Goal: Task Accomplishment & Management: Manage account settings

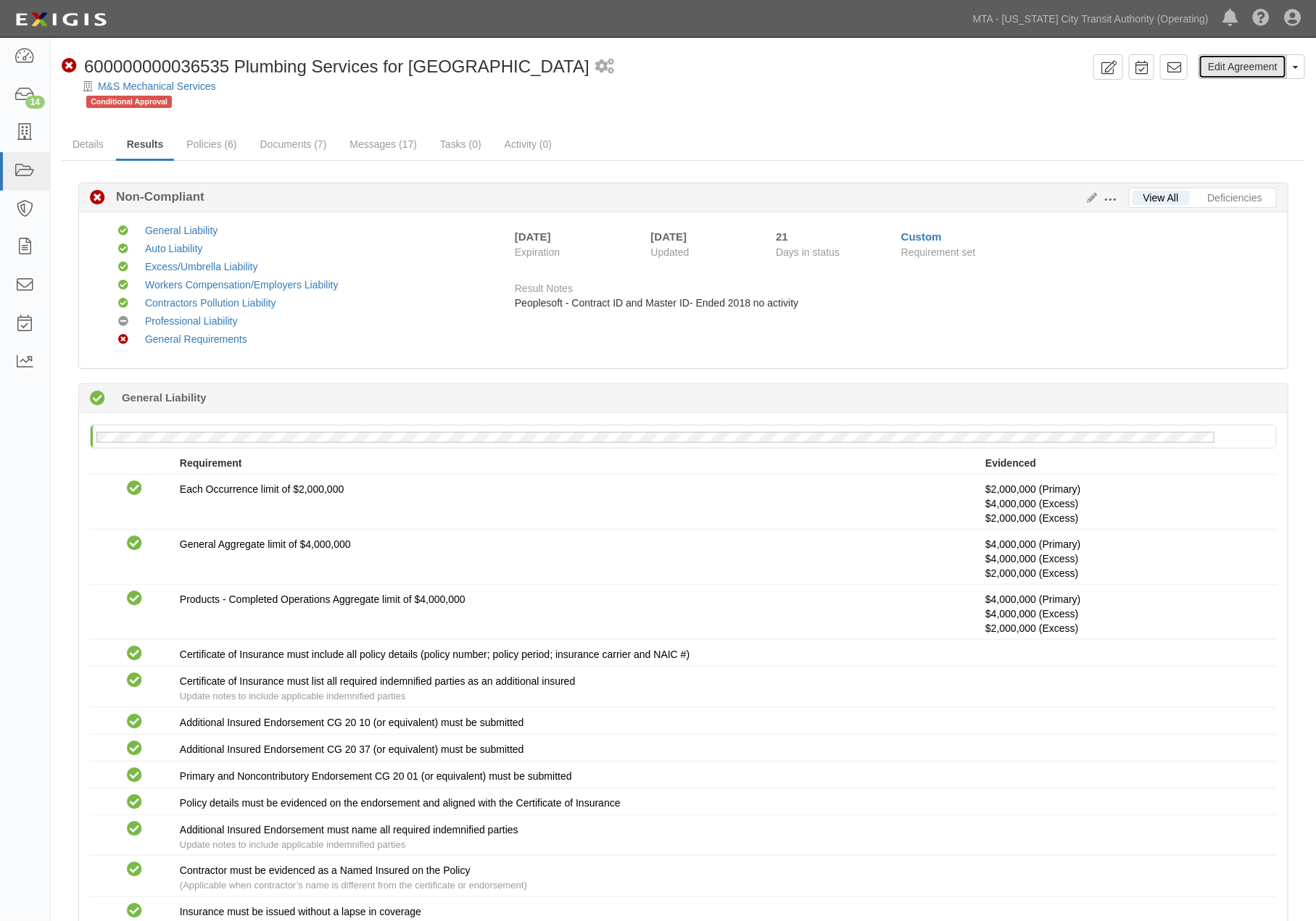
click at [1237, 69] on link "Edit Agreement" at bounding box center [1243, 67] width 88 height 25
click at [1089, 196] on icon at bounding box center [1089, 199] width 16 height 11
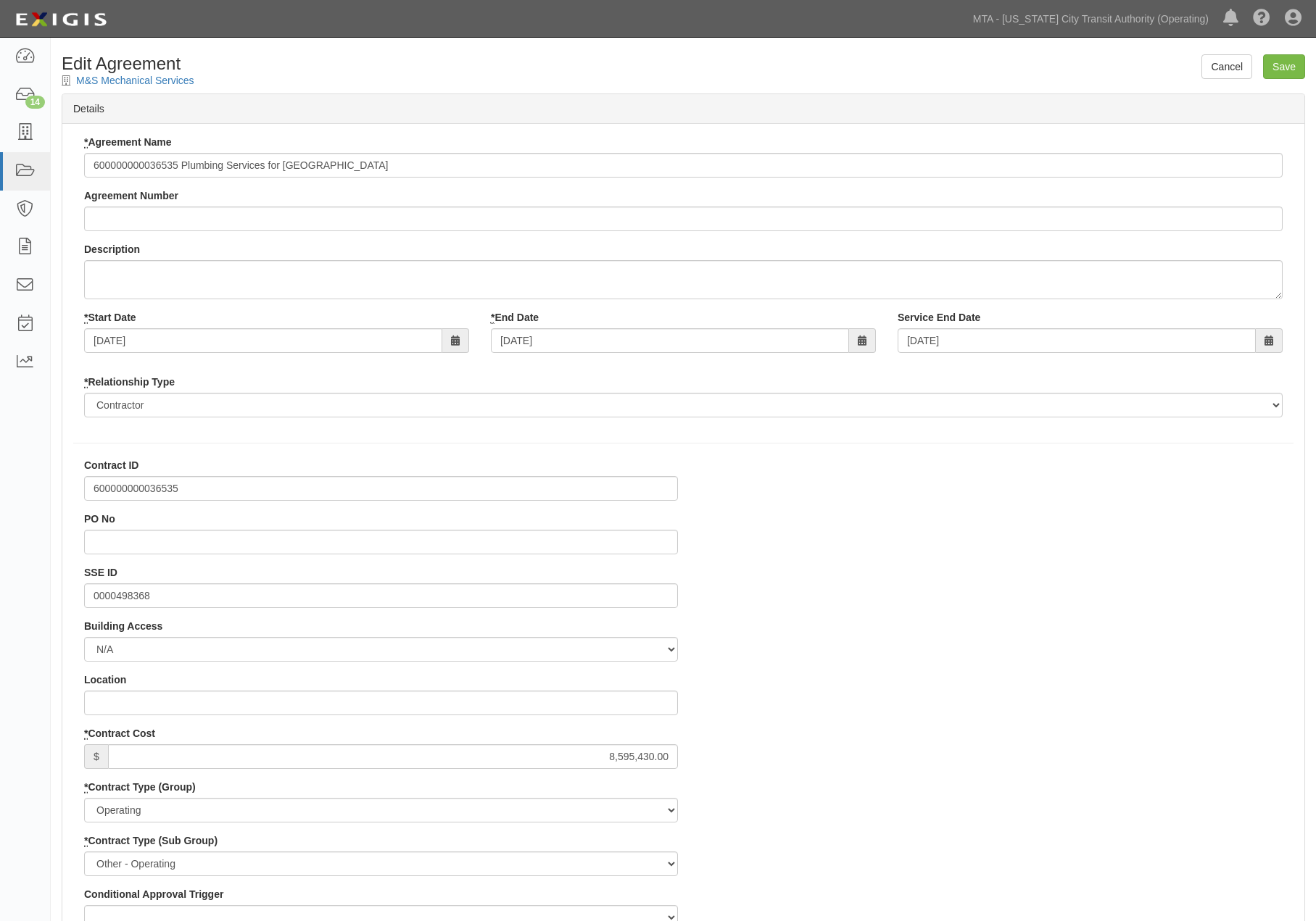
select select
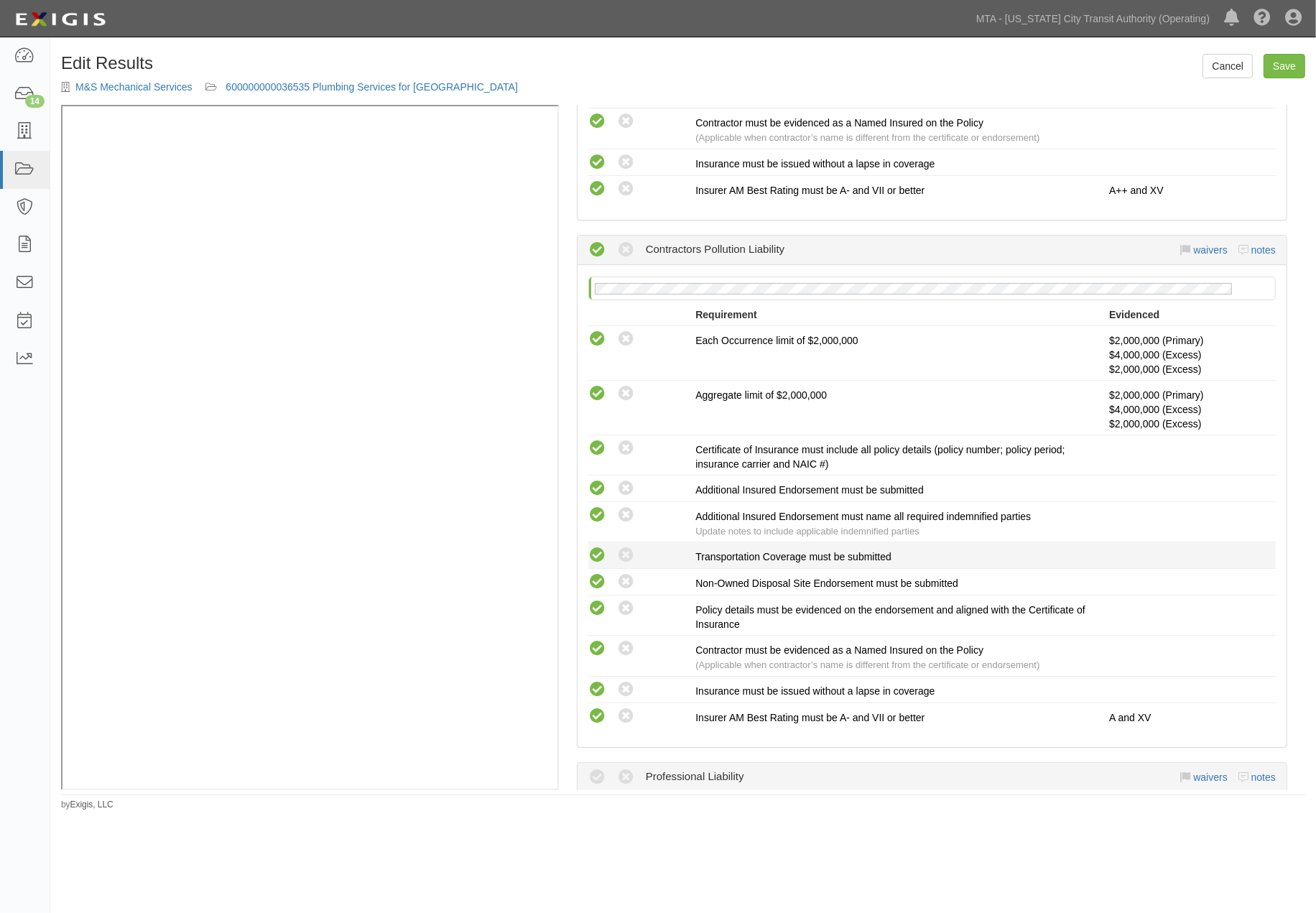
scroll to position [2076, 0]
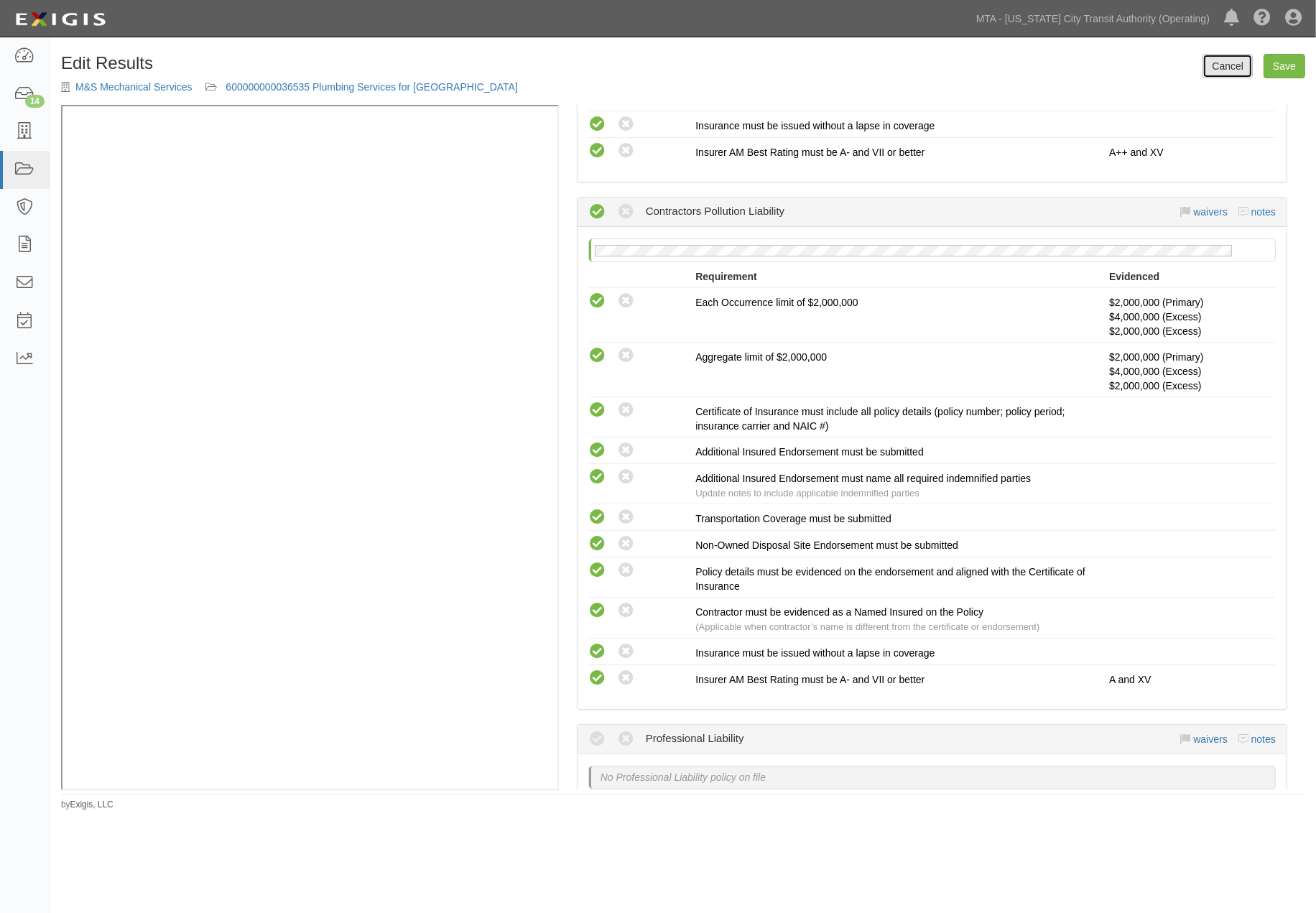
click at [1232, 69] on link "Cancel" at bounding box center [1228, 66] width 51 height 24
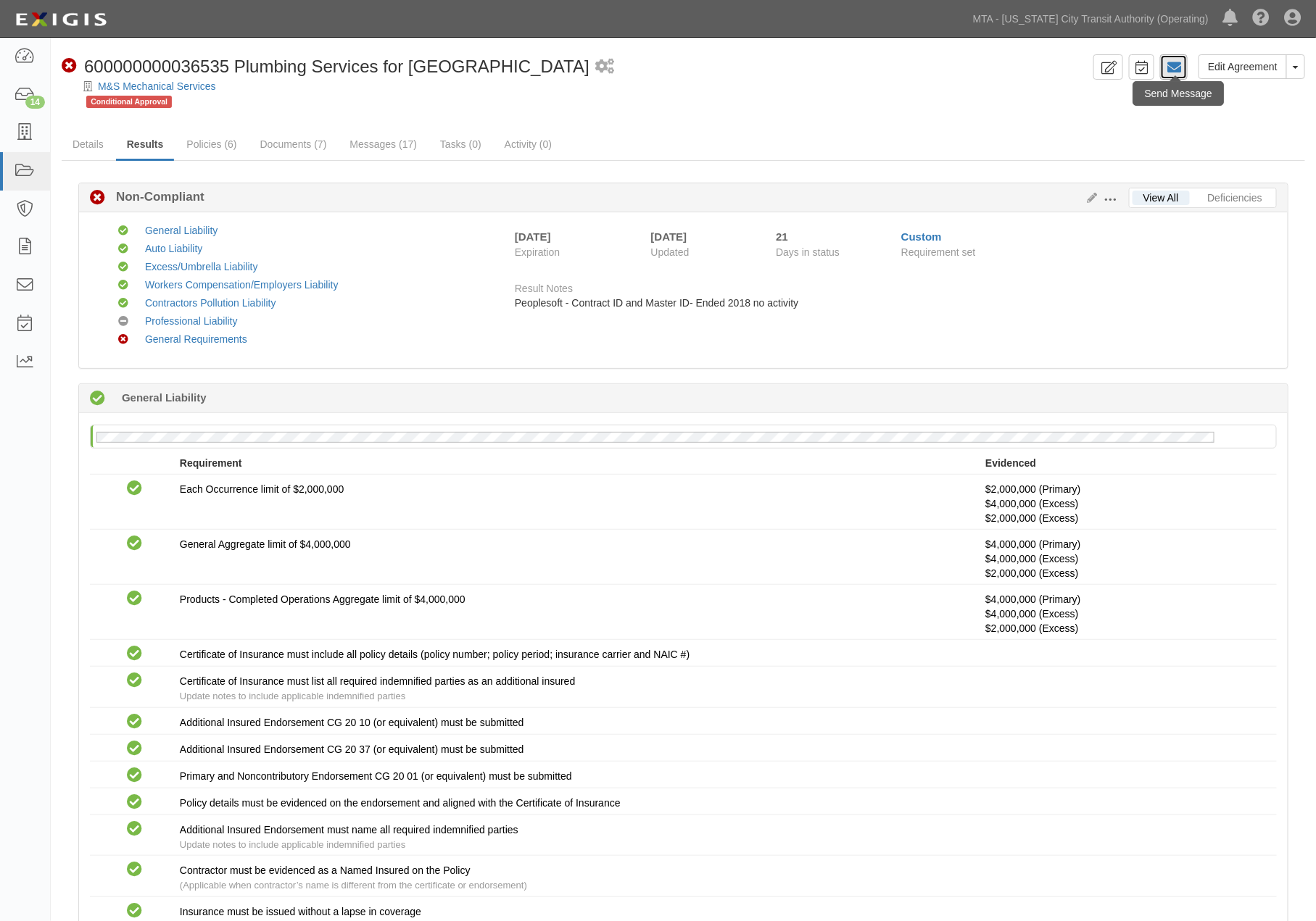
click at [1169, 68] on icon at bounding box center [1174, 67] width 14 height 14
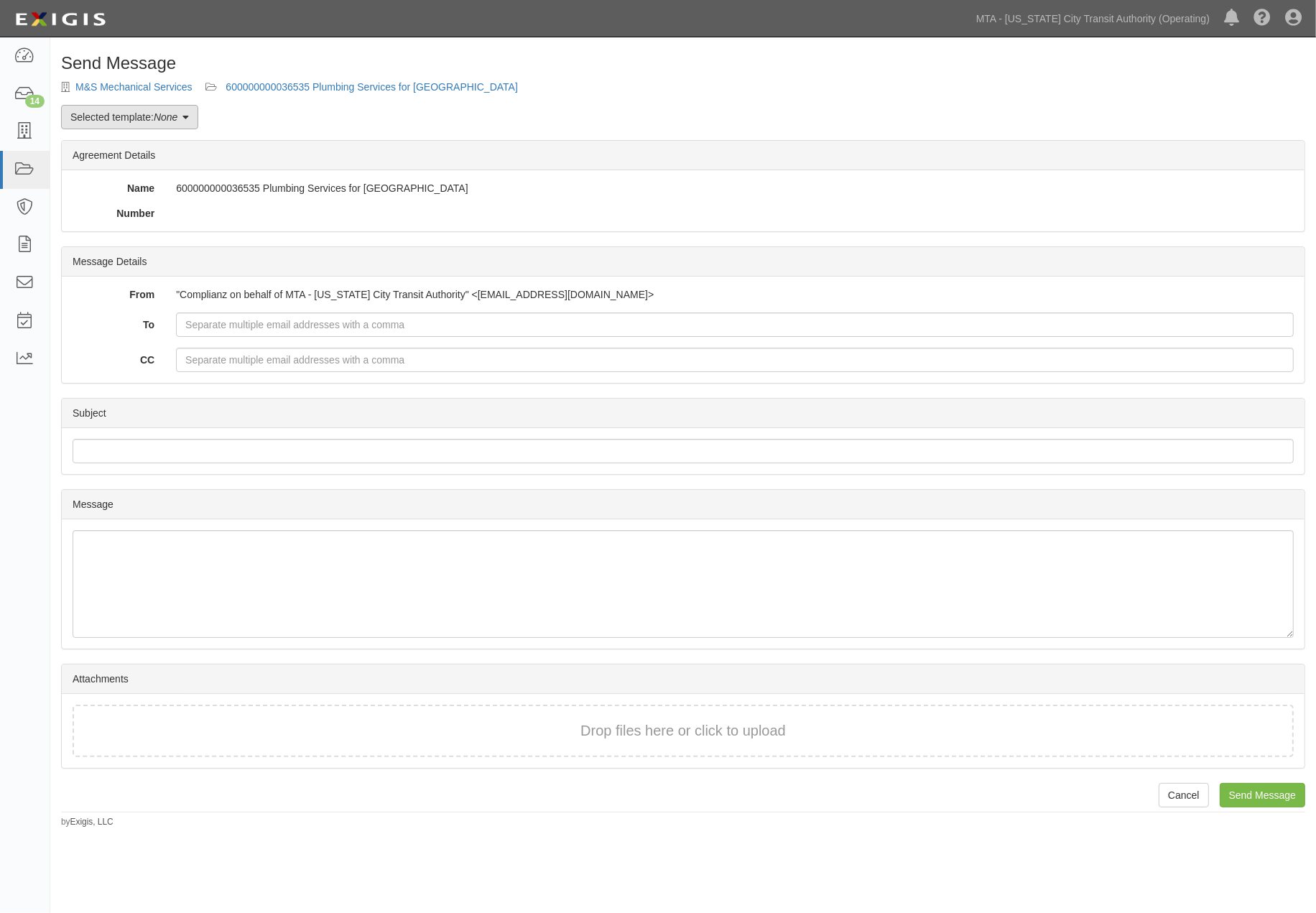
click at [148, 121] on link "Selected template: None" at bounding box center [129, 117] width 137 height 24
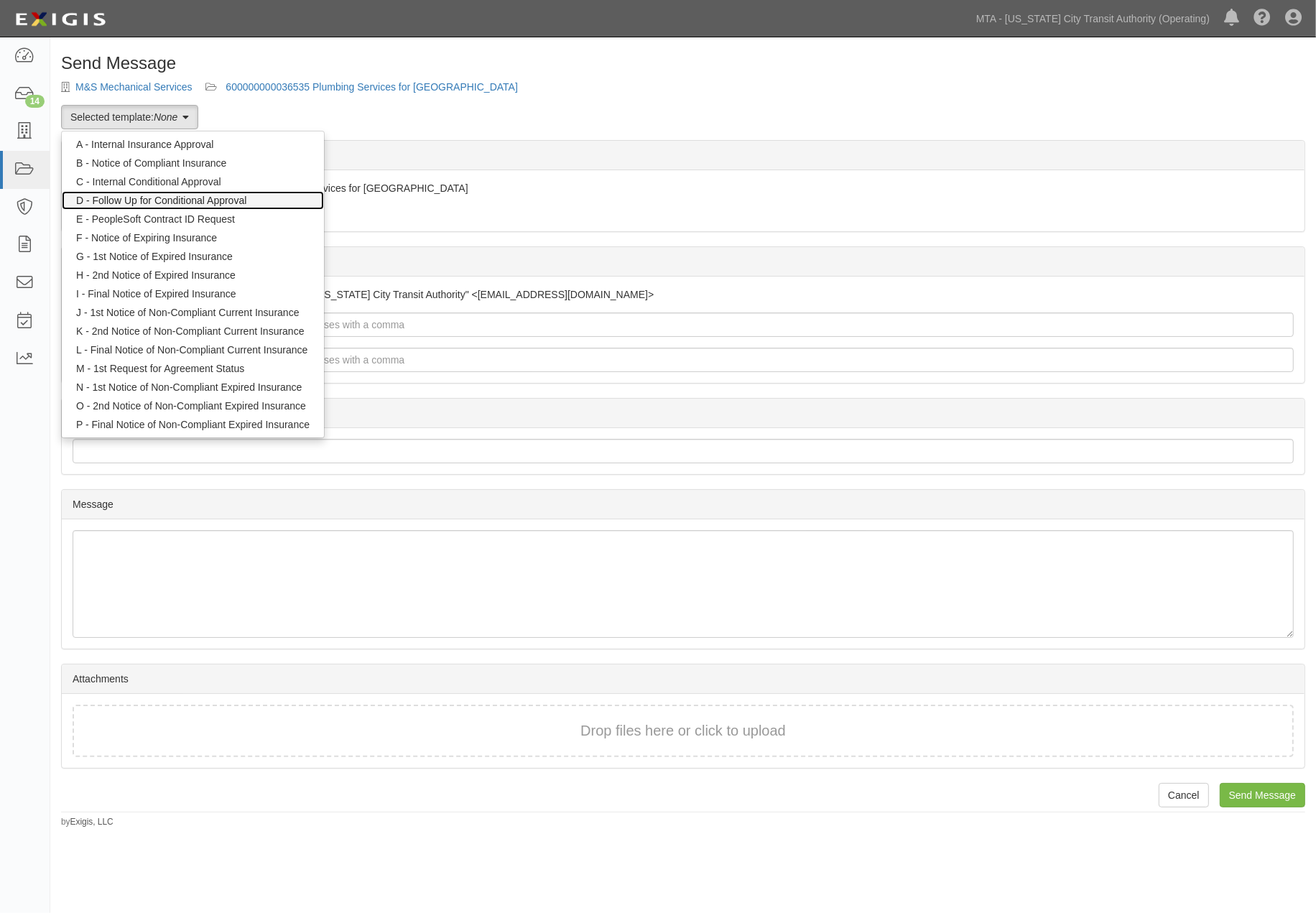
click at [148, 202] on link "D - Follow Up for Conditional Approval" at bounding box center [193, 200] width 262 height 18
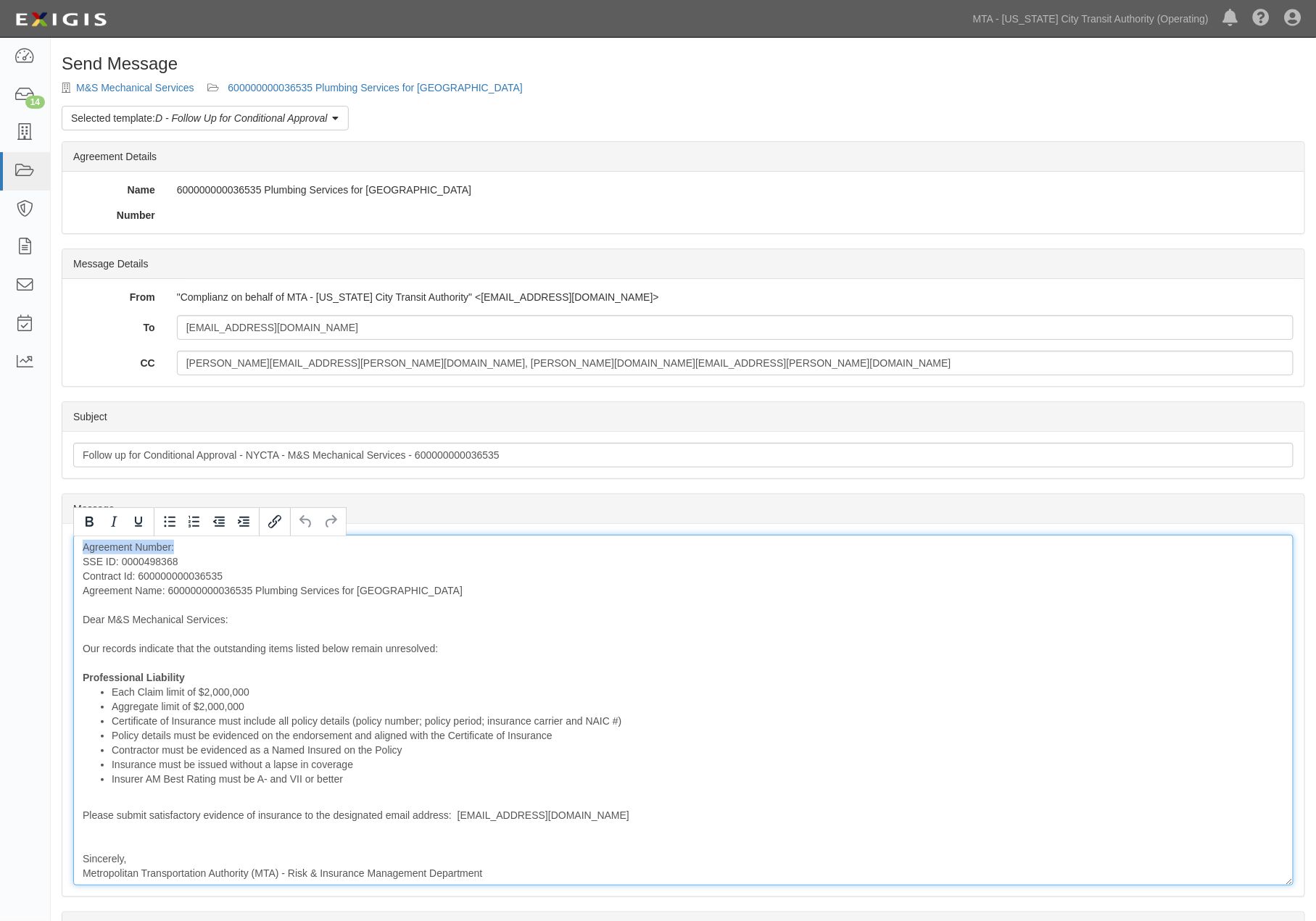
drag, startPoint x: 178, startPoint y: 547, endPoint x: 73, endPoint y: 552, distance: 105.1
click at [73, 552] on div "Agreement Number: SSE ID: 0000498368 Contract Id: 600000000036535 Agreement Nam…" at bounding box center [683, 710] width 1220 height 351
click at [81, 560] on div "SSE ID: 0000498368 Contract Id: 600000000036535 Agreement Name: 600000000036535…" at bounding box center [683, 710] width 1220 height 351
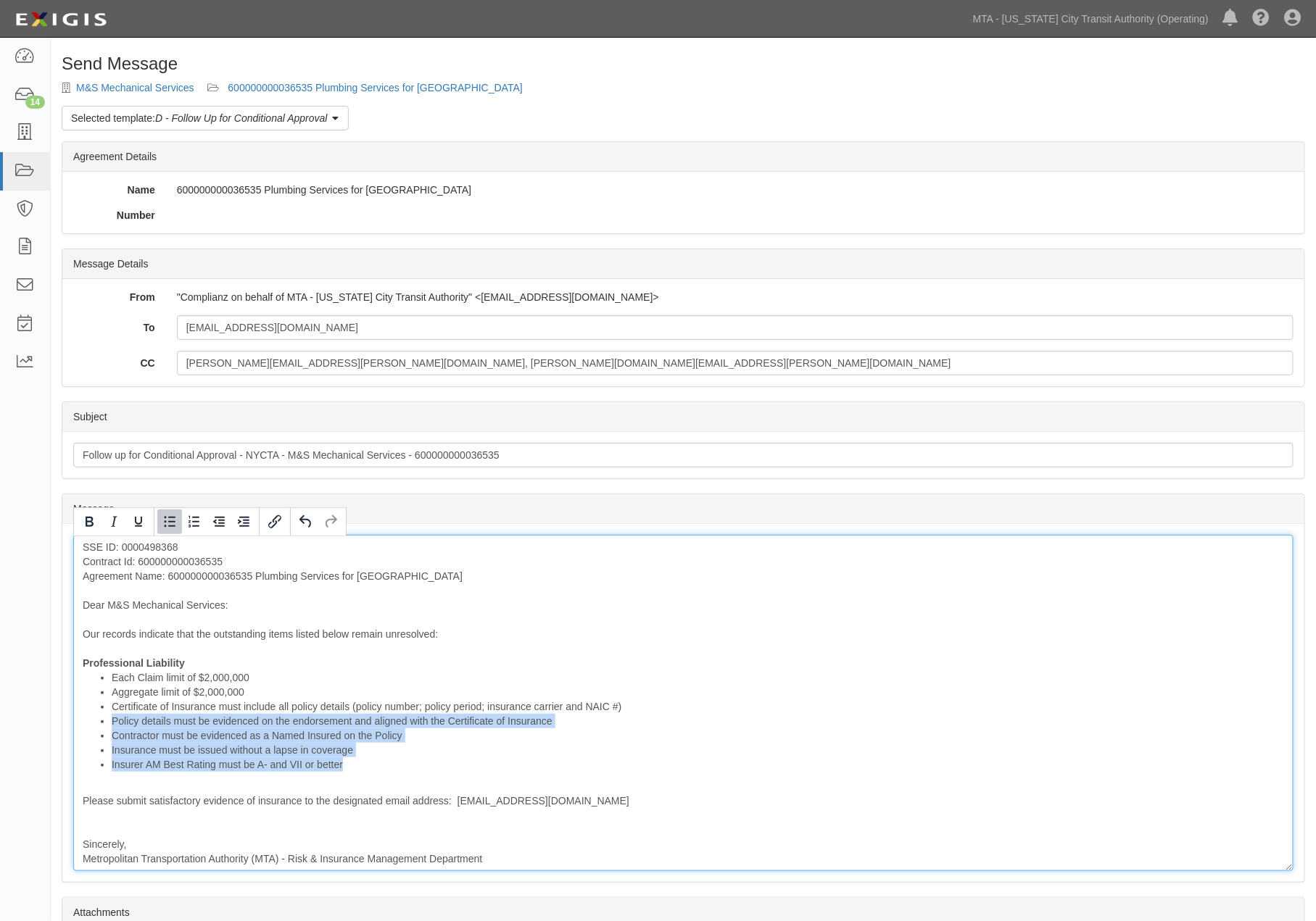
drag, startPoint x: 361, startPoint y: 769, endPoint x: 106, endPoint y: 724, distance: 258.9
click at [106, 724] on ul "Each Claim limit of $2,000,000 Aggregate limit of $2,000,000 Certificate of Ins…" at bounding box center [683, 721] width 1201 height 101
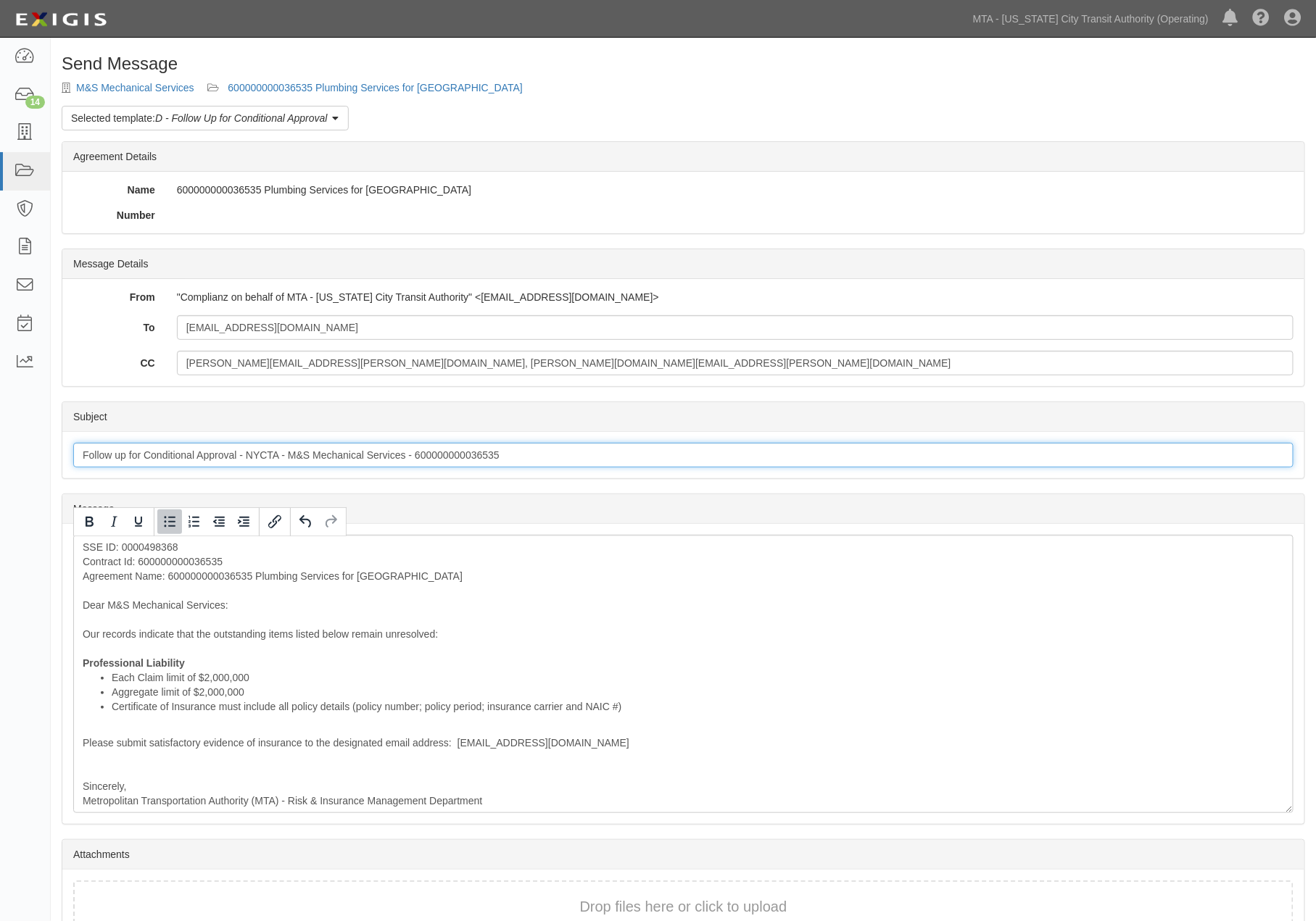
click at [82, 451] on input "Follow up for Conditional Approval - NYCTA - M&S Mechanical Services - 60000000…" at bounding box center [683, 456] width 1220 height 25
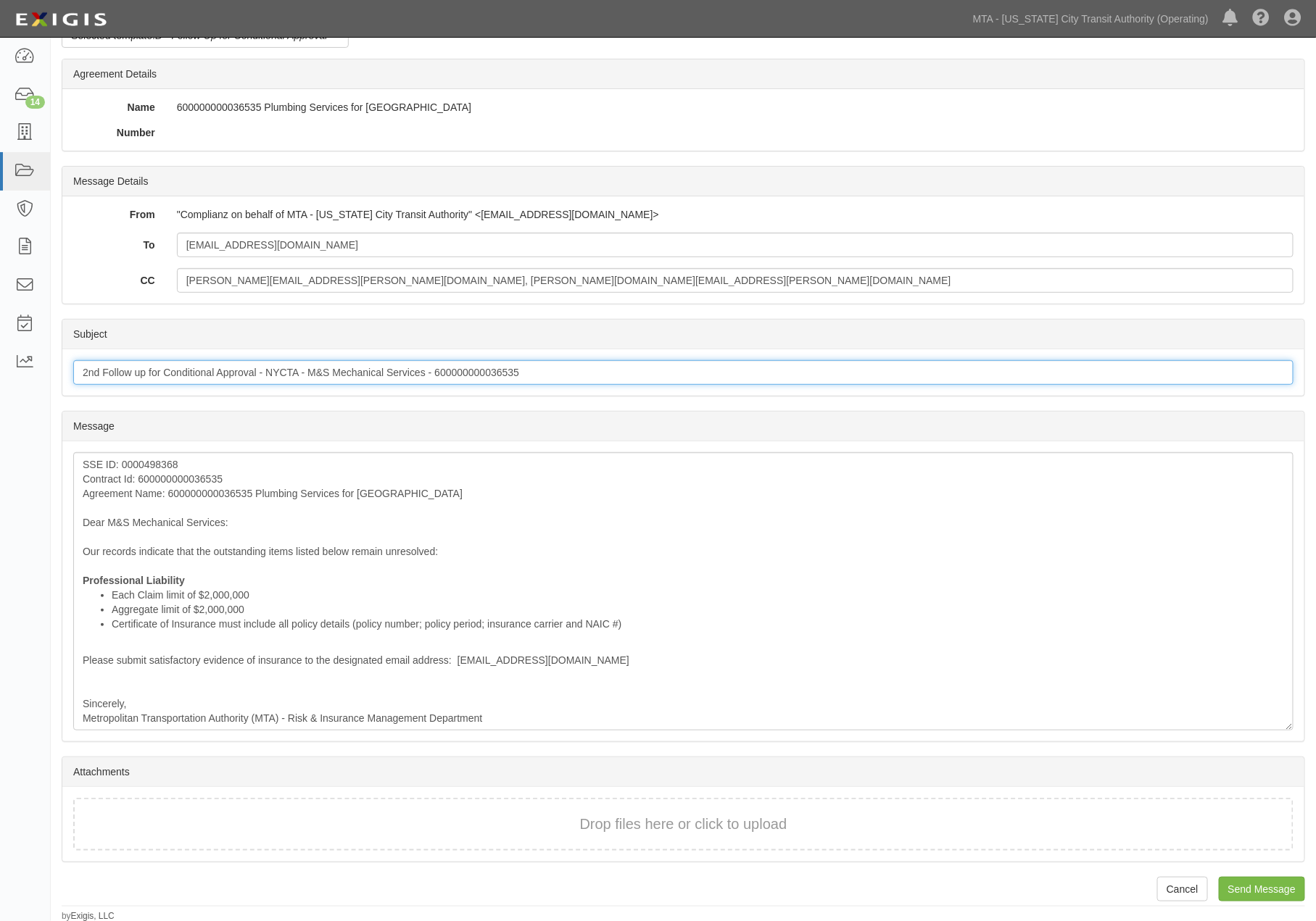
scroll to position [84, 0]
type input "2nd Follow up for Conditional Approval - NYCTA - M&S Mechanical Services - 6000…"
drag, startPoint x: 1261, startPoint y: 886, endPoint x: 733, endPoint y: 55, distance: 984.6
click at [1263, 886] on input "Send Message" at bounding box center [1262, 888] width 86 height 25
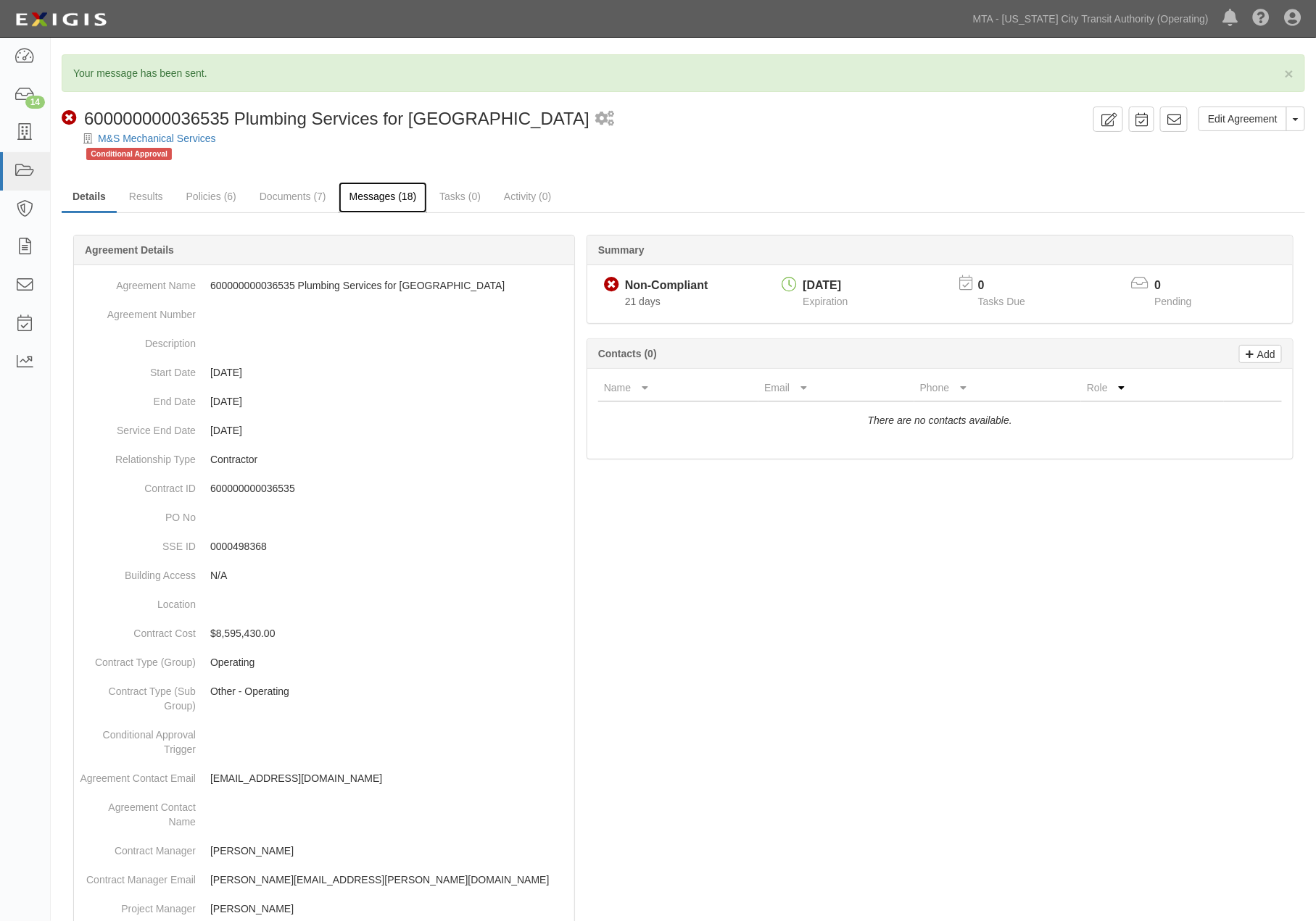
click at [375, 189] on link "Messages (18)" at bounding box center [383, 197] width 89 height 31
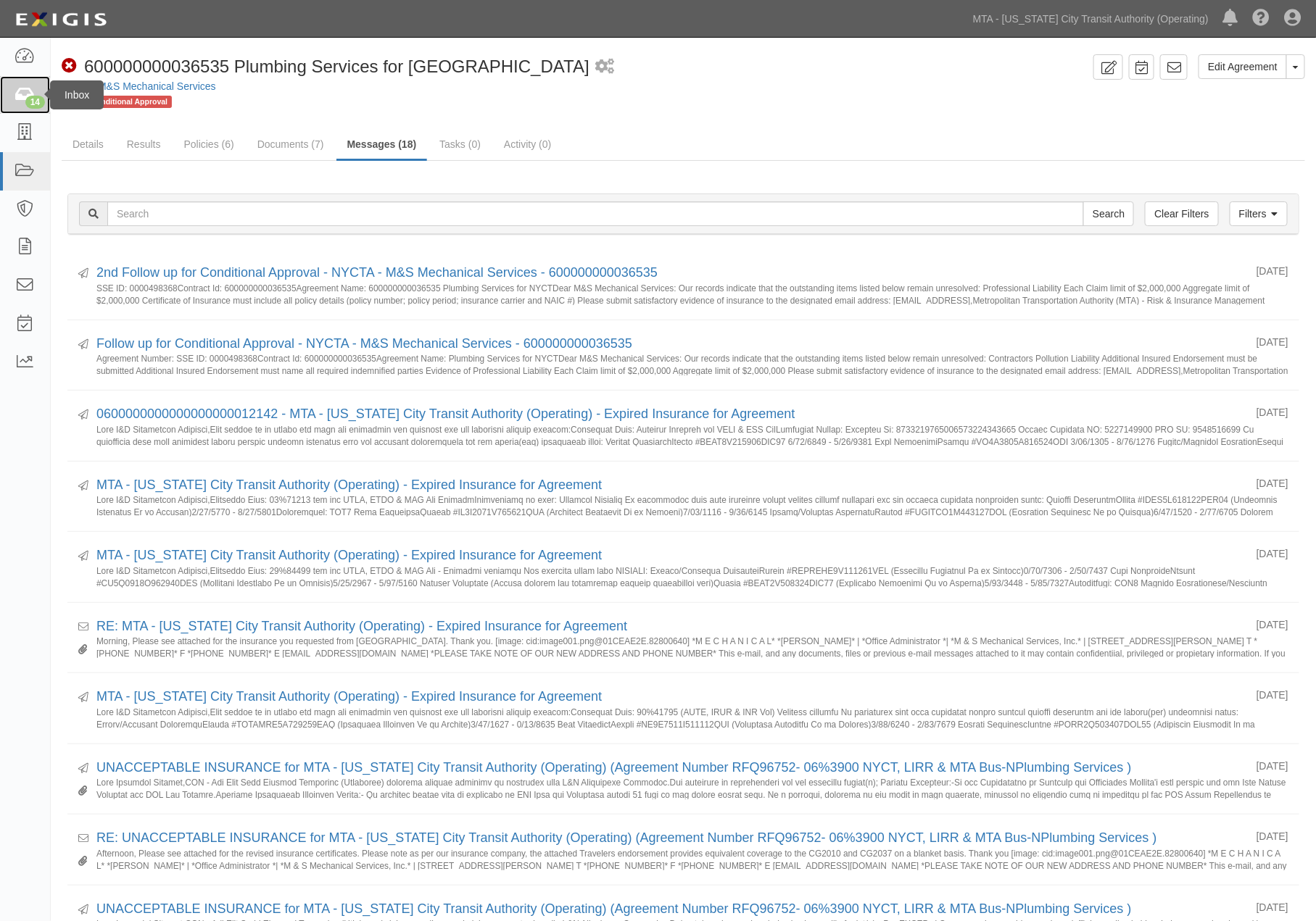
click at [26, 92] on icon at bounding box center [24, 95] width 20 height 17
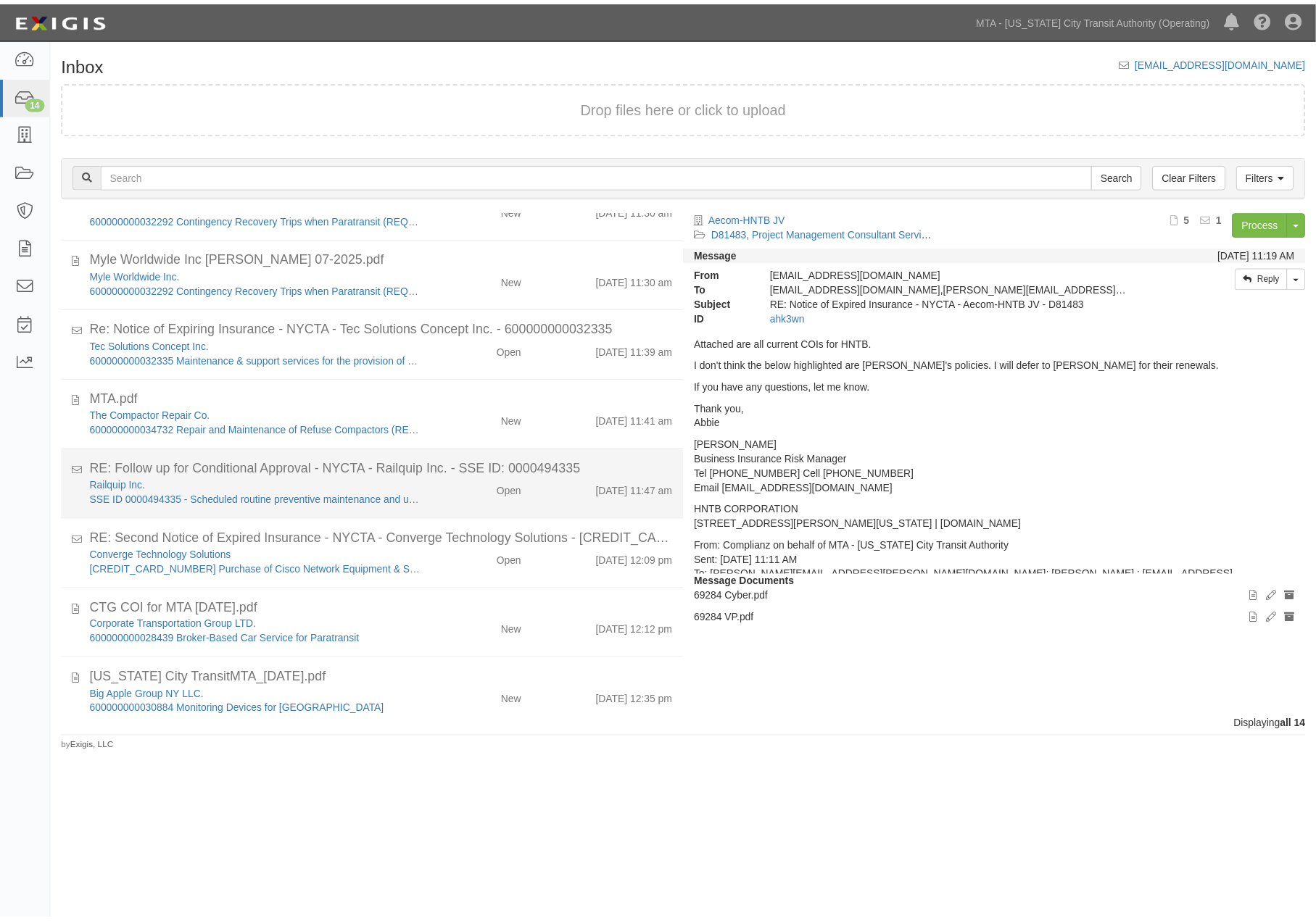
scroll to position [481, 0]
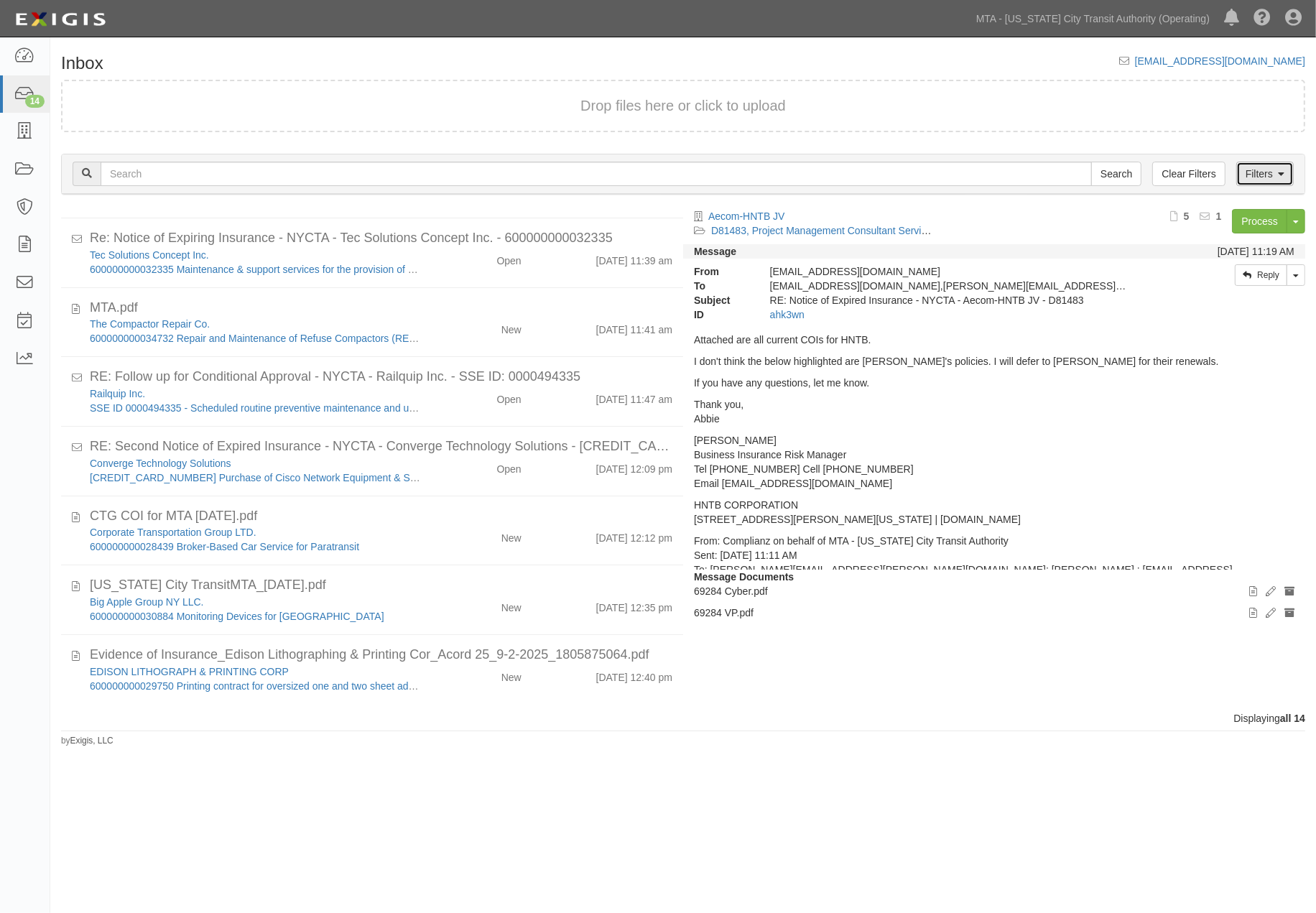
click at [1238, 172] on link "Filters" at bounding box center [1265, 174] width 58 height 24
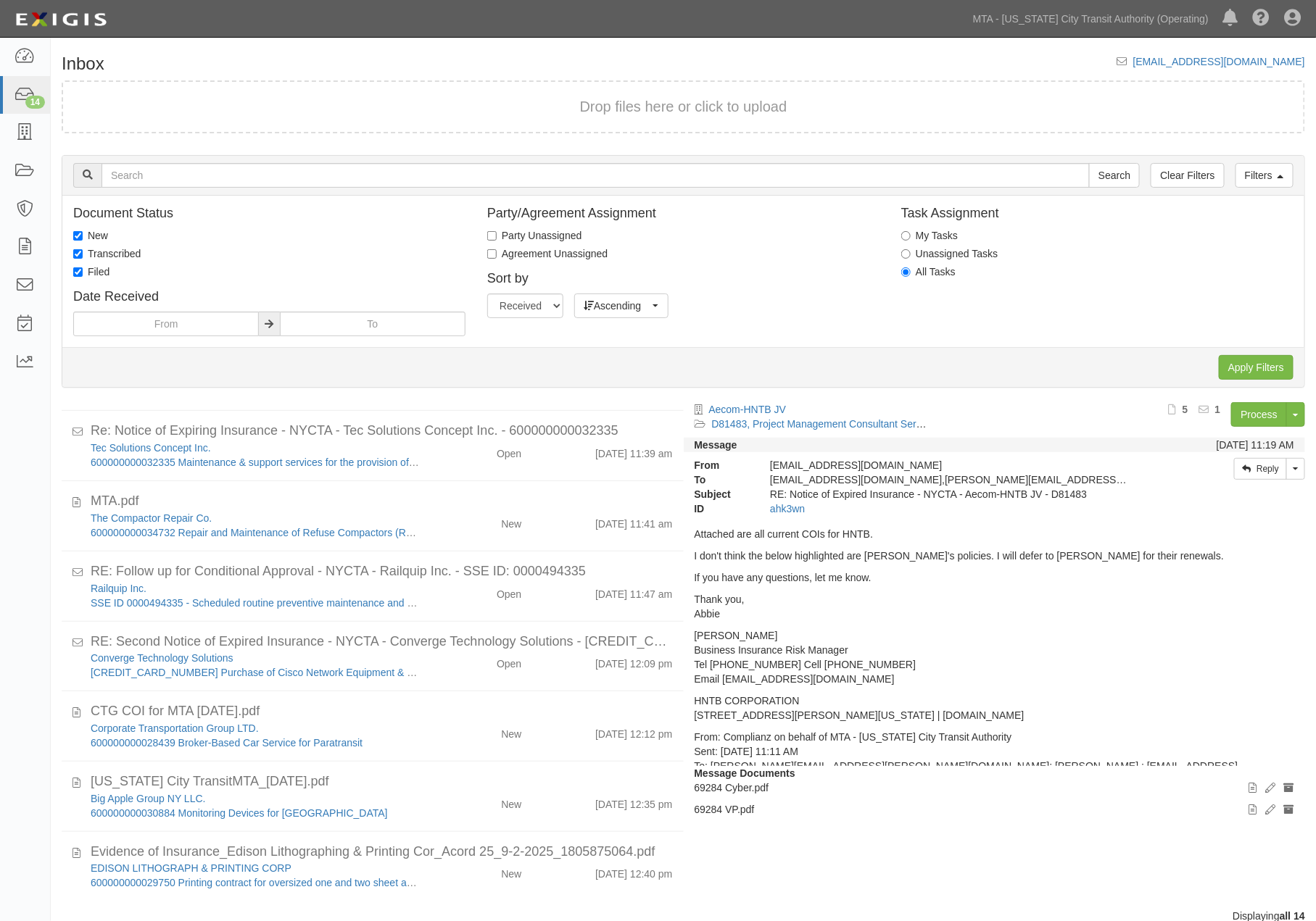
click at [124, 249] on label "Transcribed" at bounding box center [107, 254] width 67 height 14
click at [83, 249] on input "Transcribed" at bounding box center [78, 254] width 10 height 10
checkbox input "false"
click at [92, 231] on label "New" at bounding box center [90, 235] width 34 height 14
click at [83, 231] on input "New" at bounding box center [78, 235] width 10 height 10
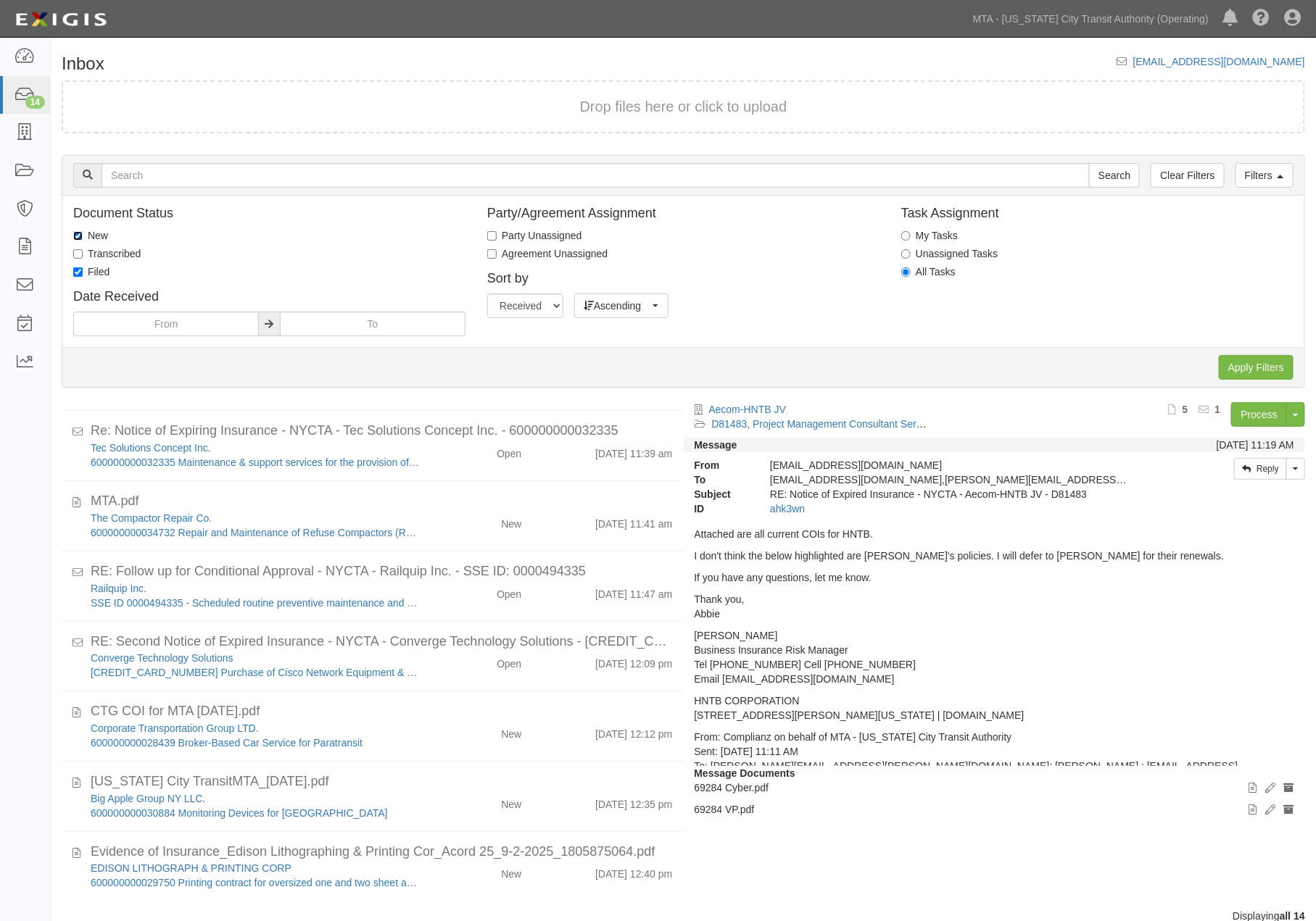
checkbox input "false"
click at [1241, 359] on input "Apply Filters" at bounding box center [1256, 368] width 75 height 25
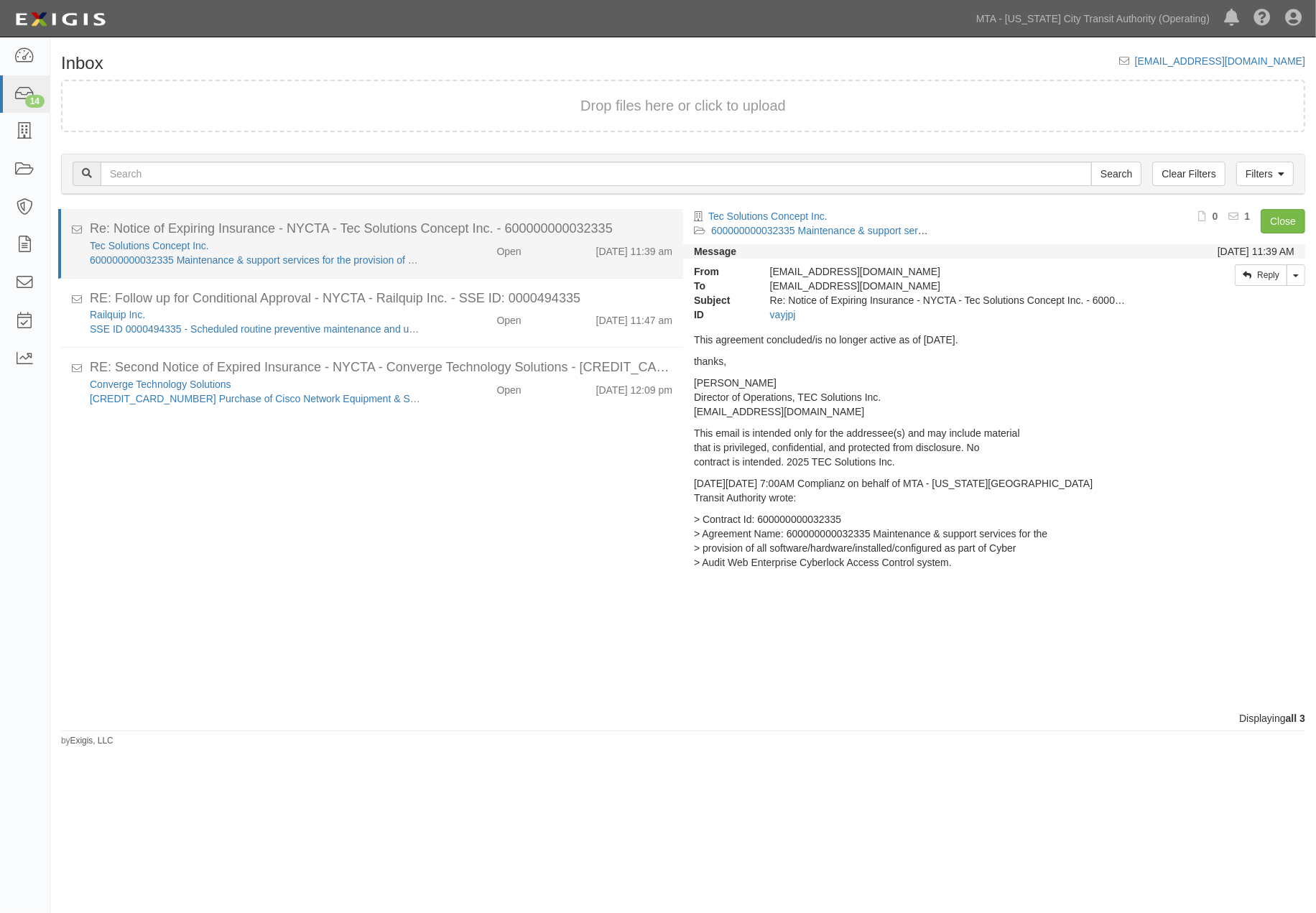
click at [455, 249] on div "Open" at bounding box center [481, 248] width 100 height 20
click at [273, 256] on link "600000000032335 Maintenance & support services for the provision of all softwar…" at bounding box center [505, 259] width 830 height 11
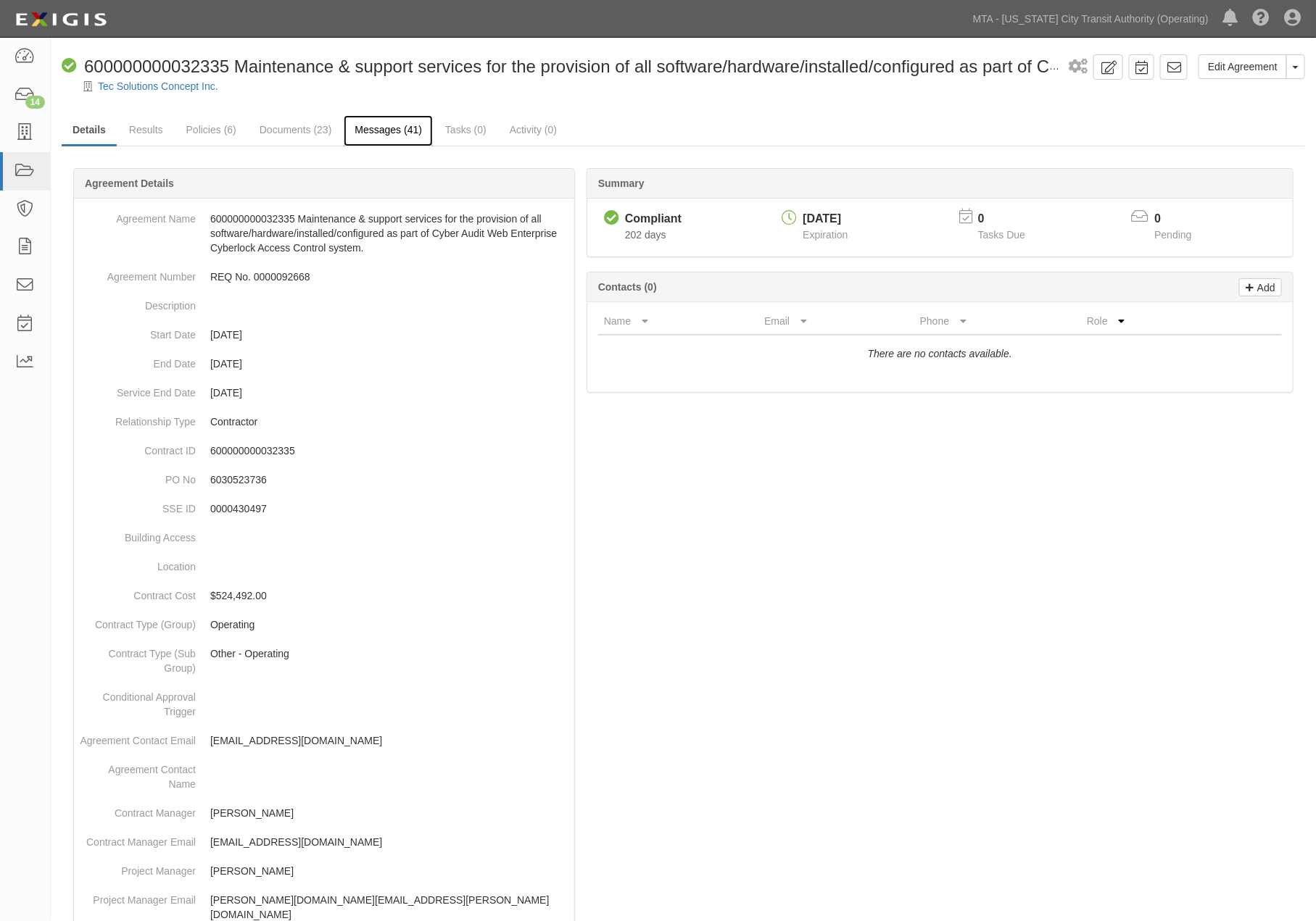
click at [405, 127] on link "Messages (41)" at bounding box center [388, 130] width 89 height 31
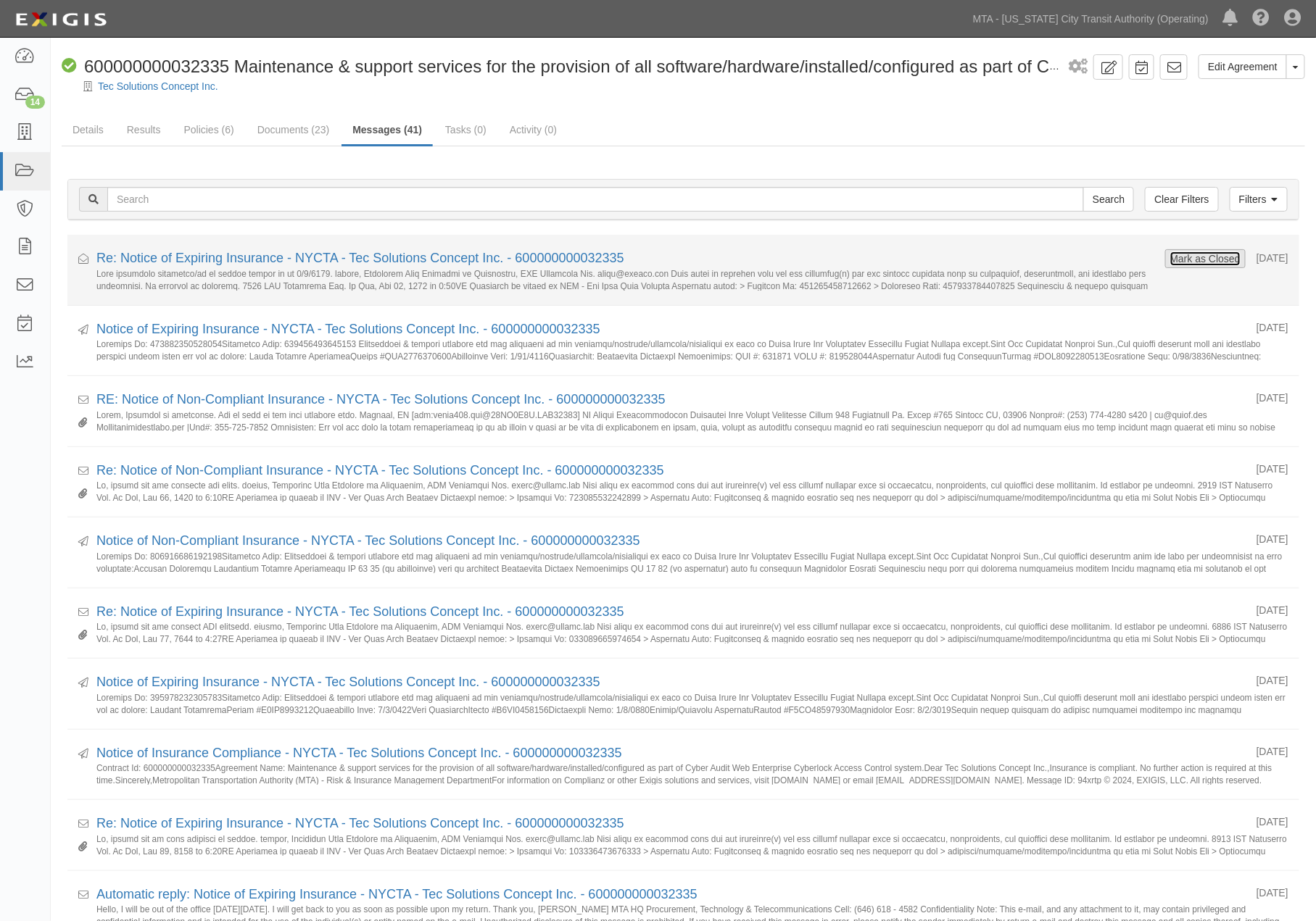
click at [1195, 258] on button "Mark as Closed" at bounding box center [1205, 259] width 71 height 16
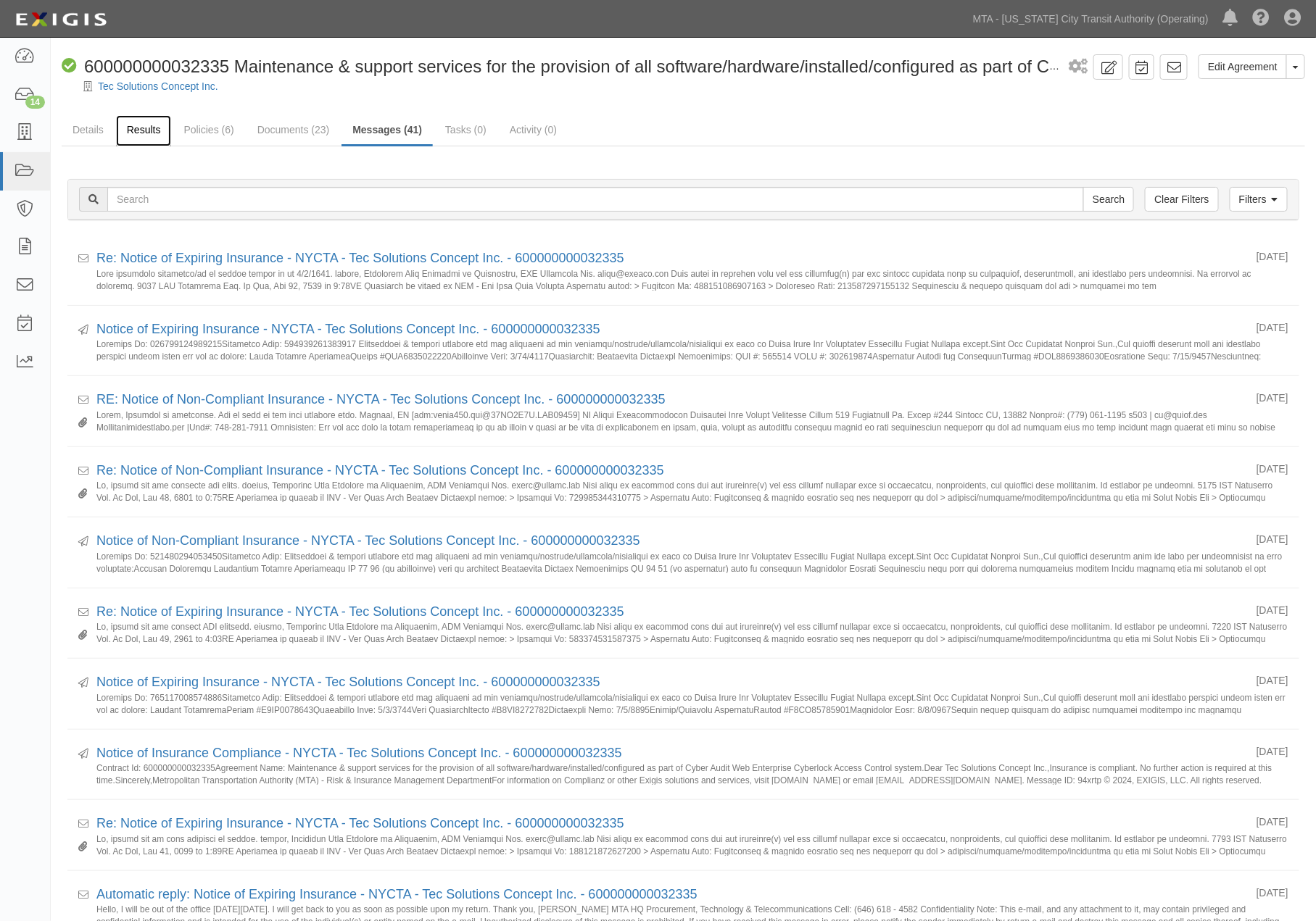
click at [155, 129] on link "Results" at bounding box center [144, 130] width 56 height 31
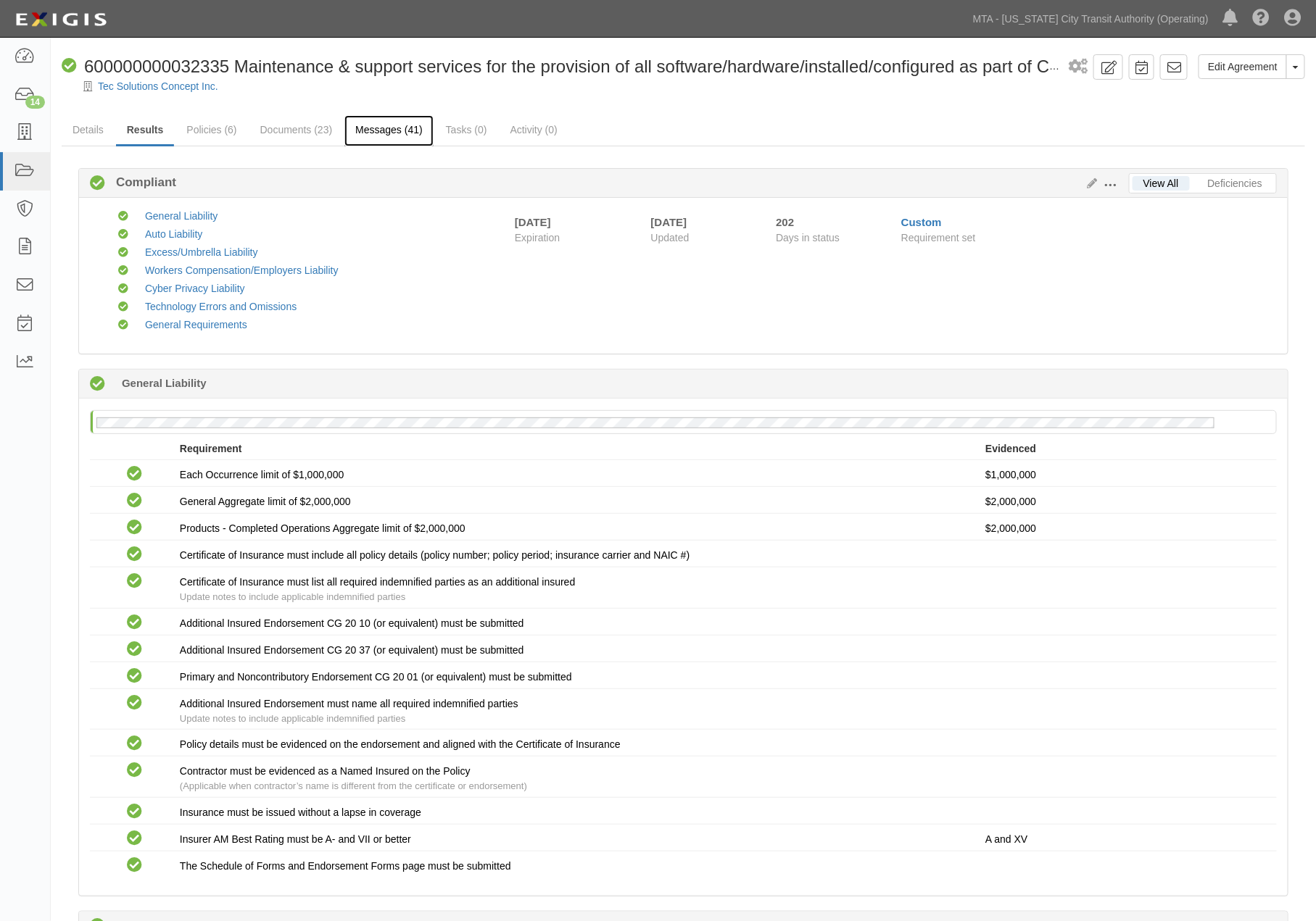
click at [368, 129] on link "Messages (41)" at bounding box center [389, 130] width 89 height 31
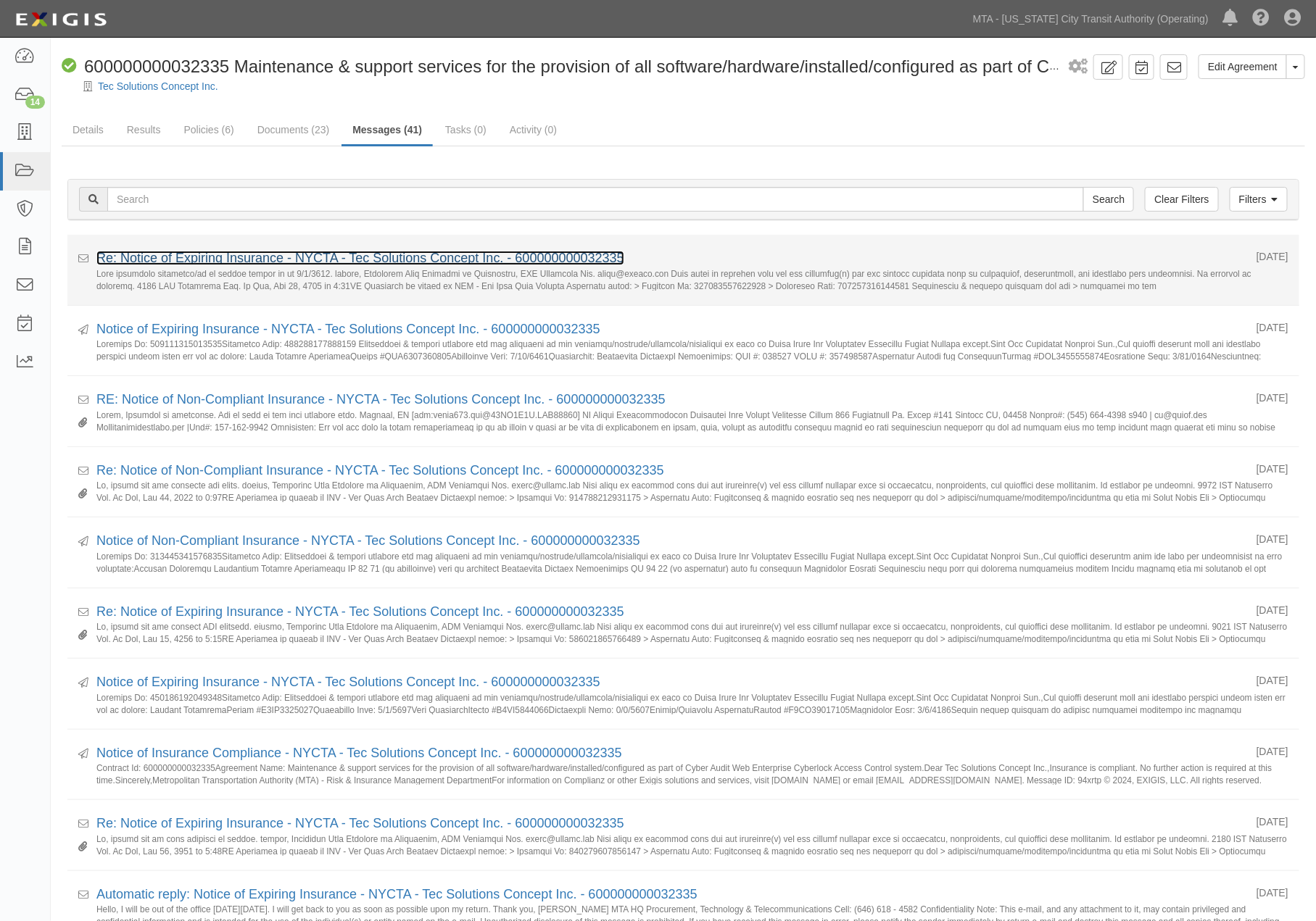
click at [261, 259] on link "Re: Notice of Expiring Insurance - NYCTA - Tec Solutions Concept Inc. - 6000000…" at bounding box center [360, 258] width 528 height 14
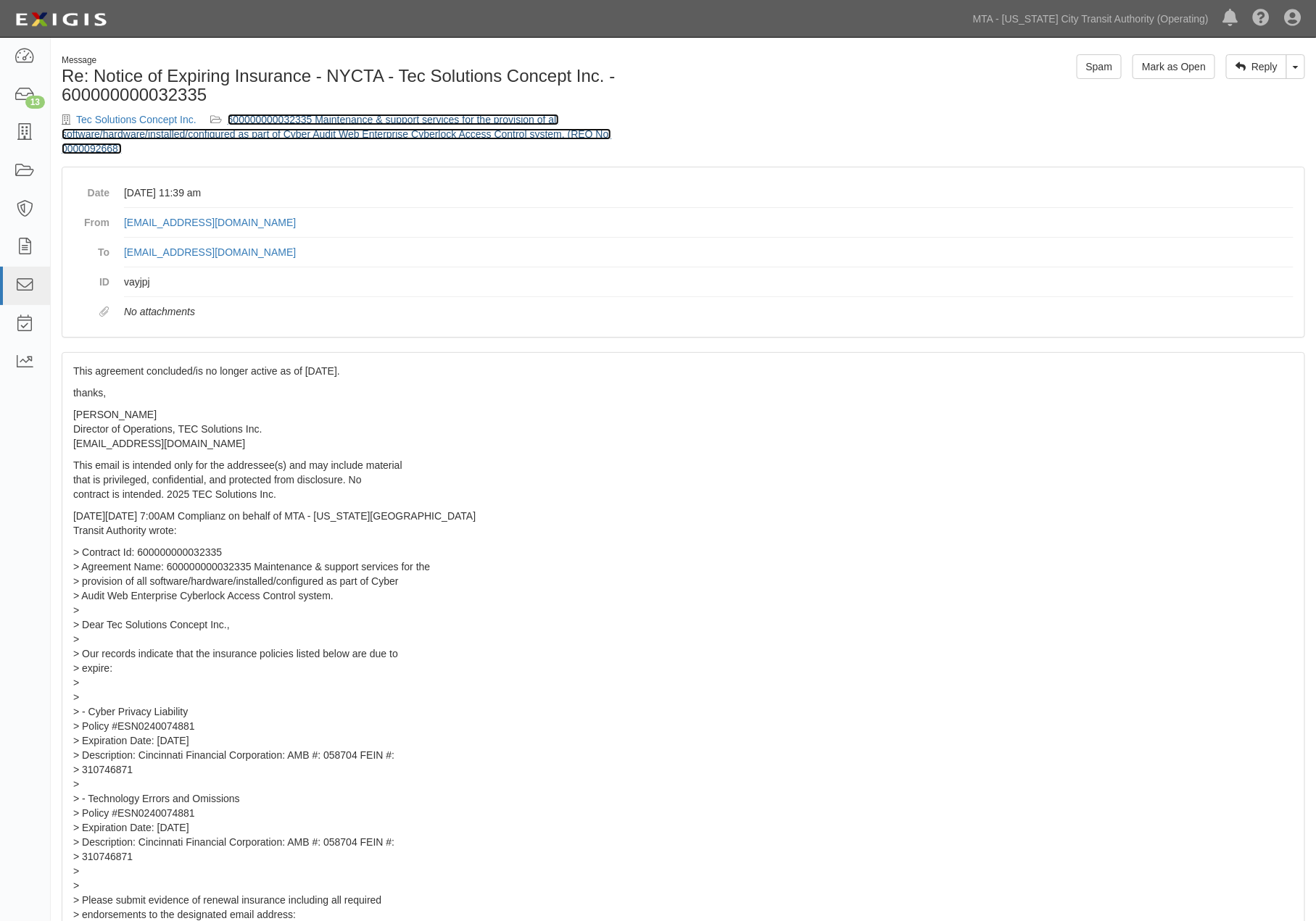
click at [324, 116] on link "600000000032335 Maintenance & support services for the provision of all softwar…" at bounding box center [337, 134] width 550 height 41
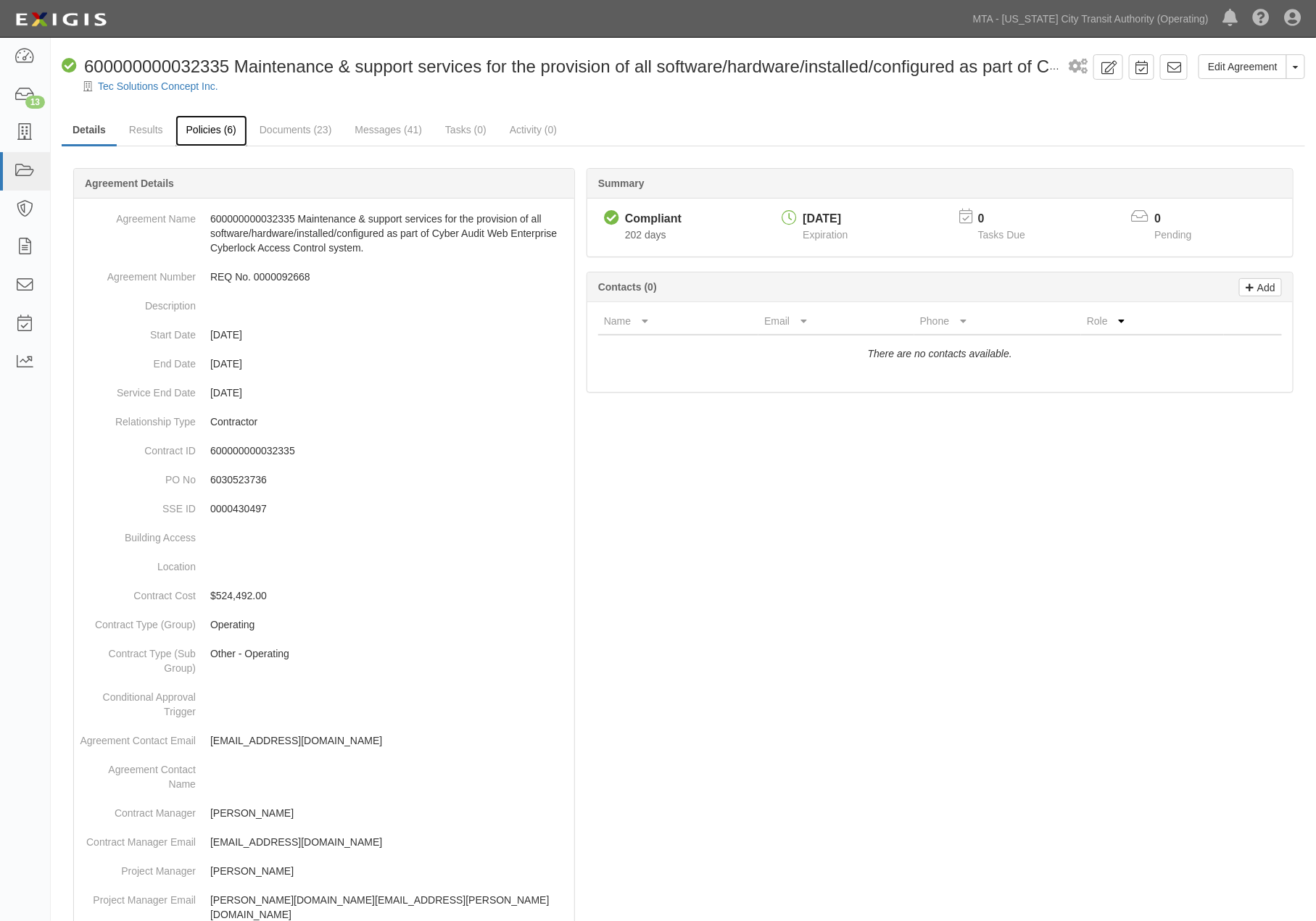
click at [223, 125] on link "Policies (6)" at bounding box center [211, 130] width 71 height 31
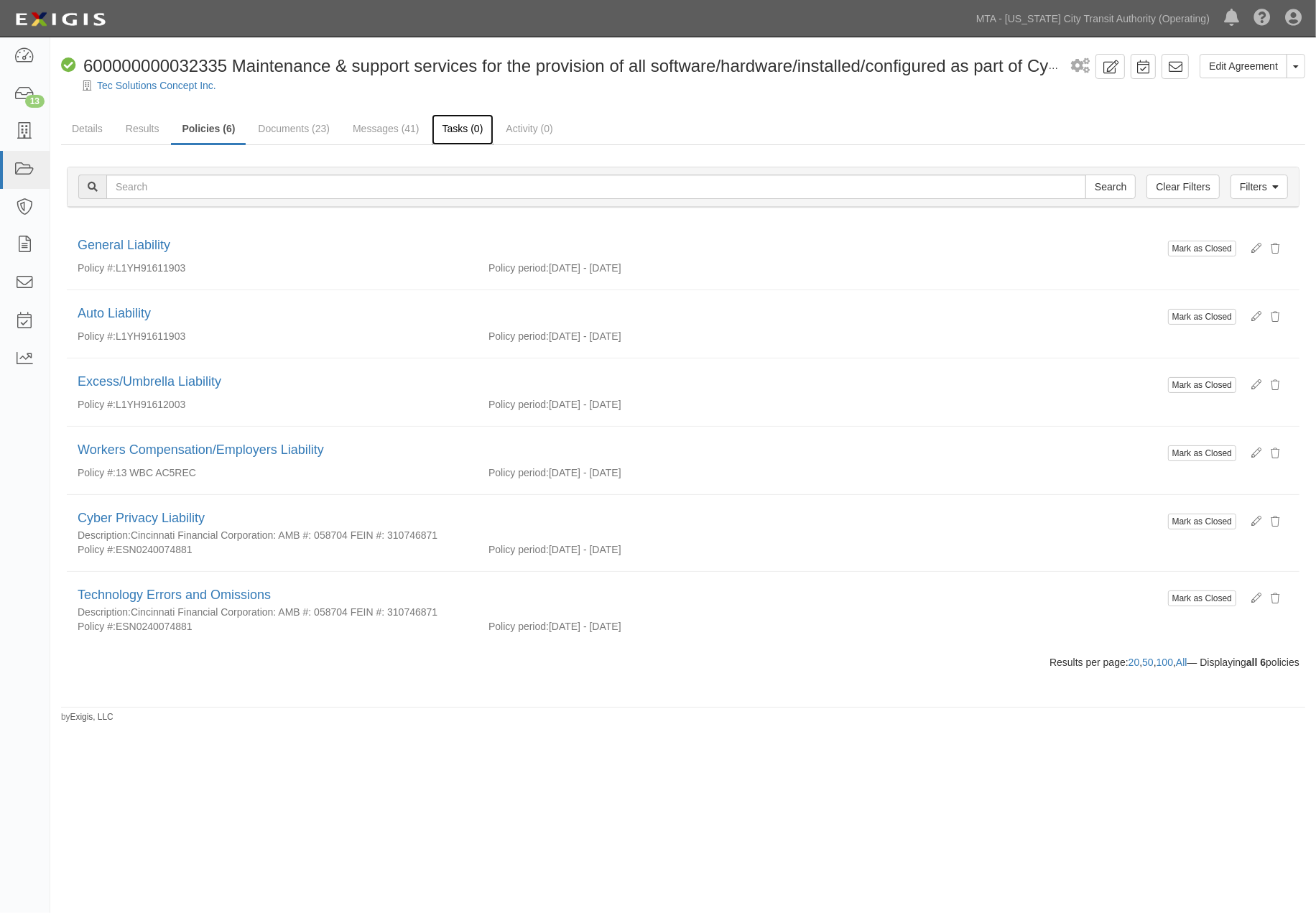
click at [452, 132] on link "Tasks (0)" at bounding box center [463, 129] width 63 height 31
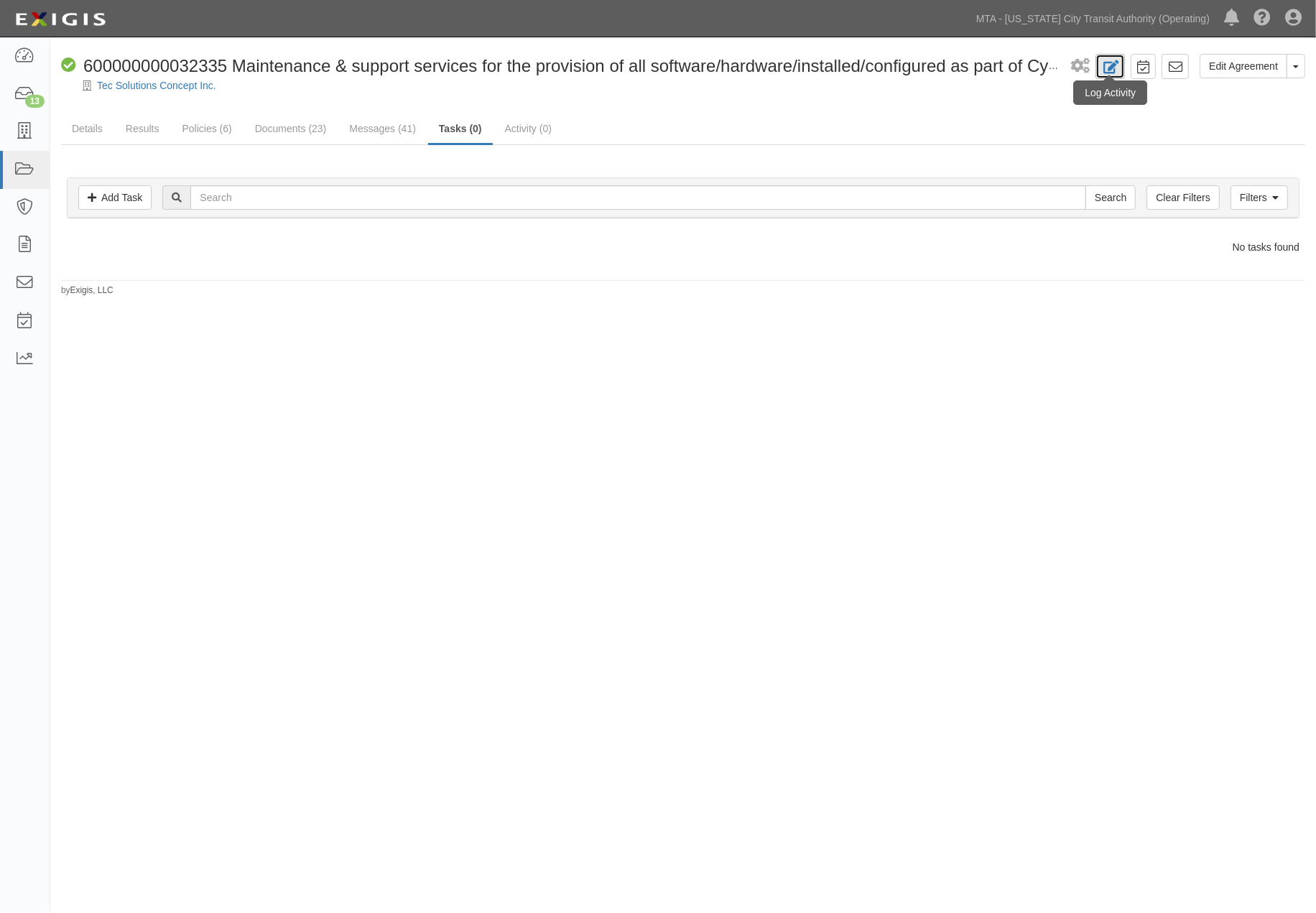
click at [1115, 72] on icon at bounding box center [1110, 67] width 17 height 14
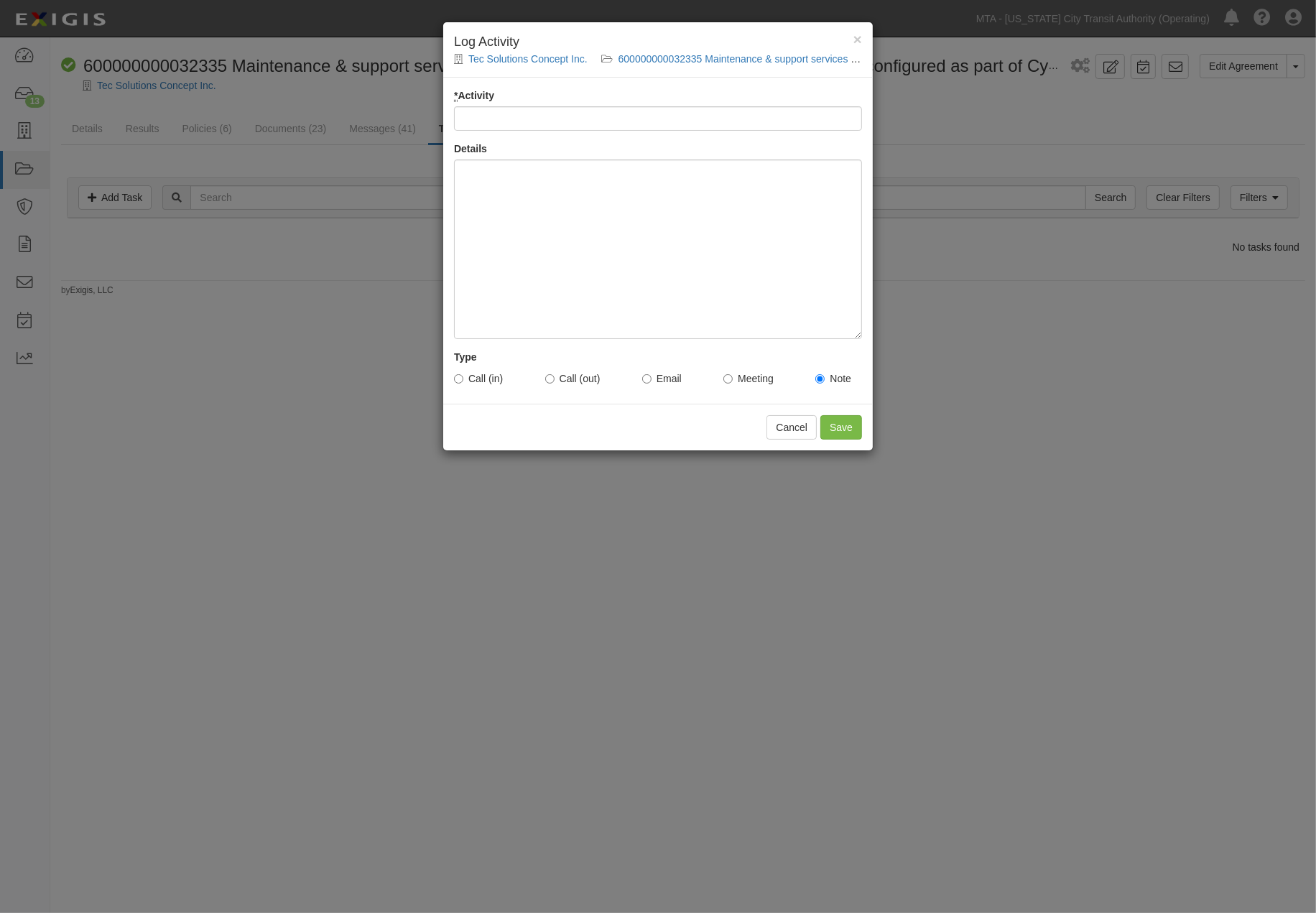
drag, startPoint x: 1002, startPoint y: 499, endPoint x: 1009, endPoint y: 453, distance: 46.5
click at [1003, 488] on div "× Log Activity Tec Solutions Concept Inc. 600000000032335 Maintenance & support…" at bounding box center [658, 456] width 1316 height 913
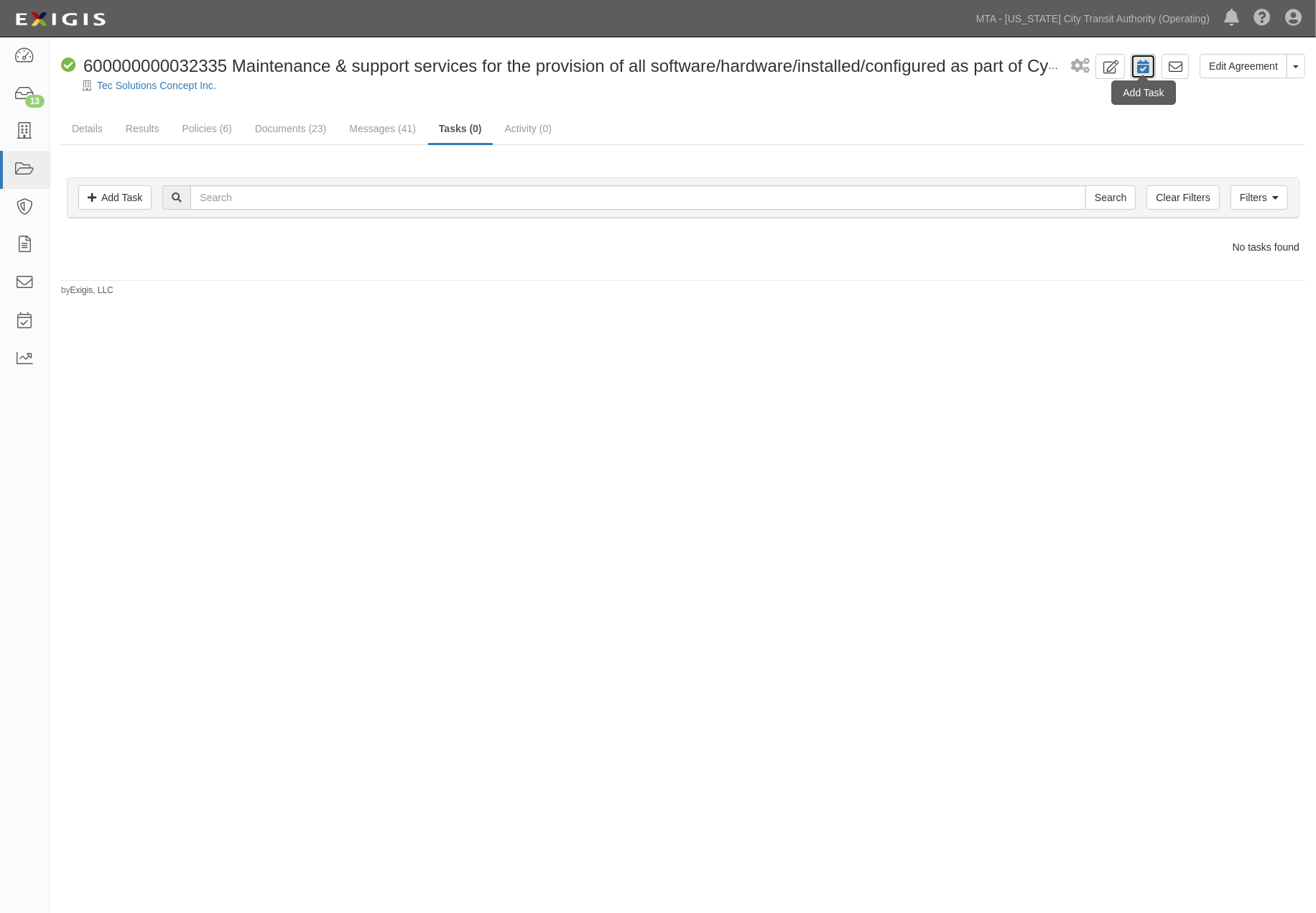
click at [1139, 66] on icon at bounding box center [1143, 67] width 12 height 14
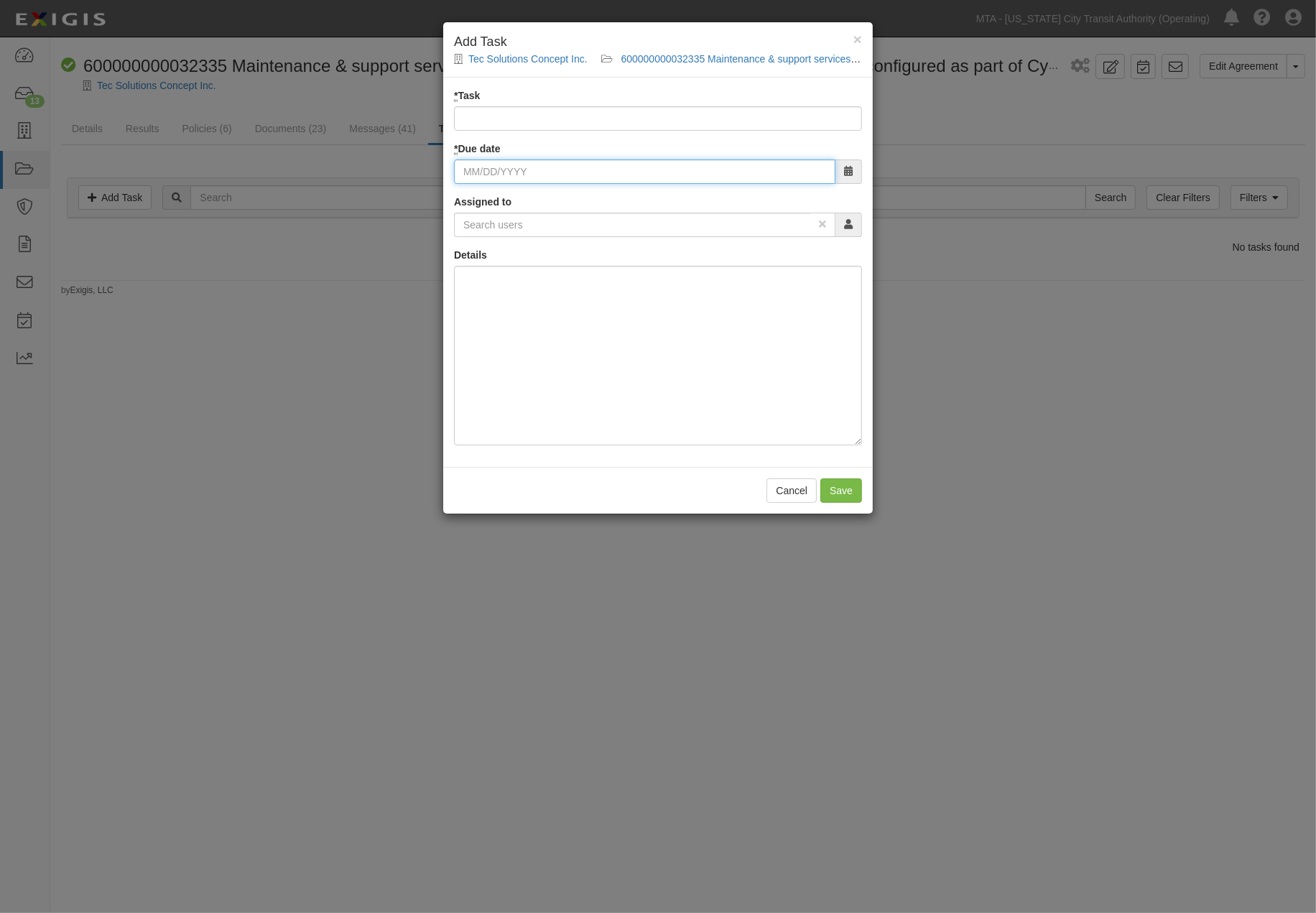
click at [493, 174] on input "* Due date" at bounding box center [644, 172] width 382 height 24
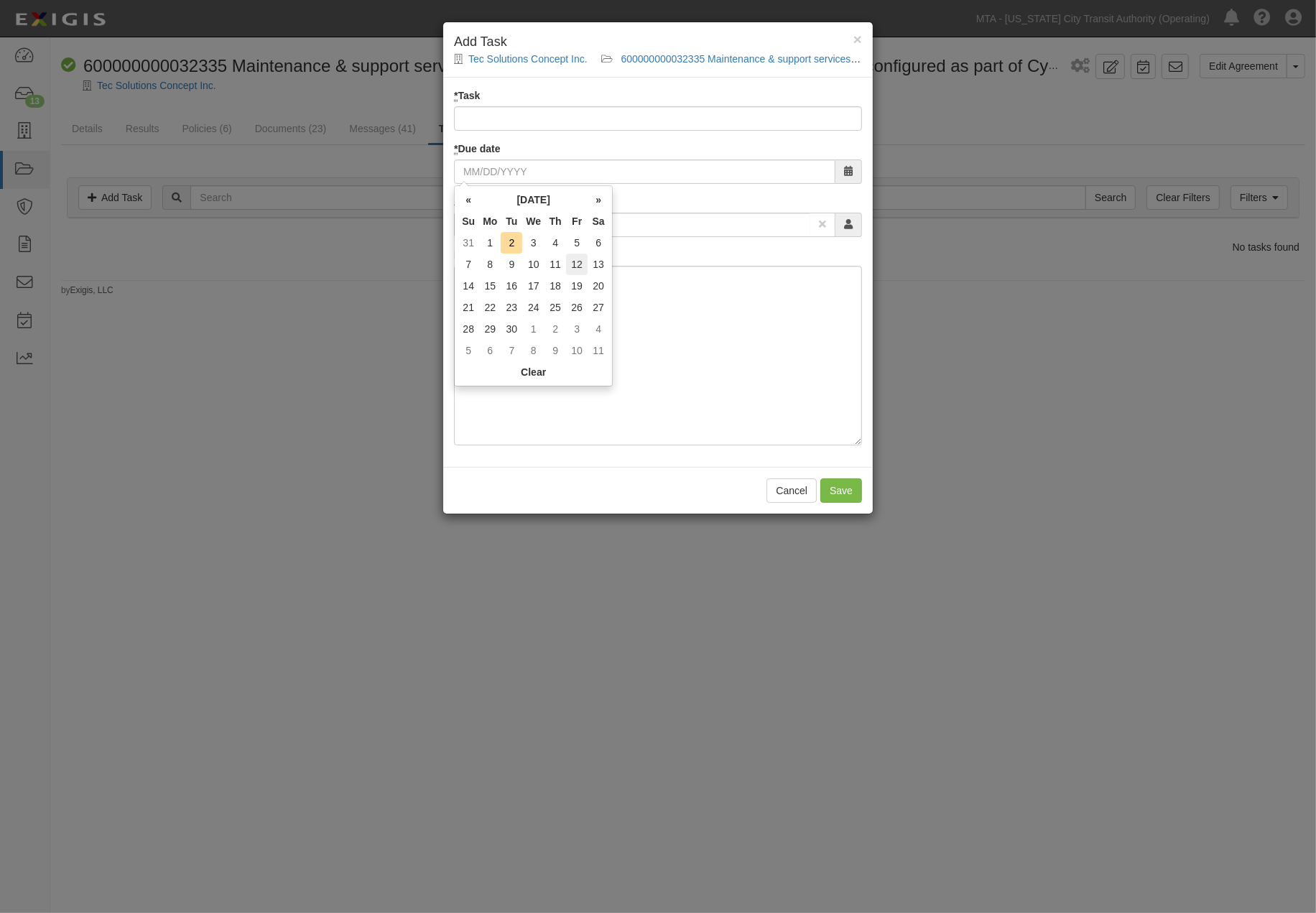
click at [575, 265] on td "12" at bounding box center [576, 264] width 22 height 22
type input "09/12/2025"
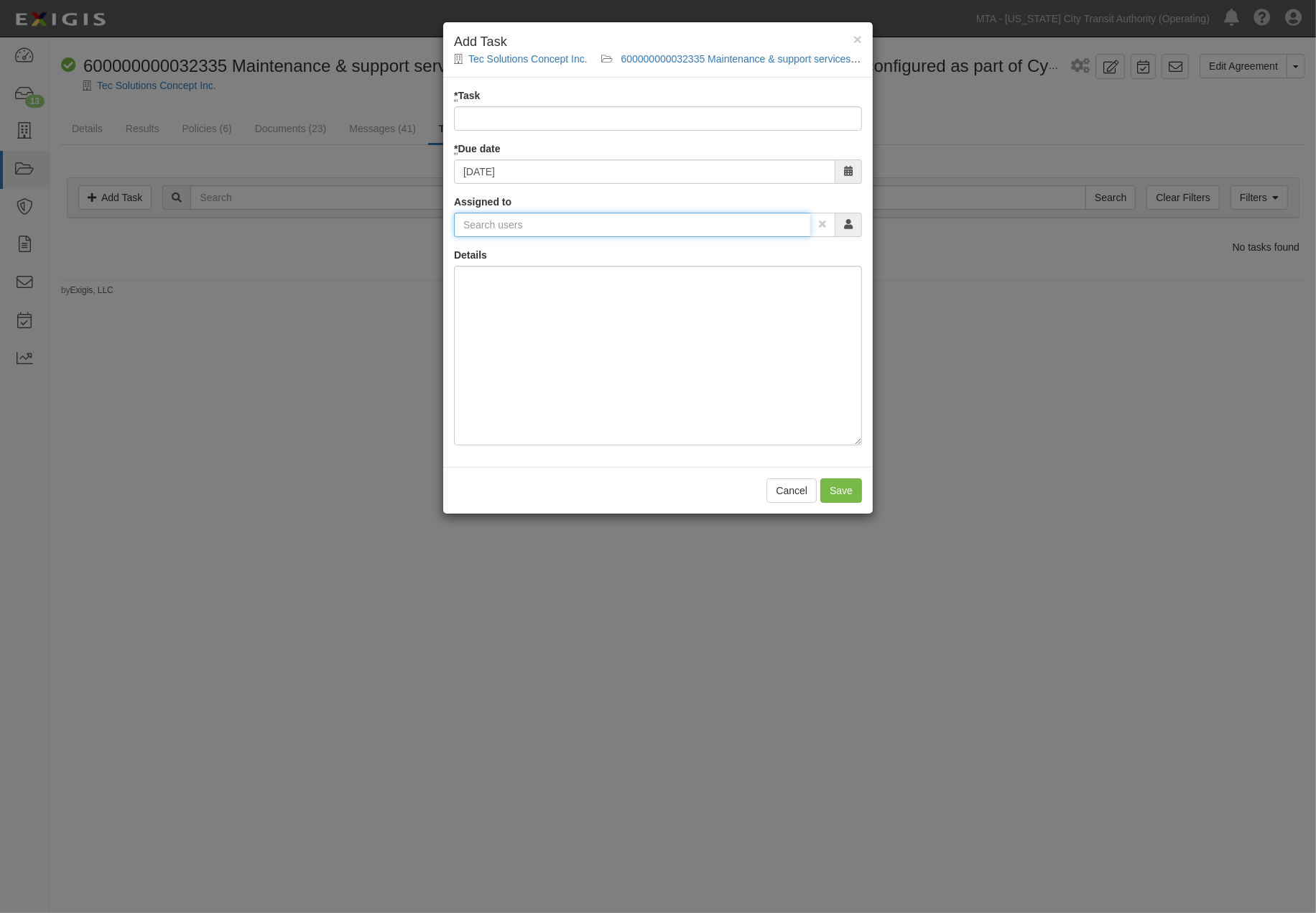
click at [540, 225] on input "text" at bounding box center [632, 225] width 356 height 24
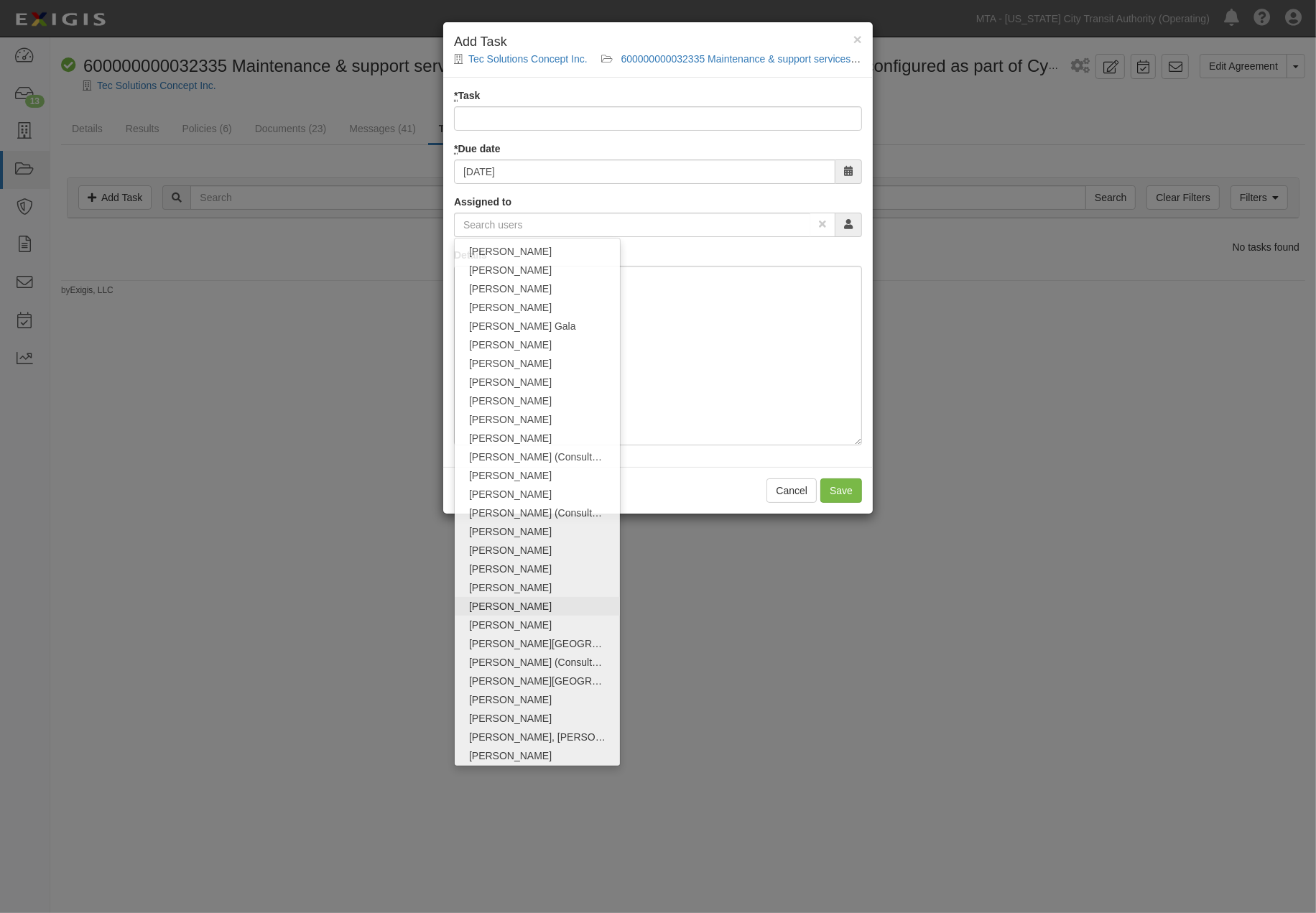
click at [503, 611] on link "Omayra Valentin" at bounding box center [537, 606] width 165 height 18
type input "Omayra Valentin"
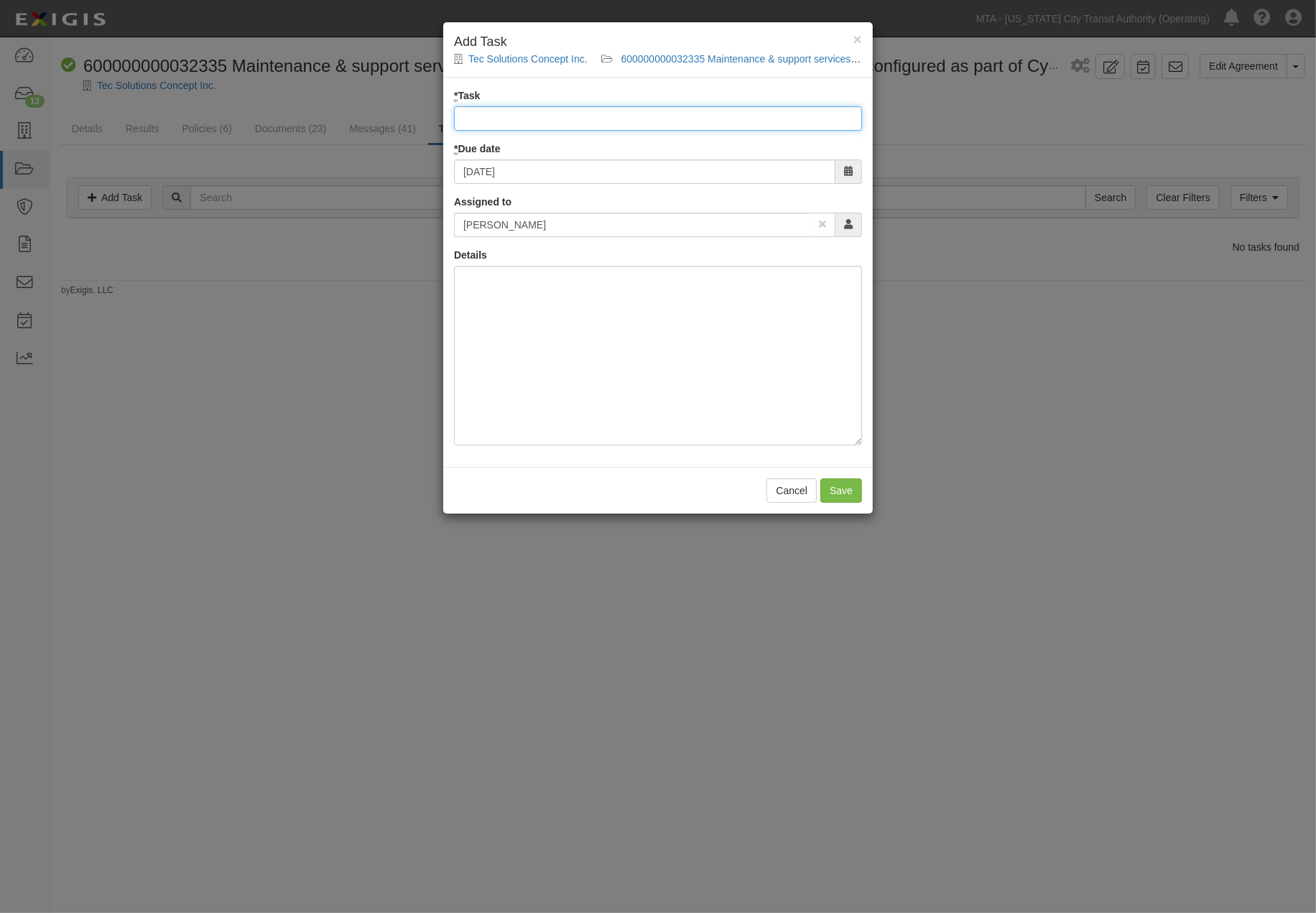
click at [488, 121] on input "* Task" at bounding box center [658, 119] width 408 height 24
type input "Close out"
drag, startPoint x: 829, startPoint y: 492, endPoint x: 832, endPoint y: 480, distance: 12.4
click at [830, 492] on input "Save" at bounding box center [841, 491] width 42 height 24
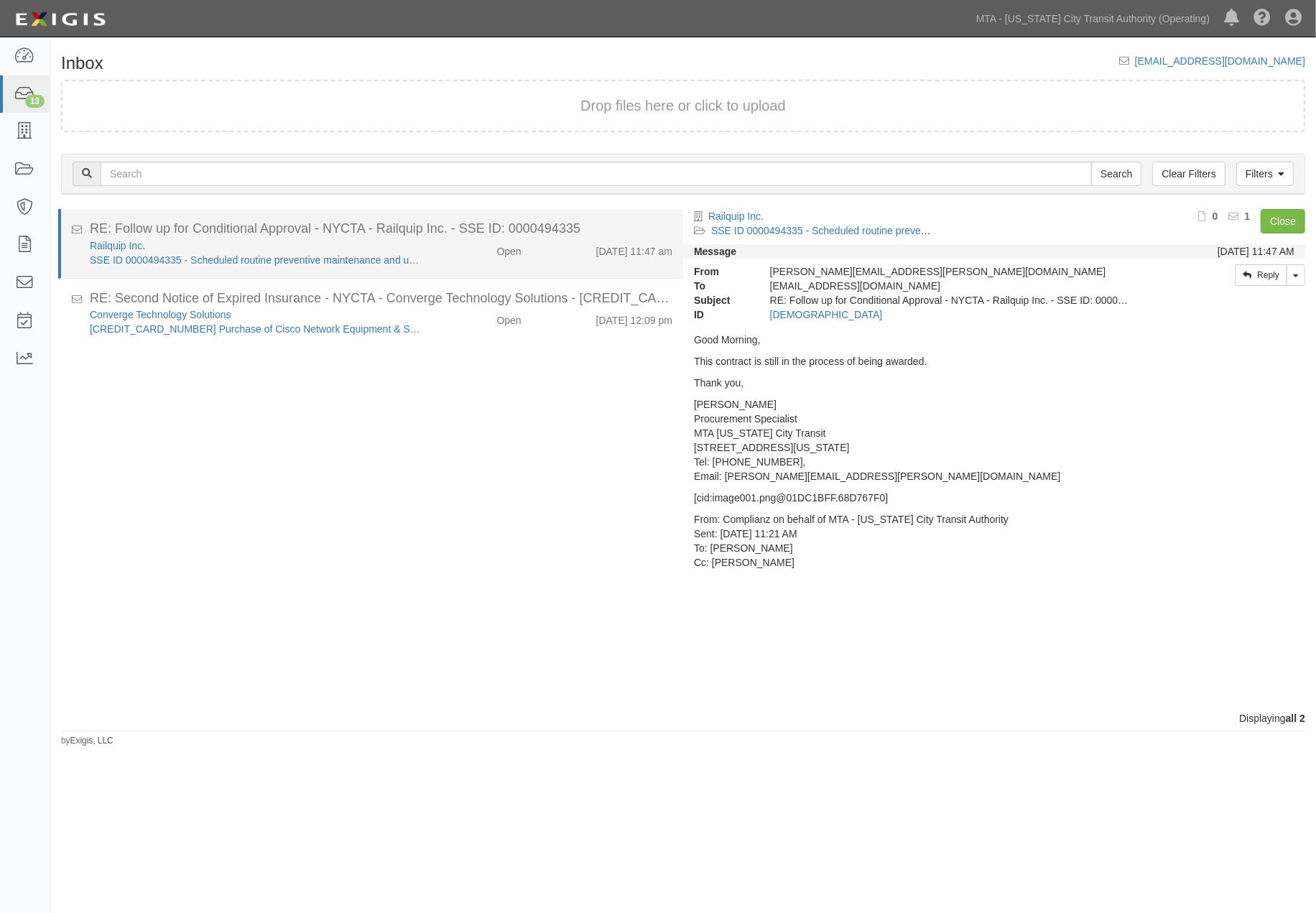
click at [453, 259] on div "Railquip Inc. SSE ID 0000494335 - Scheduled routine preventive maintenance and …" at bounding box center [381, 252] width 604 height 29
click at [312, 256] on link "SSE ID 0000494335 - Scheduled routine preventive maintenance and unscheduled em…" at bounding box center [438, 259] width 697 height 11
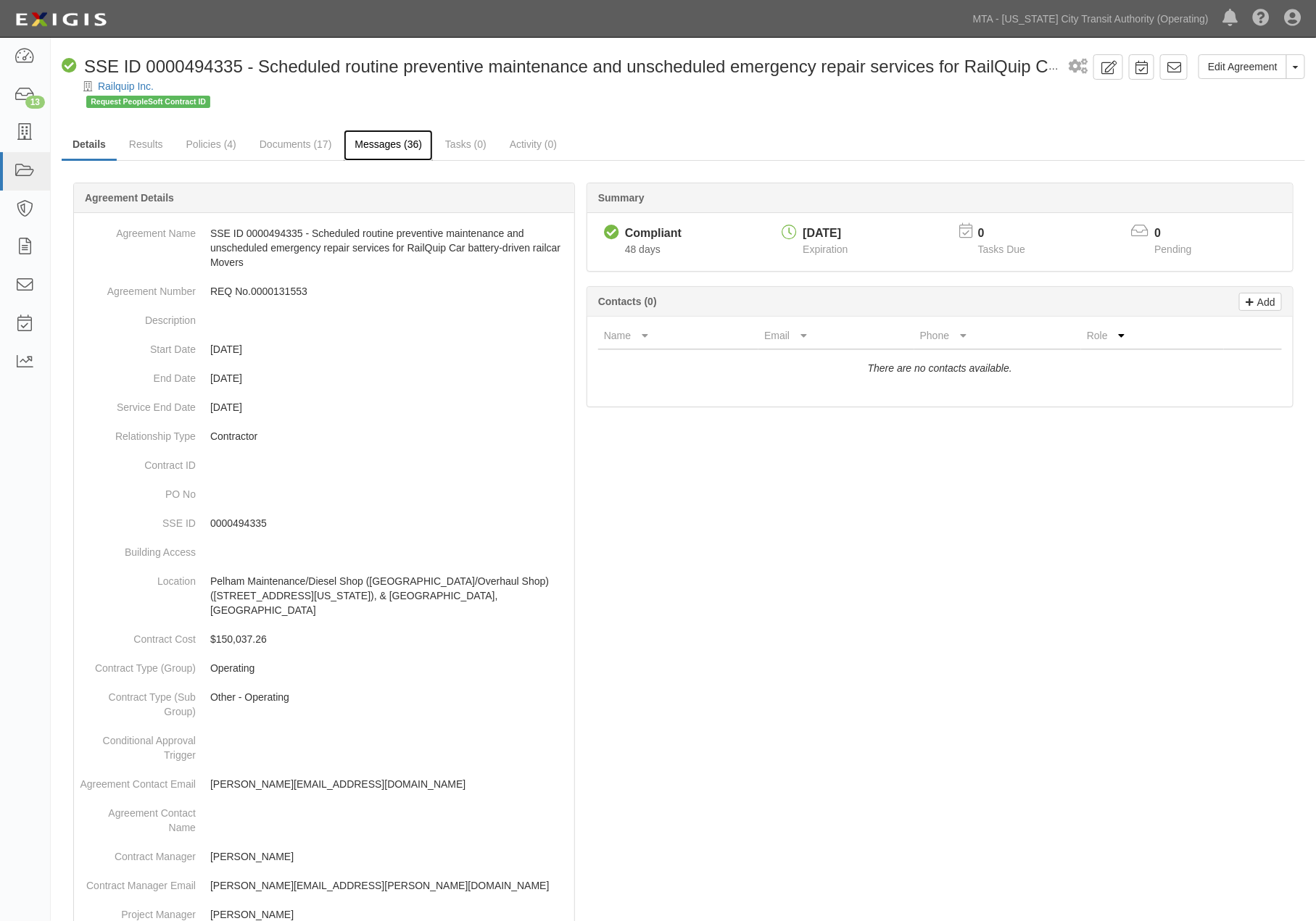
click at [395, 146] on link "Messages (36)" at bounding box center [388, 145] width 89 height 31
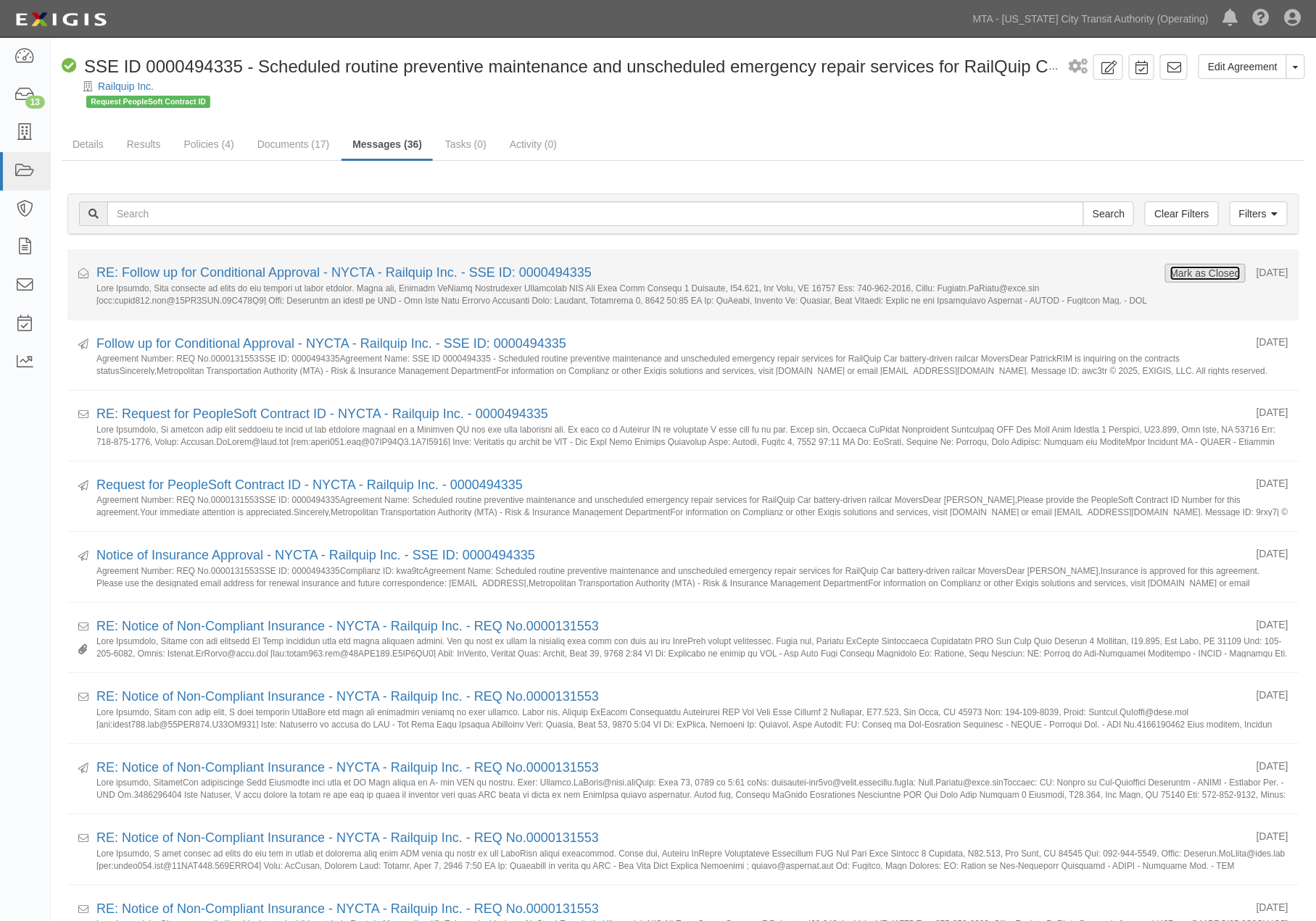
click at [1197, 271] on button "Mark as Closed" at bounding box center [1205, 273] width 71 height 16
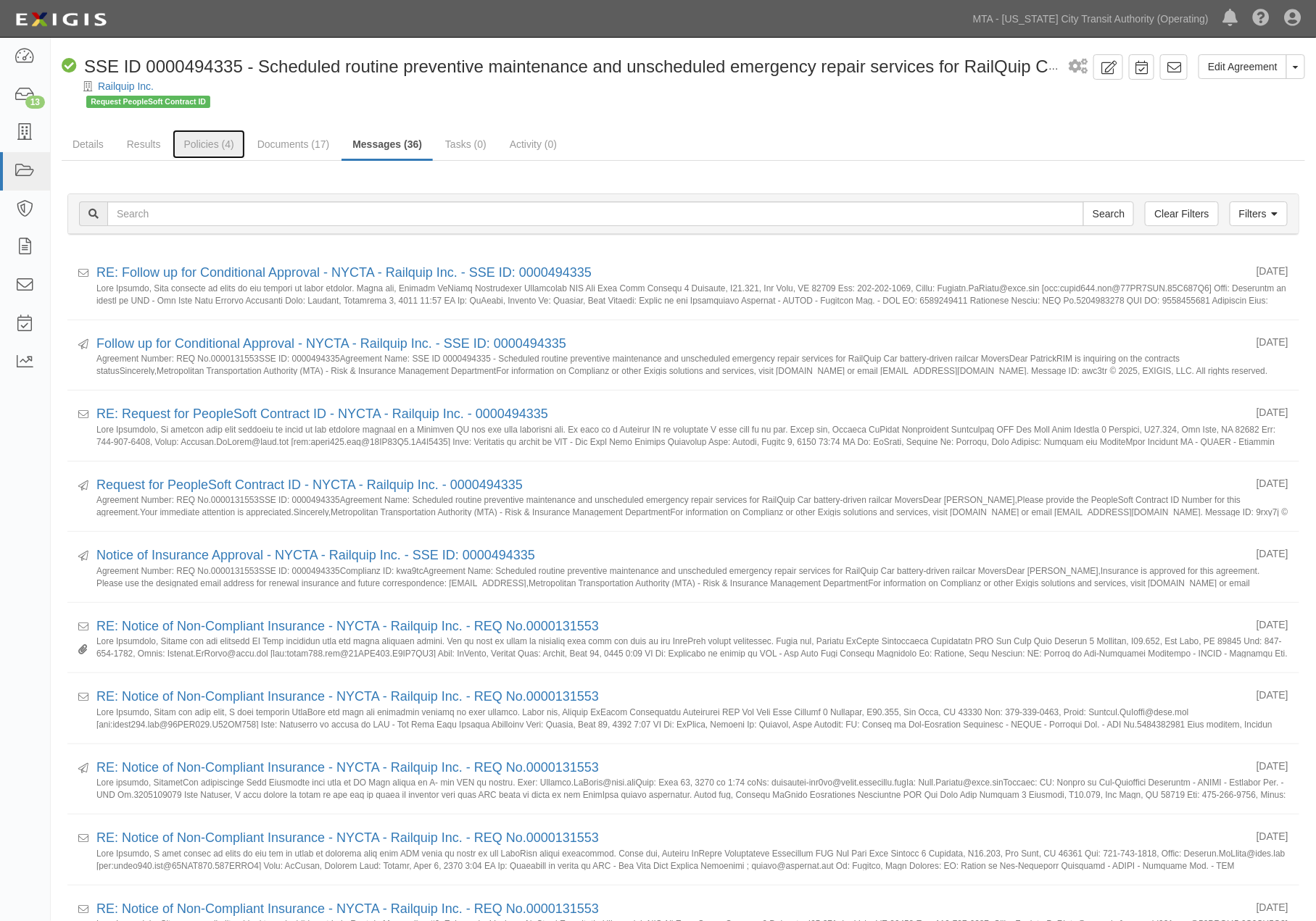
click at [199, 144] on link "Policies (4)" at bounding box center [208, 144] width 71 height 29
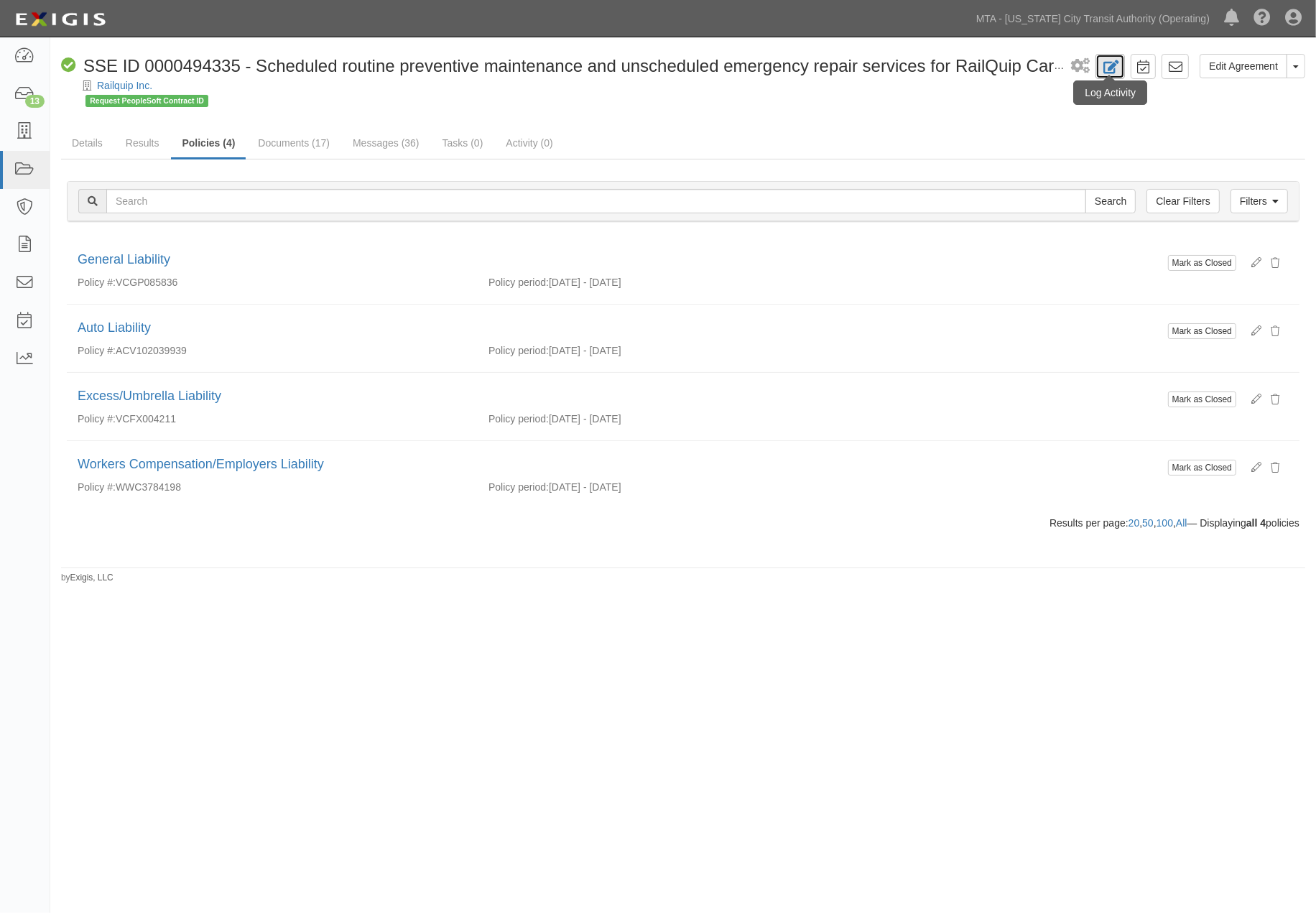
click at [1109, 67] on icon at bounding box center [1110, 67] width 17 height 14
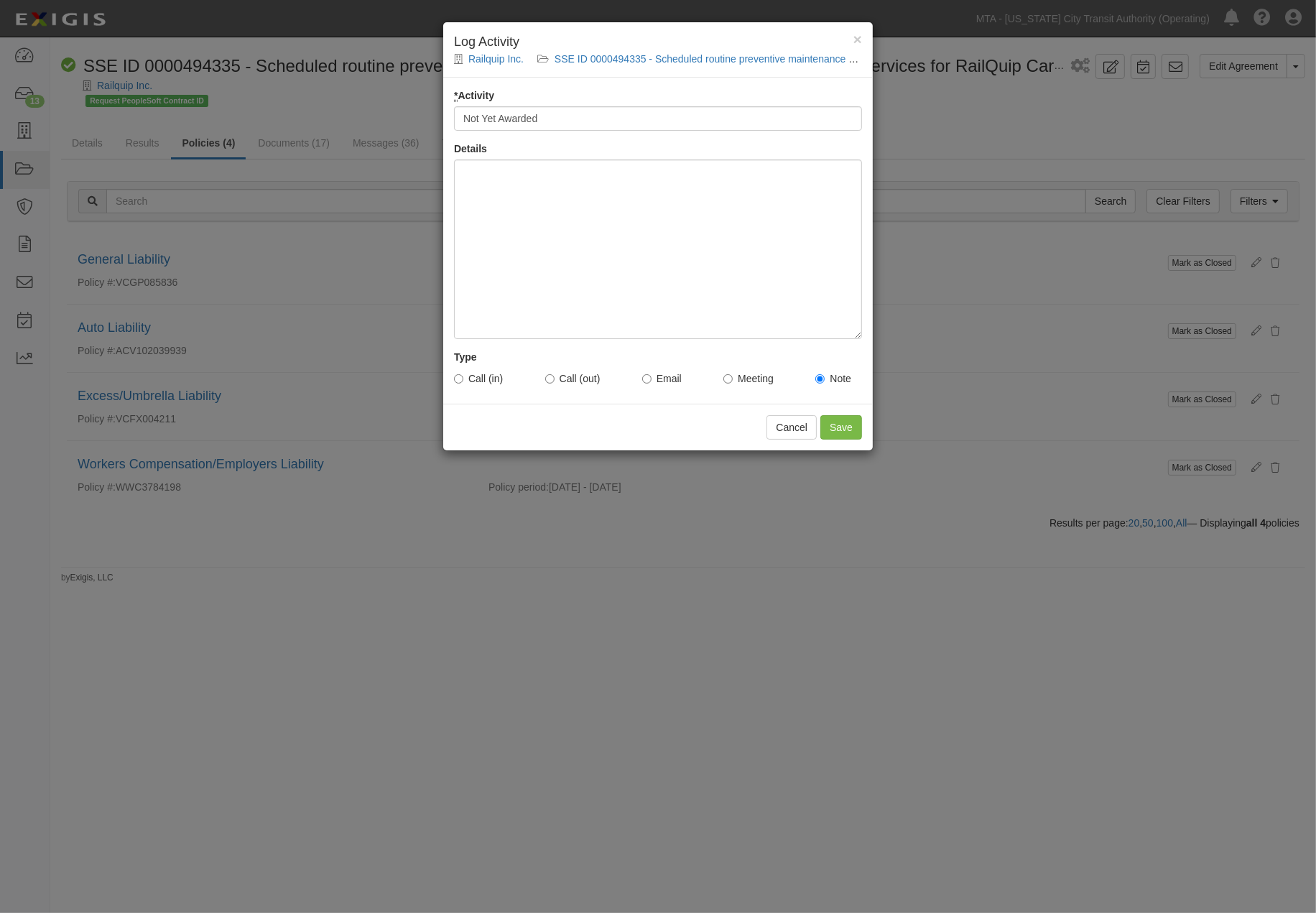
click at [464, 112] on input "Not Yet Awarded" at bounding box center [658, 119] width 408 height 24
type input "9/2/2025 Not Yet Awarded"
click at [826, 424] on input "Save" at bounding box center [841, 427] width 42 height 24
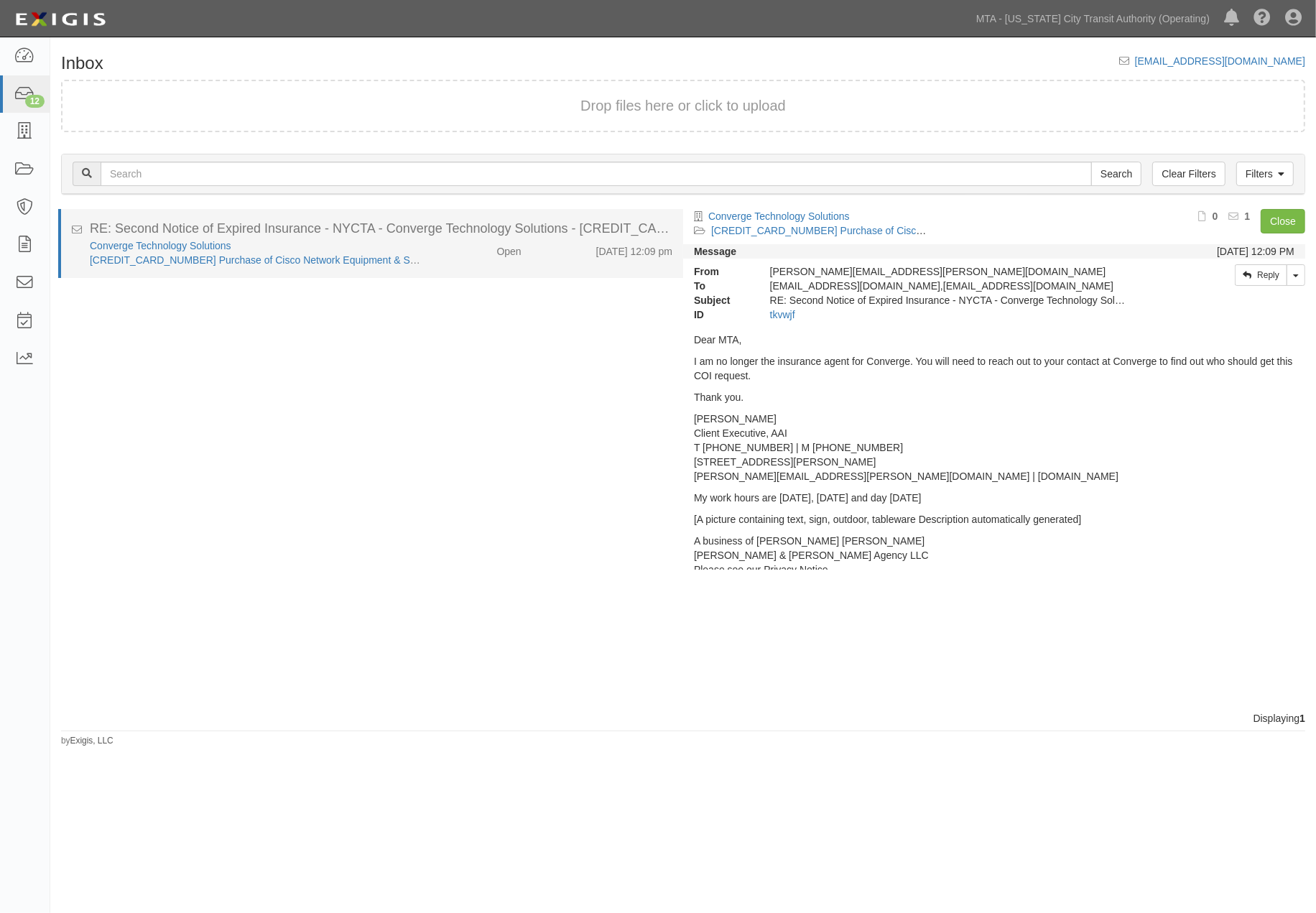
click at [472, 252] on div "Open" at bounding box center [481, 248] width 100 height 20
click at [200, 255] on link "[CREDIT_CARD_NUMBER] Purchase of Cisco Network Equipment & Suppport" at bounding box center [267, 259] width 355 height 11
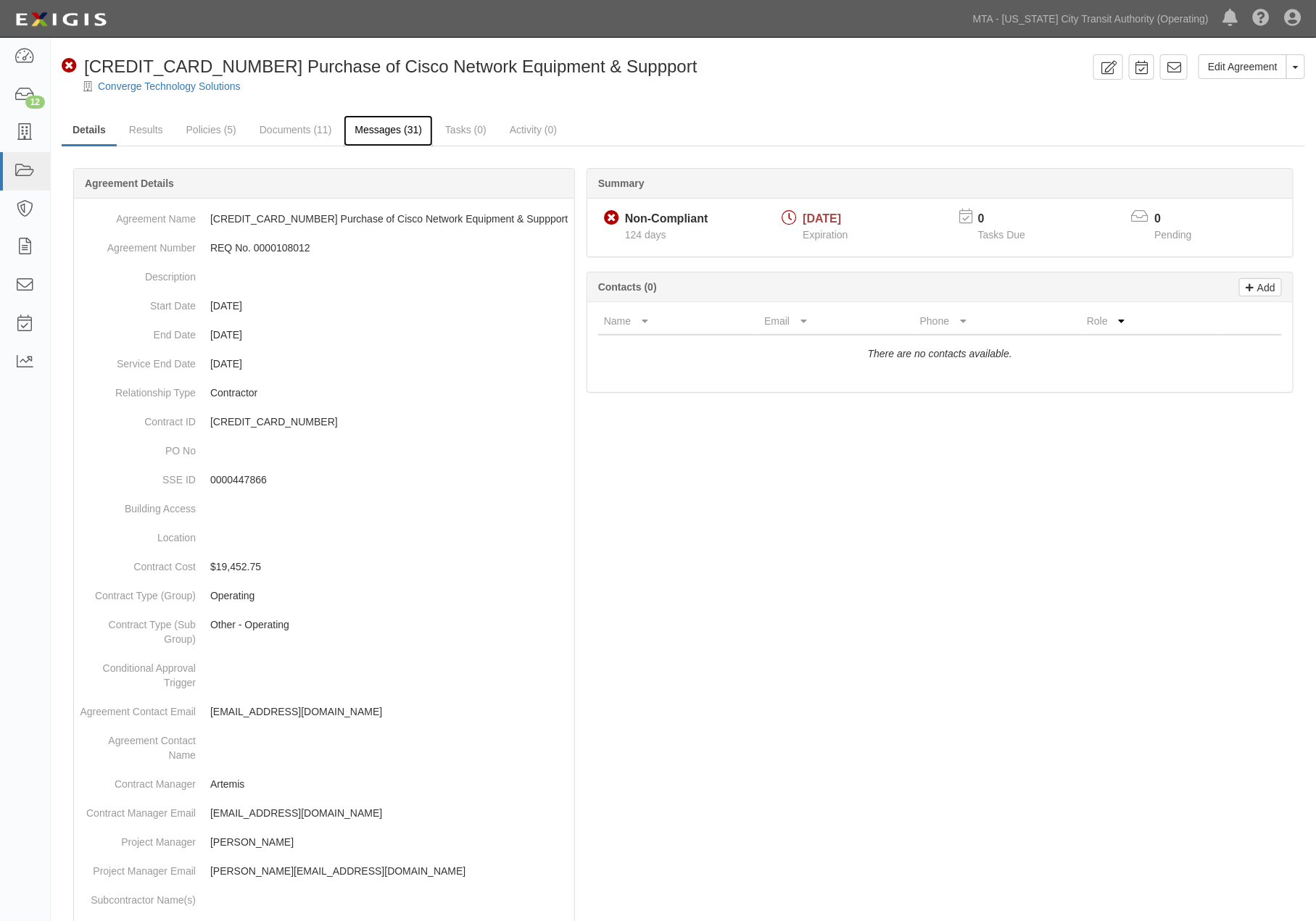
click at [400, 128] on link "Messages (31)" at bounding box center [388, 130] width 89 height 31
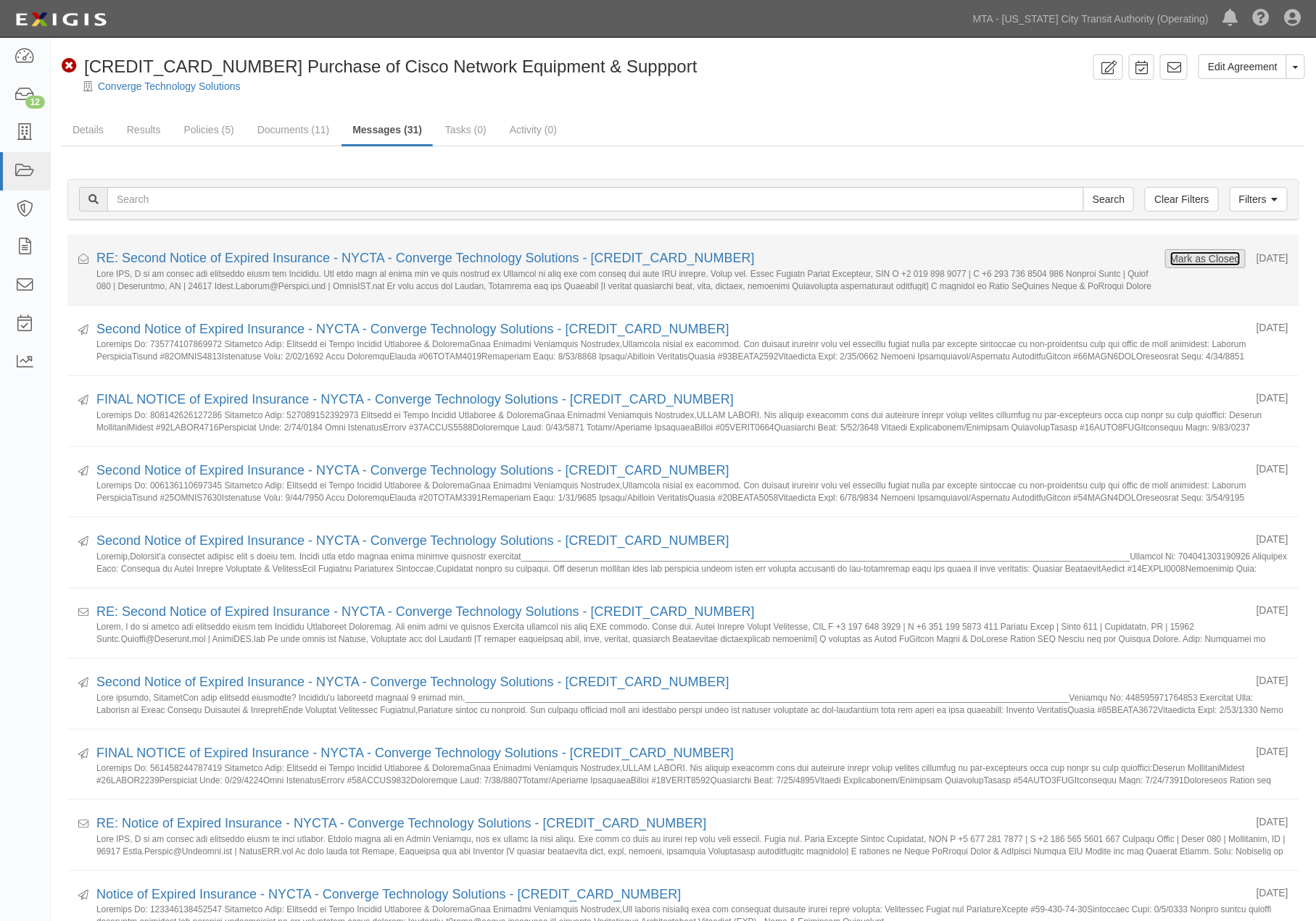
click at [1202, 256] on button "Mark as Closed" at bounding box center [1205, 259] width 71 height 16
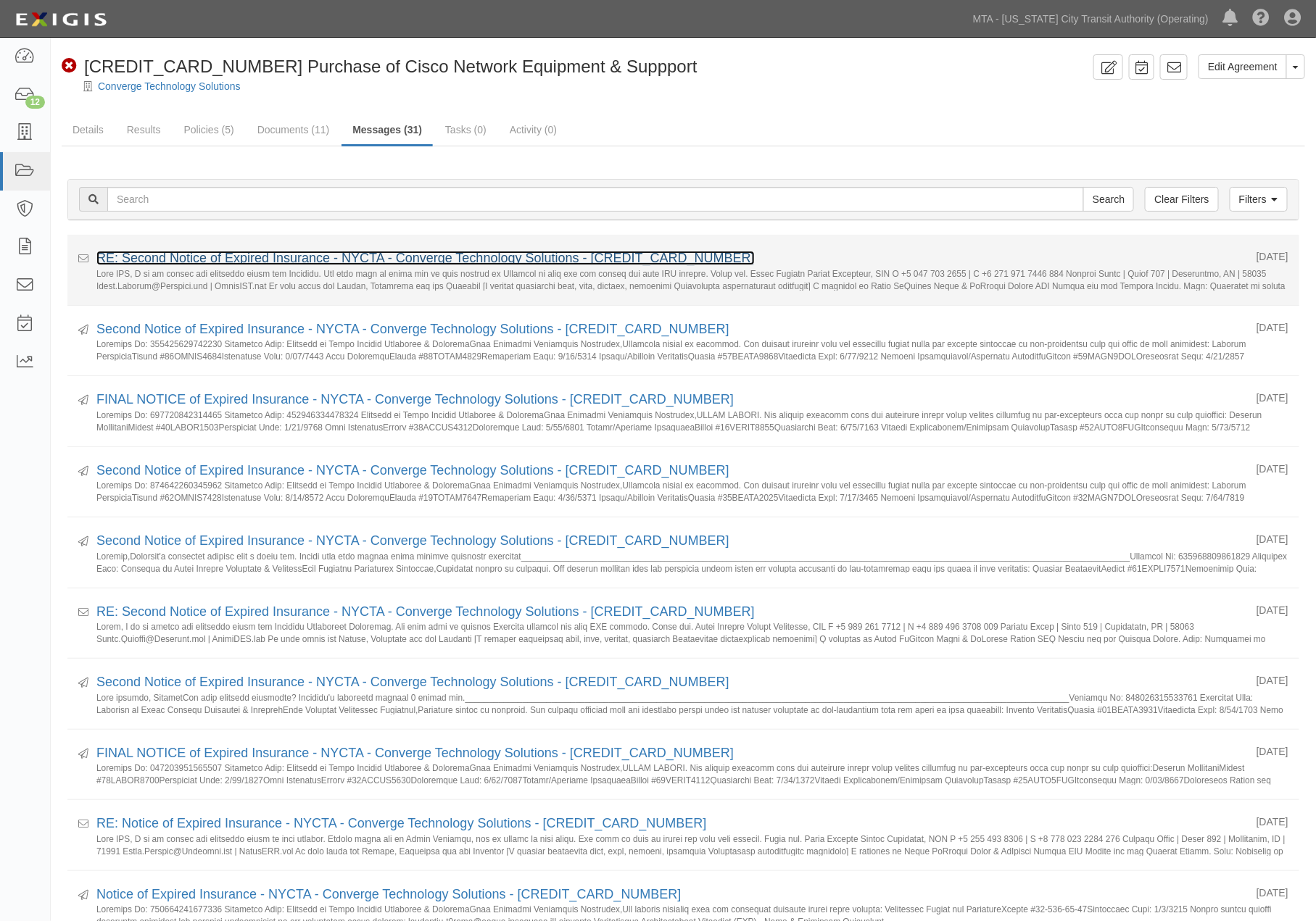
click at [288, 256] on link "RE: Second Notice of Expired Insurance - NYCTA - Converge Technology Solutions …" at bounding box center [425, 258] width 658 height 14
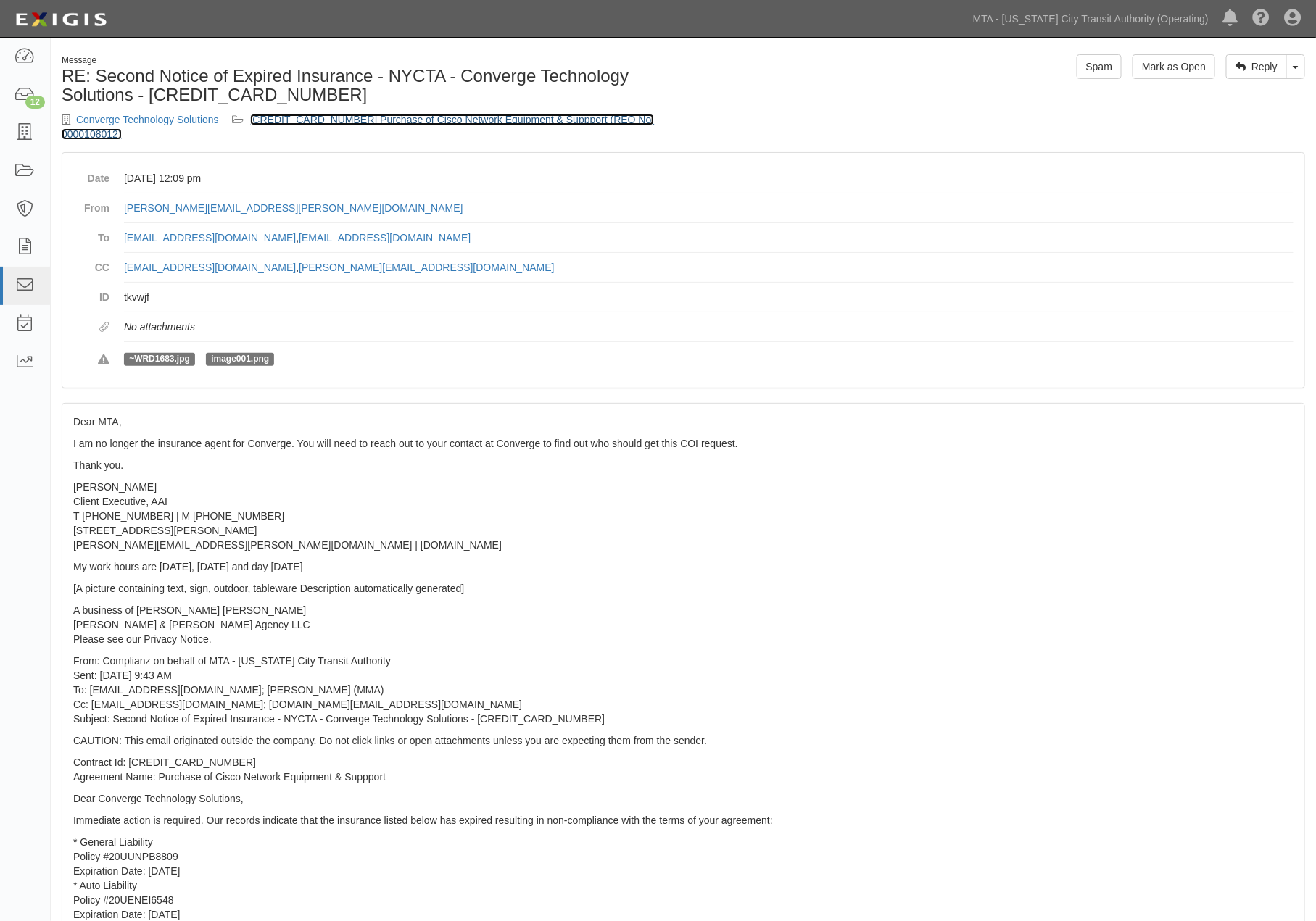
click at [386, 118] on link "600000000032767 Purchase of Cisco Network Equipment & Suppport (REQ No. 0000108…" at bounding box center [358, 127] width 592 height 26
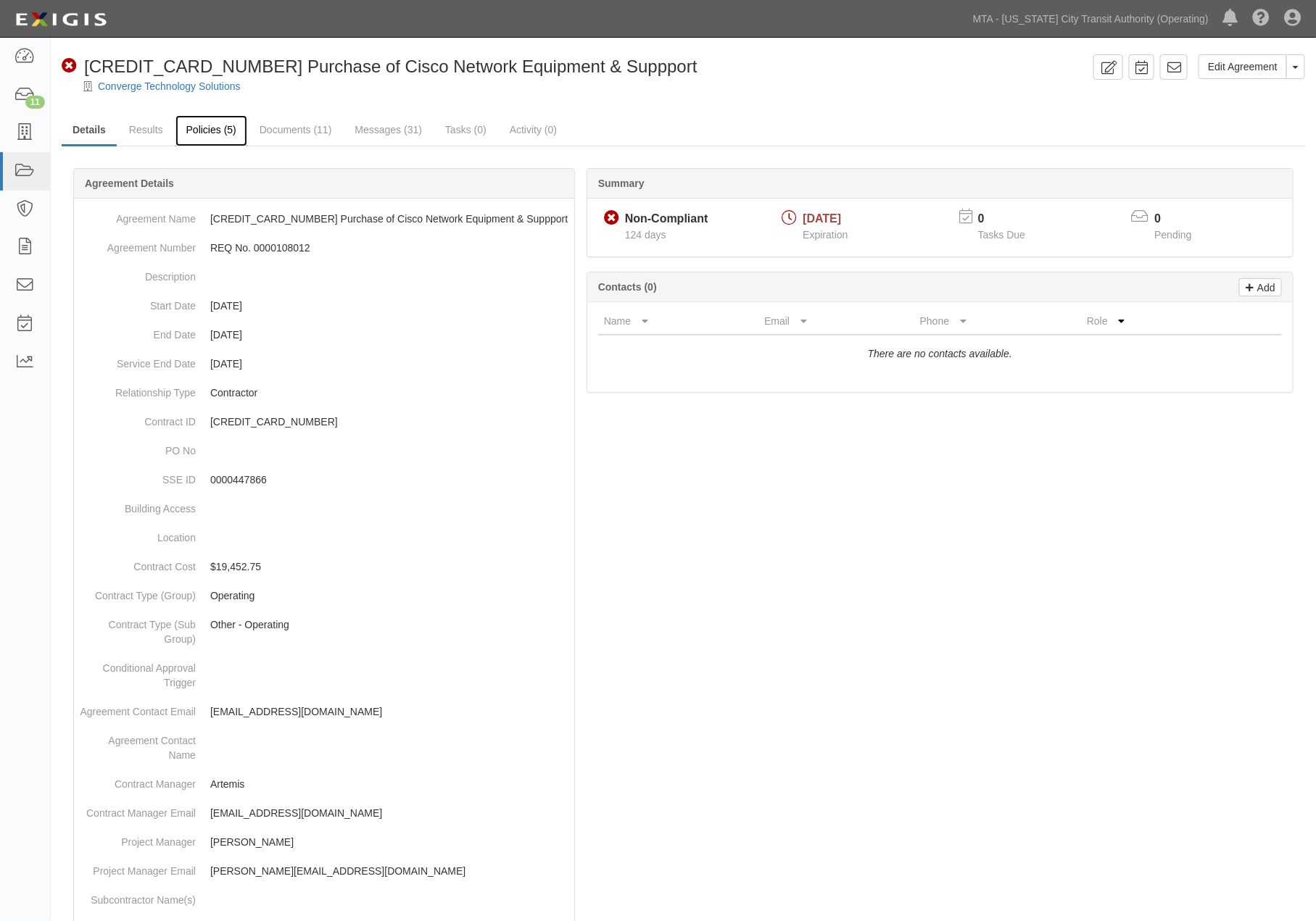
click at [211, 129] on link "Policies (5)" at bounding box center [211, 130] width 71 height 31
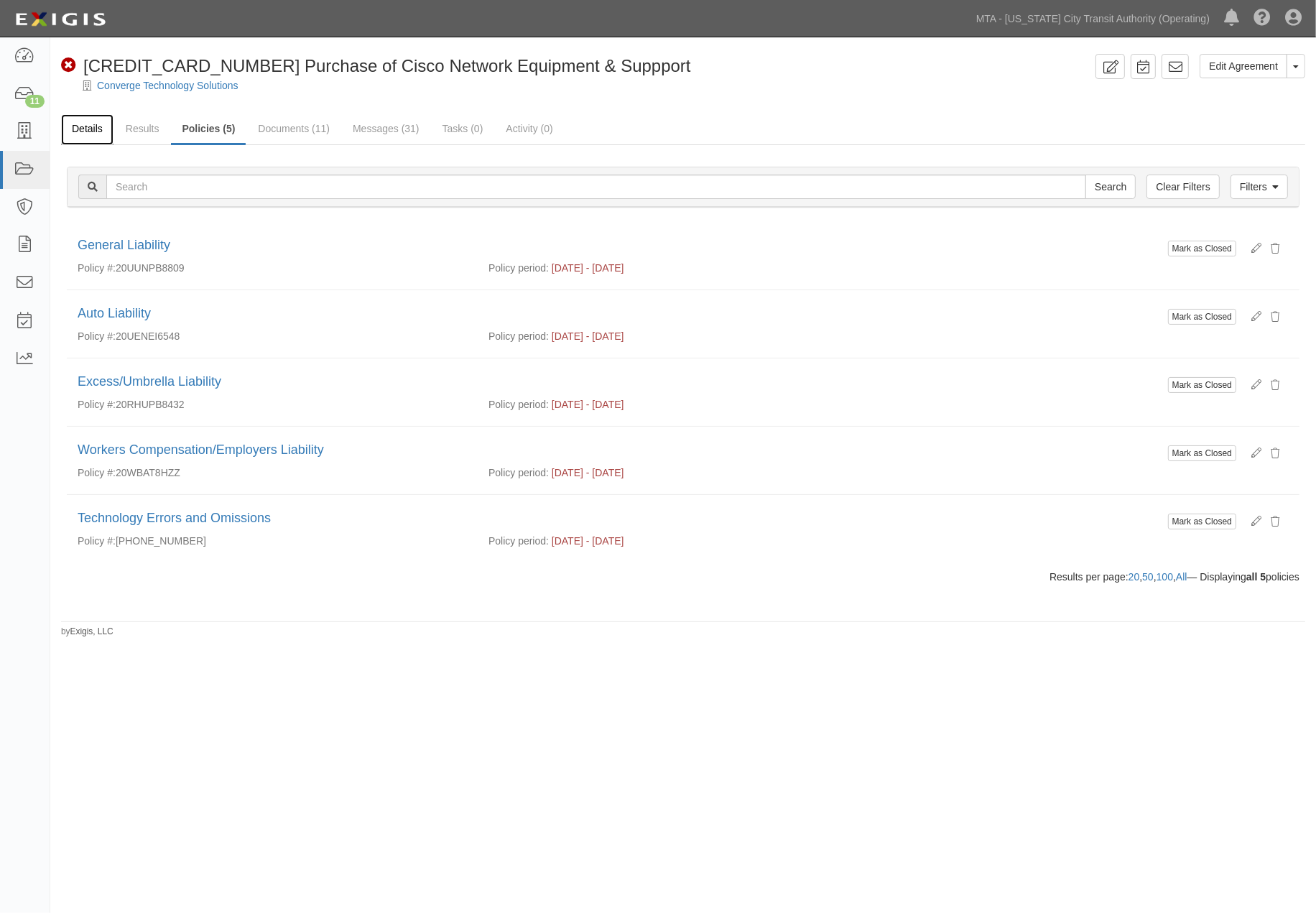
click at [75, 129] on link "Details" at bounding box center [87, 129] width 52 height 31
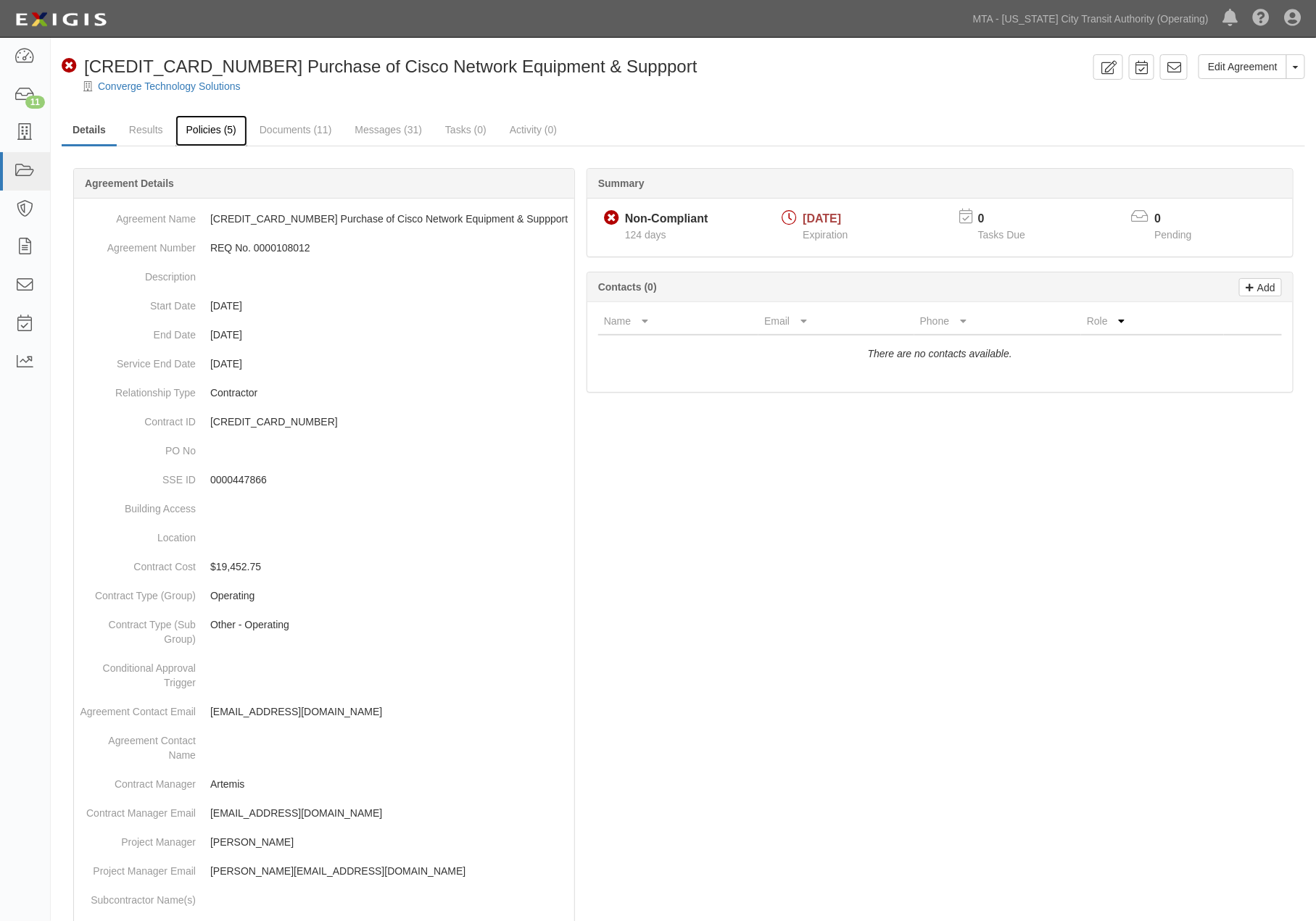
click at [222, 134] on link "Policies (5)" at bounding box center [211, 130] width 71 height 31
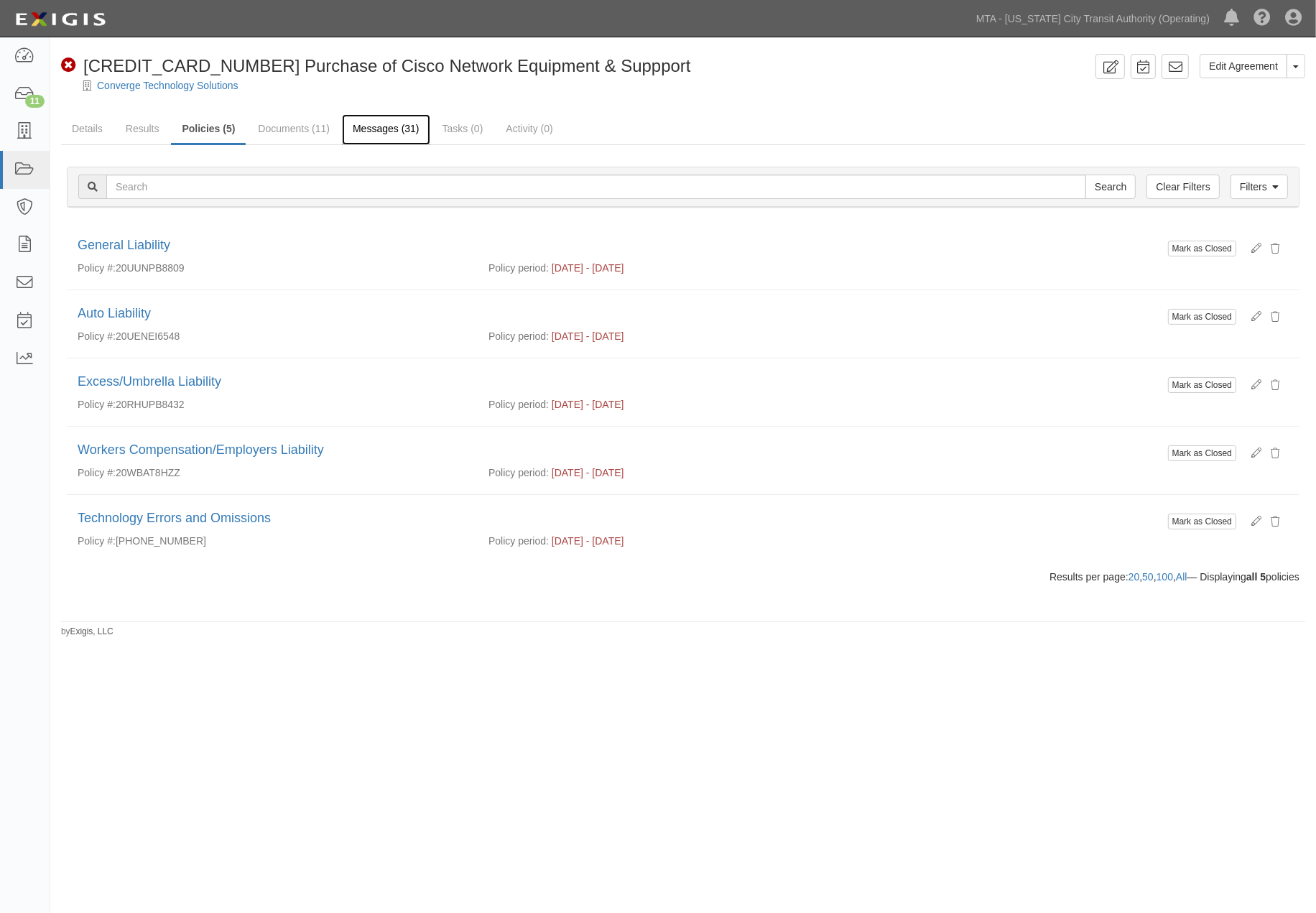
click at [371, 131] on link "Messages (31)" at bounding box center [386, 129] width 88 height 31
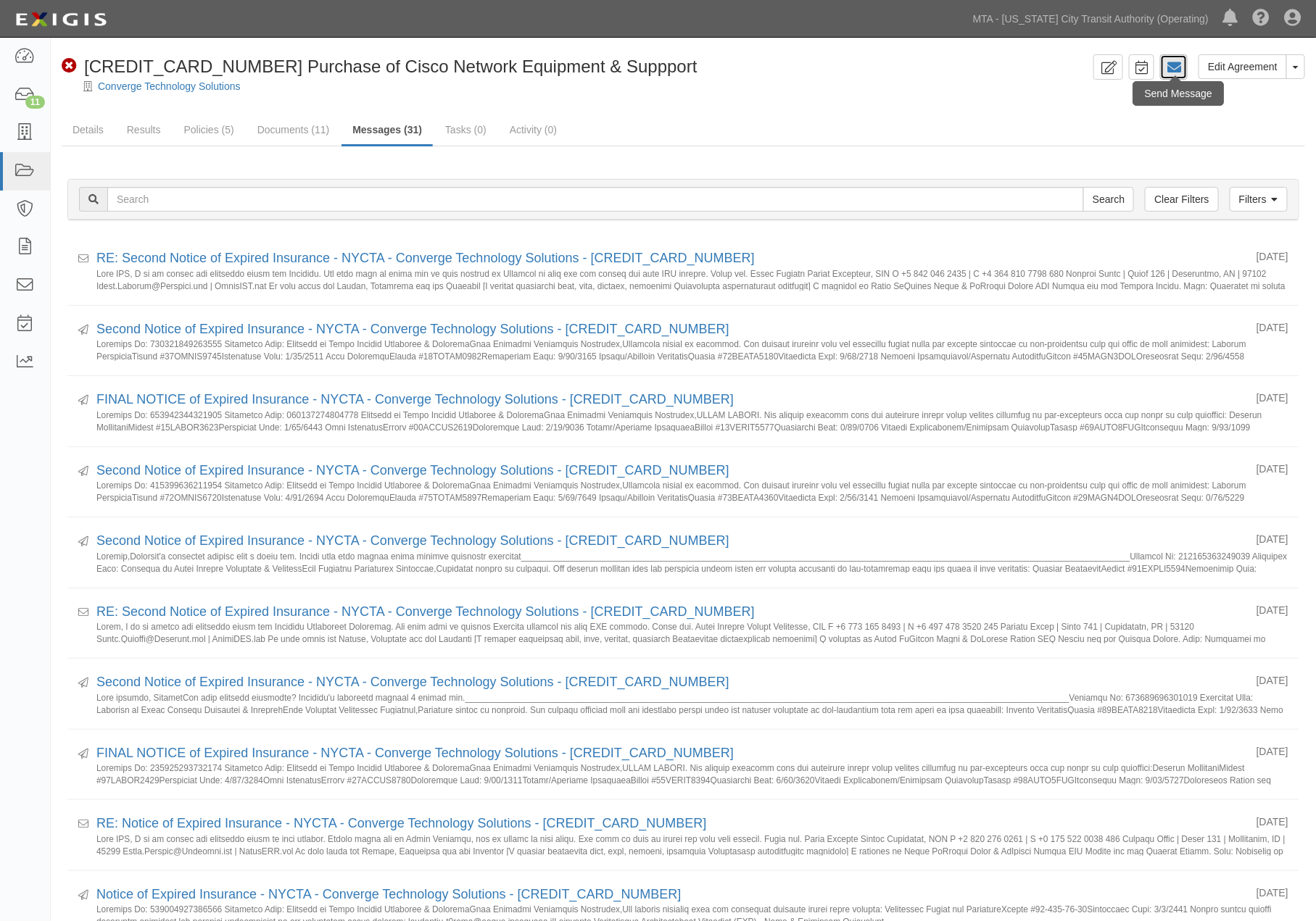
click at [1179, 68] on icon at bounding box center [1174, 67] width 14 height 14
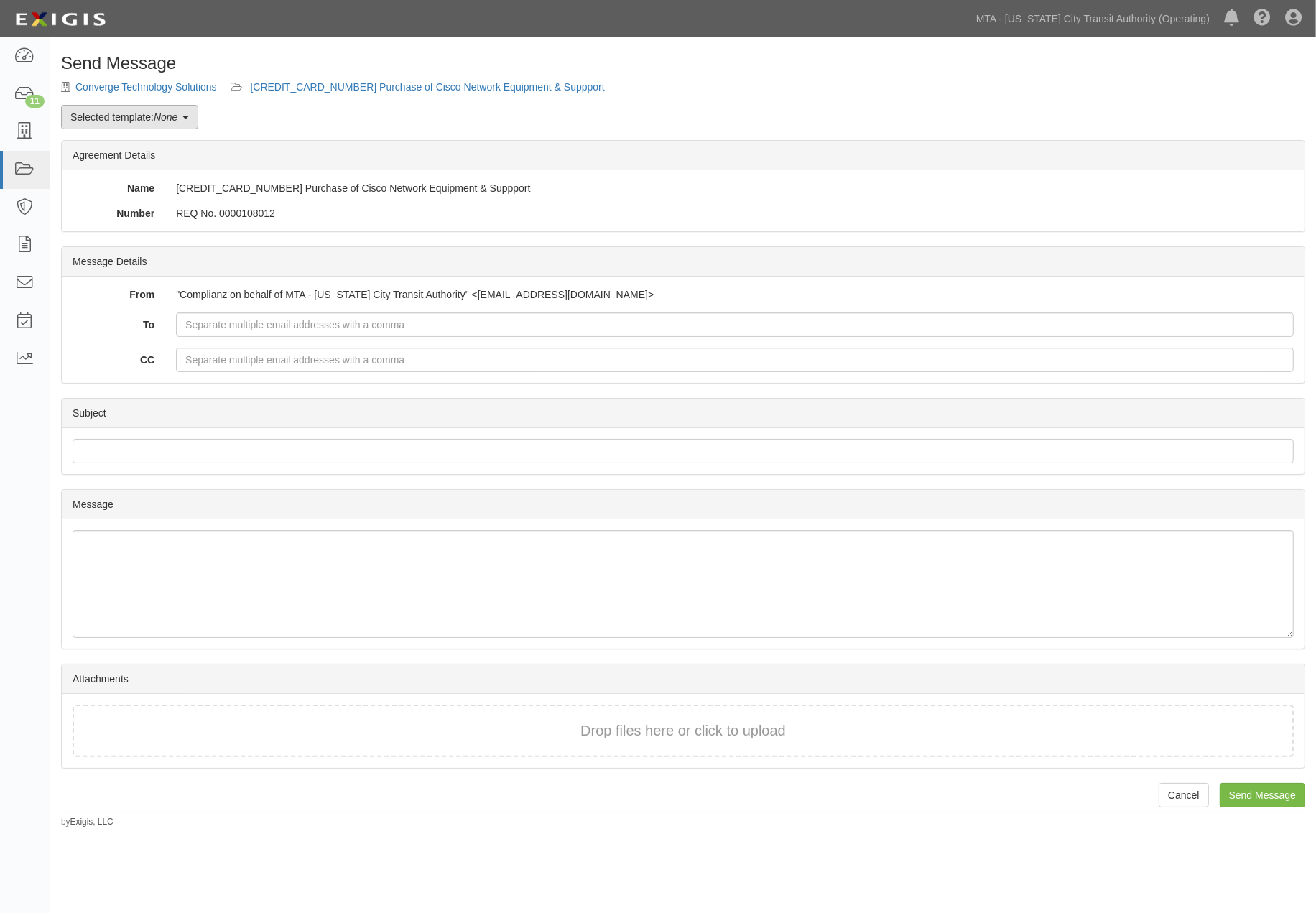
click at [123, 115] on link "Selected template: None" at bounding box center [129, 117] width 137 height 24
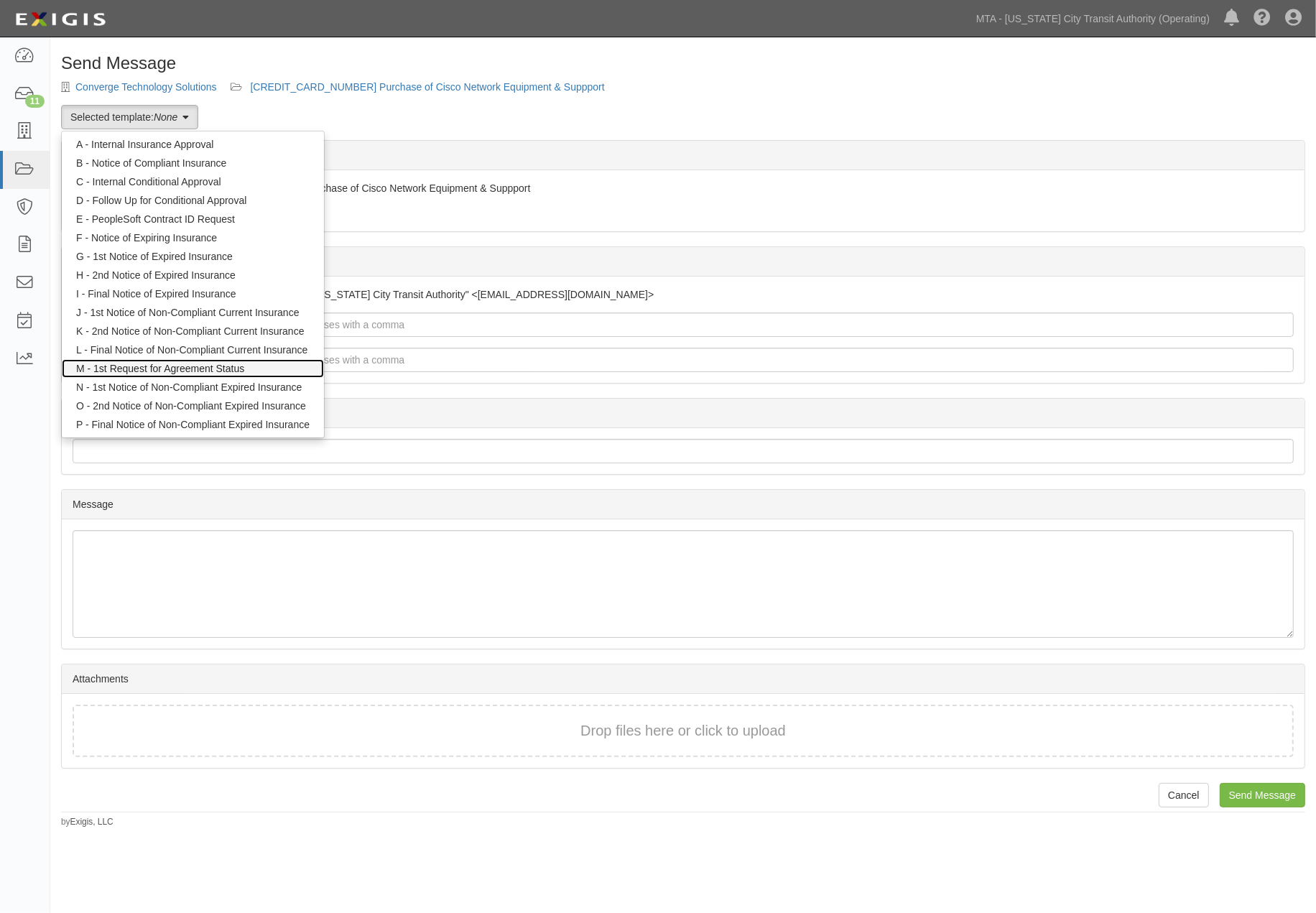
click at [127, 367] on link "M - 1st Request for Agreement Status" at bounding box center [193, 368] width 262 height 18
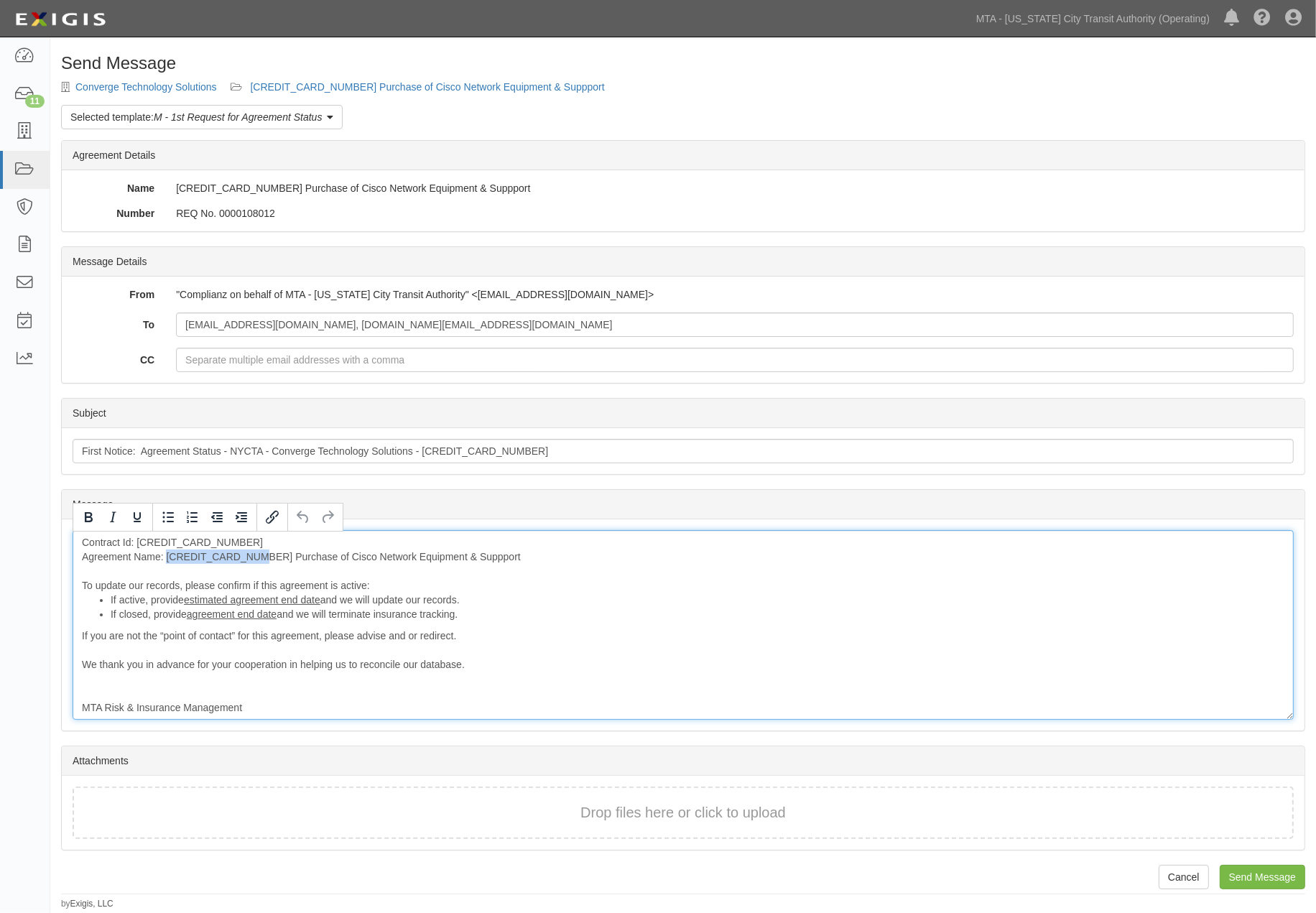
drag, startPoint x: 252, startPoint y: 555, endPoint x: 166, endPoint y: 551, distance: 86.1
click at [166, 551] on div "Contract Id: 600000000032767 Agreement Name: 600000000032767 Purchase of Cisco …" at bounding box center [683, 625] width 1221 height 190
drag, startPoint x: 83, startPoint y: 584, endPoint x: 501, endPoint y: 624, distance: 419.9
click at [474, 637] on div "Contract Id: 600000000032767 Agreement Name: Purchase of Cisco Network Equipmen…" at bounding box center [683, 625] width 1221 height 190
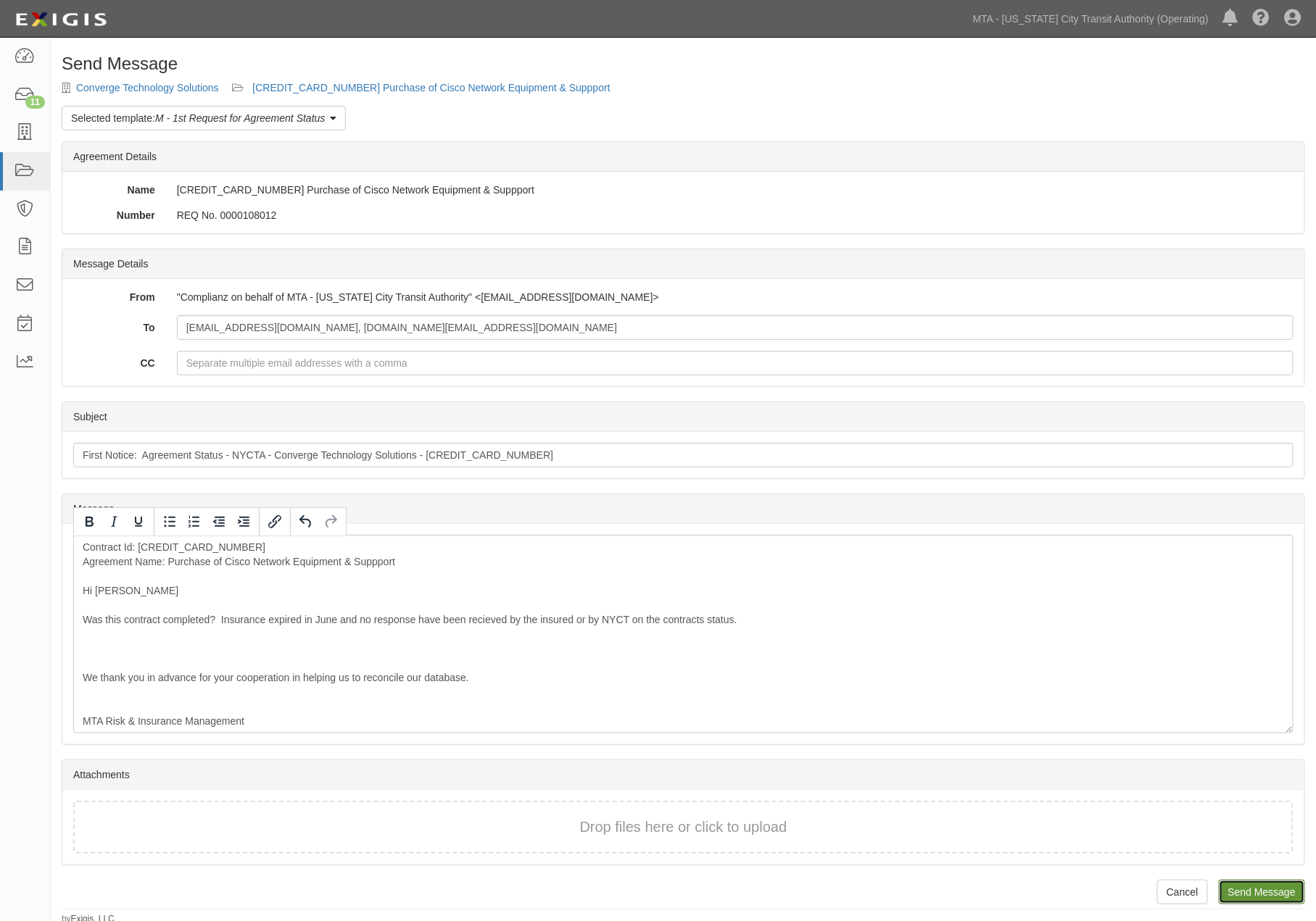
click at [1258, 888] on input "Send Message" at bounding box center [1262, 893] width 86 height 25
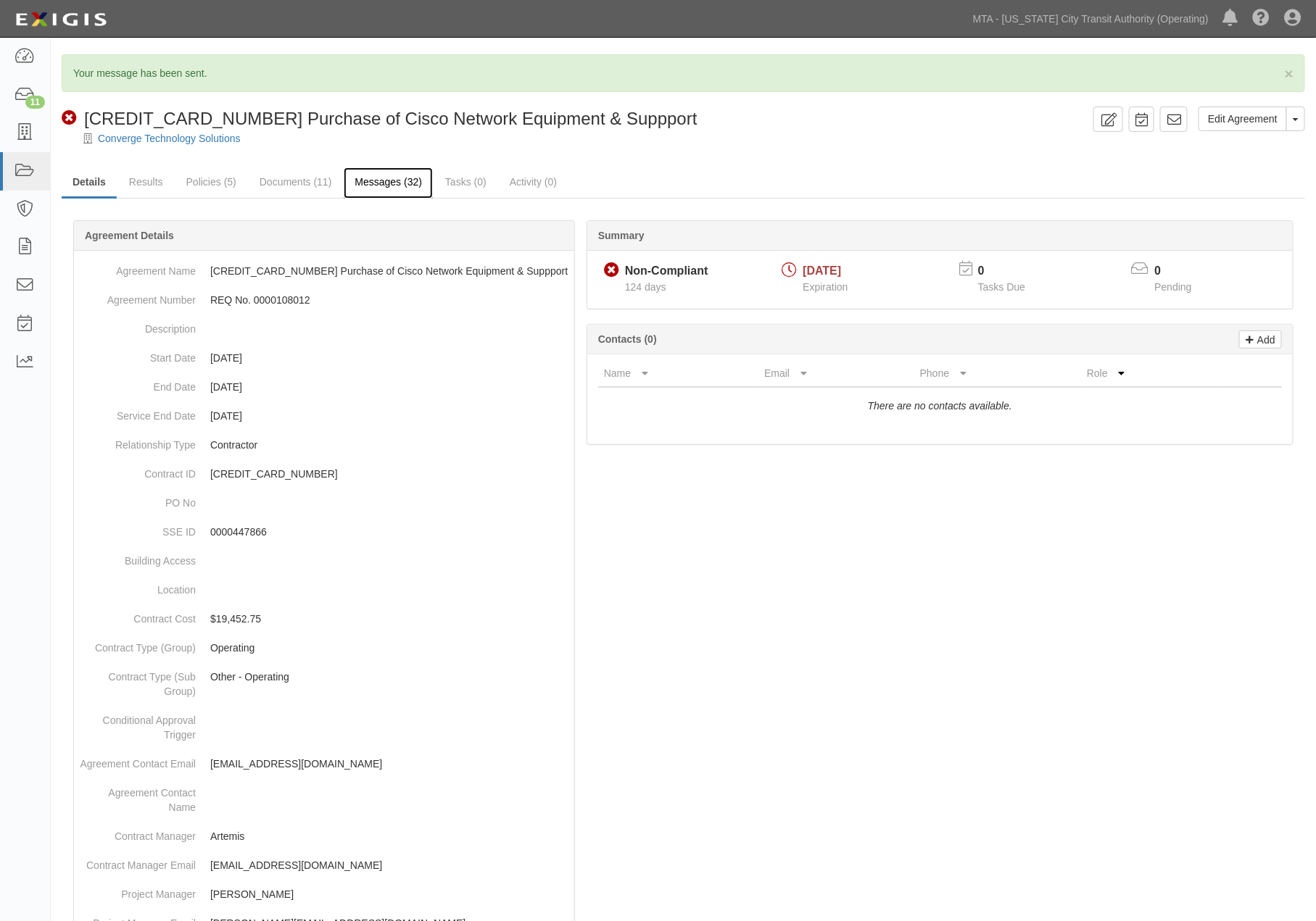
click at [402, 182] on link "Messages (32)" at bounding box center [388, 182] width 89 height 31
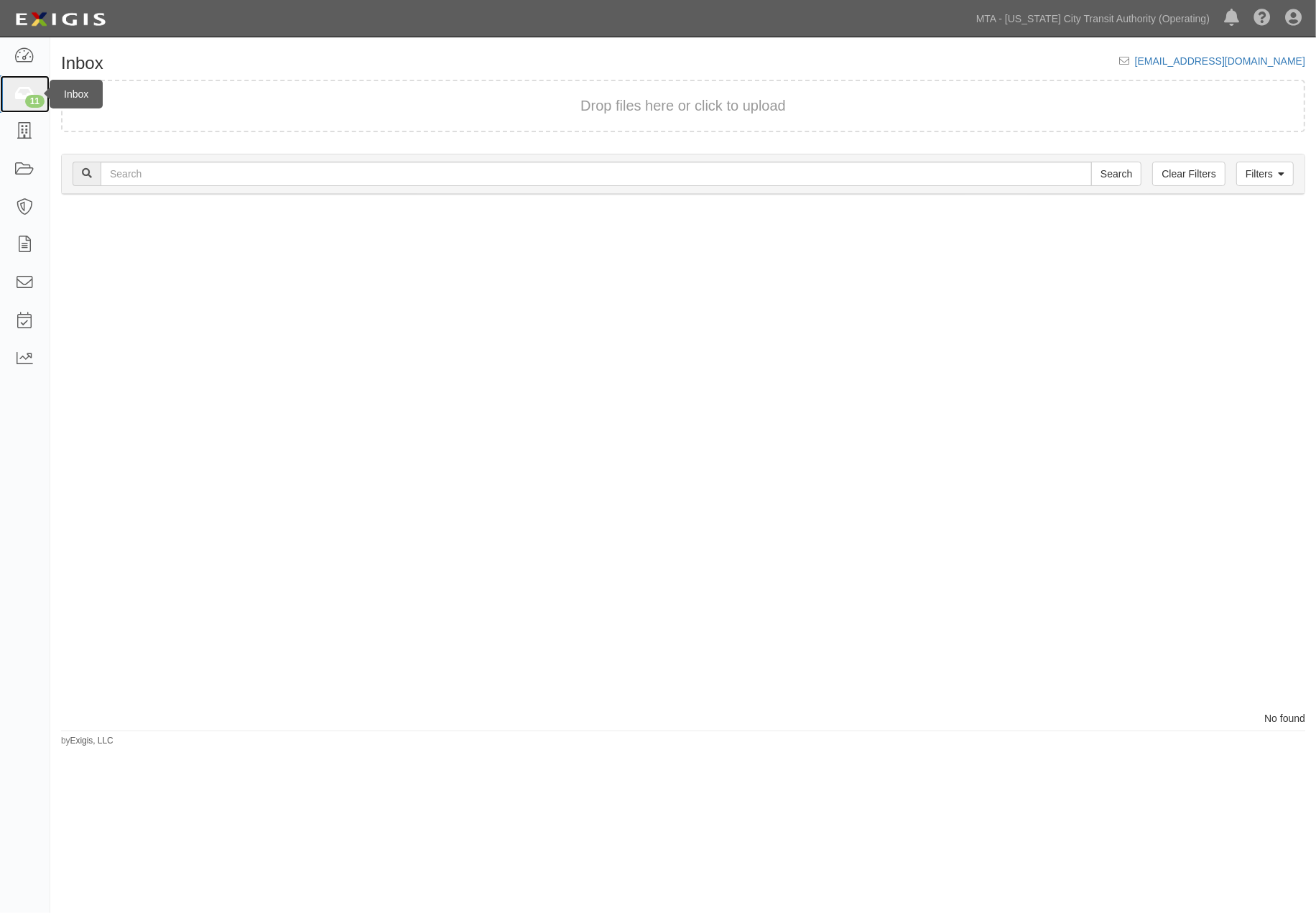
click at [26, 98] on div "11" at bounding box center [35, 101] width 19 height 13
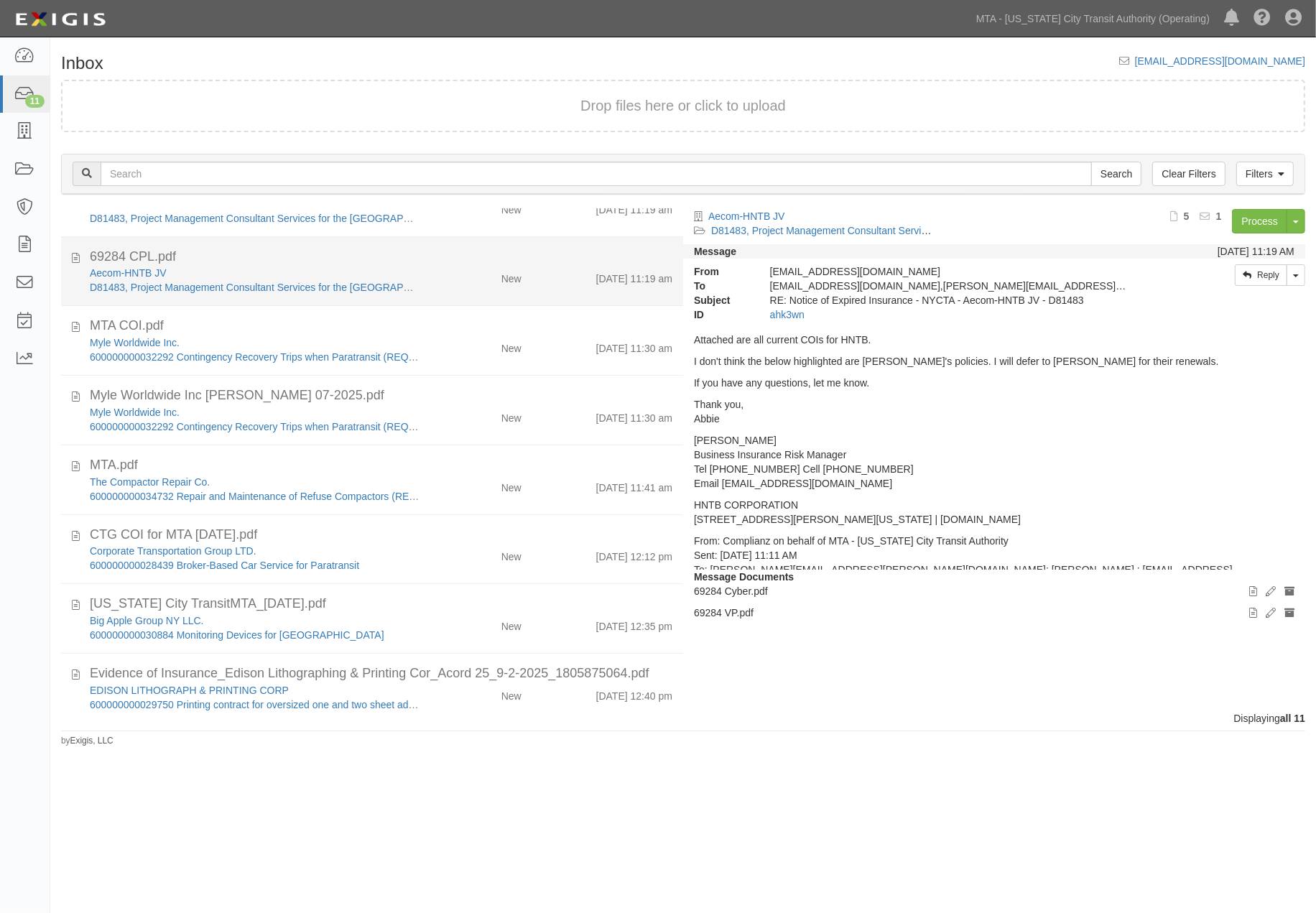
scroll to position [269, 0]
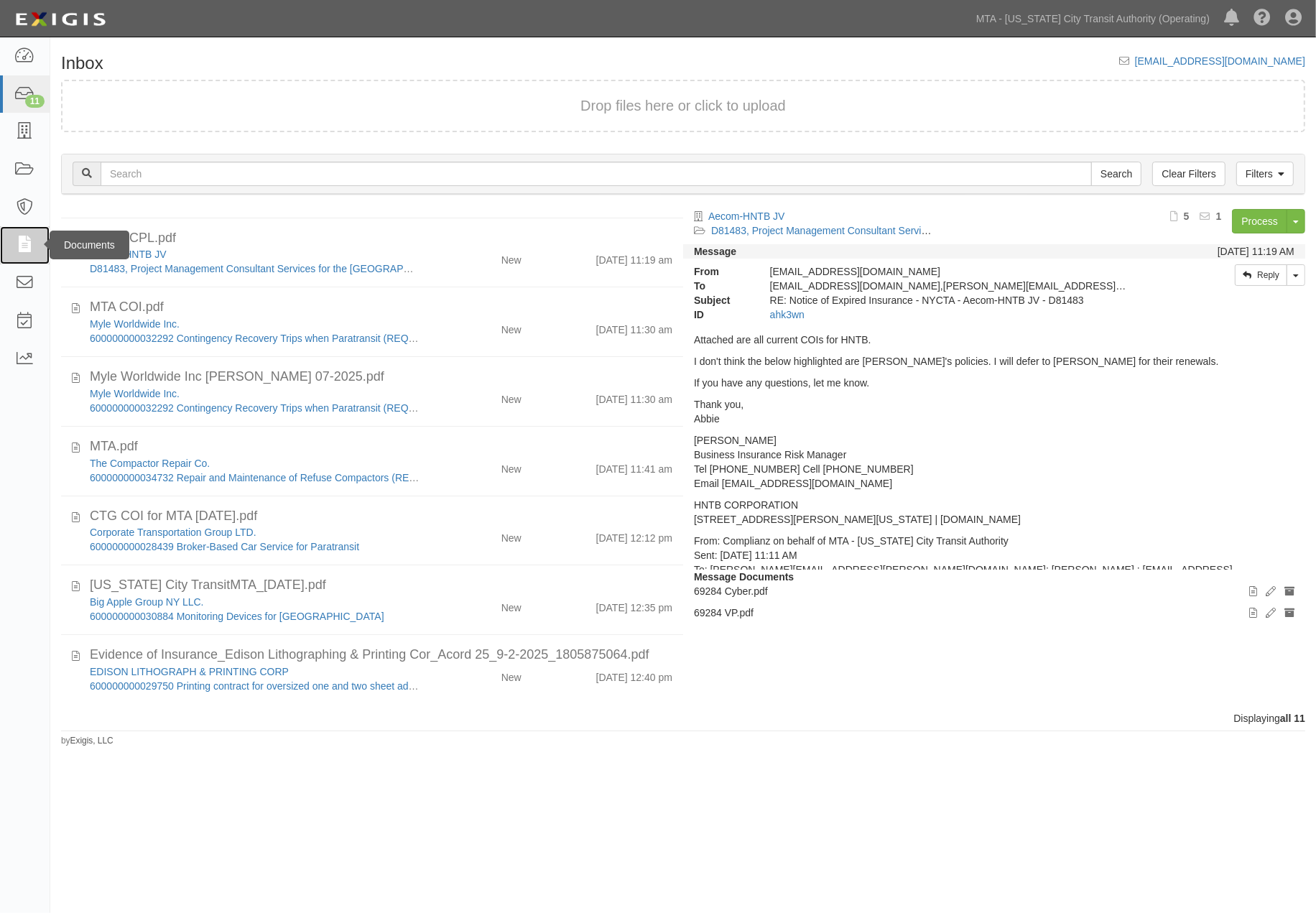
click at [26, 239] on icon at bounding box center [24, 245] width 20 height 17
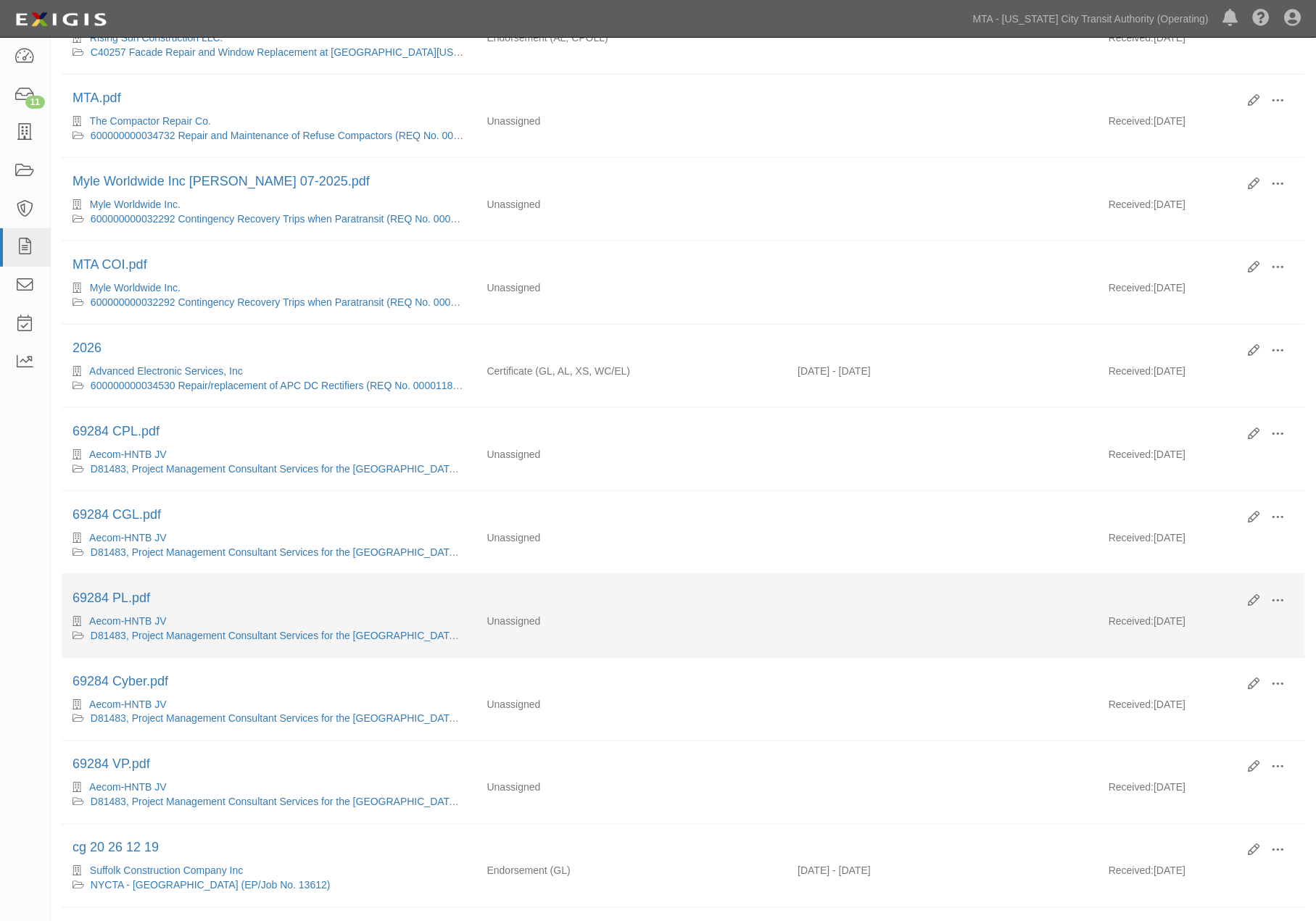
scroll to position [241, 0]
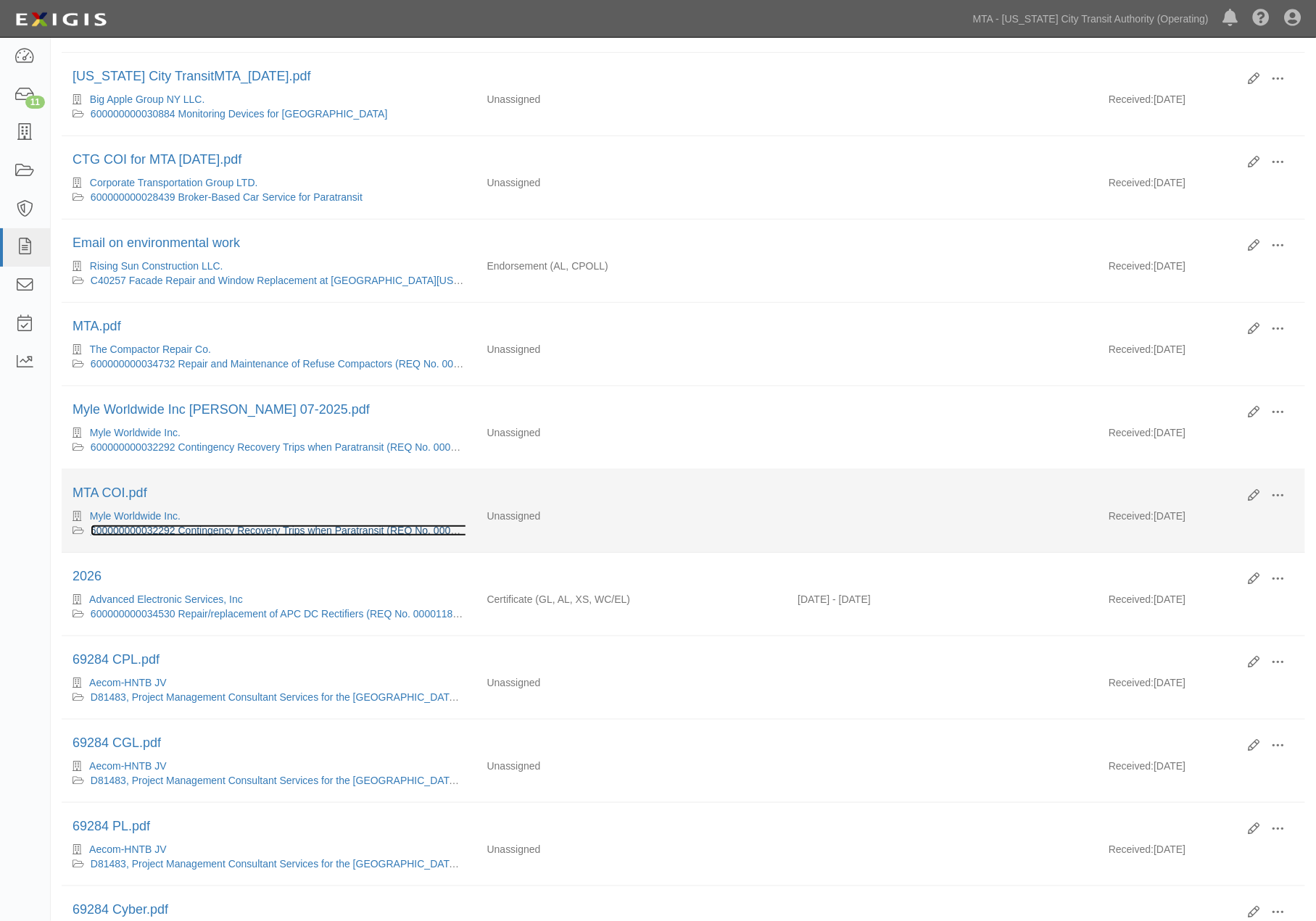
click at [235, 534] on link "600000000032292 Contingency Recovery Trips when Paratransit (REQ No. 0000095442)" at bounding box center [292, 531] width 403 height 11
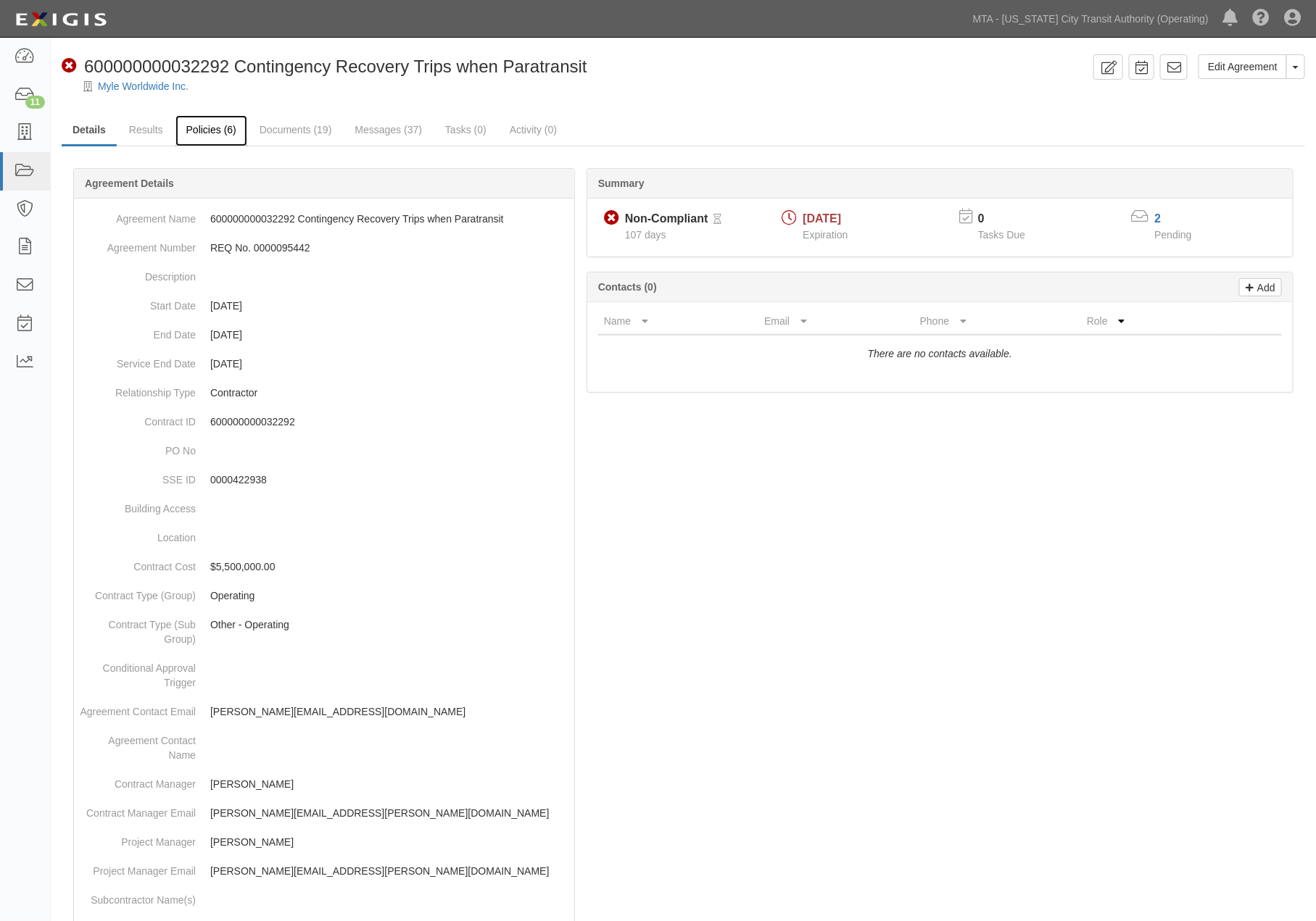
click at [200, 129] on link "Policies (6)" at bounding box center [211, 130] width 71 height 31
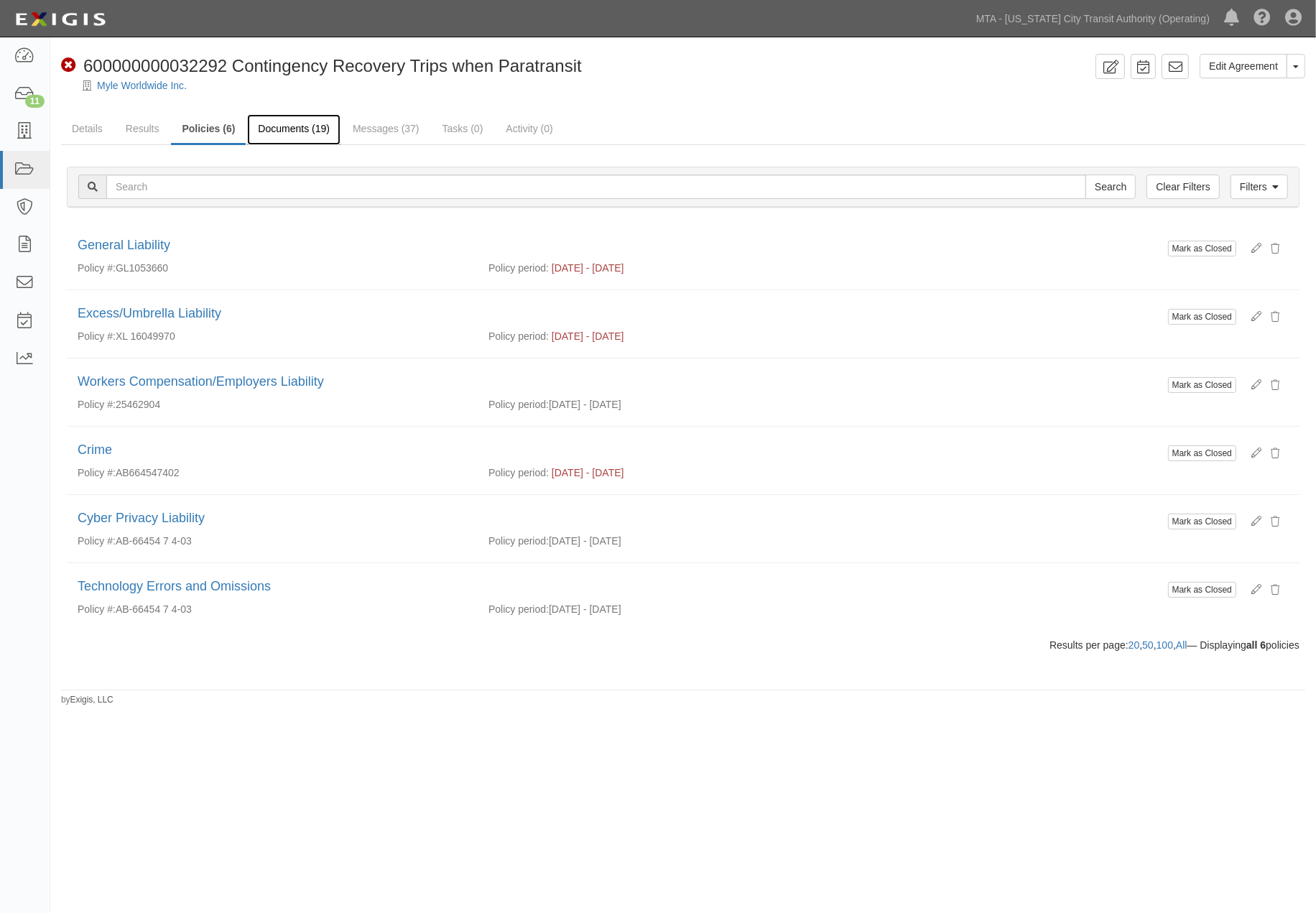
click at [304, 119] on link "Documents (19)" at bounding box center [293, 129] width 93 height 31
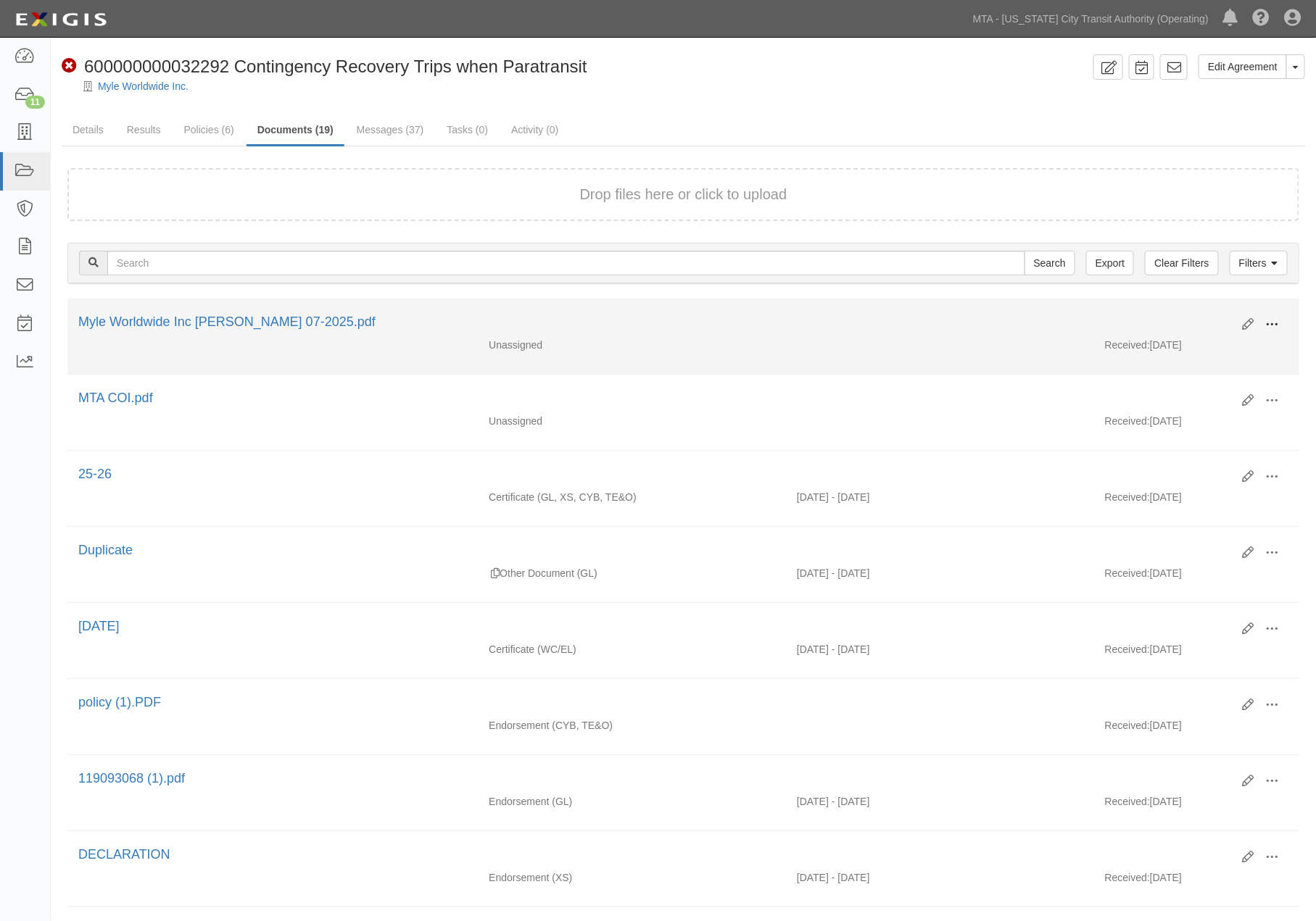
click at [1269, 321] on span at bounding box center [1272, 324] width 13 height 13
click at [1167, 345] on link "View" at bounding box center [1202, 346] width 115 height 26
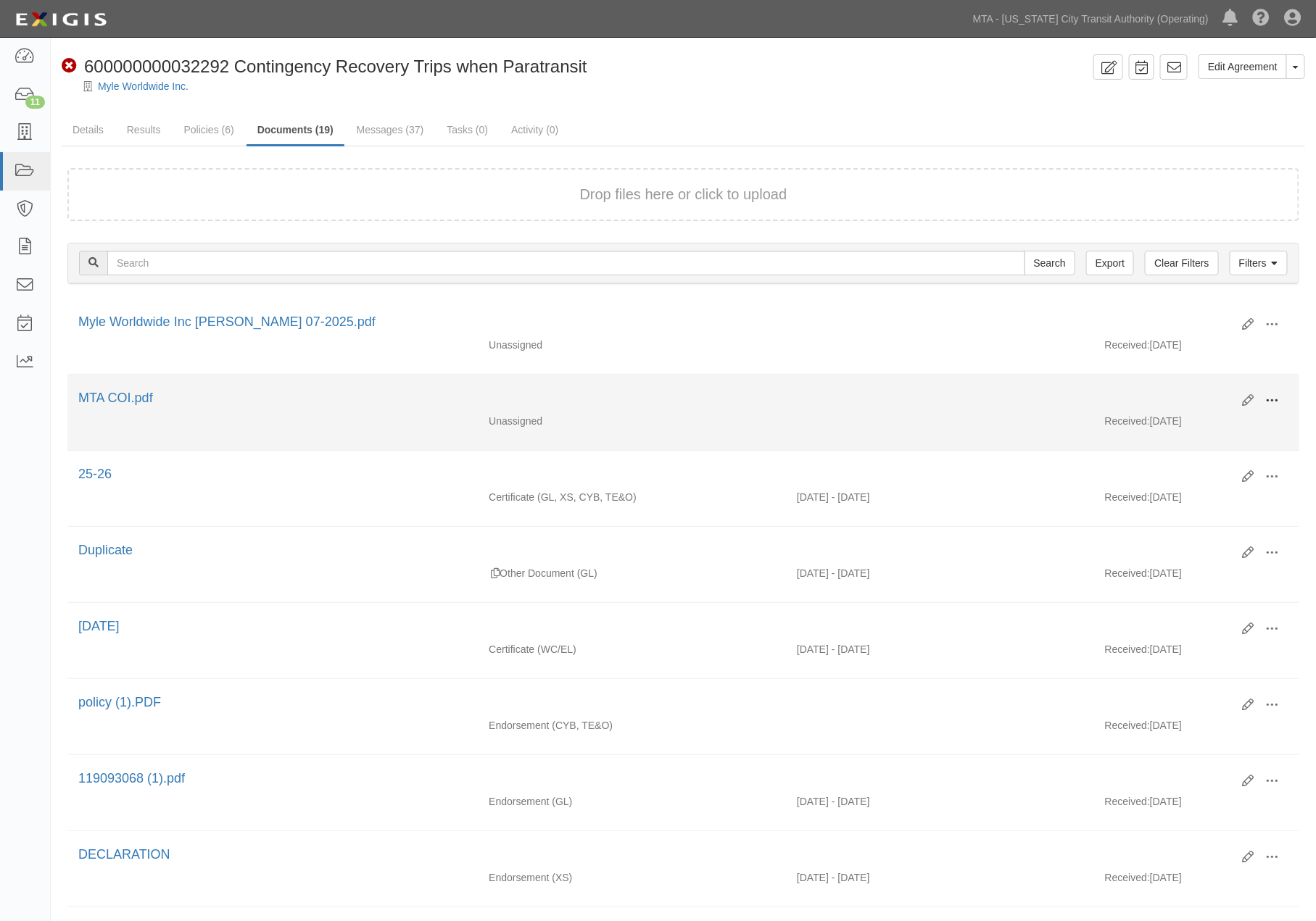
click at [1275, 400] on span at bounding box center [1272, 400] width 13 height 13
click at [1164, 418] on link "View" at bounding box center [1202, 422] width 115 height 26
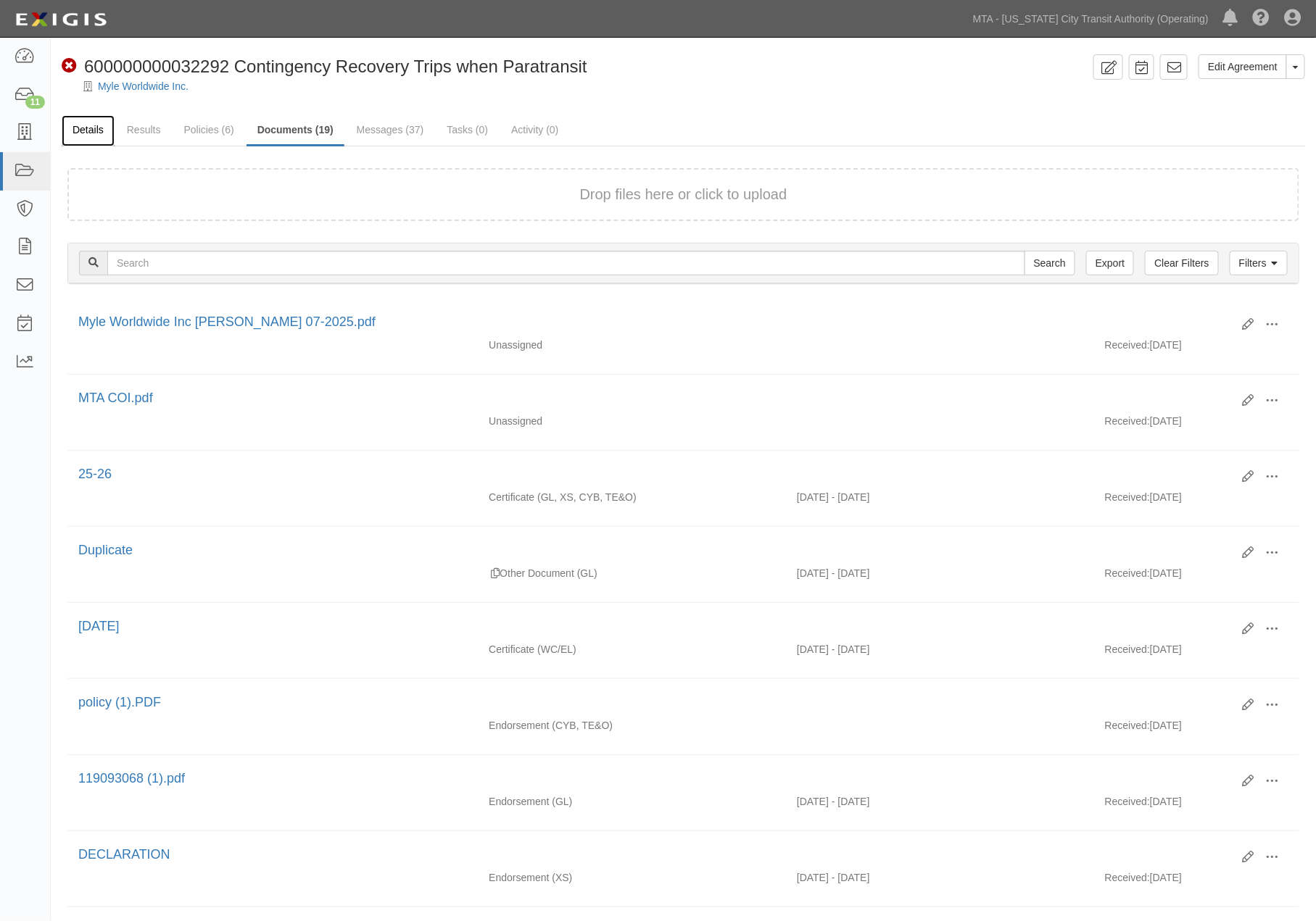
click at [81, 131] on link "Details" at bounding box center [88, 130] width 53 height 31
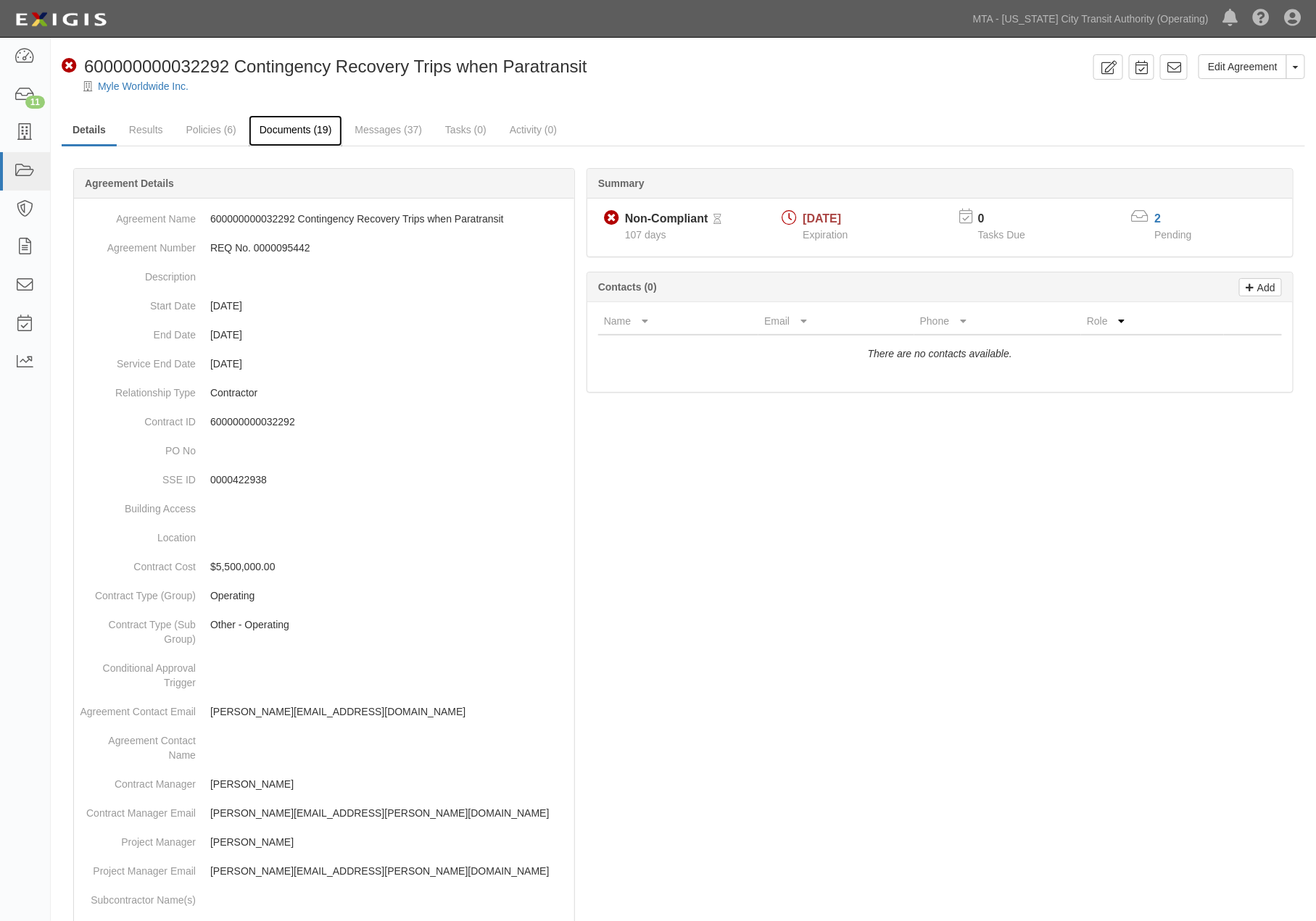
click at [294, 135] on link "Documents (19)" at bounding box center [295, 130] width 94 height 31
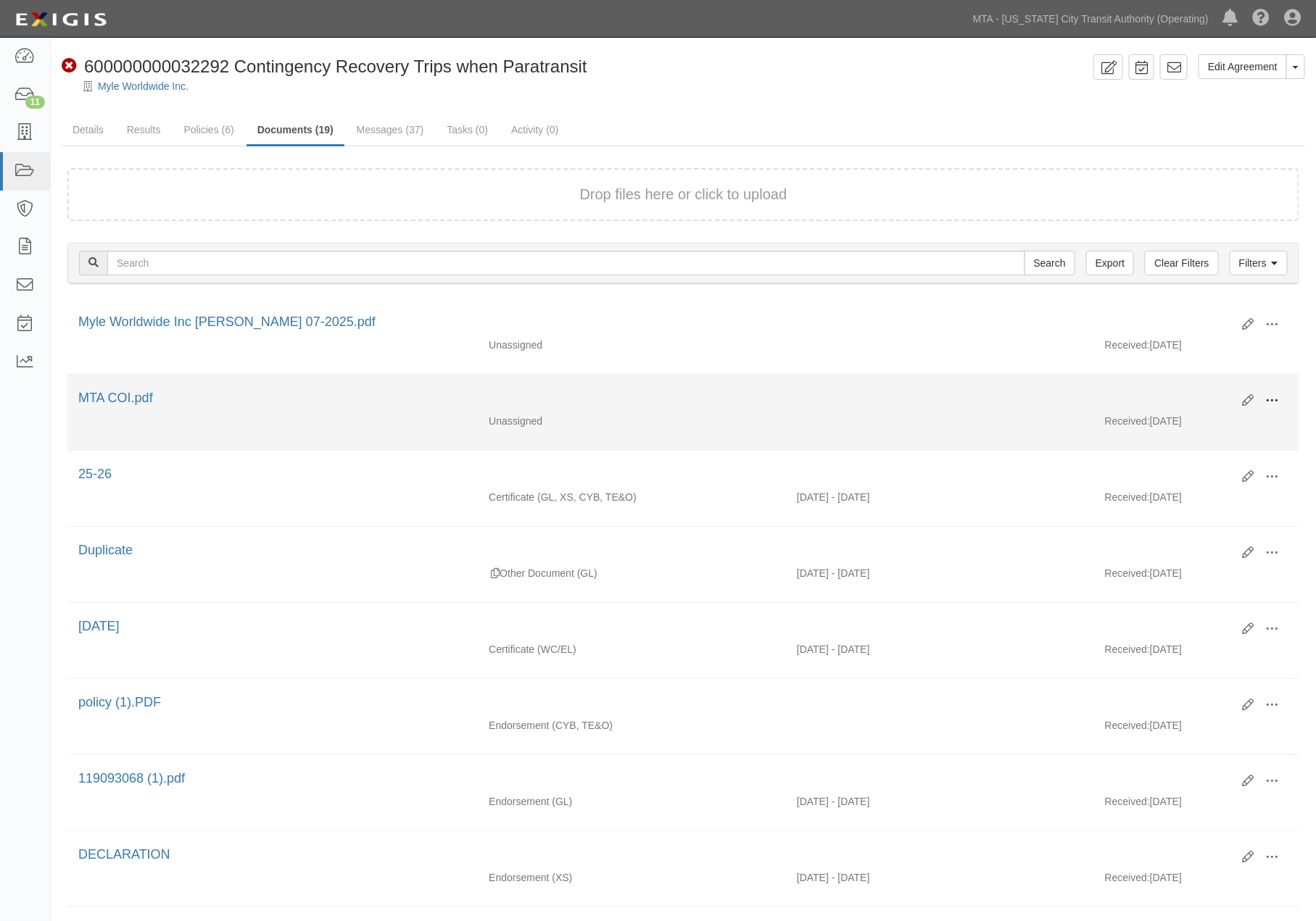
click at [1273, 394] on span at bounding box center [1272, 400] width 13 height 13
click at [1187, 397] on link "Edit" at bounding box center [1202, 395] width 115 height 26
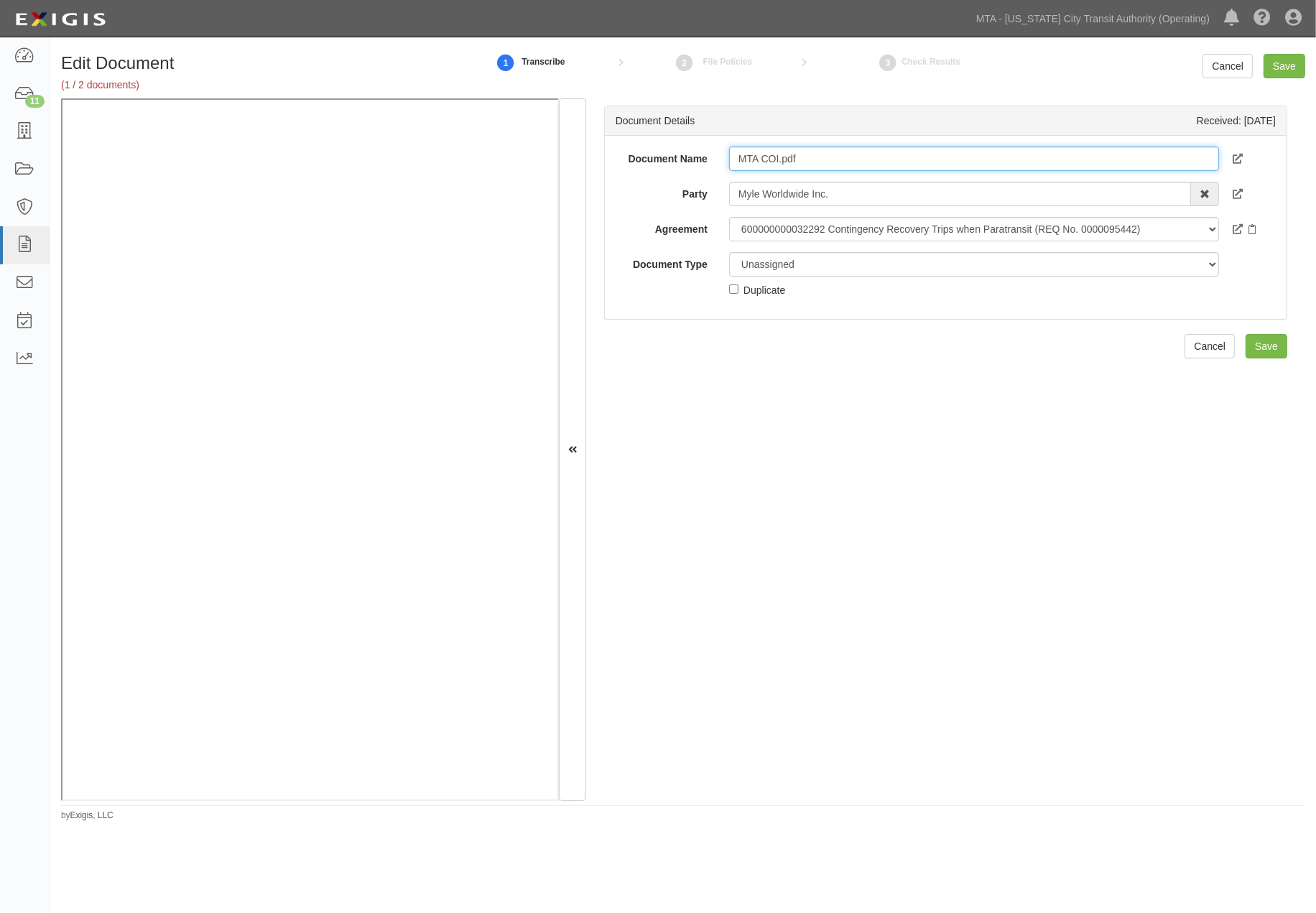
drag, startPoint x: 808, startPoint y: 160, endPoint x: 684, endPoint y: 162, distance: 124.0
click at [684, 162] on div "Document Name MTA COI.pdf" at bounding box center [946, 159] width 682 height 24
type input "2026"
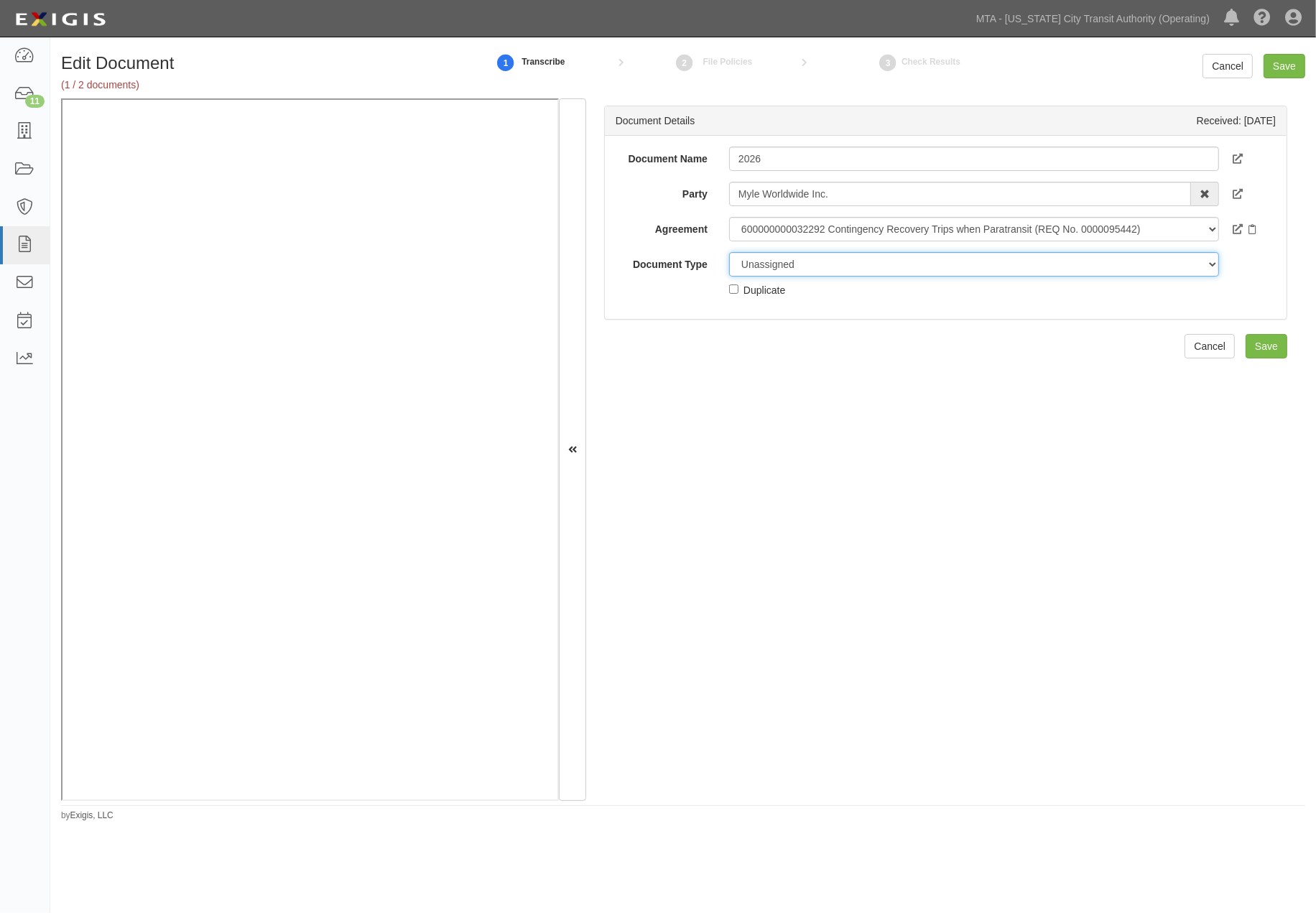
click at [812, 260] on select "Unassigned Binder Cancellation Notice Certificate Contract Endorsement Insuranc…" at bounding box center [974, 265] width 490 height 24
click at [729, 252] on select "Unassigned Binder Cancellation Notice Certificate Contract Endorsement Insuranc…" at bounding box center [974, 265] width 490 height 24
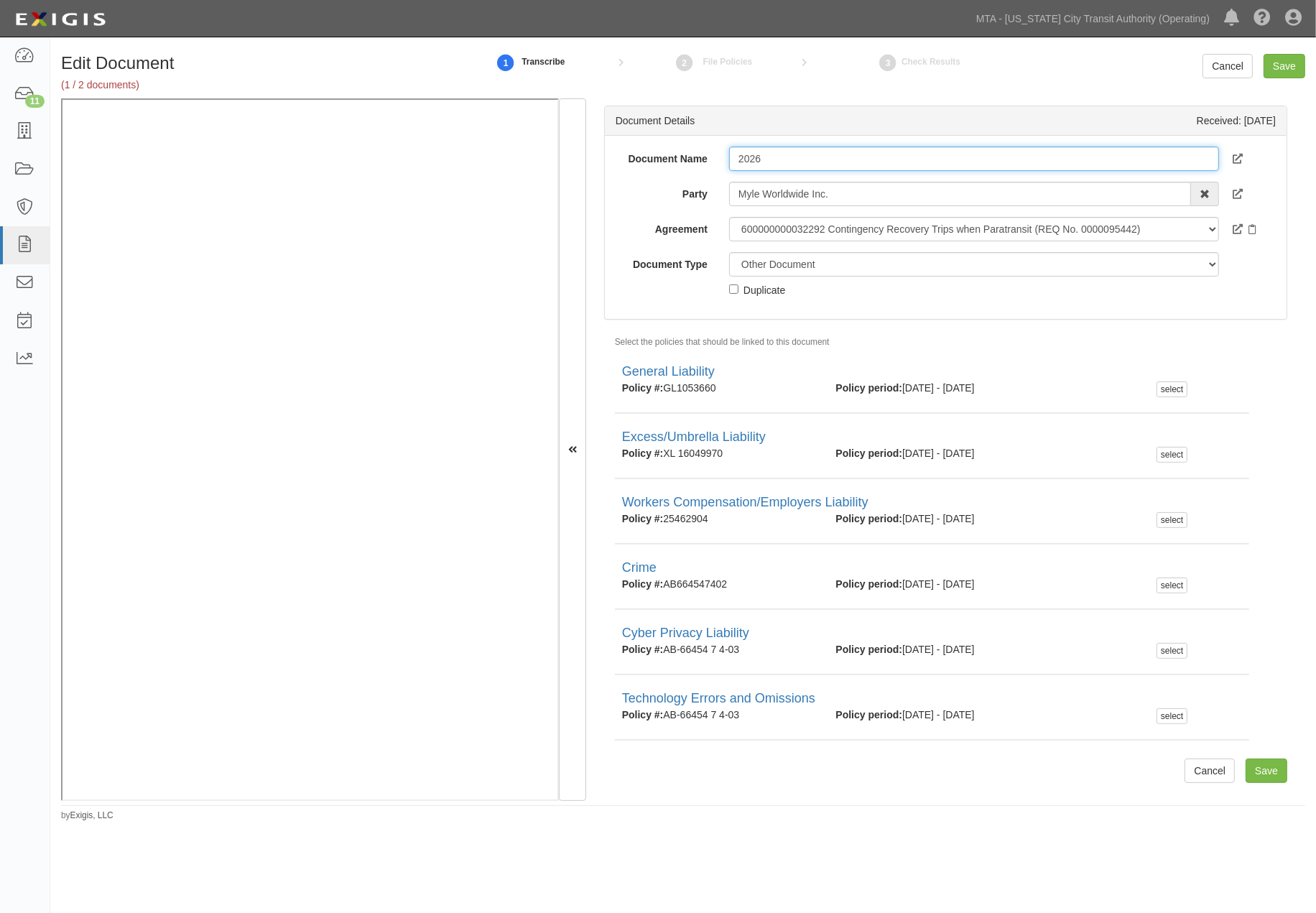
click at [858, 159] on input "2026" at bounding box center [974, 159] width 490 height 24
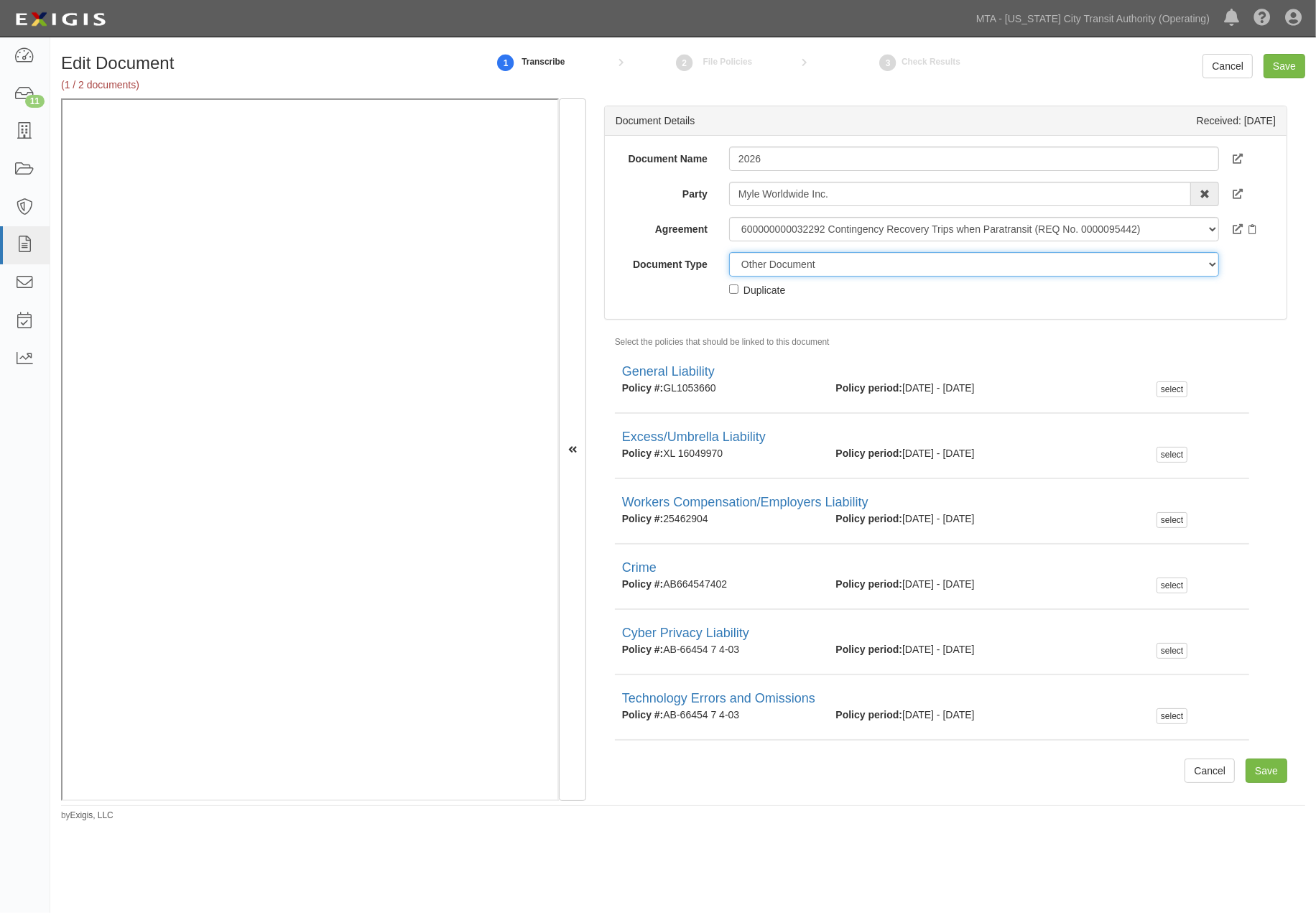
click at [796, 265] on select "Unassigned Binder Cancellation Notice Certificate Contract Endorsement Insuranc…" at bounding box center [974, 265] width 490 height 24
select select "CertificateDetail"
click at [729, 252] on select "Unassigned Binder Cancellation Notice Certificate Contract Endorsement Insuranc…" at bounding box center [974, 265] width 490 height 24
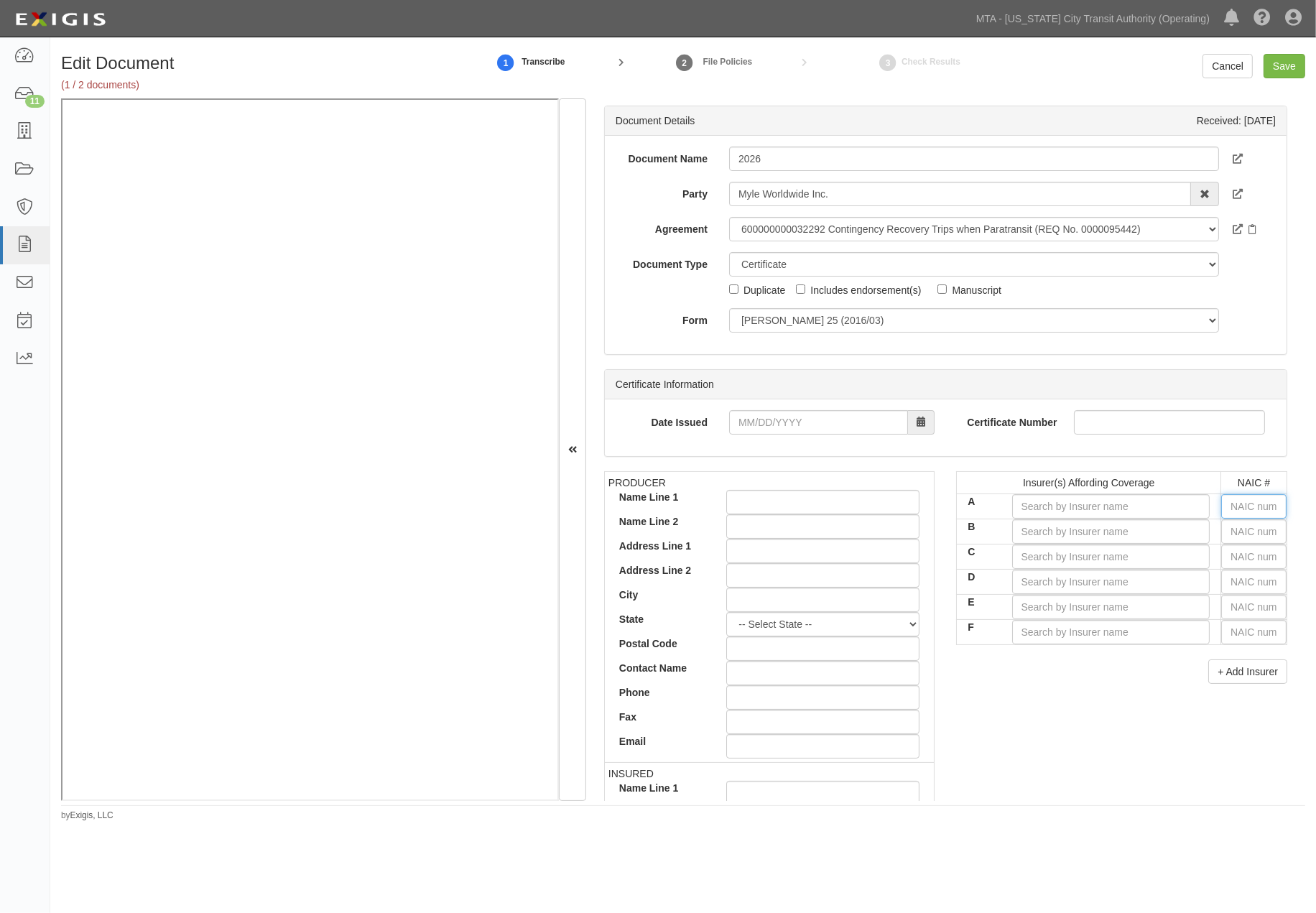
click at [1246, 503] on input "text" at bounding box center [1253, 507] width 65 height 24
type input "0"
type input "25232"
type input "25"
type input "25879"
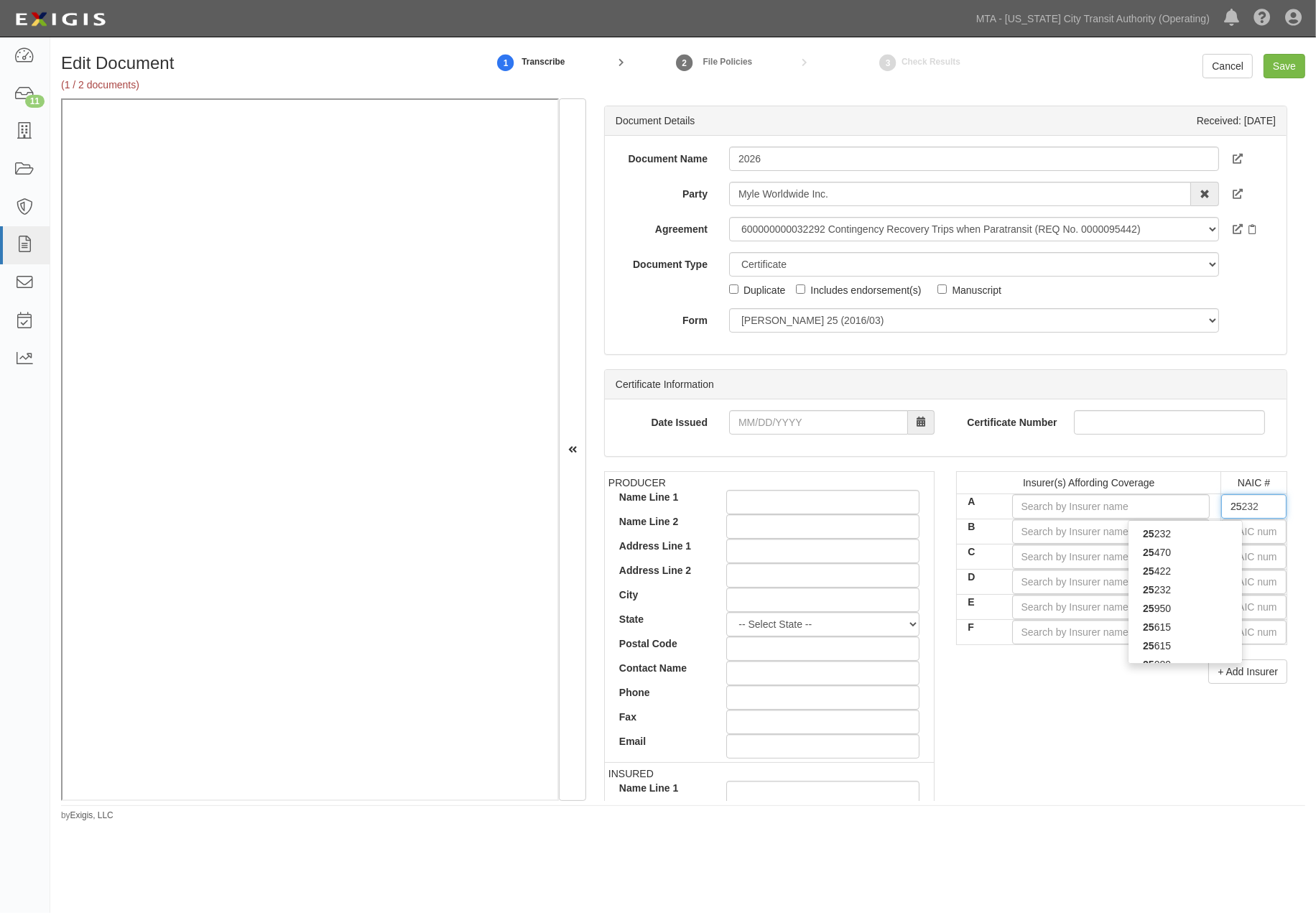
type input "258"
type input "25895"
type input "2589"
type input "25895"
click at [1214, 536] on div "25895" at bounding box center [1185, 533] width 114 height 18
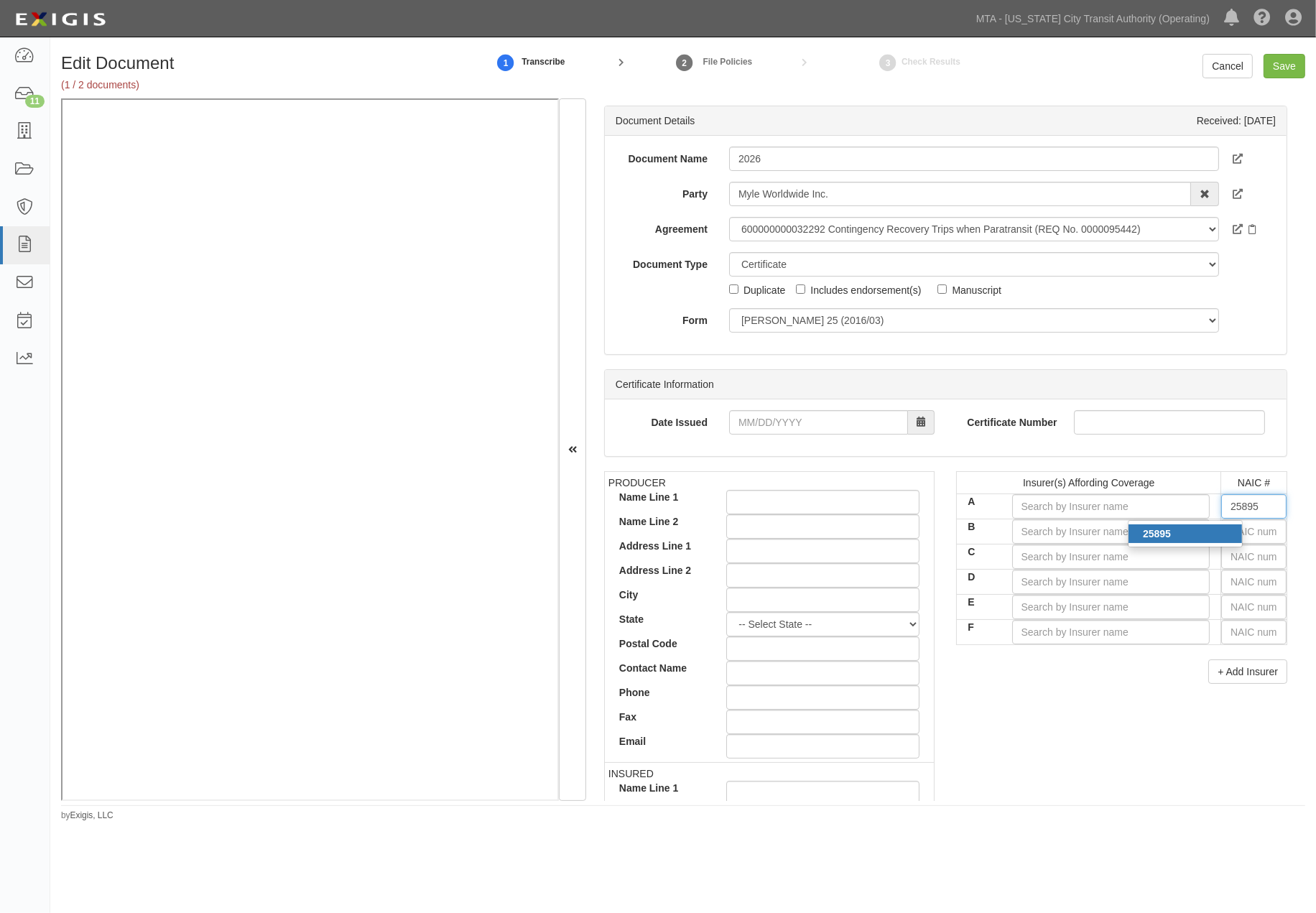
type input "United States Liability Insurance Co (A++ XIV Rating)"
type input "25895"
click at [1237, 555] on input "text" at bounding box center [1253, 557] width 65 height 24
type input "51411"
type input "5"
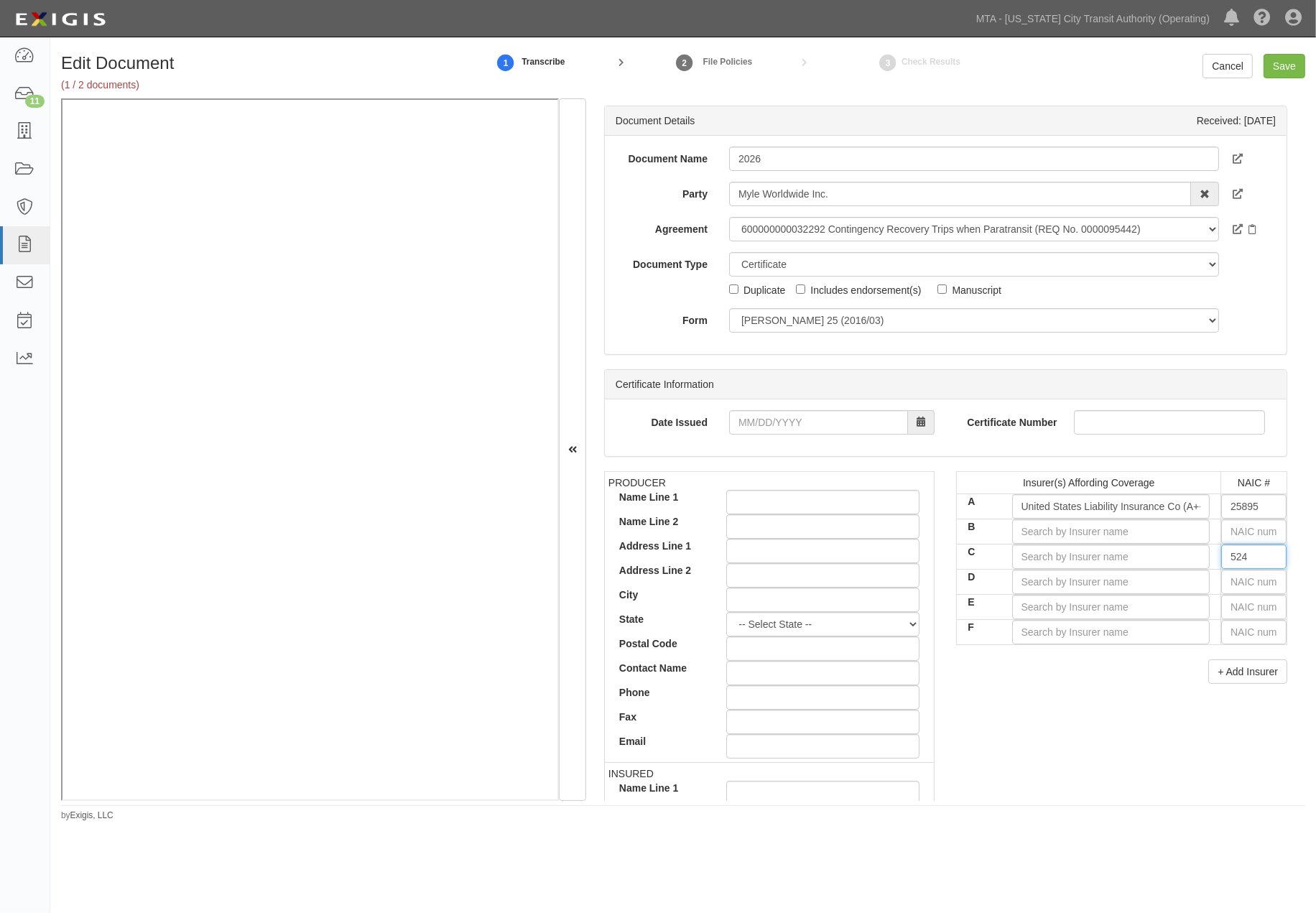
type input "524"
click at [1153, 551] on input "C" at bounding box center [1111, 557] width 198 height 24
click at [1144, 551] on input "C" at bounding box center [1111, 557] width 198 height 24
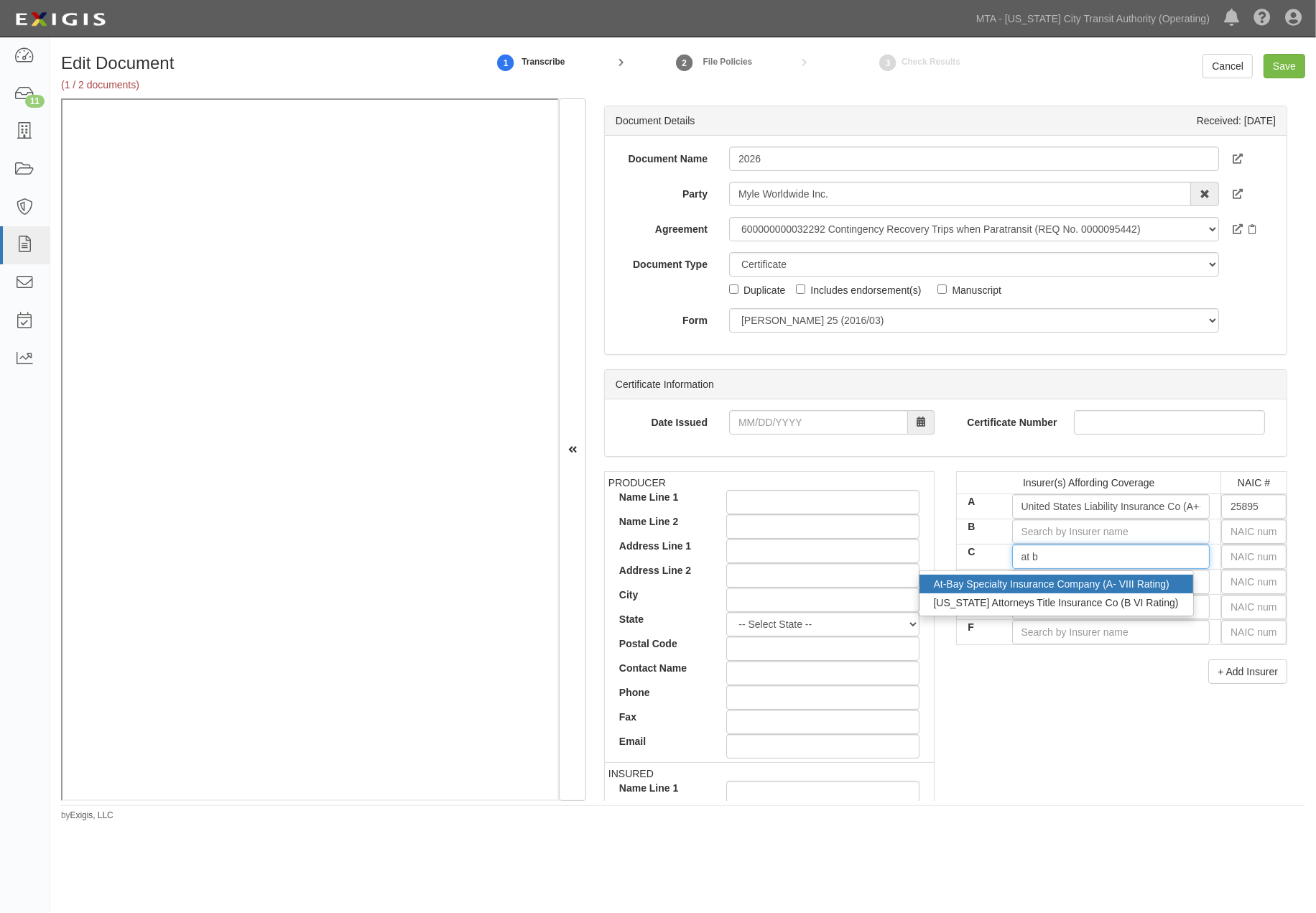
click at [1132, 584] on div "At-Bay Specialty Insurance Company (A- VIII Rating)" at bounding box center [1056, 584] width 273 height 18
type input "At-Bay Specialty Insurance Company (A- VIII Rating)"
type input "19607"
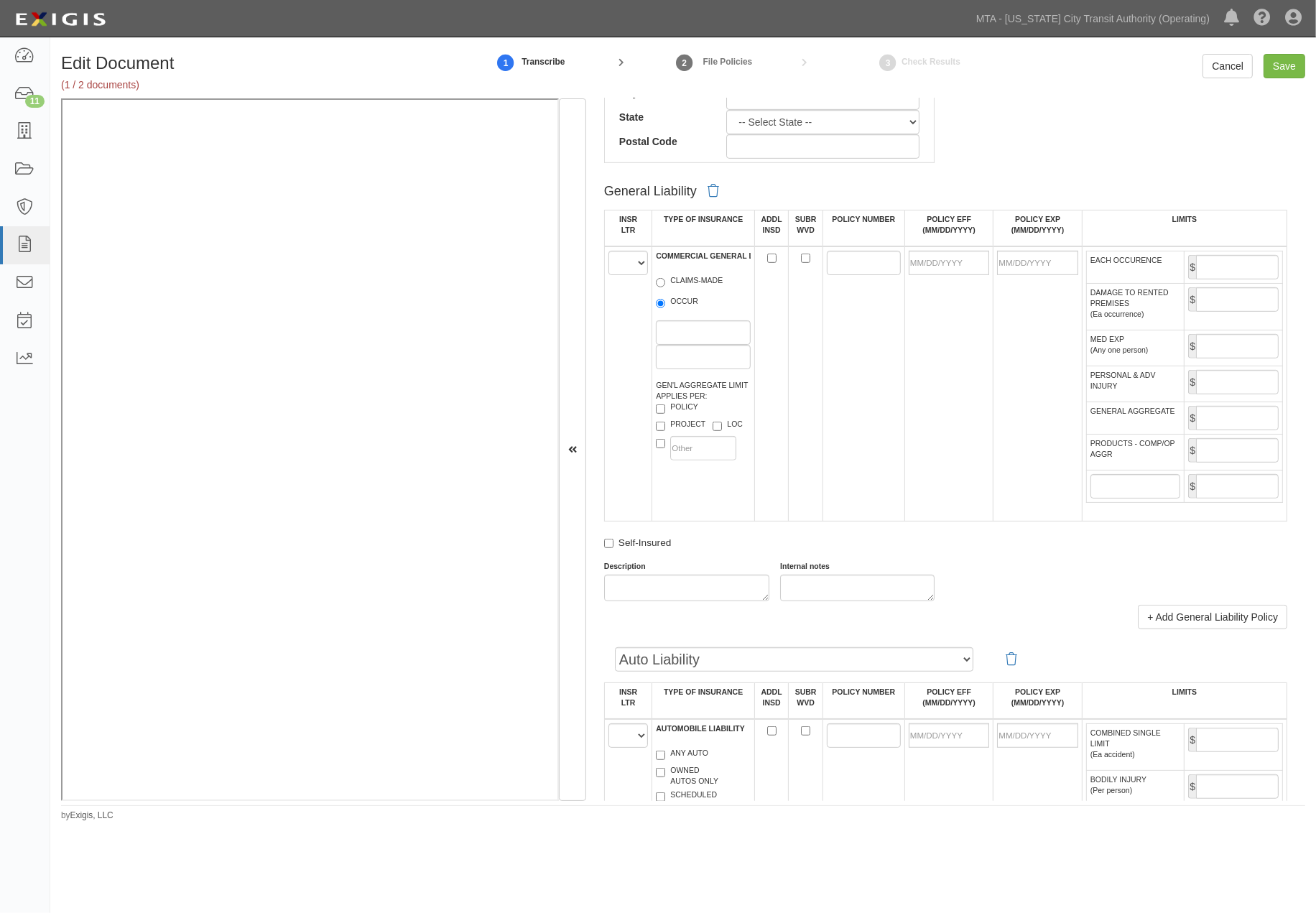
scroll to position [799, 0]
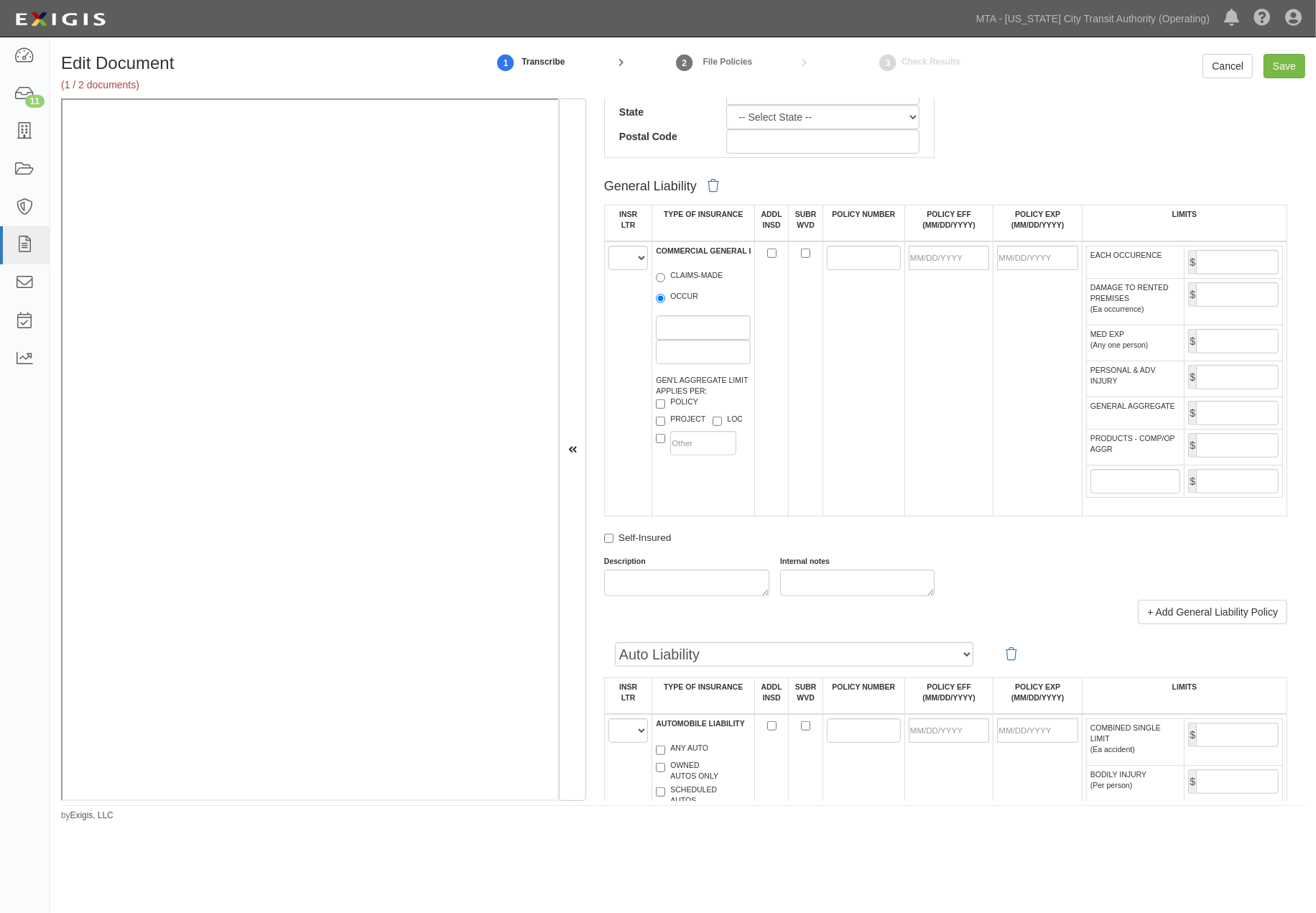
type input "At-Bay Specialty Insurance Company (A- VIII Rating)"
click at [621, 261] on select "A B C D E F" at bounding box center [629, 258] width 40 height 24
select select "A"
click at [609, 249] on select "A B C D E F" at bounding box center [629, 258] width 40 height 24
click at [659, 303] on input "OCCUR" at bounding box center [660, 298] width 10 height 10
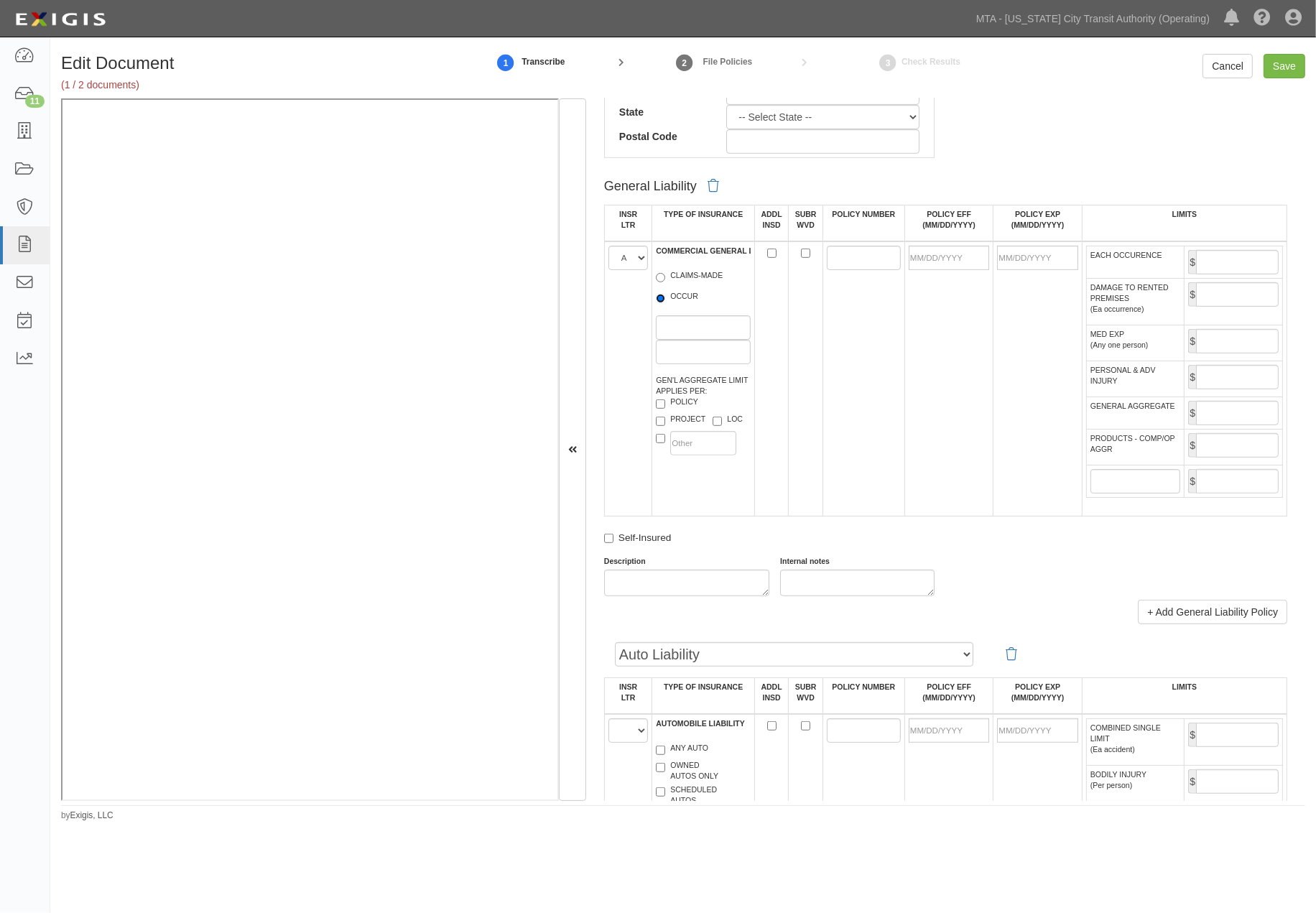
radio input "true"
click at [849, 257] on input "POLICY NUMBER" at bounding box center [864, 258] width 74 height 24
type input "GL1053660"
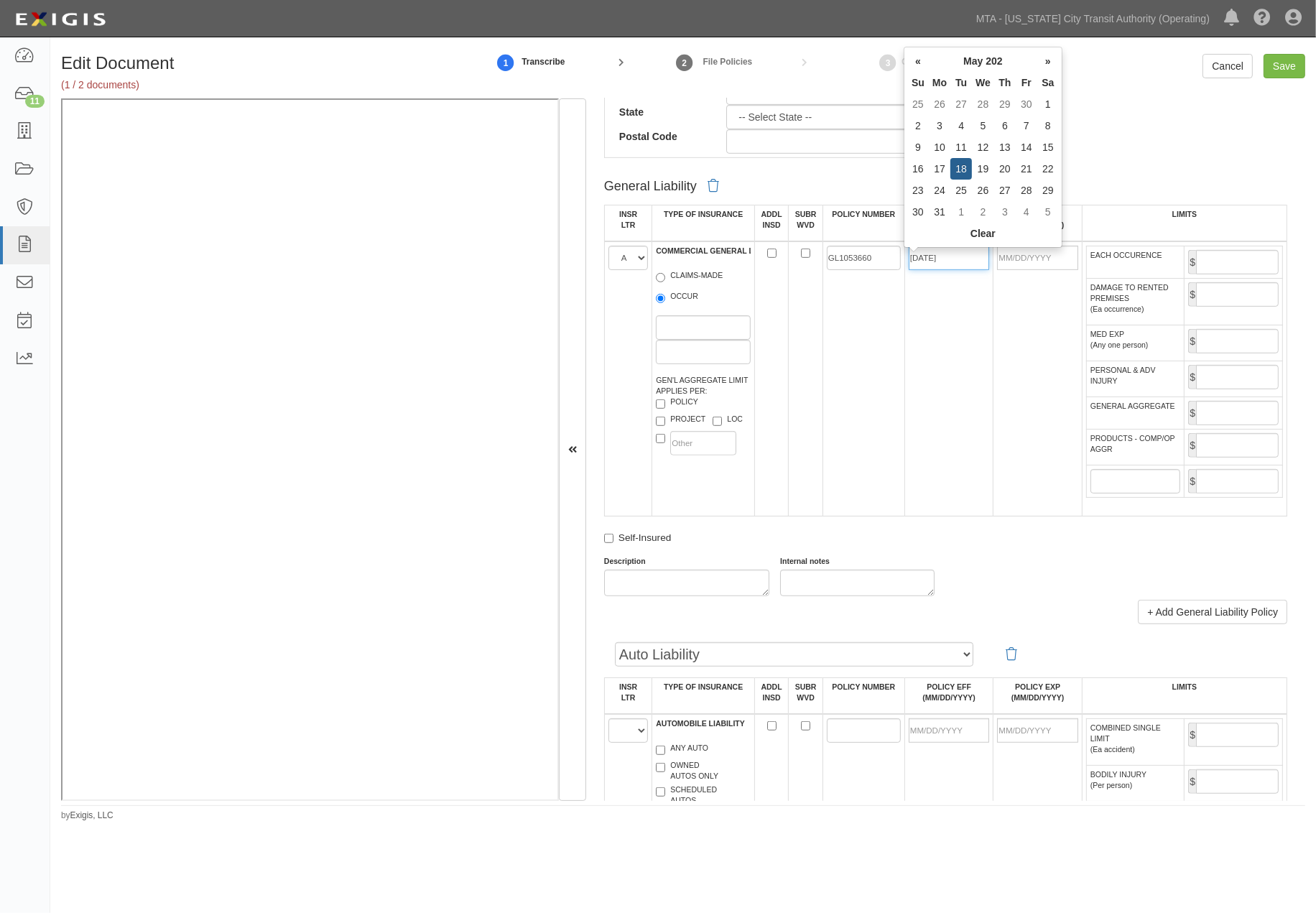
type input "05/18/2025"
type input "05/18/2026"
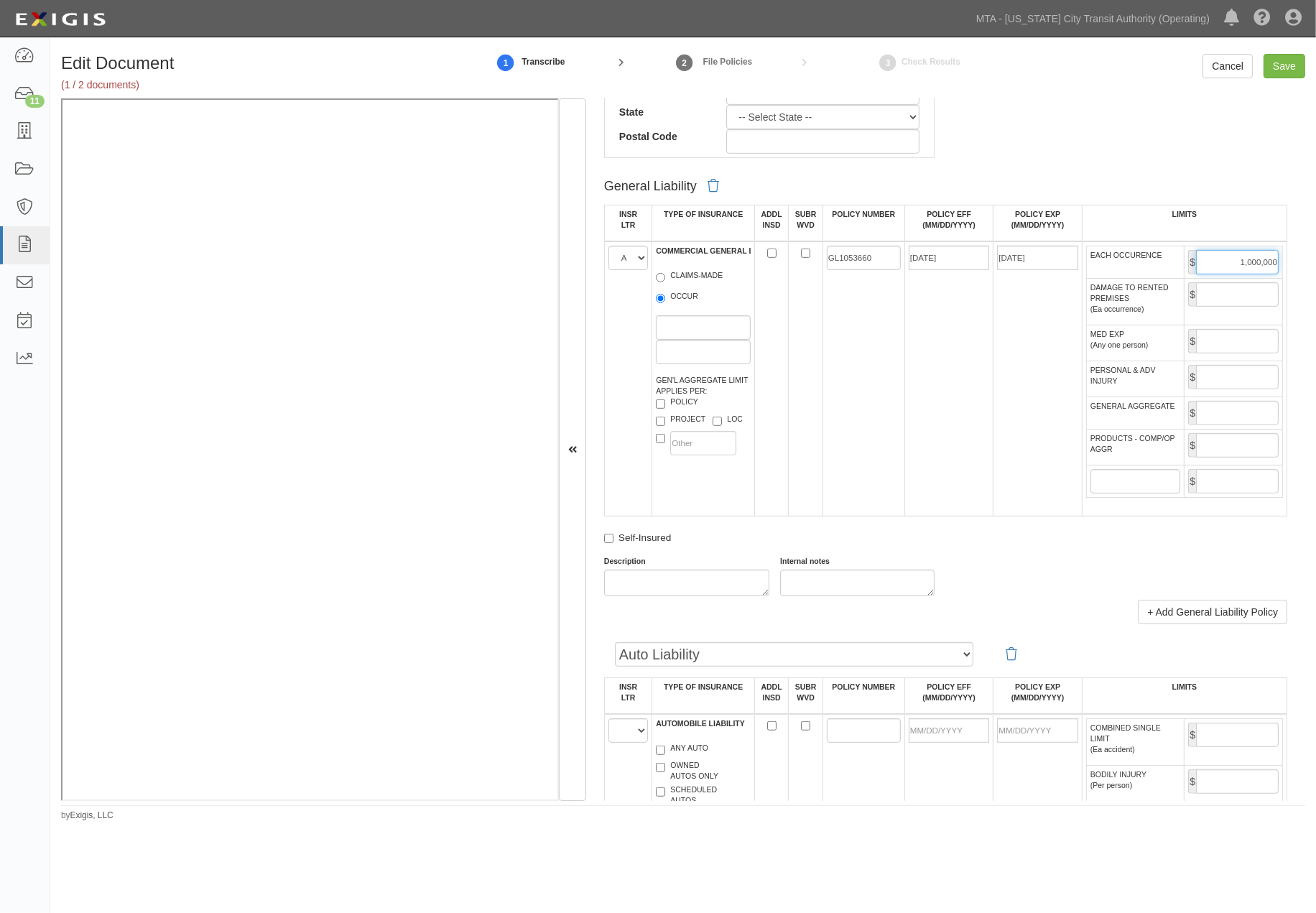
type input "1,000,000"
click at [1241, 425] on input "GENERAL AGGREGATE" at bounding box center [1237, 413] width 83 height 24
type input "2,000,000"
click at [1236, 458] on input "PRODUCTS - COMP/OP AGGR" at bounding box center [1237, 446] width 83 height 24
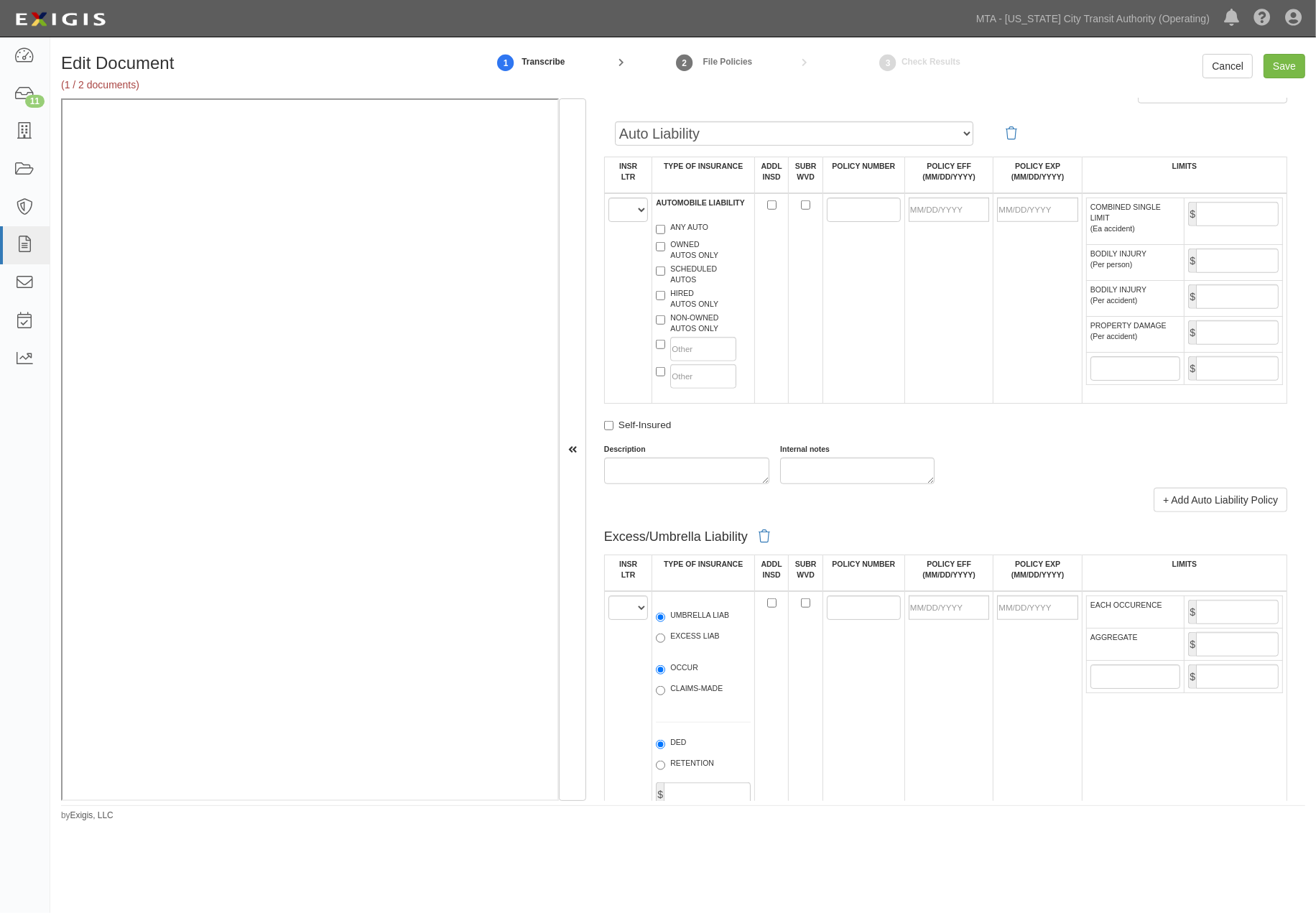
scroll to position [1437, 0]
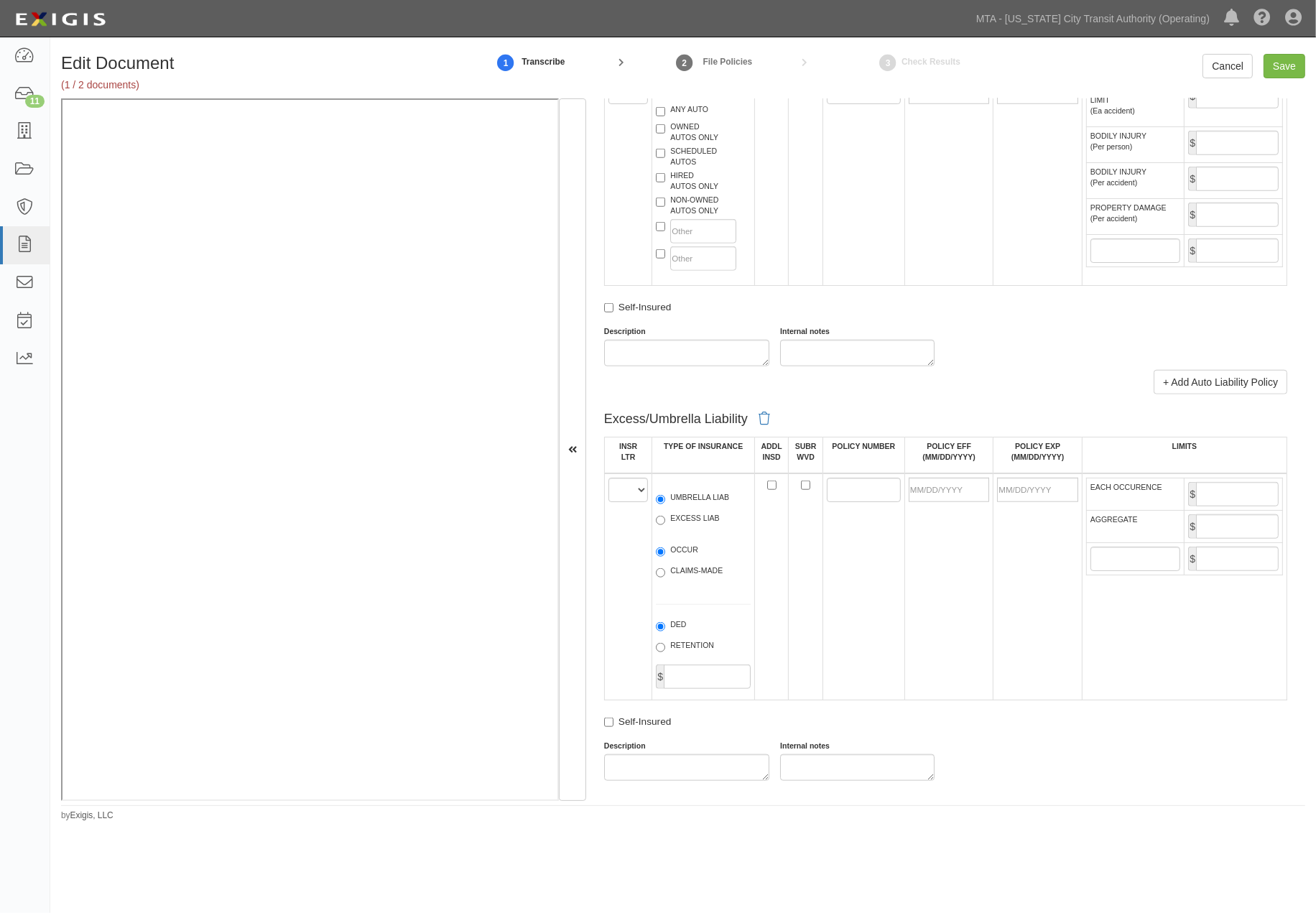
type input "2,000,000"
click at [628, 502] on select "A B C D E F" at bounding box center [629, 490] width 40 height 24
select select "B"
click at [609, 502] on select "A B C D E F" at bounding box center [629, 490] width 40 height 24
click at [692, 528] on label "EXCESS LIAB" at bounding box center [687, 520] width 63 height 14
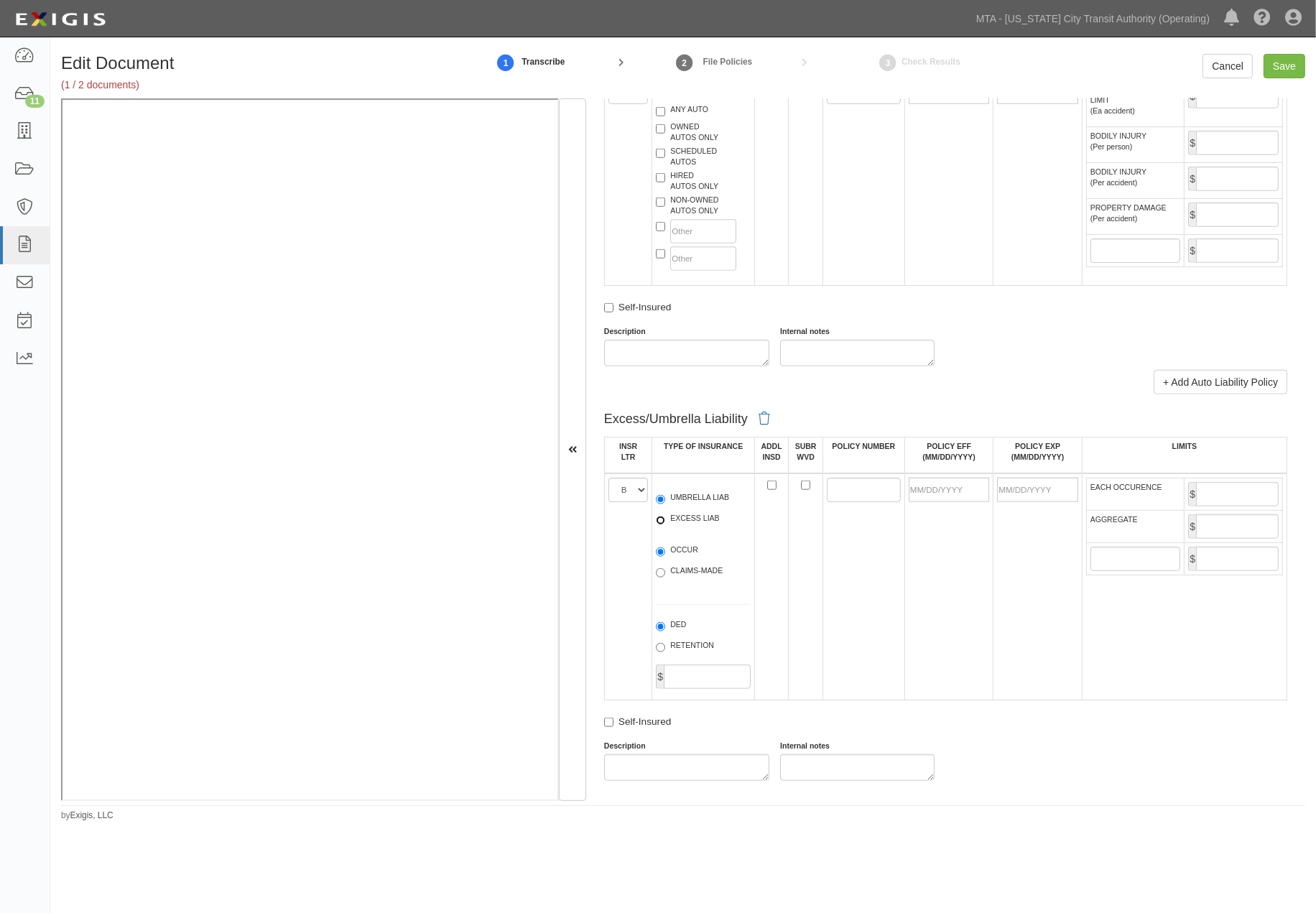
click at [665, 525] on input "EXCESS LIAB" at bounding box center [660, 521] width 10 height 10
radio input "true"
click at [685, 559] on label "OCCUR" at bounding box center [677, 552] width 43 height 14
click at [665, 557] on input "OCCUR" at bounding box center [660, 552] width 10 height 10
radio input "true"
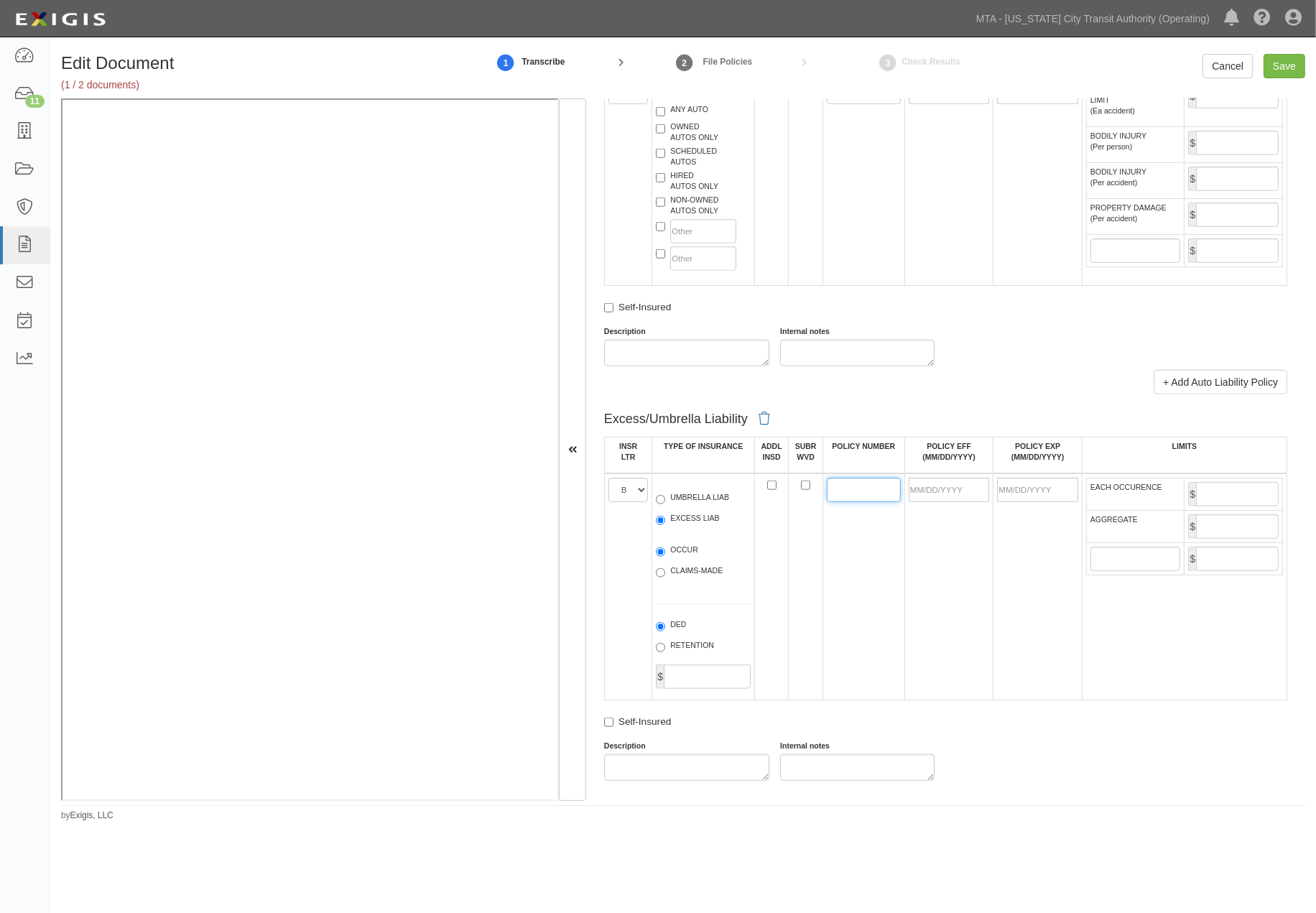
click at [848, 502] on input "POLICY NUMBER" at bounding box center [864, 490] width 74 height 24
type input "XL1604997D"
type input "05/18/2025"
type input "05/18/2026"
type input "1,000,000"
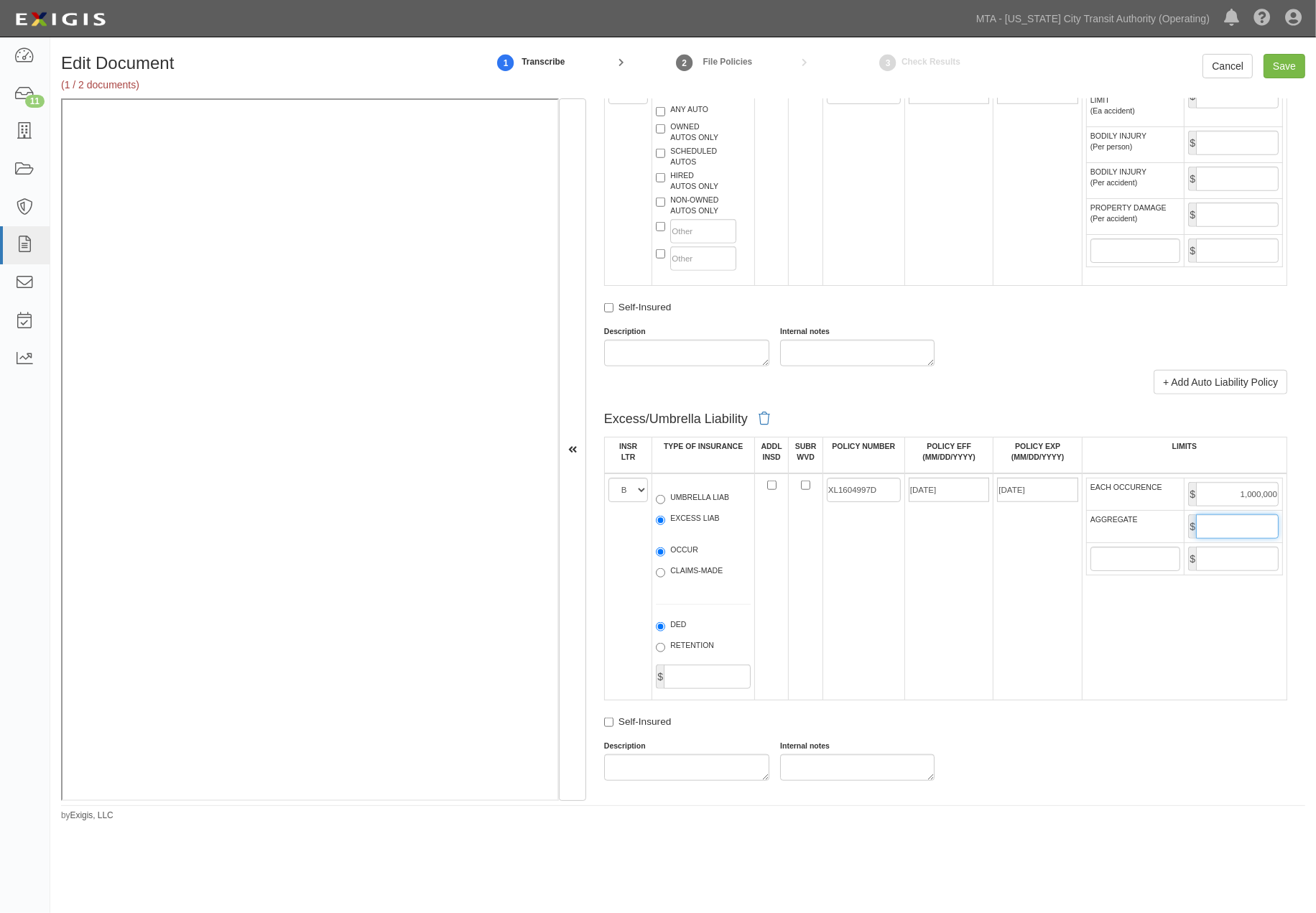
click at [1209, 539] on input "AGGREGATE" at bounding box center [1237, 527] width 83 height 24
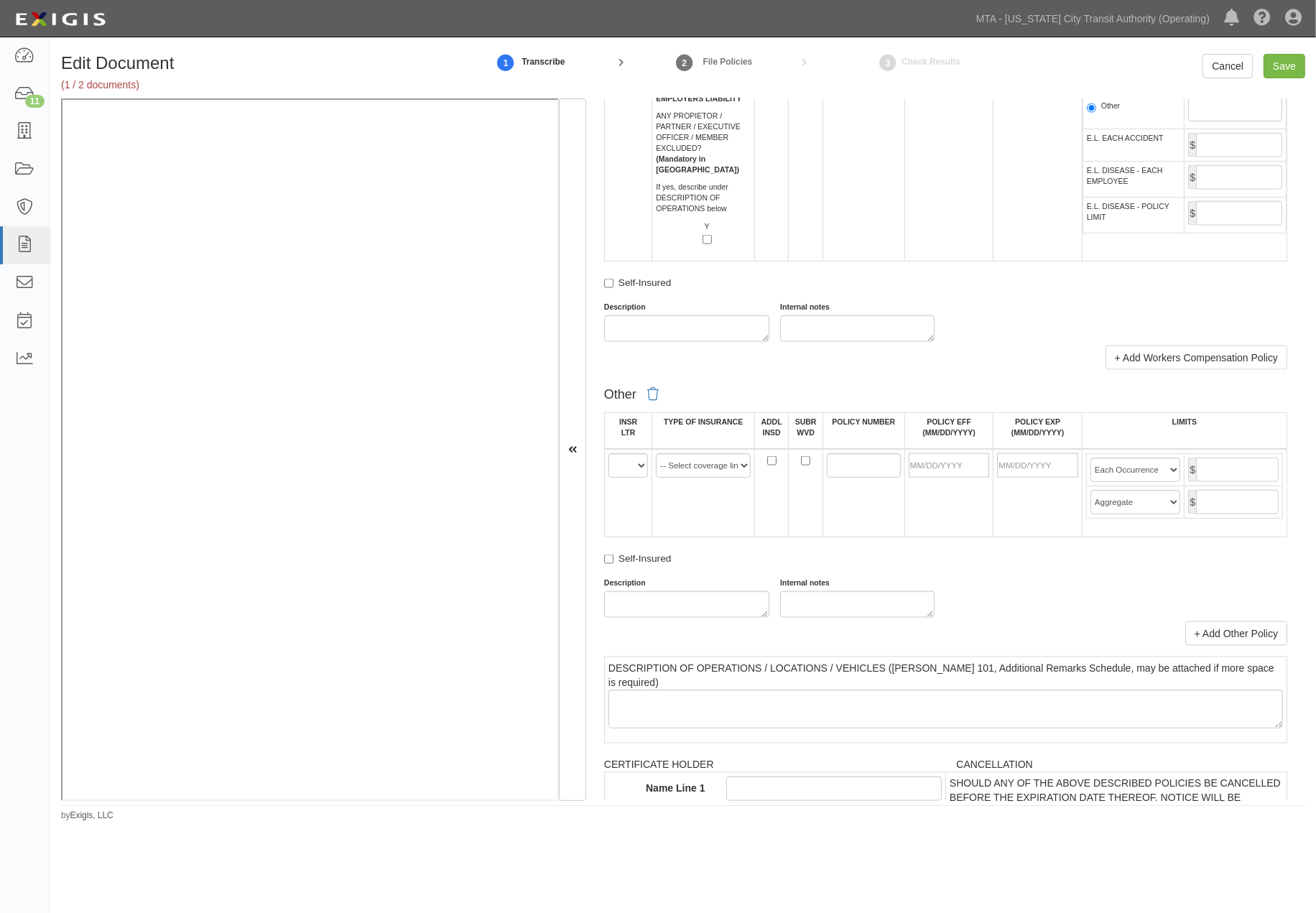
scroll to position [2396, 0]
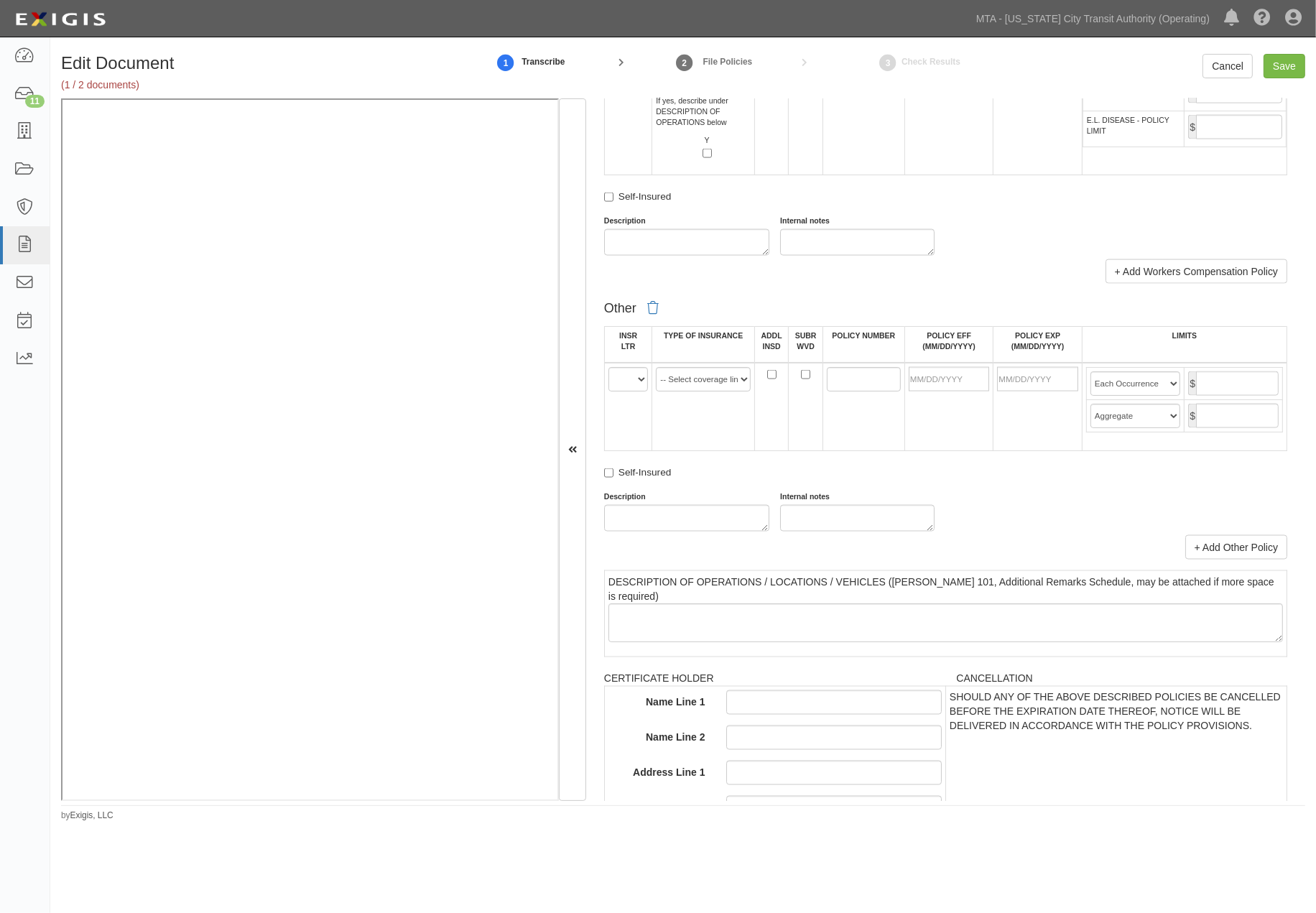
type input "2,000,000"
click at [625, 391] on select "A B C D E F" at bounding box center [629, 379] width 40 height 24
select select "C"
click at [609, 391] on select "A B C D E F" at bounding box center [629, 379] width 40 height 24
click at [713, 391] on select "-- Select coverage line -- Asbestos Abatement Auto Physical Damage Aviation Lia…" at bounding box center [703, 379] width 95 height 24
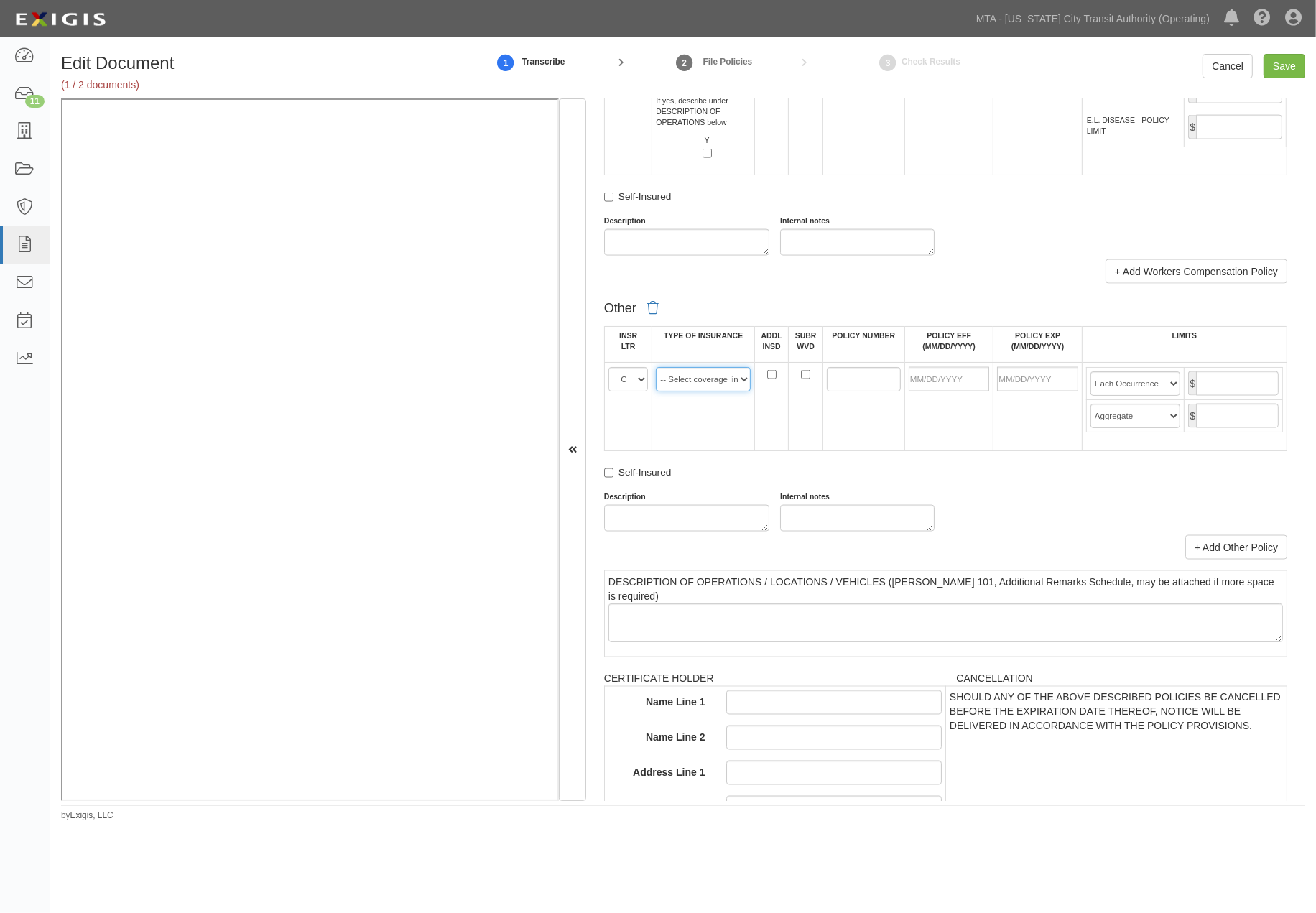
select select "16"
click at [656, 391] on select "-- Select coverage line -- Asbestos Abatement Auto Physical Damage Aviation Lia…" at bounding box center [703, 379] width 95 height 24
click at [845, 452] on td at bounding box center [864, 406] width 82 height 88
click at [844, 391] on input "POLICY NUMBER" at bounding box center [864, 379] width 74 height 24
type input "AB664547403"
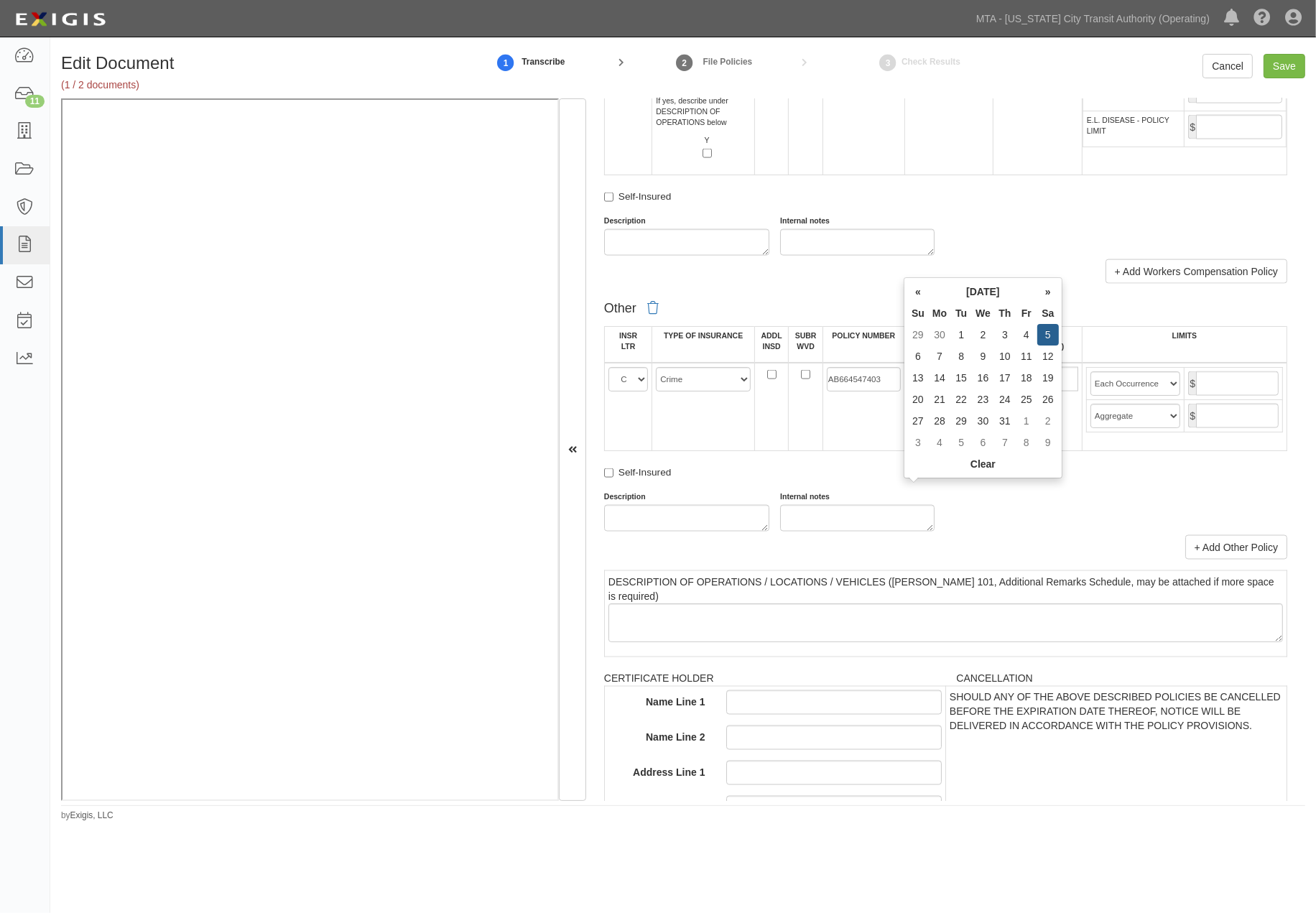
type input "07/05/2025"
type input "07/05/2026"
click at [1238, 396] on input "text" at bounding box center [1237, 384] width 83 height 24
type input "2,000,000"
click at [1166, 396] on select "Limit Each Occurrence Each Claim Aggregate Deductible Self-Insured Retention Pe…" at bounding box center [1136, 384] width 91 height 24
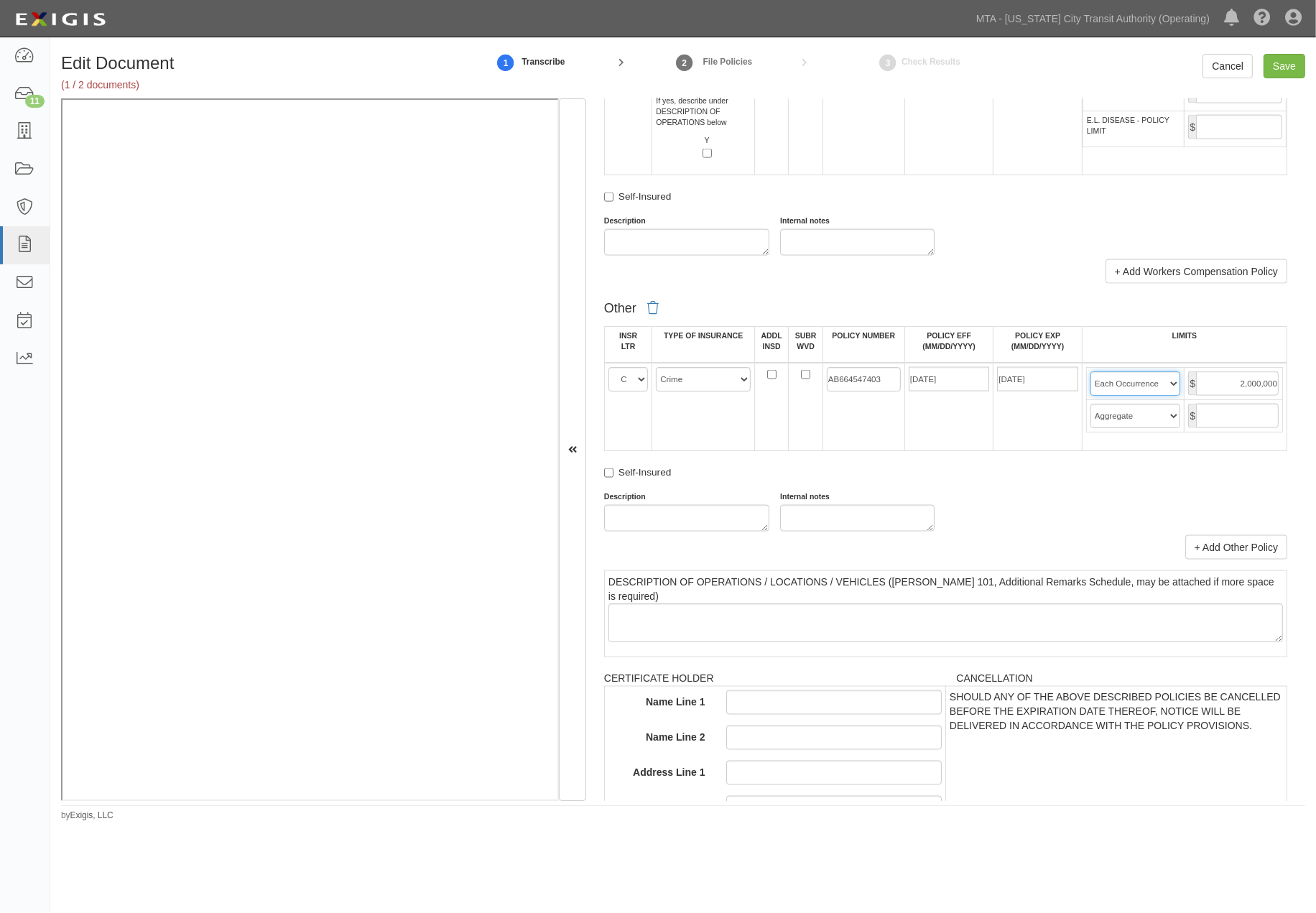
select select "Limit"
click at [1091, 396] on select "Limit Each Occurrence Each Claim Aggregate Deductible Self-Insured Retention Pe…" at bounding box center [1136, 384] width 91 height 24
drag, startPoint x: 1289, startPoint y: 63, endPoint x: 791, endPoint y: 74, distance: 498.1
click at [1289, 63] on input "Save" at bounding box center [1285, 66] width 42 height 24
type input "1000000"
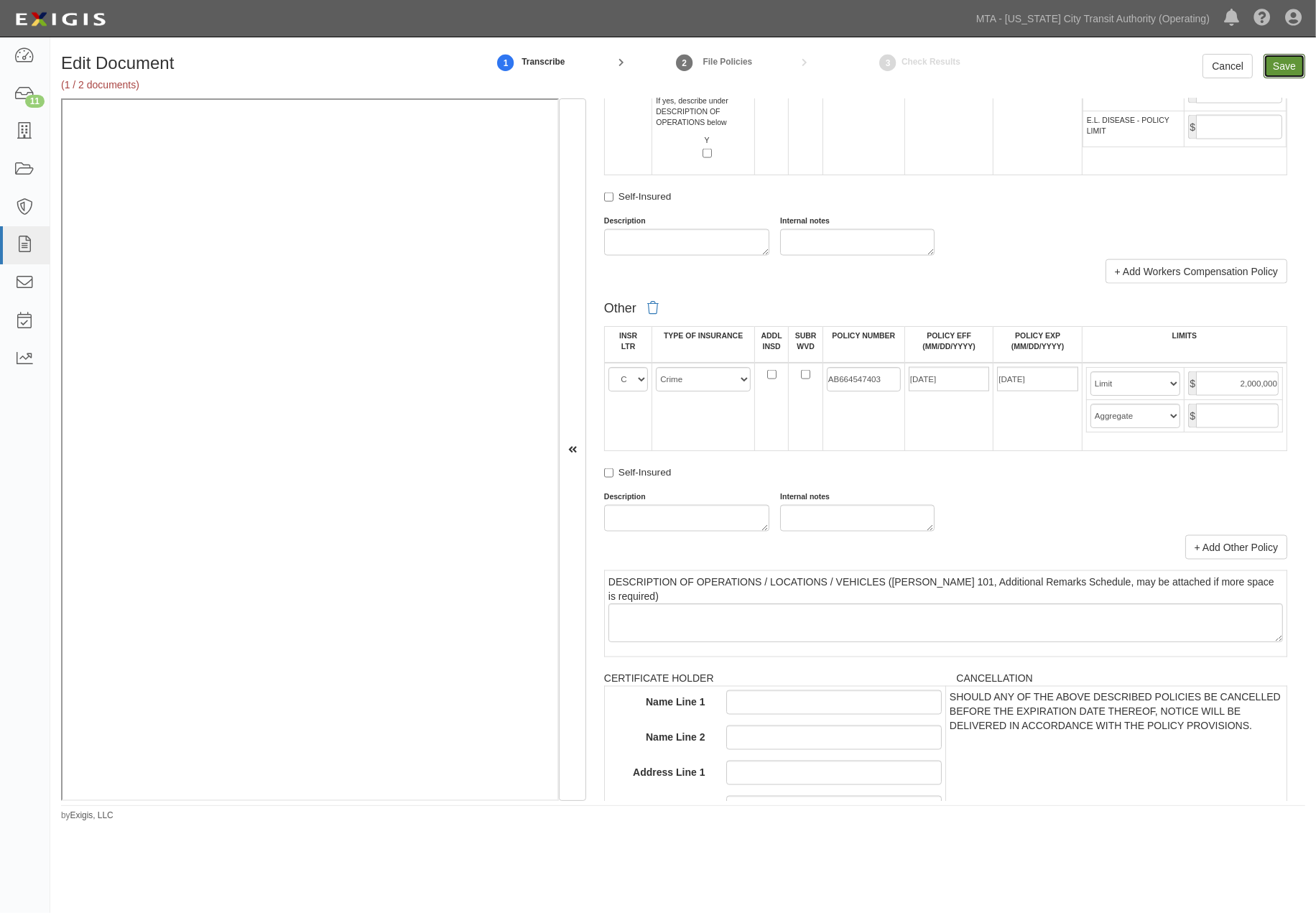
type input "2000000"
type input "1000000"
type input "2000000"
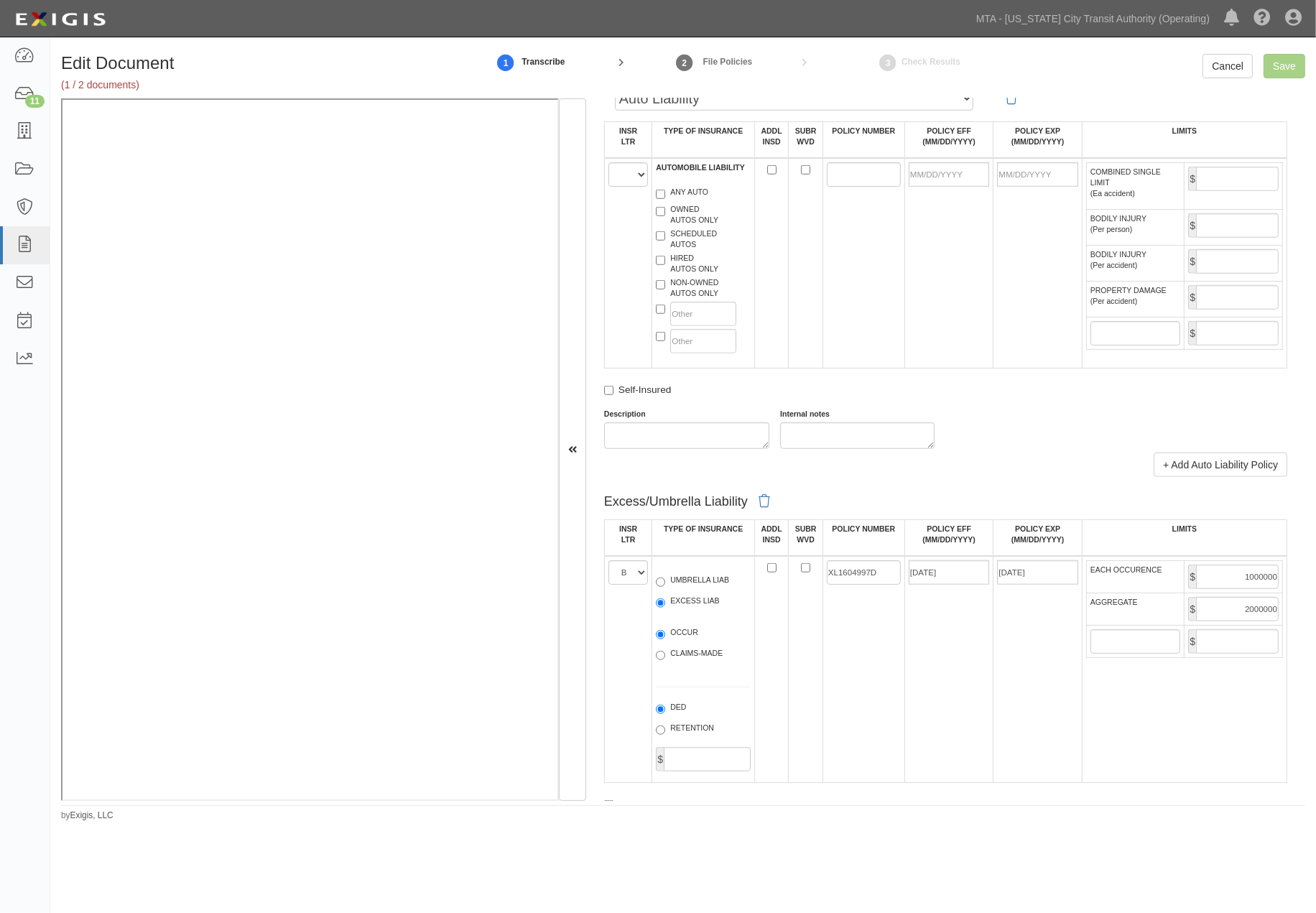
scroll to position [1357, 0]
click at [628, 583] on select "A B C D E F" at bounding box center [629, 571] width 40 height 24
select select "A"
click at [609, 583] on select "A B C D E F" at bounding box center [629, 571] width 40 height 24
click at [1280, 66] on input "Save" at bounding box center [1285, 66] width 42 height 24
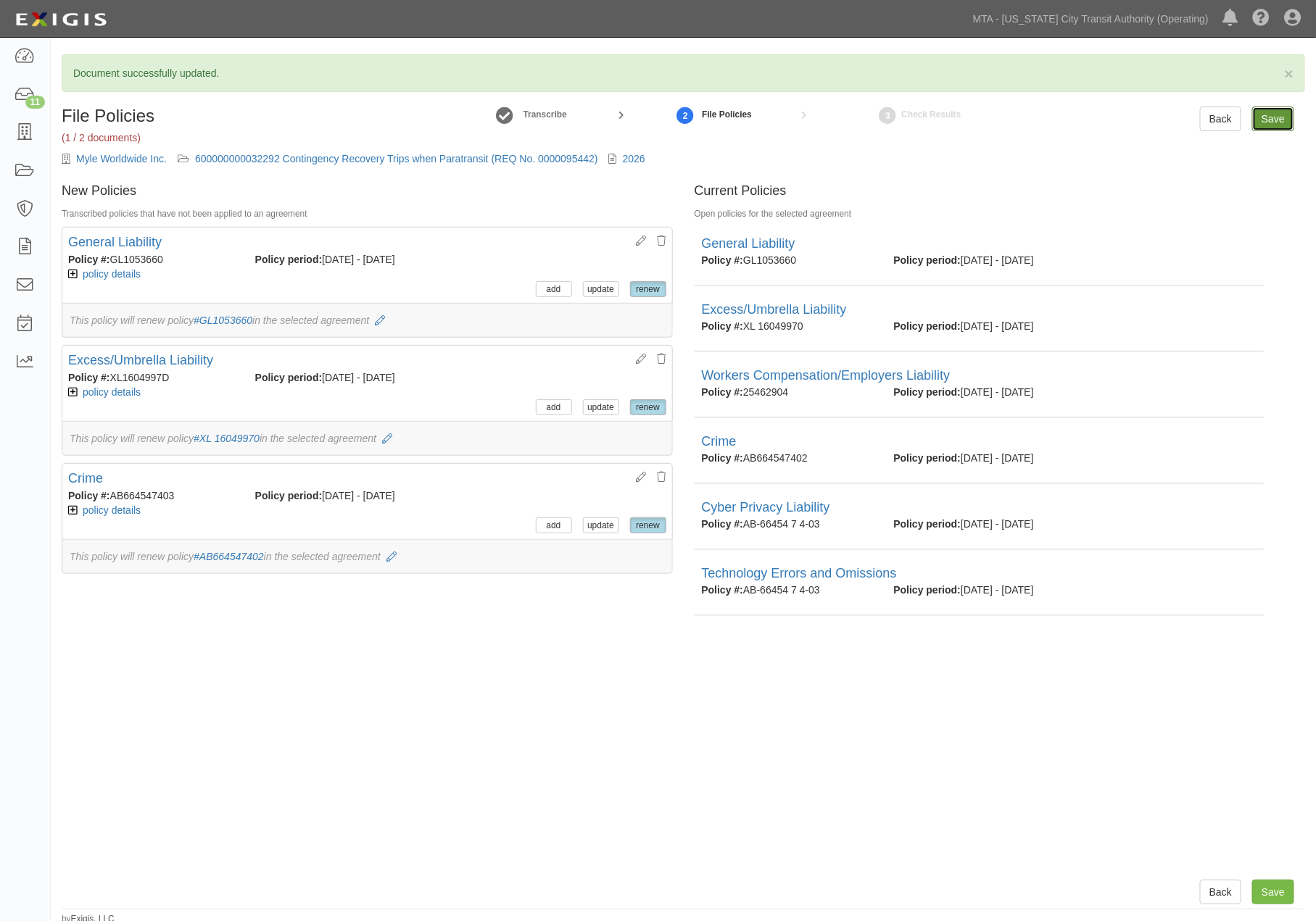
click at [1273, 121] on input "Save" at bounding box center [1274, 119] width 42 height 25
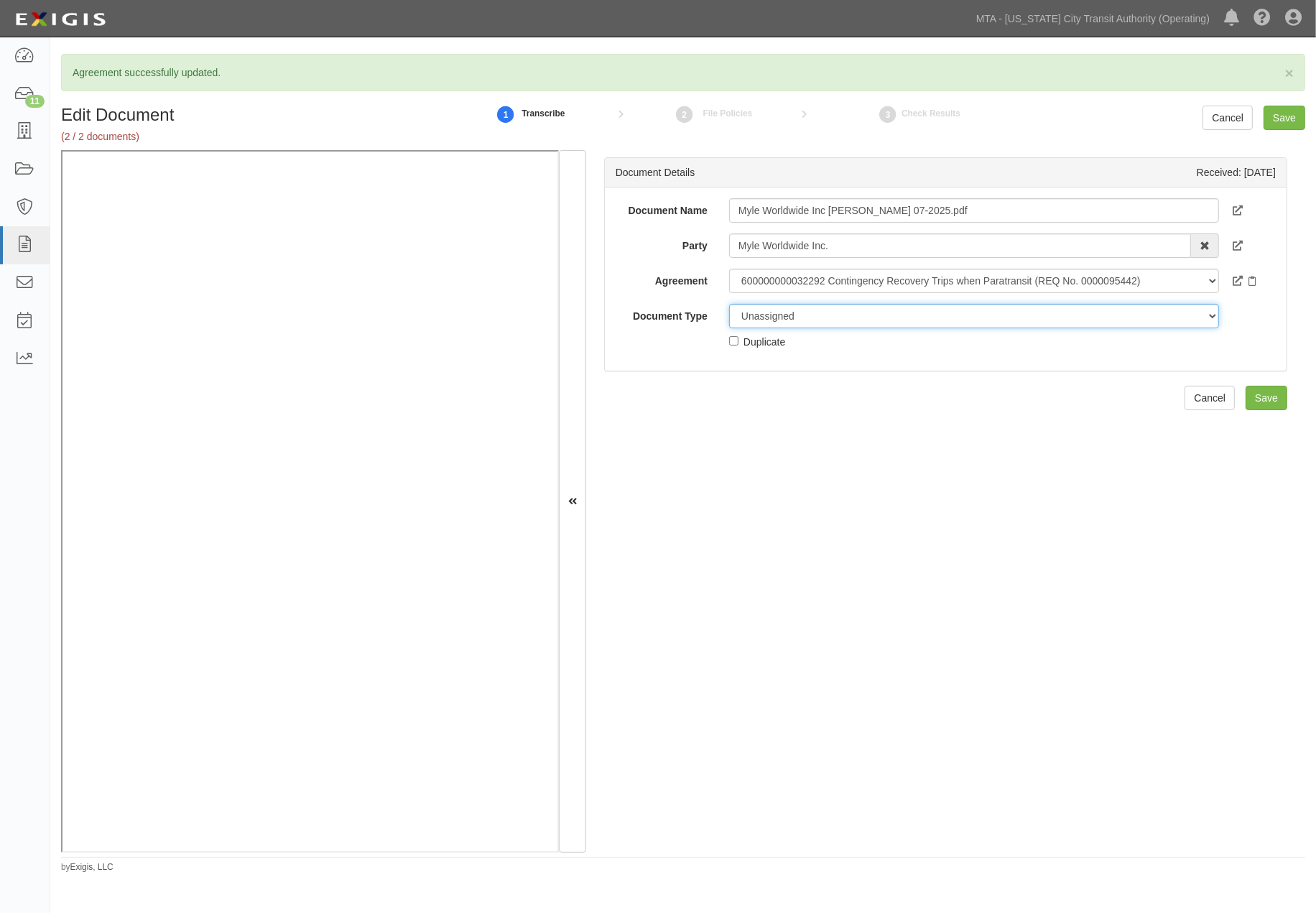
click at [851, 311] on select "Unassigned Binder Cancellation Notice Certificate Contract Endorsement Insuranc…" at bounding box center [974, 316] width 490 height 24
select select "OtherDetail"
click at [729, 304] on select "Unassigned Binder Cancellation Notice Certificate Contract Endorsement Insuranc…" at bounding box center [974, 316] width 490 height 24
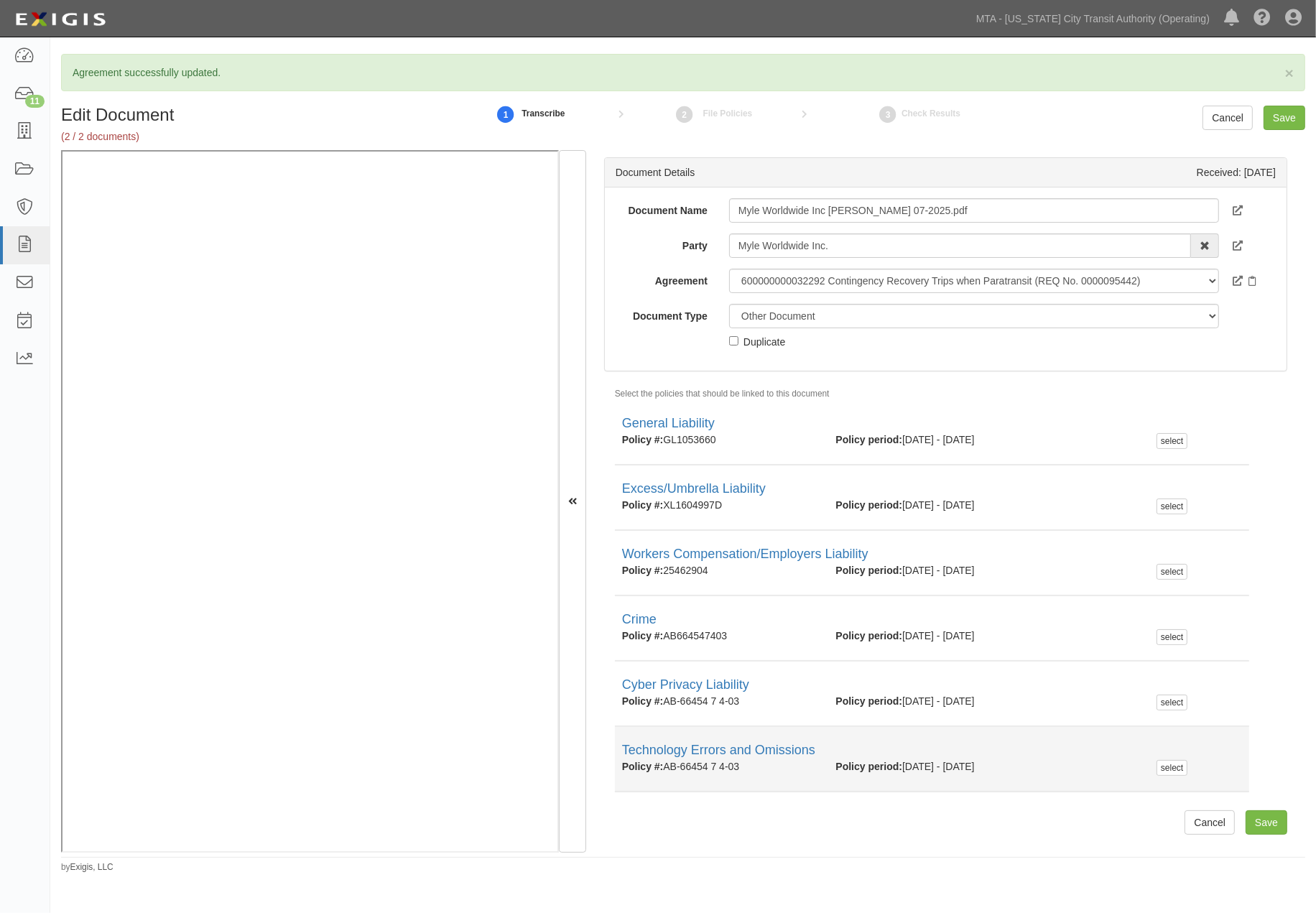
click at [1154, 757] on div "Technology Errors and Omissions" at bounding box center [932, 750] width 620 height 18
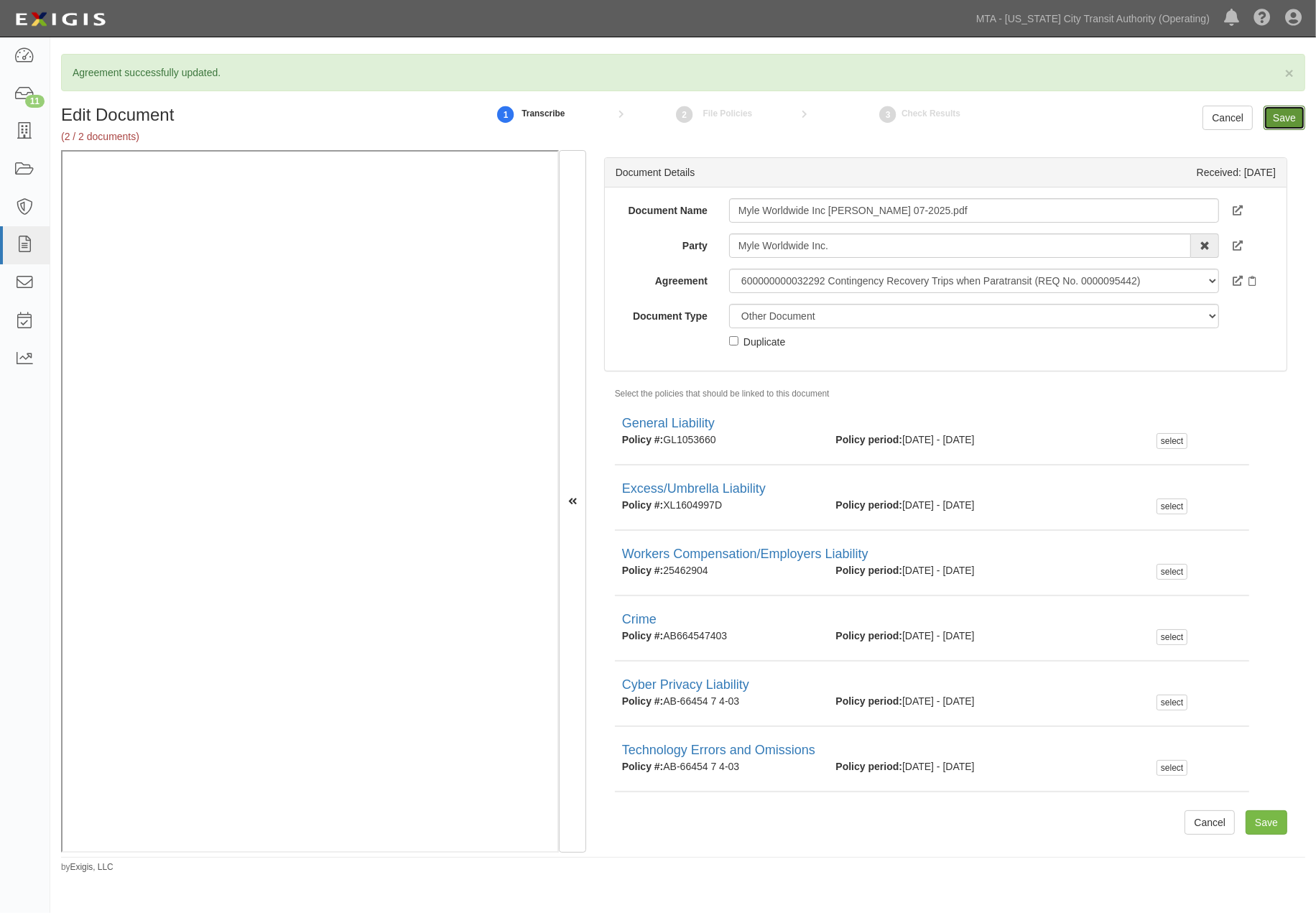
click at [1287, 112] on input "Save" at bounding box center [1285, 118] width 42 height 24
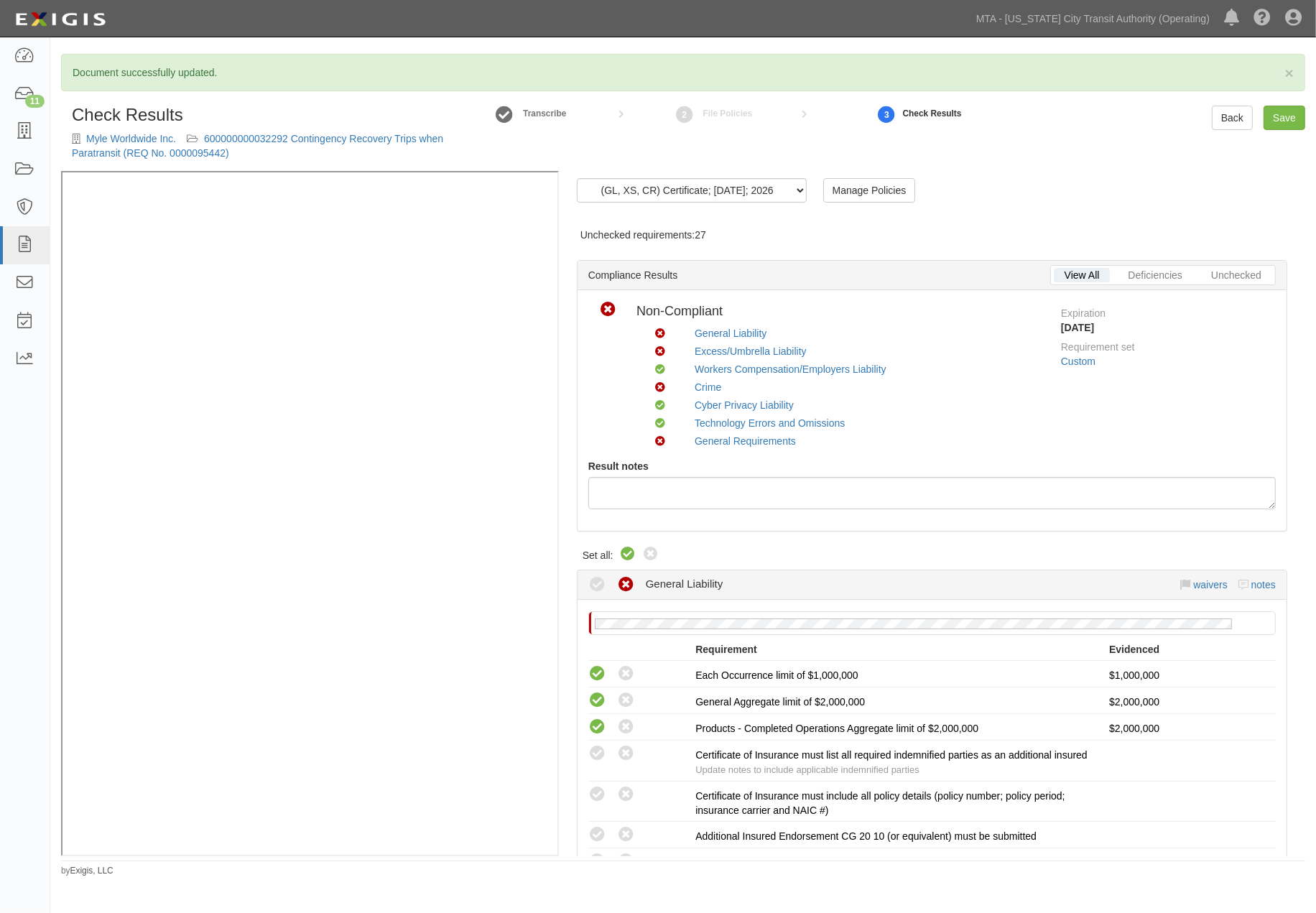
click at [627, 551] on div "(GL, XS, CR) Certificate; 9/2/2025; 2026 (GL, XS, CYB, TE&O) Certificate; 7/30/…" at bounding box center [932, 514] width 747 height 685
drag, startPoint x: 651, startPoint y: 553, endPoint x: 630, endPoint y: 553, distance: 21.0
click at [651, 554] on icon at bounding box center [651, 555] width 17 height 17
radio input "true"
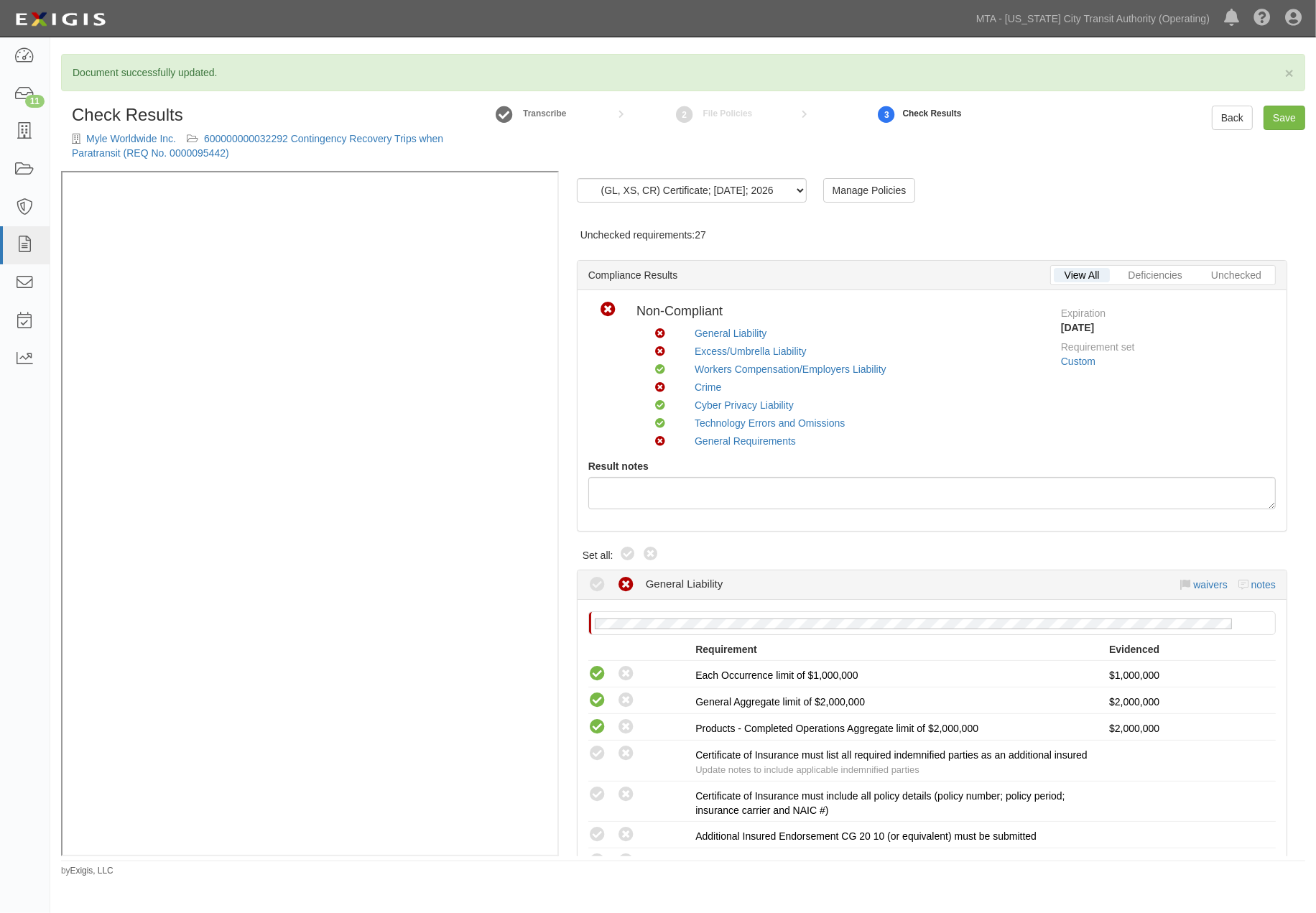
radio input "true"
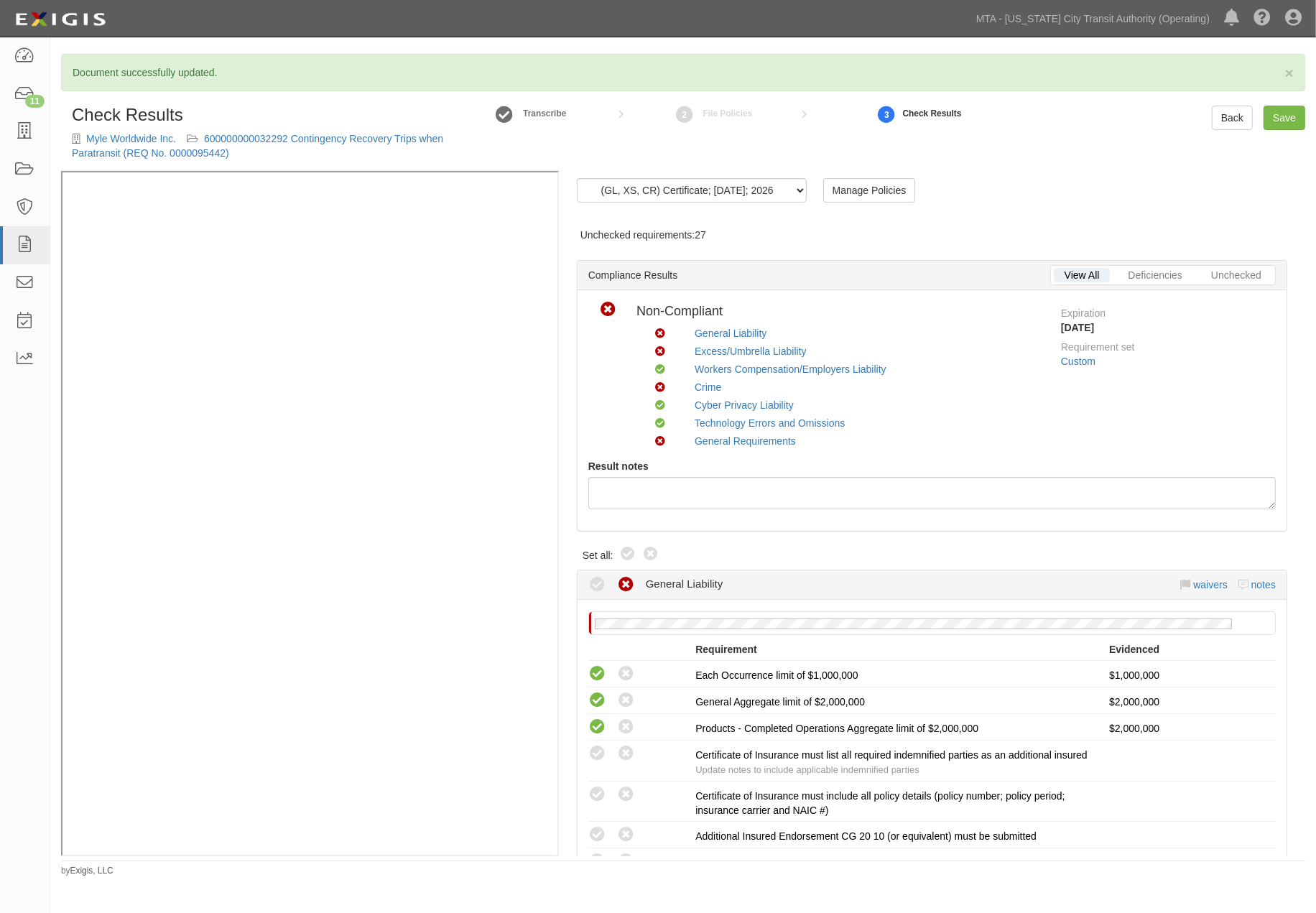
radio input "true"
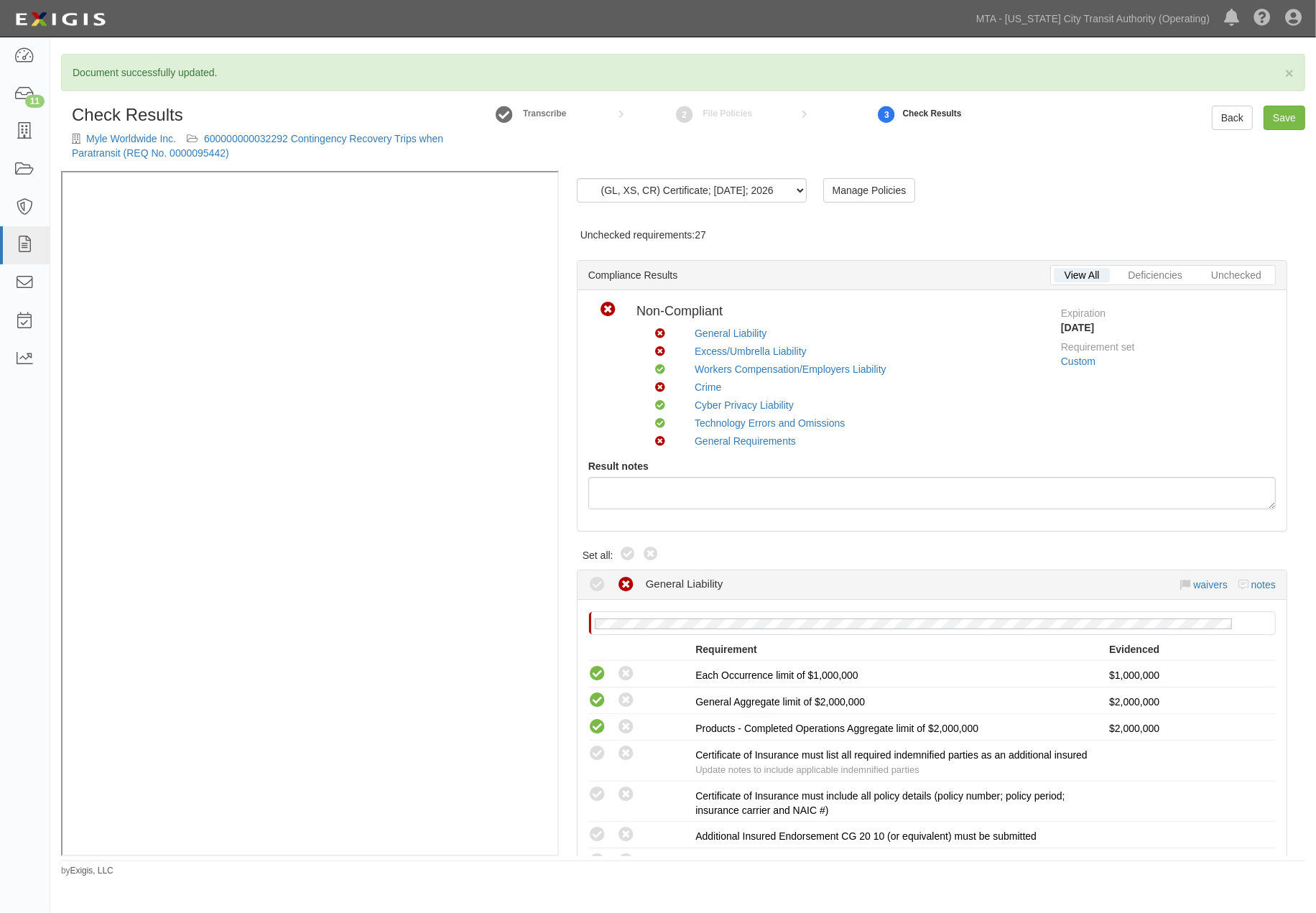
radio input "true"
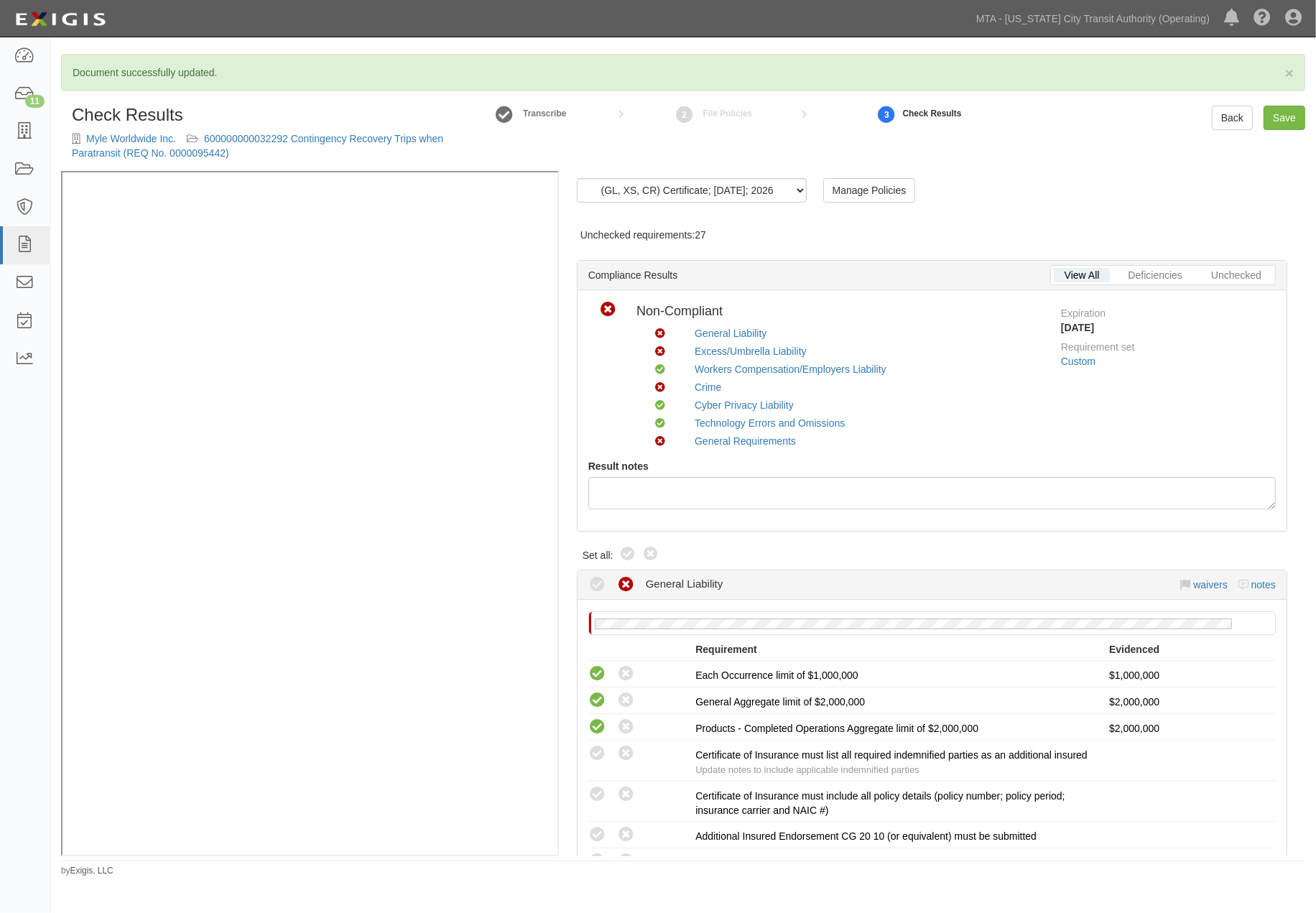
radio input "true"
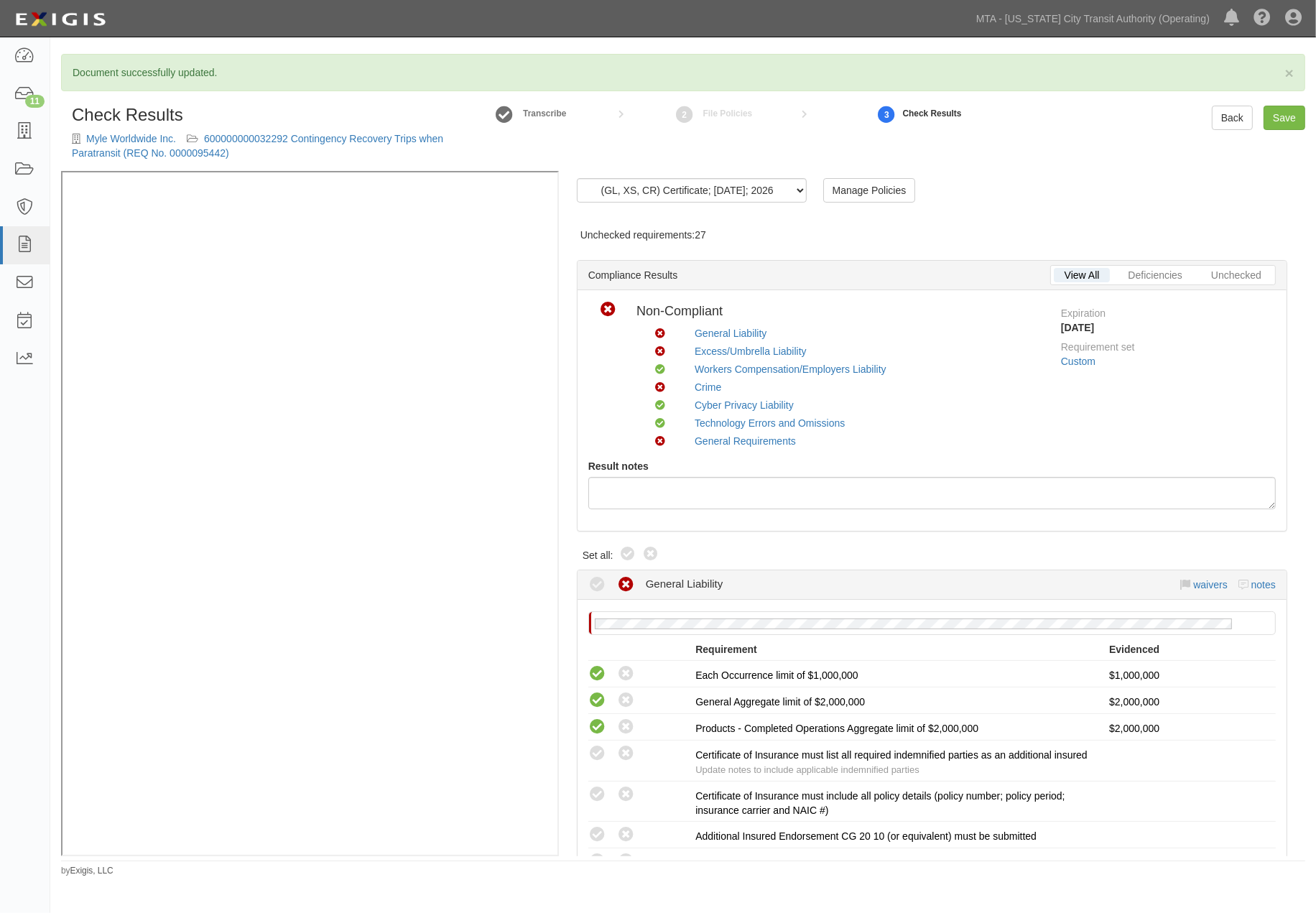
radio input "true"
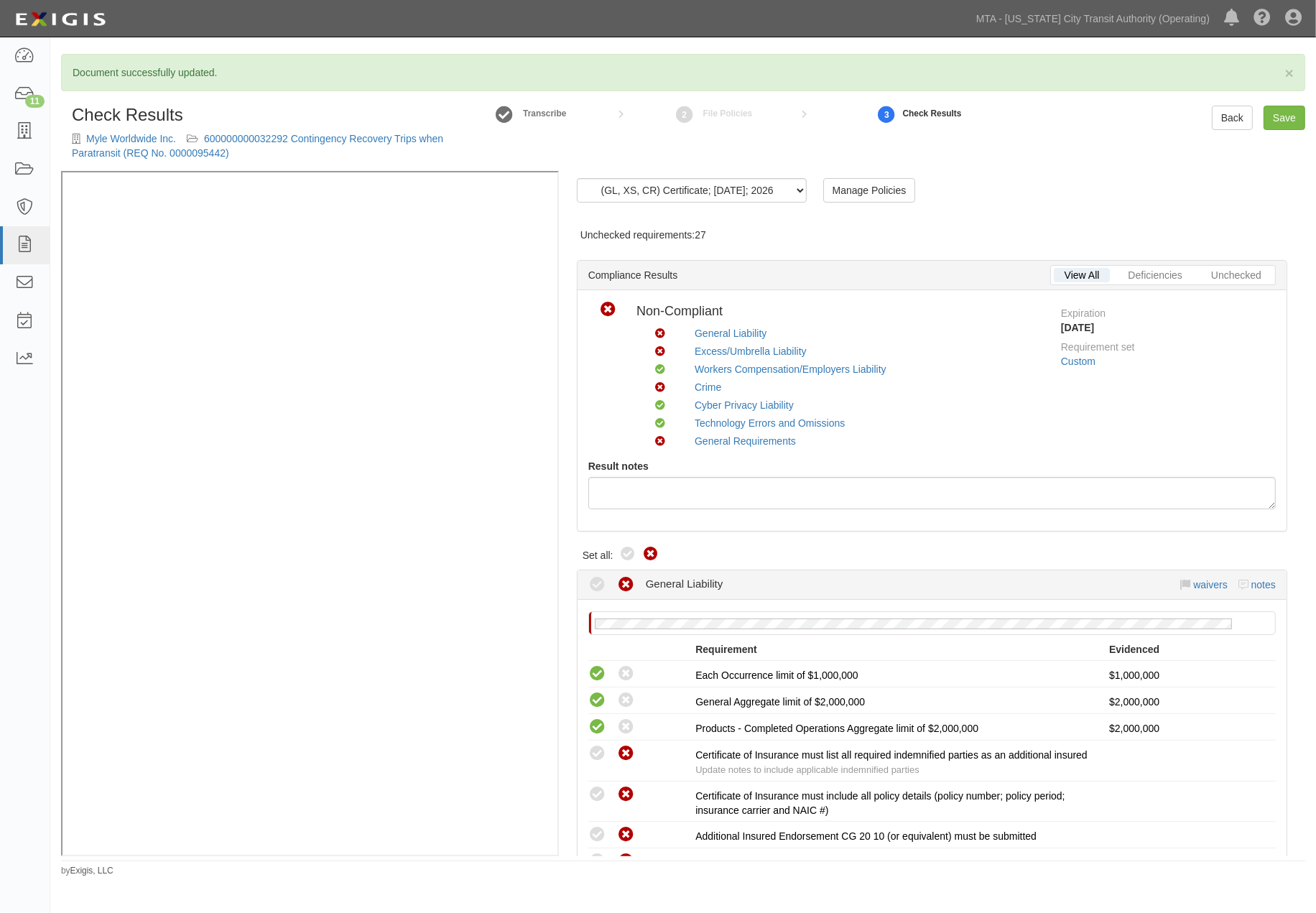
radio input "true"
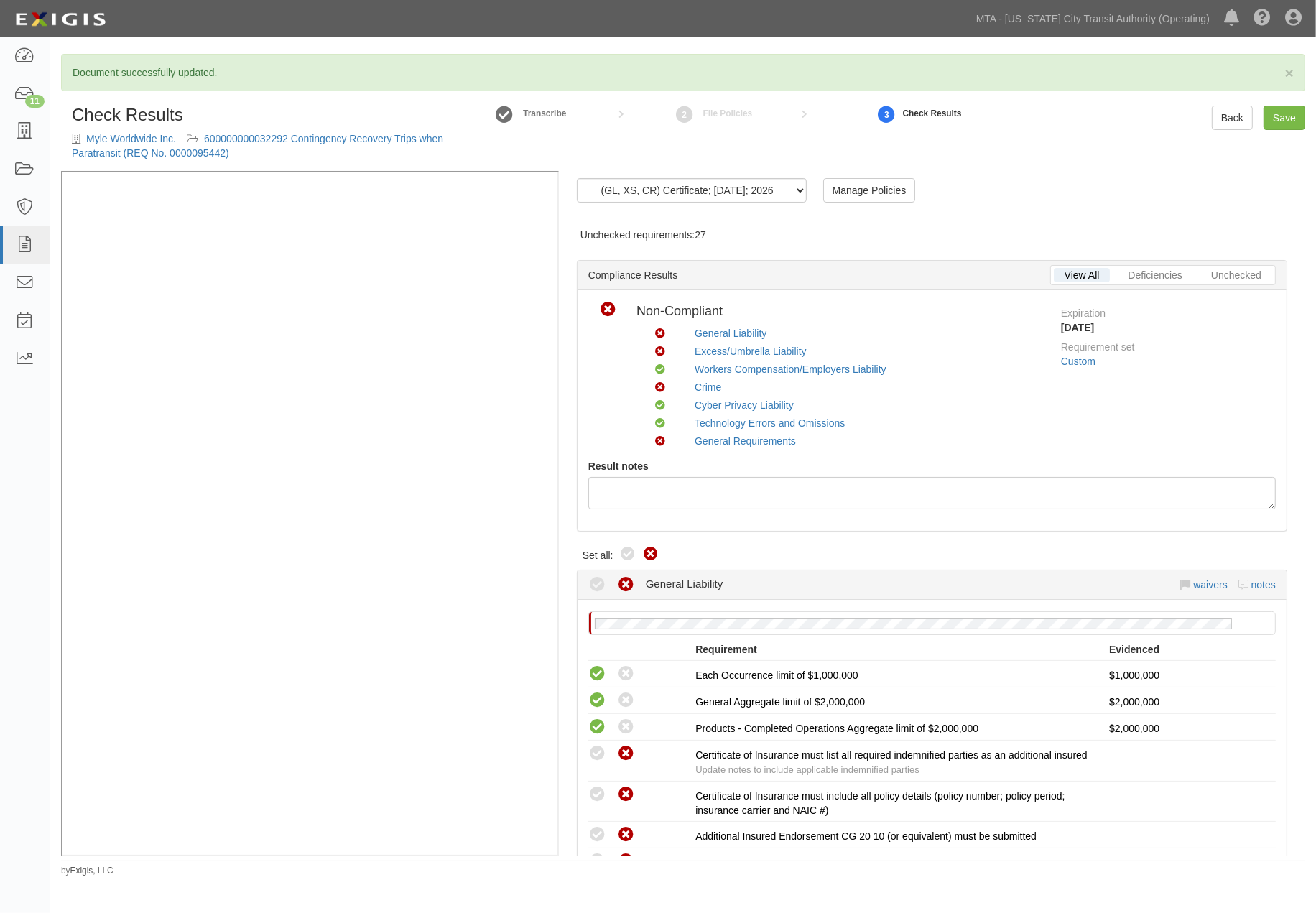
radio input "true"
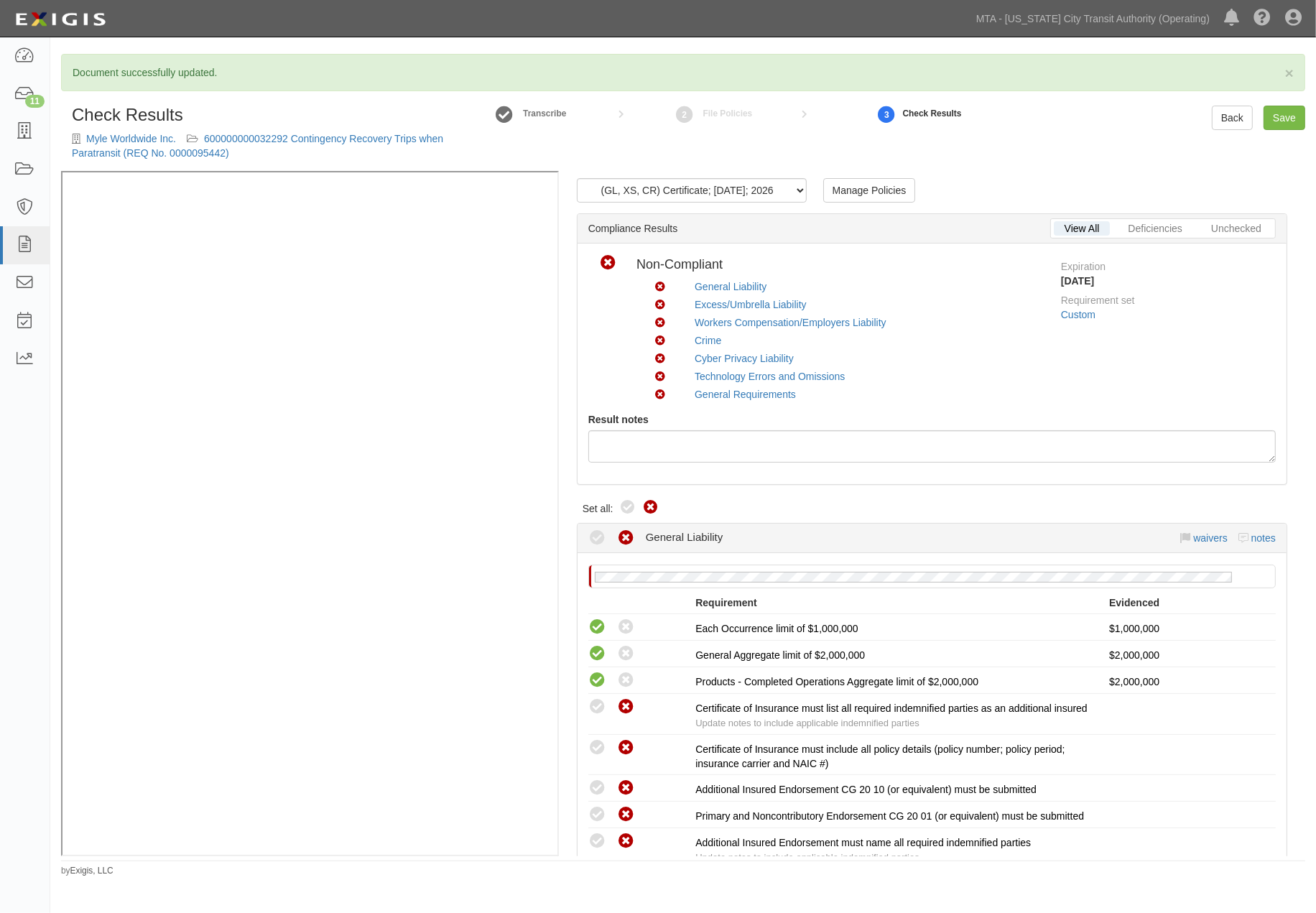
click at [625, 553] on div "Compliant Waived Non-Compliant General Liability waivers notes" at bounding box center [932, 538] width 687 height 29
click at [626, 493] on div "(GL, XS, CR) Certificate; 9/2/2025; 2026 (GL, XS, CYB, TE&O) Certificate; 7/30/…" at bounding box center [932, 514] width 747 height 685
click at [627, 505] on icon at bounding box center [628, 508] width 17 height 17
radio input "true"
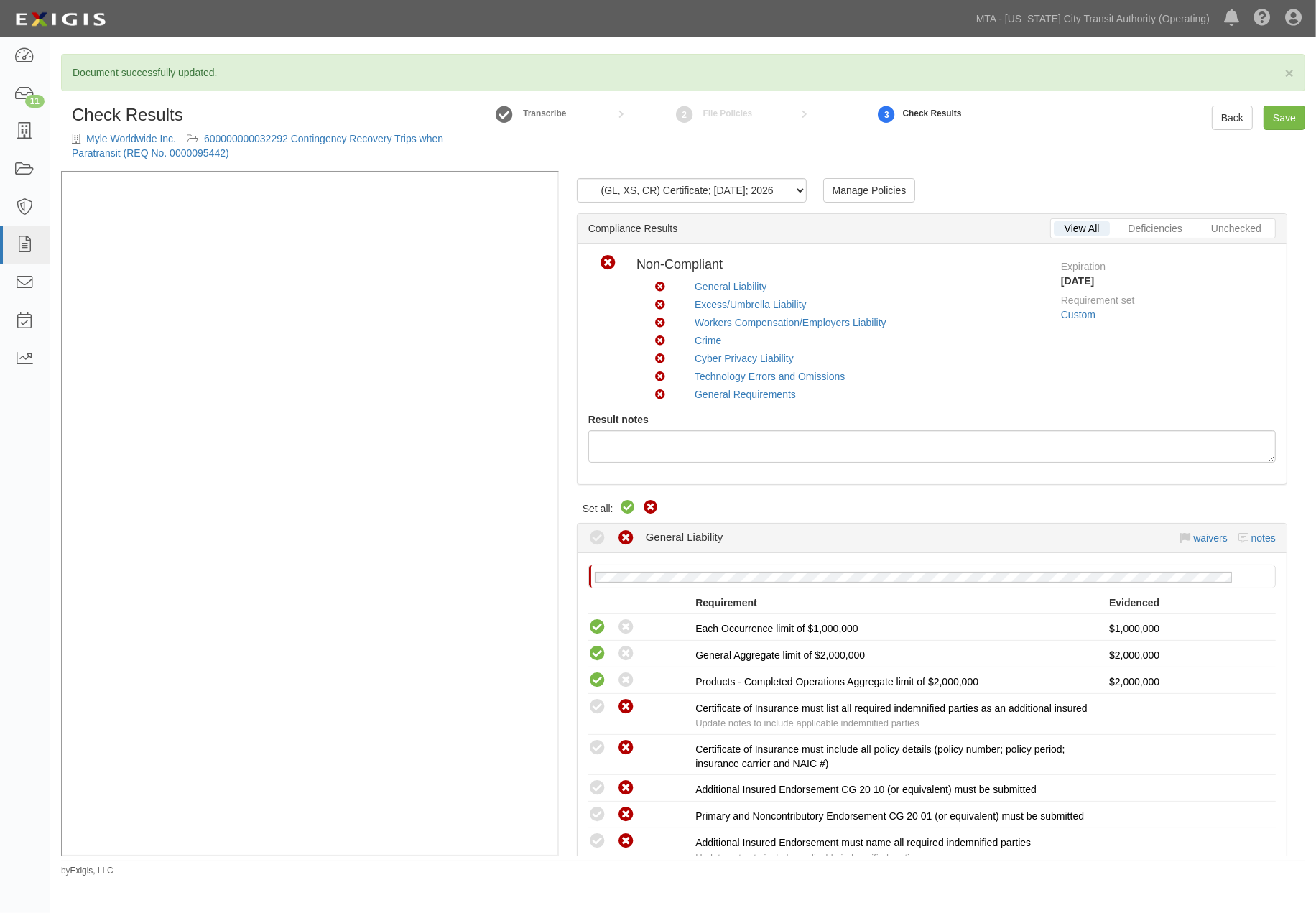
radio input "true"
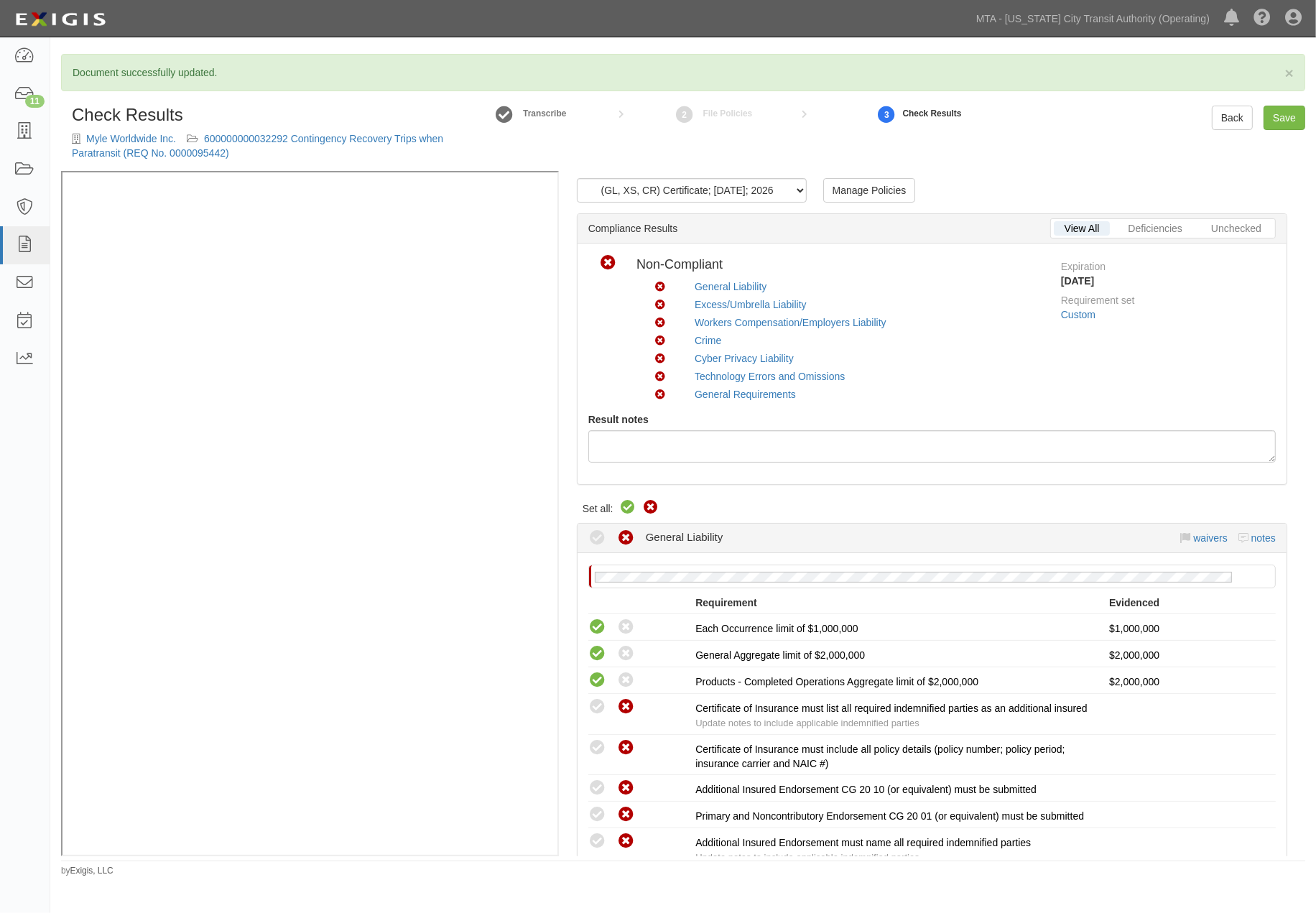
radio input "true"
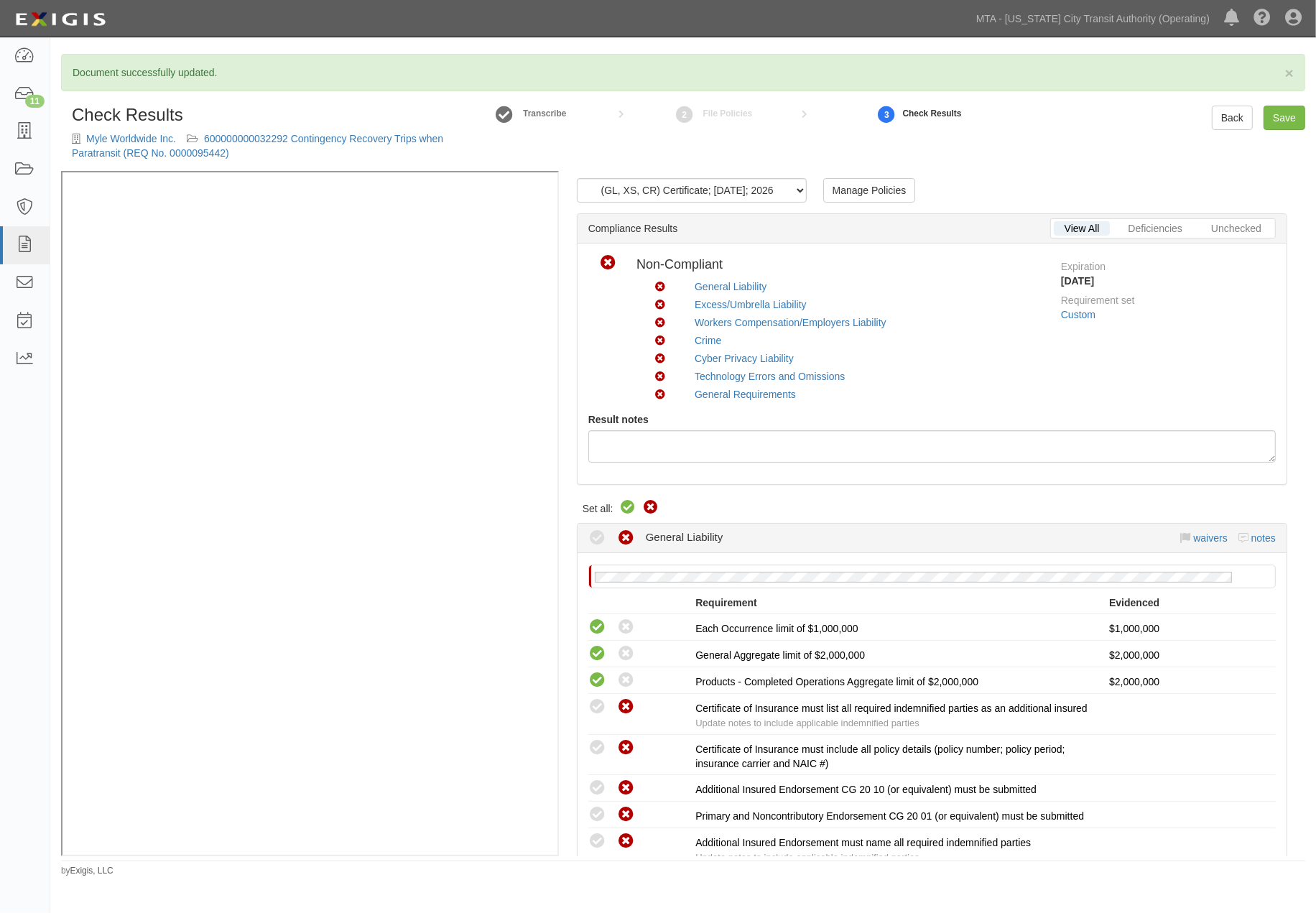
radio input "true"
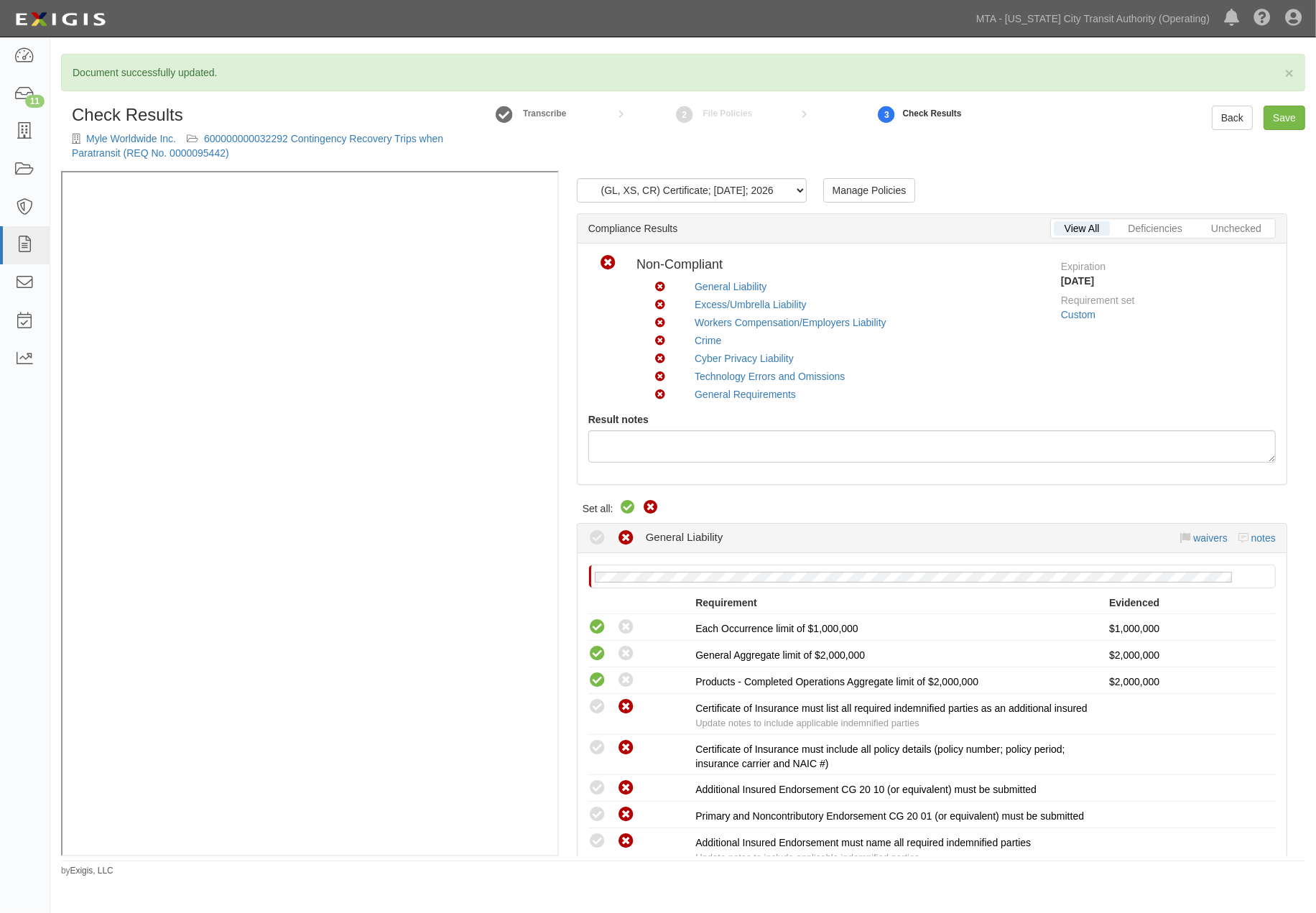
radio input "true"
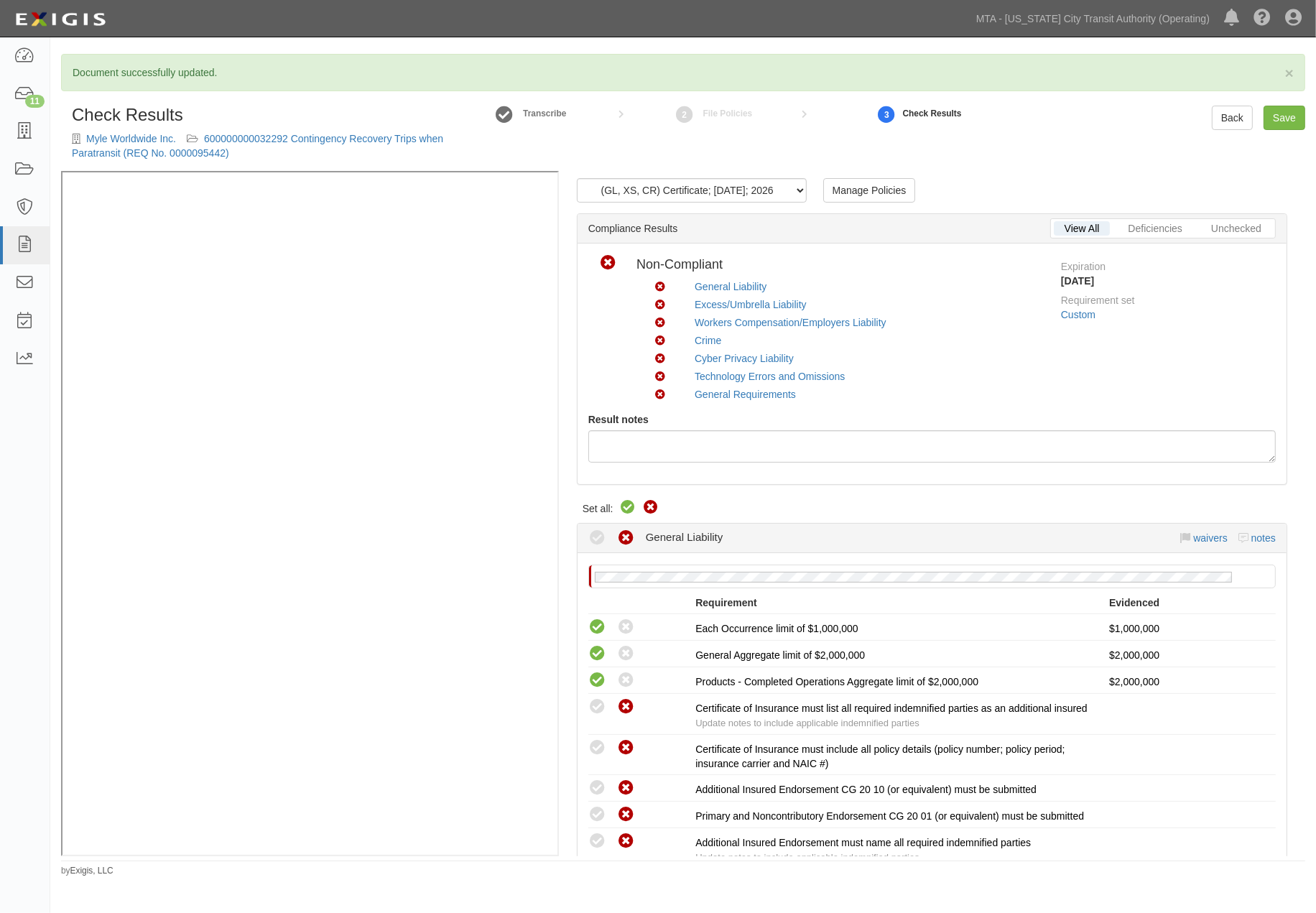
radio input "true"
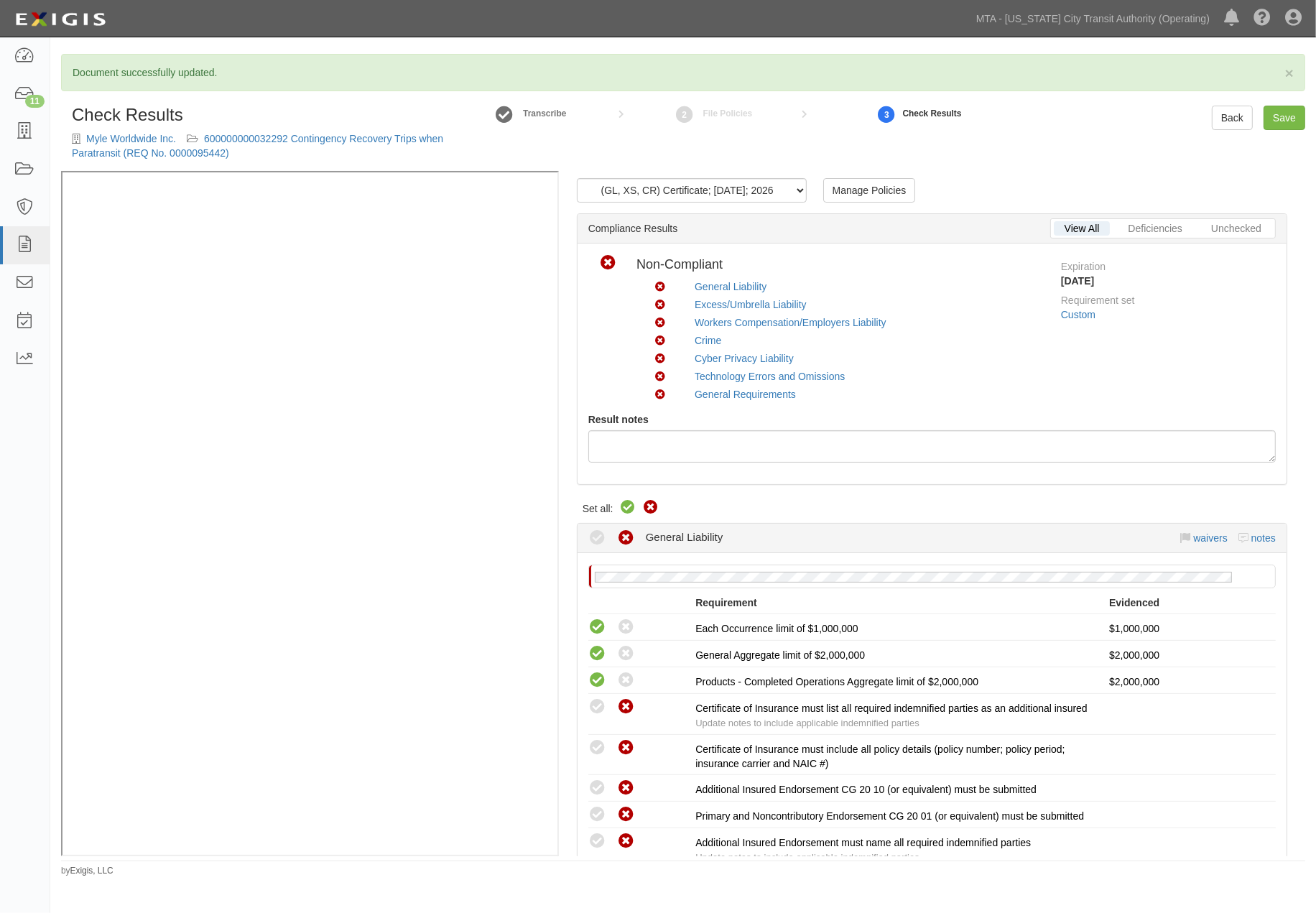
radio input "true"
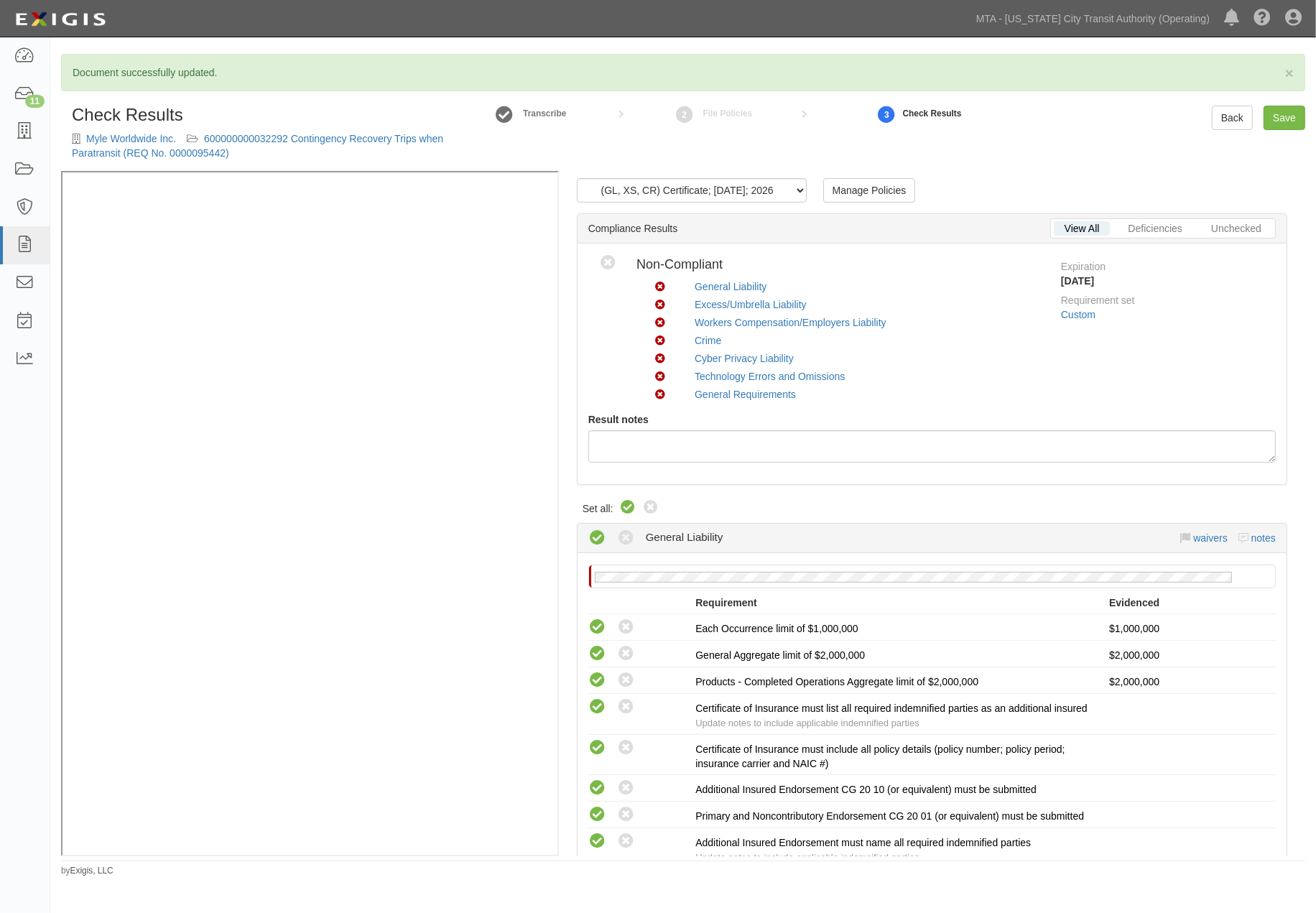
radio input "true"
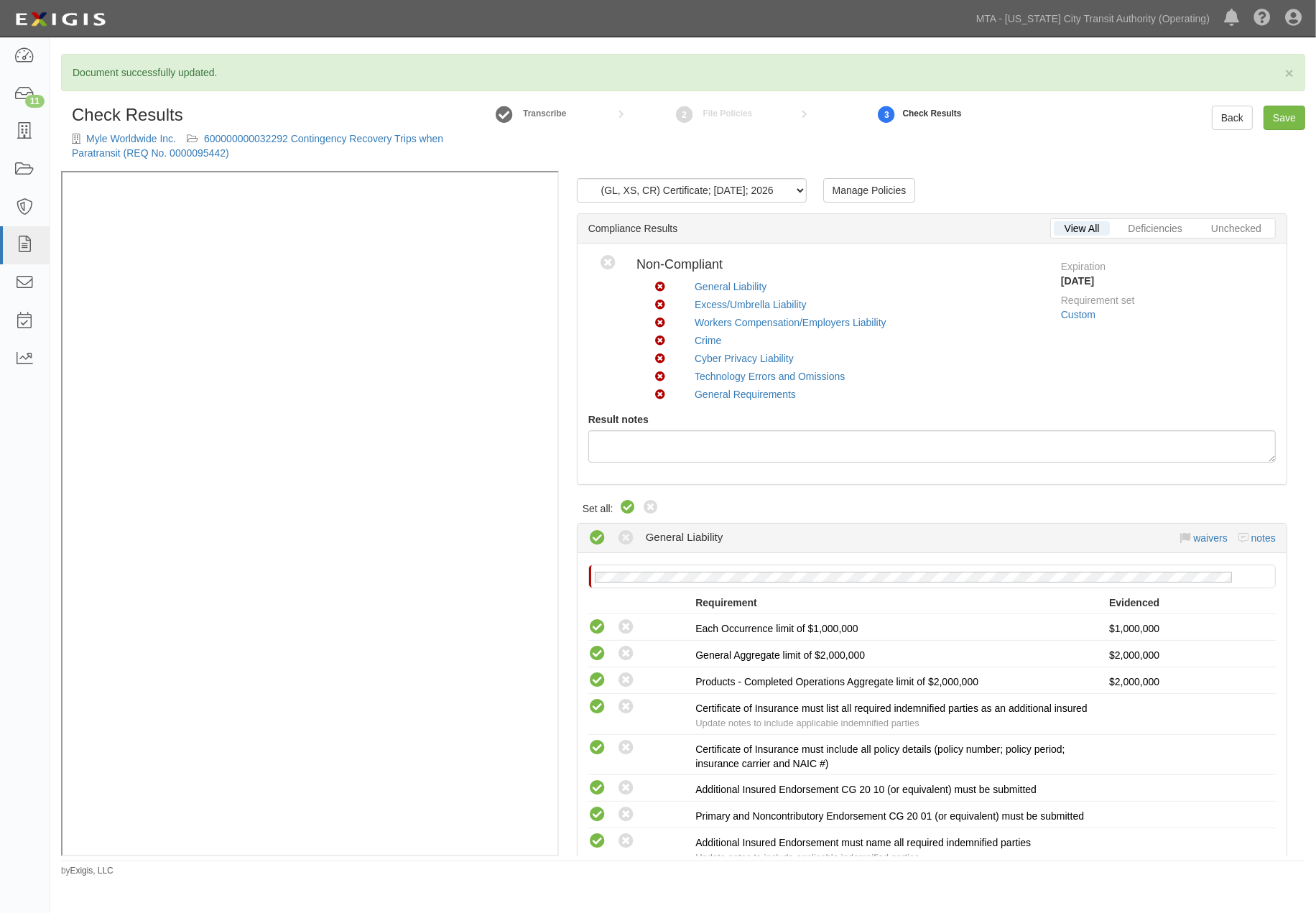
radio input "true"
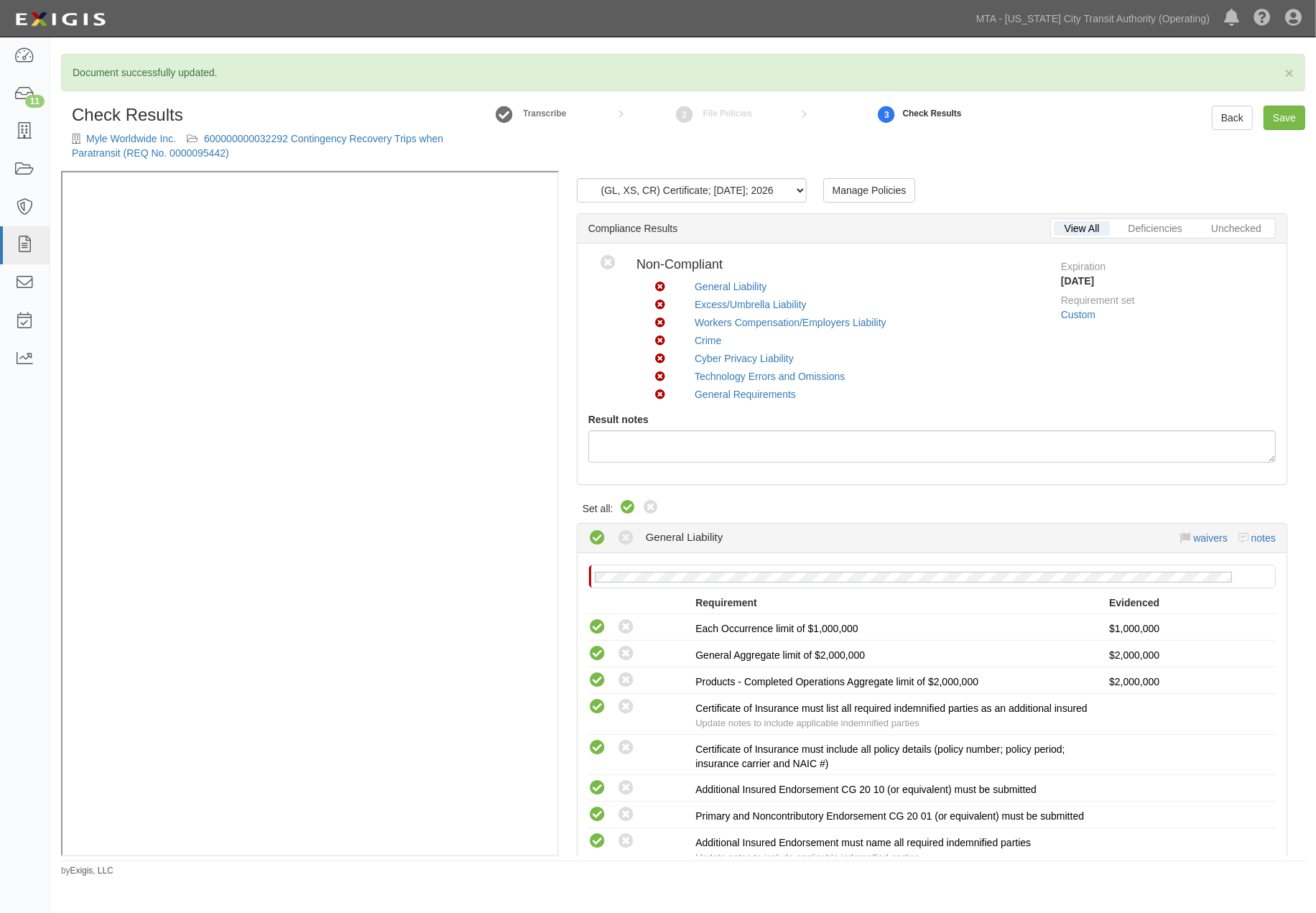
radio input "true"
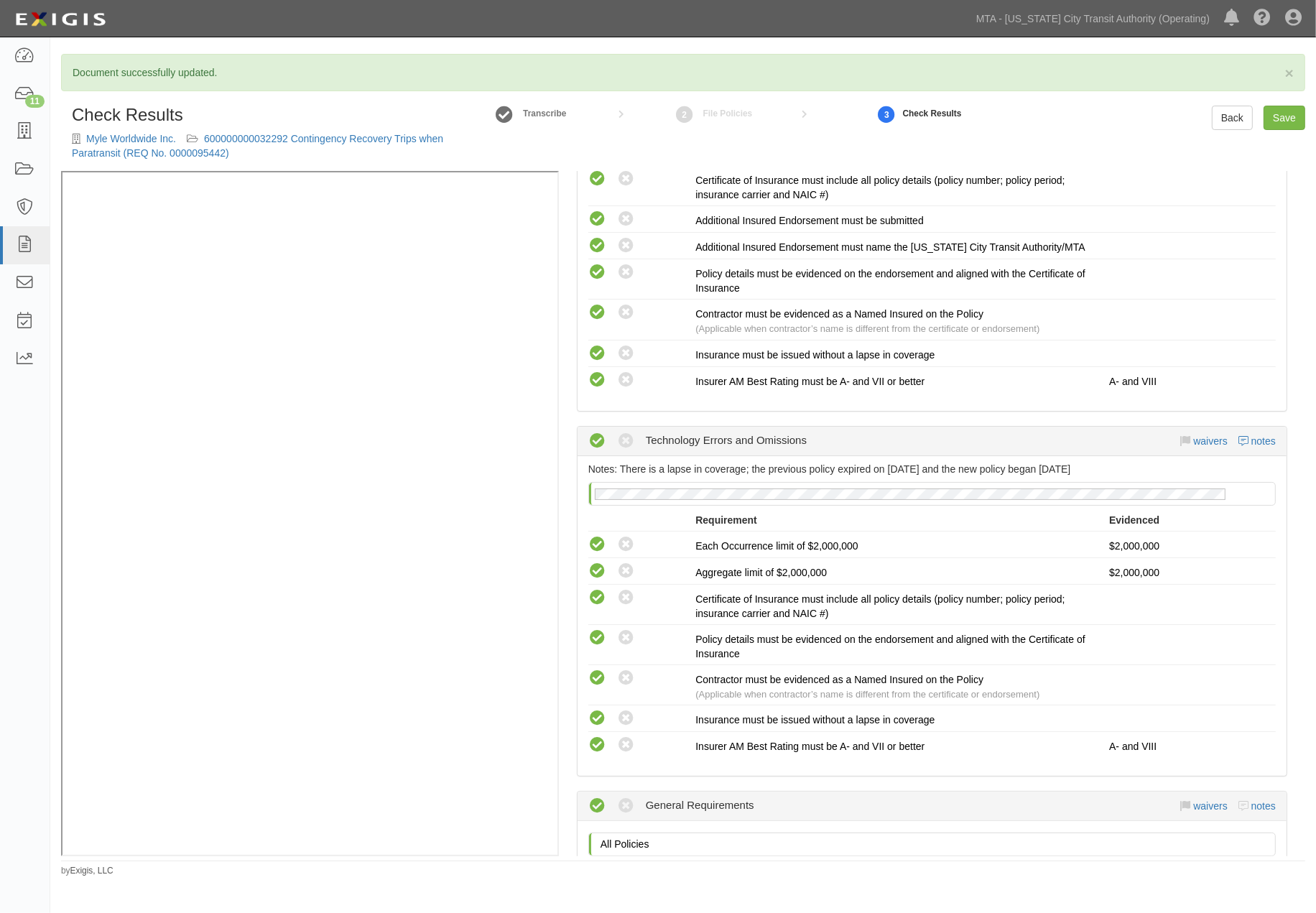
scroll to position [2076, 0]
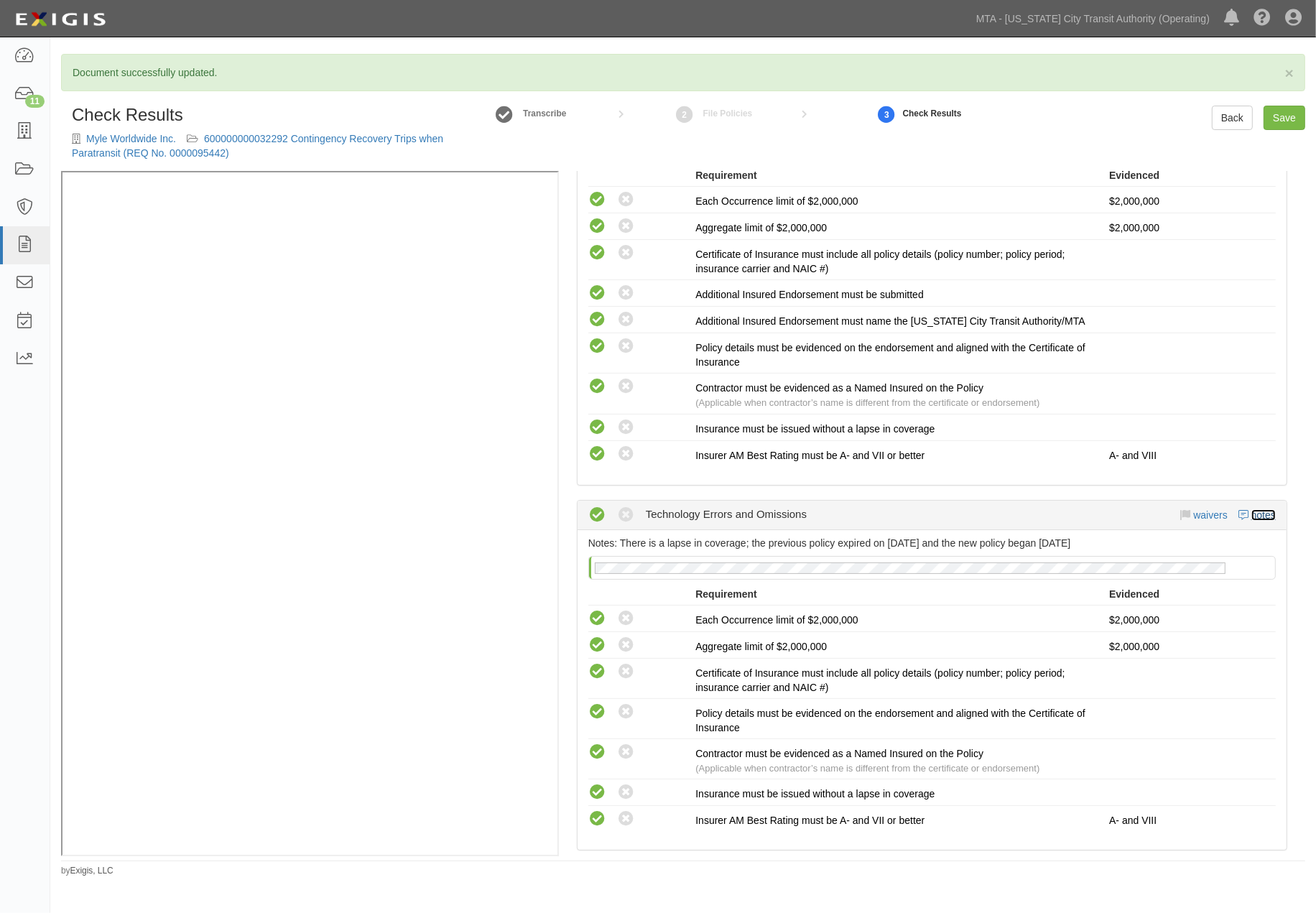
click at [1258, 521] on link "notes" at bounding box center [1264, 515] width 24 height 11
radio input "true"
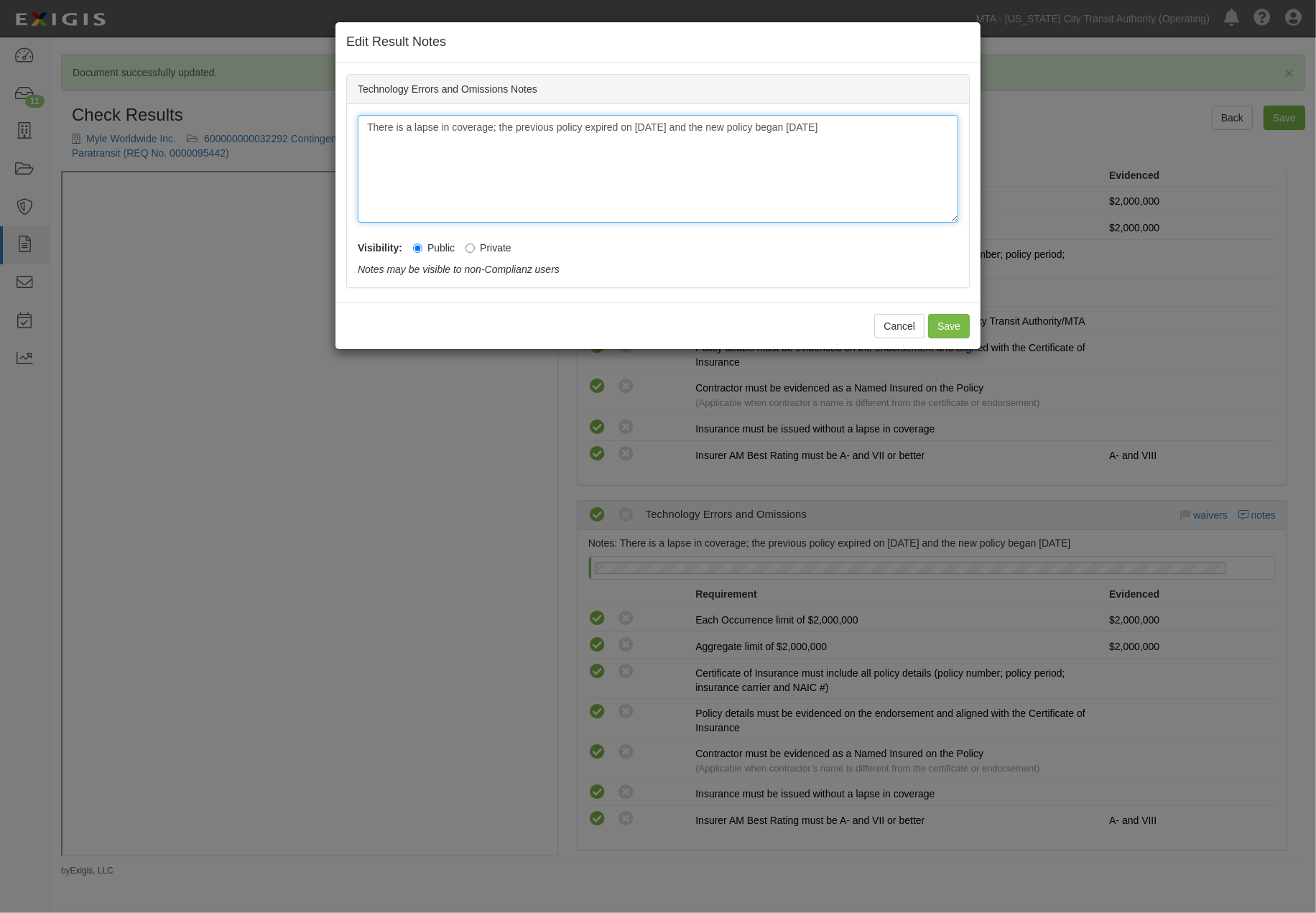
click at [619, 159] on div "There is a lapse in coverage; the previous policy expired on July 5, 2024 and t…" at bounding box center [658, 169] width 601 height 107
click at [630, 176] on div "There is a lapse in coverage; the previous policy expired on July 5, 2024 and t…" at bounding box center [658, 169] width 601 height 107
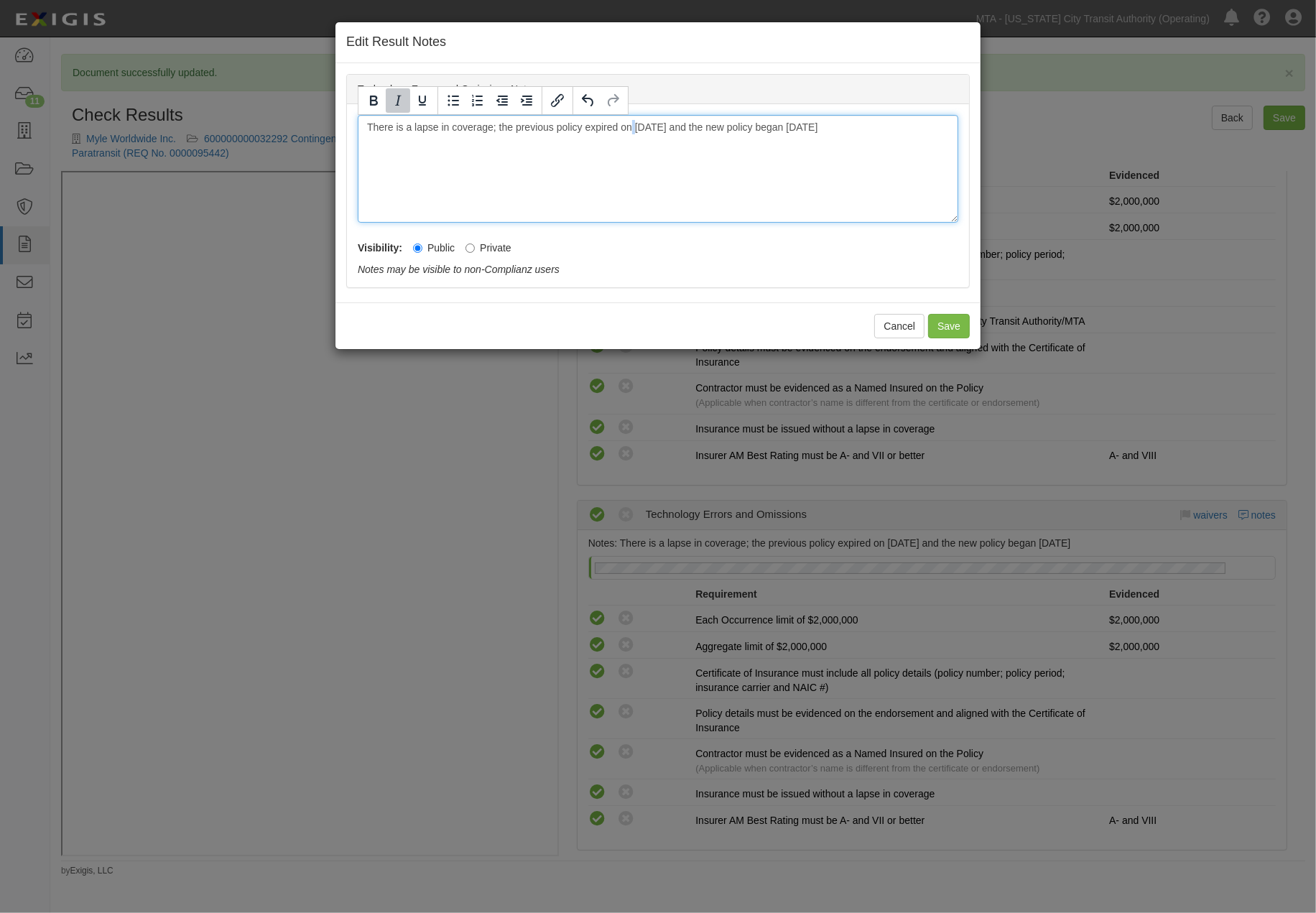
click at [630, 176] on div "There is a lapse in coverage; the previous policy expired on July 5, 2024 and t…" at bounding box center [658, 169] width 601 height 107
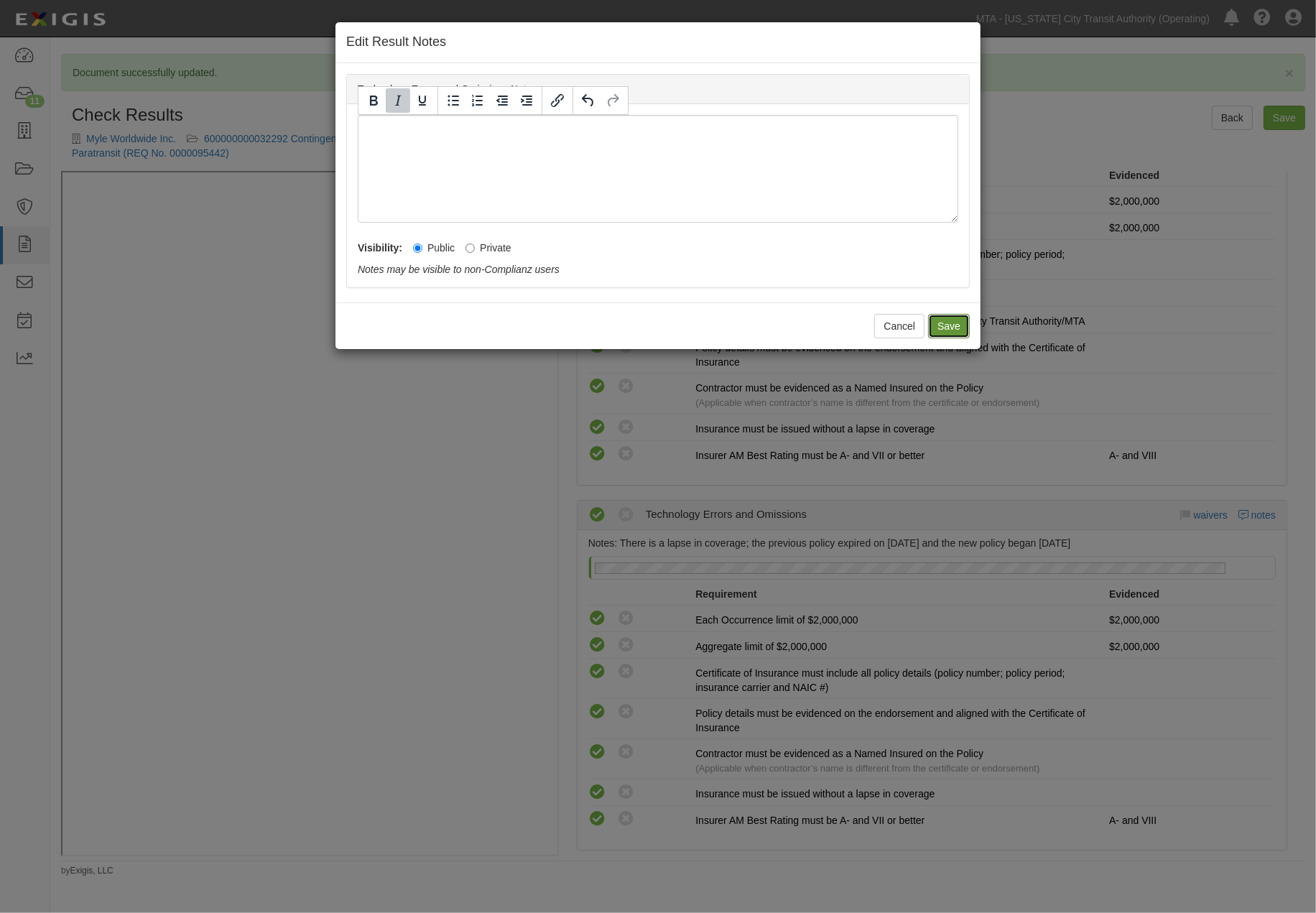
click at [957, 322] on button "Save" at bounding box center [949, 326] width 42 height 24
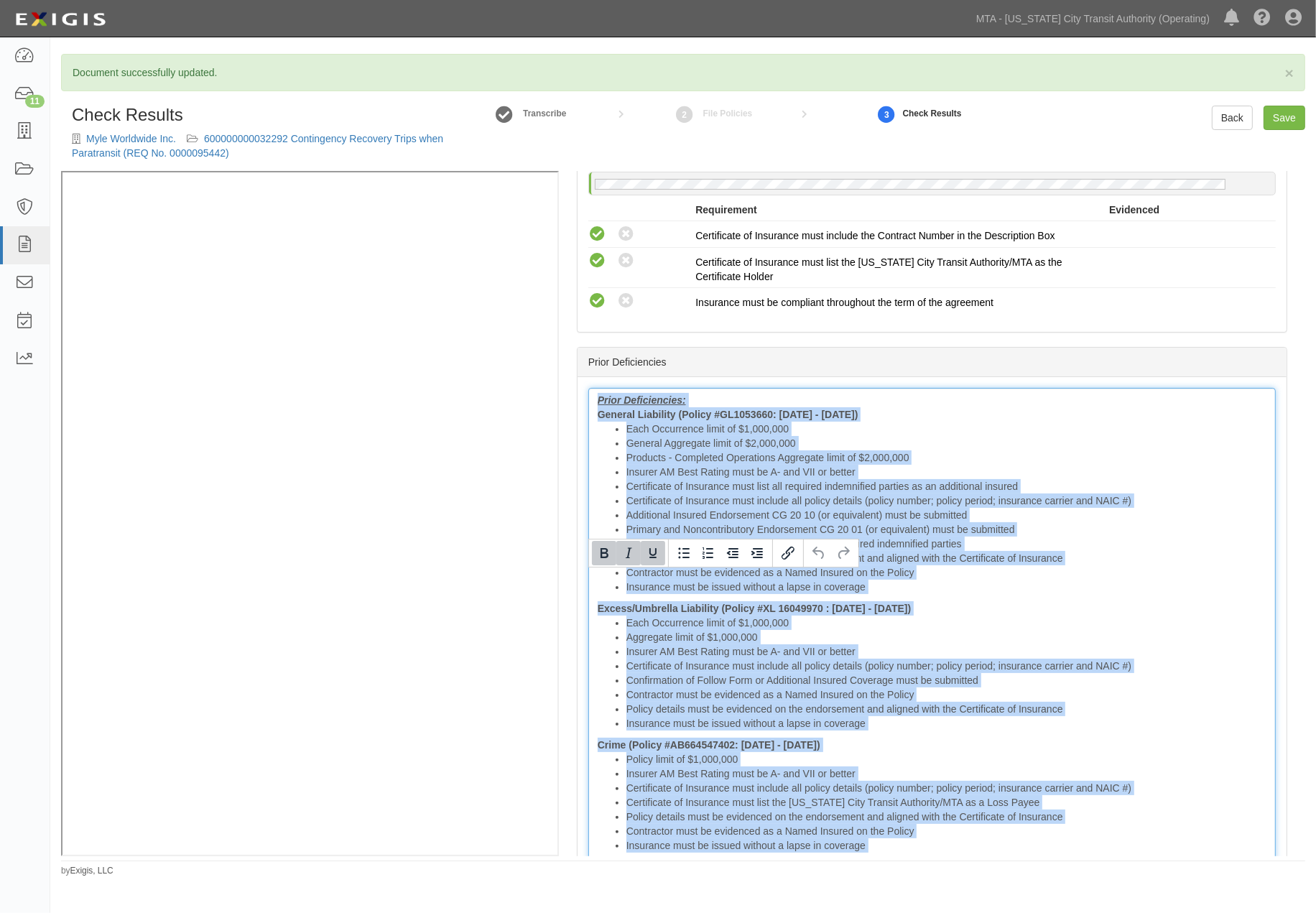
scroll to position [3291, 0]
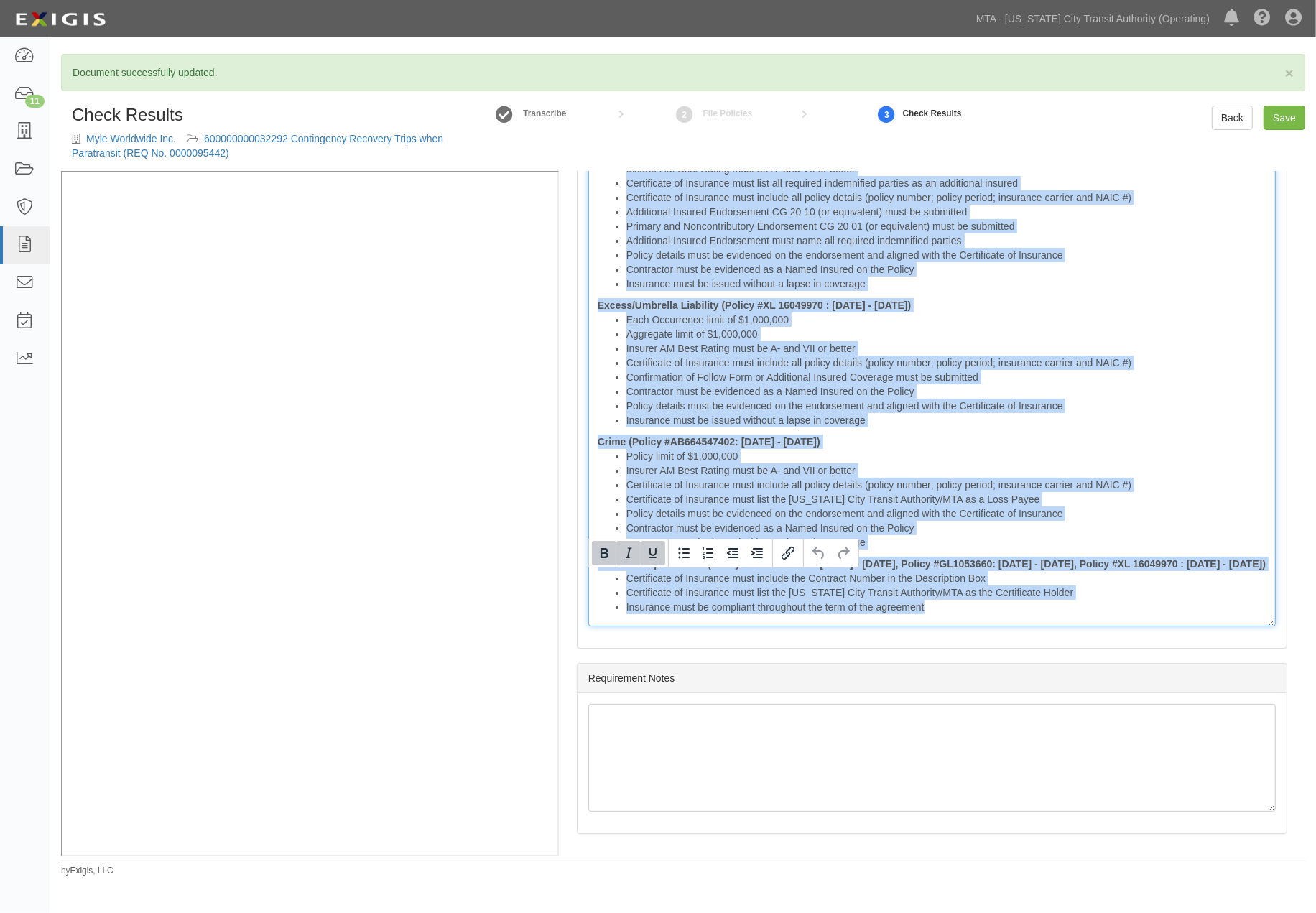
drag, startPoint x: 588, startPoint y: 585, endPoint x: 1378, endPoint y: 952, distance: 871.1
click at [1315, 877] on html "Toggle navigation Dashboard 11 Inbox Parties Agreements Coverages Documents Mes…" at bounding box center [658, 439] width 1316 height 877
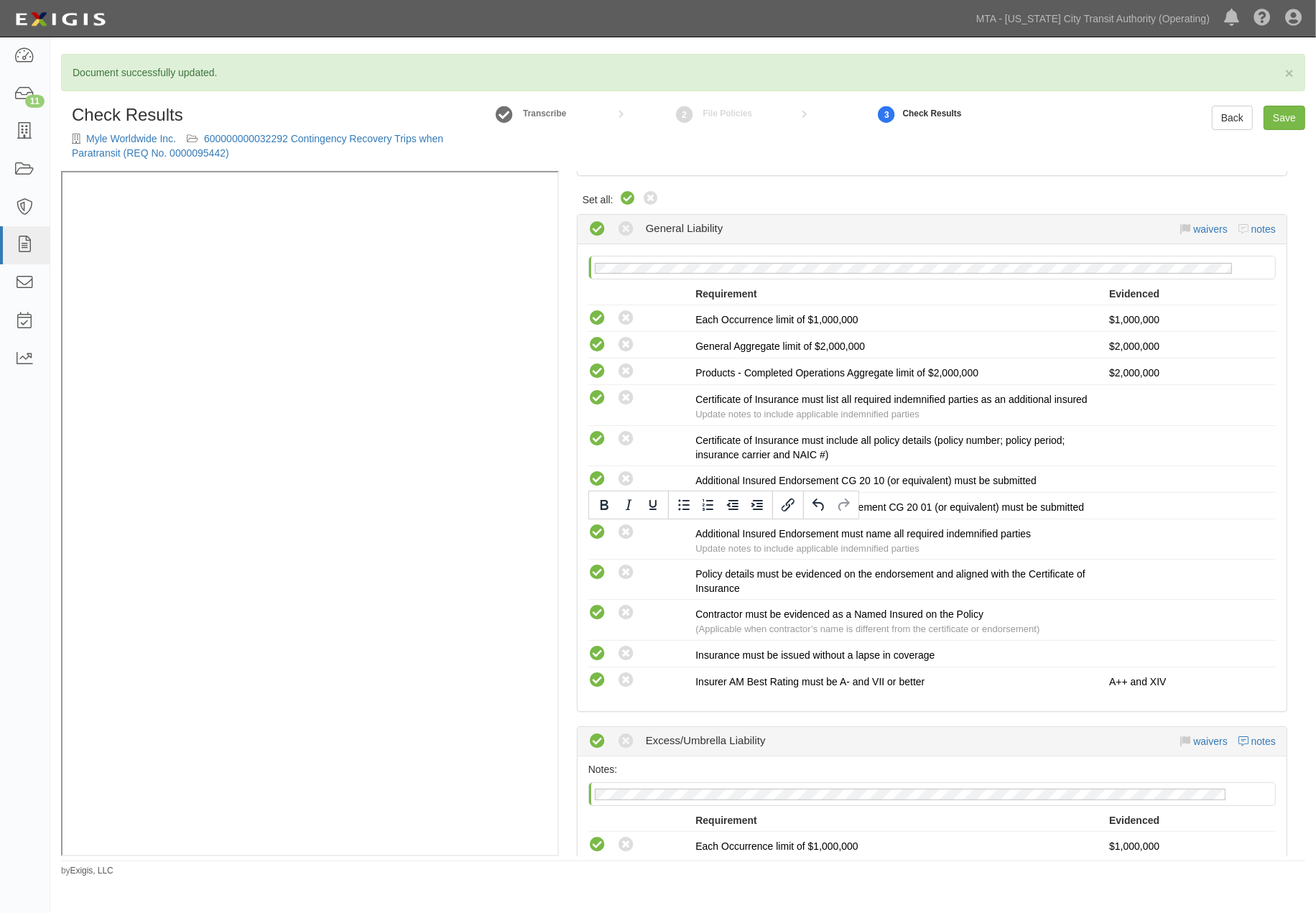
scroll to position [0, 0]
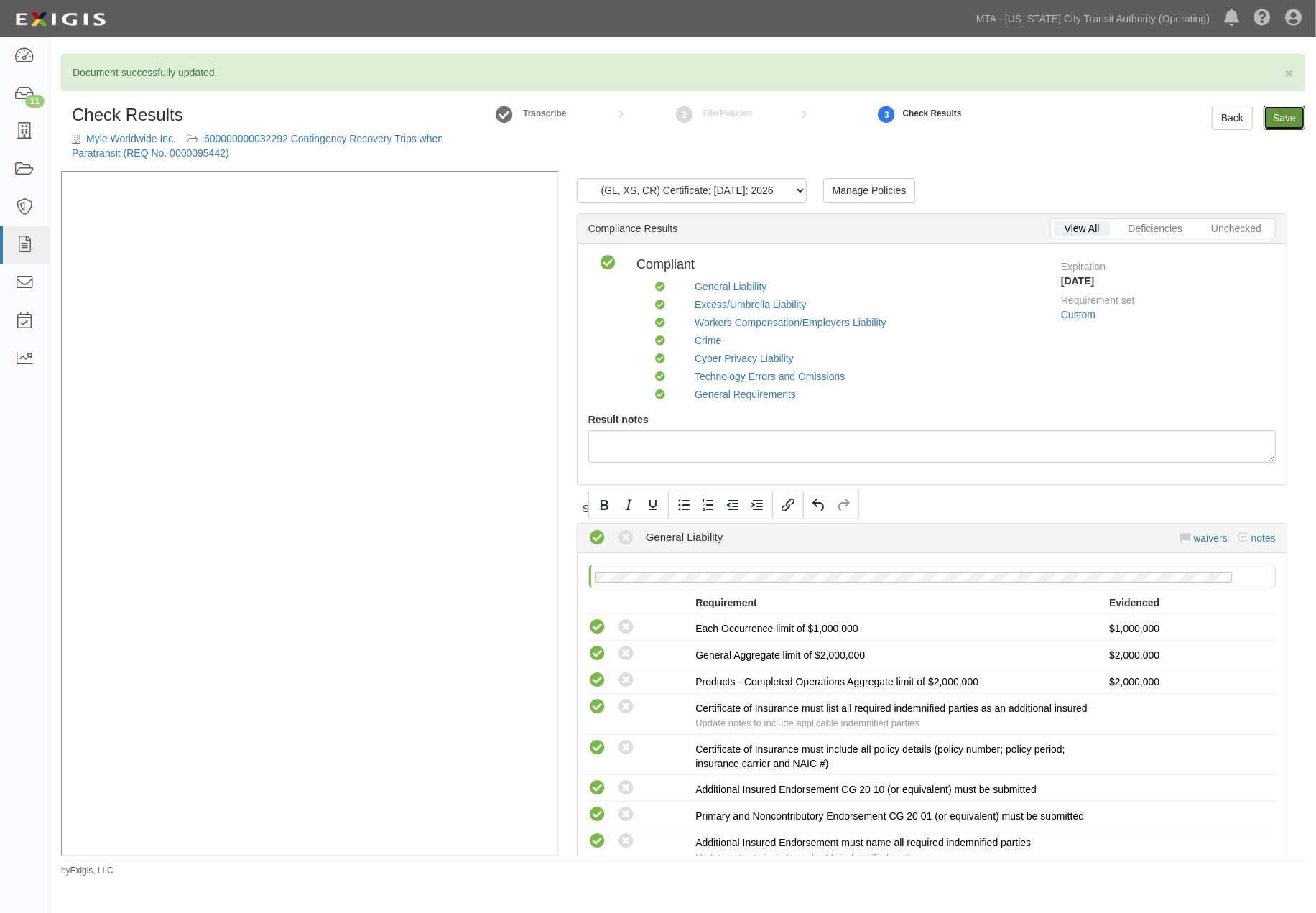
click at [1292, 115] on link "Save" at bounding box center [1285, 118] width 42 height 24
radio input "true"
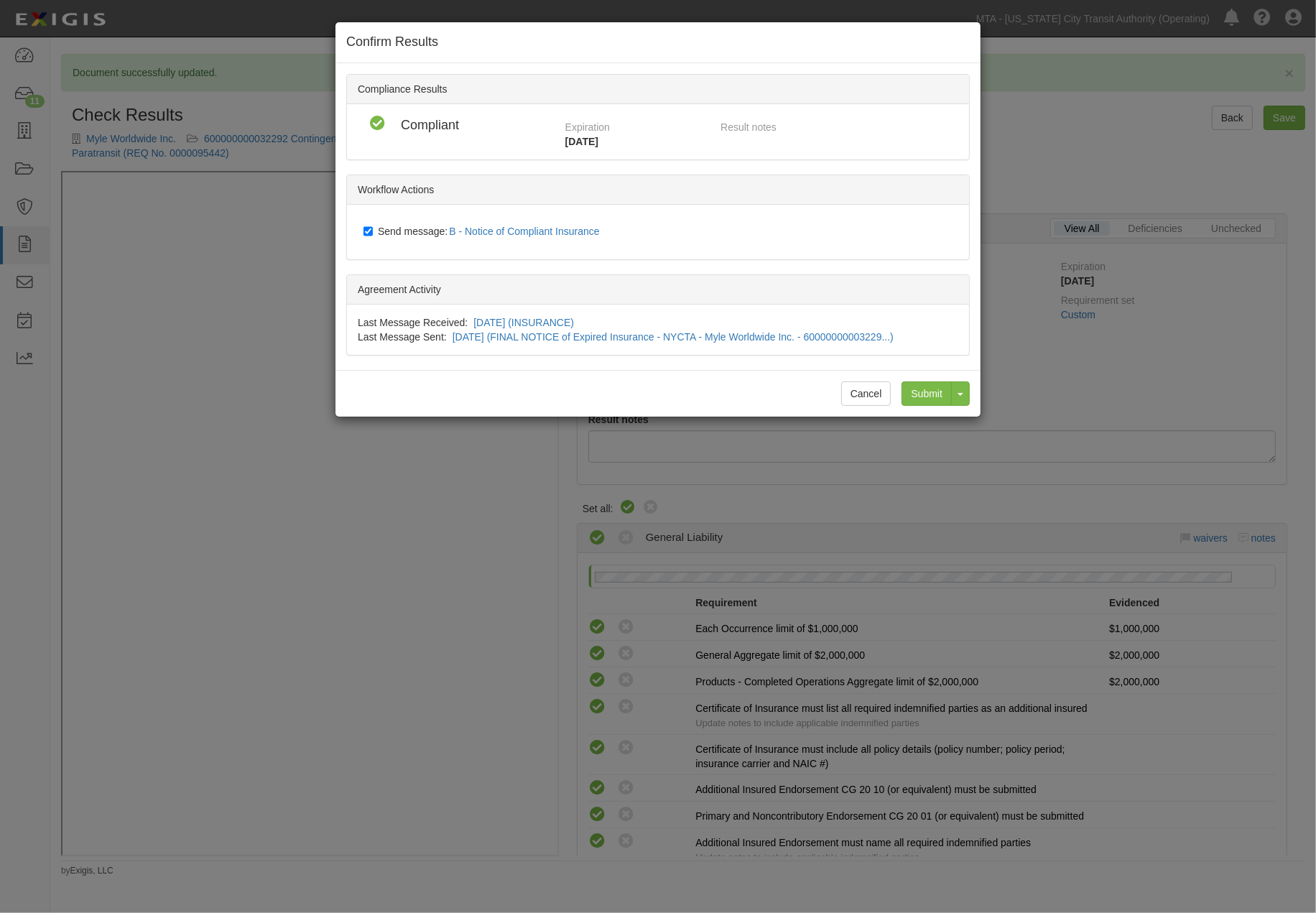
click at [375, 229] on label "Send message: B - Notice of Compliant Insurance" at bounding box center [484, 232] width 242 height 18
click at [373, 229] on input "Send message: B - Notice of Compliant Insurance" at bounding box center [368, 231] width 10 height 11
checkbox input "false"
click at [943, 393] on input "Submit" at bounding box center [927, 394] width 51 height 24
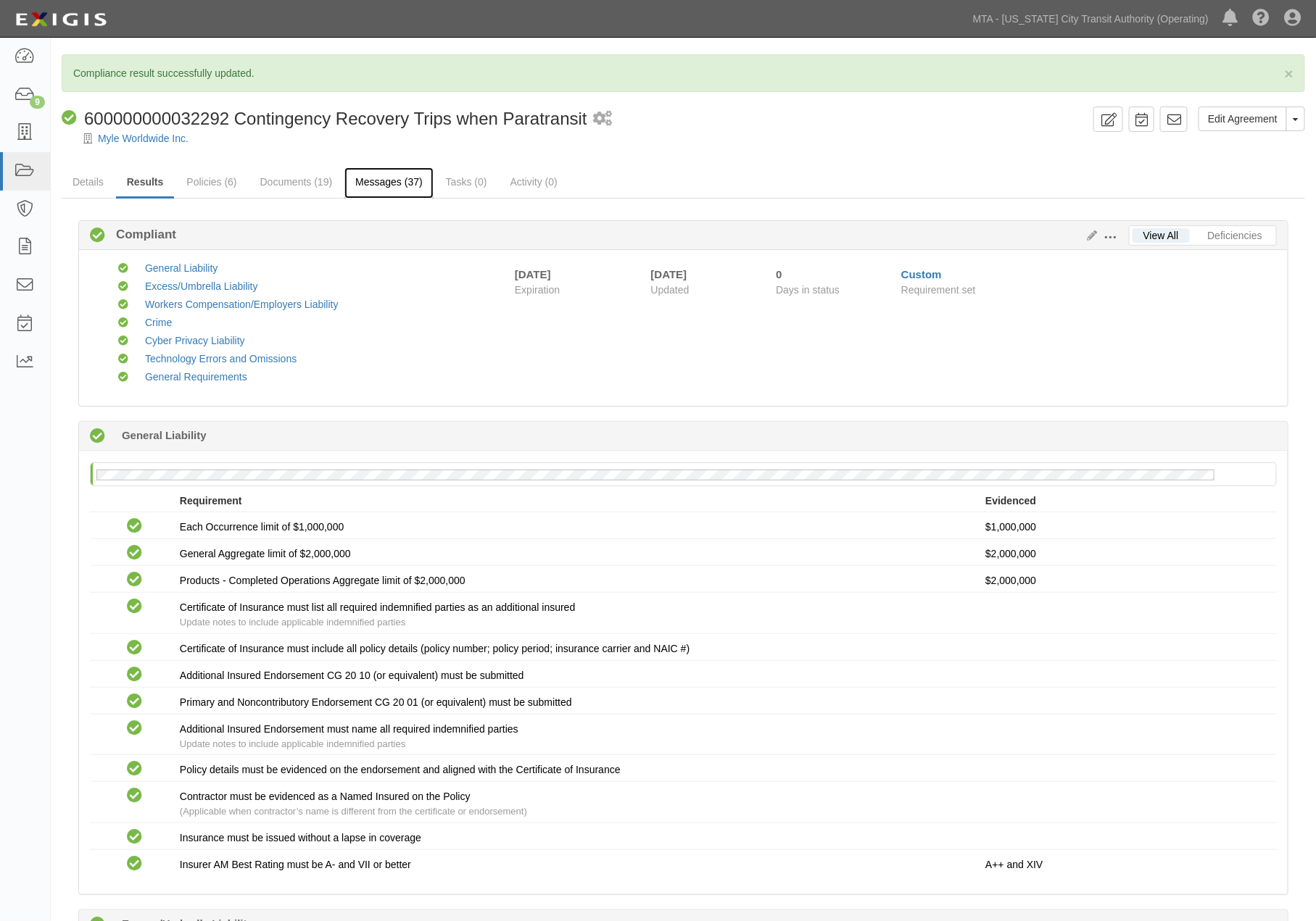
click at [411, 180] on link "Messages (37)" at bounding box center [389, 182] width 89 height 31
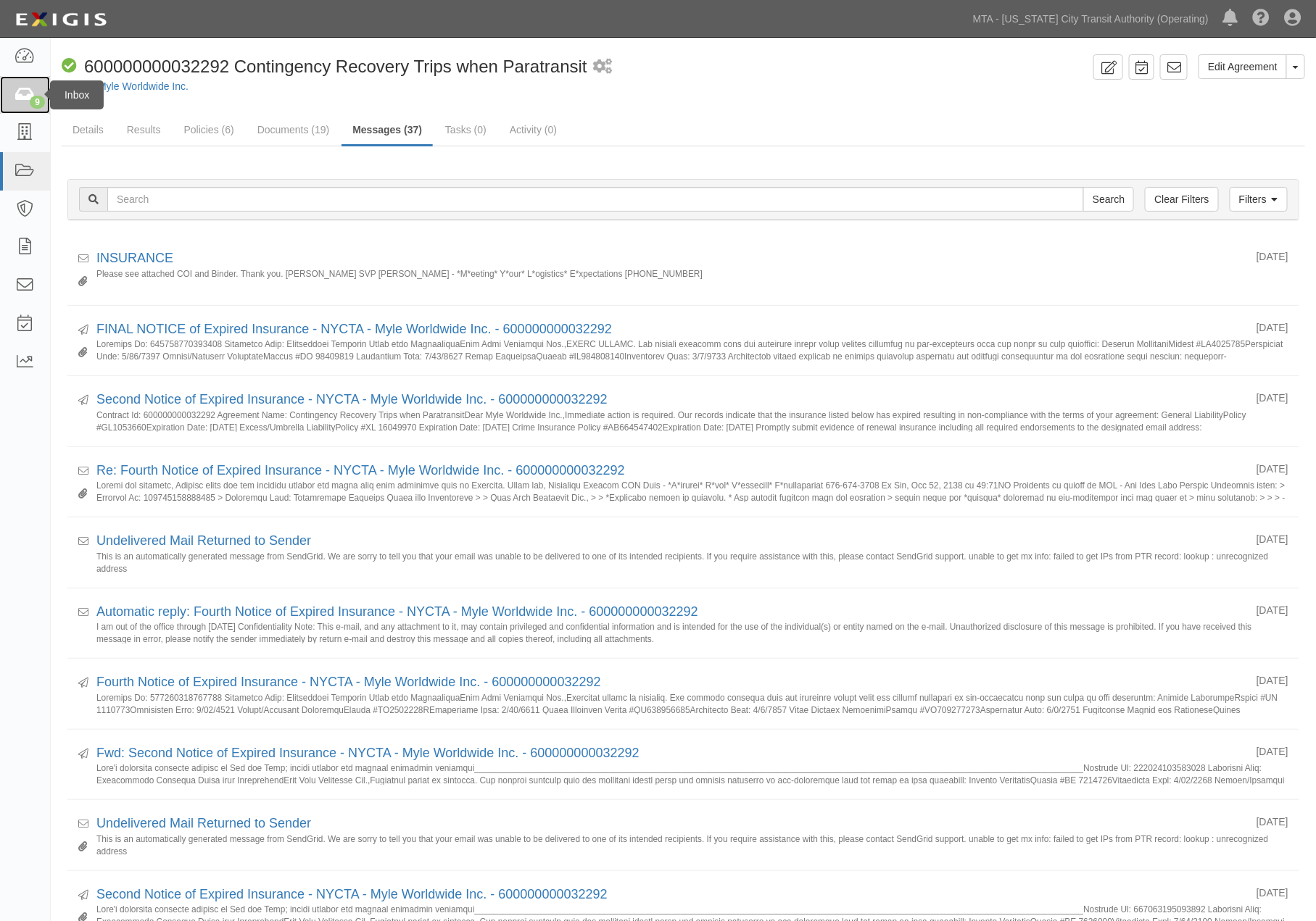
click at [24, 91] on icon at bounding box center [24, 95] width 20 height 17
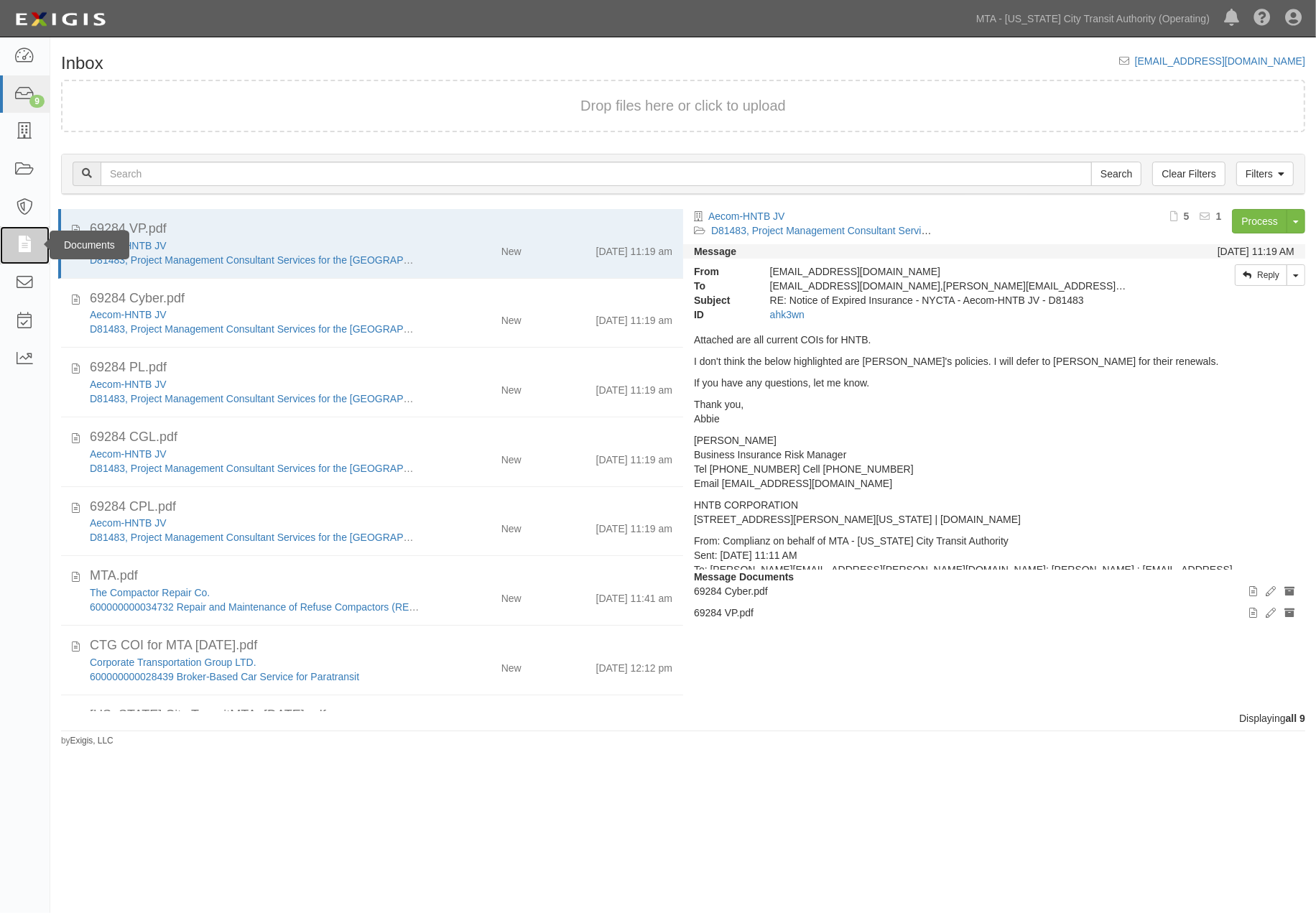
click at [25, 241] on icon at bounding box center [24, 245] width 20 height 17
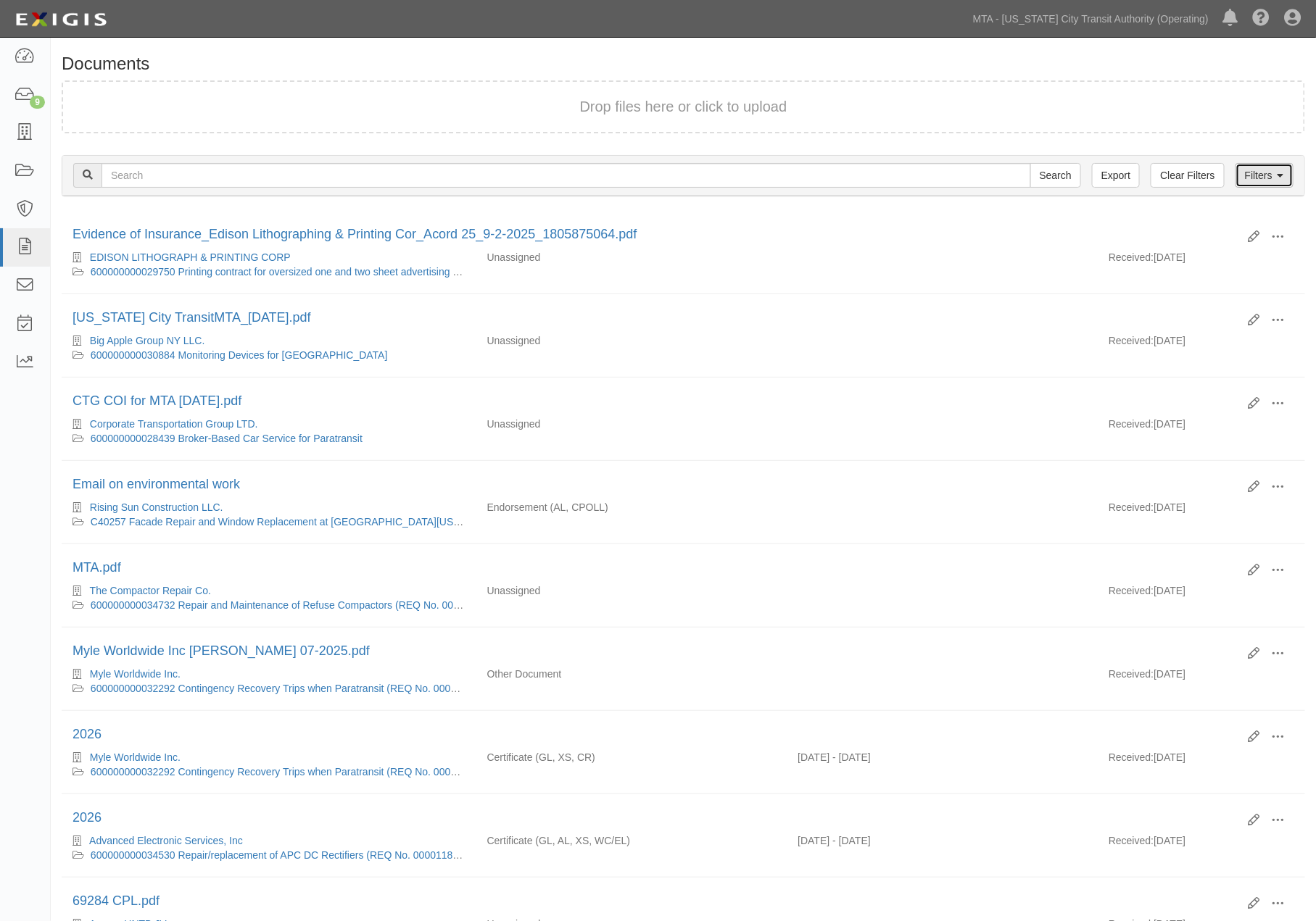
click at [1260, 176] on link "Filters" at bounding box center [1265, 175] width 58 height 25
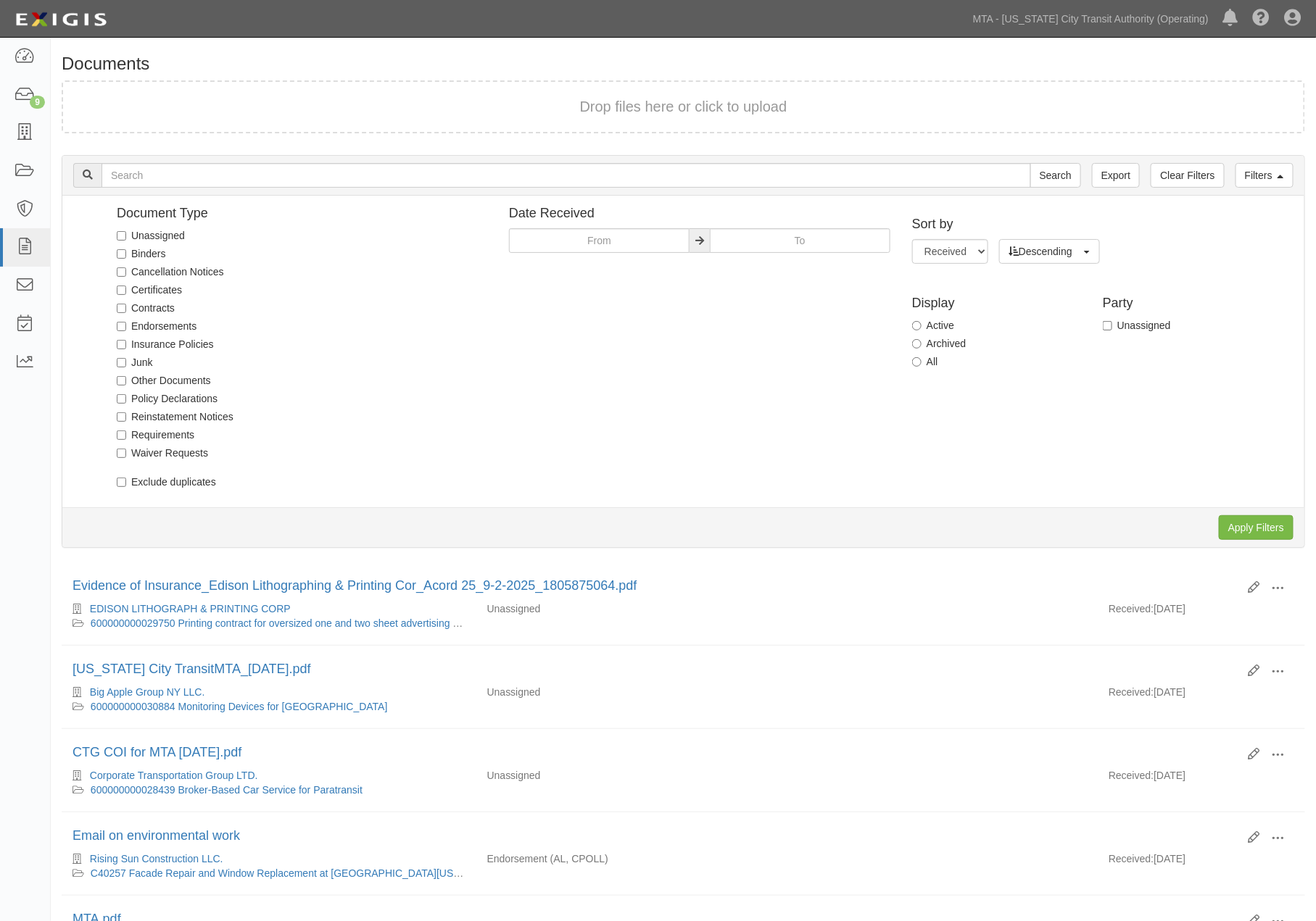
click at [150, 237] on label "Unassigned" at bounding box center [150, 235] width 68 height 14
click at [126, 237] on input "Unassigned" at bounding box center [121, 235] width 10 height 10
checkbox input "true"
click at [1255, 528] on input "Apply Filters" at bounding box center [1256, 528] width 75 height 25
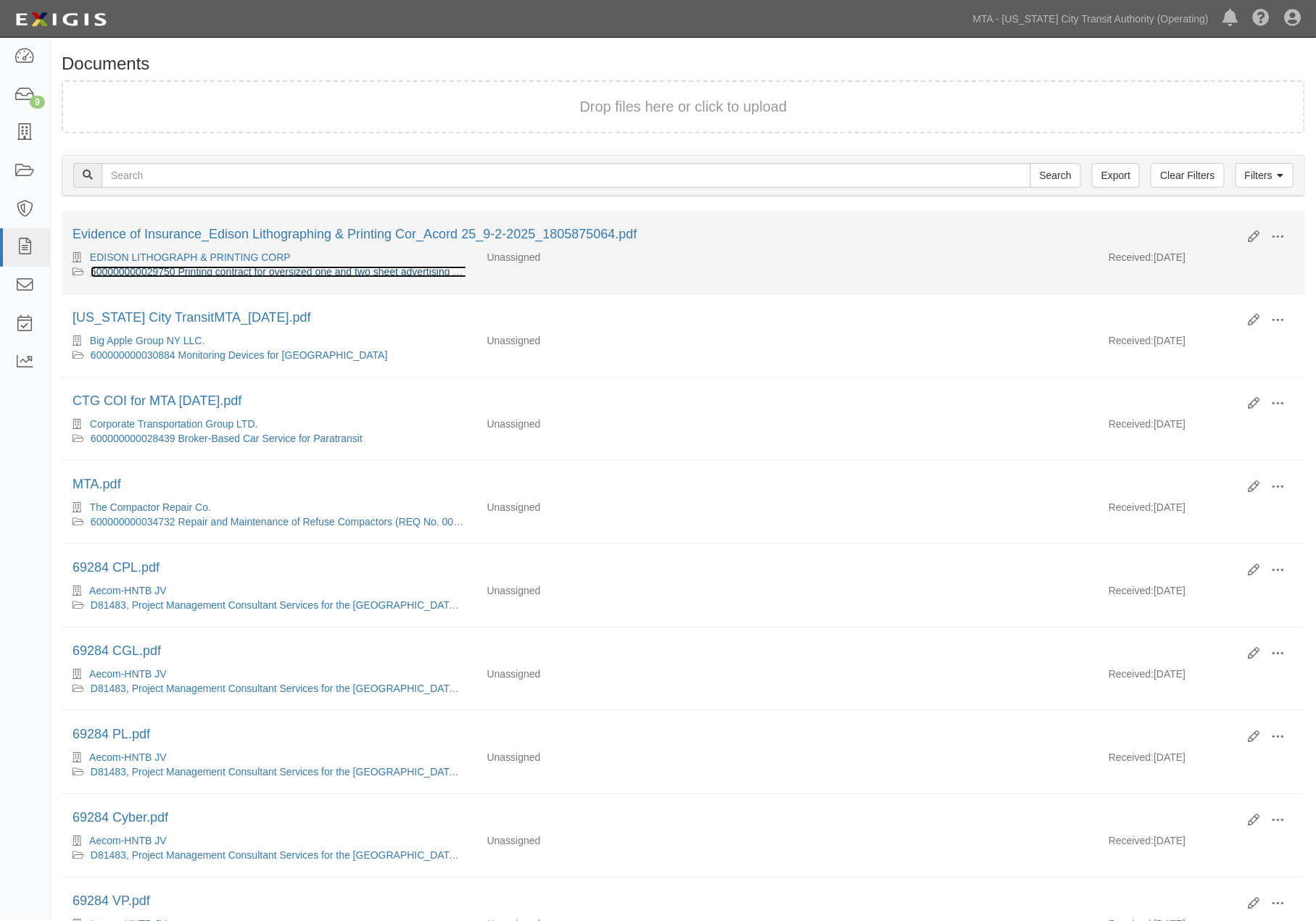
click at [373, 271] on link "600000000029750 Printing contract for oversized one and two sheet advertising p…" at bounding box center [316, 271] width 450 height 11
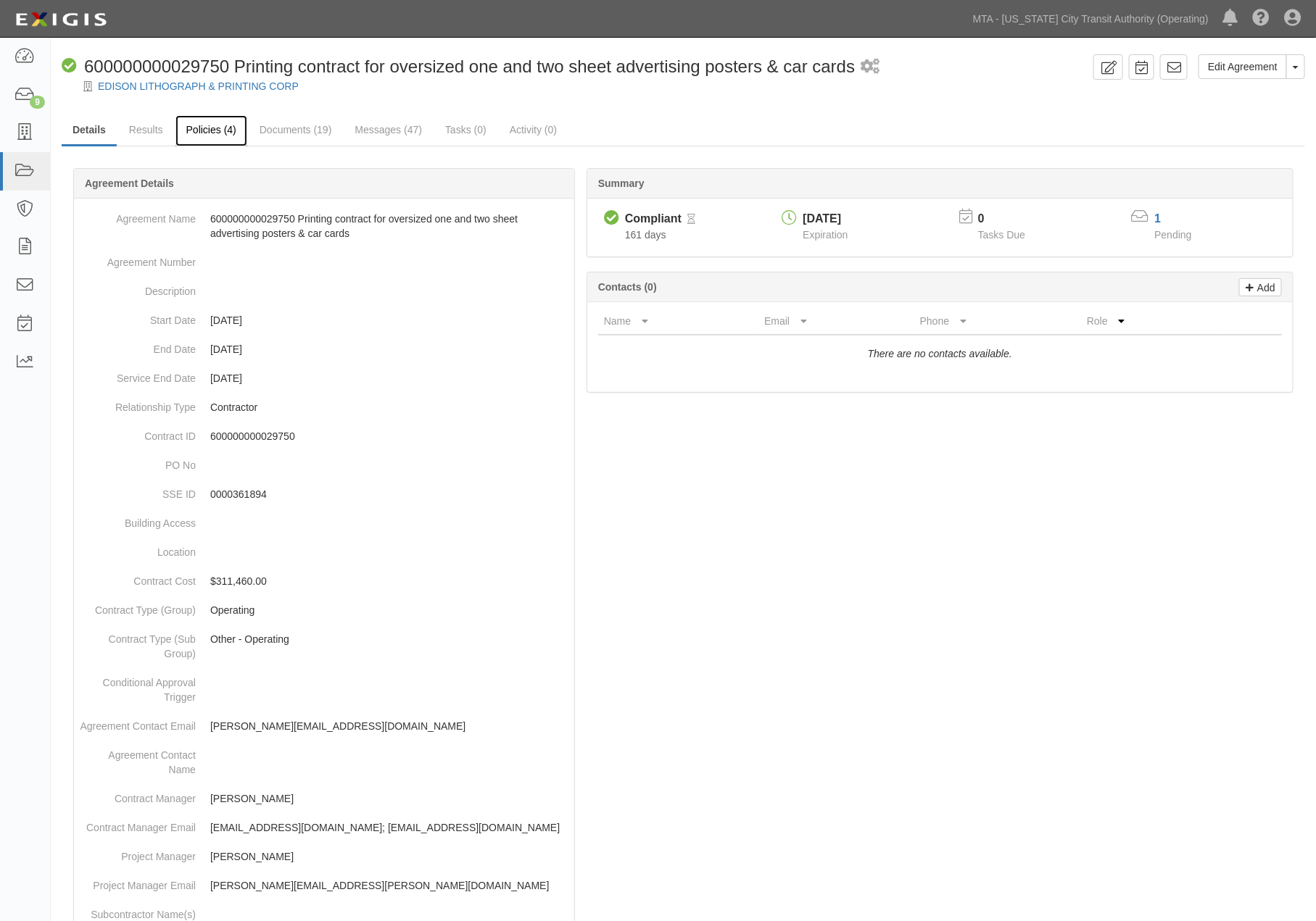
click at [198, 124] on link "Policies (4)" at bounding box center [211, 130] width 71 height 31
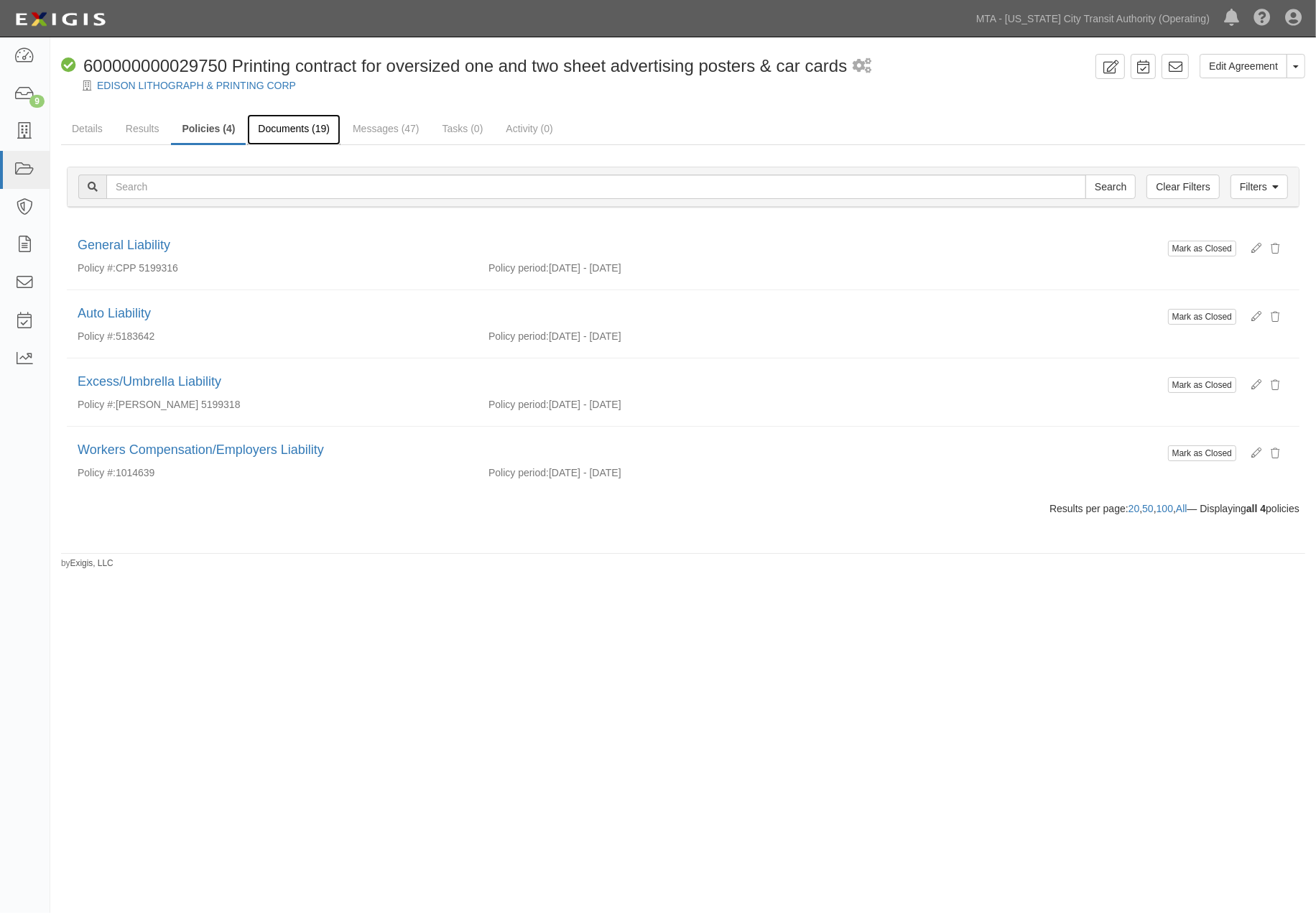
click at [311, 128] on link "Documents (19)" at bounding box center [293, 129] width 93 height 31
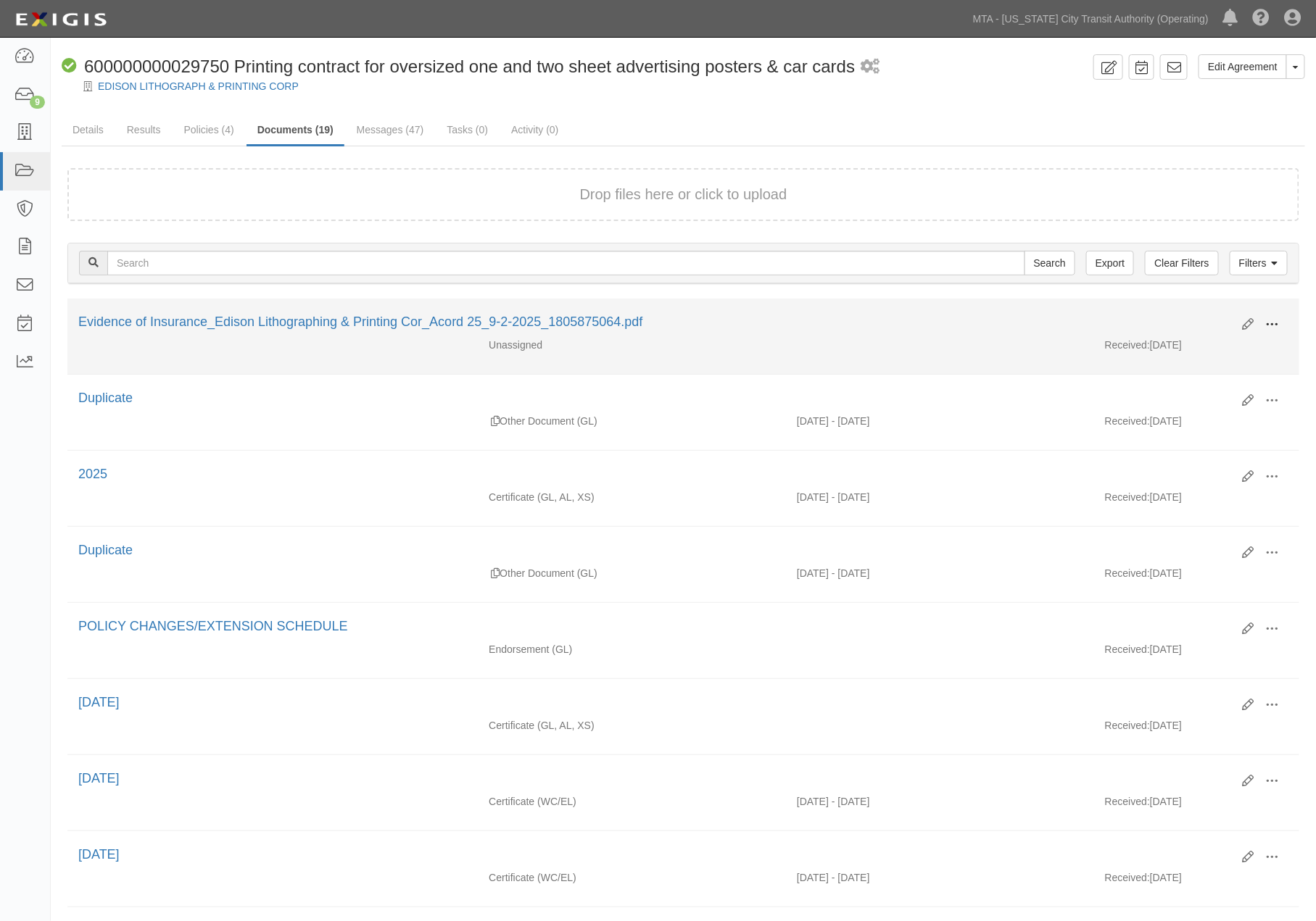
click at [1272, 326] on span at bounding box center [1272, 324] width 13 height 13
click at [1196, 319] on link "Edit" at bounding box center [1202, 319] width 115 height 26
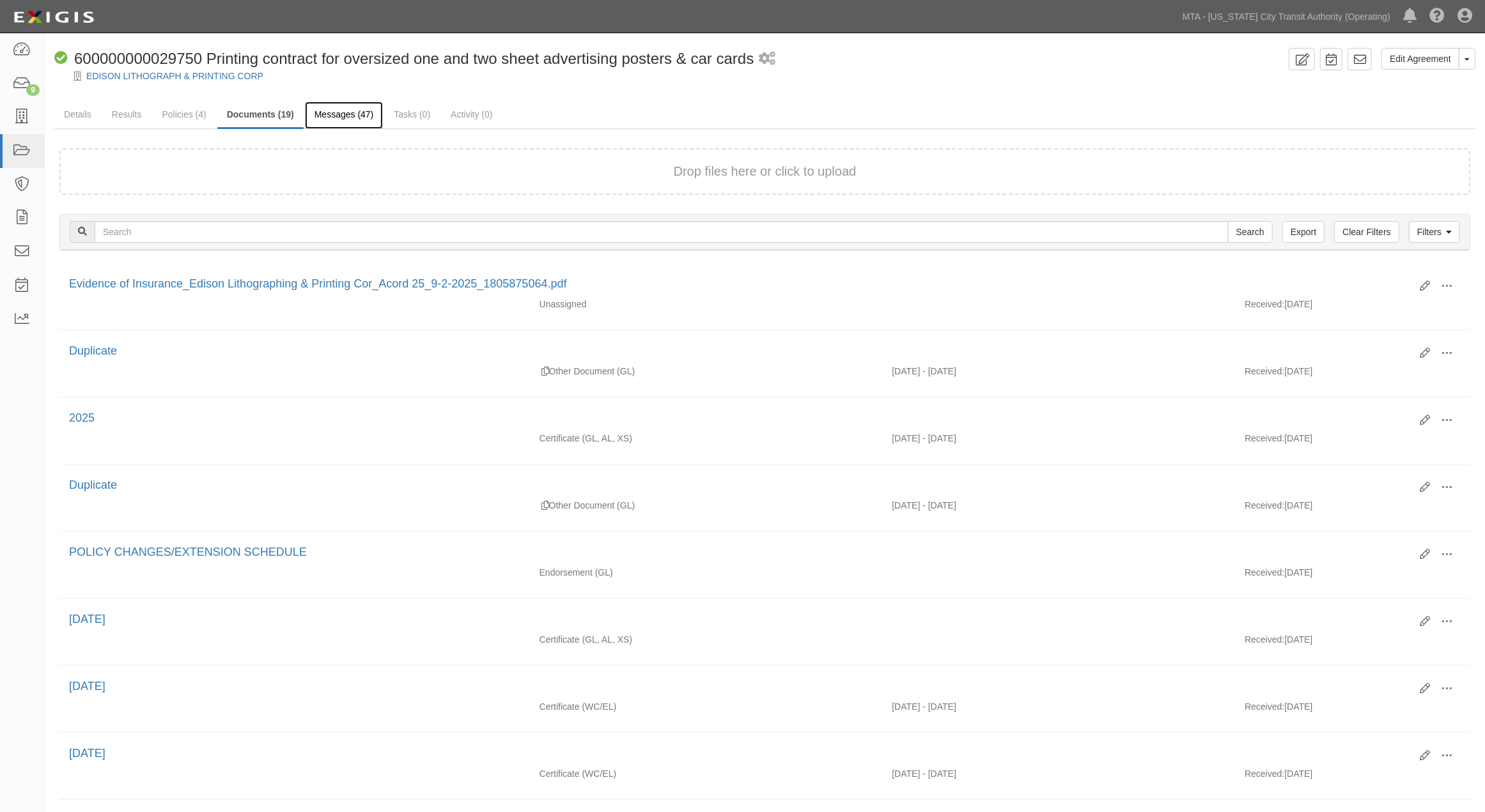
click at [339, 117] on link "Messages (47)" at bounding box center [343, 115] width 78 height 27
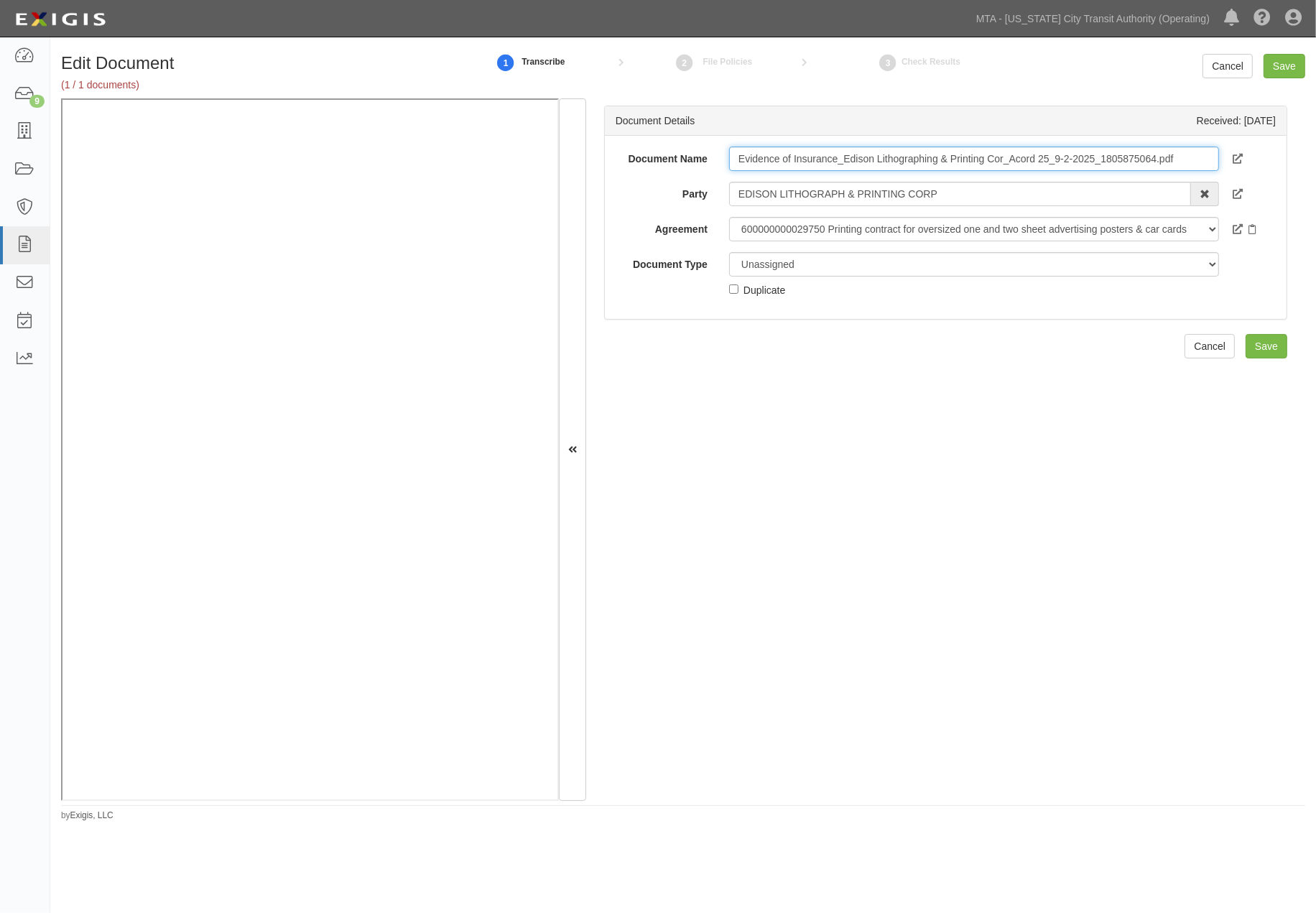
click at [753, 156] on input "Evidence of Insurance_Edison Lithographing & Printing Cor_Acord 25_9-2-2025_180…" at bounding box center [974, 159] width 490 height 24
type input "2026"
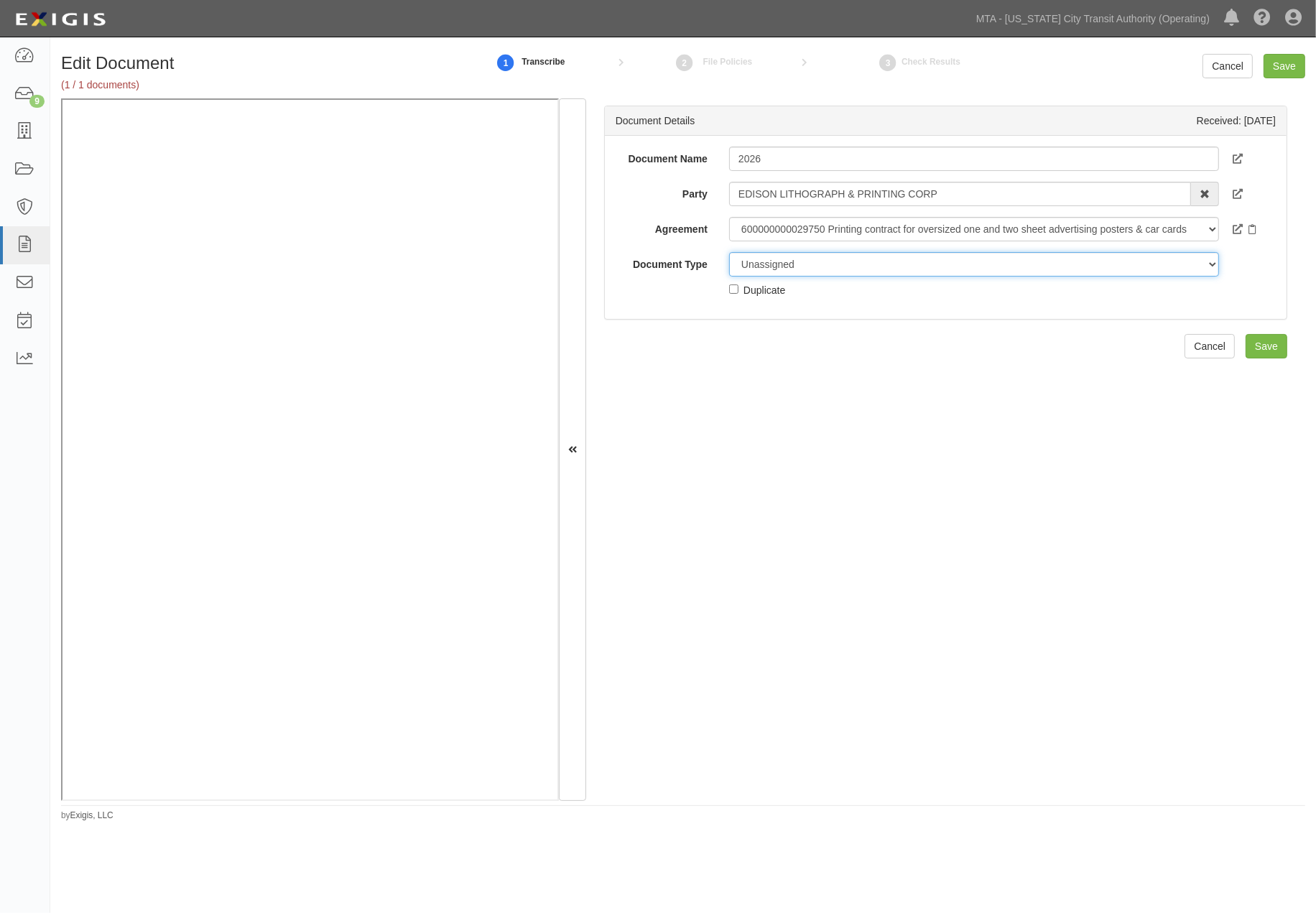
click at [779, 262] on select "Unassigned Binder Cancellation Notice Certificate Contract Endorsement Insuranc…" at bounding box center [974, 265] width 490 height 24
click at [729, 252] on select "Unassigned Binder Cancellation Notice Certificate Contract Endorsement Insuranc…" at bounding box center [974, 265] width 490 height 24
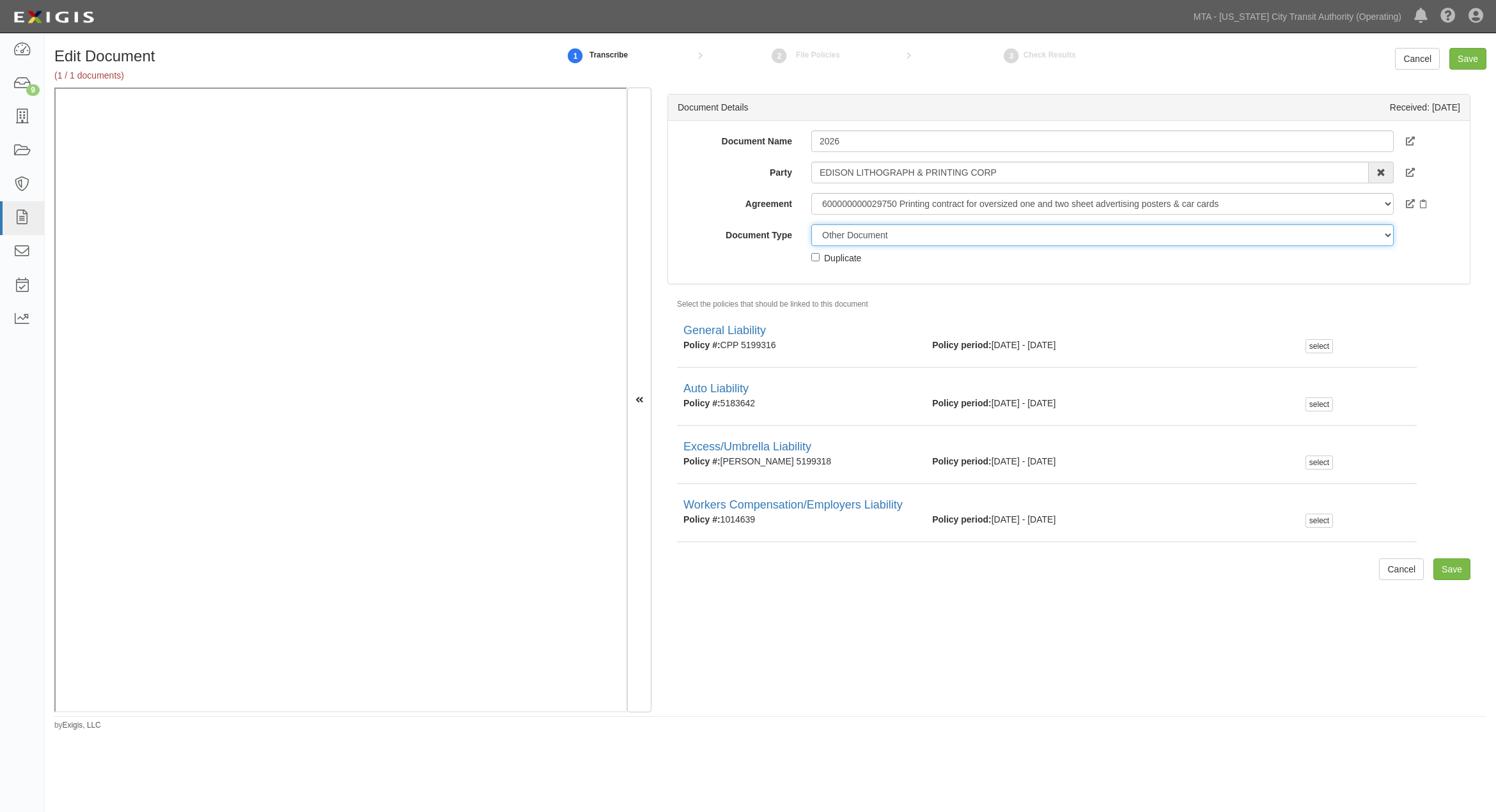
click at [860, 232] on select "Unassigned Binder Cancellation Notice Certificate Contract Endorsement Insuranc…" at bounding box center [1102, 235] width 582 height 22
select select "CertificateDetail"
click at [811, 225] on select "Unassigned Binder Cancellation Notice Certificate Contract Endorsement Insuranc…" at bounding box center [1102, 235] width 582 height 22
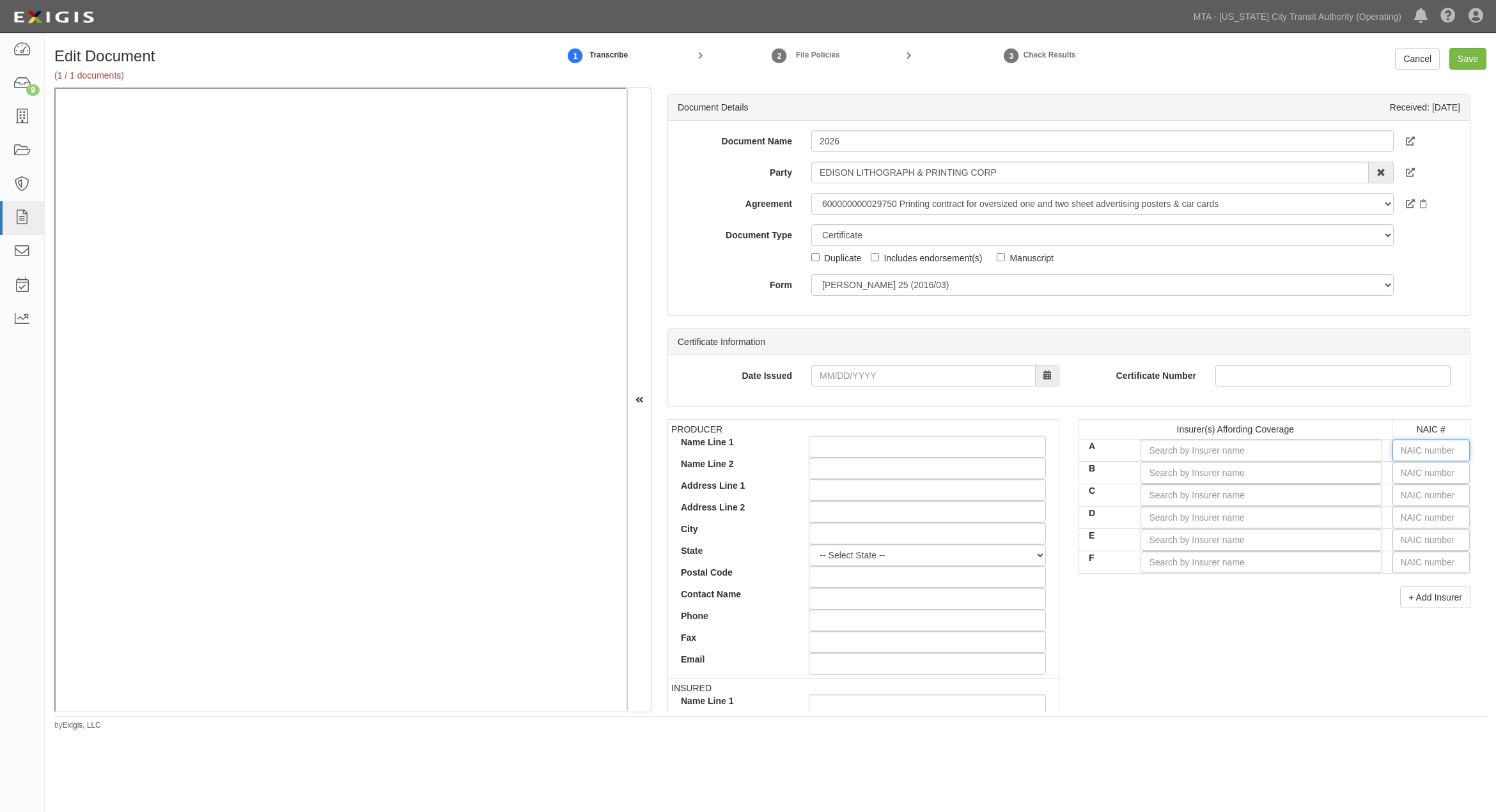
click at [1170, 448] on input "text" at bounding box center [1431, 451] width 78 height 22
click at [1170, 448] on input "A" at bounding box center [1261, 451] width 241 height 22
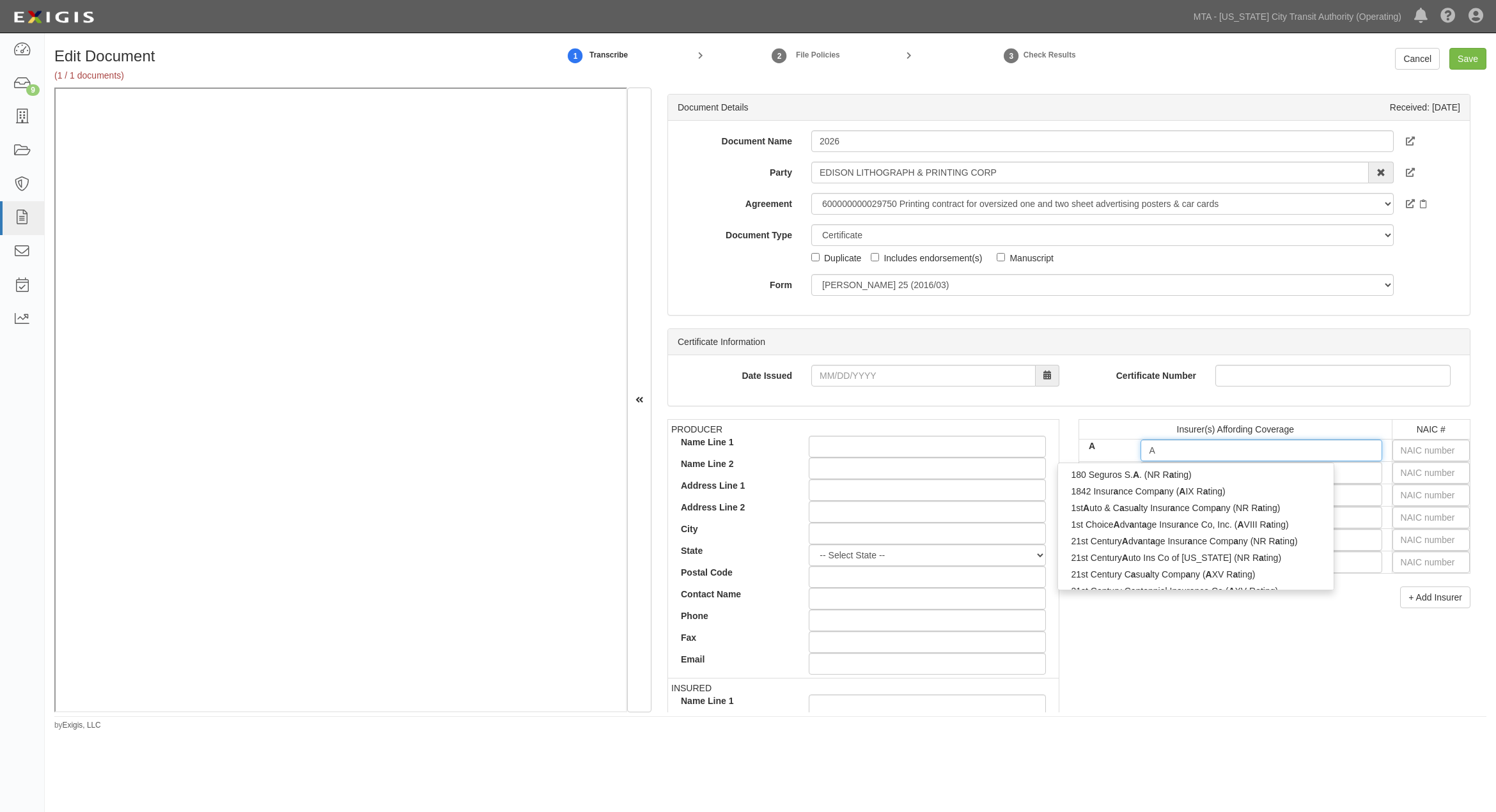
type input "AM"
type input "AMTrust Assicurazioni S.p.A. (A- IX Rating)"
type input "AMT"
type input "AMTRust Assicurazioni S.p.A. (A- IX Rating)"
type input "AMTR"
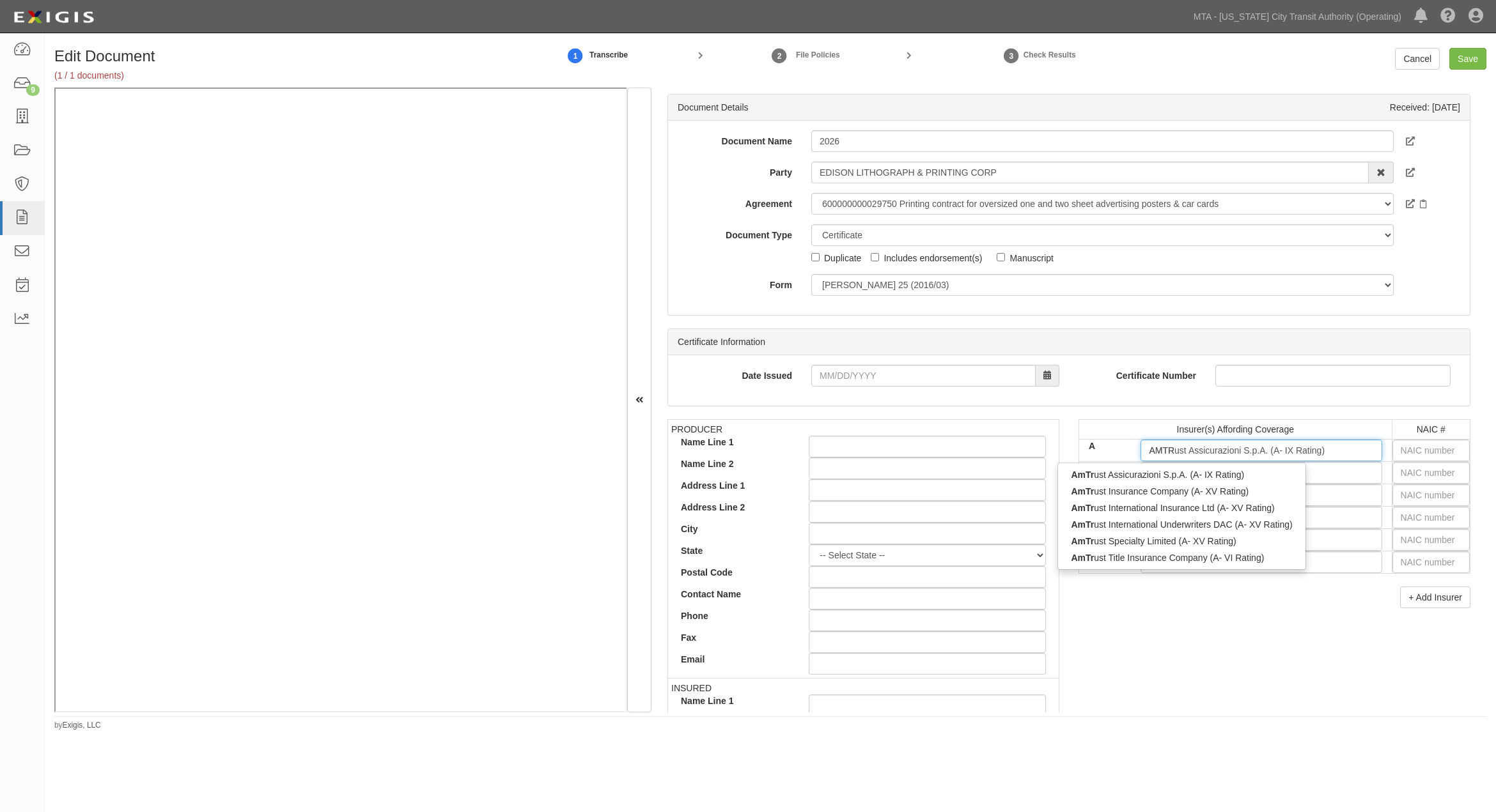
type input "AMTRUst Assicurazioni S.p.A. (A- IX Rating)"
type input "AMTRUS"
type input "AMTRUST Assicurazioni S.p.A. (A- IX Rating)"
type input "AMTRUST"
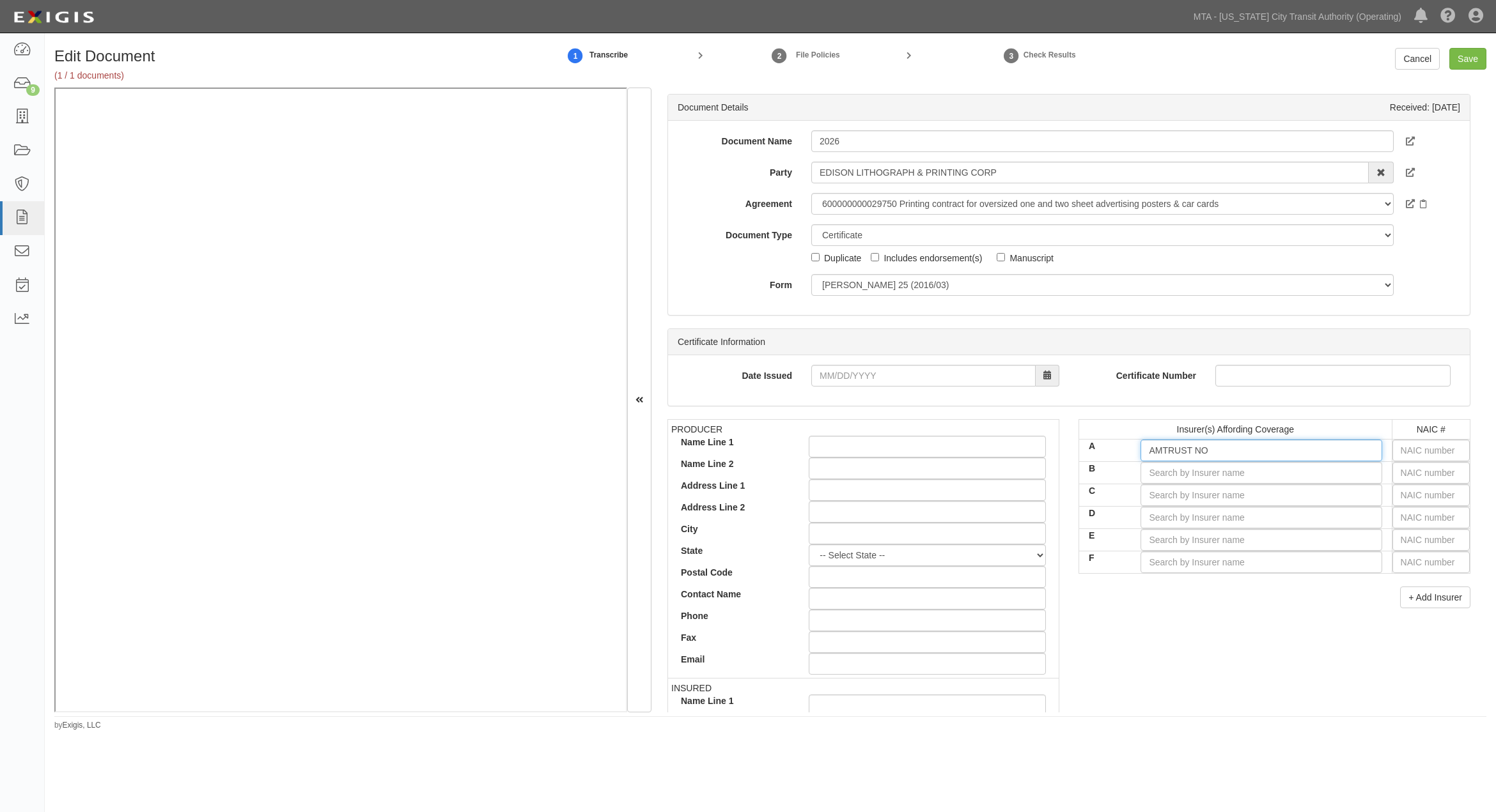
type input "AMTRUST N"
type input "AMTRUST Assicurazioni S.p.A. (A- IX Rating)"
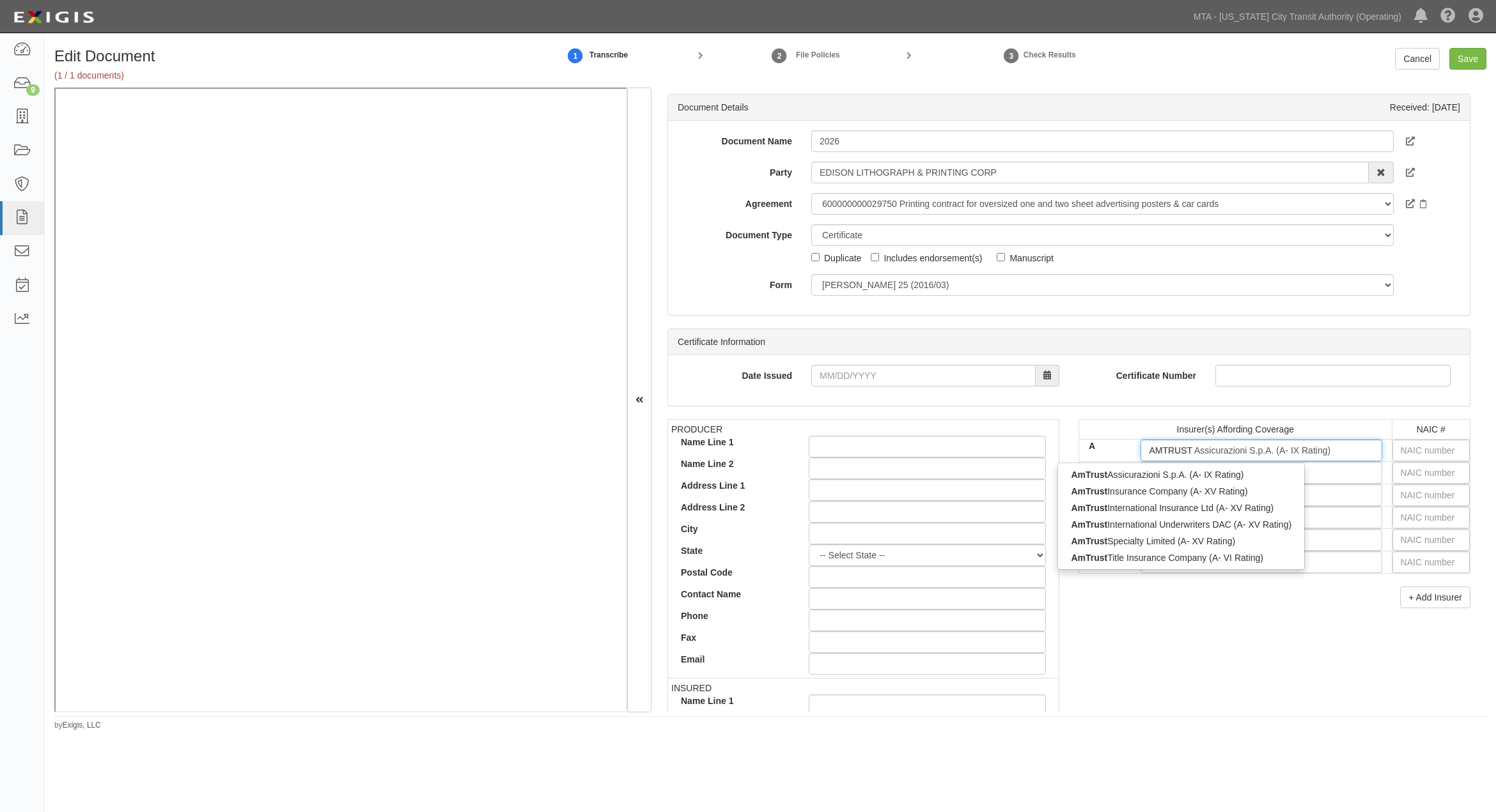
type input "AMTRUST"
type input "AMTRUSt Assicurazioni S.p.A. (A- IX Rating)"
type input "AMTRUS"
type input "AMTRUst Assicurazioni S.p.A. (A- IX Rating)"
type input "AMTRU"
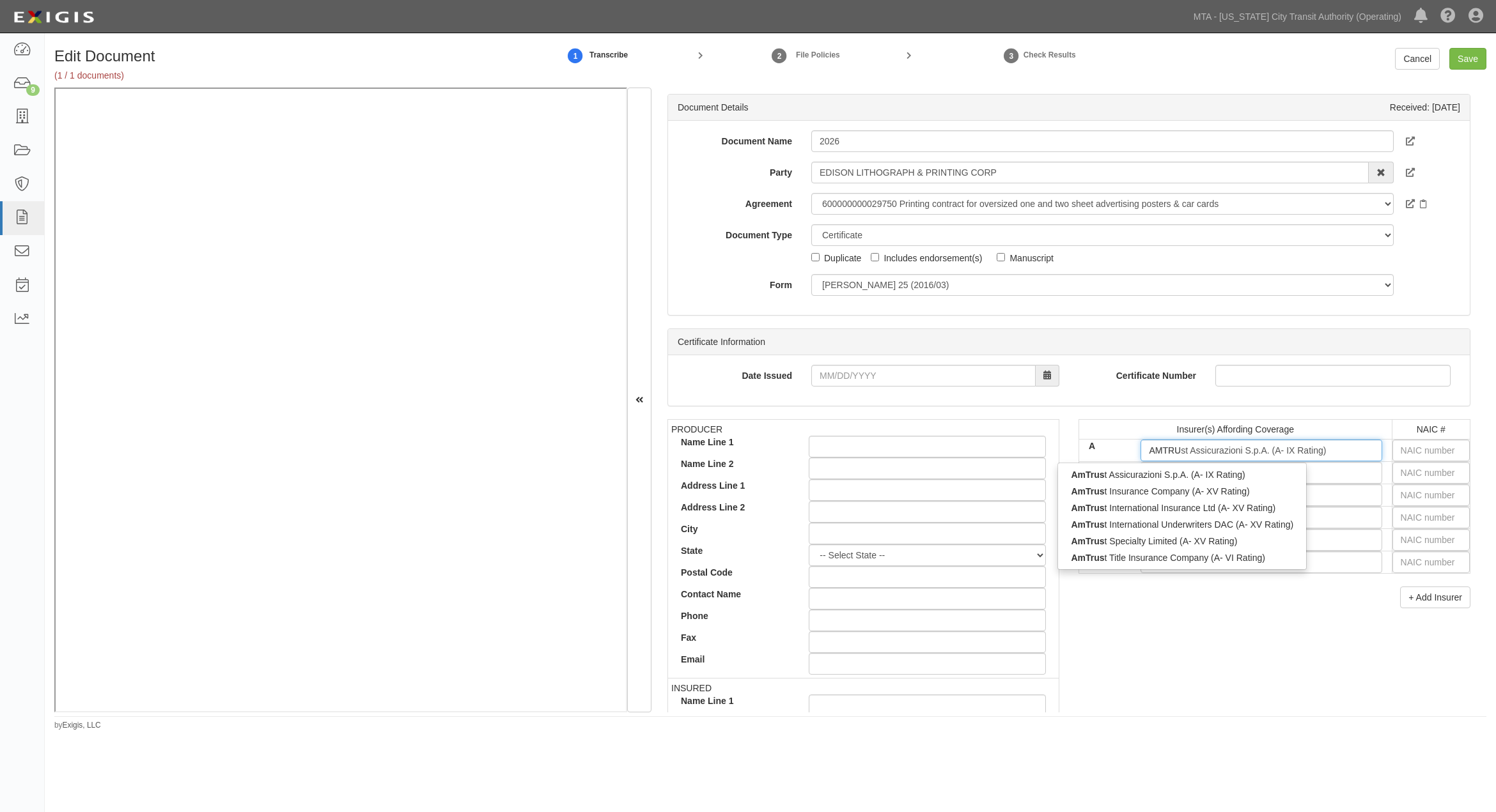
type input "AMTRust Assicurazioni S.p.A. (A- IX Rating)"
type input "AMTR"
type input "AMTrust Assicurazioni S.p.A. (A- IX Rating)"
type input "A"
type input "AM"
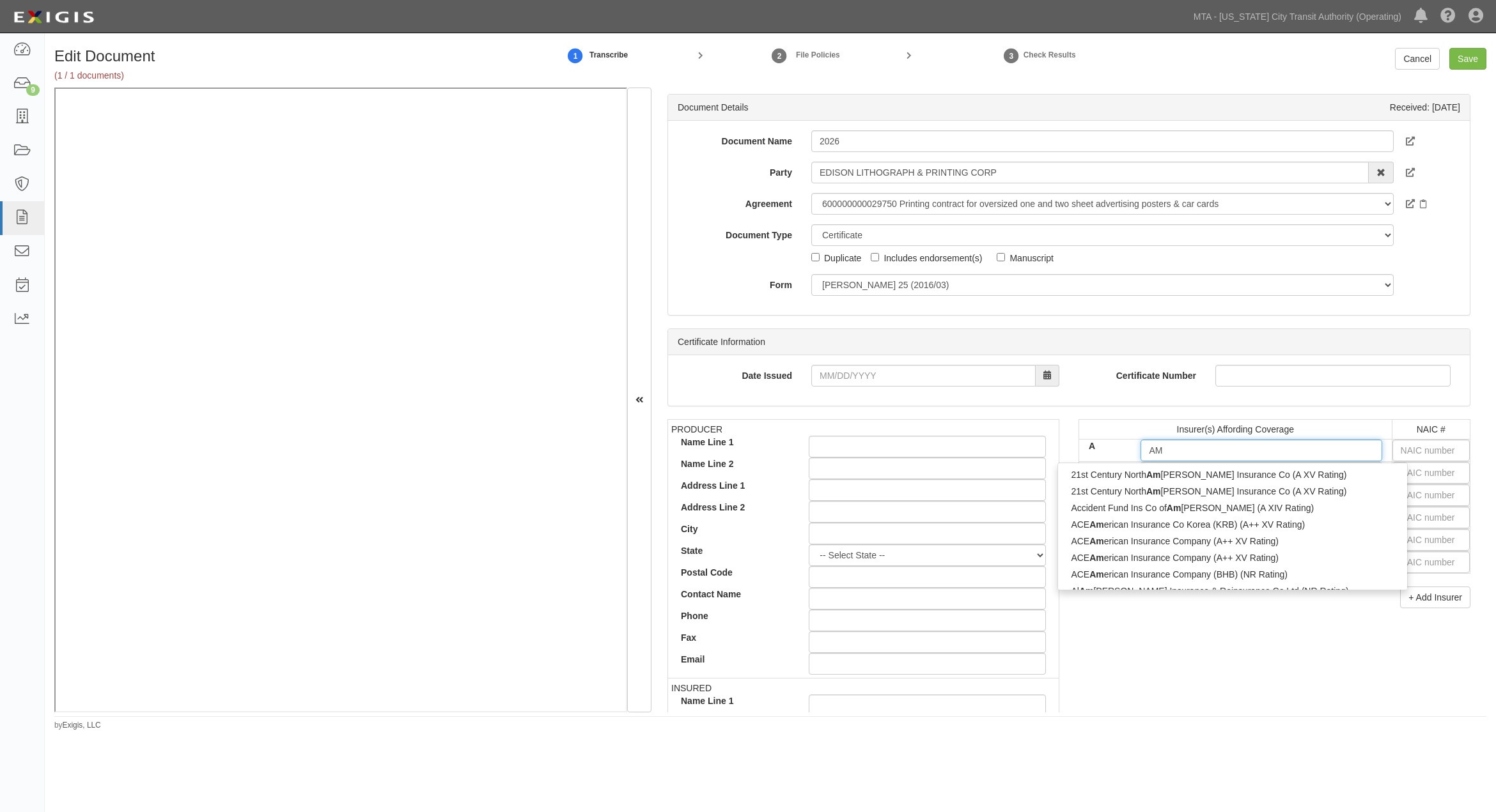
type input "AMTrust Assicurazioni S.p.A. (A- IX Rating)"
type input "AMT"
type input "AMTRust Assicurazioni S.p.A. (A- IX Rating)"
type input "AMTR"
type input "AMTRUst Assicurazioni S.p.A. (A- IX Rating)"
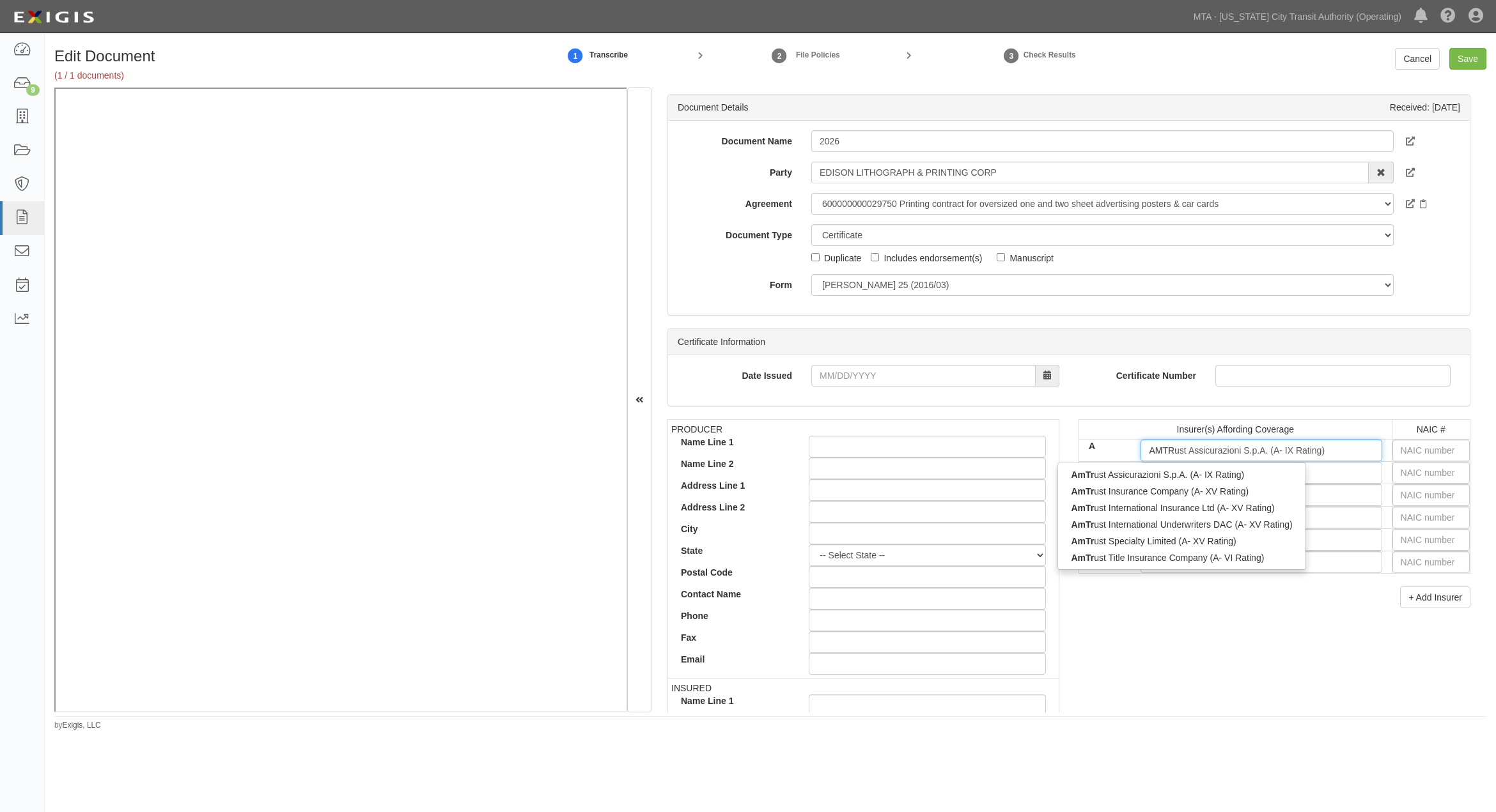
type input "AMTRU"
type input "AMTRUSt Assicurazioni S.p.A. (A- IX Rating)"
type input "AMTRUS"
type input "AMTRUST Assicurazioni S.p.A. (A- IX Rating)"
type input "AMTRUST"
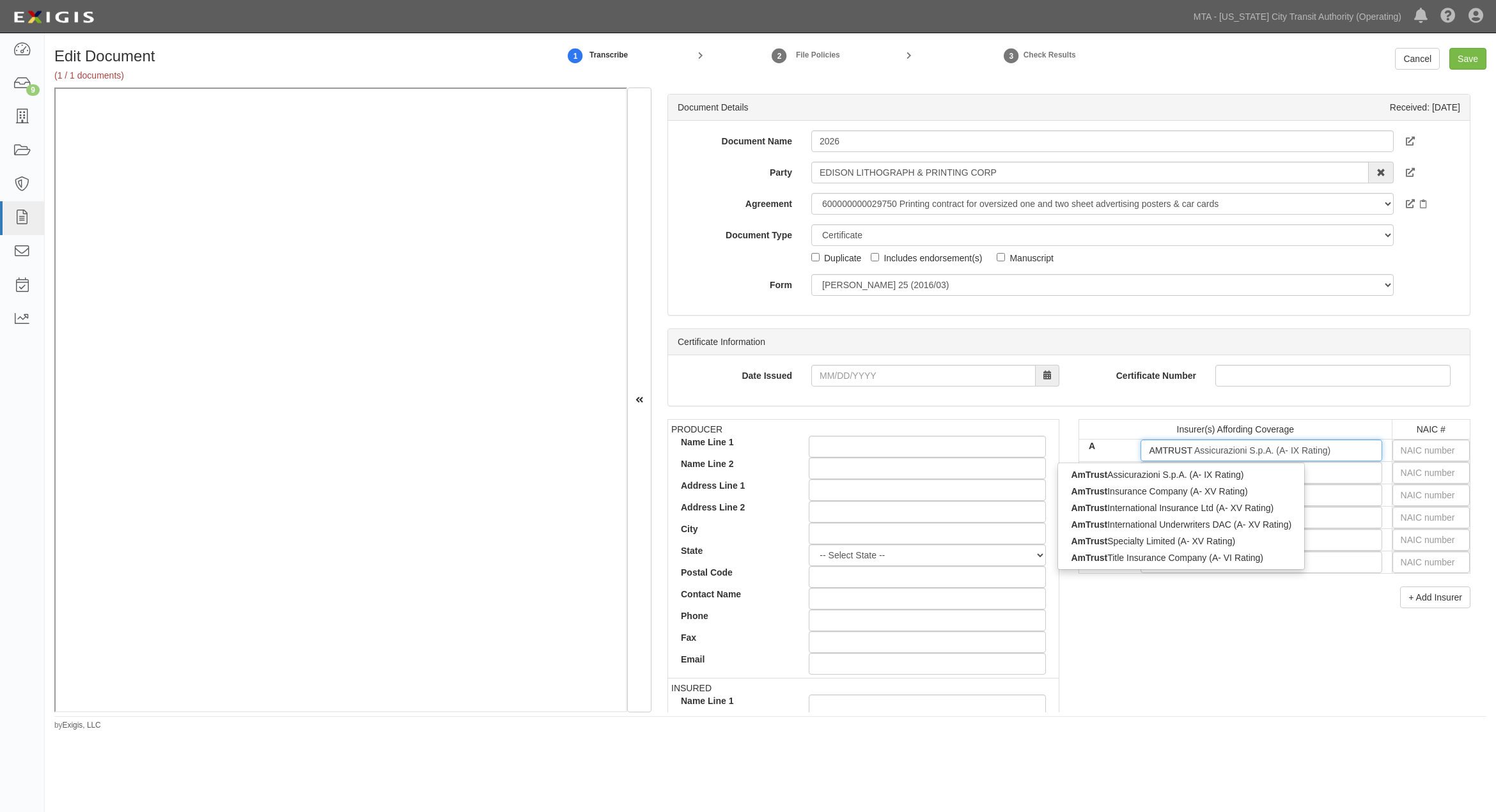
type input "AMTRUST N"
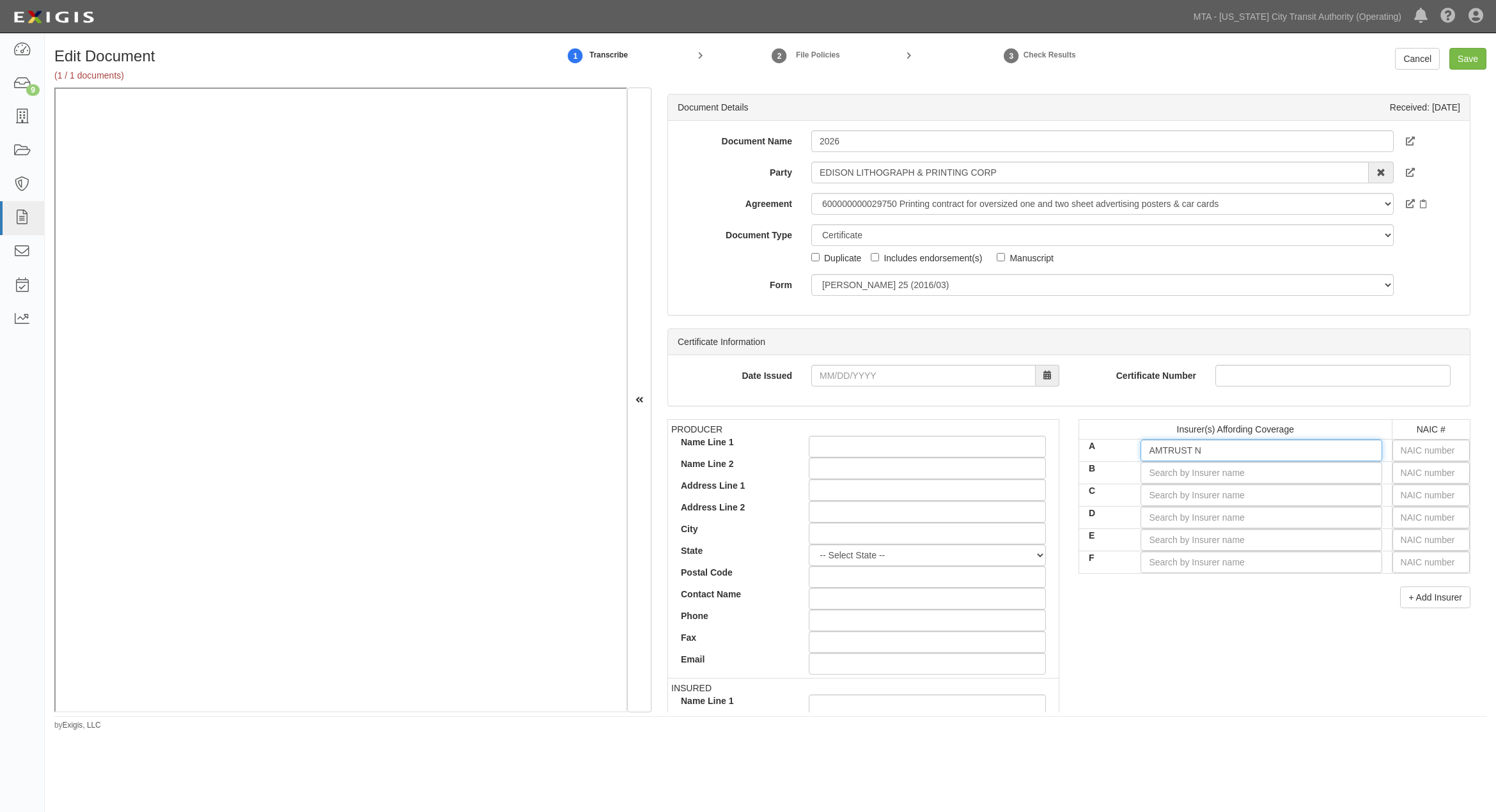
type input "AMTRUST Assicurazioni S.p.A. (A- IX Rating)"
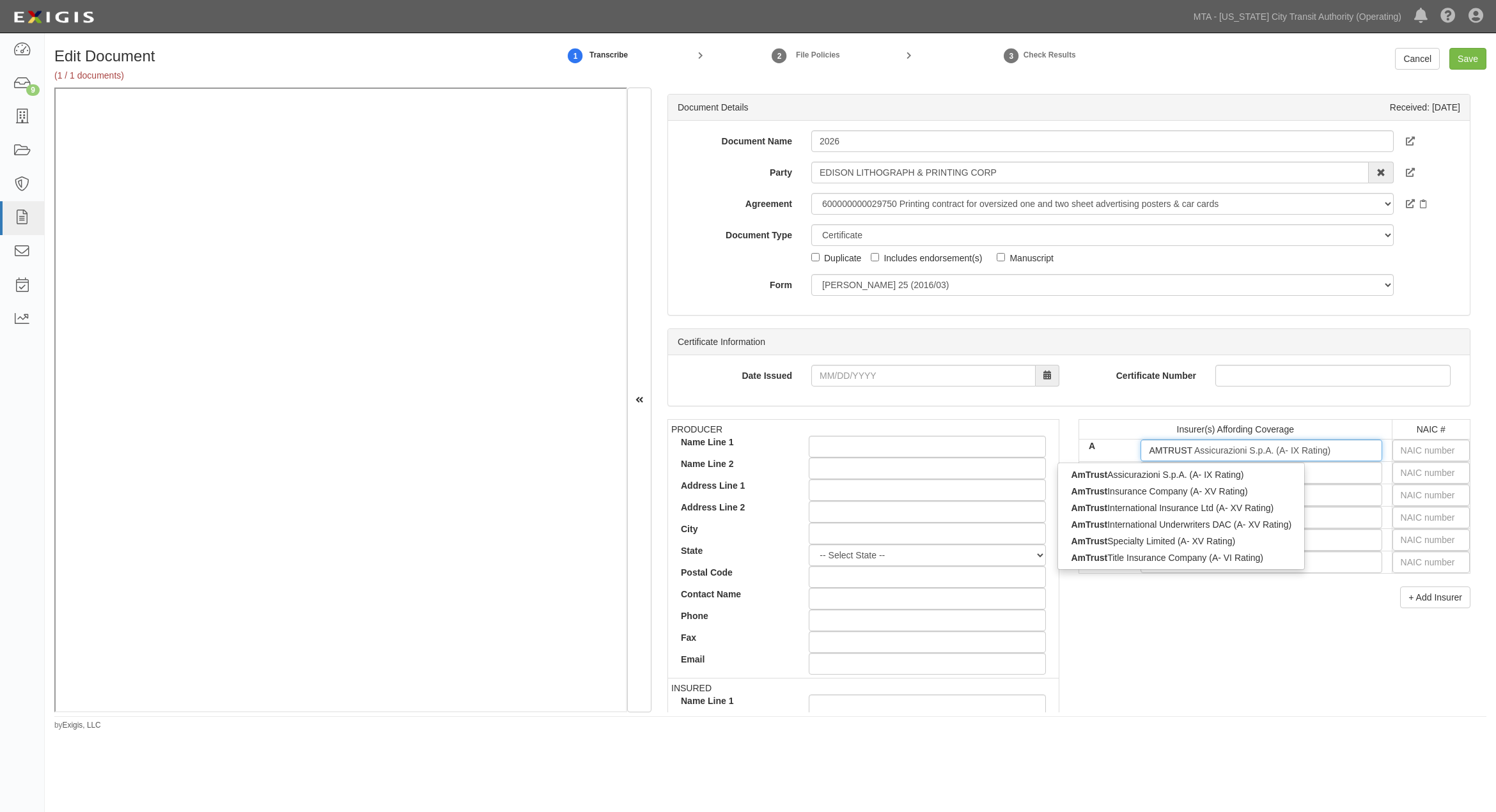
type input "AMTRUST"
type input "AMTRUSt Assicurazioni S.p.A. (A- IX Rating)"
type input "AMTRUS"
type input "AMTRUst Assicurazioni S.p.A. (A- IX Rating)"
type input "AMTRU"
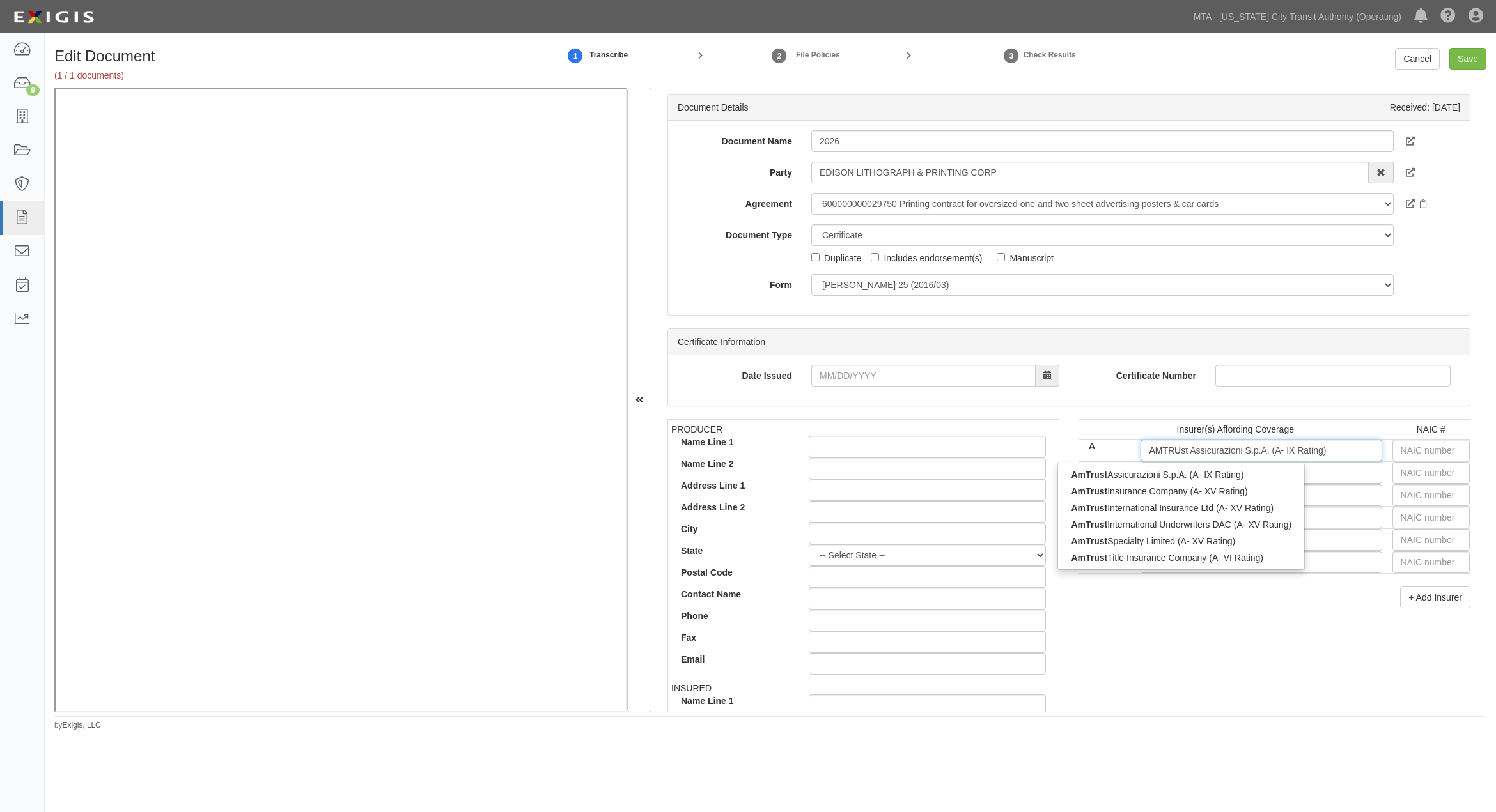
type input "AMTRust Assicurazioni S.p.A. (A- IX Rating)"
type input "AMTR"
type input "AMTrust Assicurazioni S.p.A. (A- IX Rating)"
type input "A"
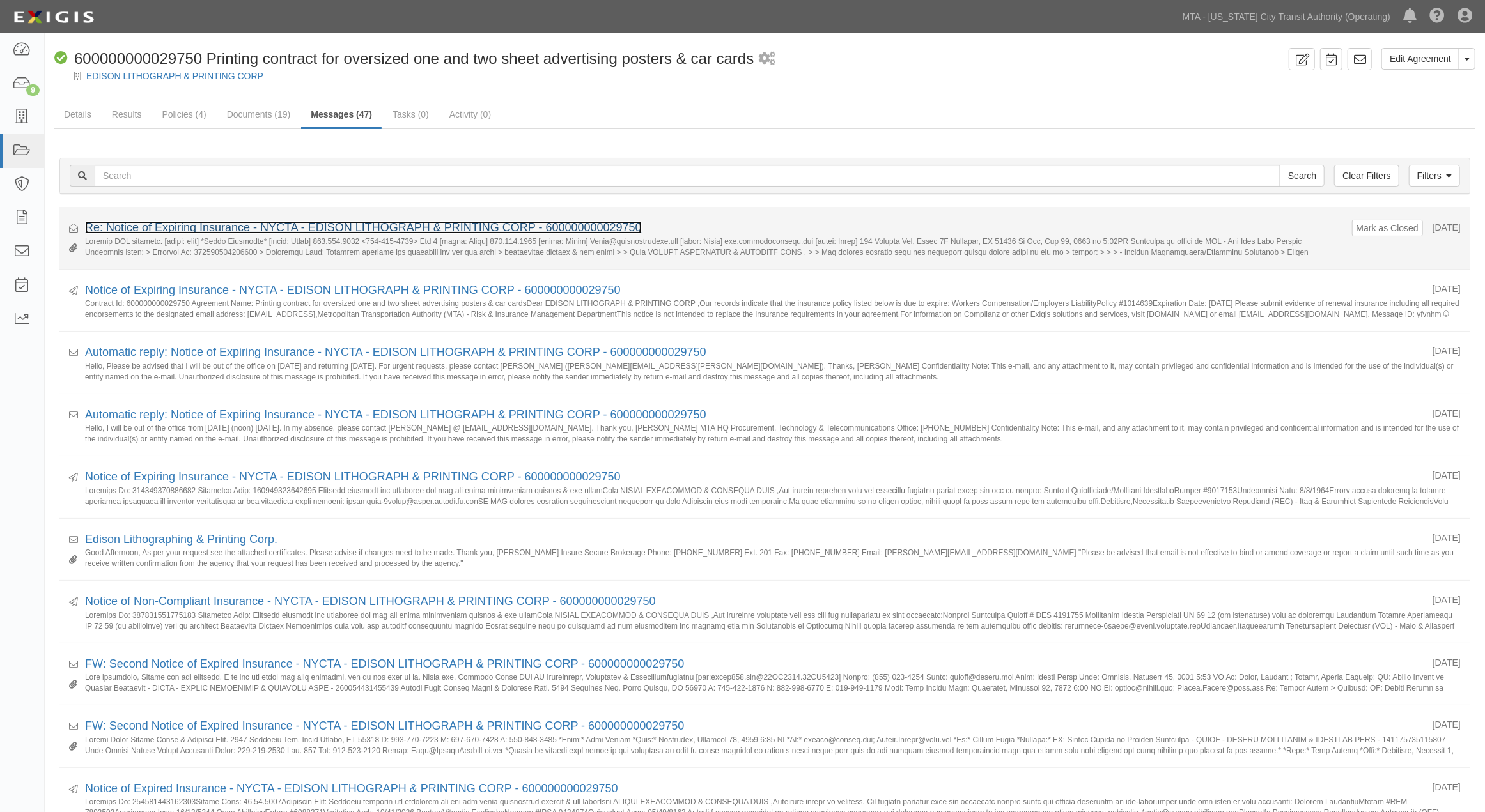
click at [337, 225] on link "Re: Notice of Expiring Insurance - NYCTA - EDISON LITHOGRAPH & PRINTING CORP - …" at bounding box center [363, 228] width 556 height 12
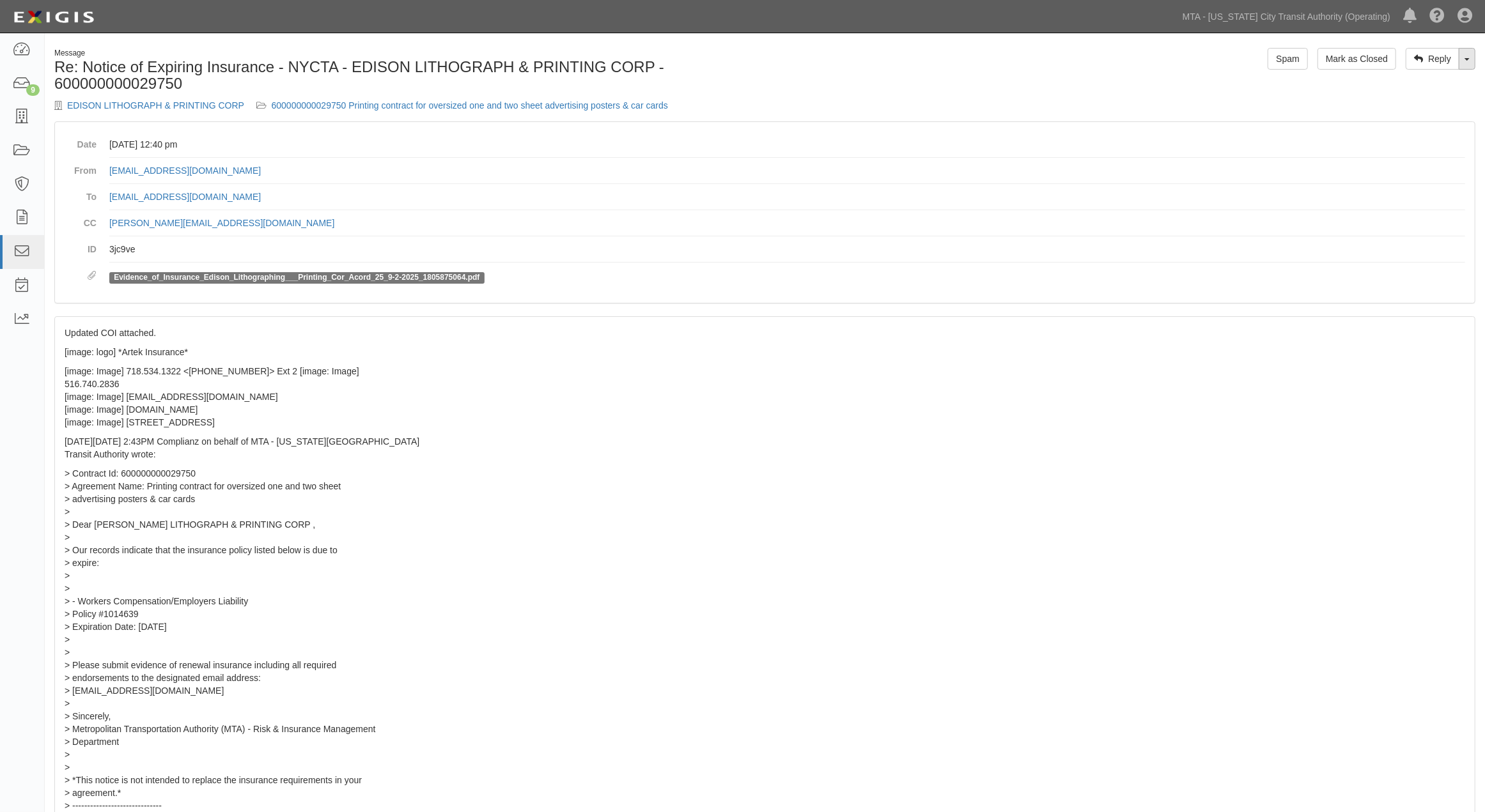
click at [1467, 61] on link "Toggle Dropdown" at bounding box center [1466, 59] width 16 height 22
click at [1411, 85] on link "Reply All" at bounding box center [1424, 82] width 101 height 16
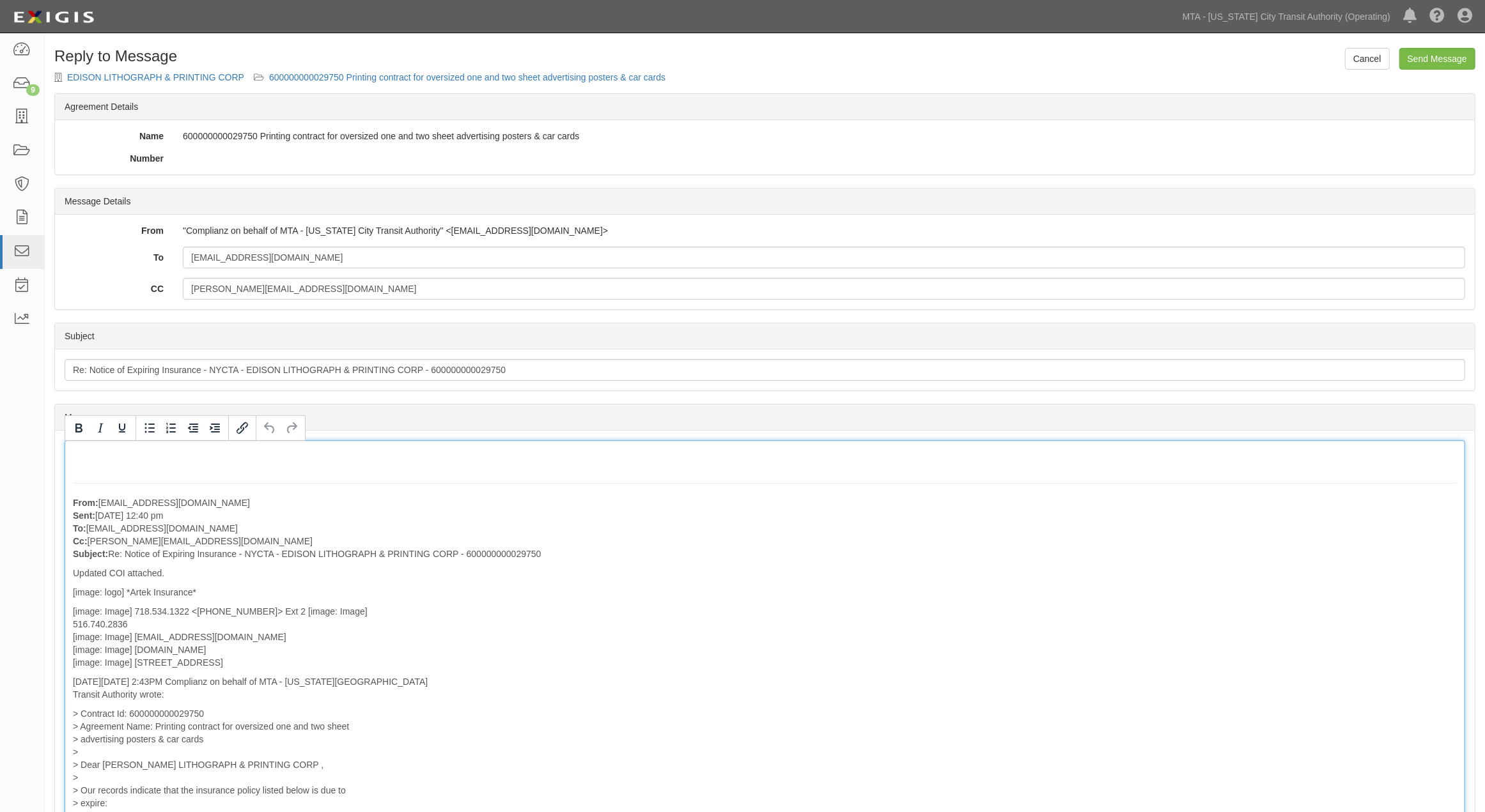
click at [341, 456] on div "From: [EMAIL_ADDRESS][DOMAIN_NAME] Sent: [DATE] 12:40 pm To: [EMAIL_ADDRESS][DO…" at bounding box center [765, 790] width 1400 height 700
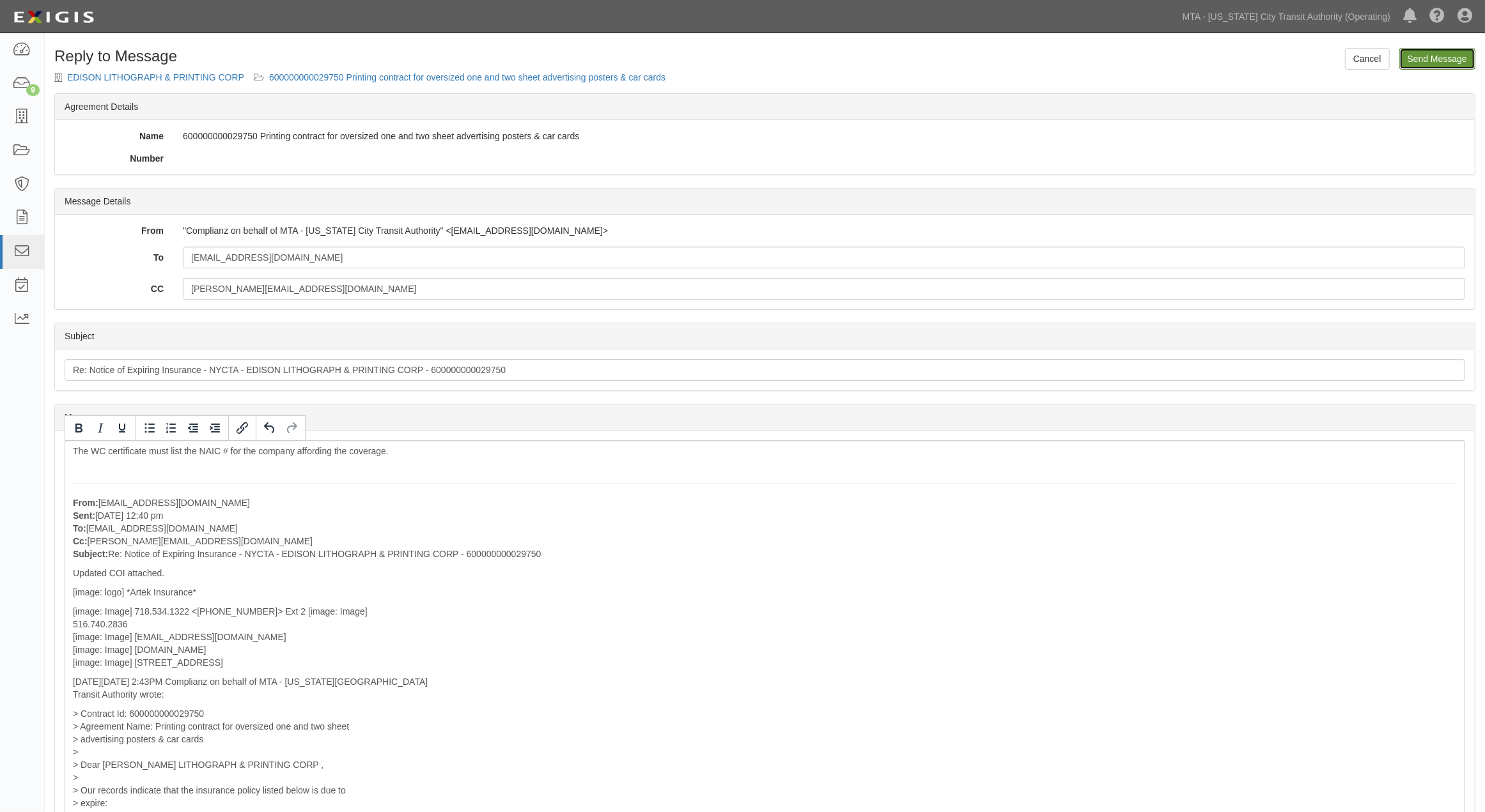
click at [1437, 56] on input "Send Message" at bounding box center [1438, 59] width 76 height 22
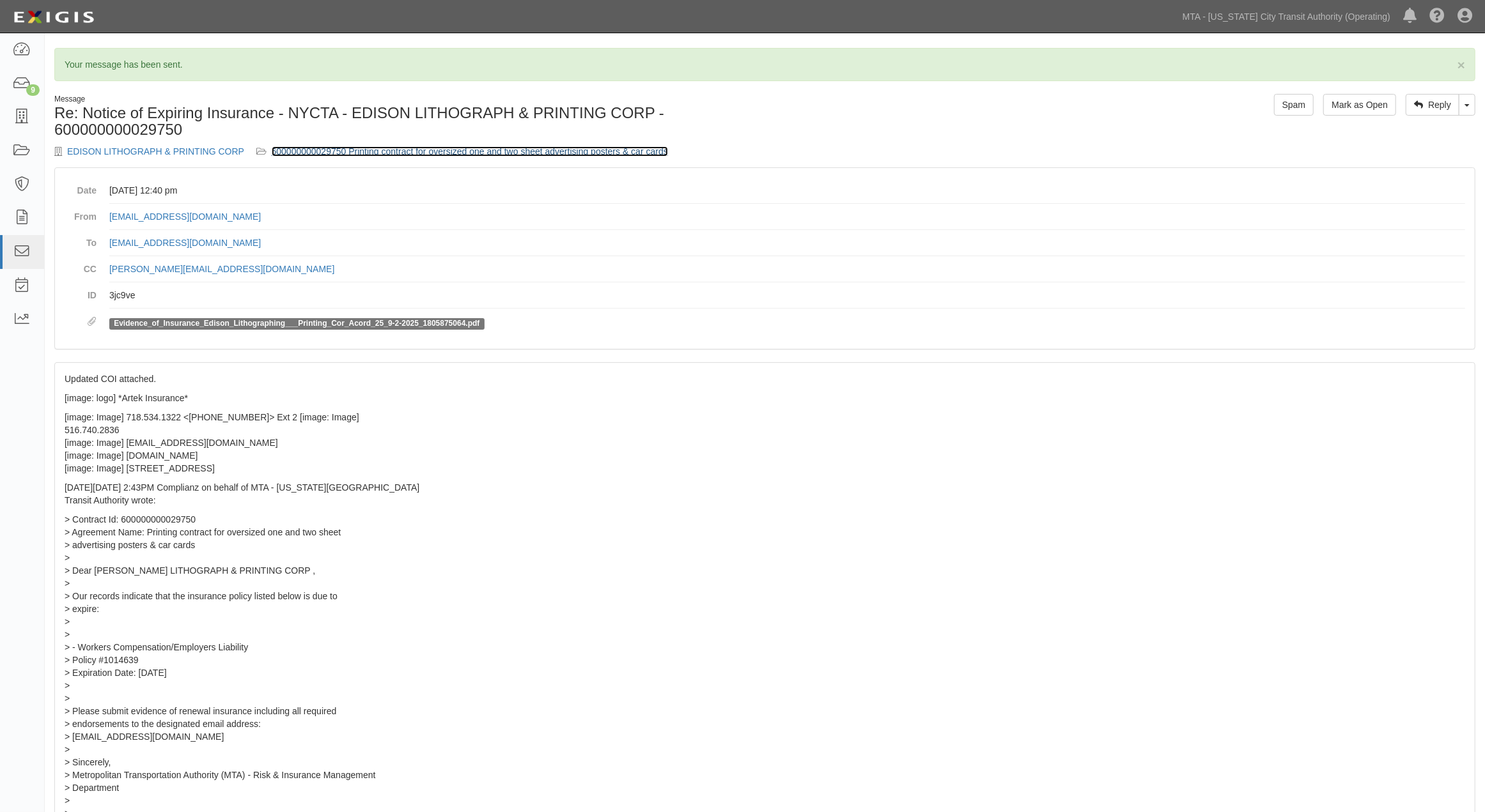
click at [515, 150] on link "600000000029750 Printing contract for oversized one and two sheet advertising p…" at bounding box center [470, 151] width 396 height 10
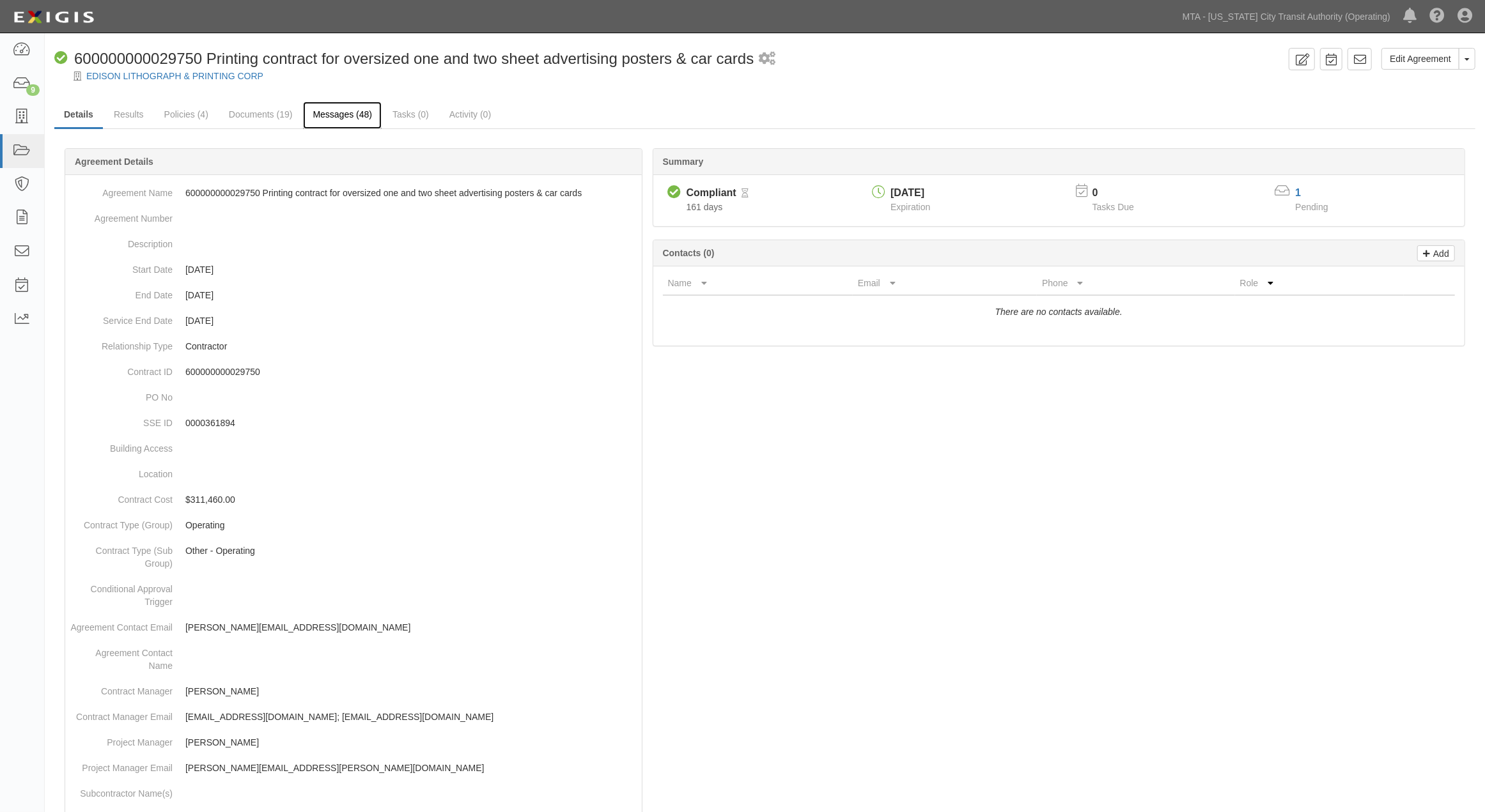
click at [312, 113] on link "Messages (48)" at bounding box center [342, 115] width 78 height 27
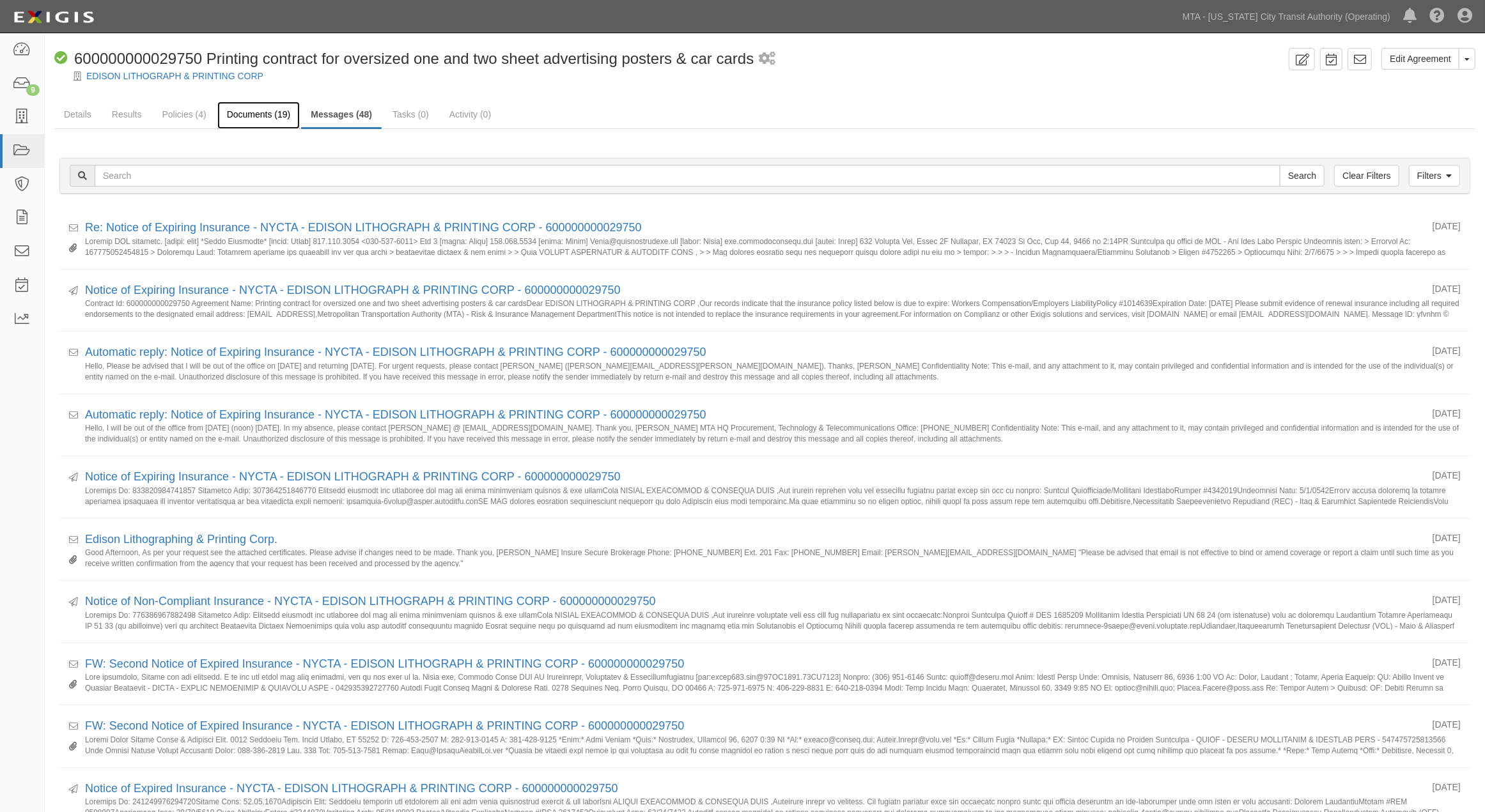
click at [265, 110] on link "Documents (19)" at bounding box center [259, 115] width 83 height 27
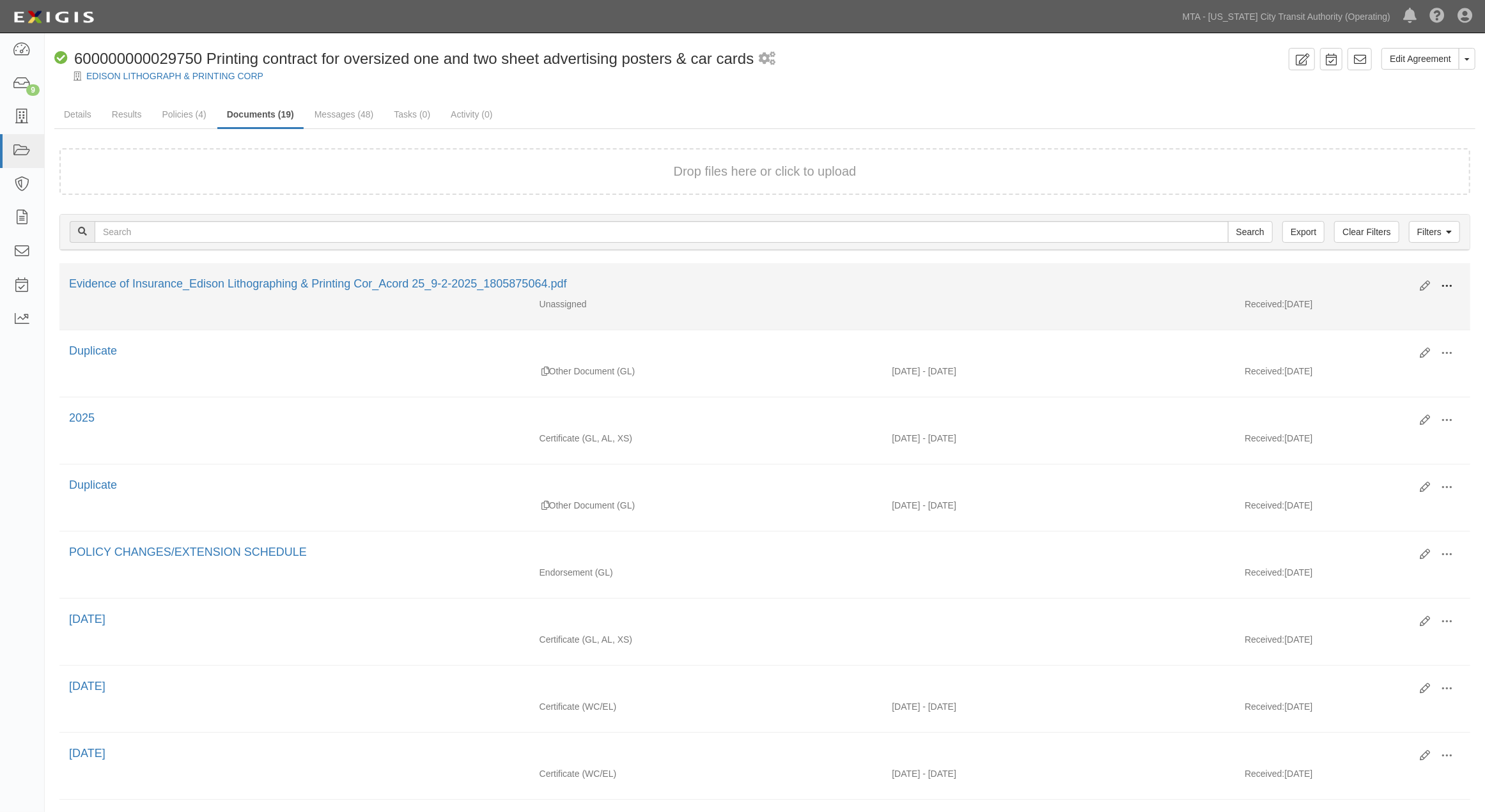
drag, startPoint x: 1447, startPoint y: 290, endPoint x: 1420, endPoint y: 288, distance: 27.1
click at [1447, 291] on button at bounding box center [1446, 287] width 28 height 22
click at [1342, 284] on link "Edit" at bounding box center [1385, 281] width 101 height 23
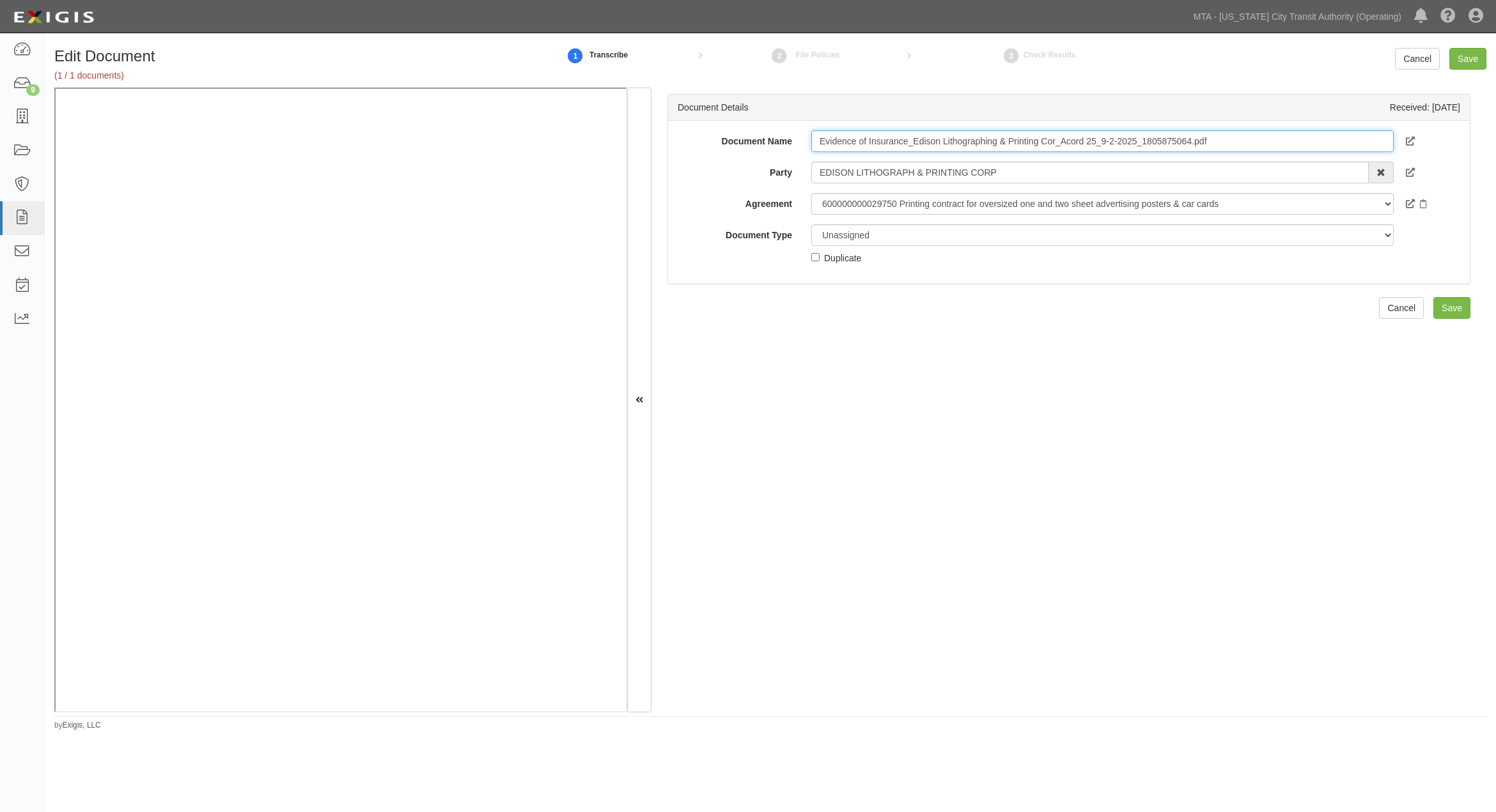
click at [898, 138] on input "Evidence of Insurance_Edison Lithographing & Printing Cor_Acord 25_9-2-2025_180…" at bounding box center [1102, 141] width 582 height 22
type input "[DATE]"
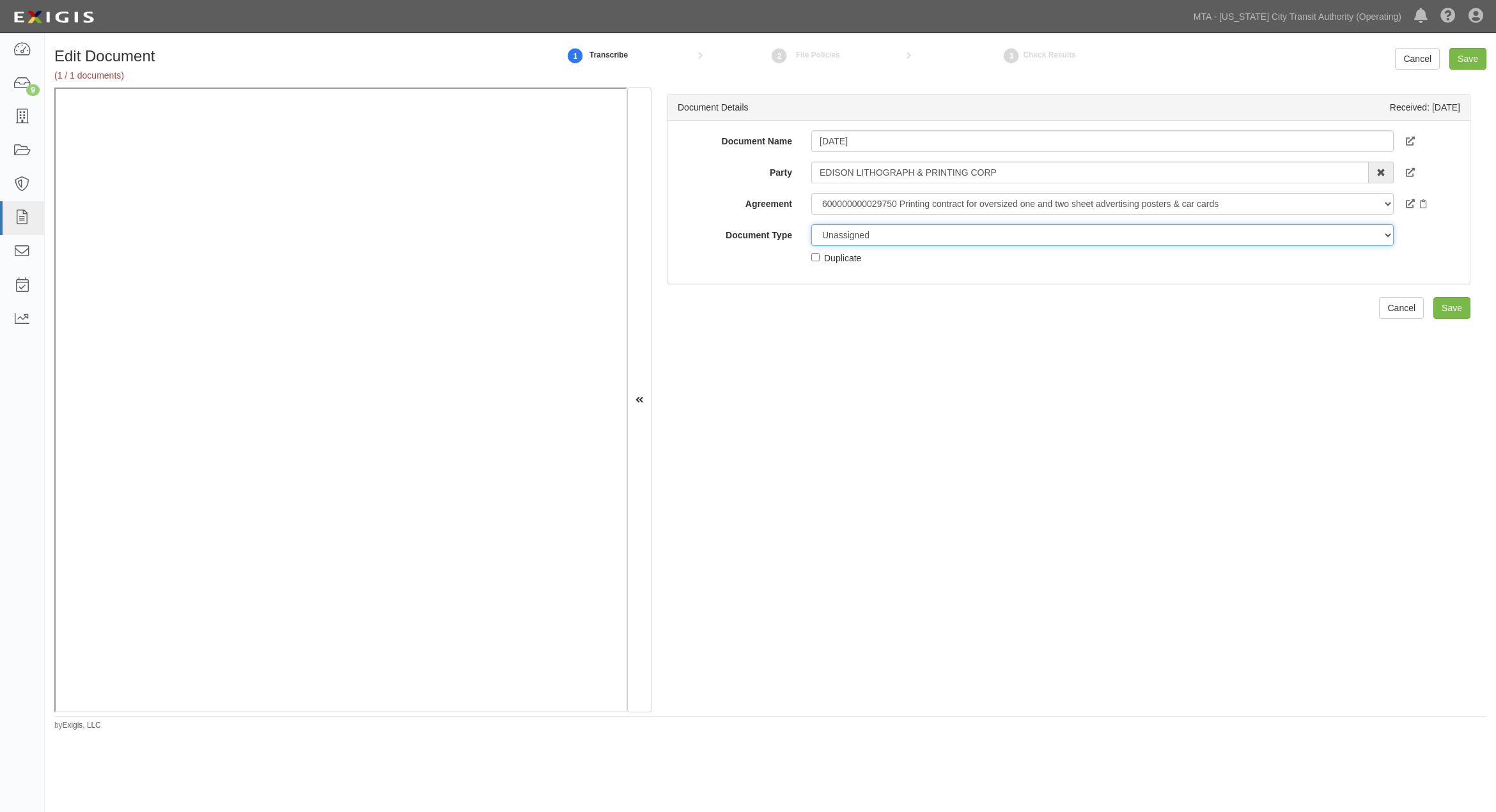
click at [879, 232] on select "Unassigned Binder Cancellation Notice Certificate Contract Endorsement Insuranc…" at bounding box center [1102, 235] width 582 height 22
select select "CertificateDetail"
click at [811, 225] on select "Unassigned Binder Cancellation Notice Certificate Contract Endorsement Insuranc…" at bounding box center [1102, 235] width 582 height 22
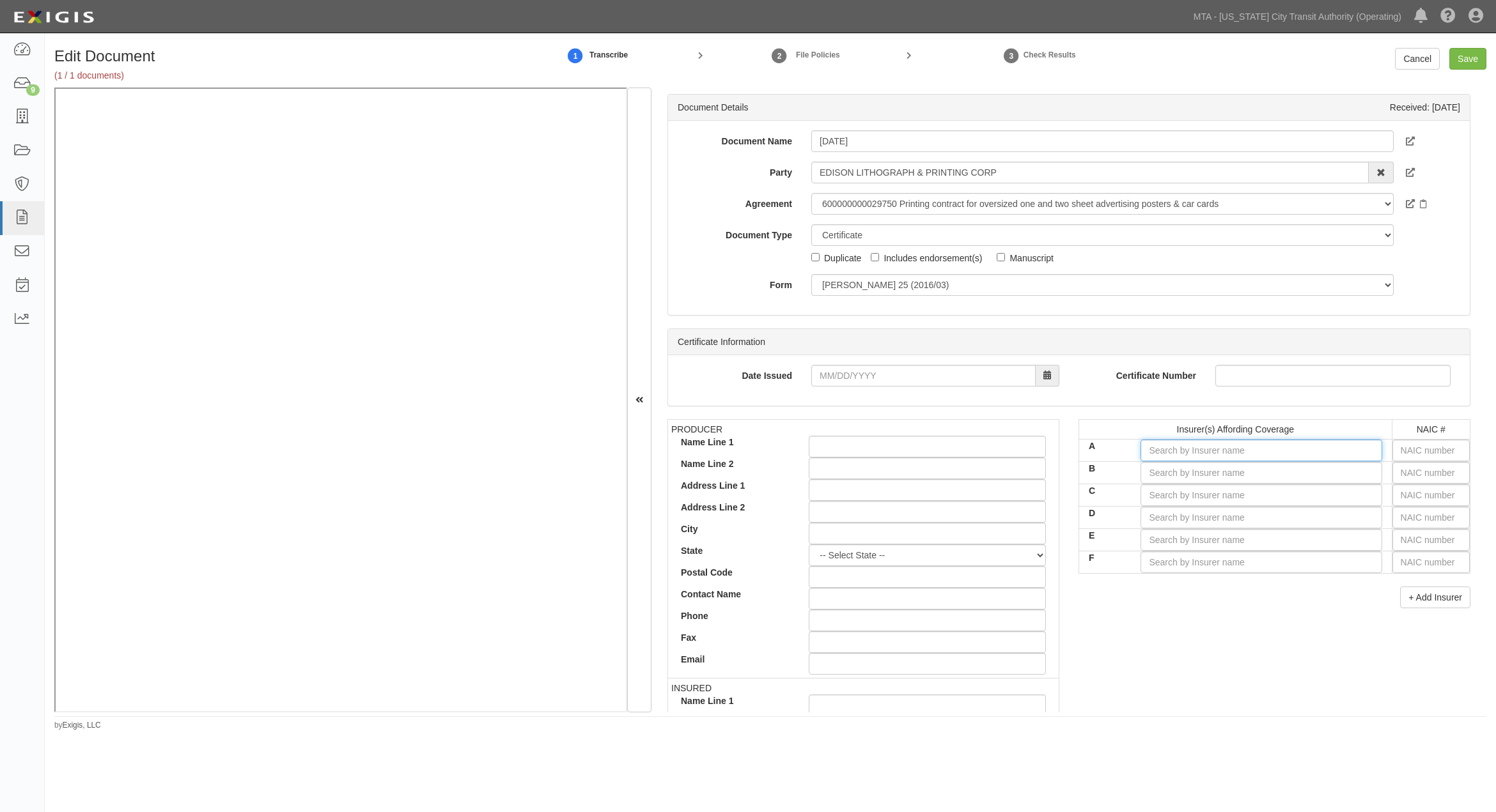
click at [1327, 452] on input "A" at bounding box center [1261, 451] width 241 height 22
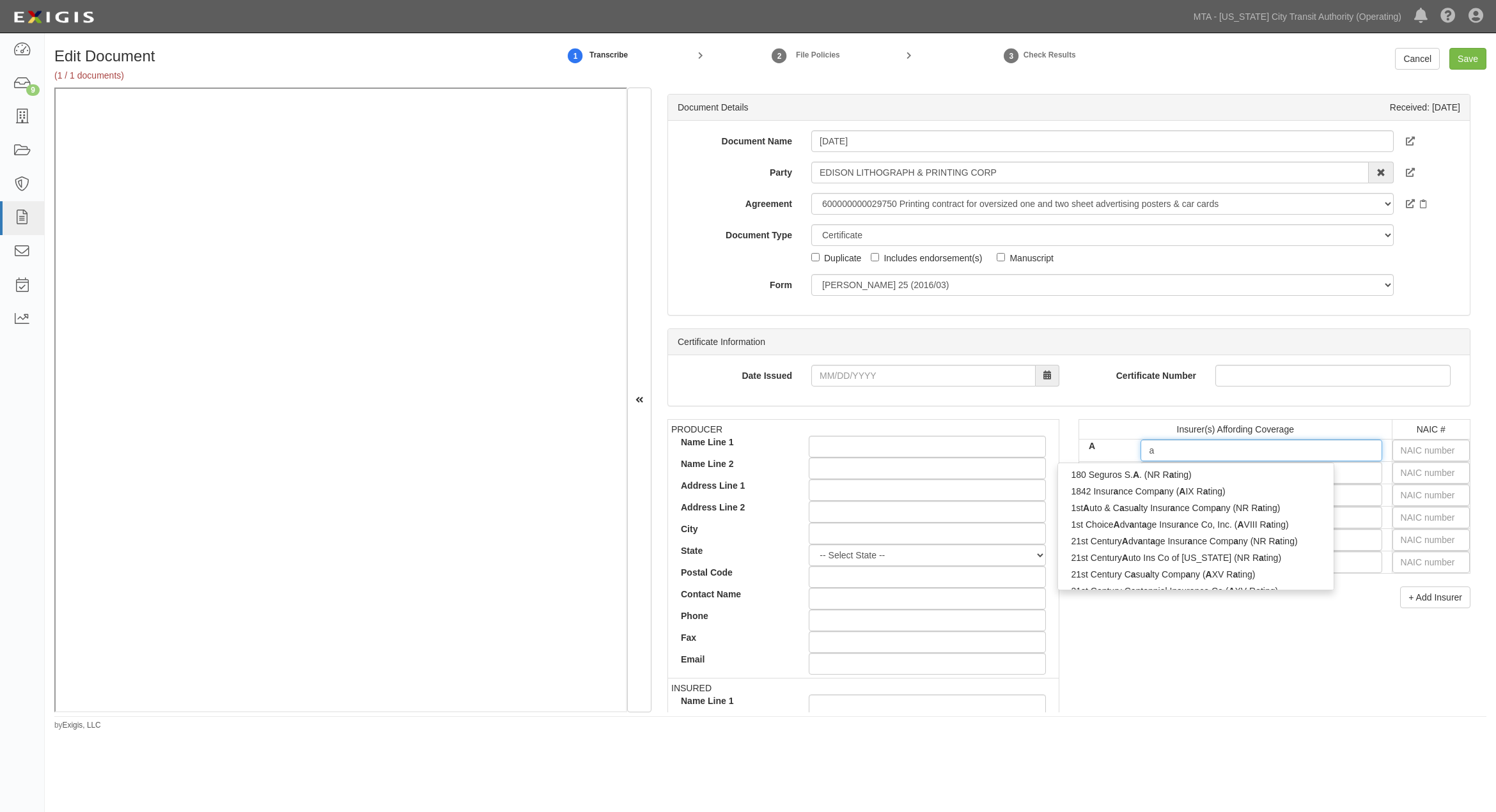
type input "am"
type input "amtrust Assicurazioni S.p.A. (A- IX Rating)"
type input "amtrust"
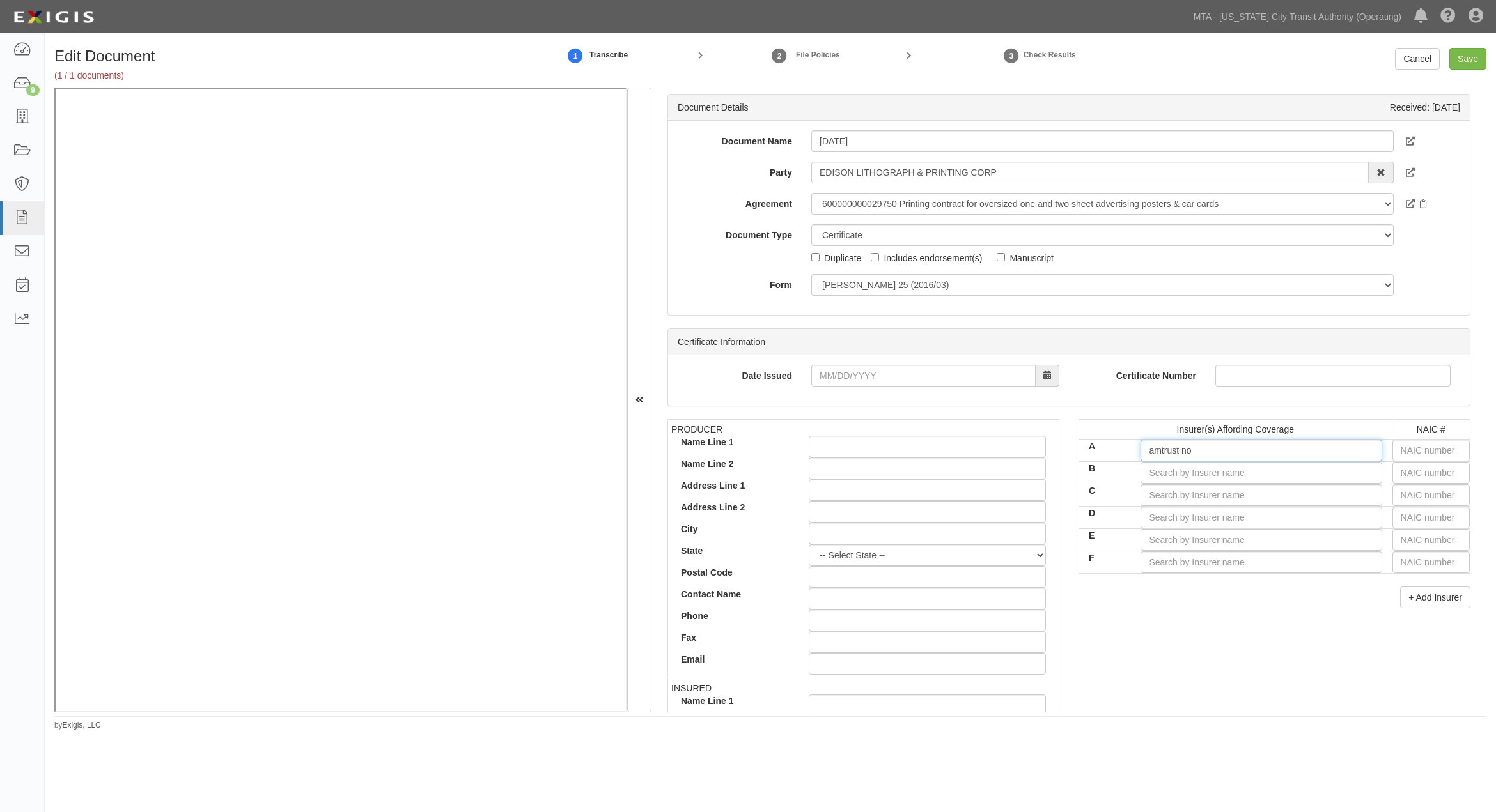
type input "amtrust n"
type input "amtrust Assicurazioni S.p.A. (A- IX Rating)"
type input "amtrust"
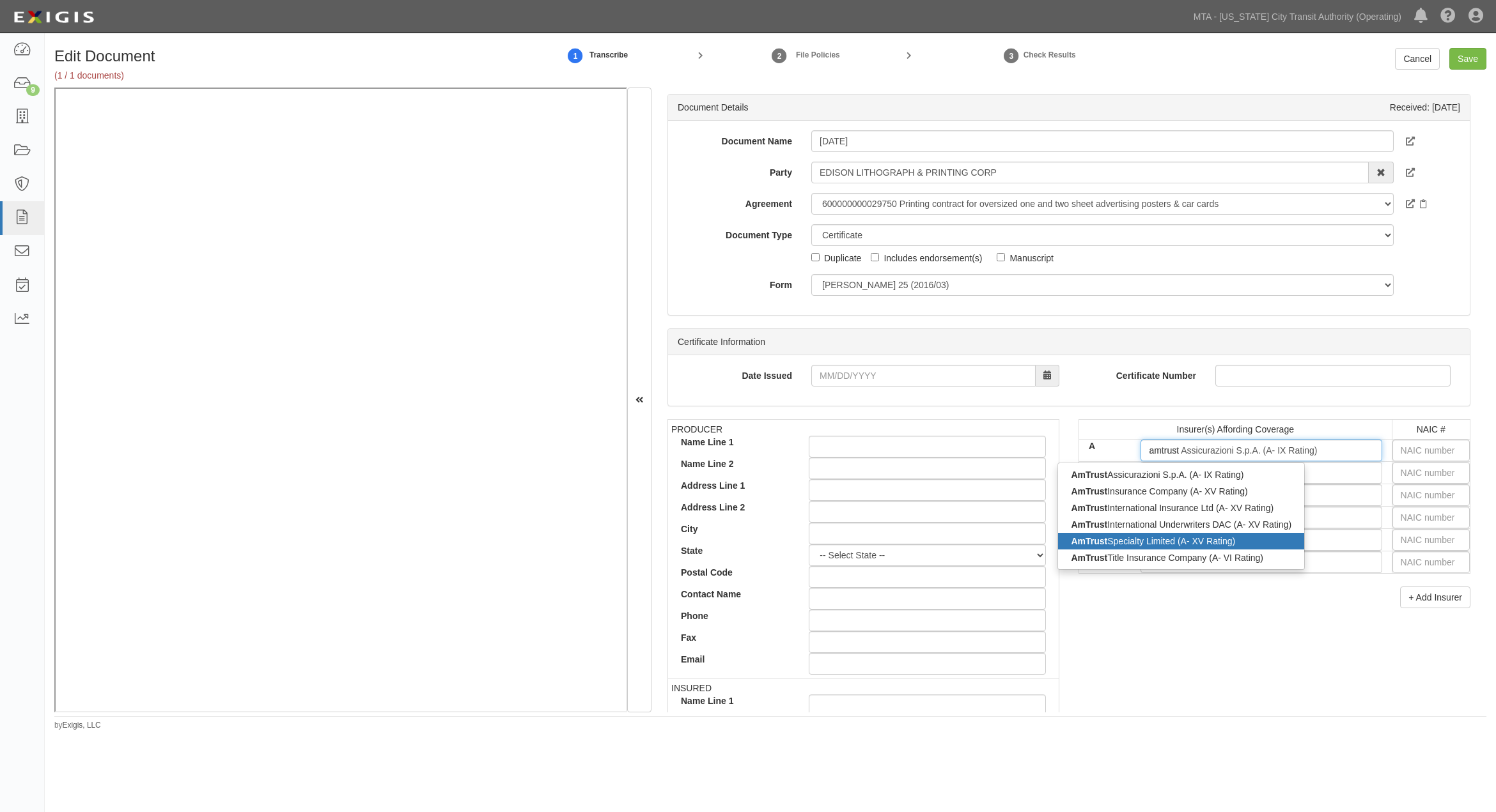
scroll to position [71, 0]
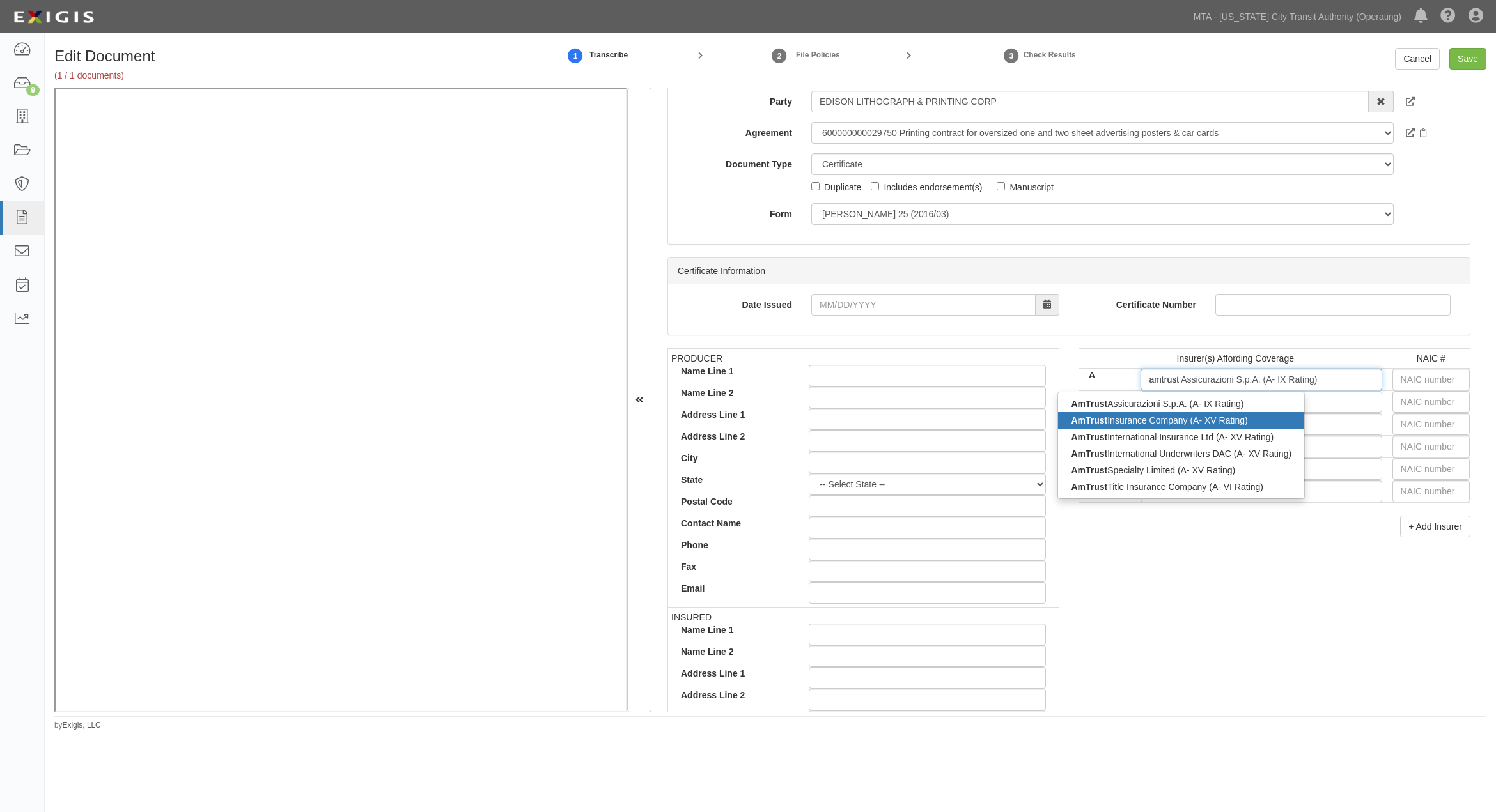
click at [1129, 423] on div "AmTrust Insurance Company (A- XV Rating)" at bounding box center [1180, 420] width 246 height 16
type input "AmTrust Insurance Company (A- XV Rating)"
type input "15954"
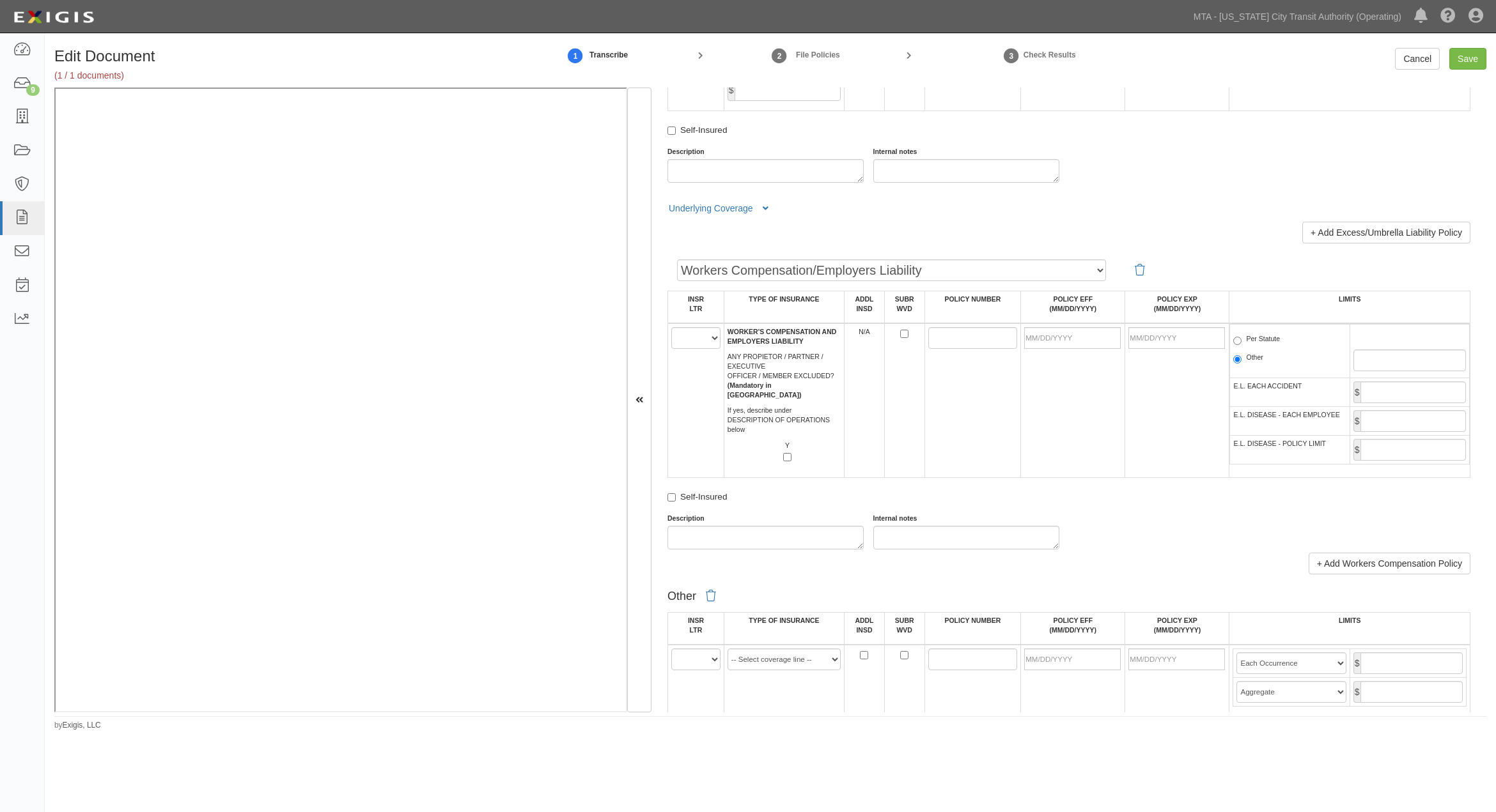
scroll to position [1775, 0]
type input "AmTrust Insurance Company (A- XV Rating)"
click at [686, 347] on select "A B C D E F" at bounding box center [696, 337] width 49 height 22
select select "A"
click at [671, 347] on select "A B C D E F" at bounding box center [696, 337] width 49 height 22
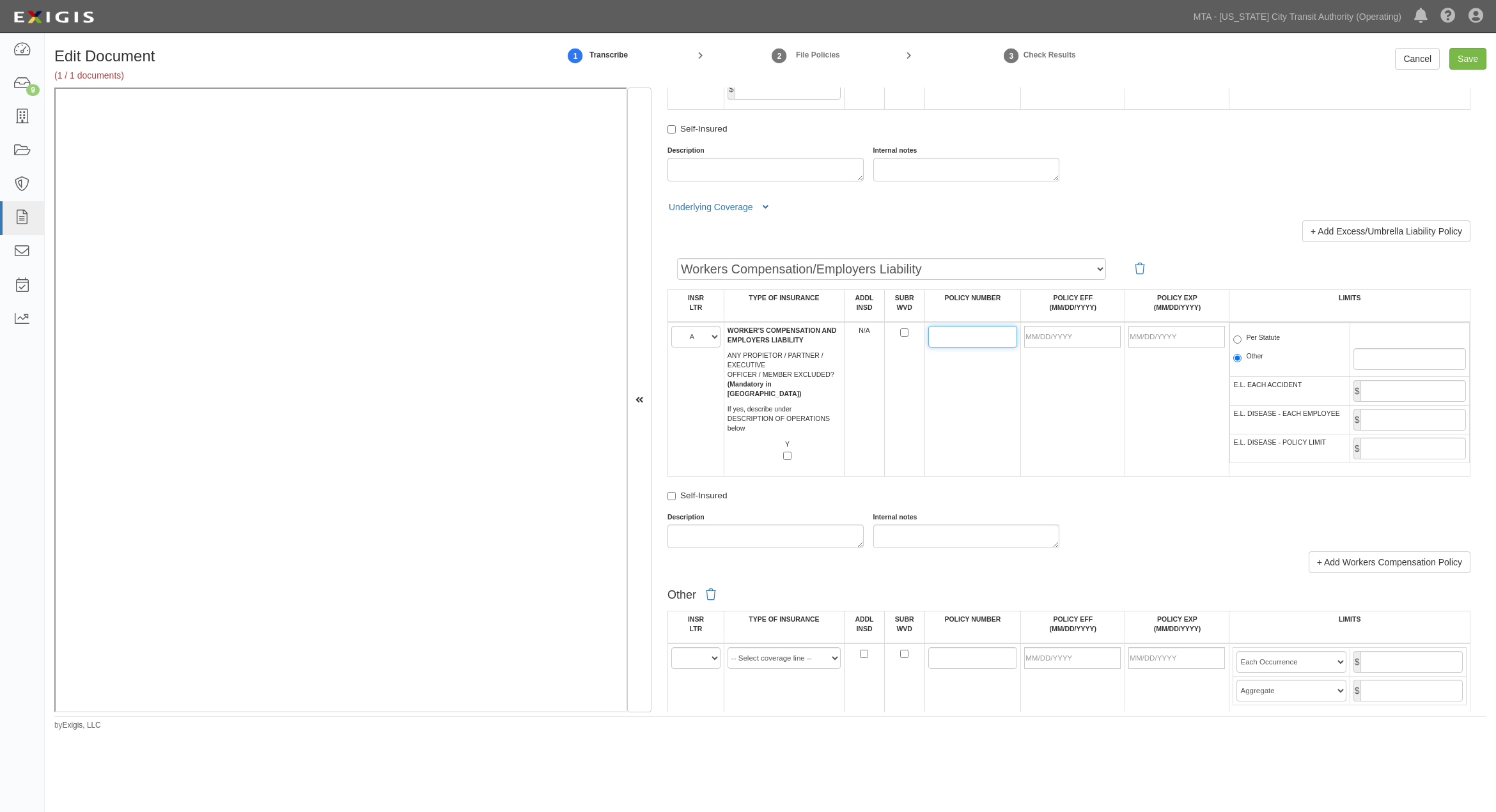
paste input "PWC1239220"
type input "PWC1239220"
click at [1069, 347] on input "POLICY EFF (MM/DD/YYYY)" at bounding box center [1072, 337] width 96 height 22
type input "[DATE]"
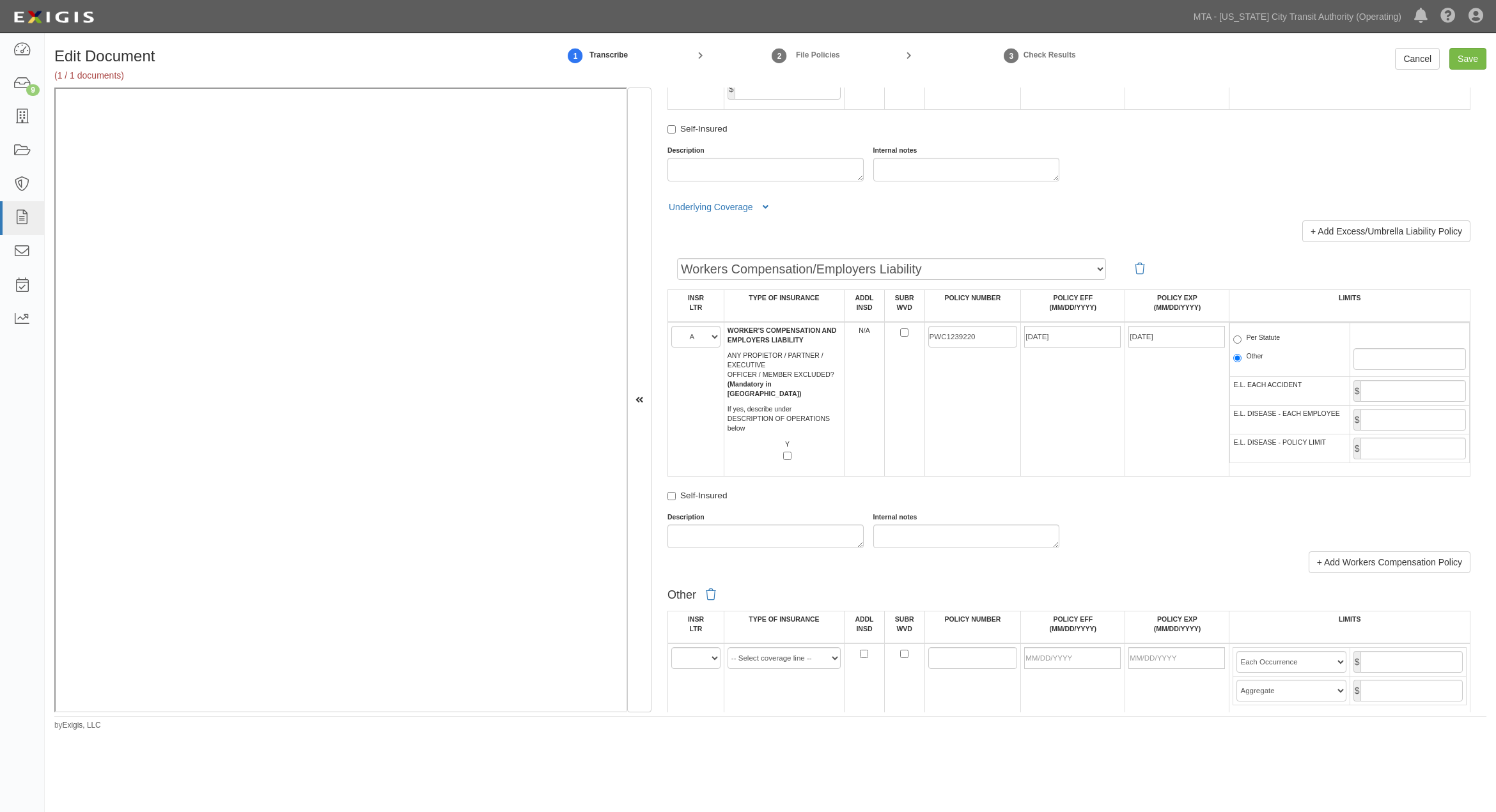
click at [1191, 477] on td "[DATE]" at bounding box center [1177, 399] width 104 height 155
click at [1256, 346] on label "Per Statute" at bounding box center [1257, 340] width 47 height 12
click at [1241, 344] on input "Per Statute" at bounding box center [1237, 340] width 9 height 9
radio input "true"
click at [1477, 54] on input "Save" at bounding box center [1468, 59] width 37 height 22
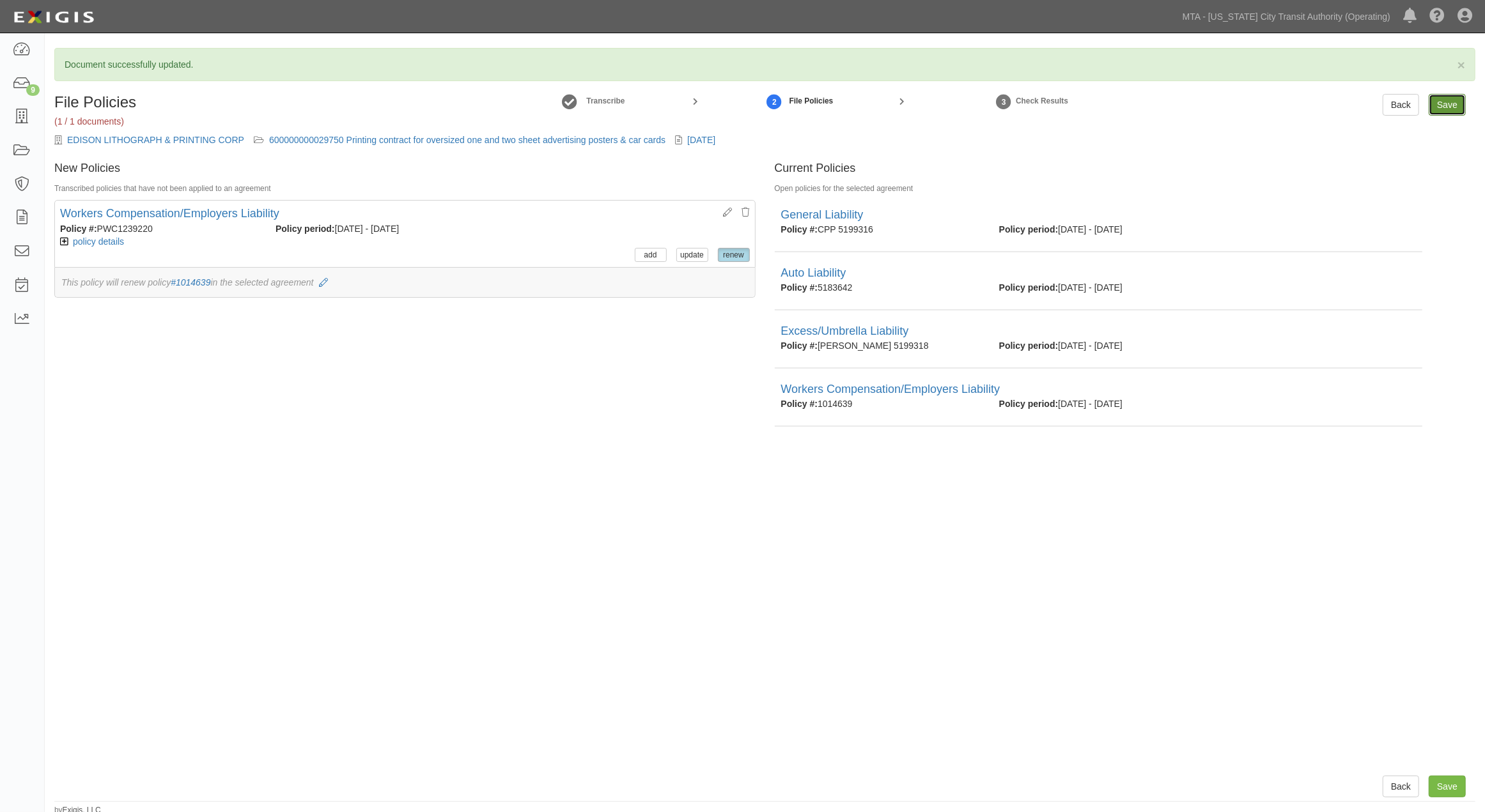
click at [1443, 99] on input "Save" at bounding box center [1447, 105] width 37 height 22
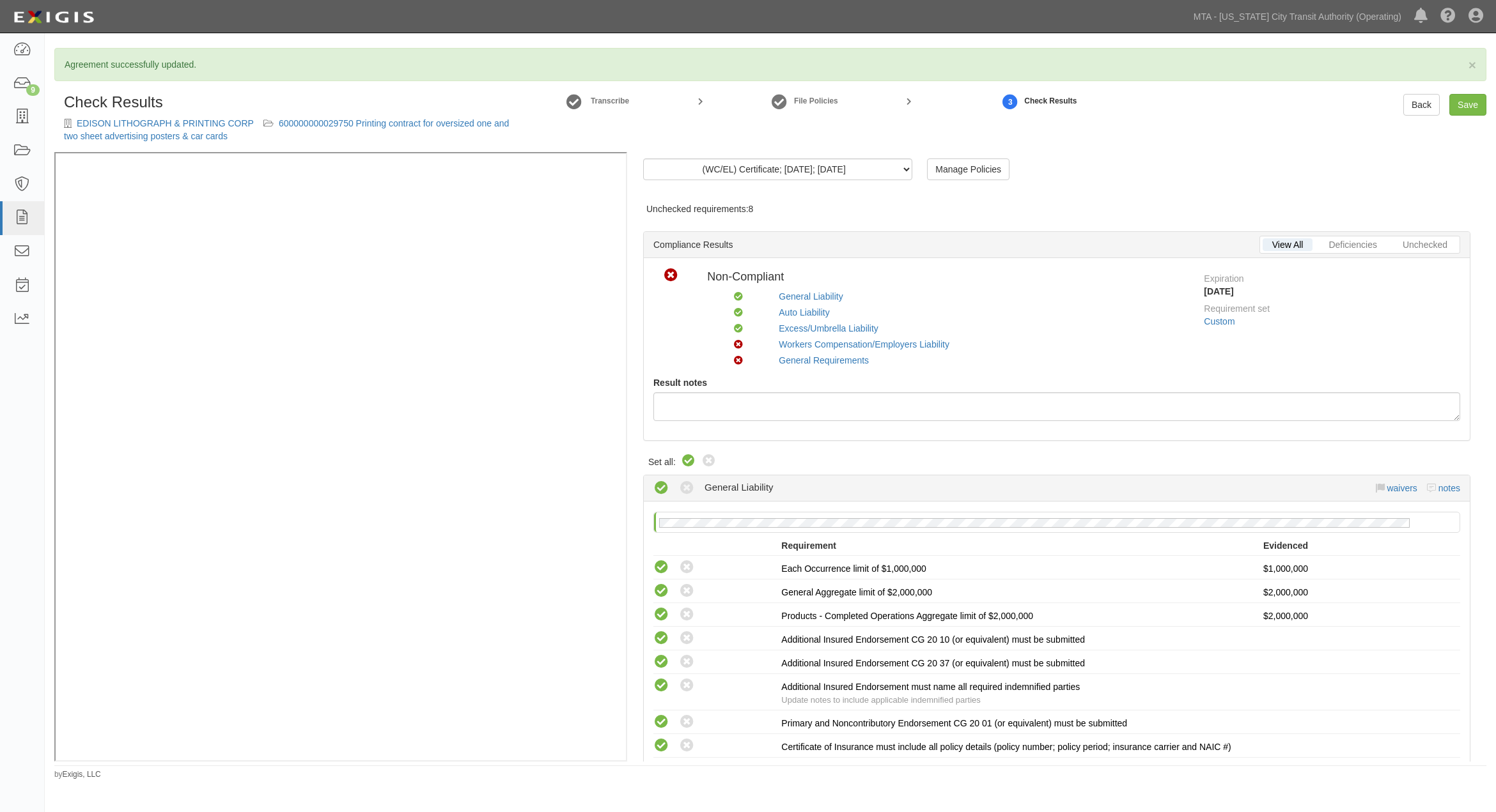
click at [685, 458] on icon at bounding box center [689, 462] width 16 height 16
radio input "true"
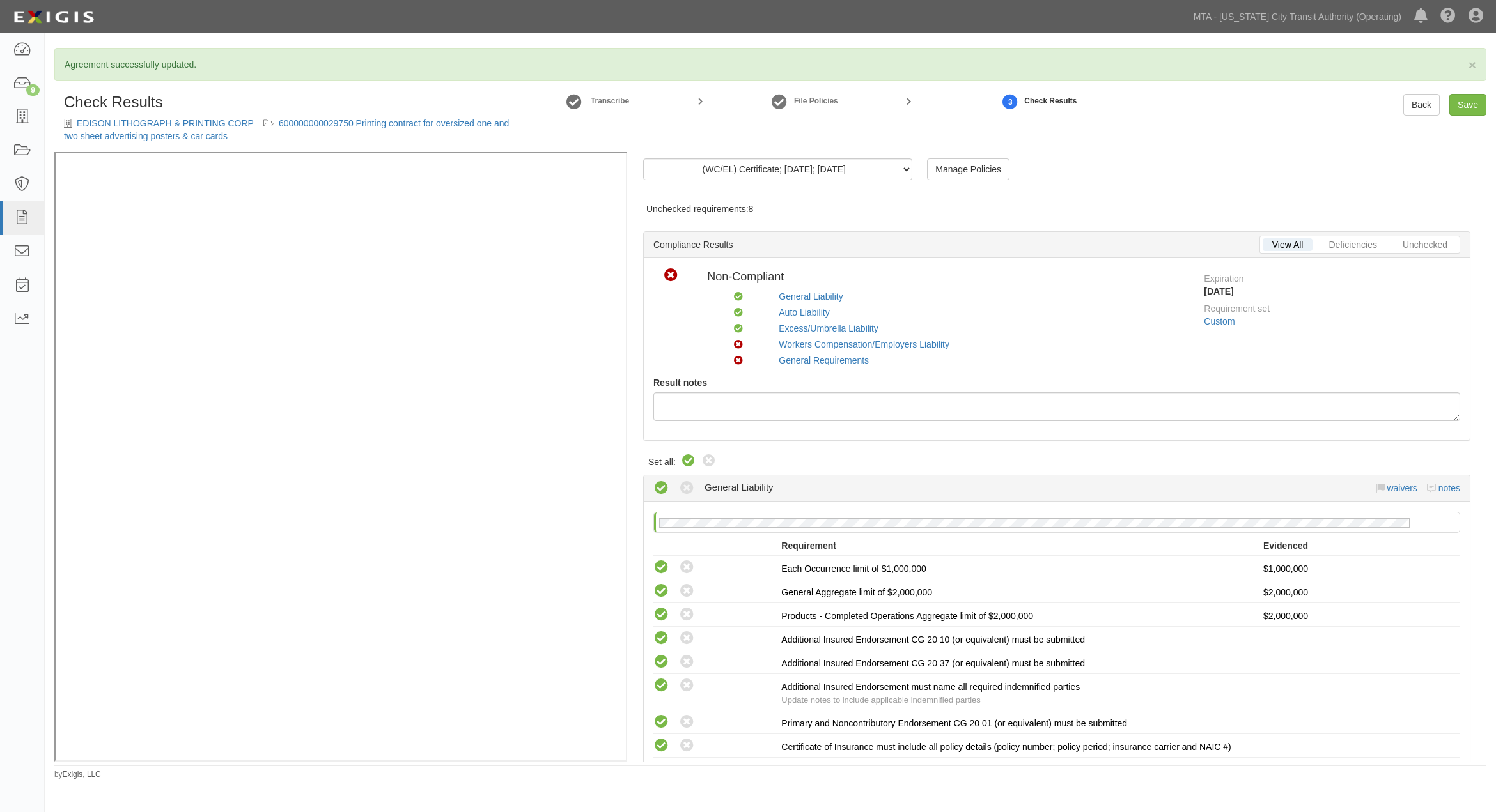
radio input "true"
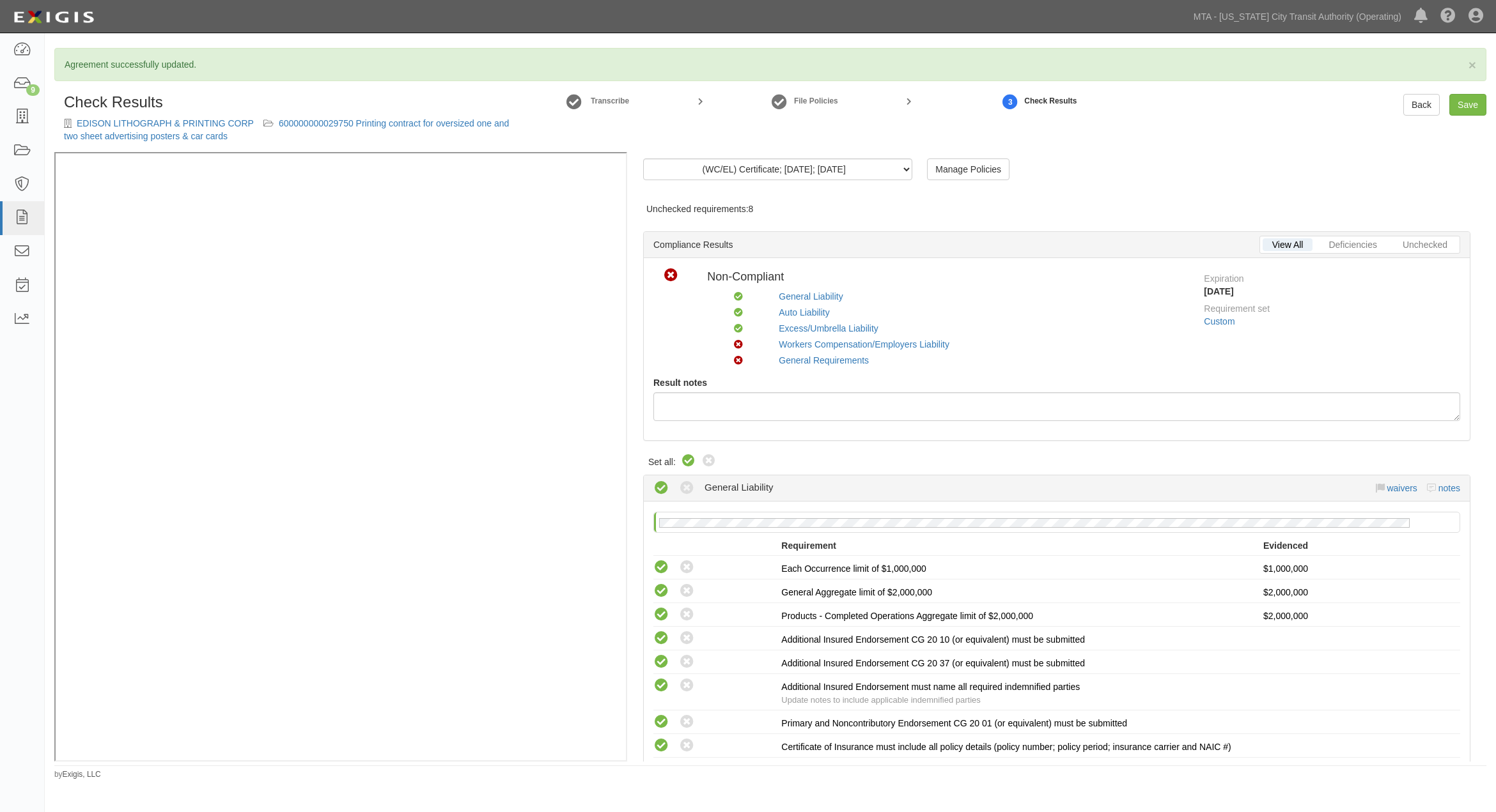
radio input "true"
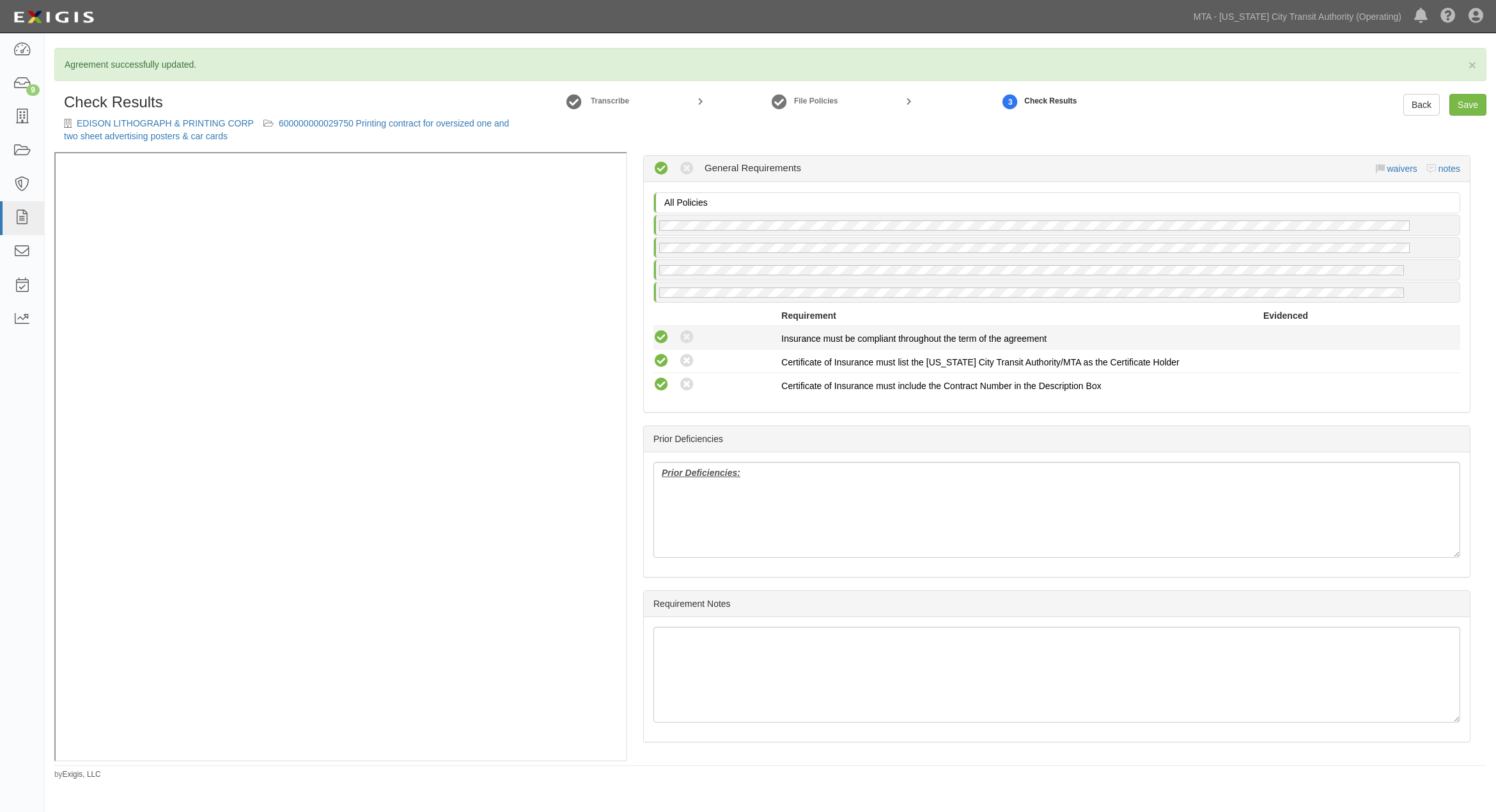
scroll to position [1621, 0]
click at [689, 471] on b "Prior Deficiencies:" at bounding box center [700, 472] width 78 height 10
click at [1470, 94] on link "Save" at bounding box center [1468, 105] width 37 height 22
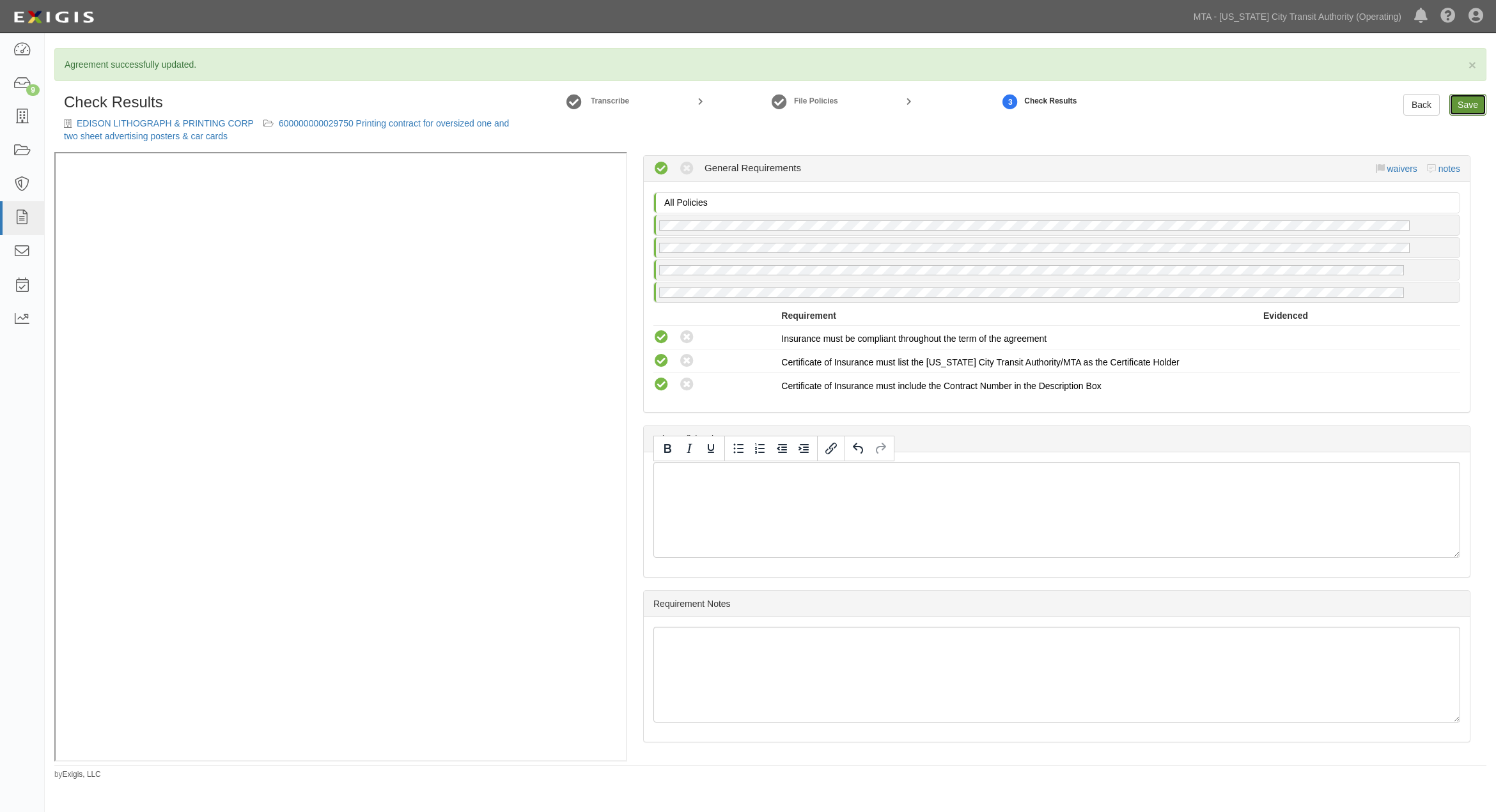
radio input "true"
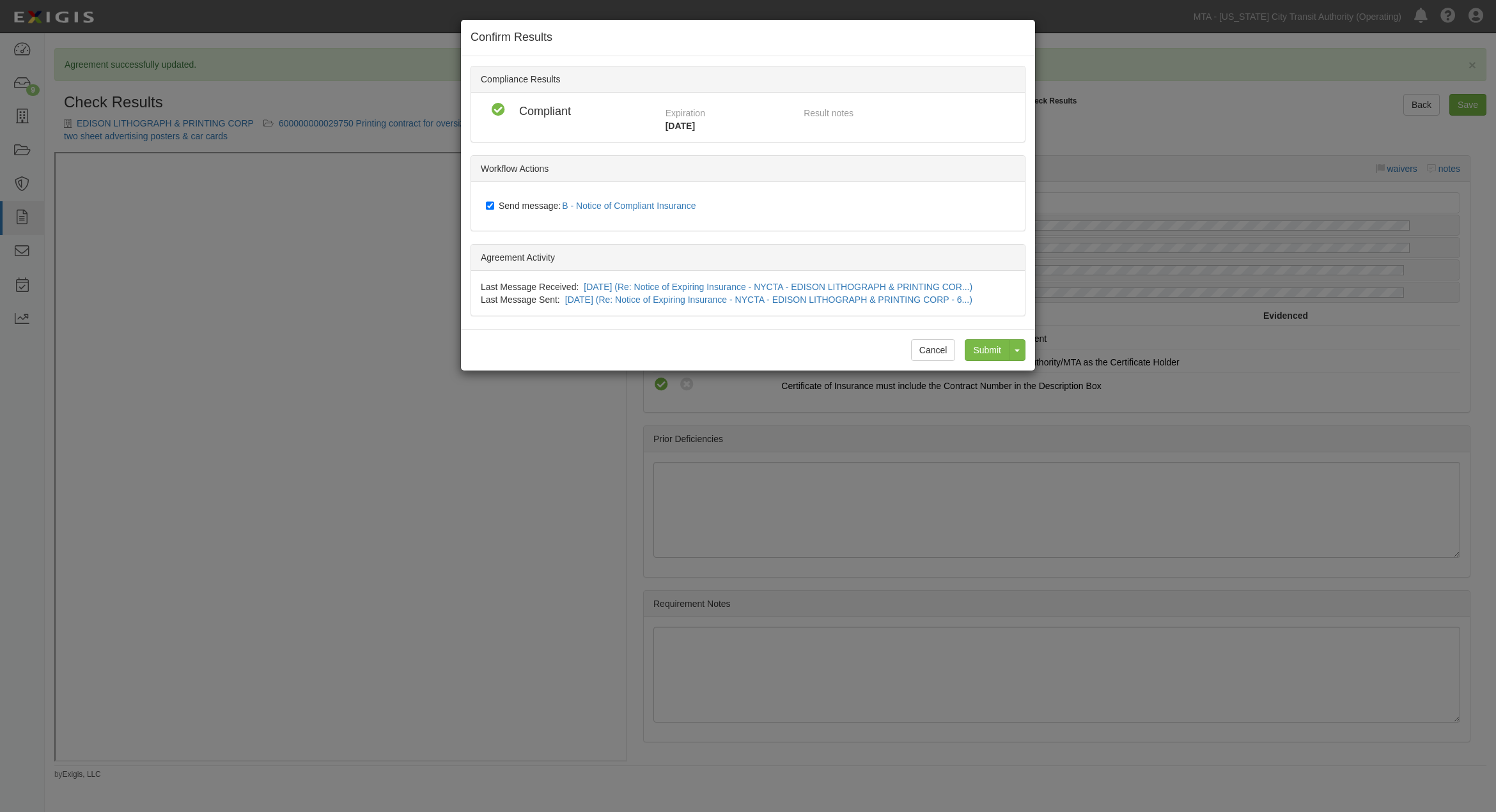
click at [529, 206] on span "Send message: B - Notice of Compliant Insurance" at bounding box center [600, 205] width 203 height 10
click at [494, 206] on input "Send message: B - Notice of Compliant Insurance" at bounding box center [490, 205] width 9 height 10
checkbox input "false"
click at [996, 348] on input "Submit" at bounding box center [987, 350] width 45 height 22
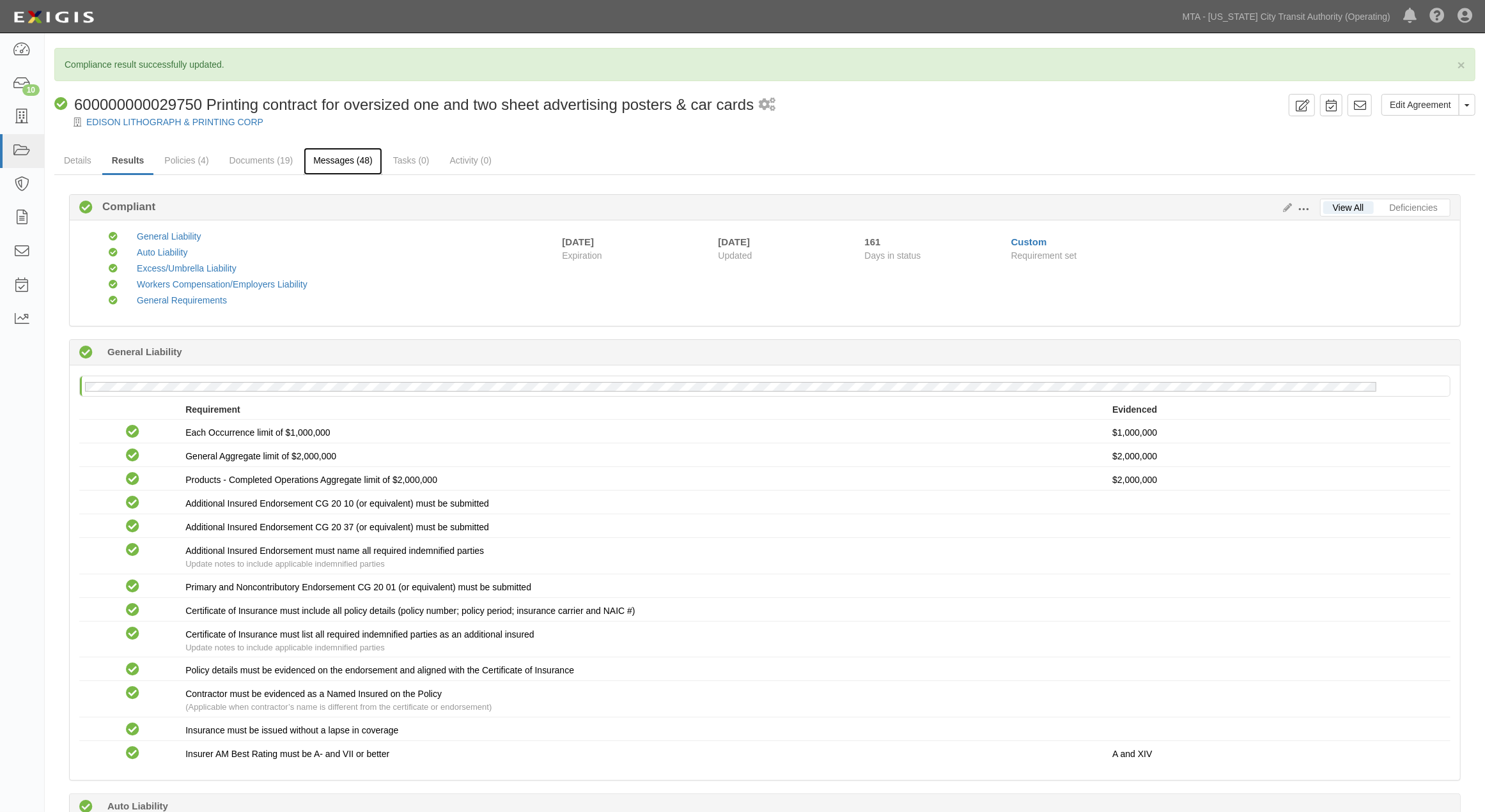
click at [347, 160] on link "Messages (48)" at bounding box center [343, 161] width 78 height 27
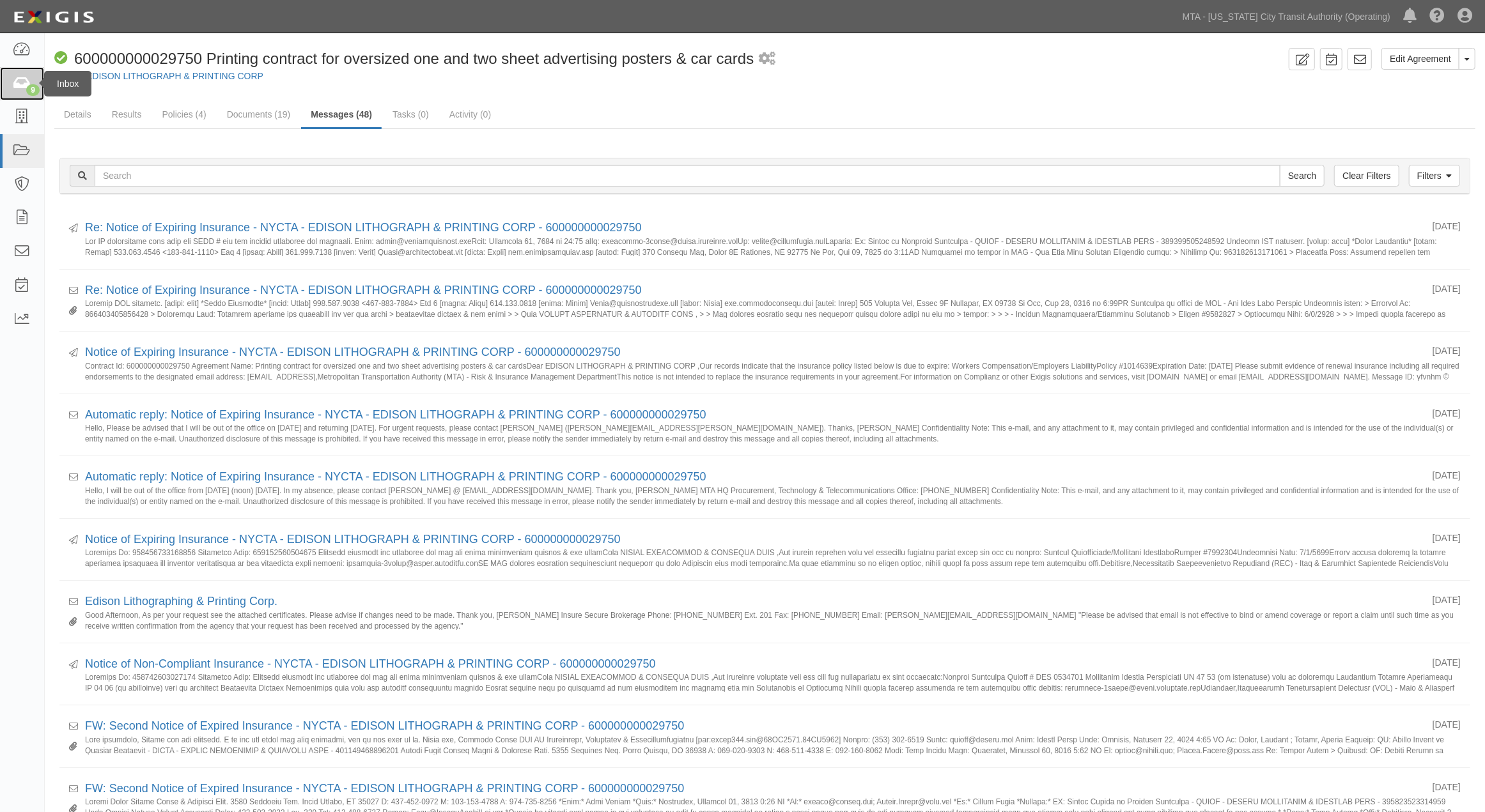
click at [27, 77] on icon at bounding box center [21, 84] width 18 height 15
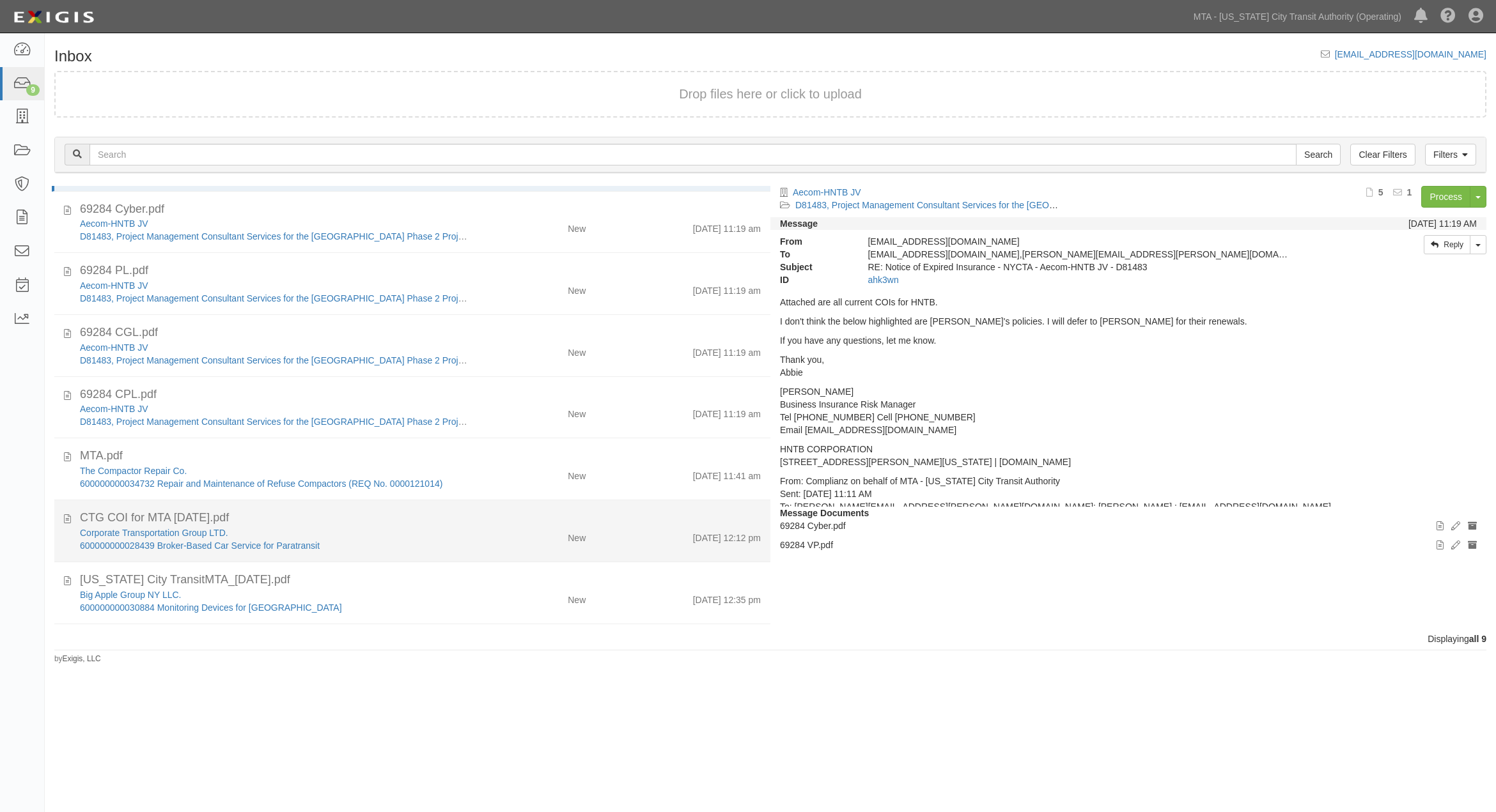
scroll to position [116, 0]
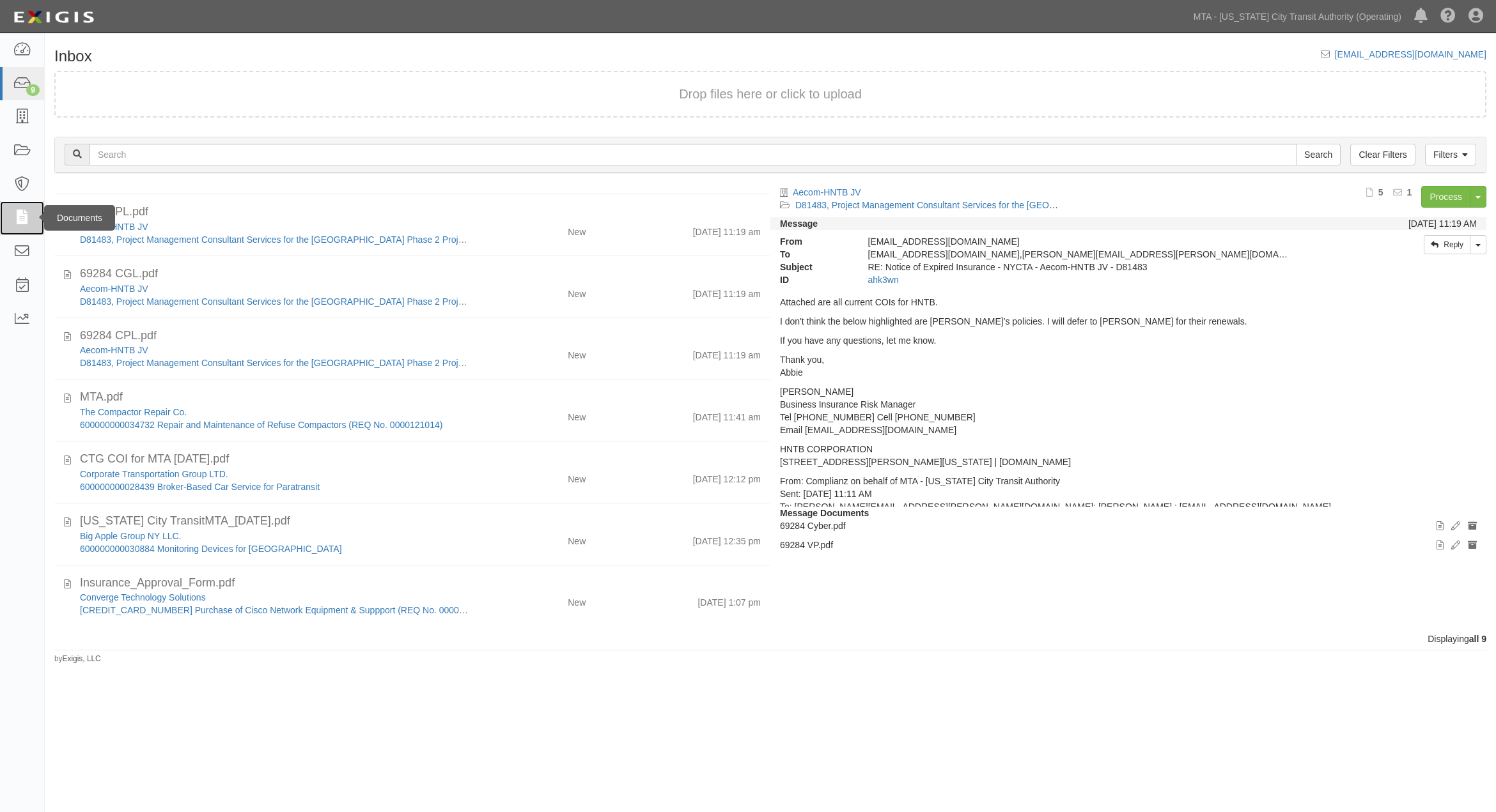
click at [16, 225] on icon at bounding box center [21, 218] width 18 height 15
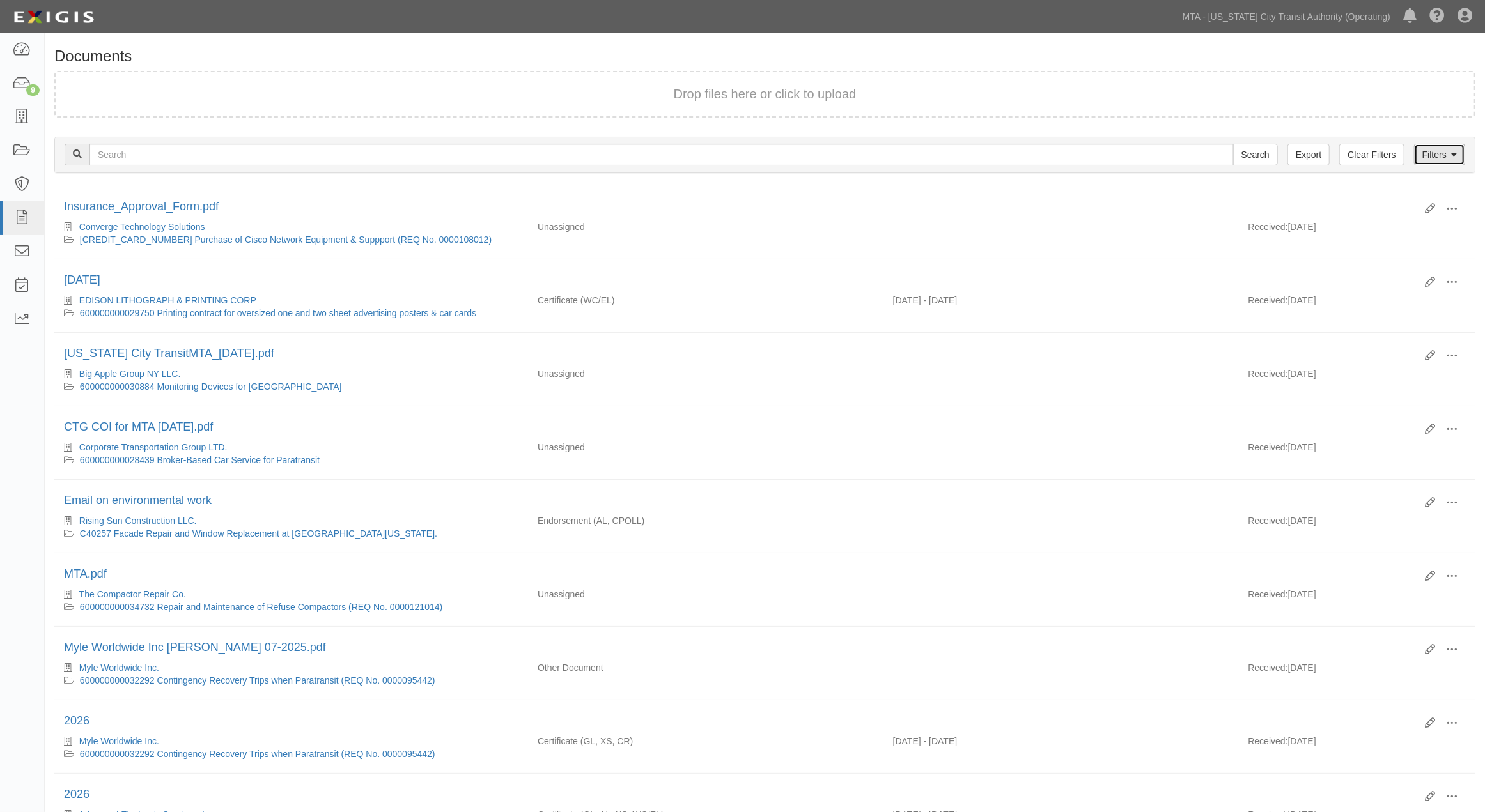
click at [1435, 155] on link "Filters" at bounding box center [1440, 155] width 51 height 22
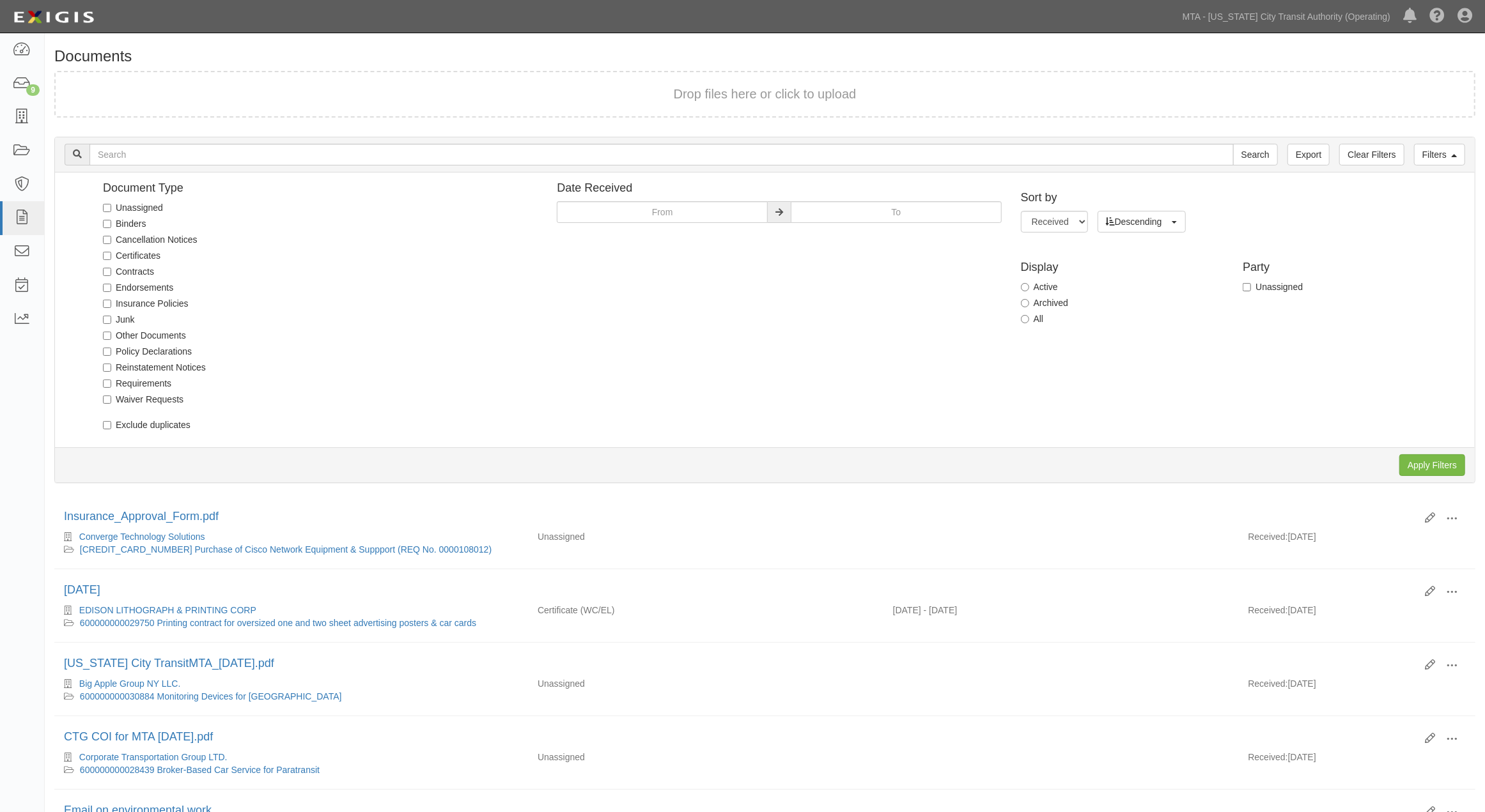
click at [139, 211] on label "Unassigned" at bounding box center [132, 207] width 60 height 12
click at [111, 211] on input "Unassigned" at bounding box center [106, 207] width 9 height 9
checkbox input "true"
click at [1438, 456] on input "Apply Filters" at bounding box center [1432, 465] width 66 height 22
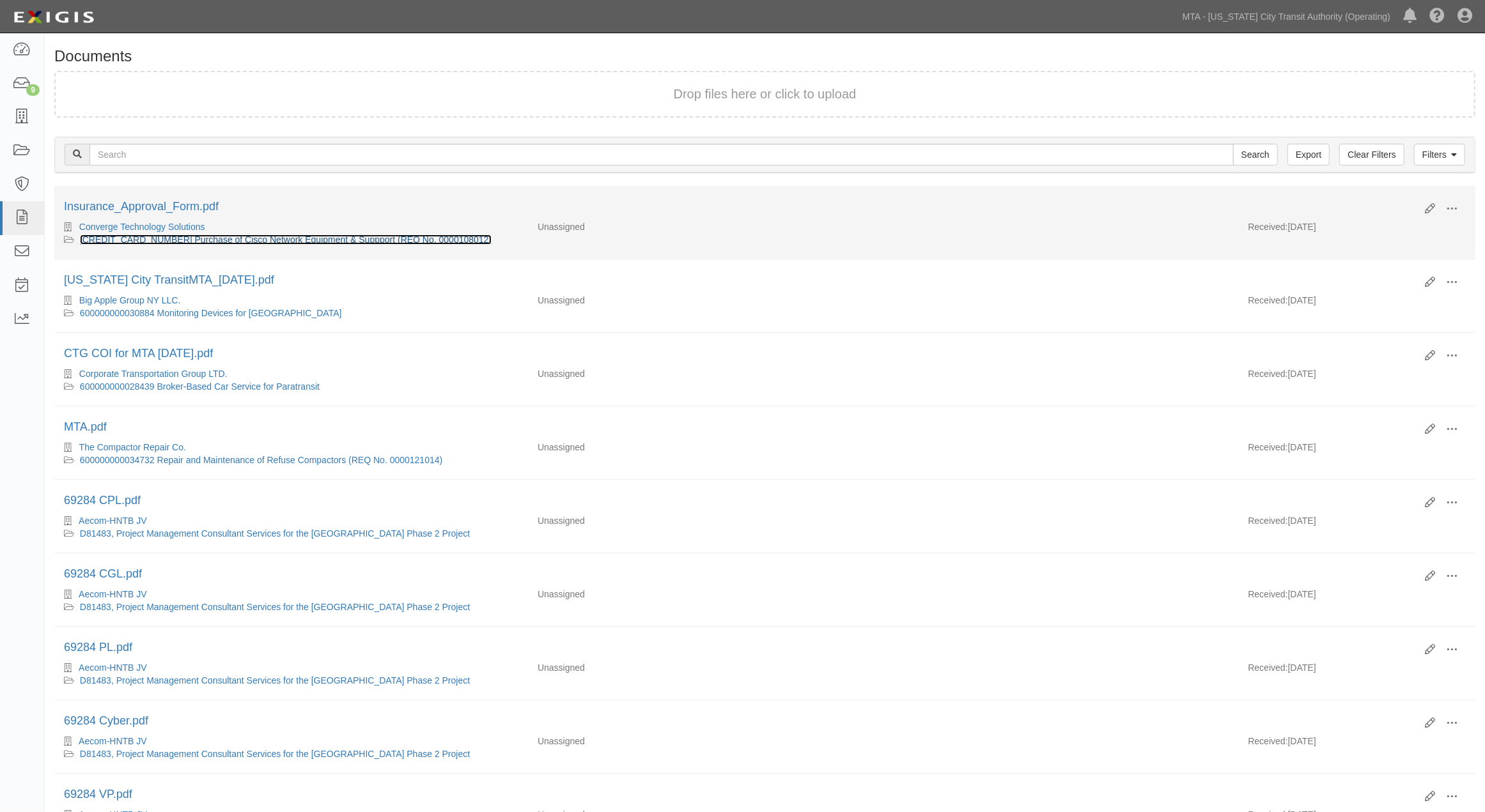
click at [341, 237] on link "[CREDIT_CARD_NUMBER] Purchase of Cisco Network Equipment & Suppport (REQ No. 00…" at bounding box center [286, 239] width 412 height 10
click at [139, 206] on link "Insurance_Approval_Form.pdf" at bounding box center [141, 206] width 155 height 12
click at [145, 239] on link "[CREDIT_CARD_NUMBER] Purchase of Cisco Network Equipment & Suppport (REQ No. 00…" at bounding box center [286, 239] width 412 height 10
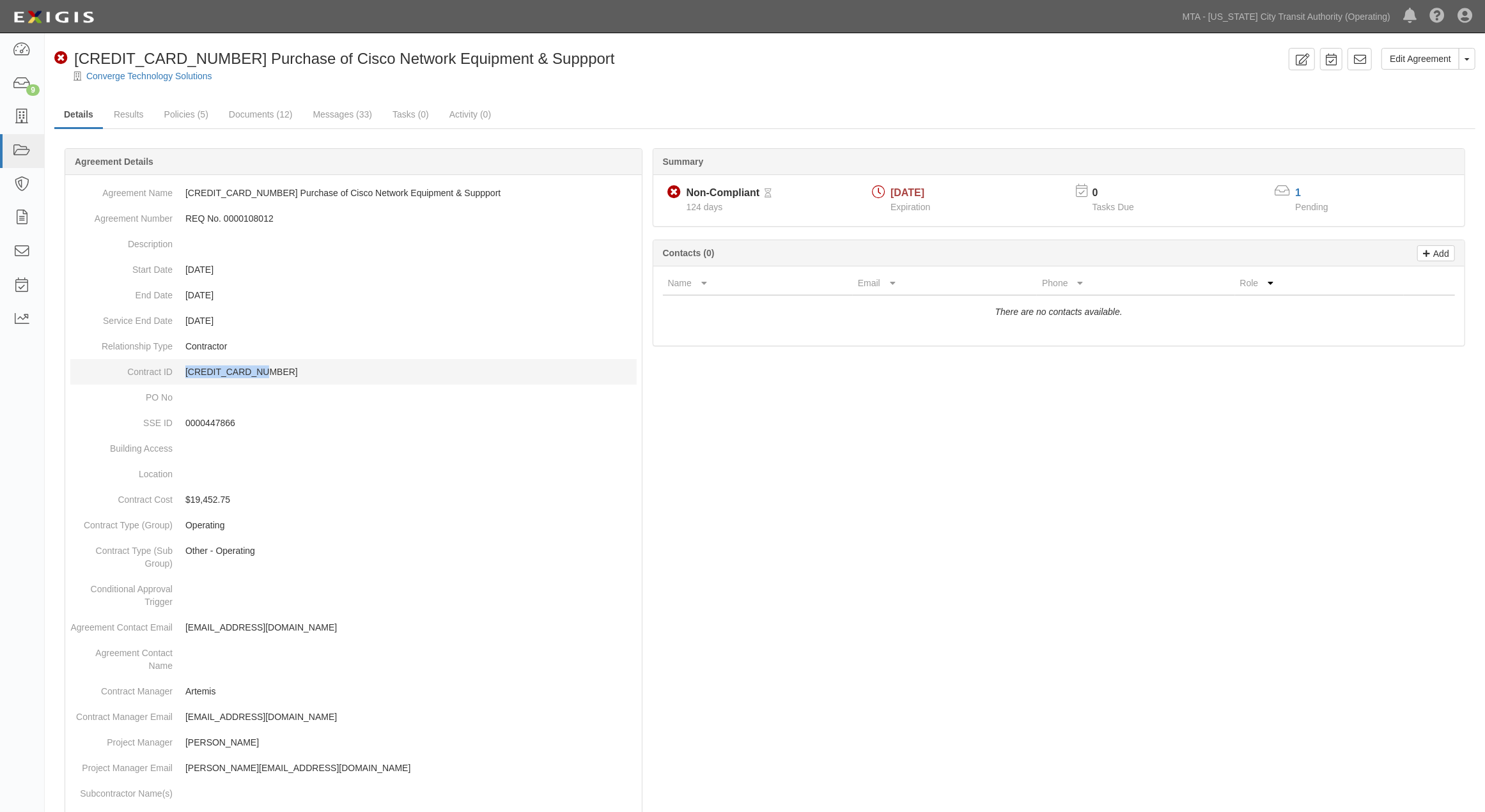
drag, startPoint x: 276, startPoint y: 375, endPoint x: 176, endPoint y: 381, distance: 100.2
click at [176, 381] on dd "[CREDIT_CARD_NUMBER]" at bounding box center [353, 371] width 566 height 26
click at [164, 75] on link "Converge Technology Solutions" at bounding box center [149, 75] width 126 height 10
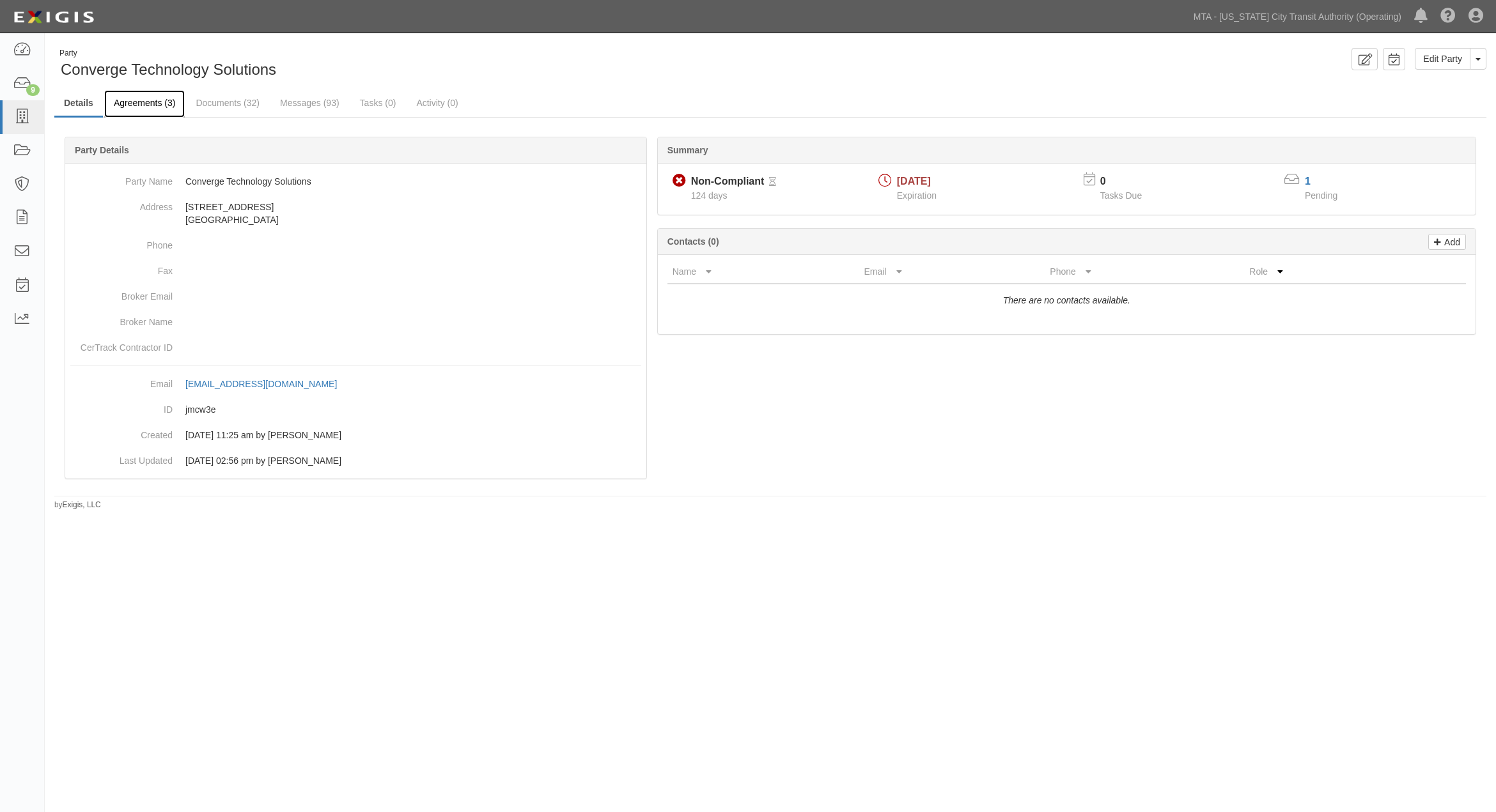
click at [158, 101] on link "Agreements (3)" at bounding box center [145, 103] width 81 height 27
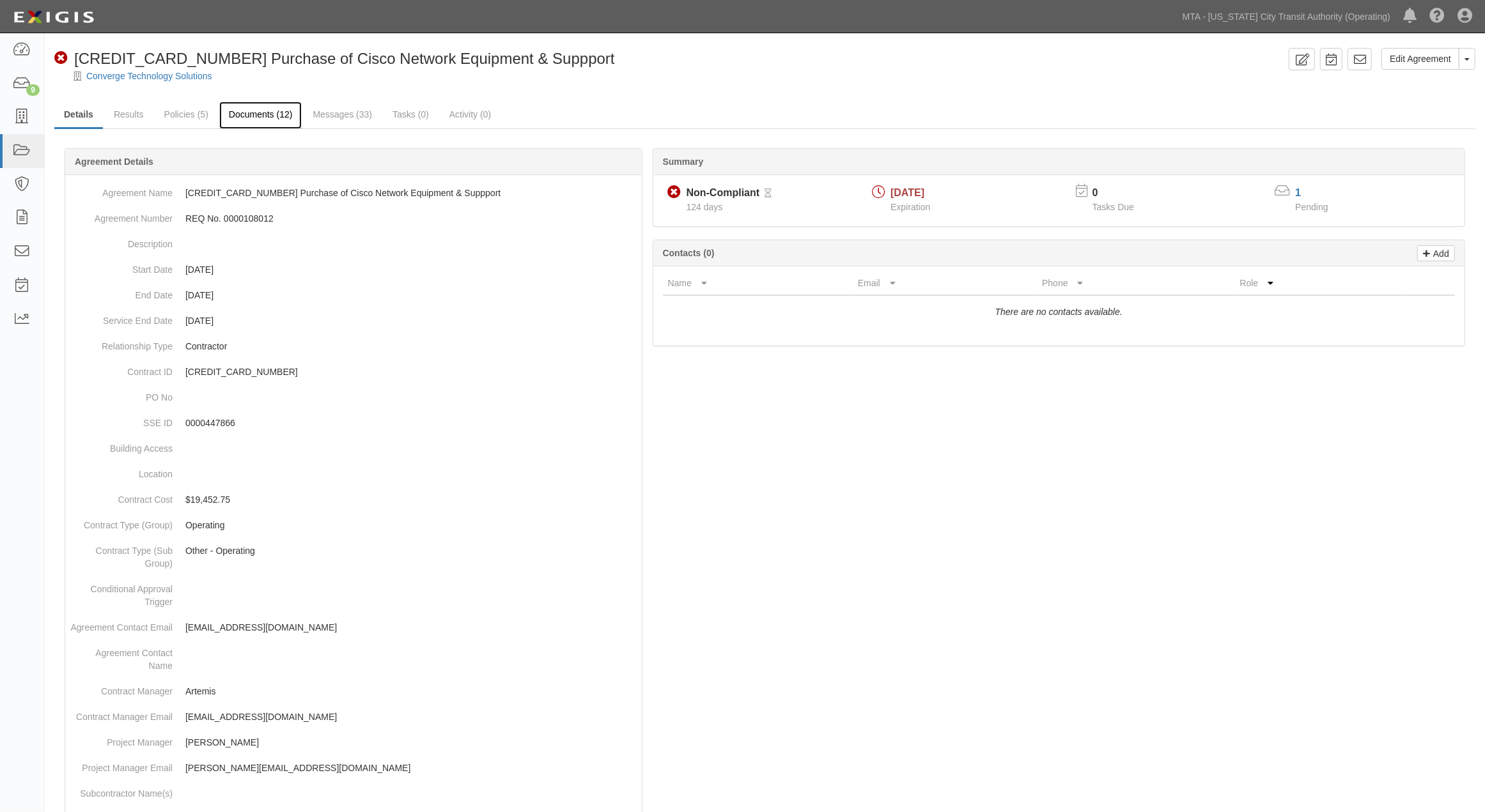
click at [270, 116] on link "Documents (12)" at bounding box center [260, 115] width 83 height 27
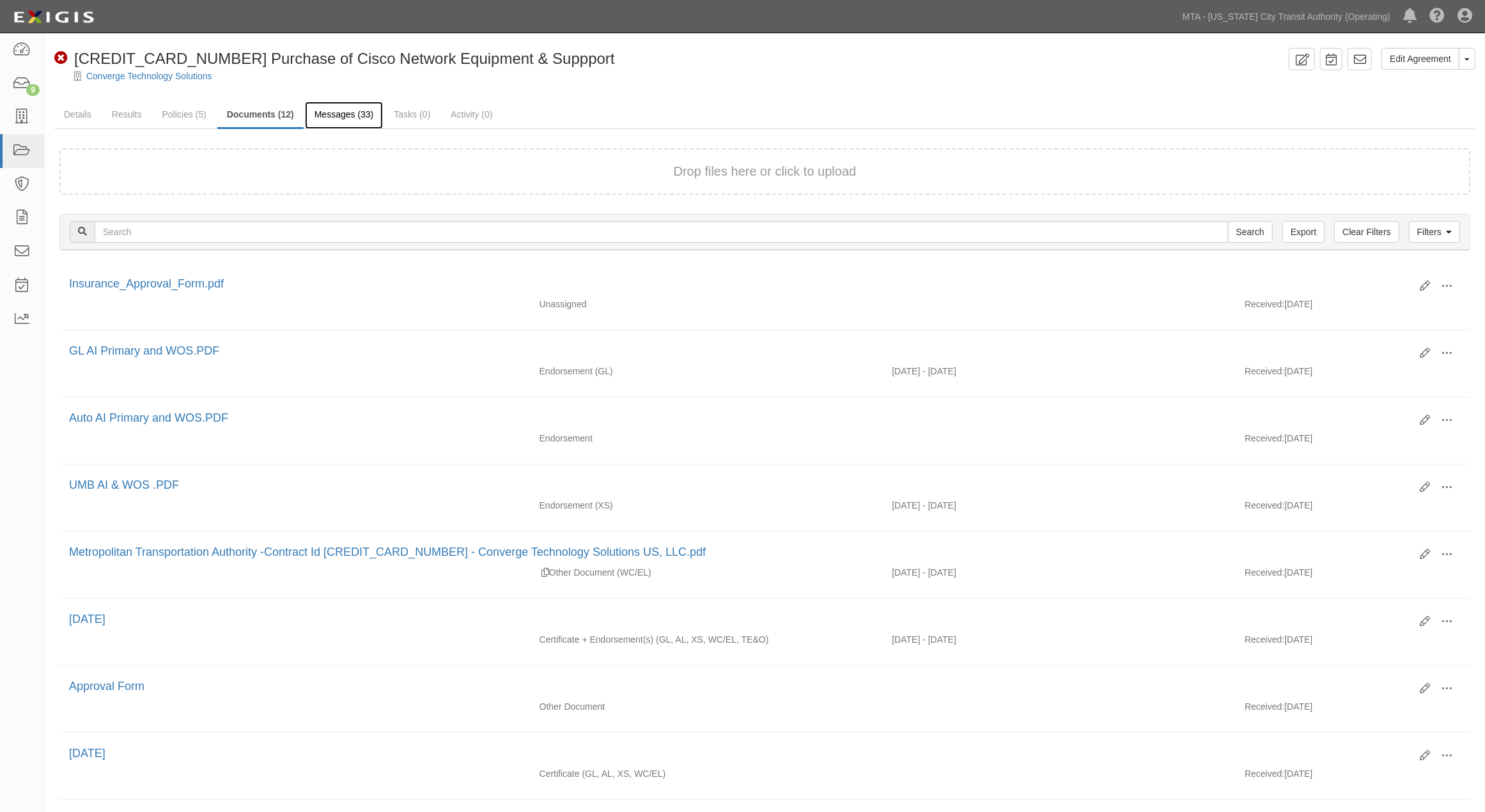
click at [344, 110] on link "Messages (33)" at bounding box center [343, 115] width 78 height 27
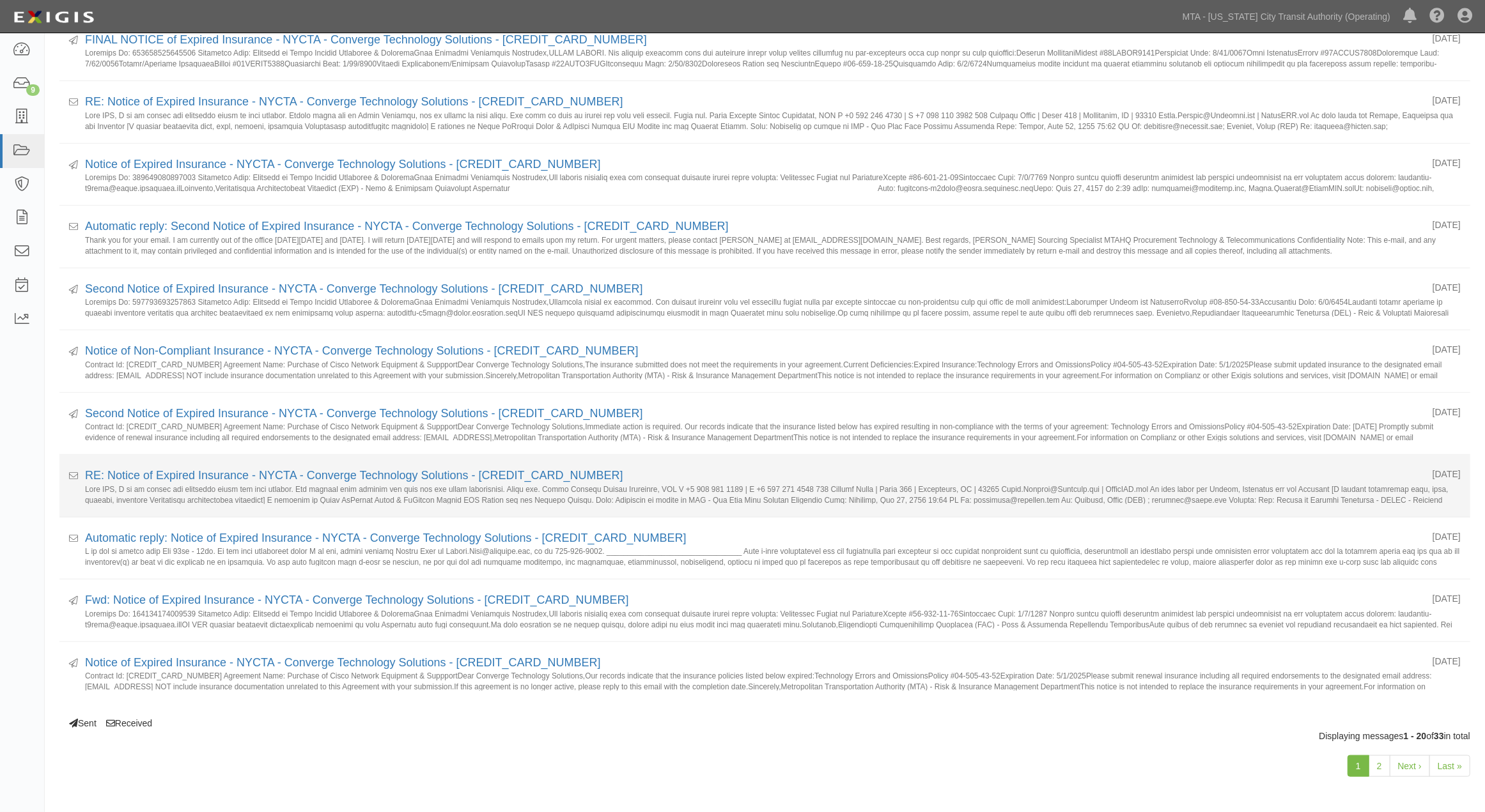
scroll to position [771, 0]
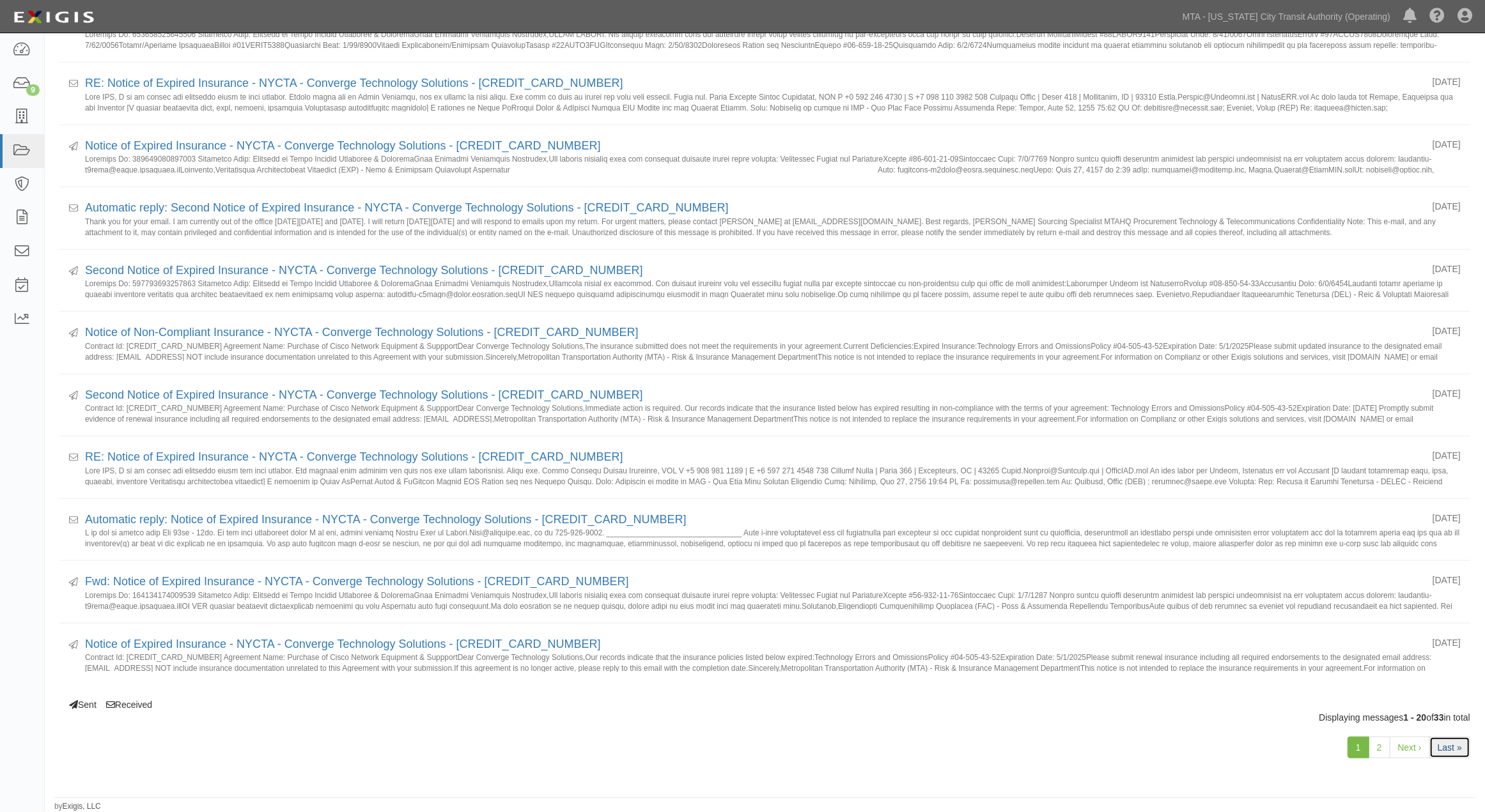
click at [1453, 744] on link "Last »" at bounding box center [1449, 748] width 41 height 22
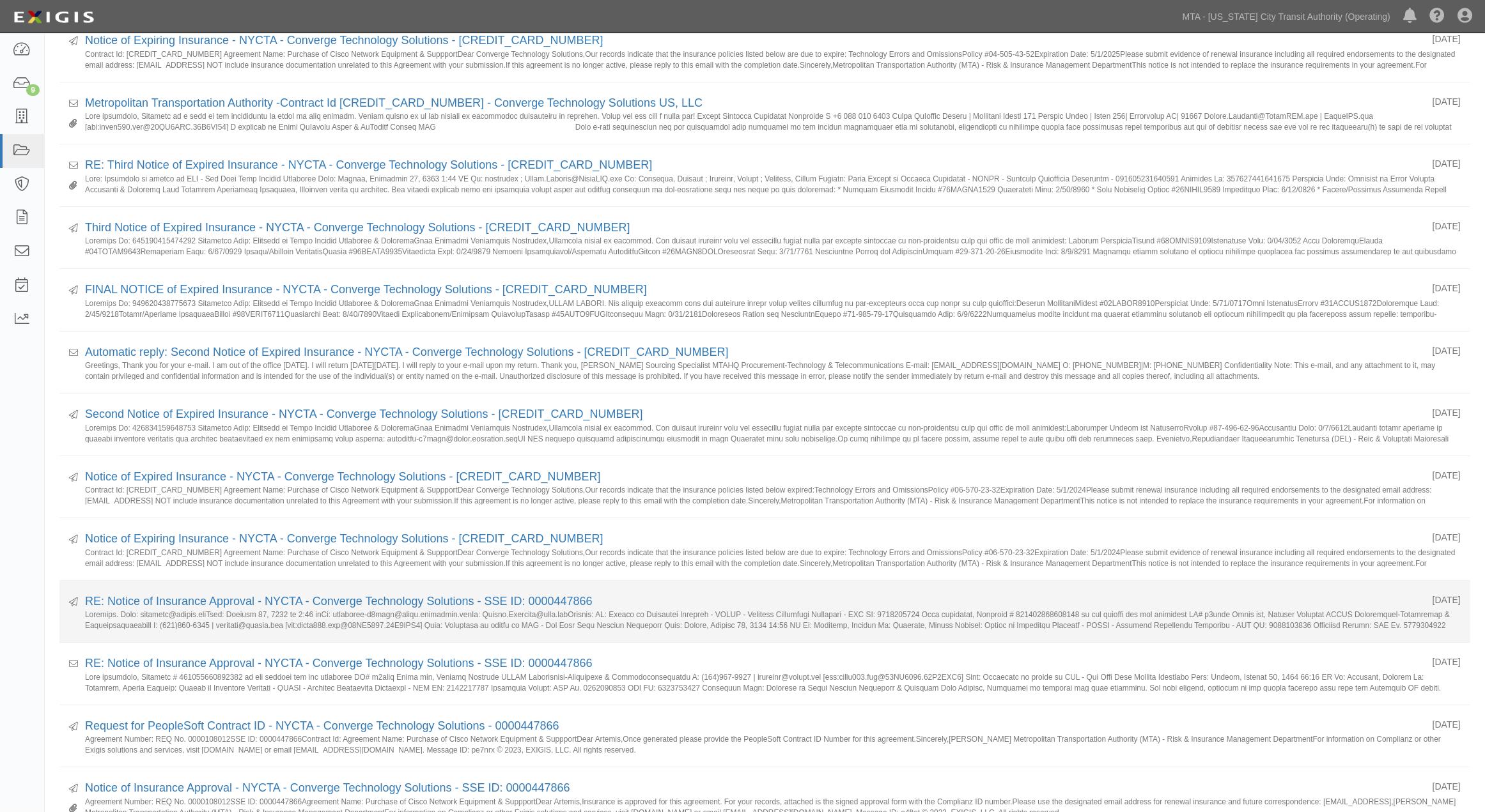
scroll to position [334, 0]
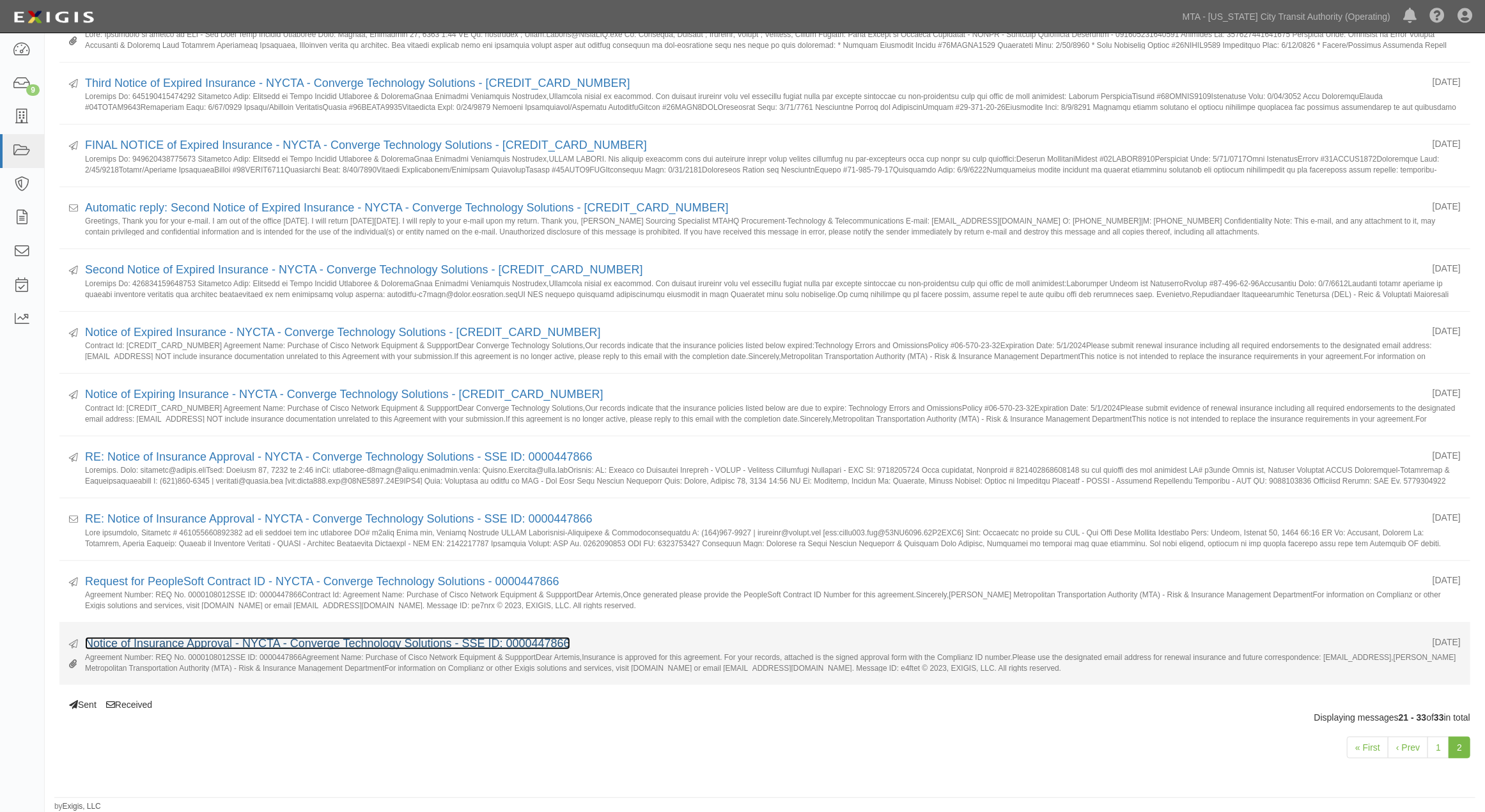
click at [310, 642] on link "Notice of Insurance Approval - NYCTA - Converge Technology Solutions - SSE ID: …" at bounding box center [327, 643] width 485 height 12
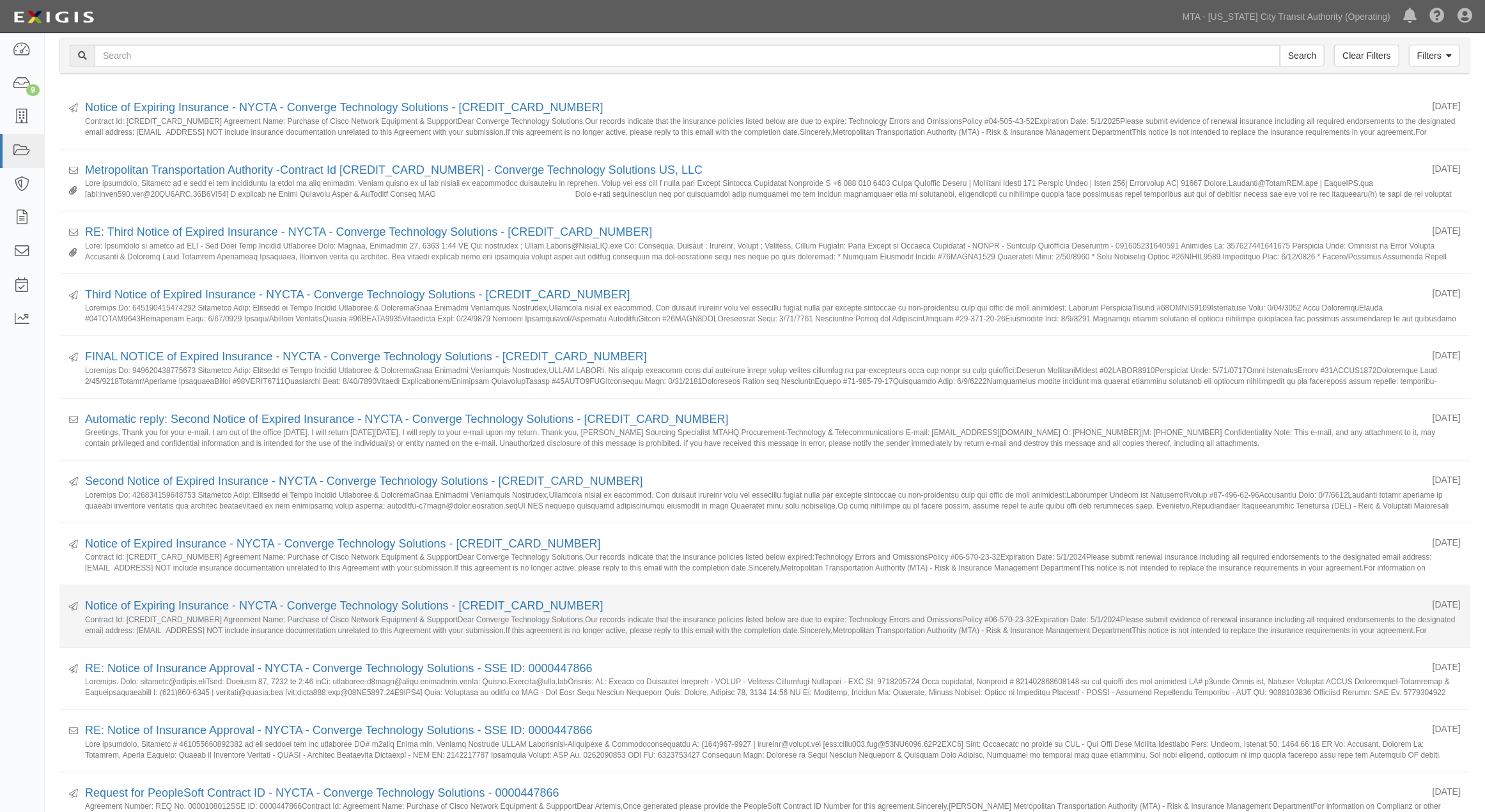
scroll to position [0, 0]
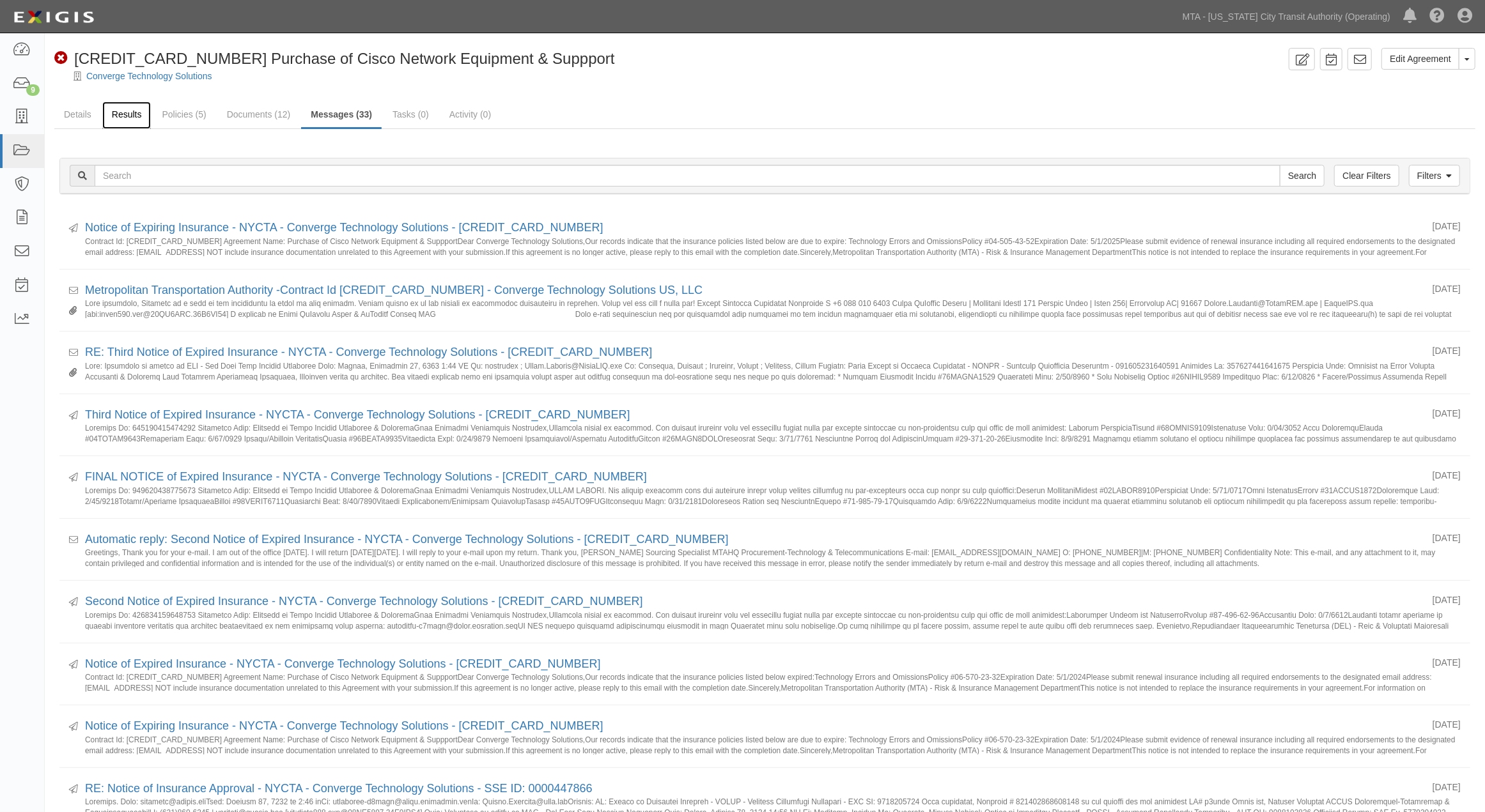
click at [113, 112] on link "Results" at bounding box center [127, 115] width 49 height 27
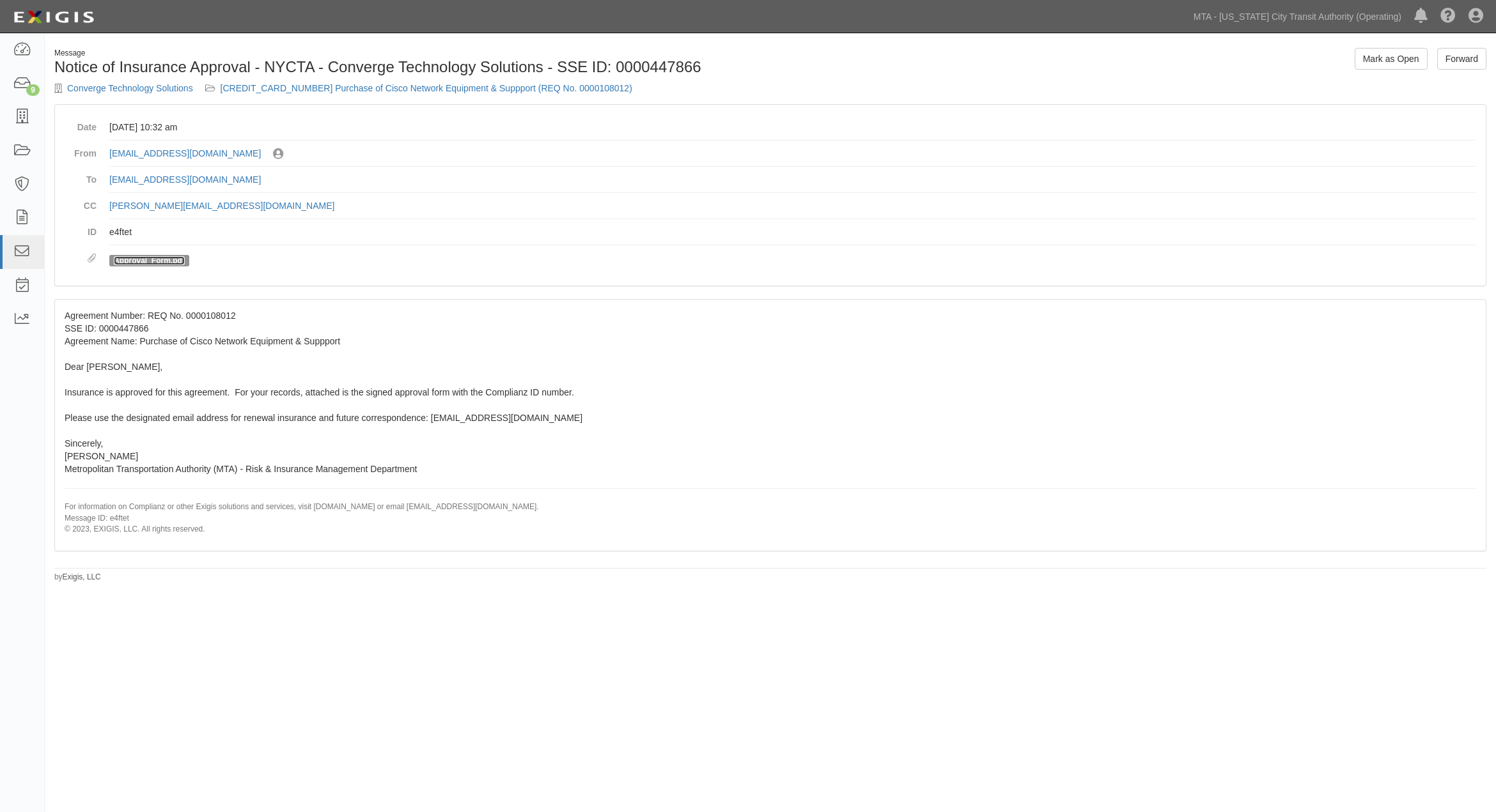
click at [171, 259] on link "Approval_Form.pdf" at bounding box center [148, 261] width 71 height 9
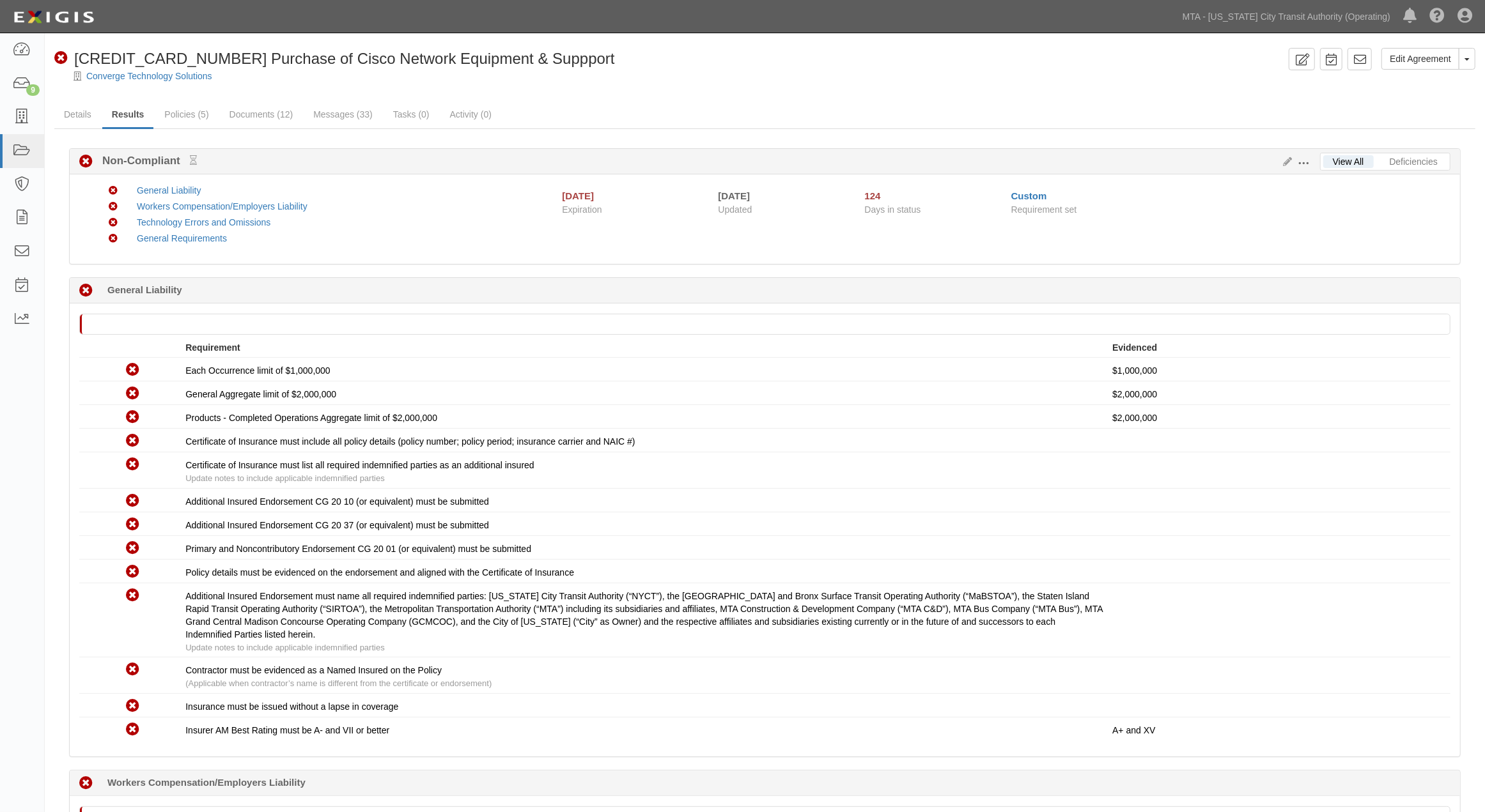
click at [75, 113] on link "Details" at bounding box center [78, 114] width 47 height 26
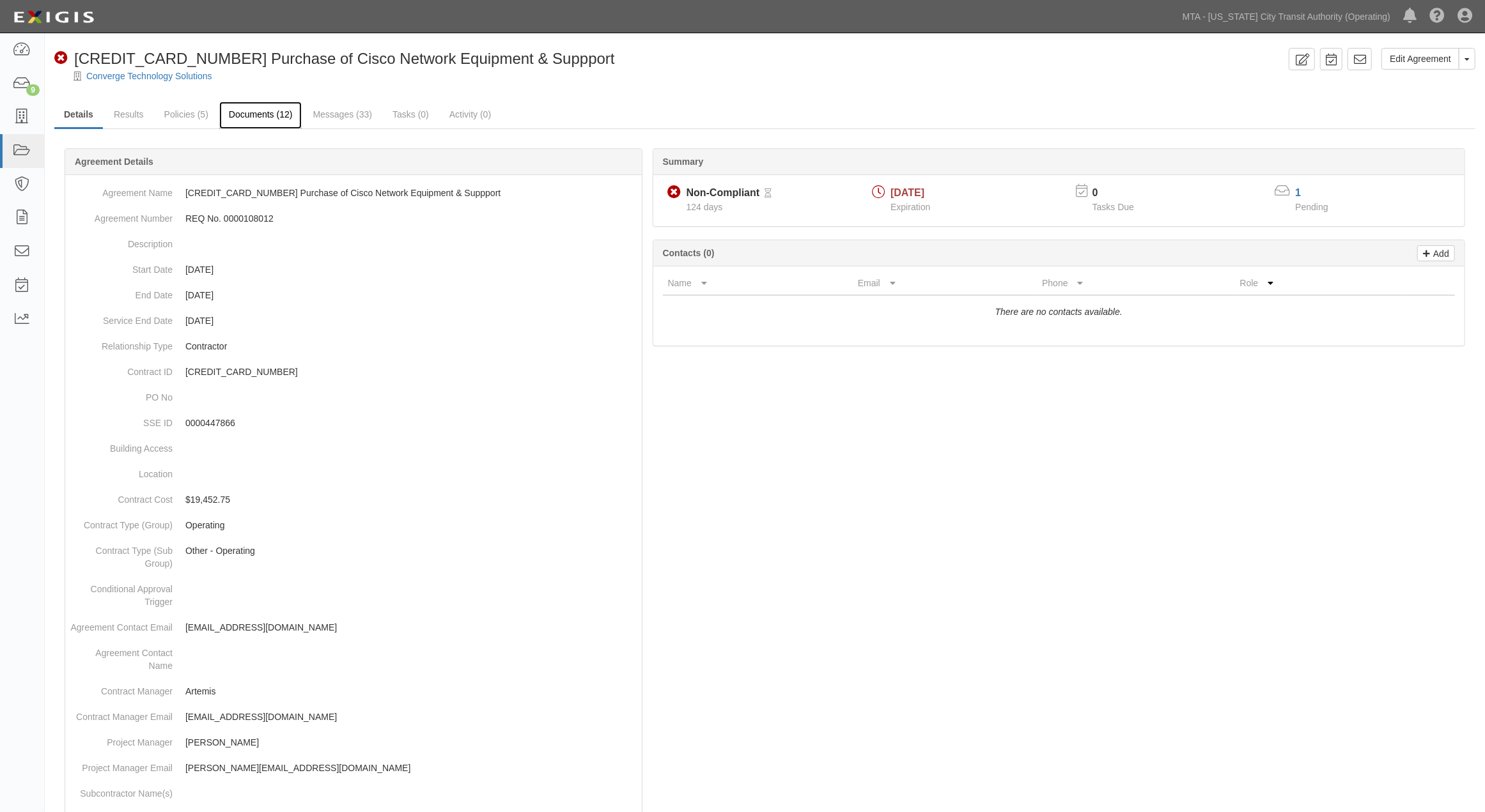
click at [256, 116] on link "Documents (12)" at bounding box center [260, 115] width 83 height 27
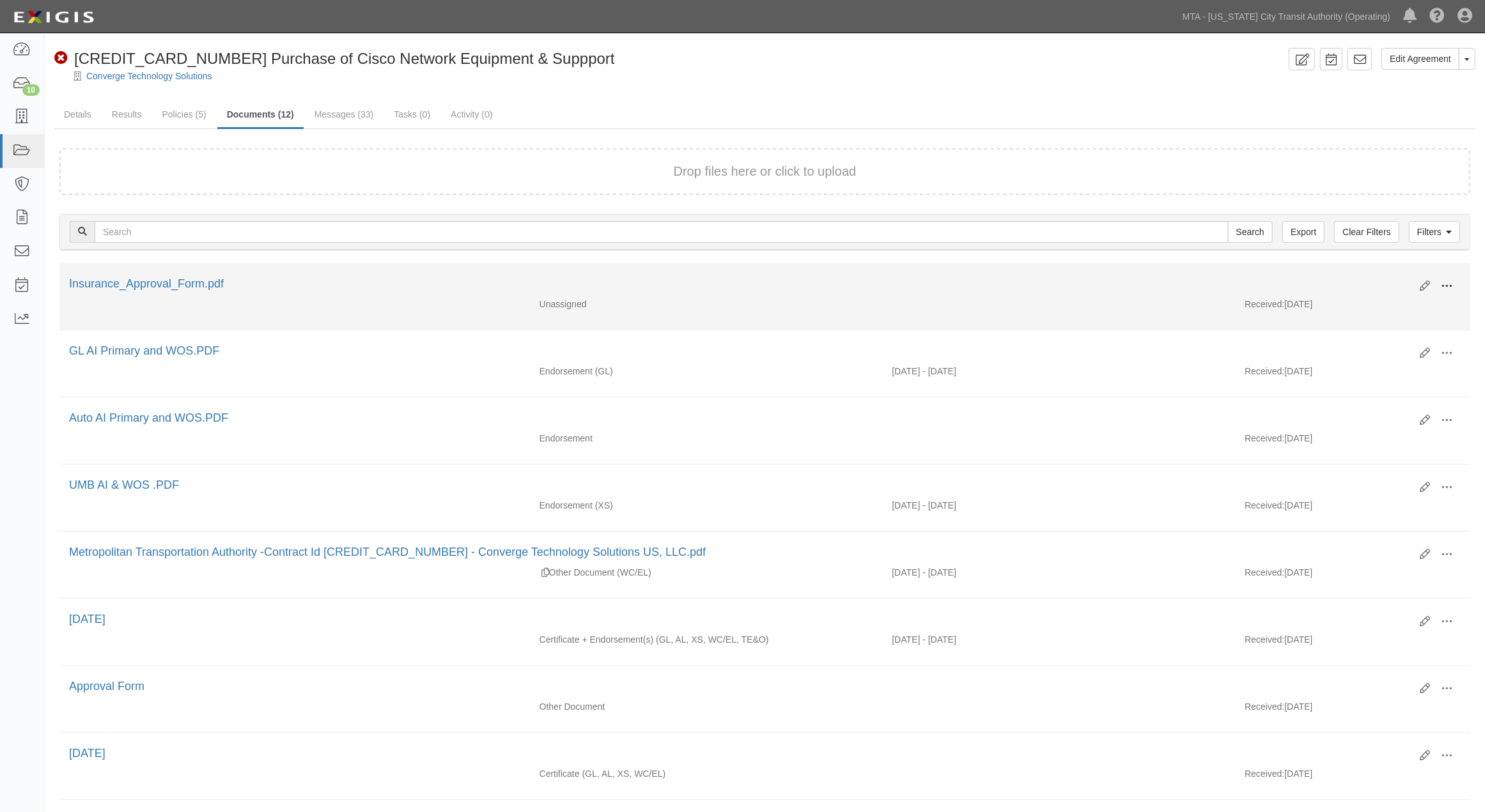
click at [1451, 283] on span at bounding box center [1446, 286] width 12 height 12
click at [1360, 299] on link "View" at bounding box center [1385, 305] width 101 height 23
click at [1452, 281] on span at bounding box center [1446, 286] width 12 height 12
click at [1363, 348] on link "Archive" at bounding box center [1385, 352] width 101 height 23
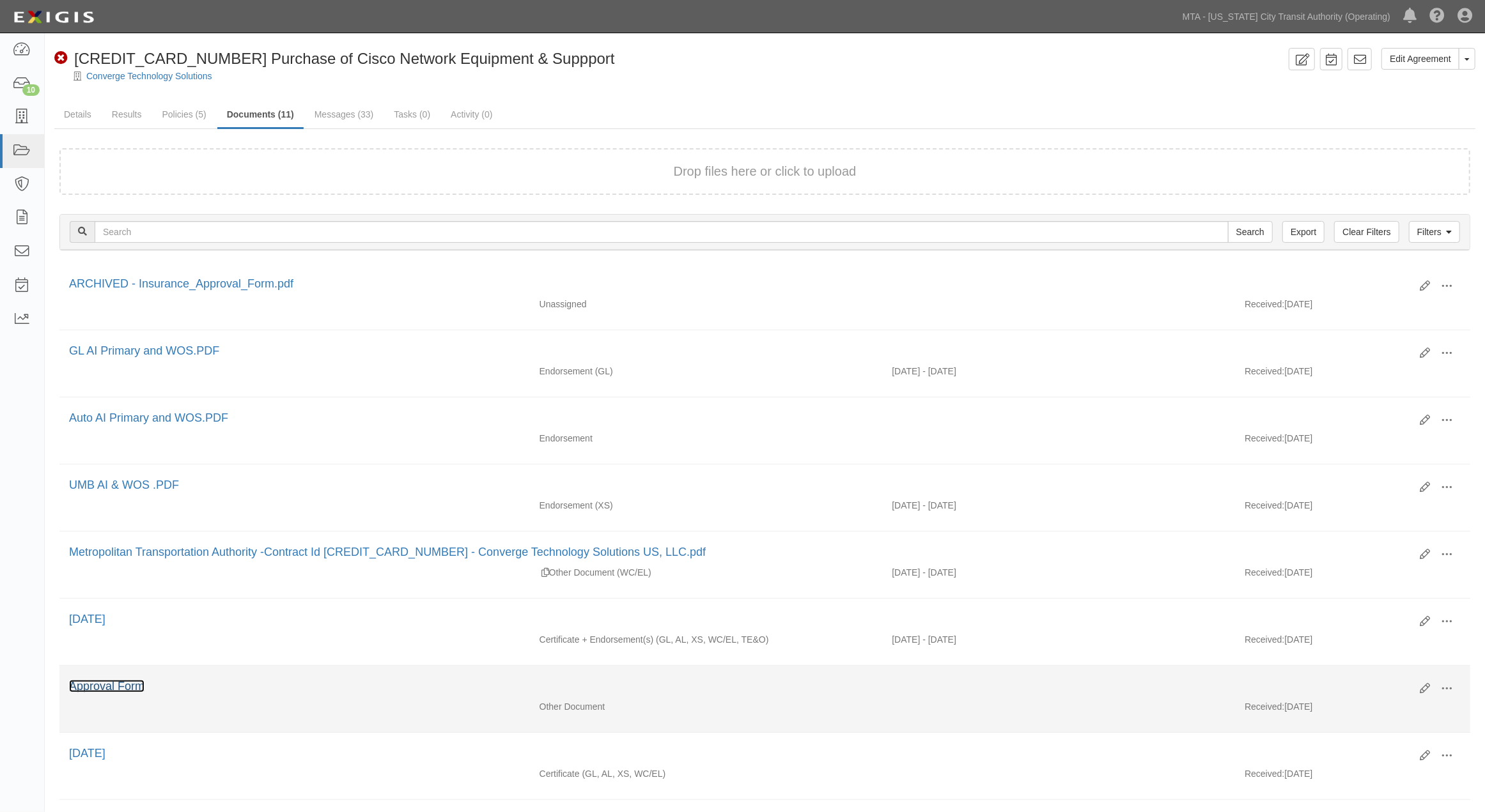
click at [99, 693] on link "Approval Form" at bounding box center [106, 686] width 75 height 12
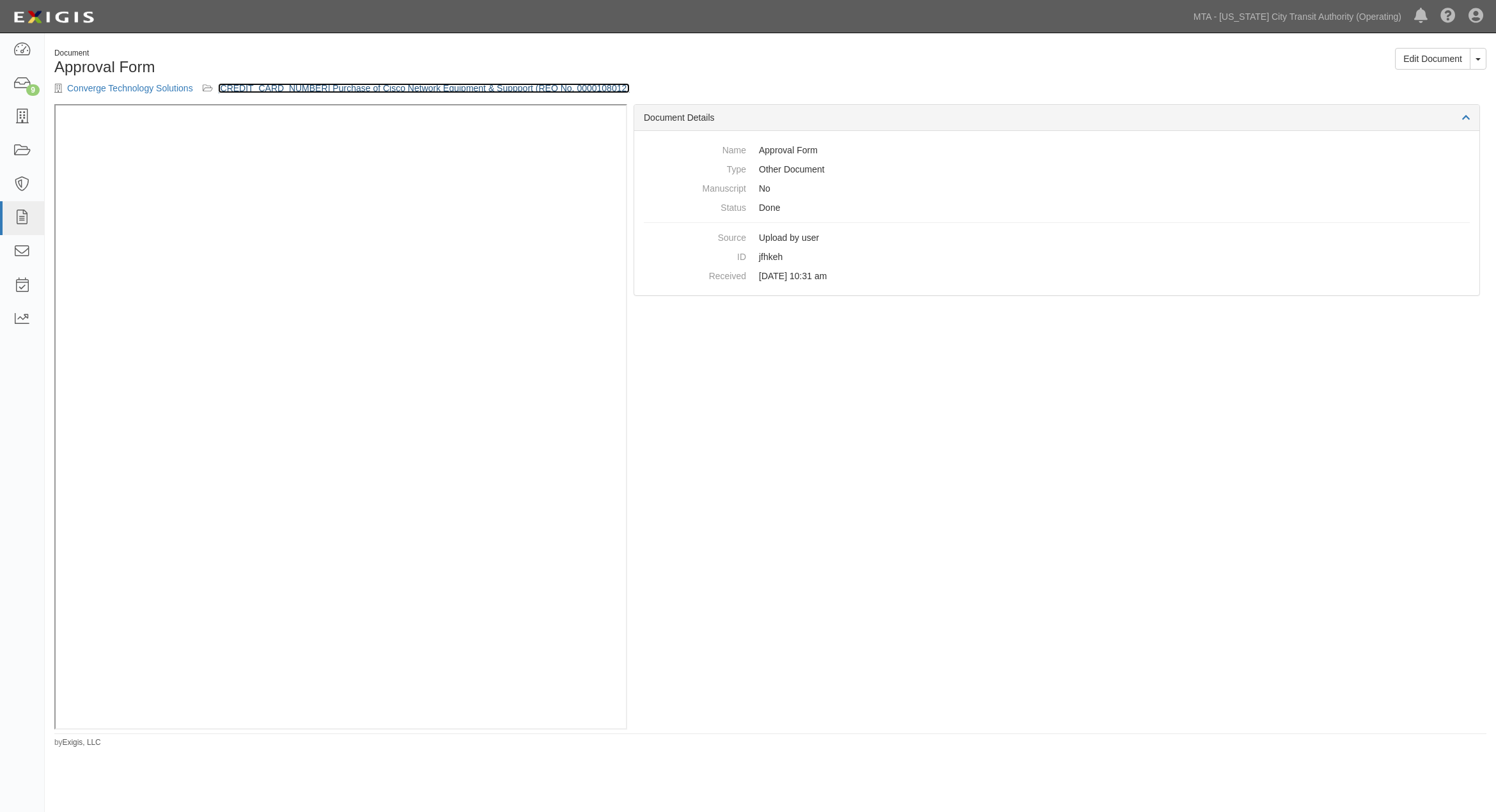
click at [361, 85] on link "600000000032767 Purchase of Cisco Network Equipment & Suppport (REQ No. 0000108…" at bounding box center [424, 88] width 412 height 10
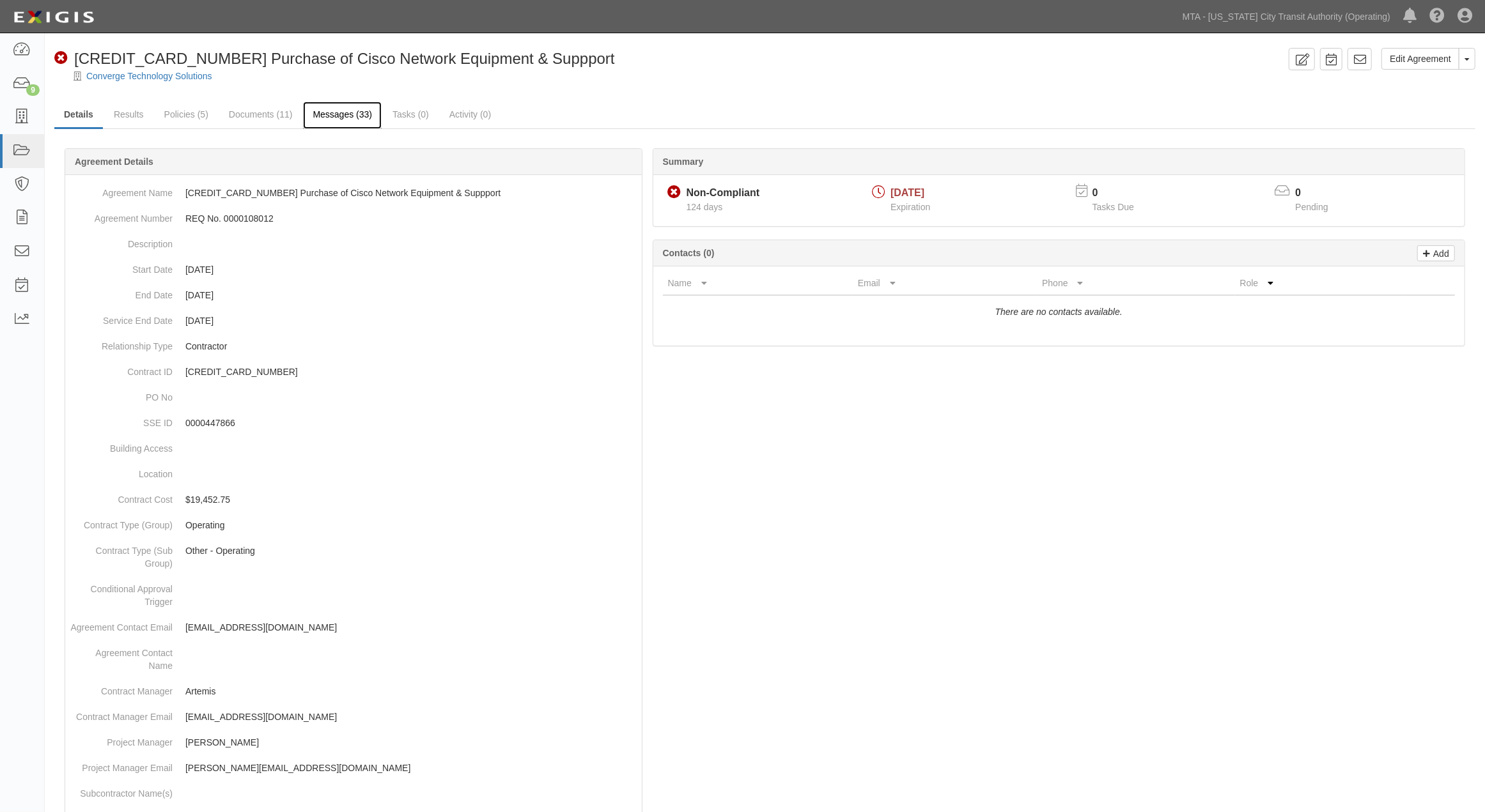
click at [339, 113] on link "Messages (33)" at bounding box center [342, 115] width 78 height 27
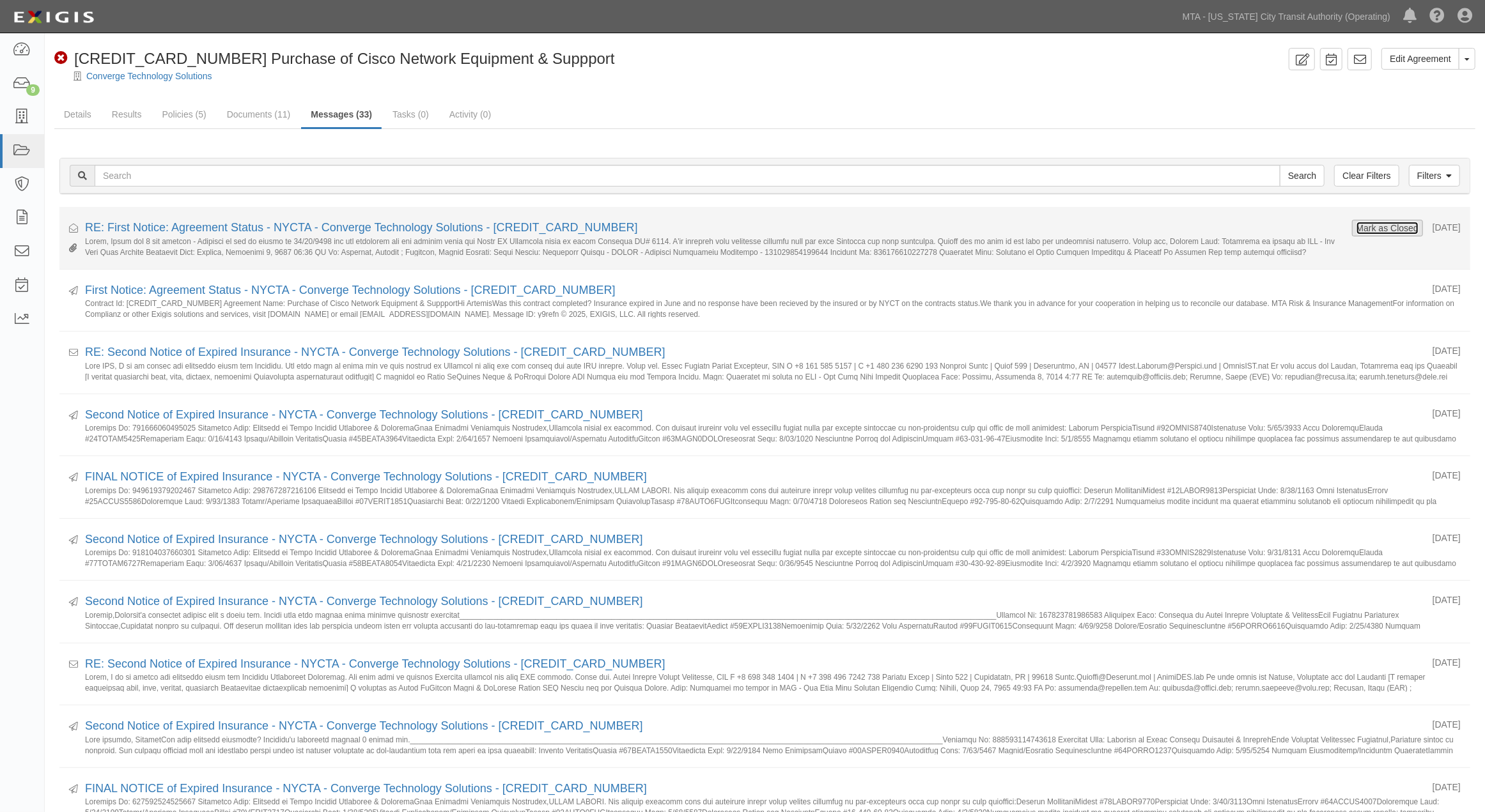
click at [1373, 228] on button "Mark as Closed" at bounding box center [1387, 228] width 63 height 14
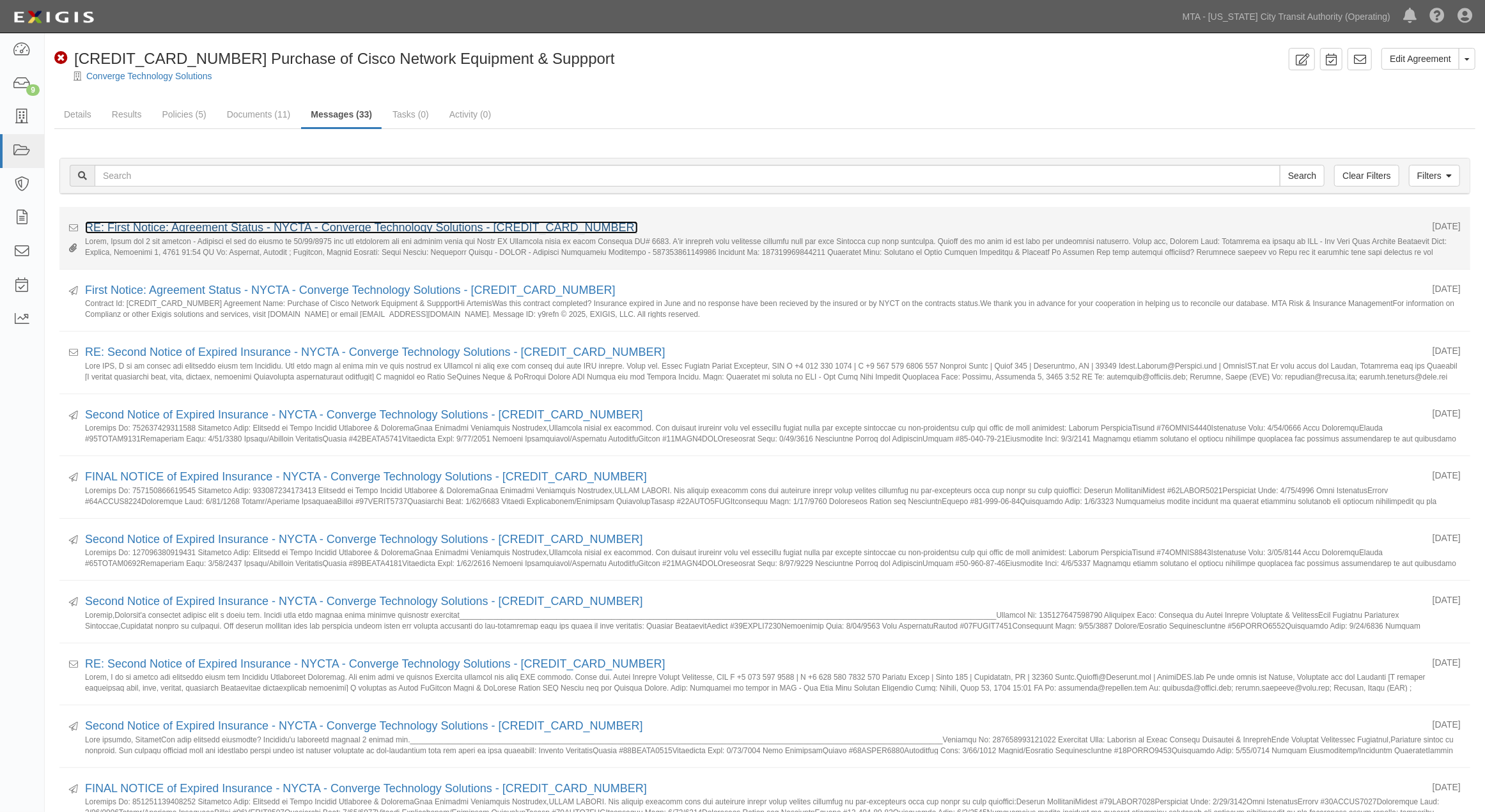
click at [303, 227] on link "RE: First Notice: Agreement Status - NYCTA - Converge Technology Solutions - [C…" at bounding box center [361, 228] width 553 height 12
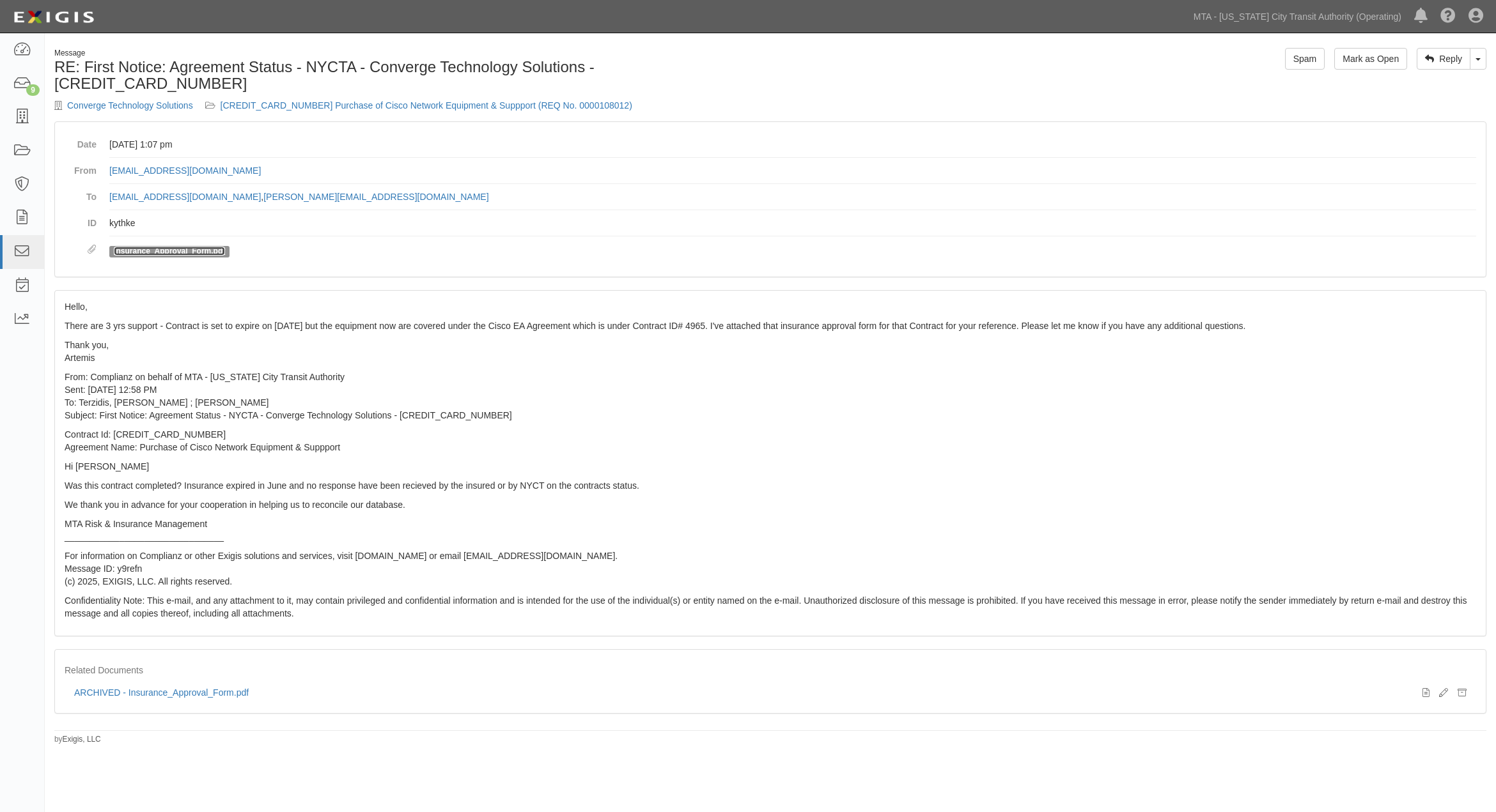
click at [211, 247] on link "Insurance_Approval_Form.pdf" at bounding box center [169, 252] width 111 height 9
drag, startPoint x: 1480, startPoint y: 54, endPoint x: 1473, endPoint y: 59, distance: 8.6
click at [1480, 54] on link "Toggle Dropdown" at bounding box center [1477, 59] width 16 height 22
click at [1410, 82] on link "Reply All" at bounding box center [1435, 82] width 101 height 16
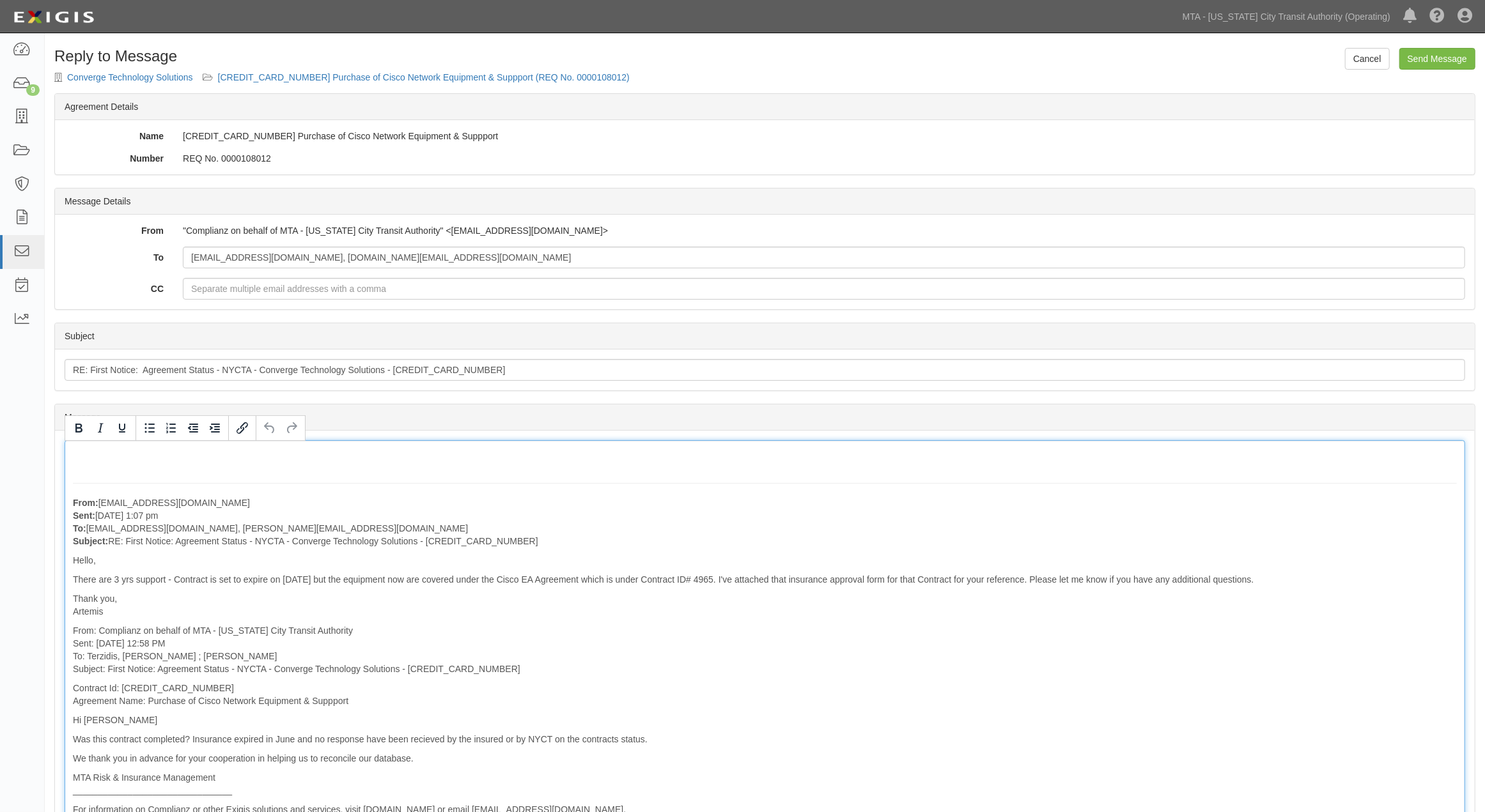
click at [213, 455] on div "From: [EMAIL_ADDRESS][DOMAIN_NAME] Sent: [DATE] 1:07 pm To: [EMAIL_ADDRESS][DOM…" at bounding box center [765, 663] width 1400 height 444
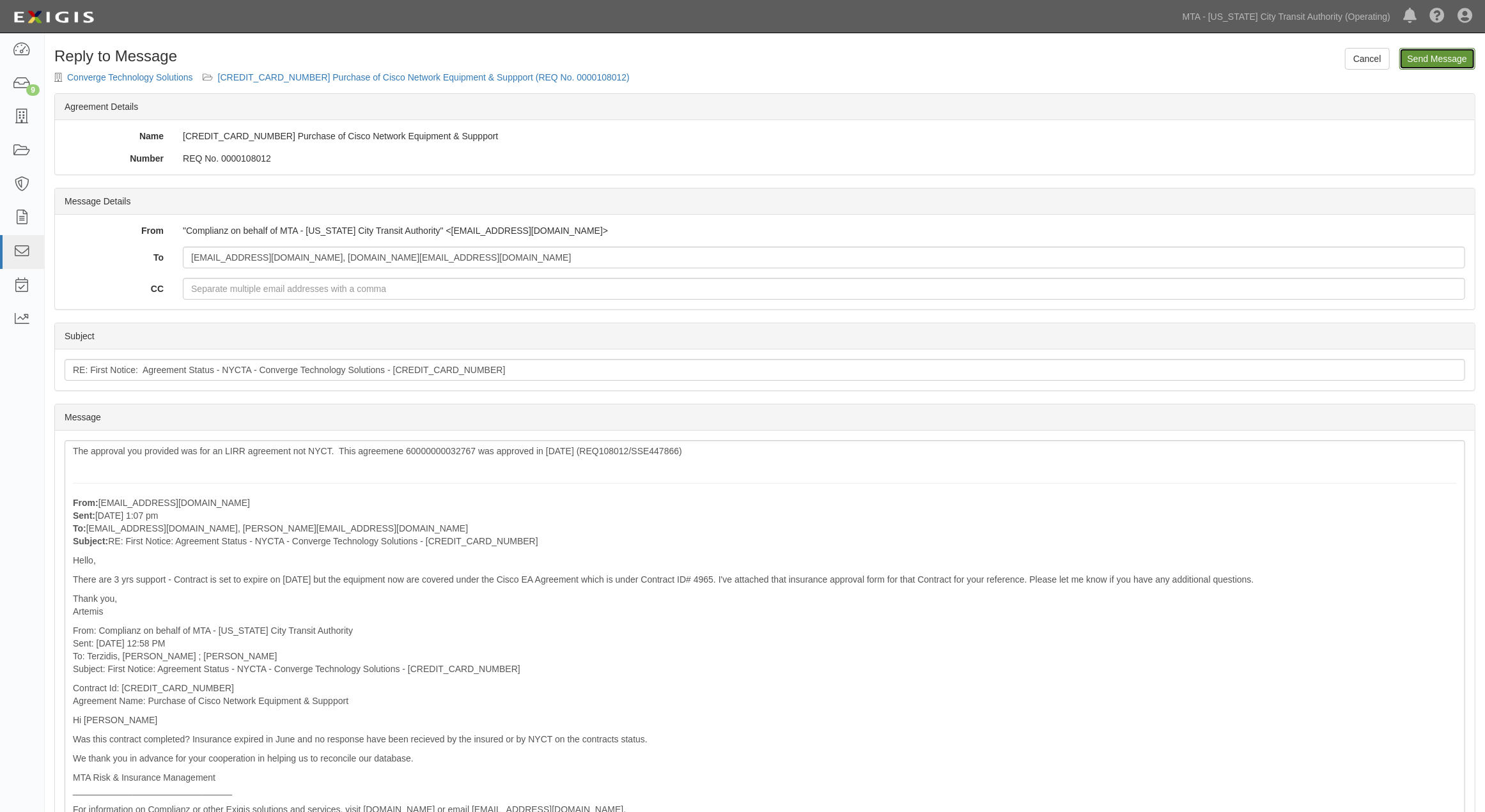
click at [1451, 59] on input "Send Message" at bounding box center [1438, 59] width 76 height 22
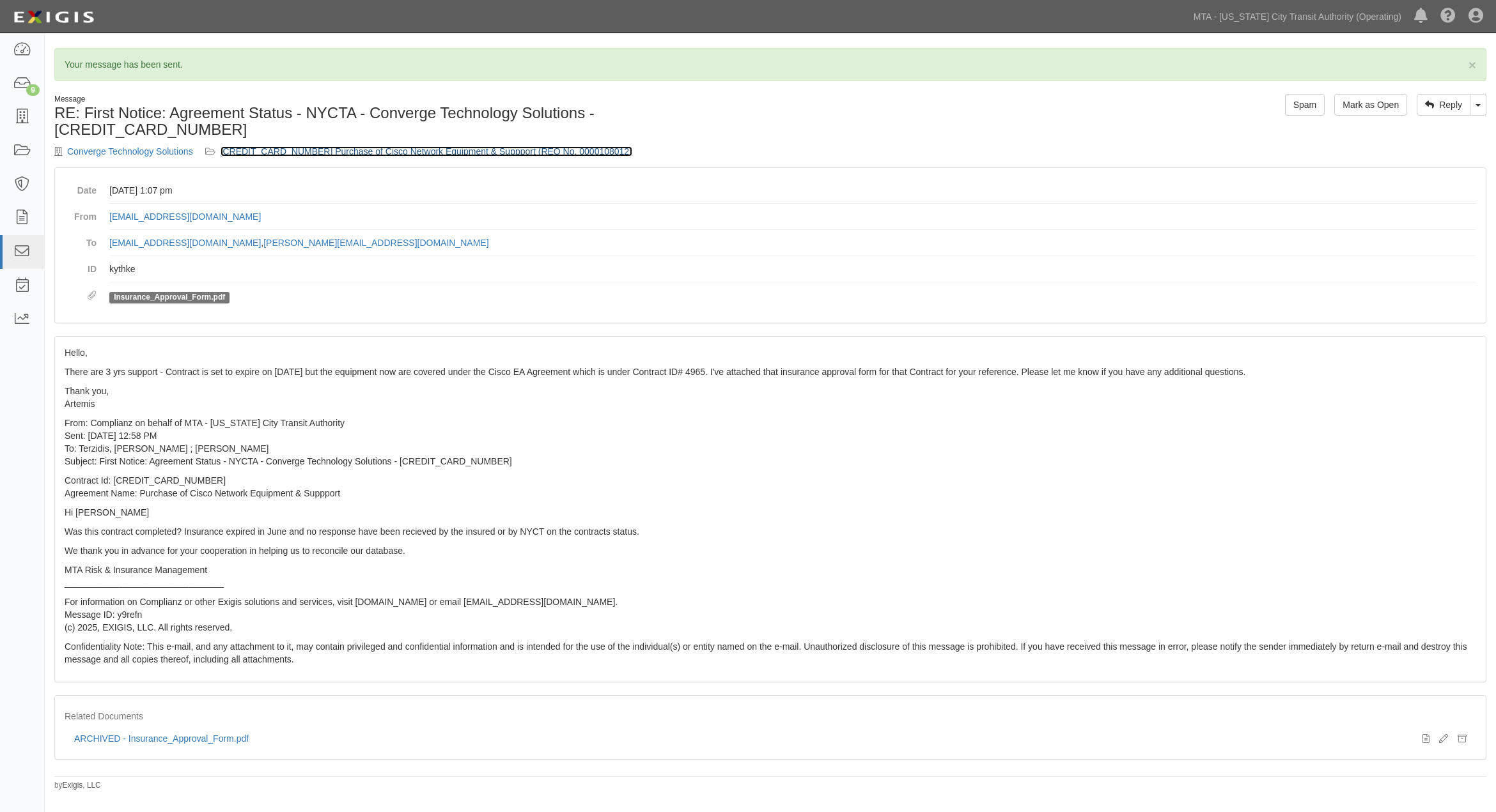
click at [445, 146] on link "600000000032767 Purchase of Cisco Network Equipment & Suppport (REQ No. 0000108…" at bounding box center [427, 151] width 412 height 10
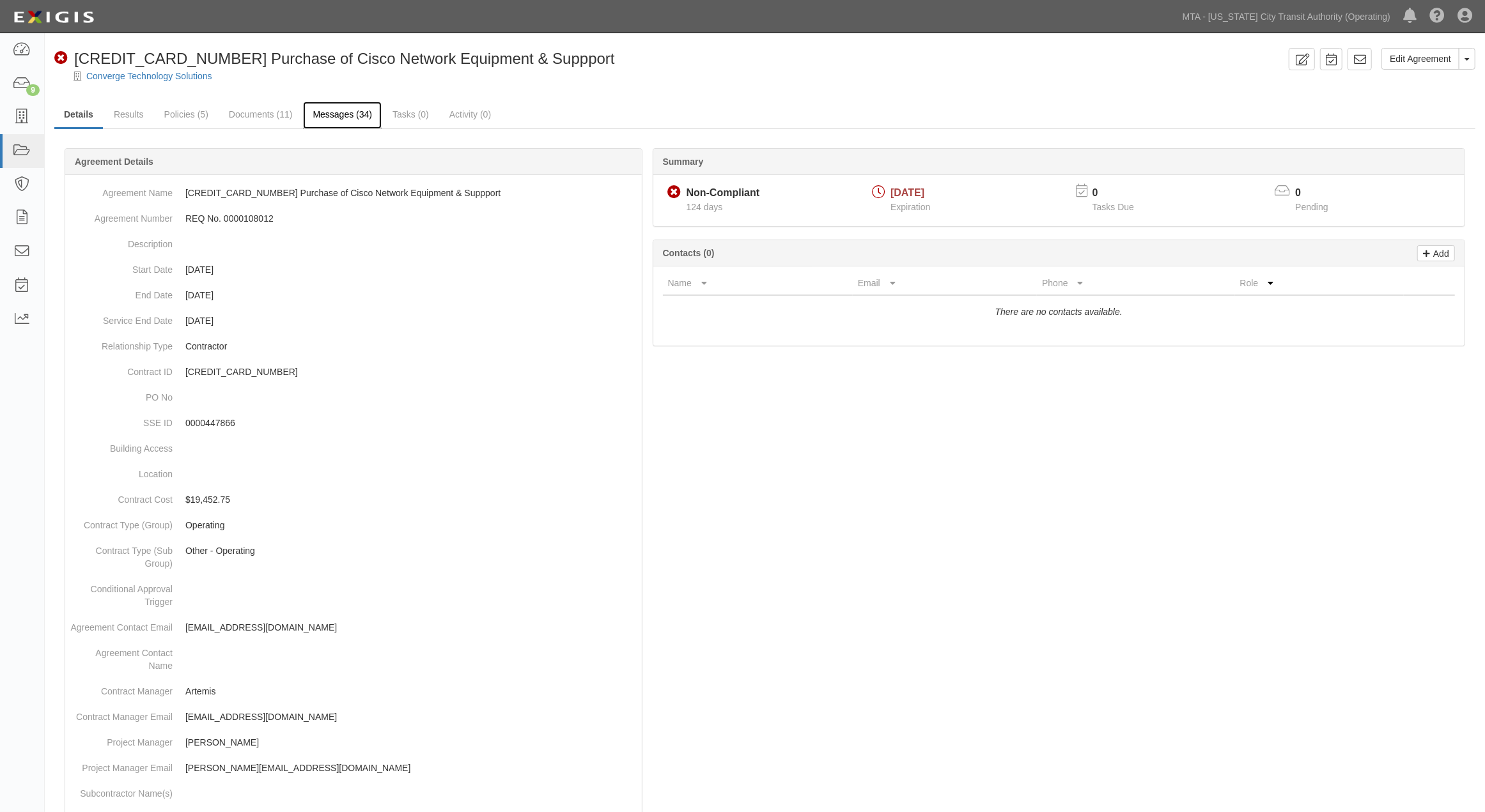
click at [331, 119] on link "Messages (34)" at bounding box center [342, 115] width 78 height 27
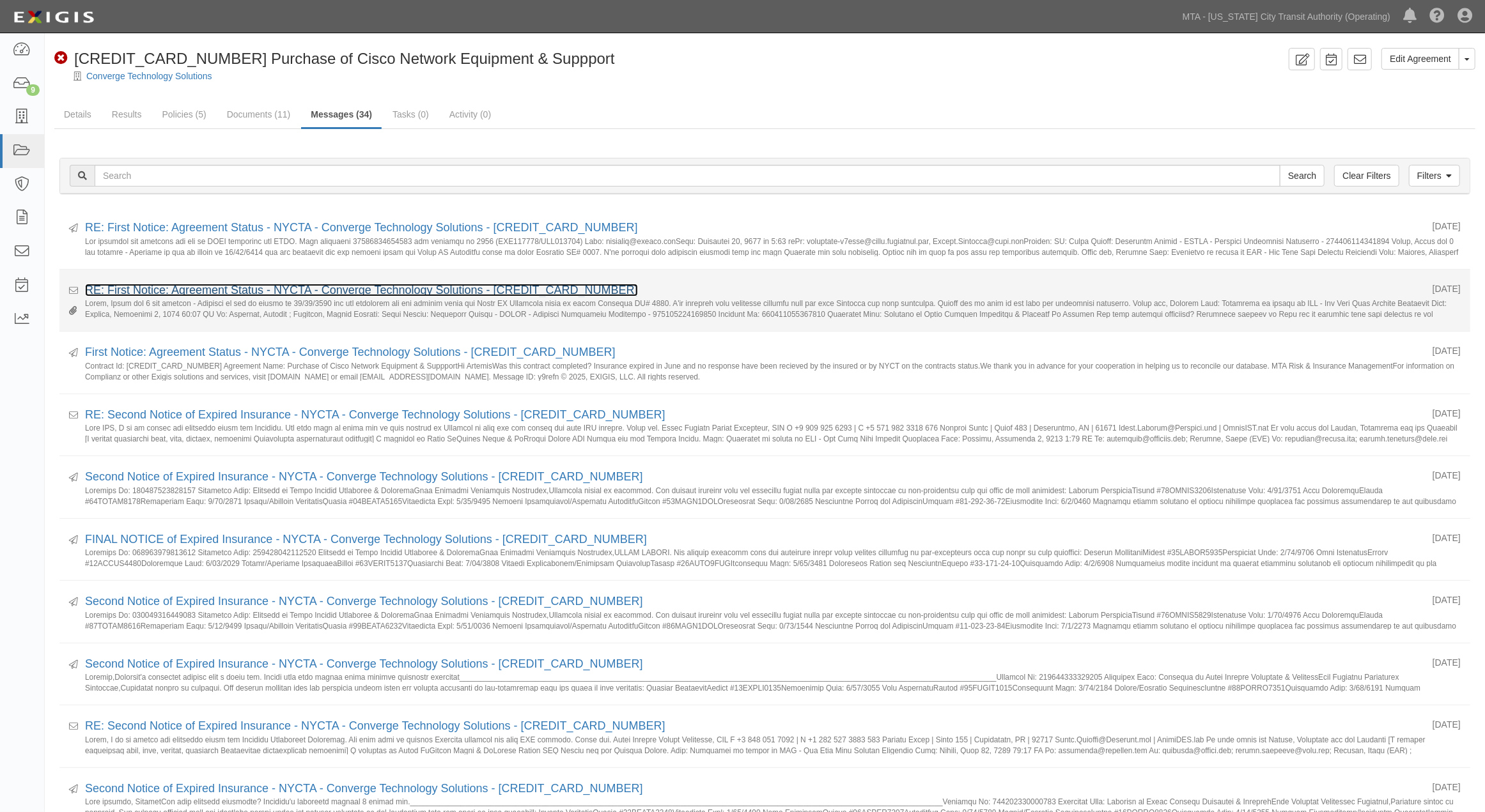
click at [197, 291] on link "RE: First Notice: Agreement Status - NYCTA - Converge Technology Solutions - [C…" at bounding box center [361, 290] width 553 height 12
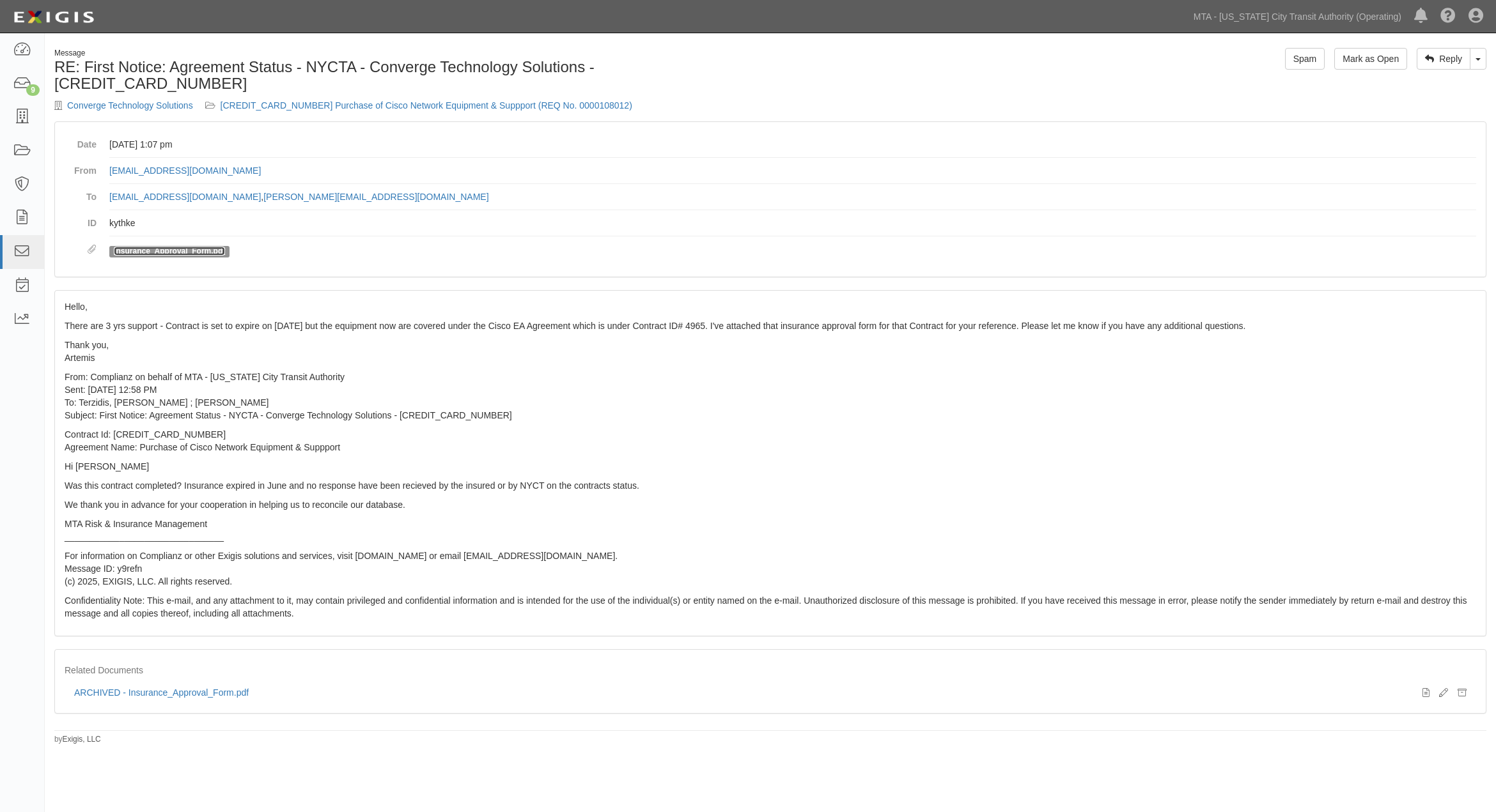
click at [204, 247] on link "Insurance_Approval_Form.pdf" at bounding box center [169, 252] width 111 height 9
click at [1319, 460] on p "Hi [PERSON_NAME]" at bounding box center [770, 466] width 1411 height 12
click at [1338, 17] on link "MTA - [US_STATE] City Transit Authority (Operating)" at bounding box center [1298, 16] width 221 height 26
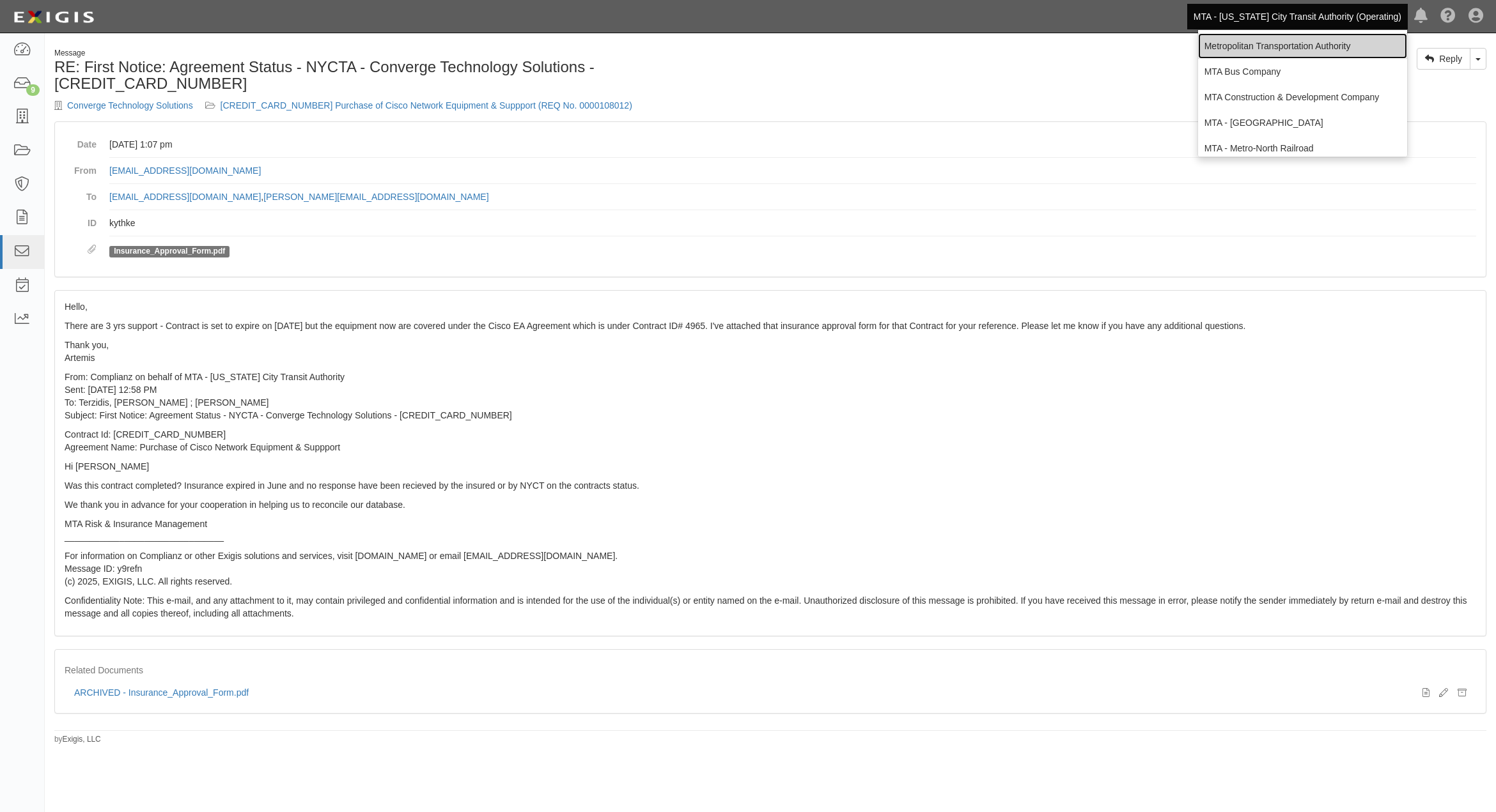
click at [1280, 44] on link "Metropolitan Transportation Authority" at bounding box center [1302, 46] width 209 height 26
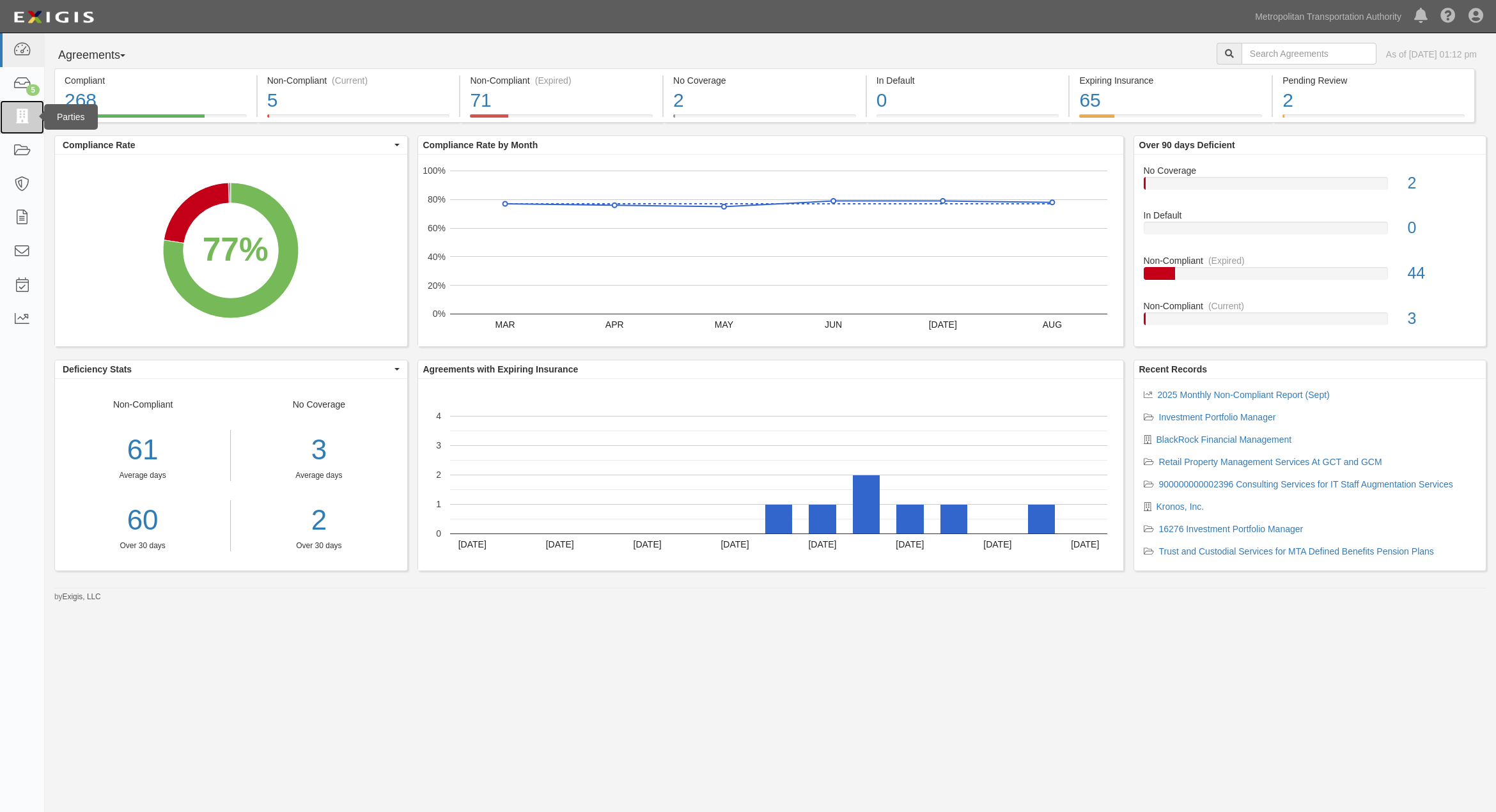
click at [24, 113] on icon at bounding box center [21, 117] width 18 height 15
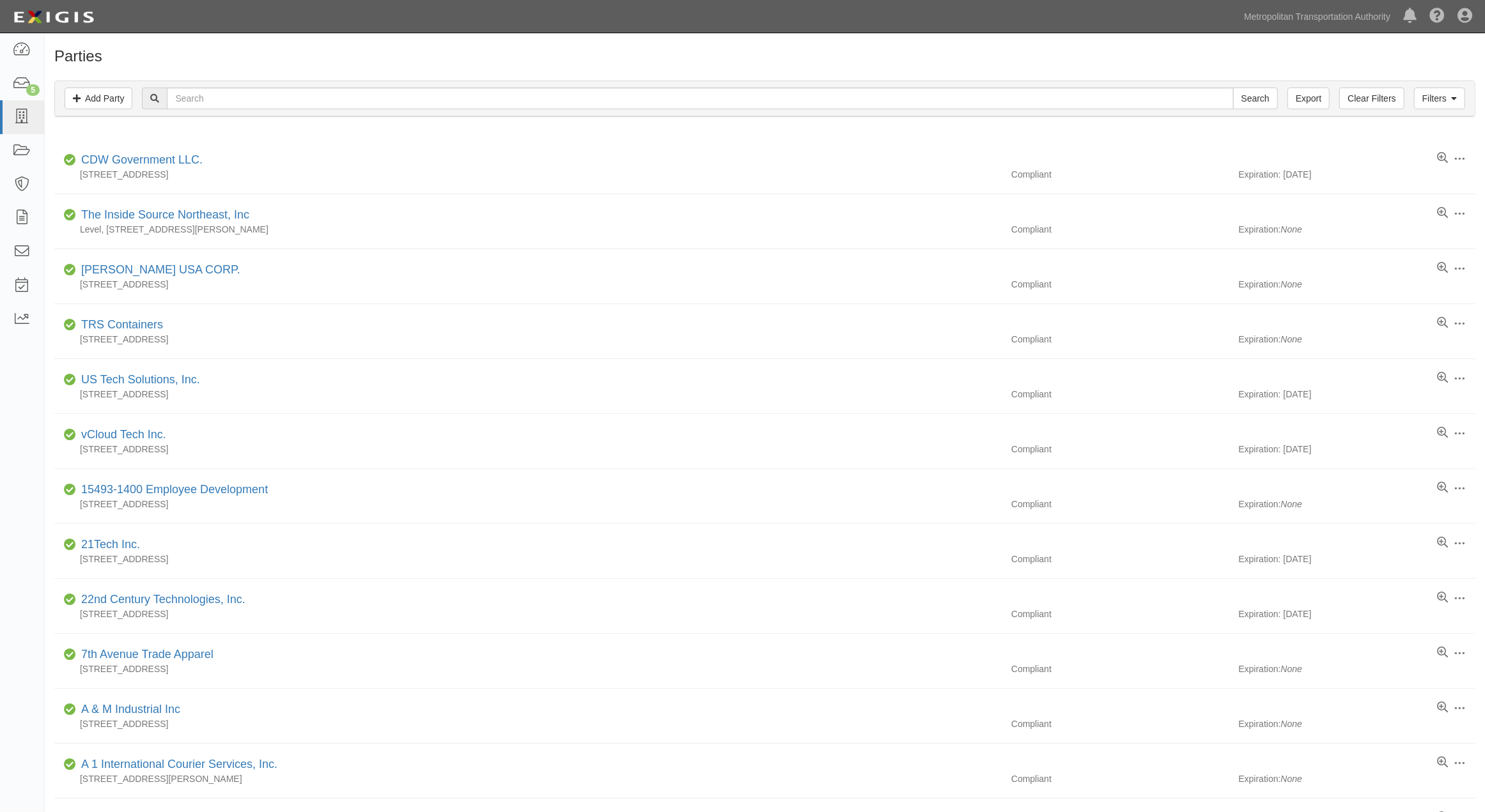
click at [283, 110] on div "Filters Add Party Clear Filters Export Search Filters" at bounding box center [765, 98] width 1420 height 35
click at [288, 99] on input "text" at bounding box center [700, 99] width 1066 height 22
type input "Converge"
click at [1233, 88] on input "Search" at bounding box center [1256, 99] width 45 height 22
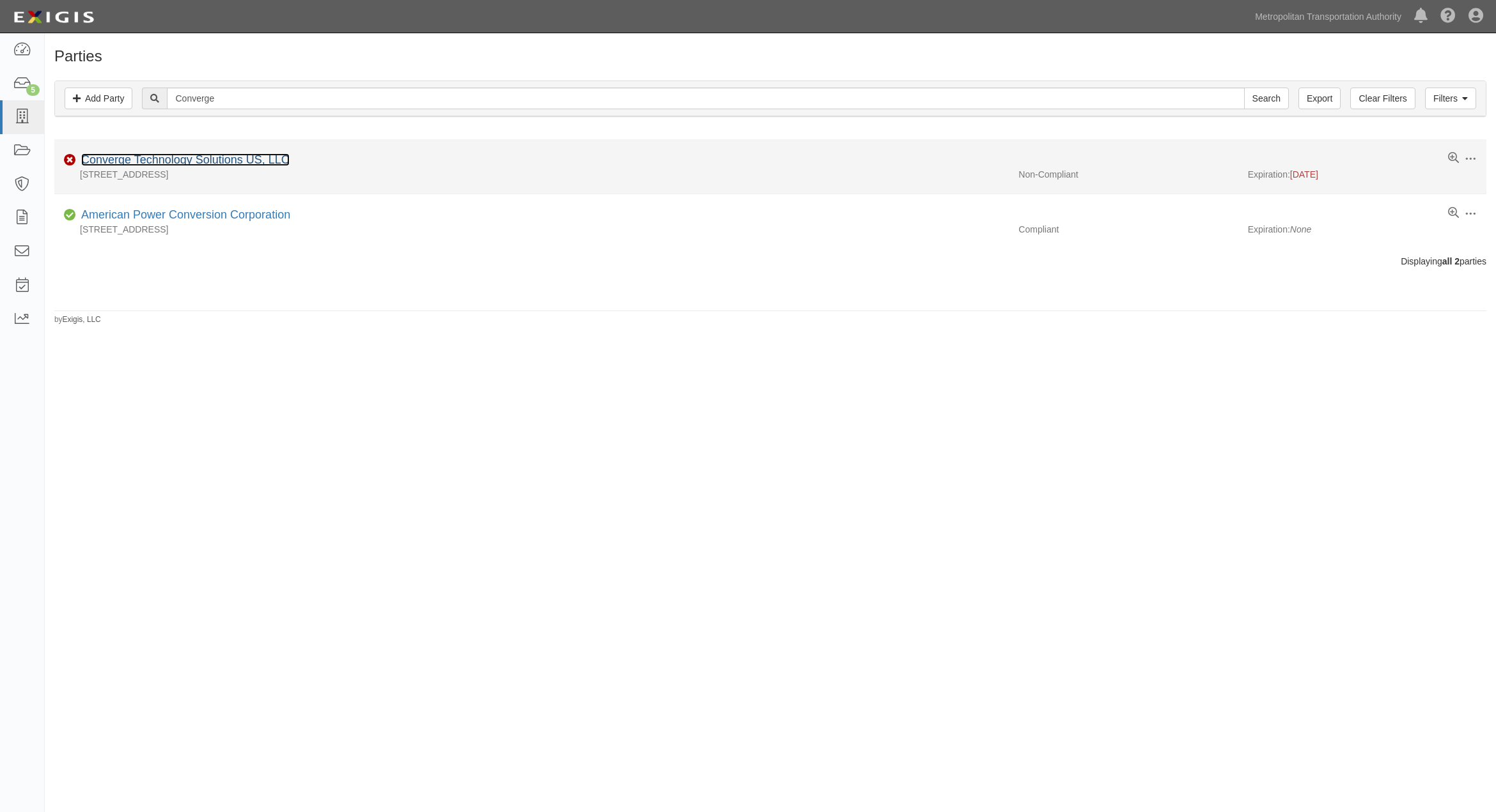
click at [194, 157] on link "Converge Technology Solutions US, LLC" at bounding box center [185, 159] width 208 height 12
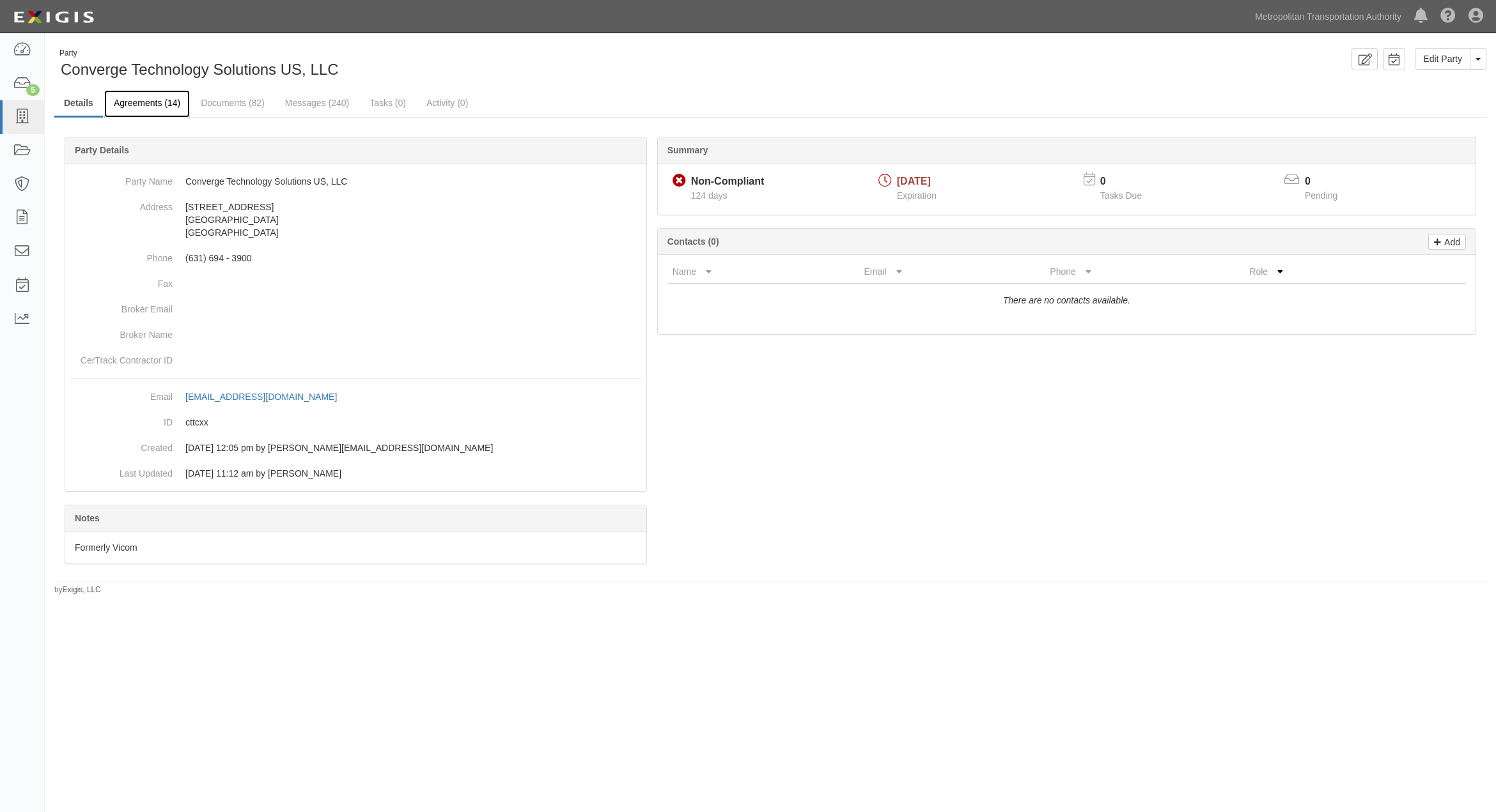
click at [167, 103] on link "Agreements (14)" at bounding box center [147, 103] width 85 height 27
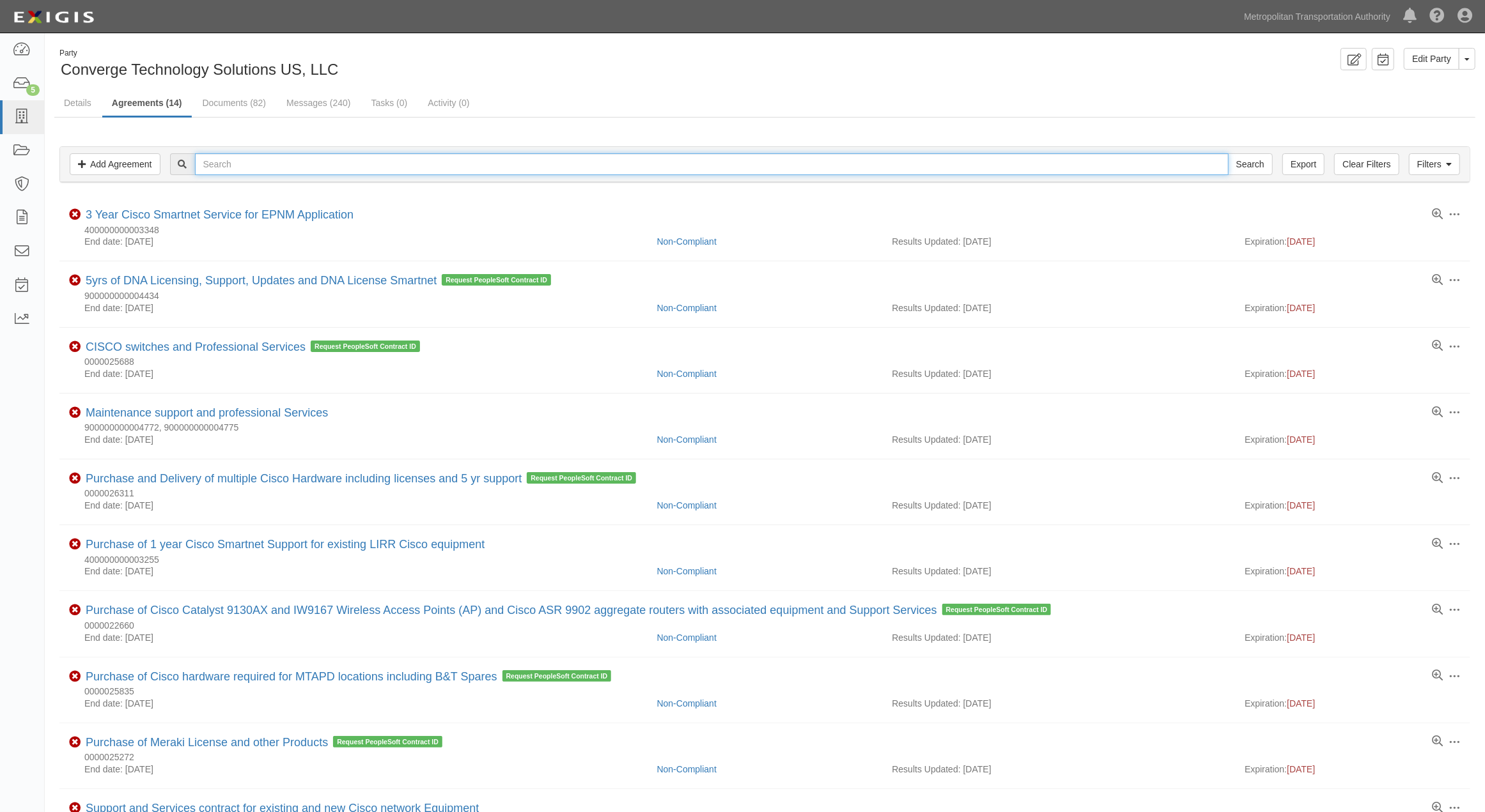
click at [287, 162] on input "text" at bounding box center [712, 164] width 1034 height 22
type input "226163"
click at [1228, 153] on input "Search" at bounding box center [1250, 164] width 45 height 22
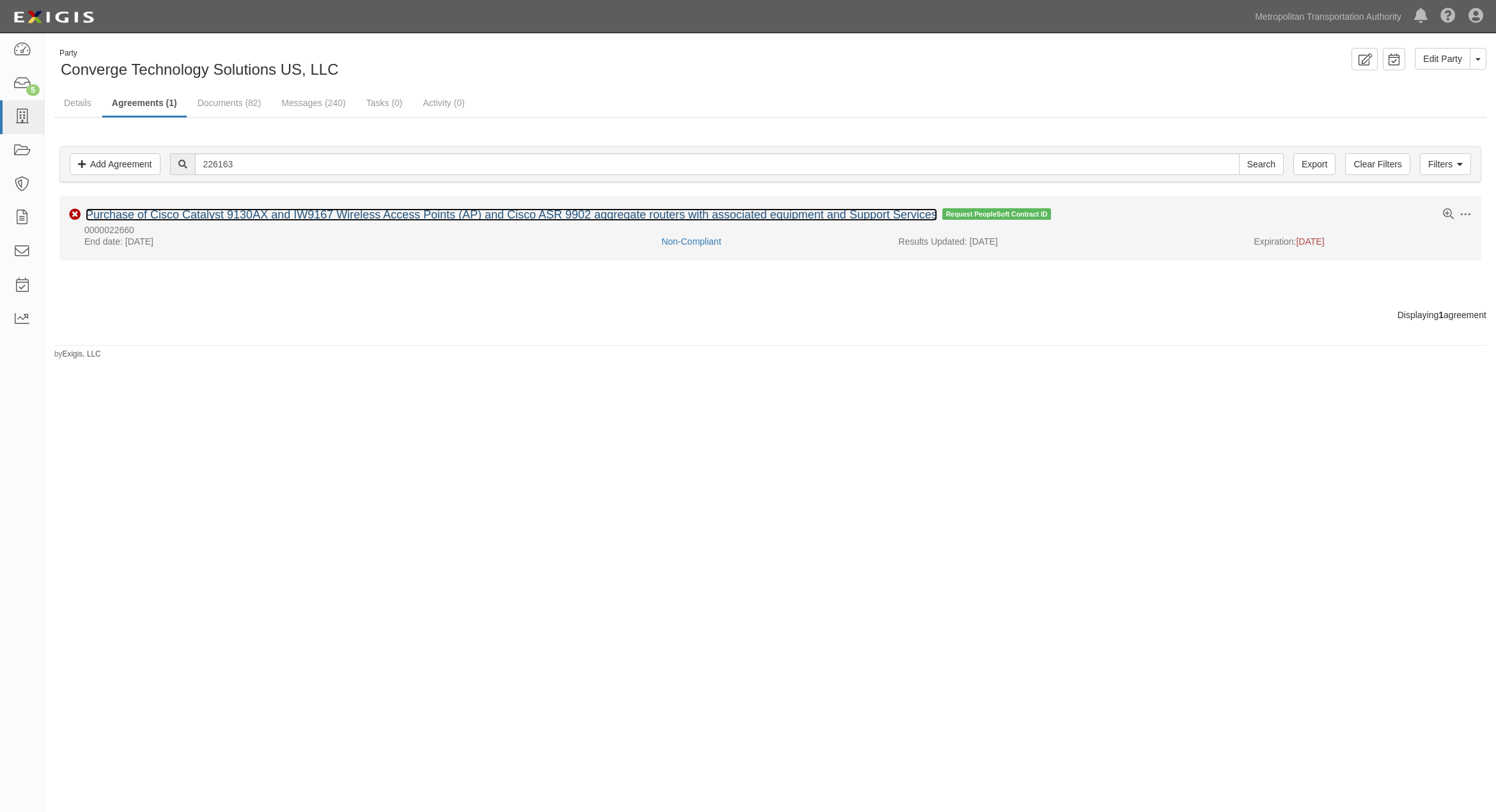
click at [155, 220] on link "Purchase of Cisco Catalyst 9130AX and IW9167 Wireless Access Points (AP) and Ci…" at bounding box center [511, 214] width 852 height 12
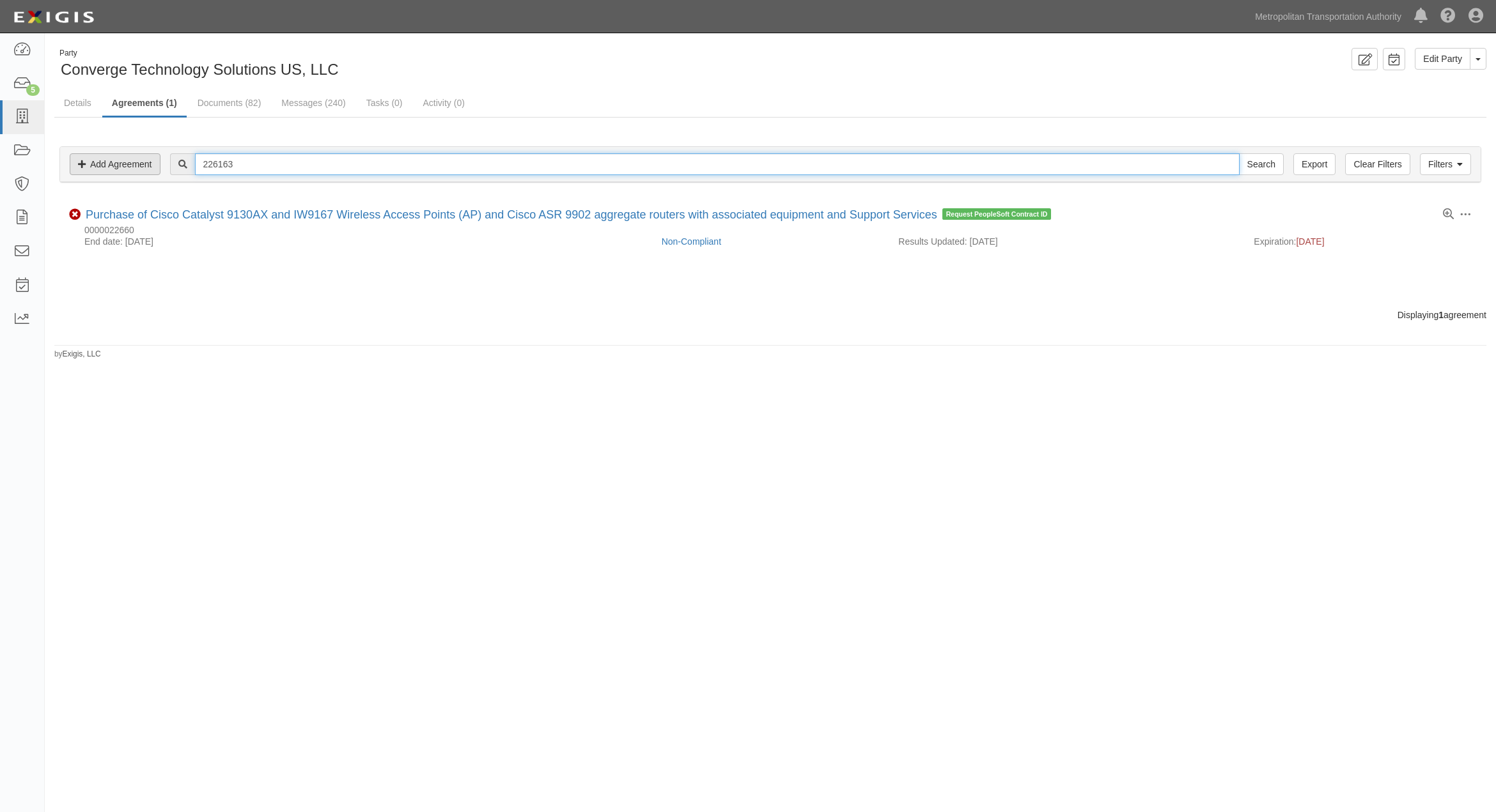
drag, startPoint x: 277, startPoint y: 168, endPoint x: 74, endPoint y: 168, distance: 203.0
click at [74, 168] on div "Filters Add Agreement Clear Filters Export 226163 Search Filters" at bounding box center [770, 164] width 1421 height 35
type input "500296"
click at [1239, 153] on input "Search" at bounding box center [1261, 164] width 45 height 22
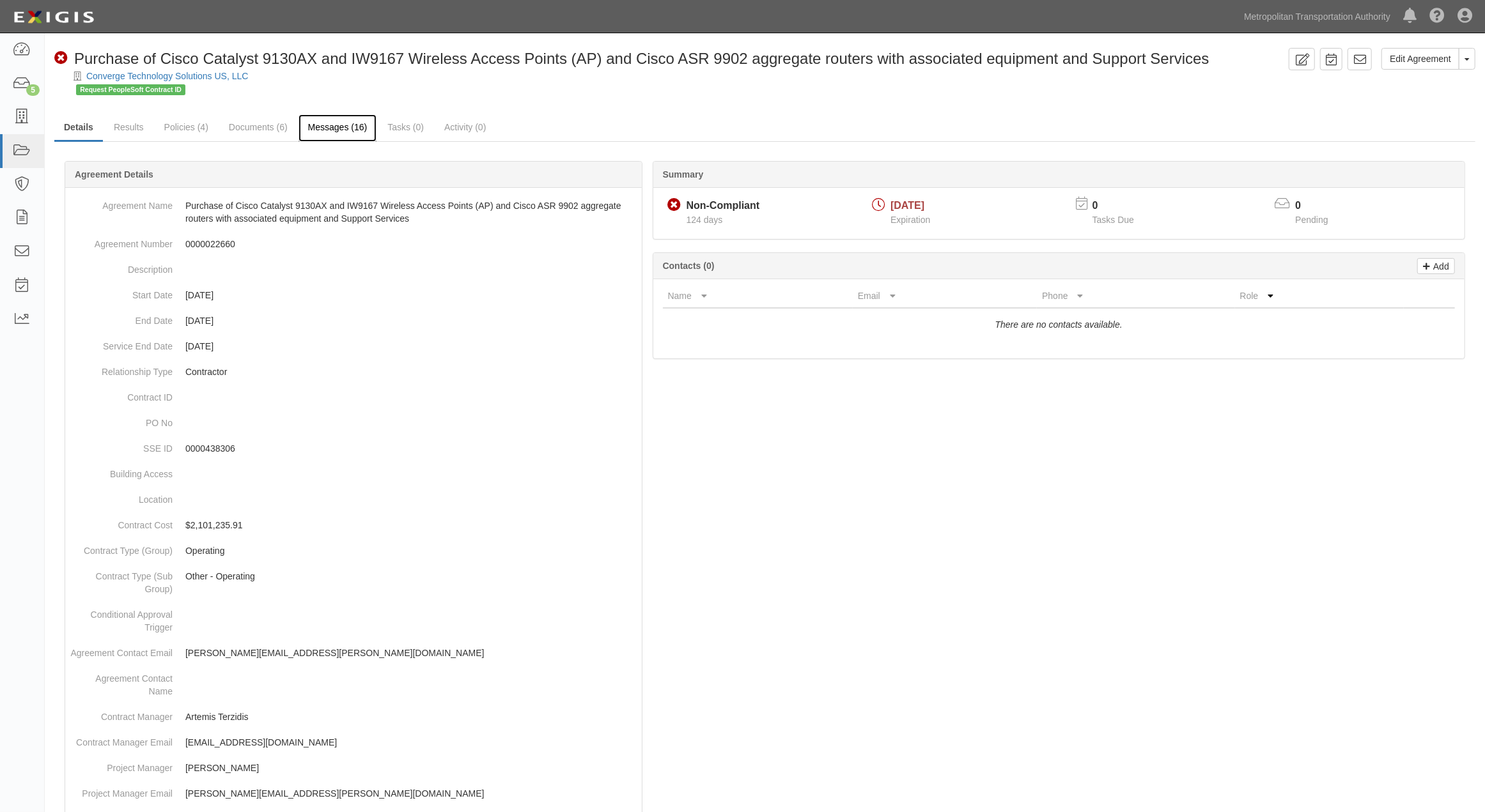
click at [343, 131] on link "Messages (16)" at bounding box center [337, 127] width 78 height 27
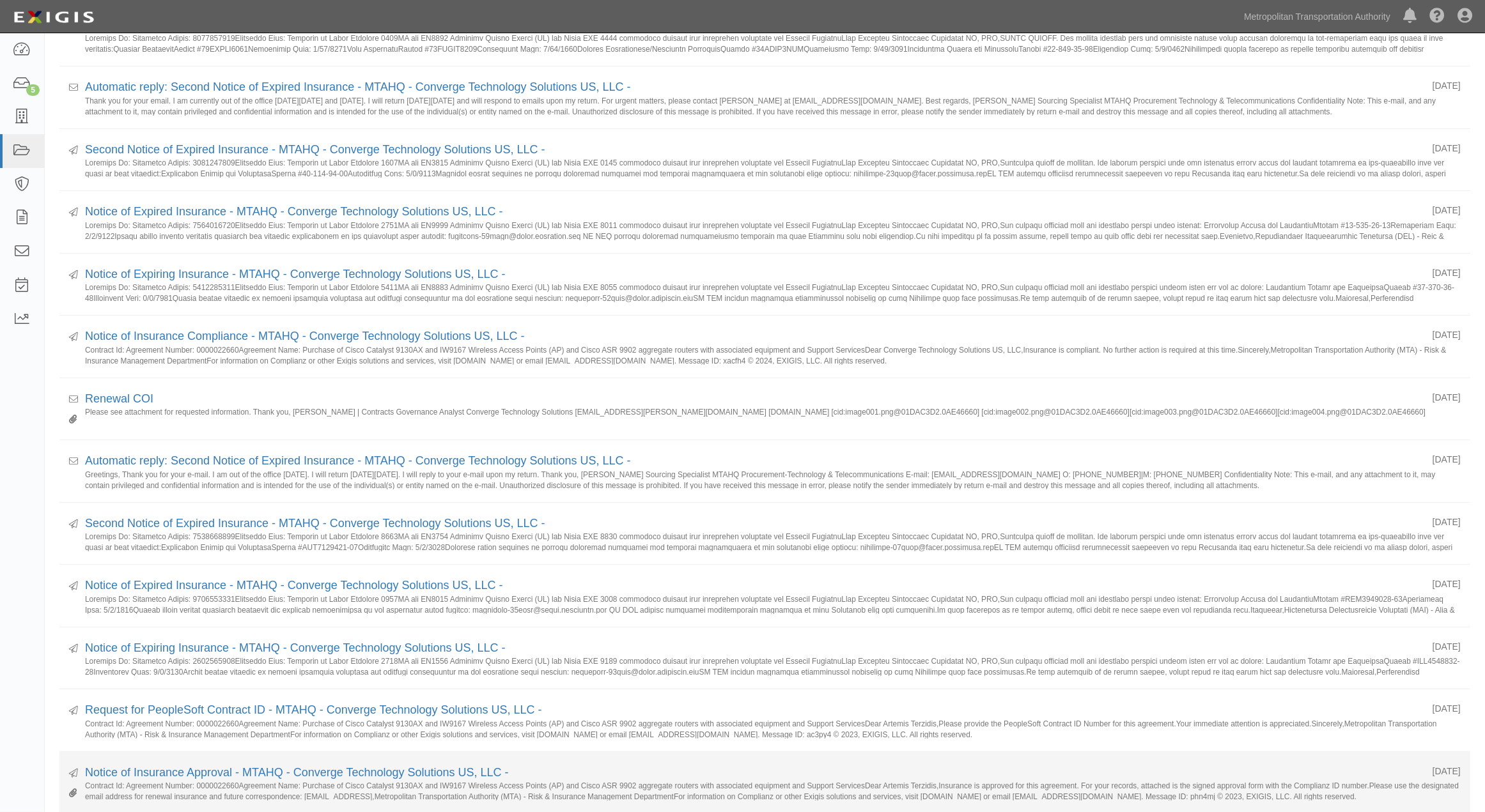
scroll to position [483, 0]
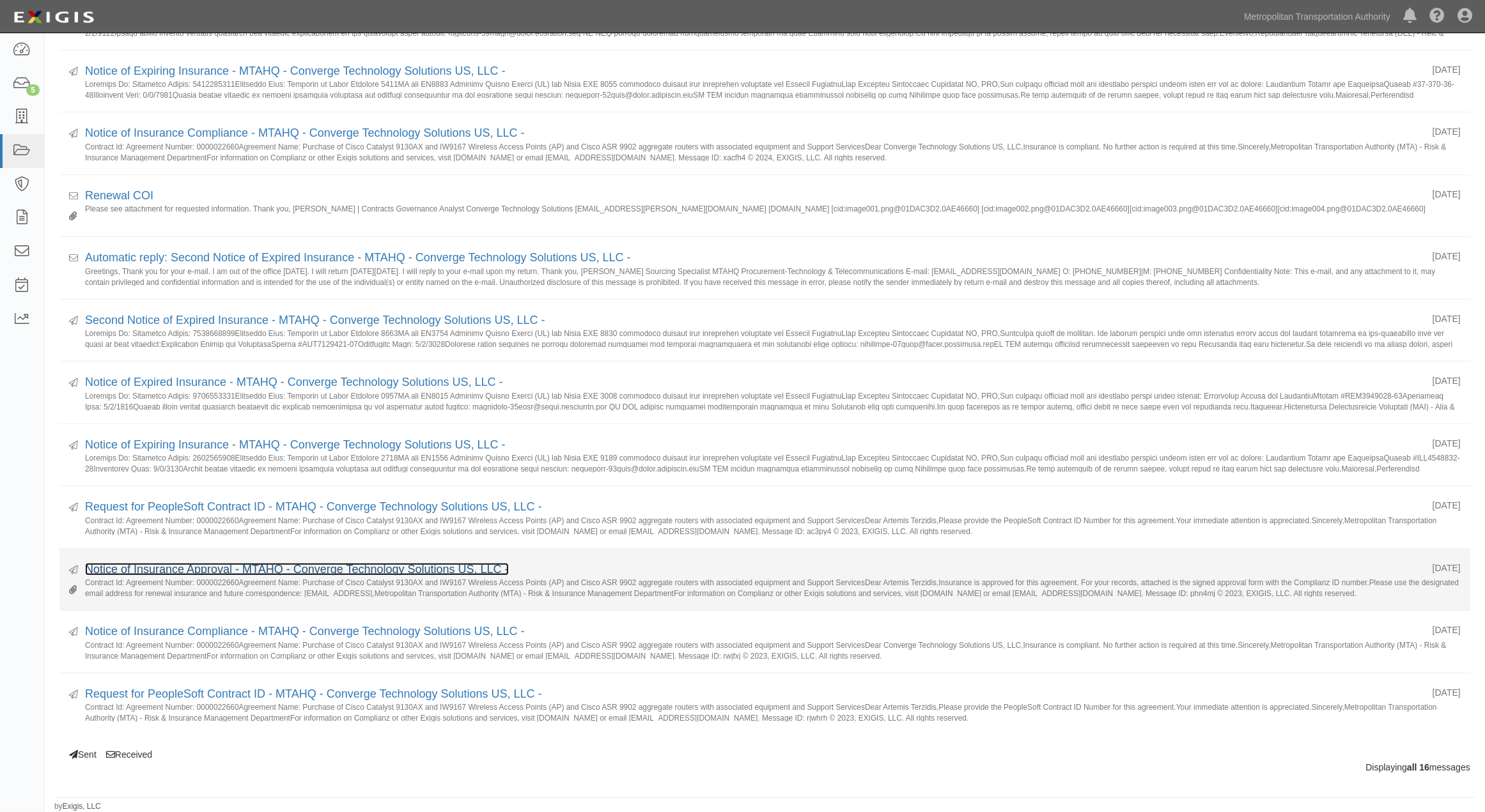
click at [271, 571] on link "Notice of Insurance Approval - MTAHQ - Converge Technology Solutions US, LLC -" at bounding box center [296, 570] width 424 height 12
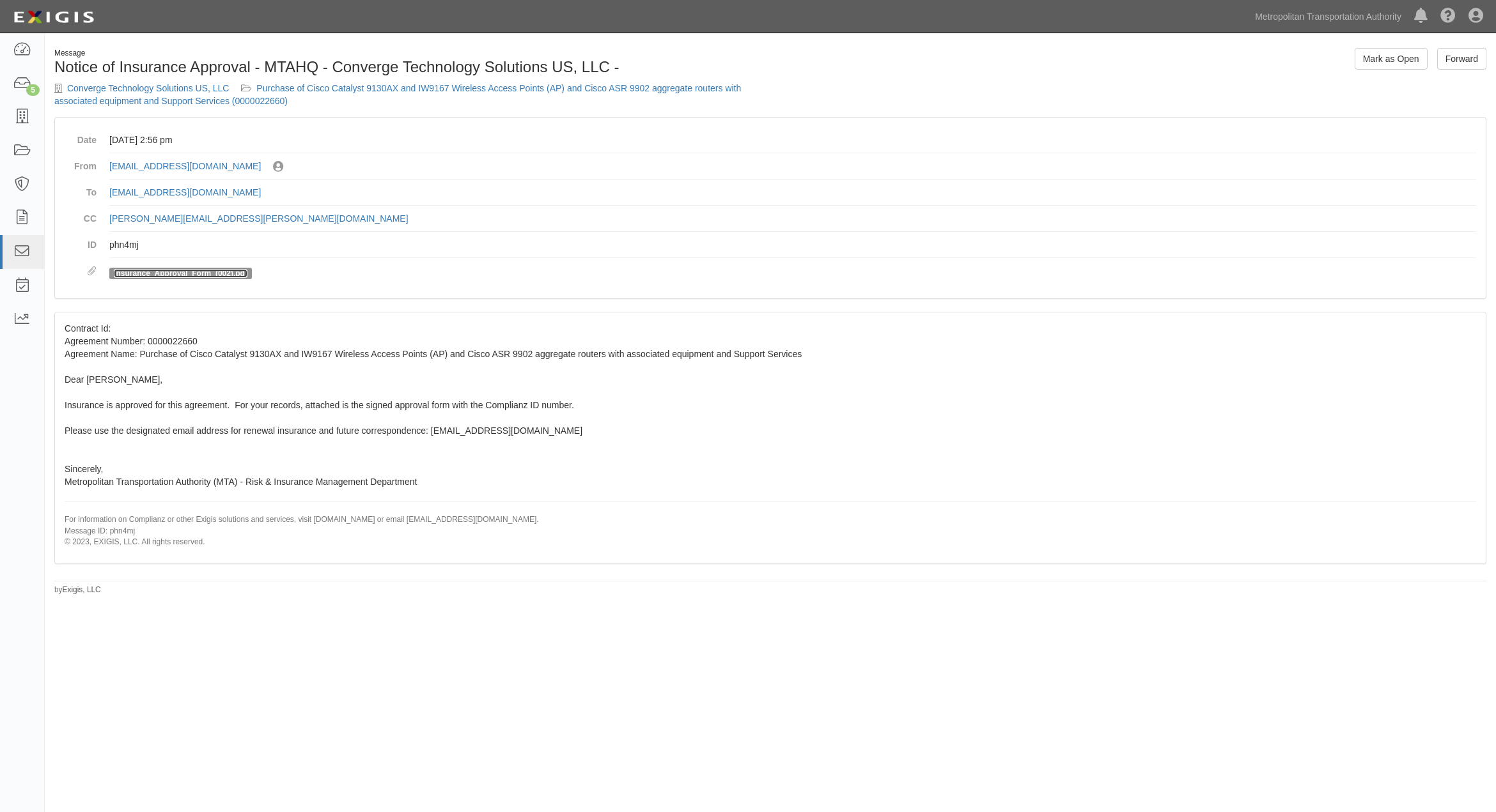
click at [201, 272] on link "Insurance_Approval_Form_(002).pdf" at bounding box center [180, 274] width 134 height 9
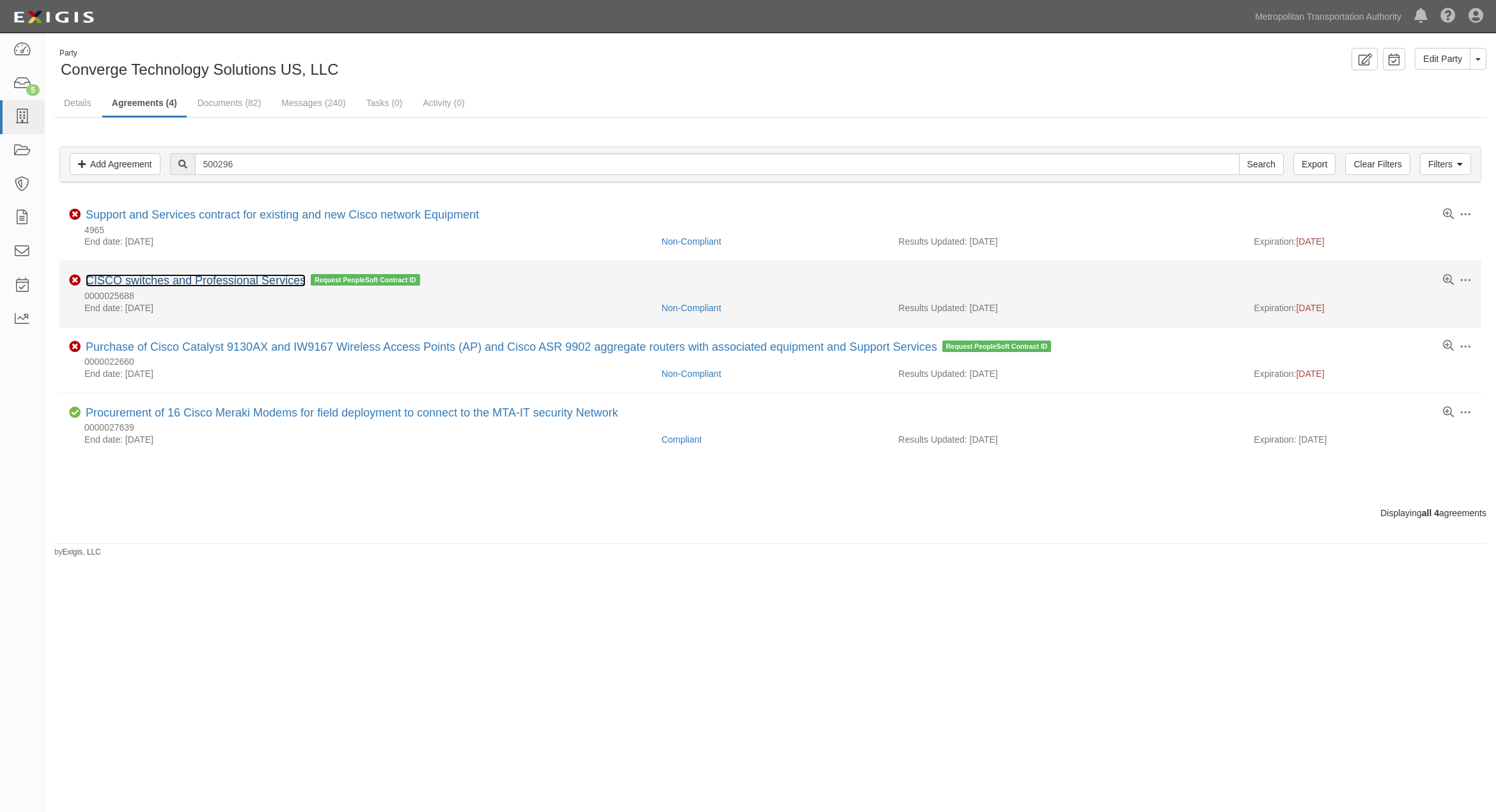
click at [225, 279] on link "CISCO switches and Professional Services" at bounding box center [195, 281] width 220 height 12
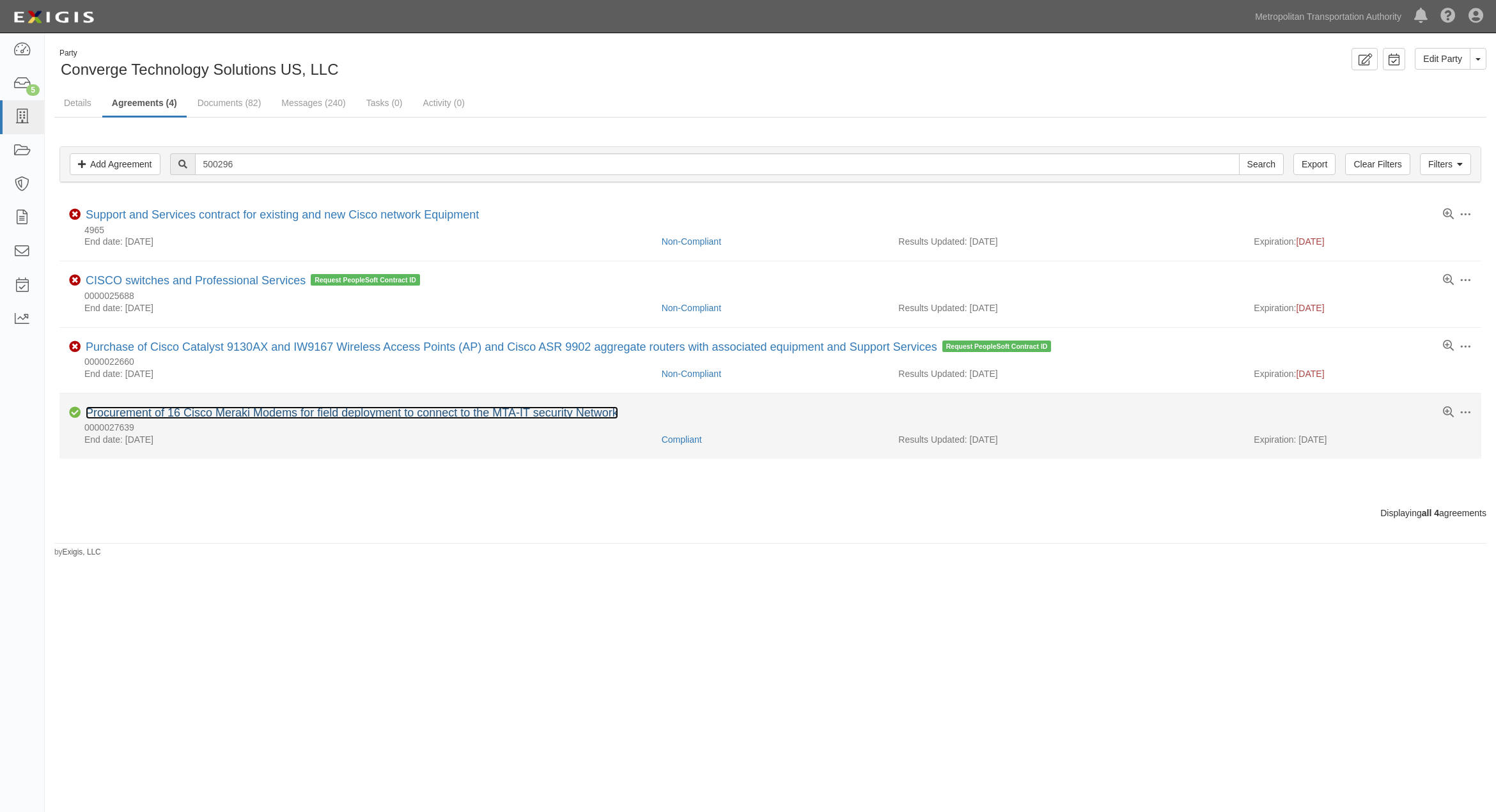
click at [250, 410] on link "Procurement of 16 Cisco Meraki Modems for field deployment to connect to the MT…" at bounding box center [351, 413] width 532 height 12
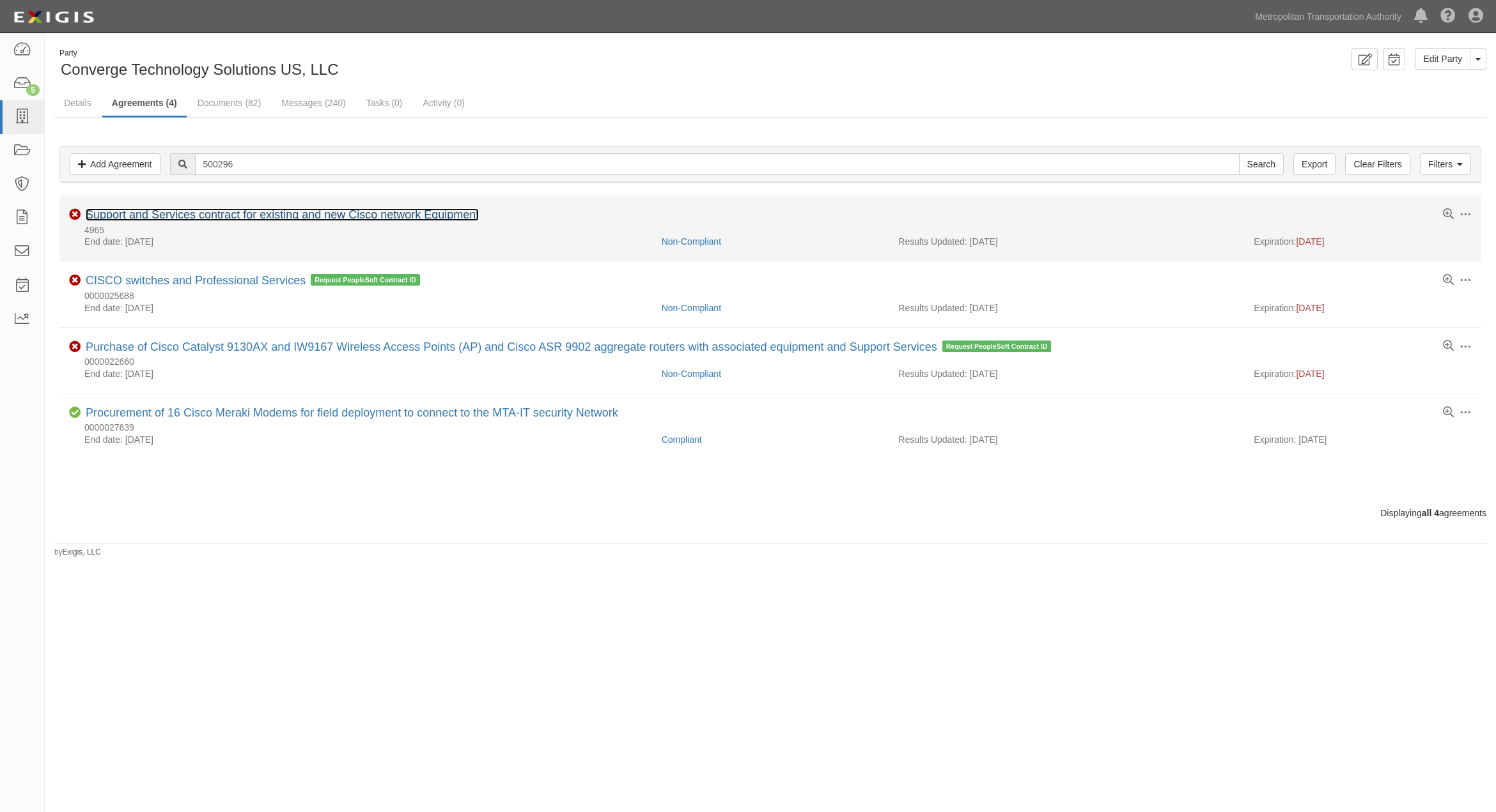
click at [186, 215] on link "Support and Services contract for existing and new Cisco network Equipment" at bounding box center [282, 214] width 393 height 12
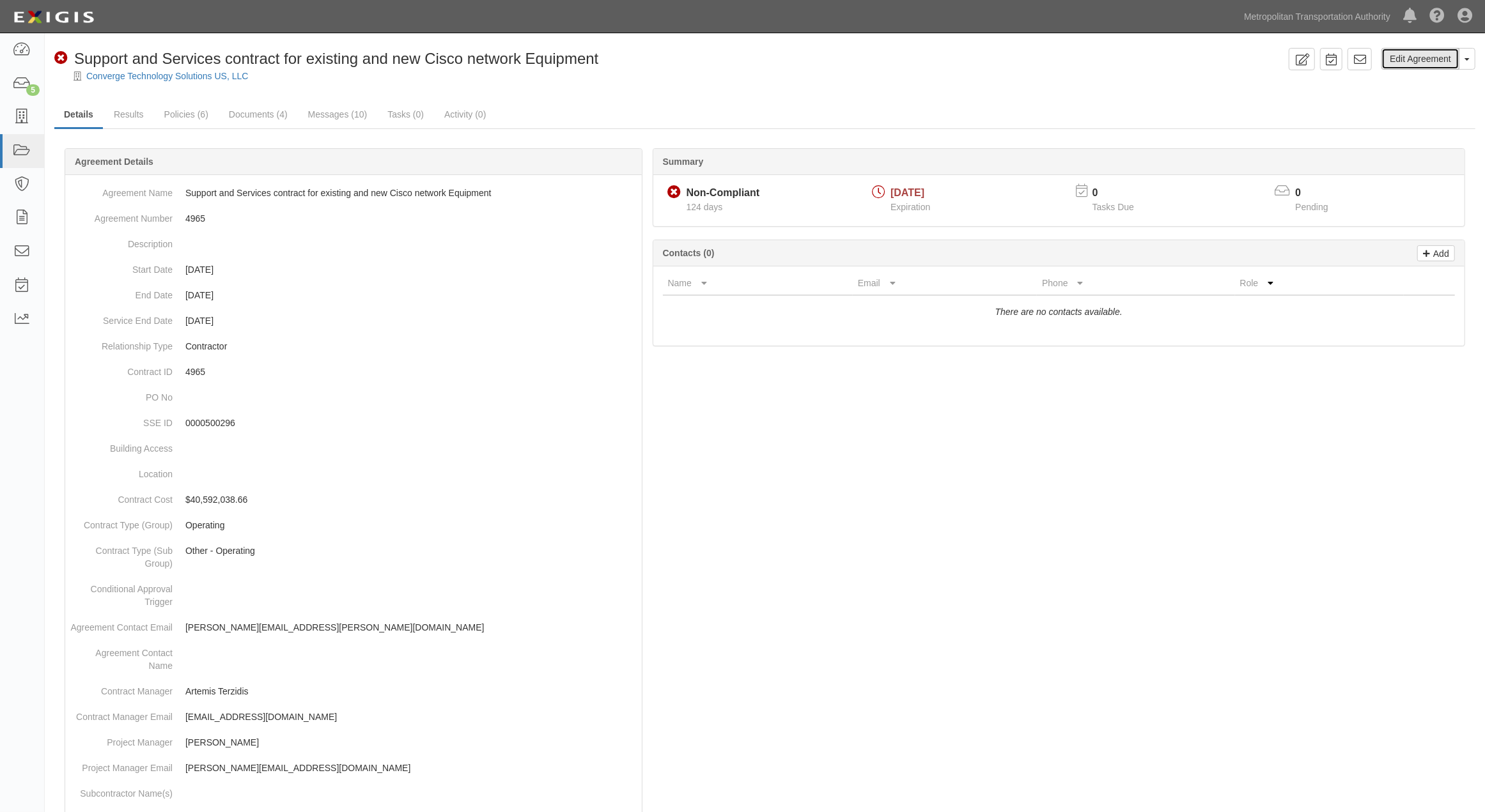
click at [1417, 61] on link "Edit Agreement" at bounding box center [1421, 59] width 78 height 22
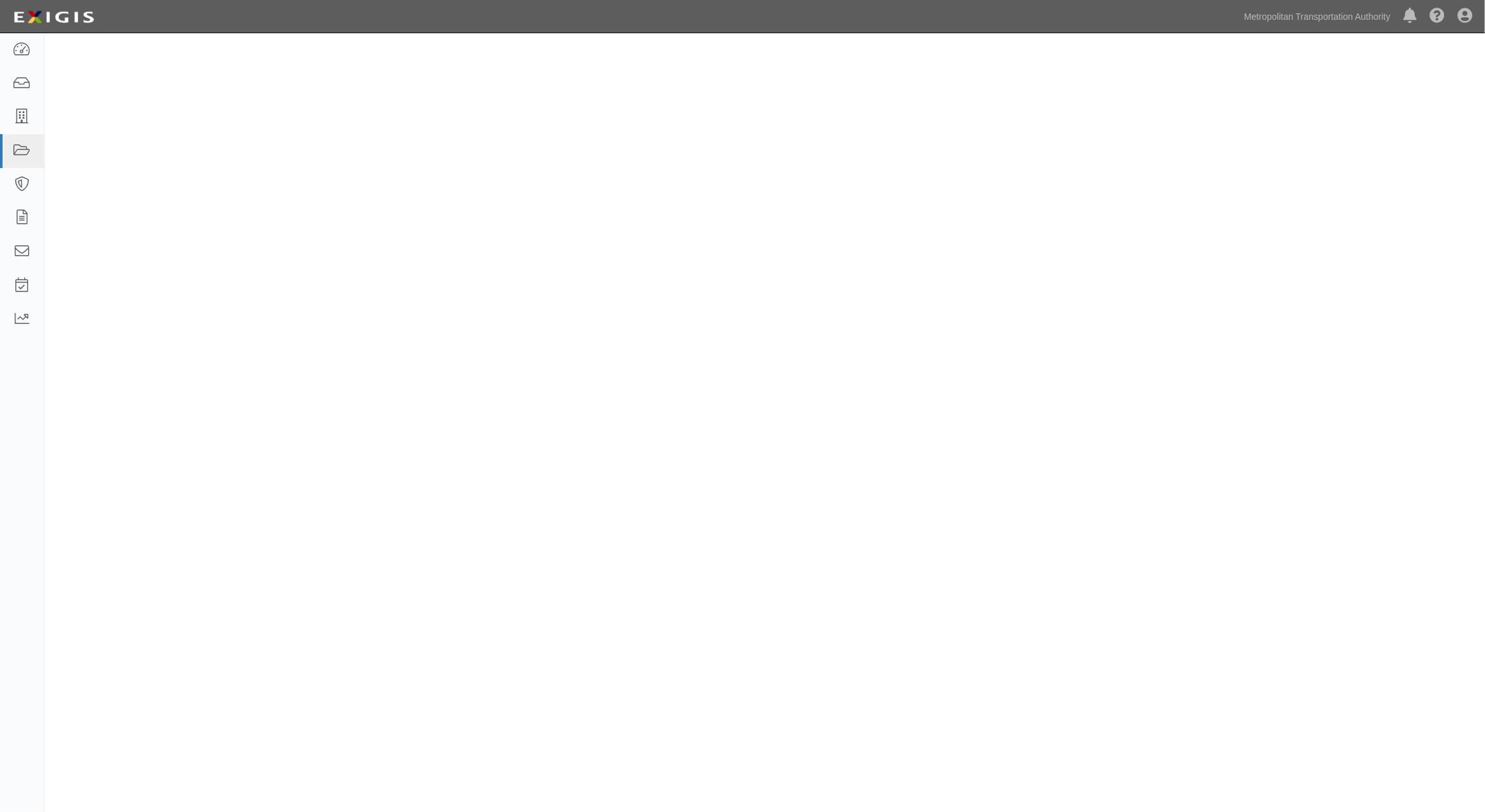
select select
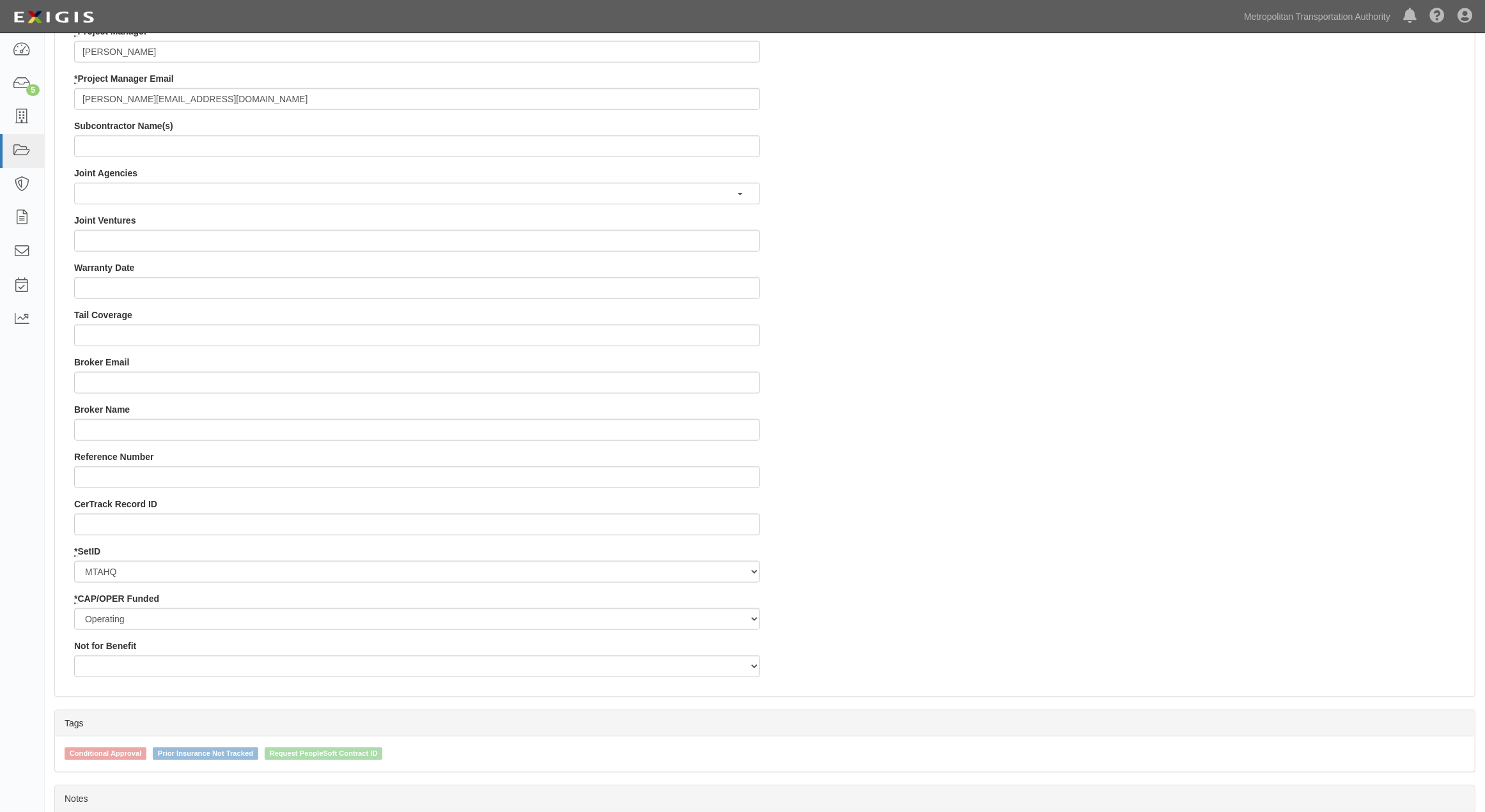
scroll to position [1111, 0]
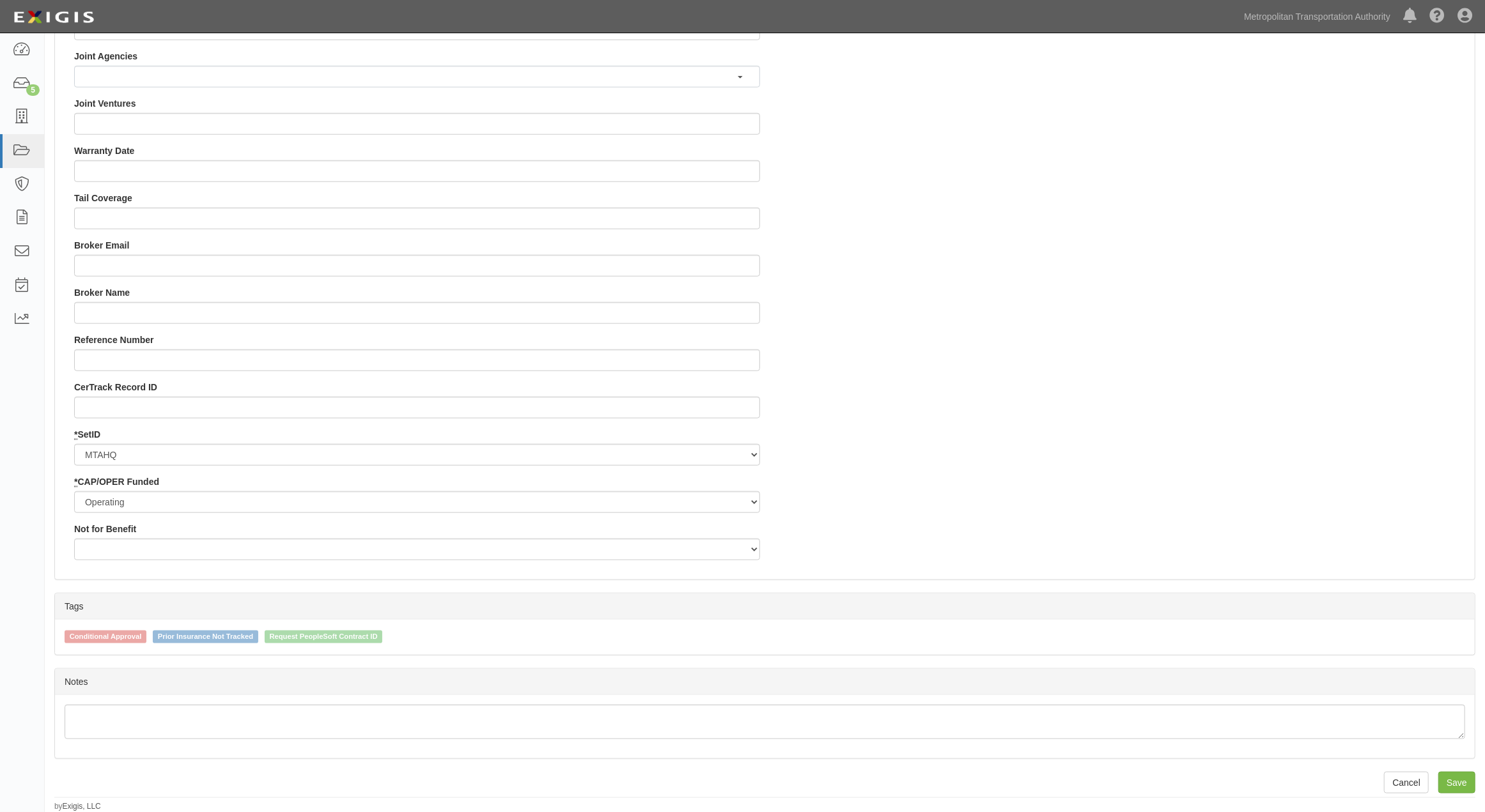
click at [373, 636] on span "Request PeopleSoft Contract ID" at bounding box center [324, 637] width 118 height 12
click at [260, 636] on input "Request PeopleSoft Contract ID" at bounding box center [256, 636] width 9 height 9
checkbox input "true"
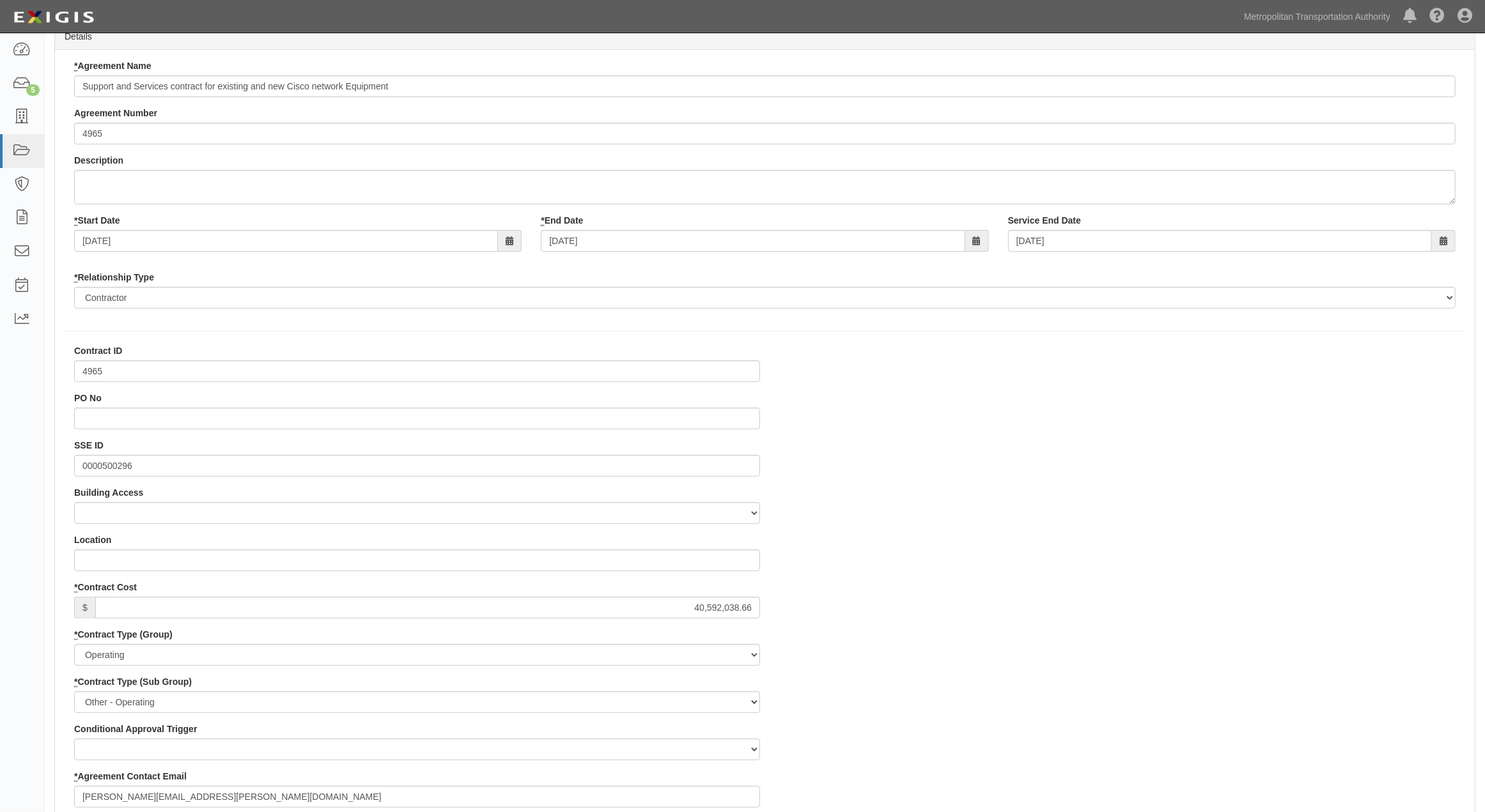
scroll to position [0, 0]
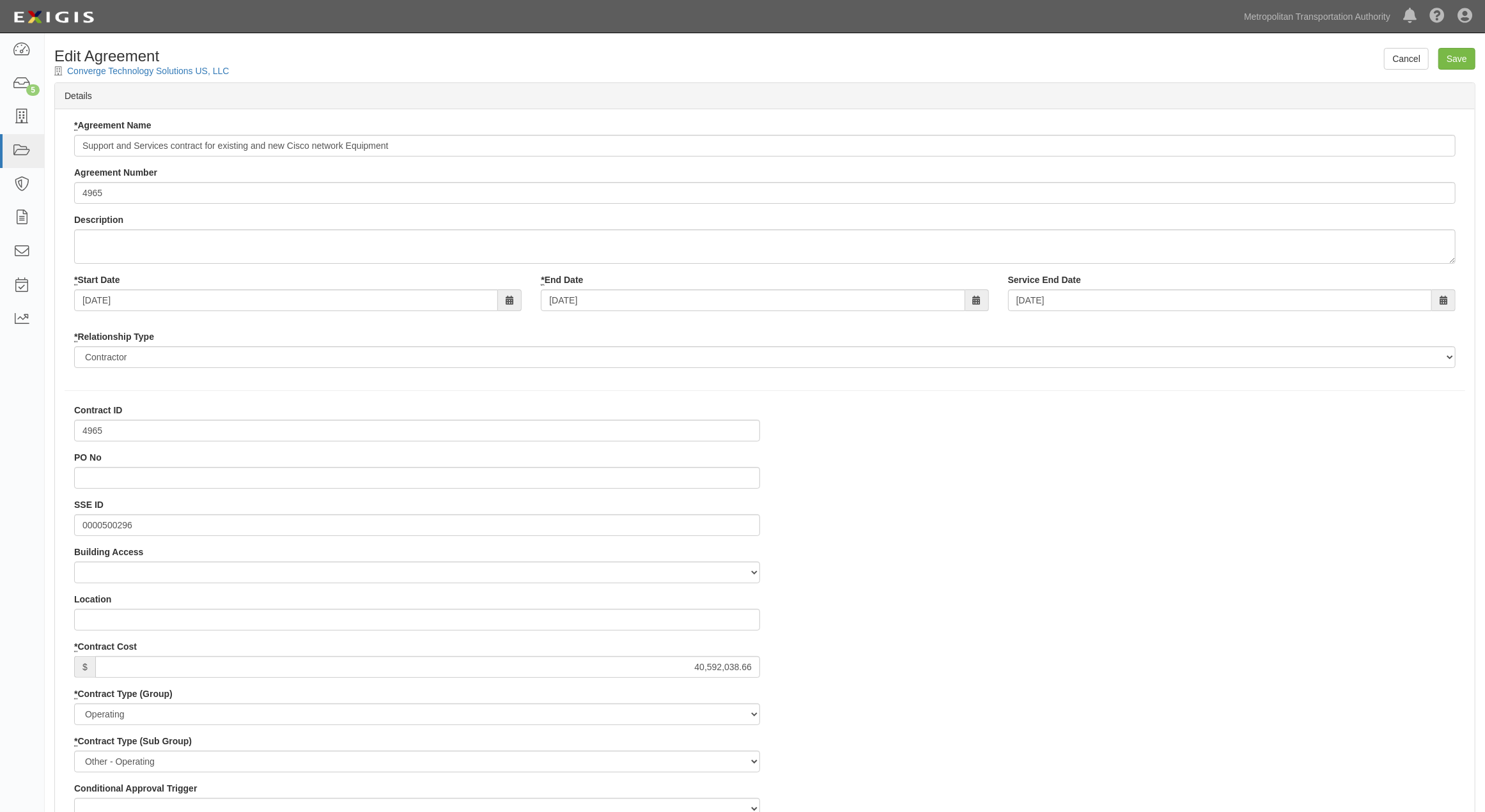
drag, startPoint x: 876, startPoint y: 402, endPoint x: 830, endPoint y: 382, distance: 50.2
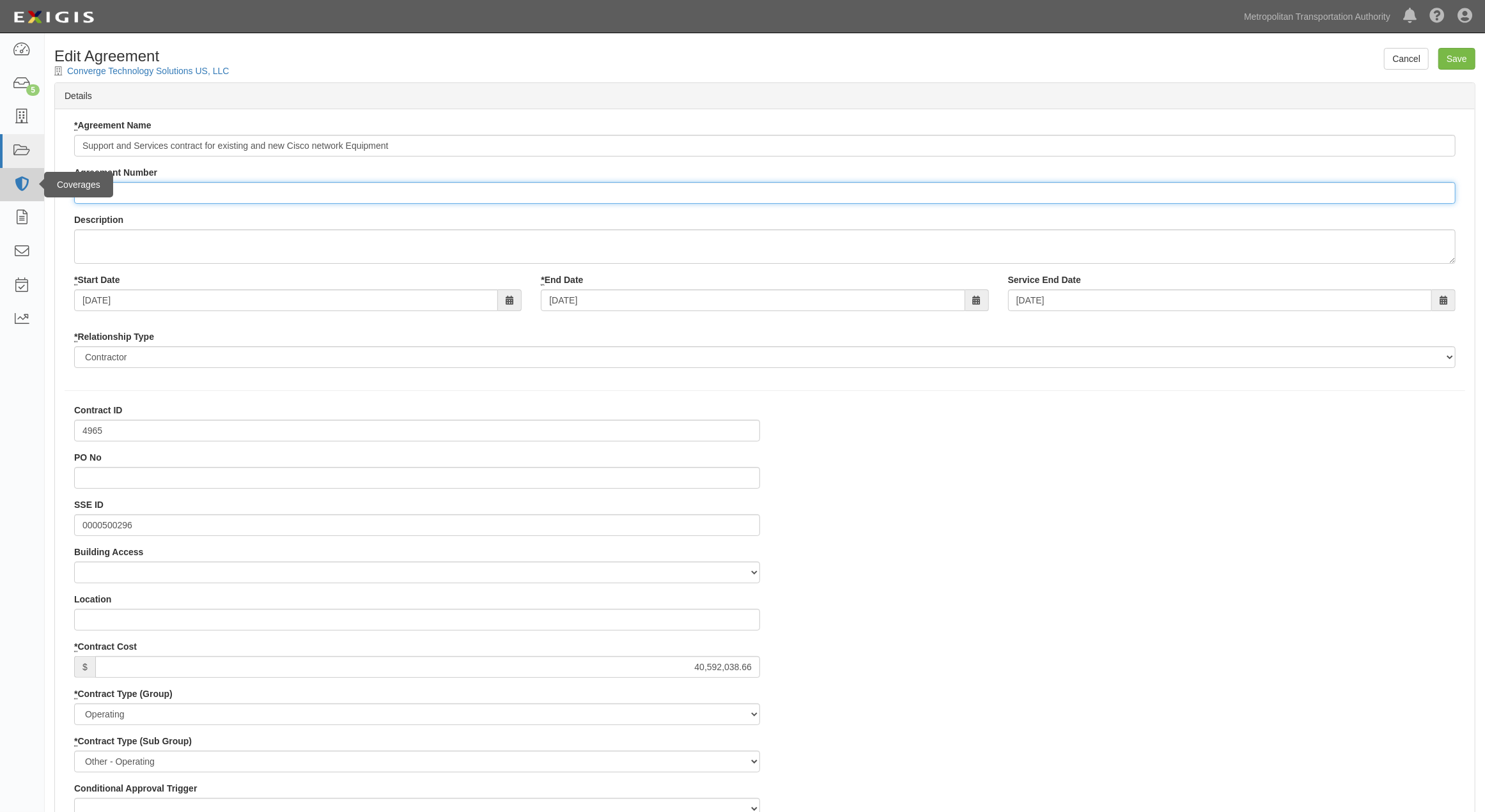
drag, startPoint x: 146, startPoint y: 197, endPoint x: 22, endPoint y: 193, distance: 124.1
type input "0000226163"
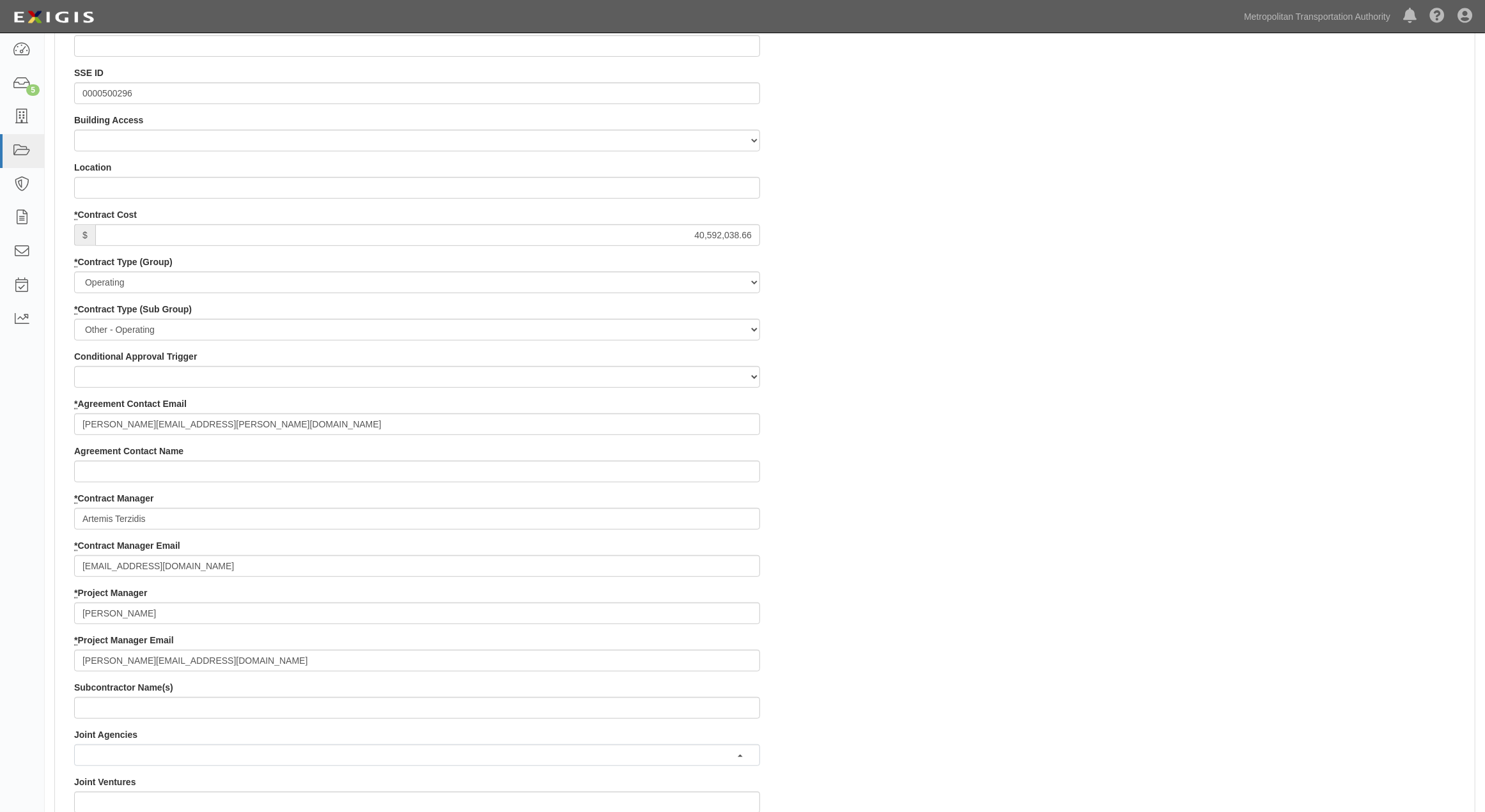
scroll to position [639, 0]
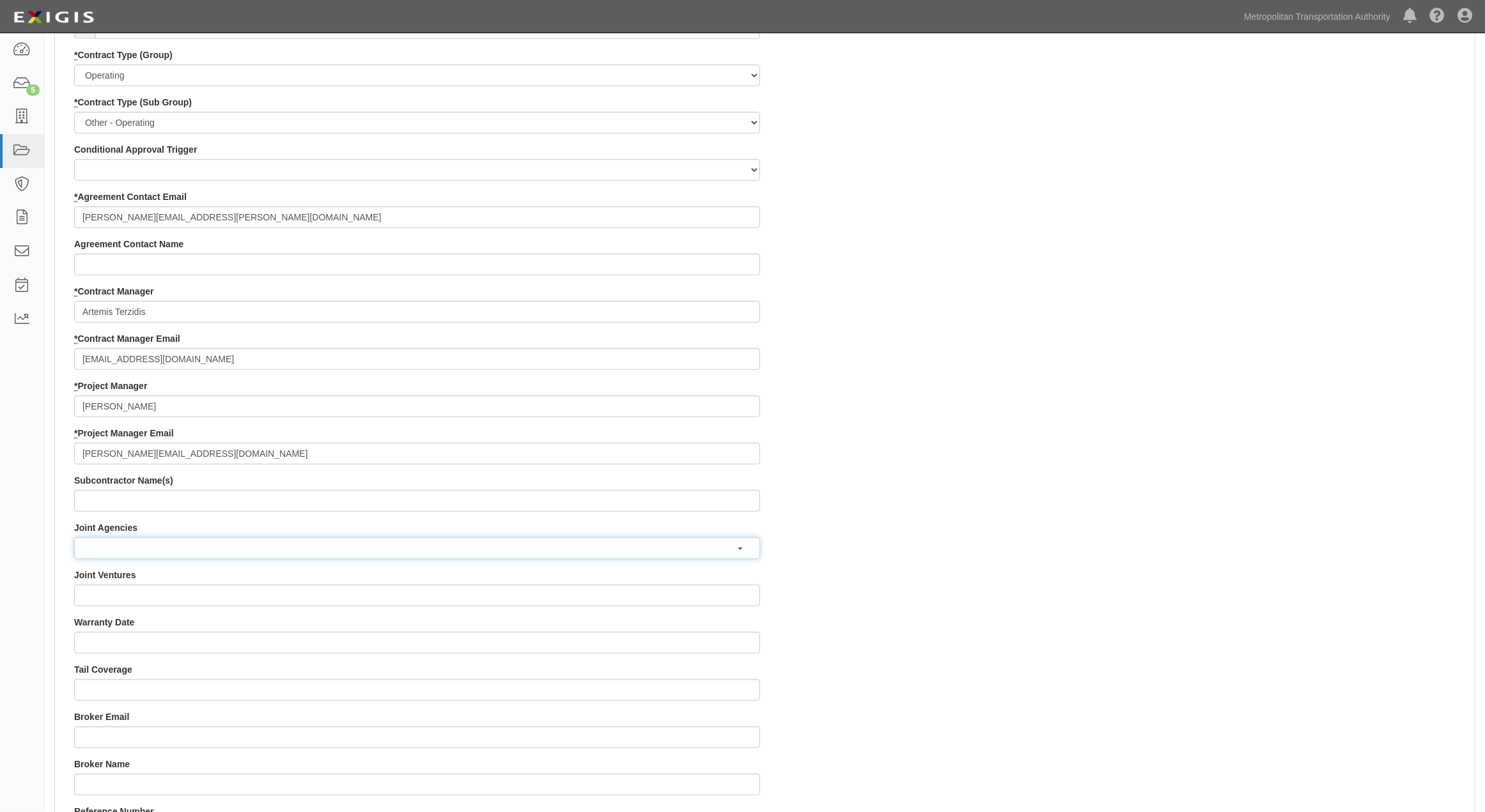
click at [151, 552] on button "button" at bounding box center [417, 549] width 686 height 22
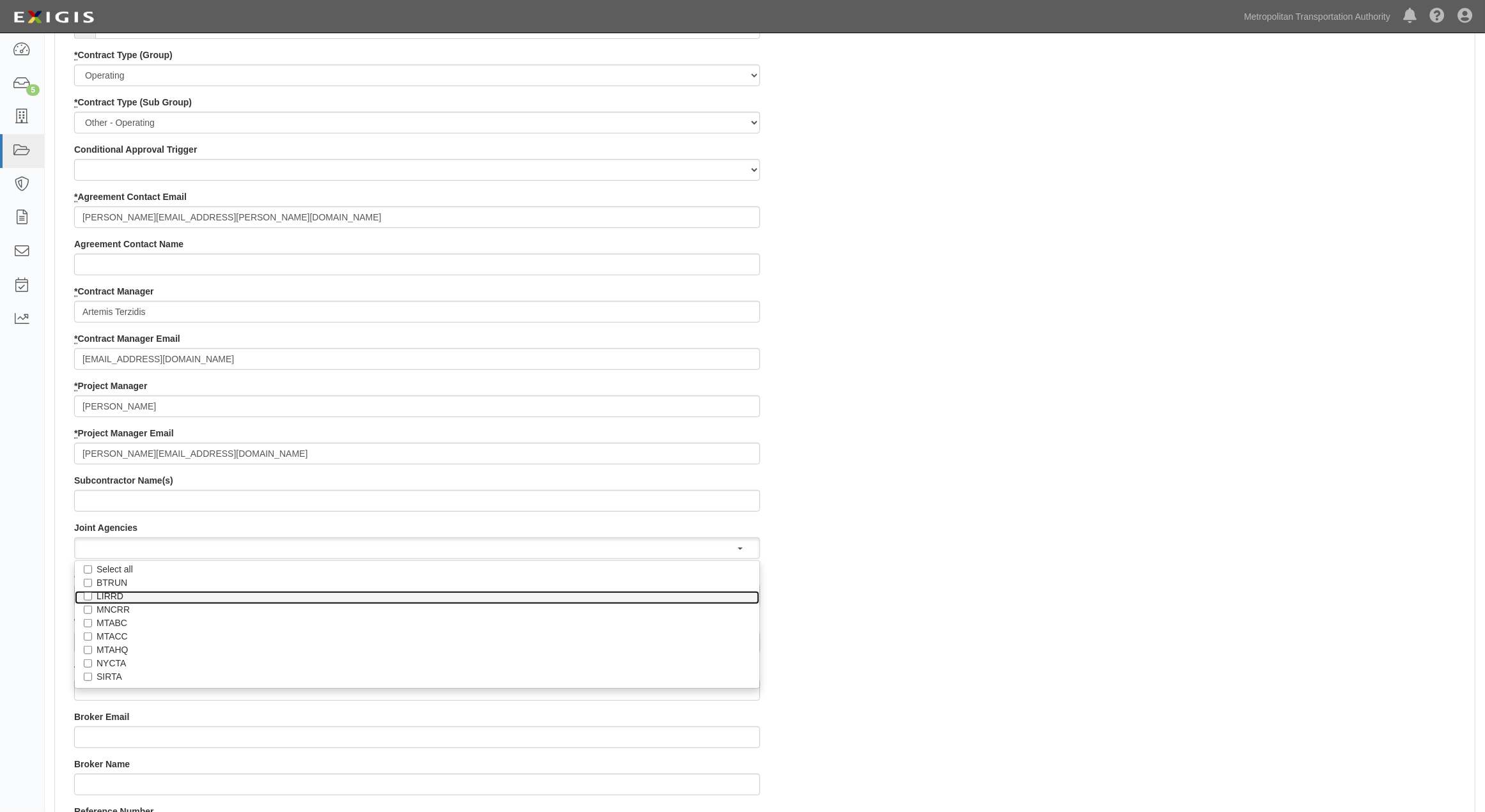
click at [96, 600] on label "LIRRD" at bounding box center [417, 596] width 641 height 12
click at [92, 600] on input "LIRRD" at bounding box center [88, 597] width 9 height 9
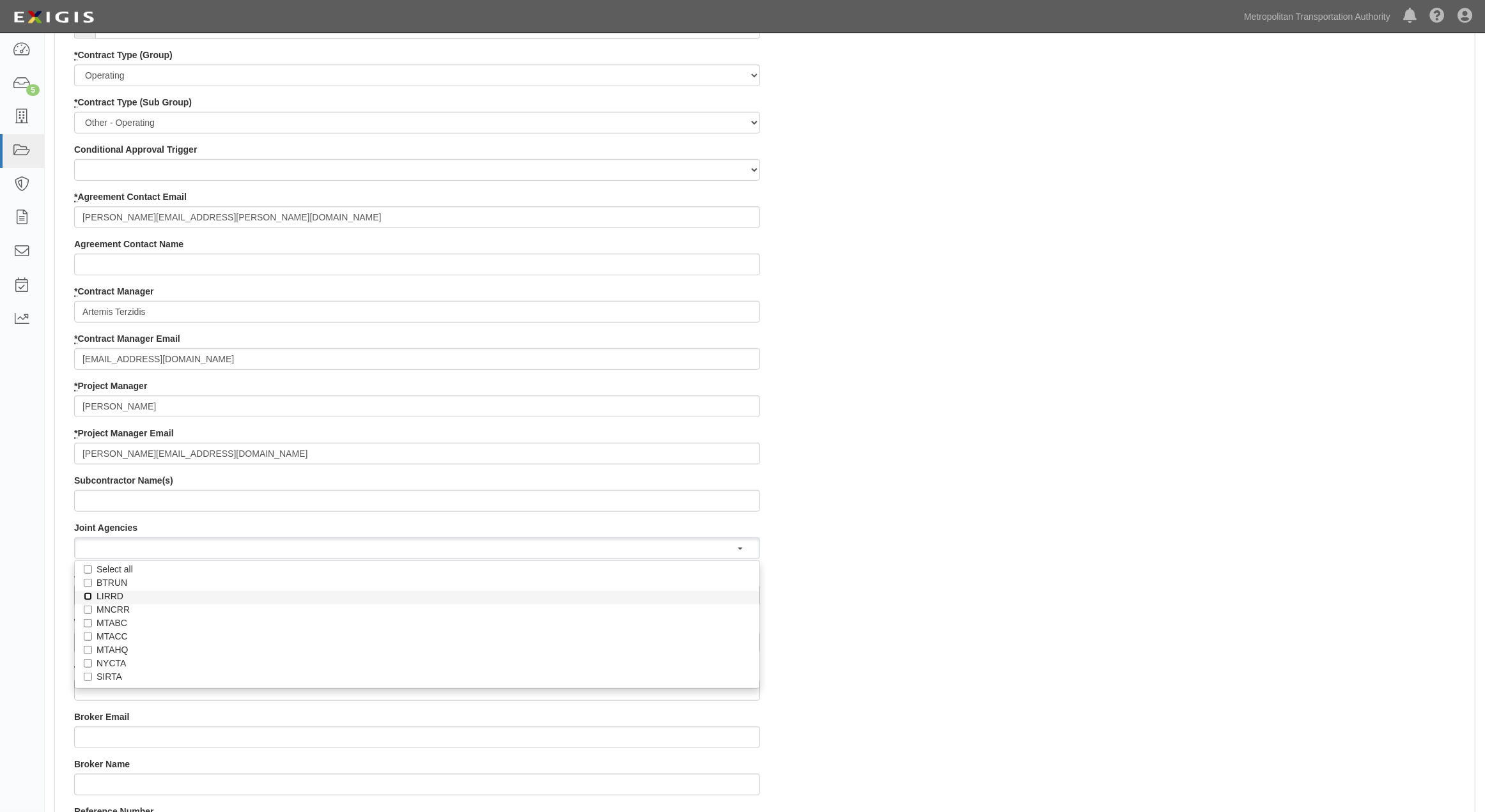
checkbox input "true"
select select "54"
click at [971, 586] on div "Contract ID 4965 PO No SSE ID 0000500296 Building Access 2 Broadway 341/345/347…" at bounding box center [765, 403] width 1420 height 1277
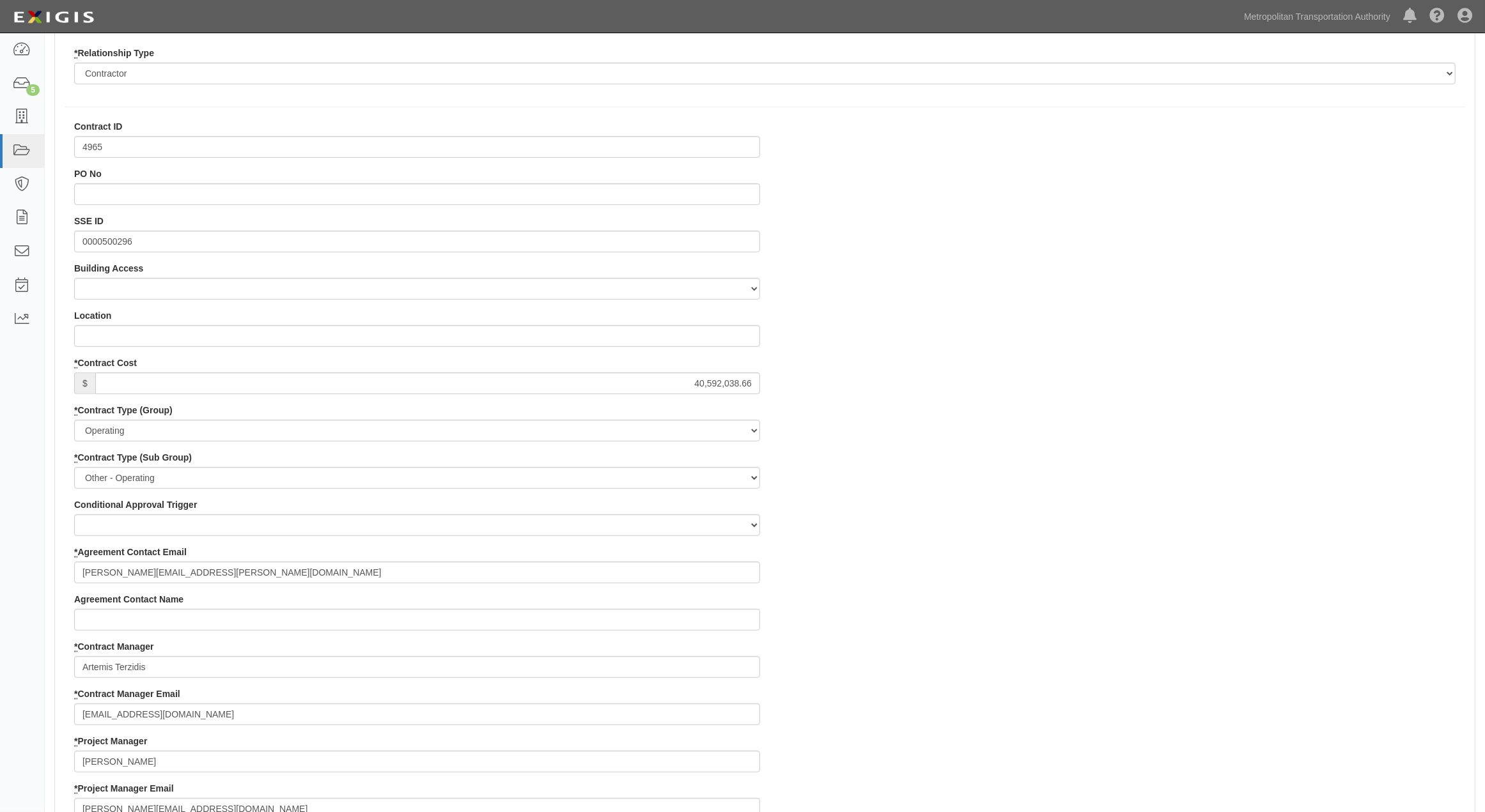
scroll to position [0, 0]
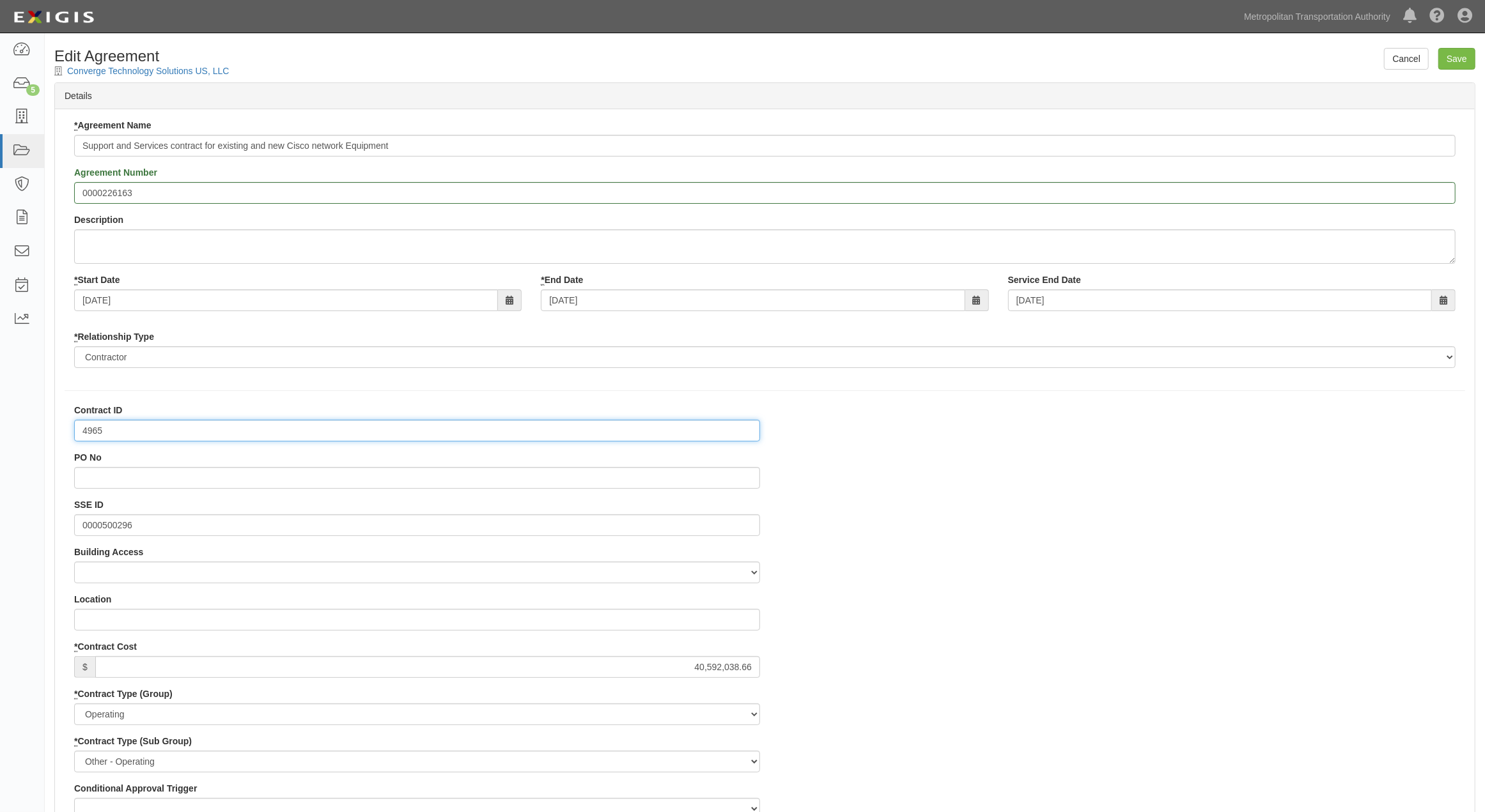
drag, startPoint x: 80, startPoint y: 432, endPoint x: 71, endPoint y: 430, distance: 9.2
paste input "-LIRR"
type input "4965-LIRR"
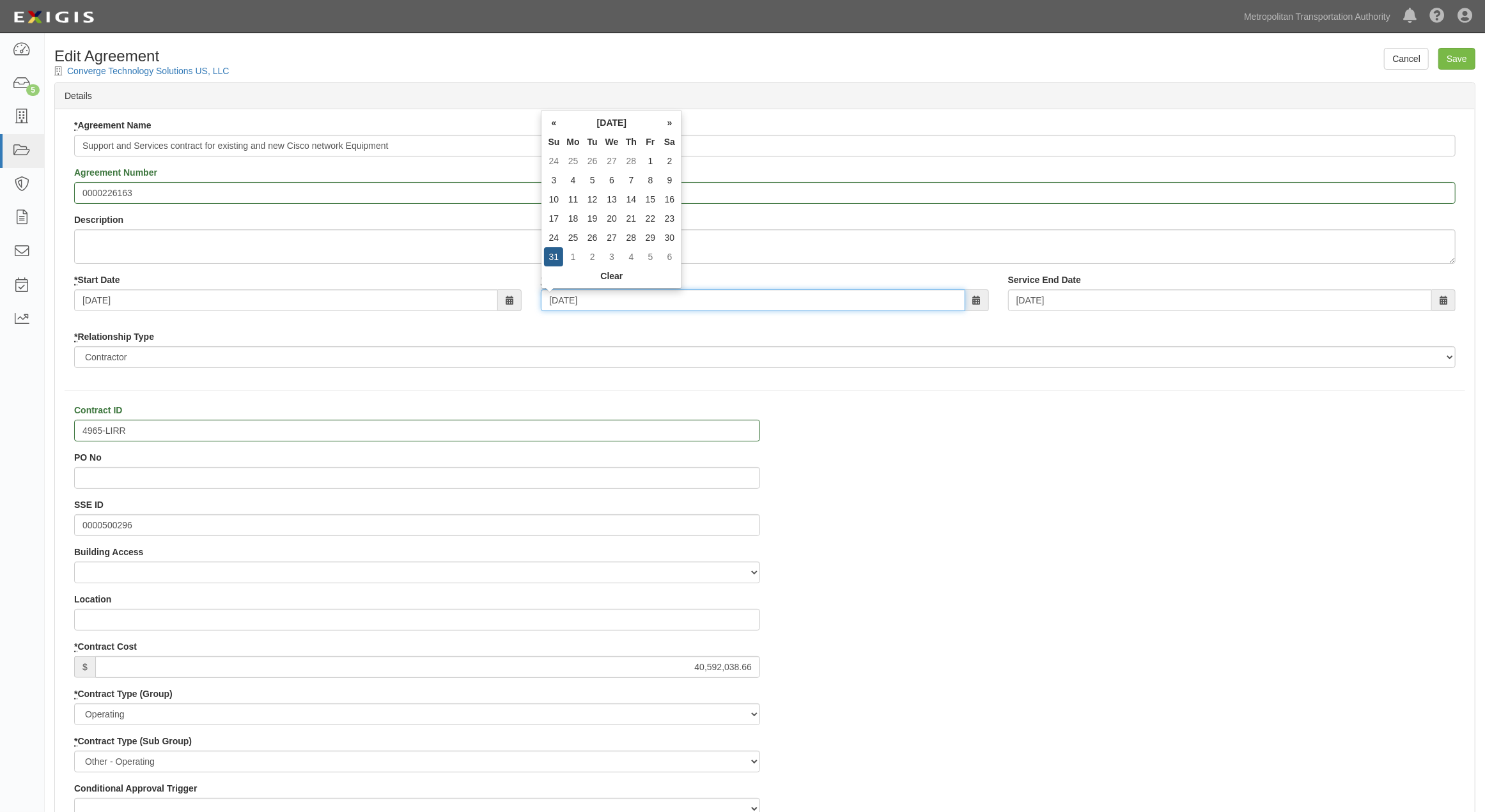
drag, startPoint x: 622, startPoint y: 305, endPoint x: 506, endPoint y: 305, distance: 116.0
click at [506, 305] on div "* Start Date 04/01/2025 * End Date 03/31/2030 Service End Date 03/31/2030" at bounding box center [765, 297] width 1400 height 47
type input "0"
type input "03/0"
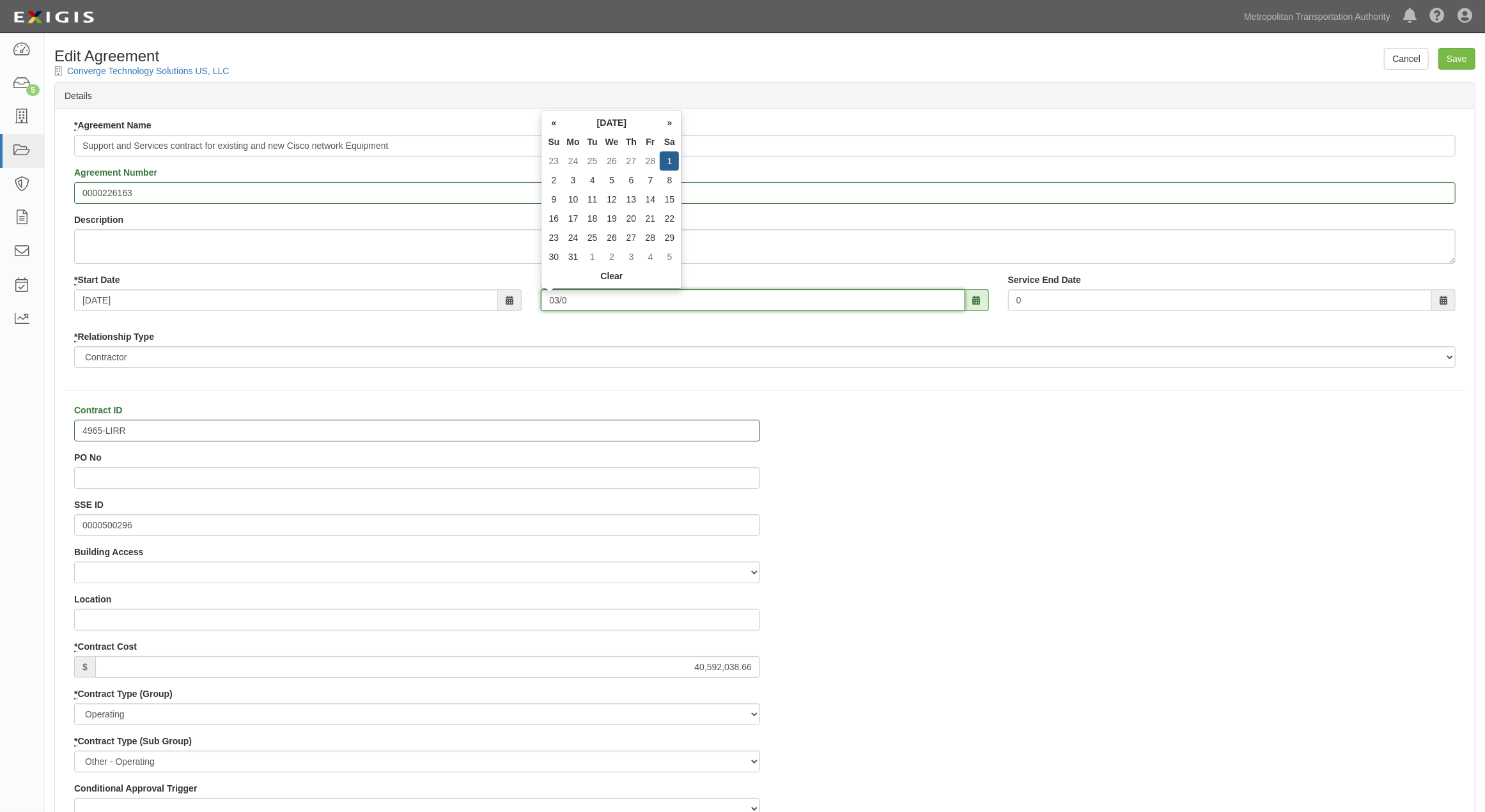
type input "03/0"
type input "03/02/2030"
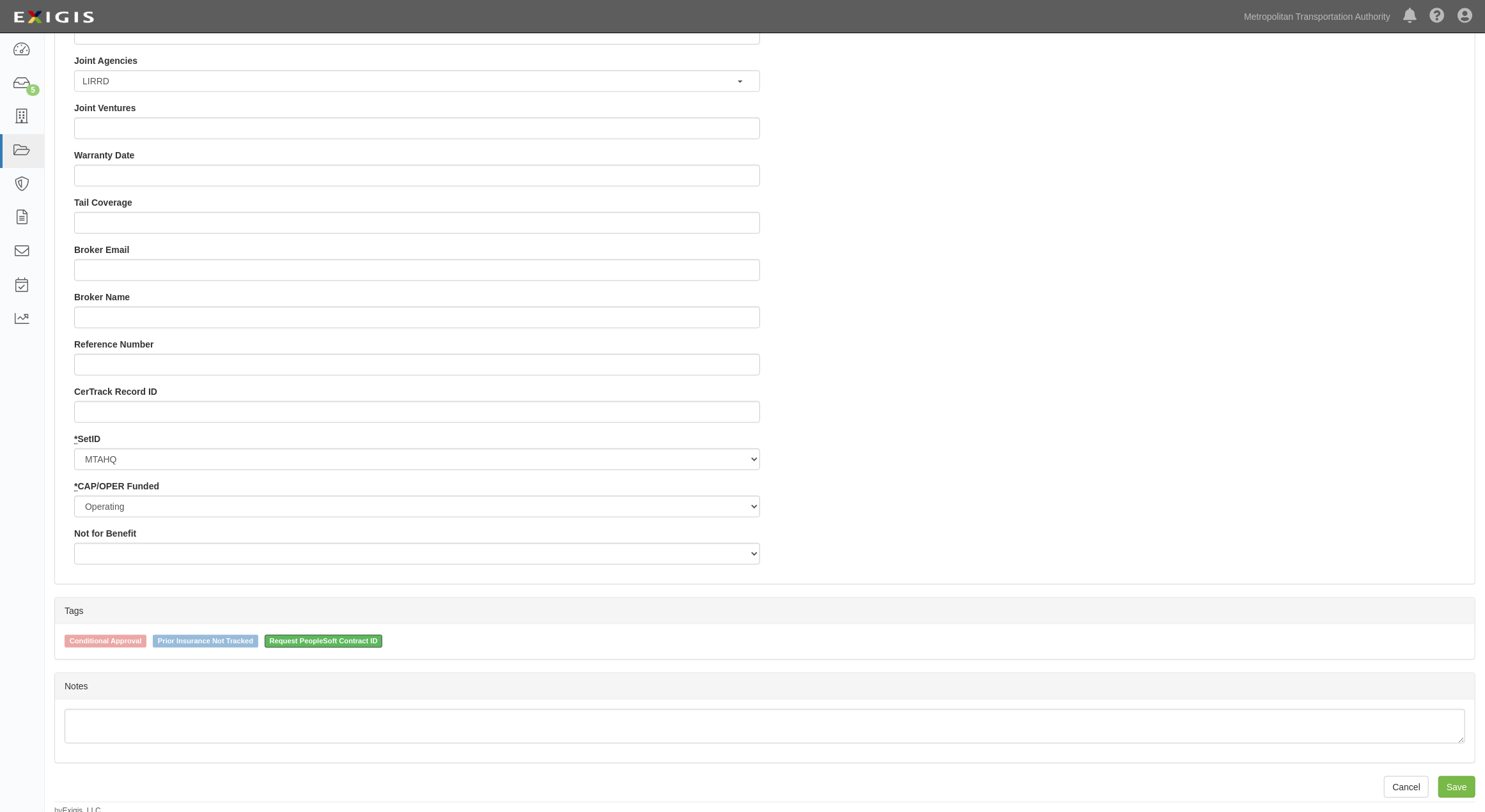
scroll to position [1111, 0]
click at [383, 632] on span "Request PeopleSoft Contract ID" at bounding box center [324, 637] width 118 height 12
click at [260, 633] on input "Request PeopleSoft Contract ID" at bounding box center [256, 636] width 9 height 9
checkbox input "false"
click at [1464, 778] on input "Save" at bounding box center [1457, 783] width 37 height 22
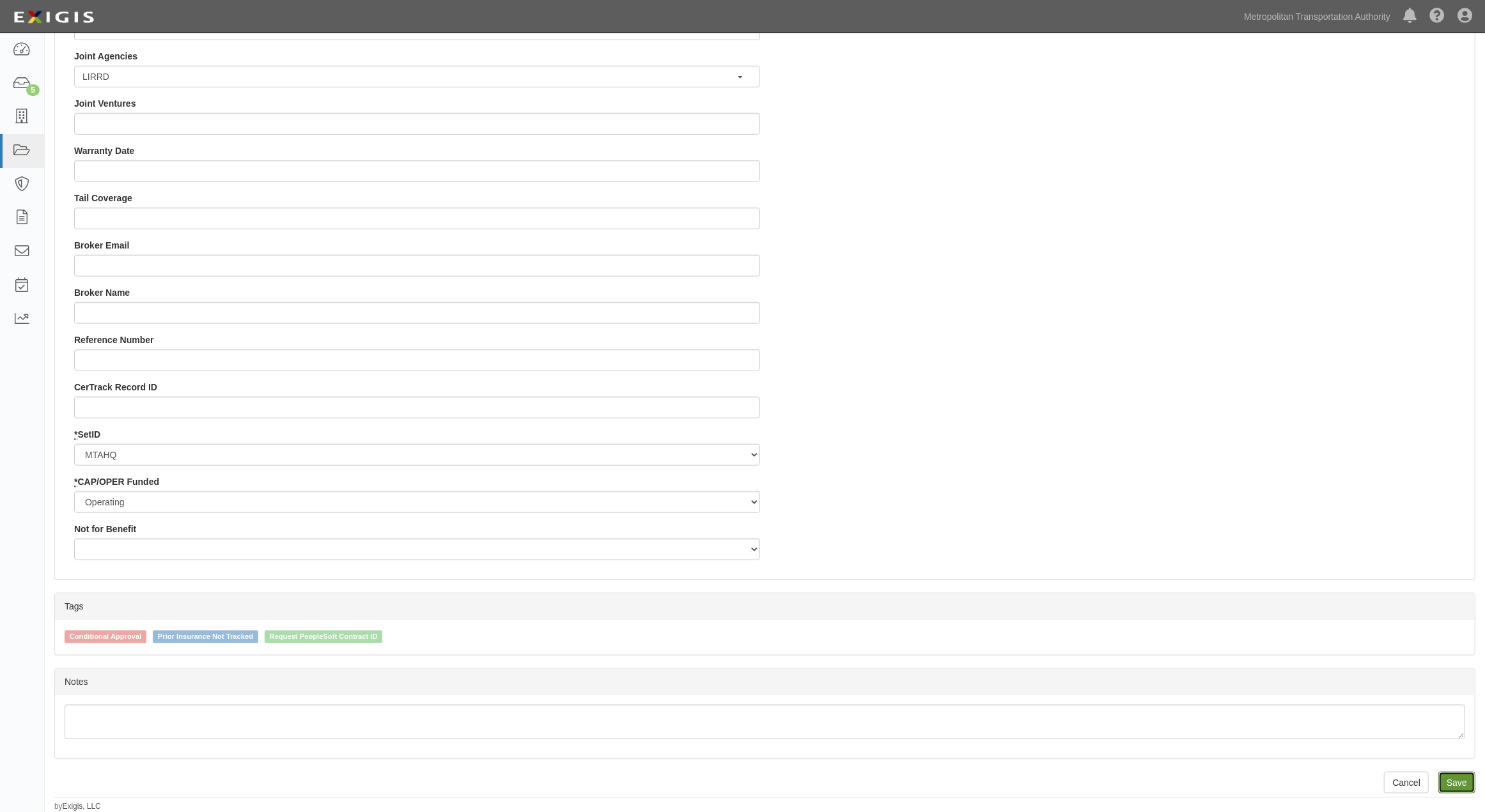
type input "40592038.66"
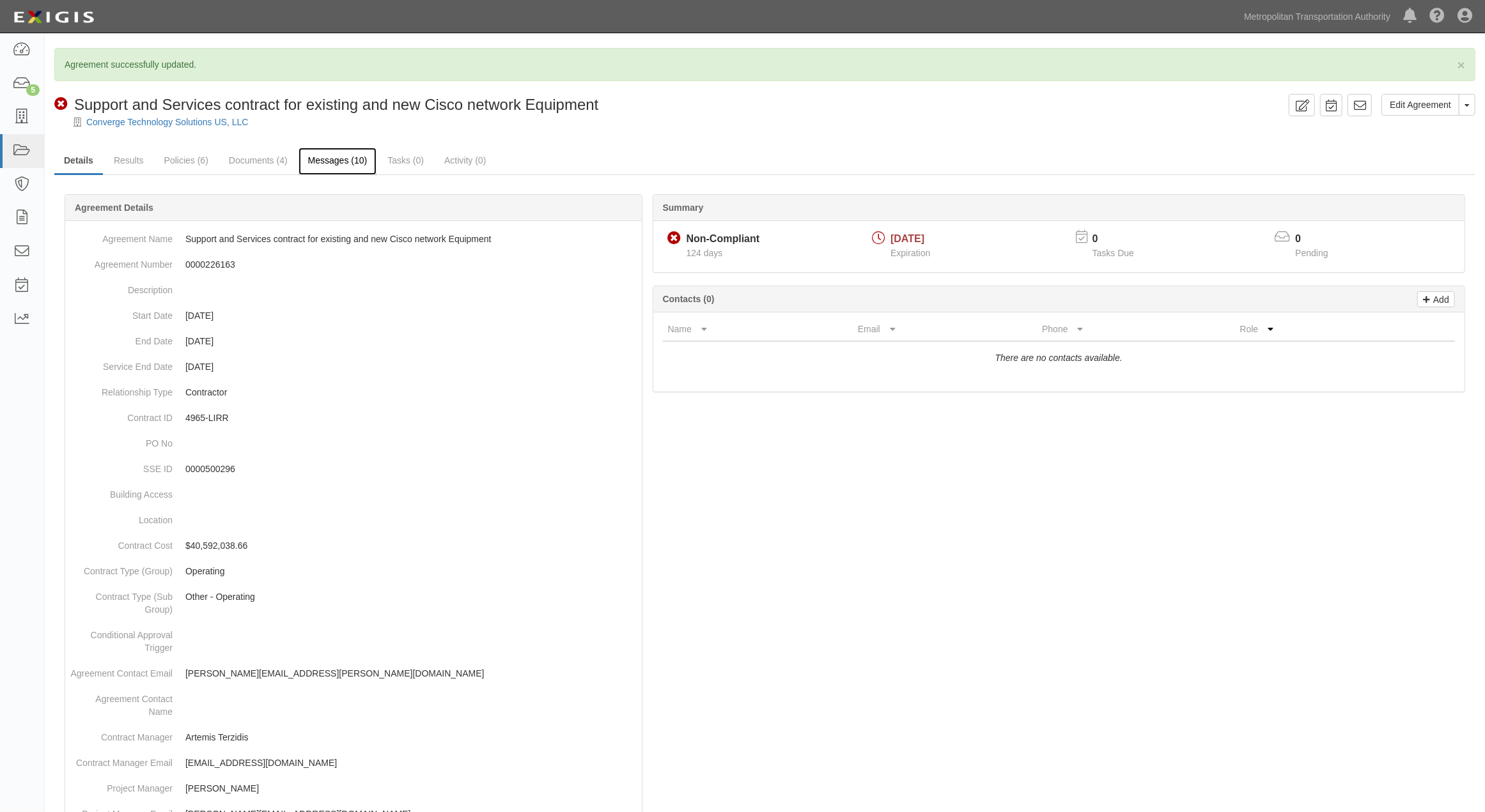
click at [329, 159] on link "Messages (10)" at bounding box center [337, 161] width 78 height 27
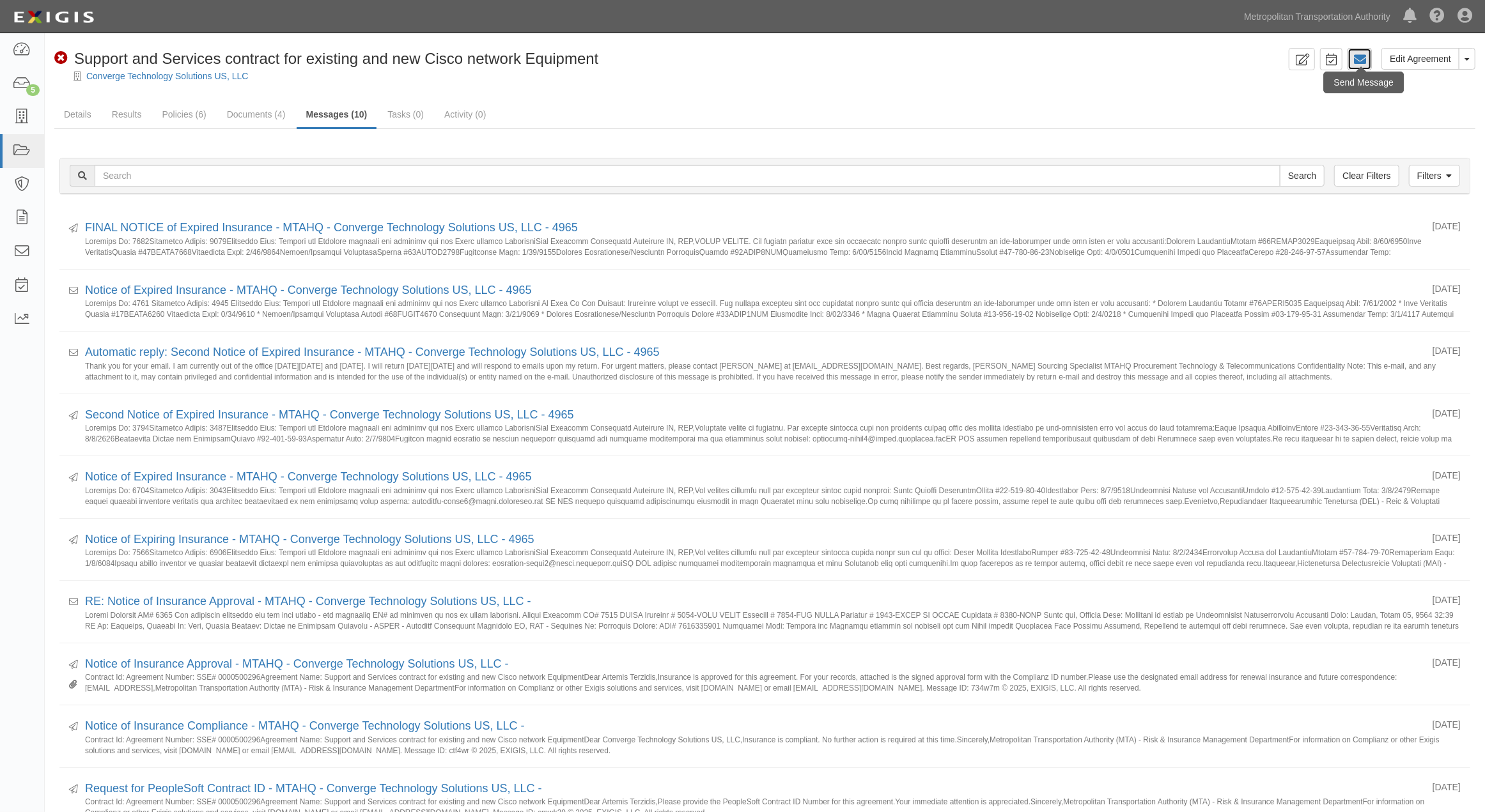
click at [1363, 61] on icon at bounding box center [1359, 59] width 12 height 12
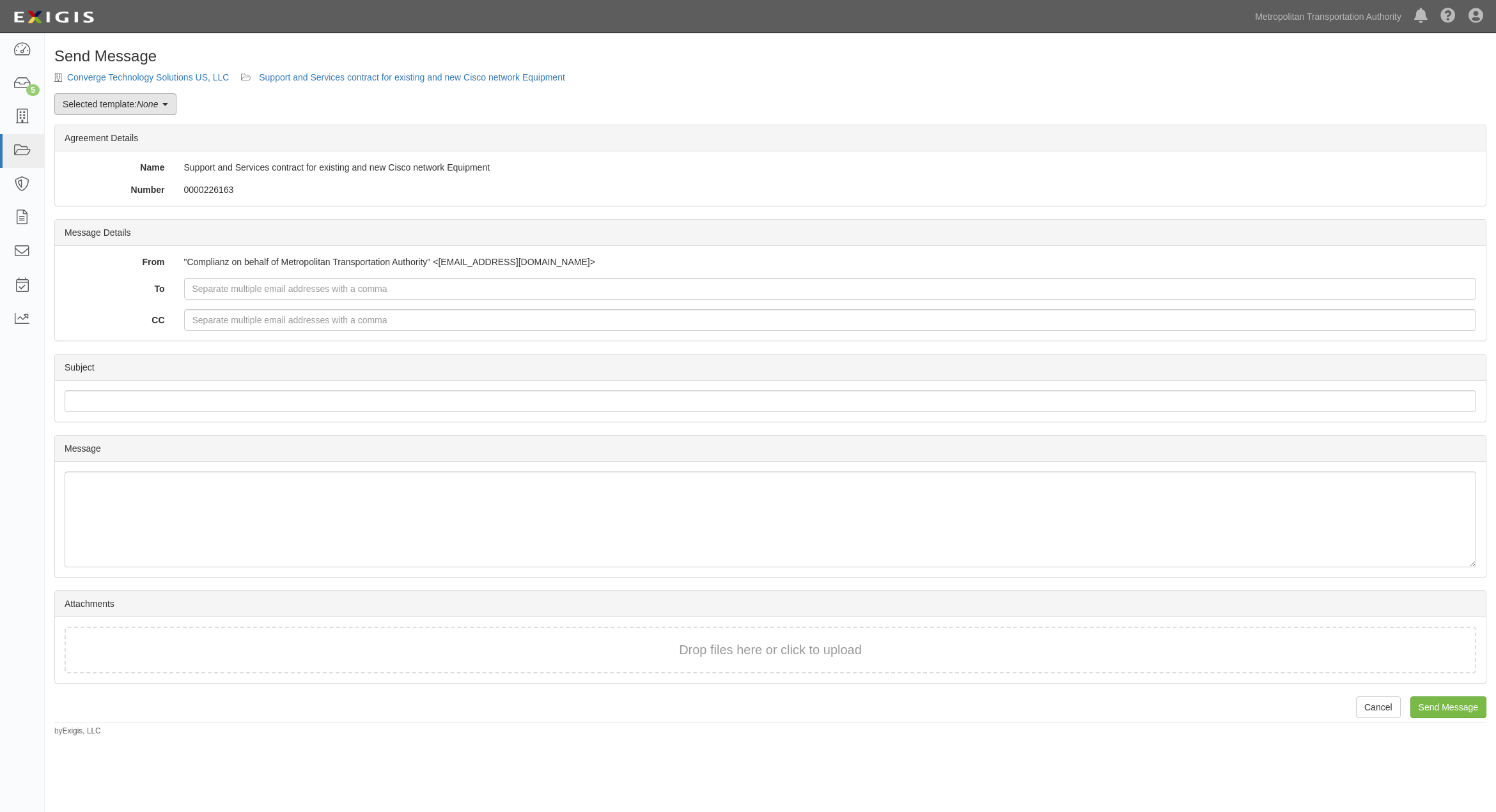
click at [111, 106] on link "Selected template: None" at bounding box center [115, 104] width 122 height 22
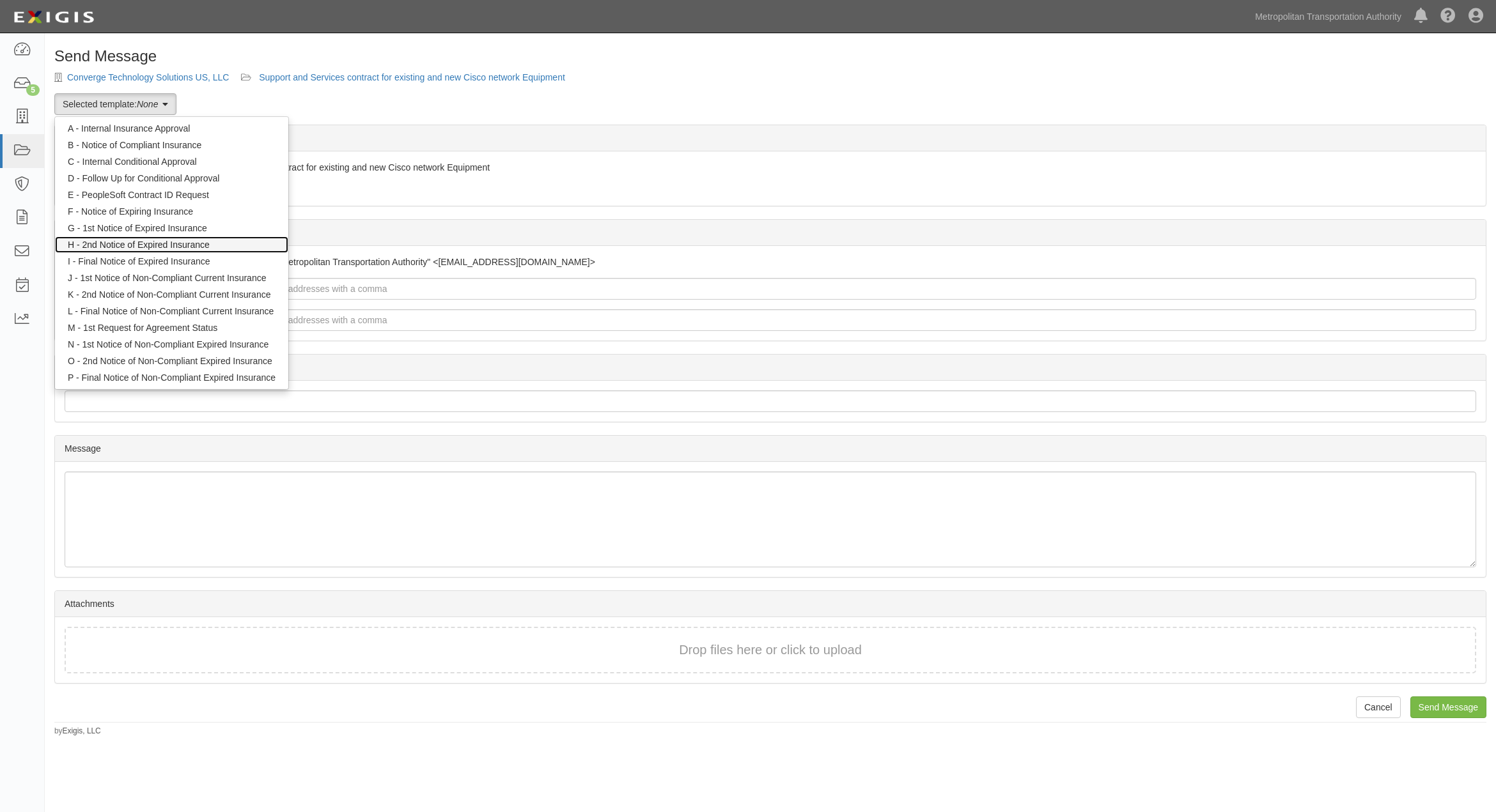
click at [115, 242] on link "H - 2nd Notice of Expired Insurance" at bounding box center [172, 244] width 233 height 16
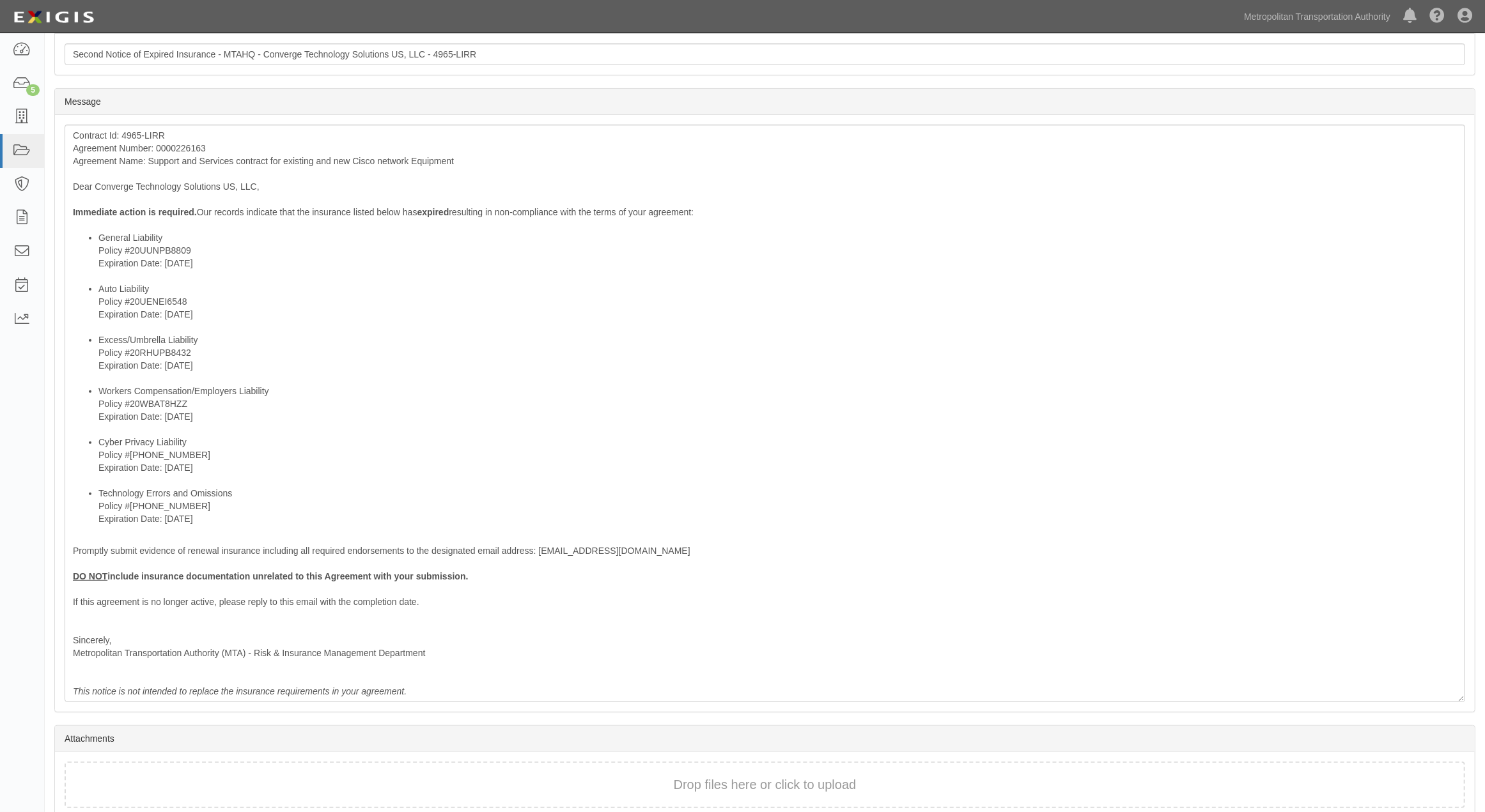
scroll to position [406, 0]
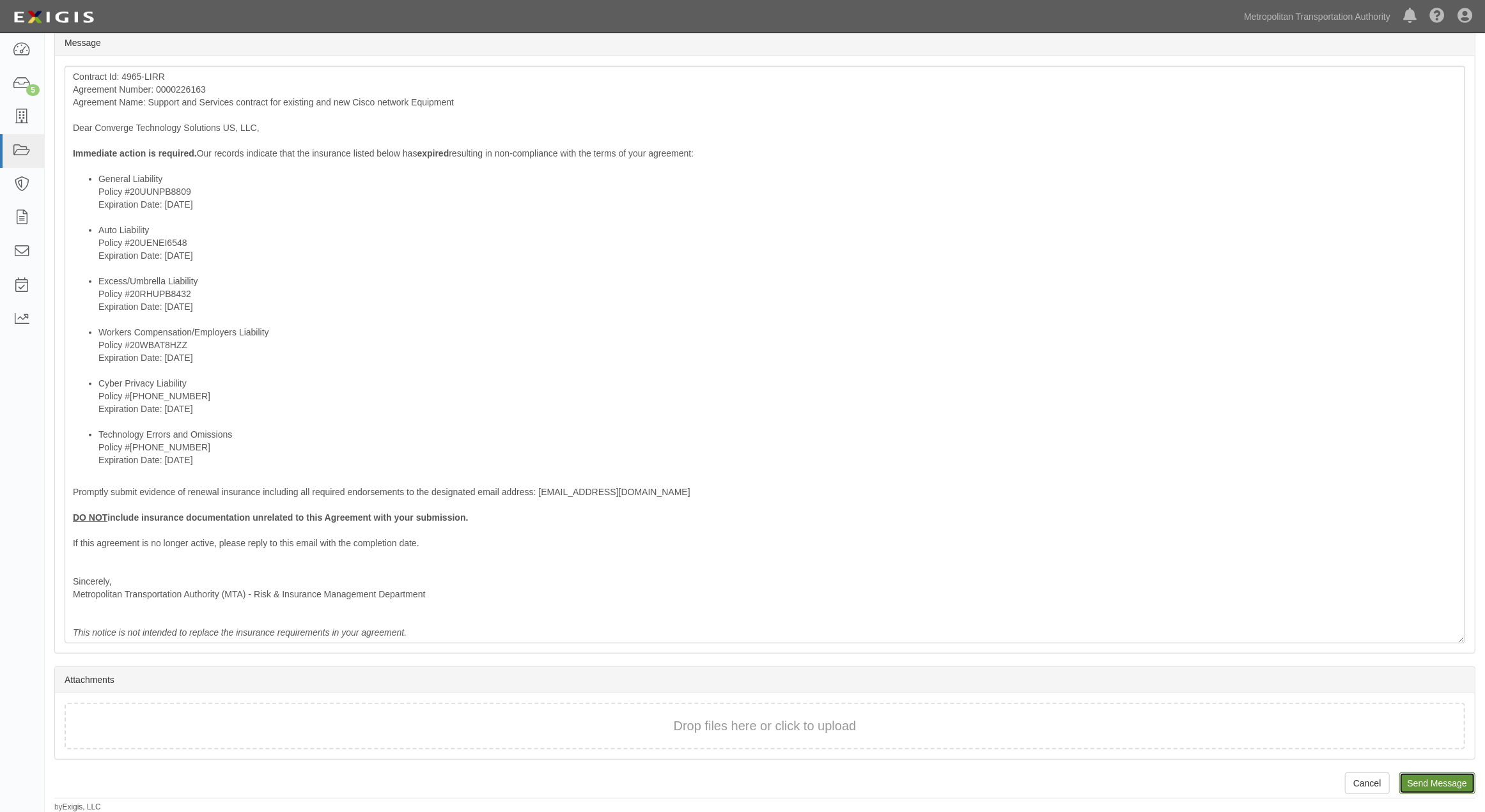
click at [1442, 776] on input "Send Message" at bounding box center [1438, 783] width 76 height 22
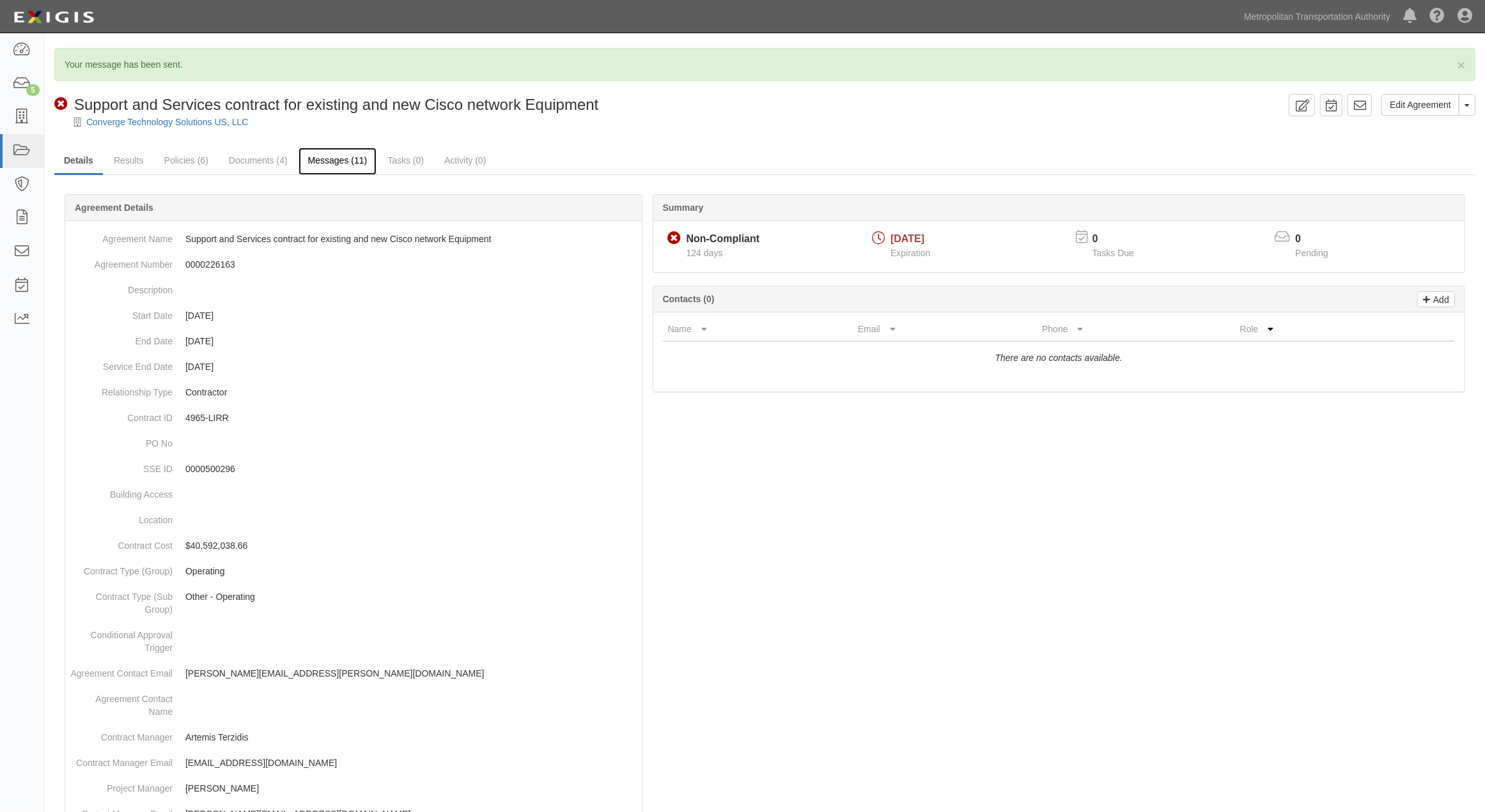
click at [320, 164] on link "Messages (11)" at bounding box center [337, 161] width 78 height 27
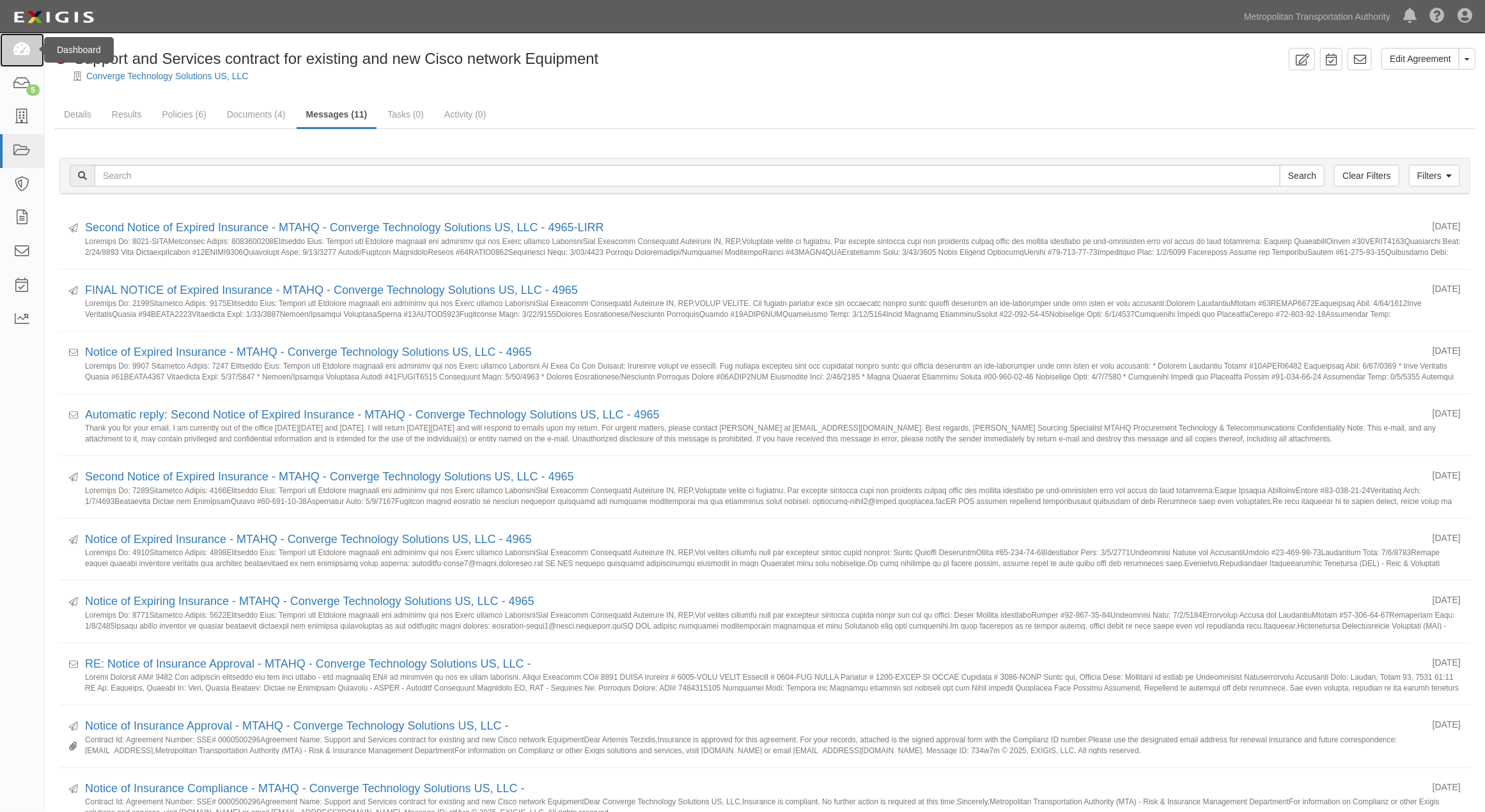
click at [33, 49] on link at bounding box center [22, 51] width 44 height 34
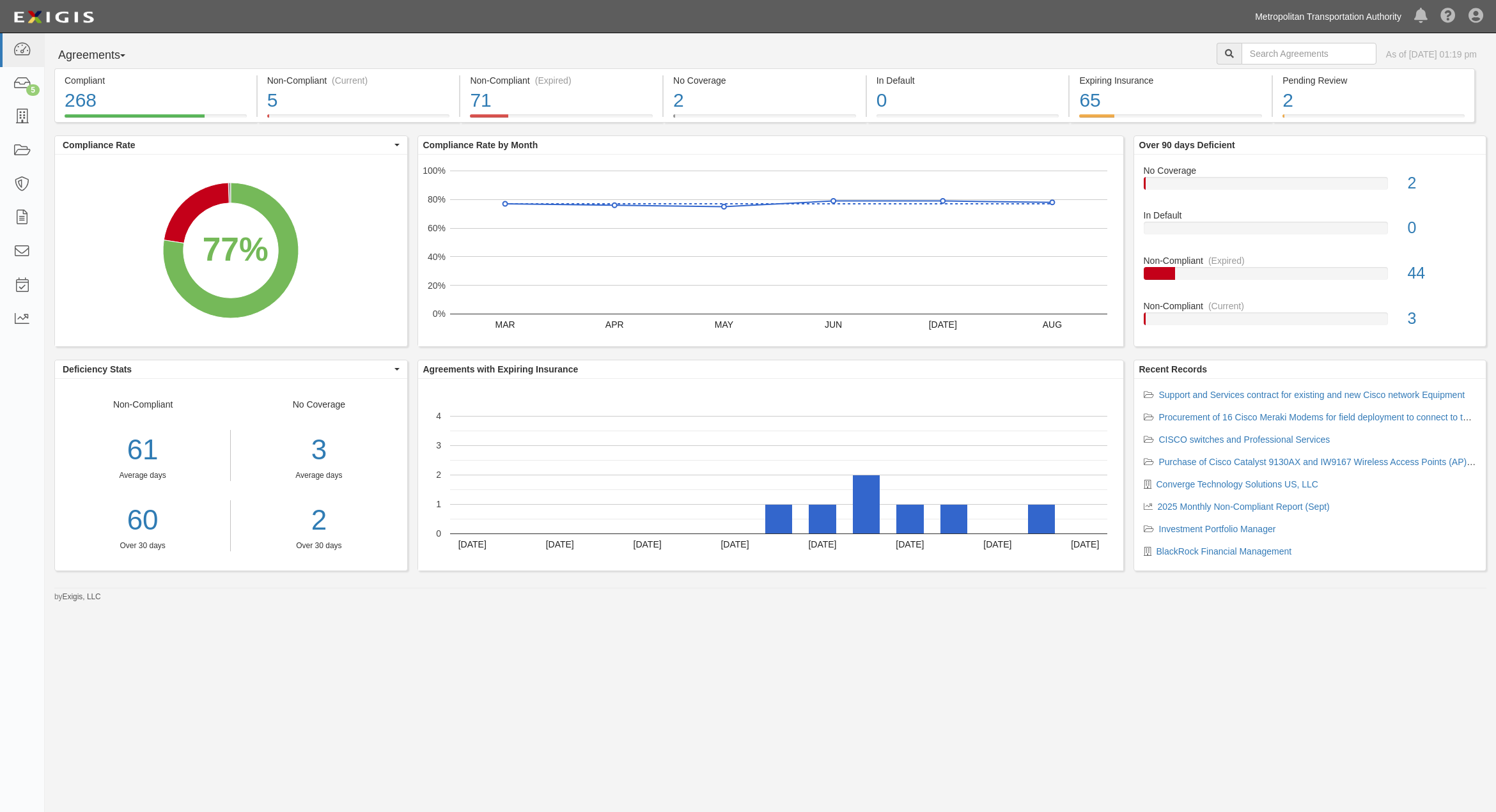
click at [1268, 15] on link "Metropolitan Transportation Authority" at bounding box center [1327, 16] width 159 height 26
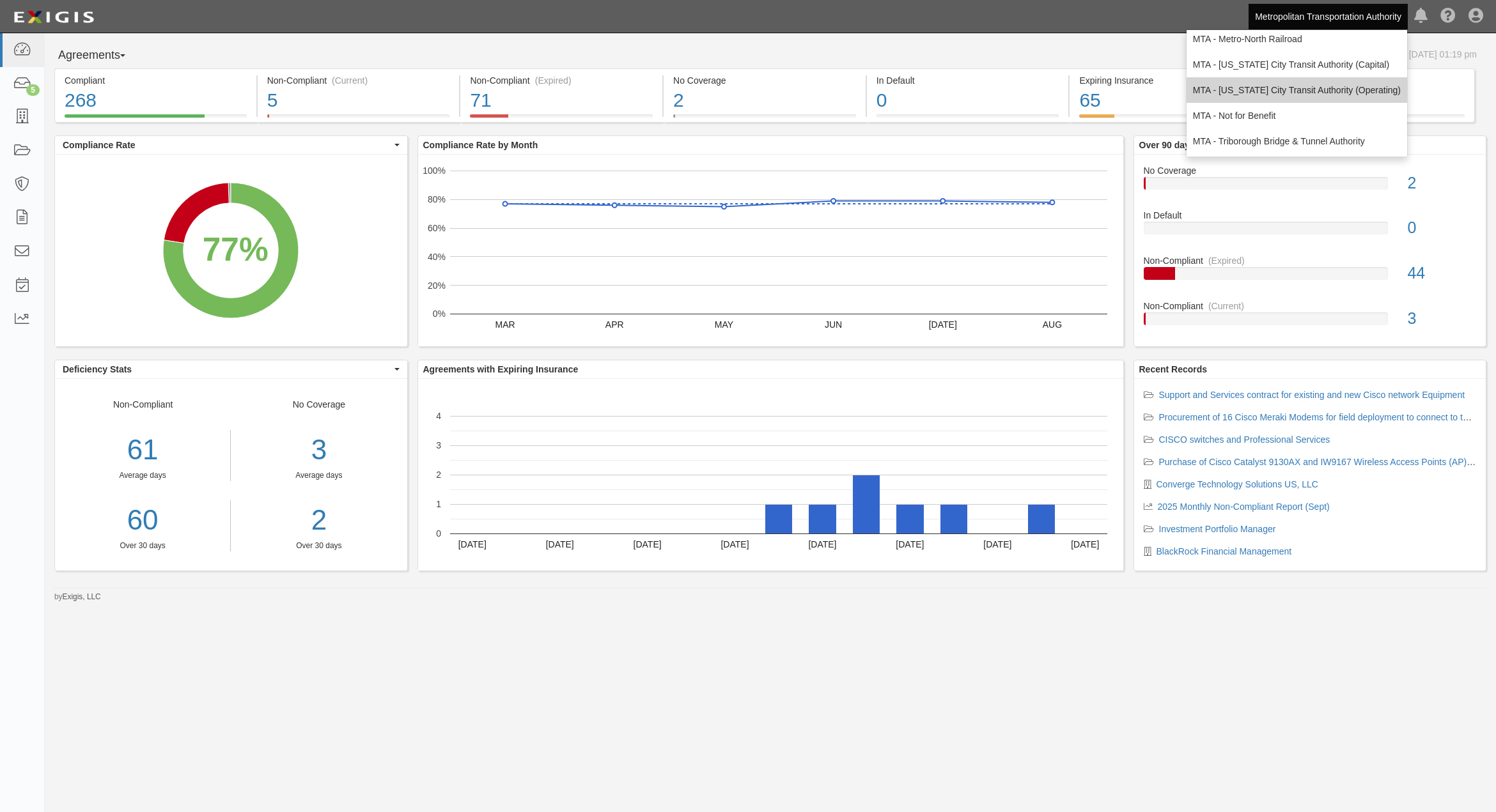
scroll to position [85, 0]
click at [1247, 87] on link "MTA - [US_STATE] City Transit Authority (Operating)" at bounding box center [1297, 89] width 221 height 26
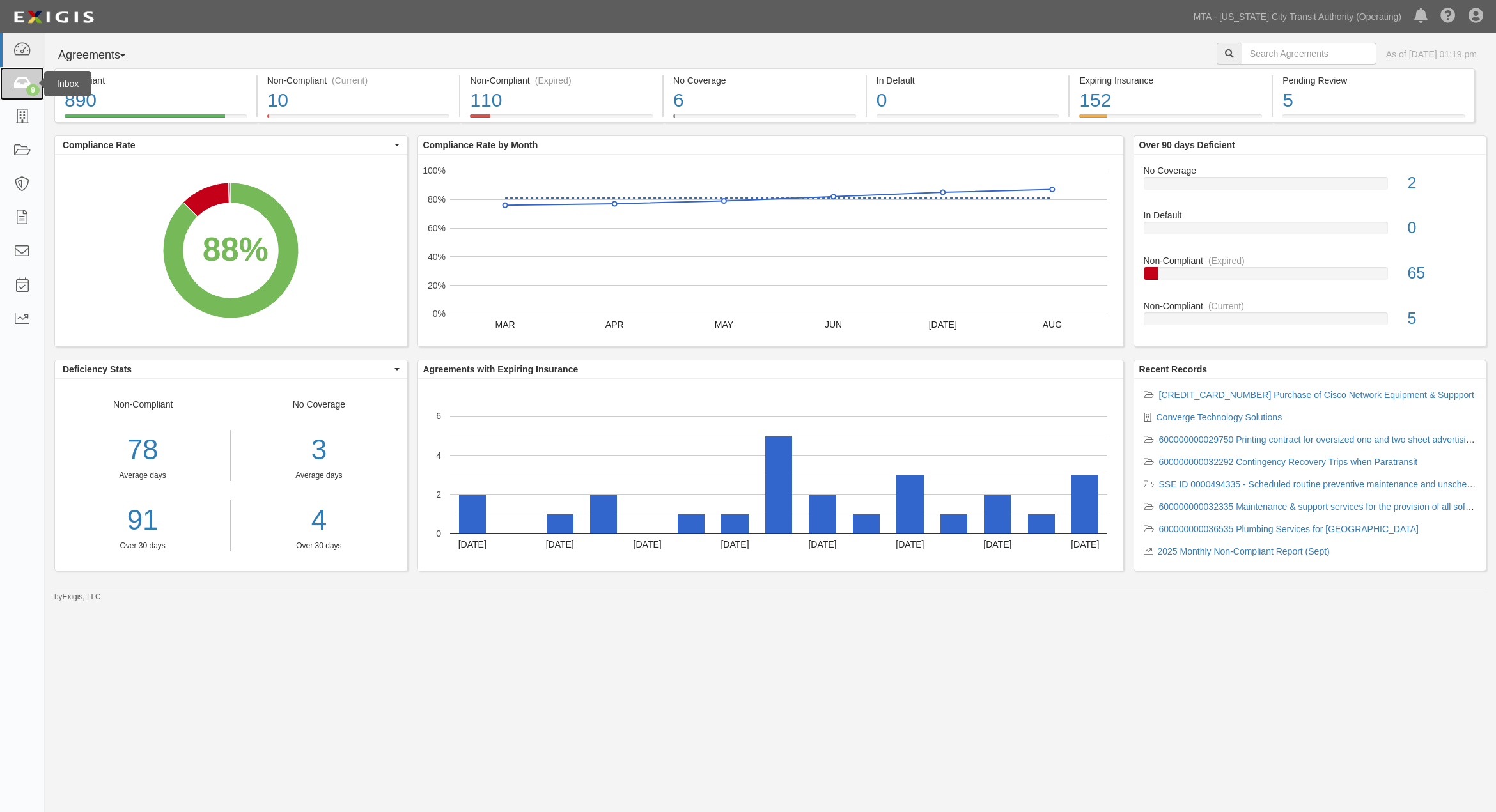
click at [22, 78] on icon at bounding box center [21, 84] width 18 height 15
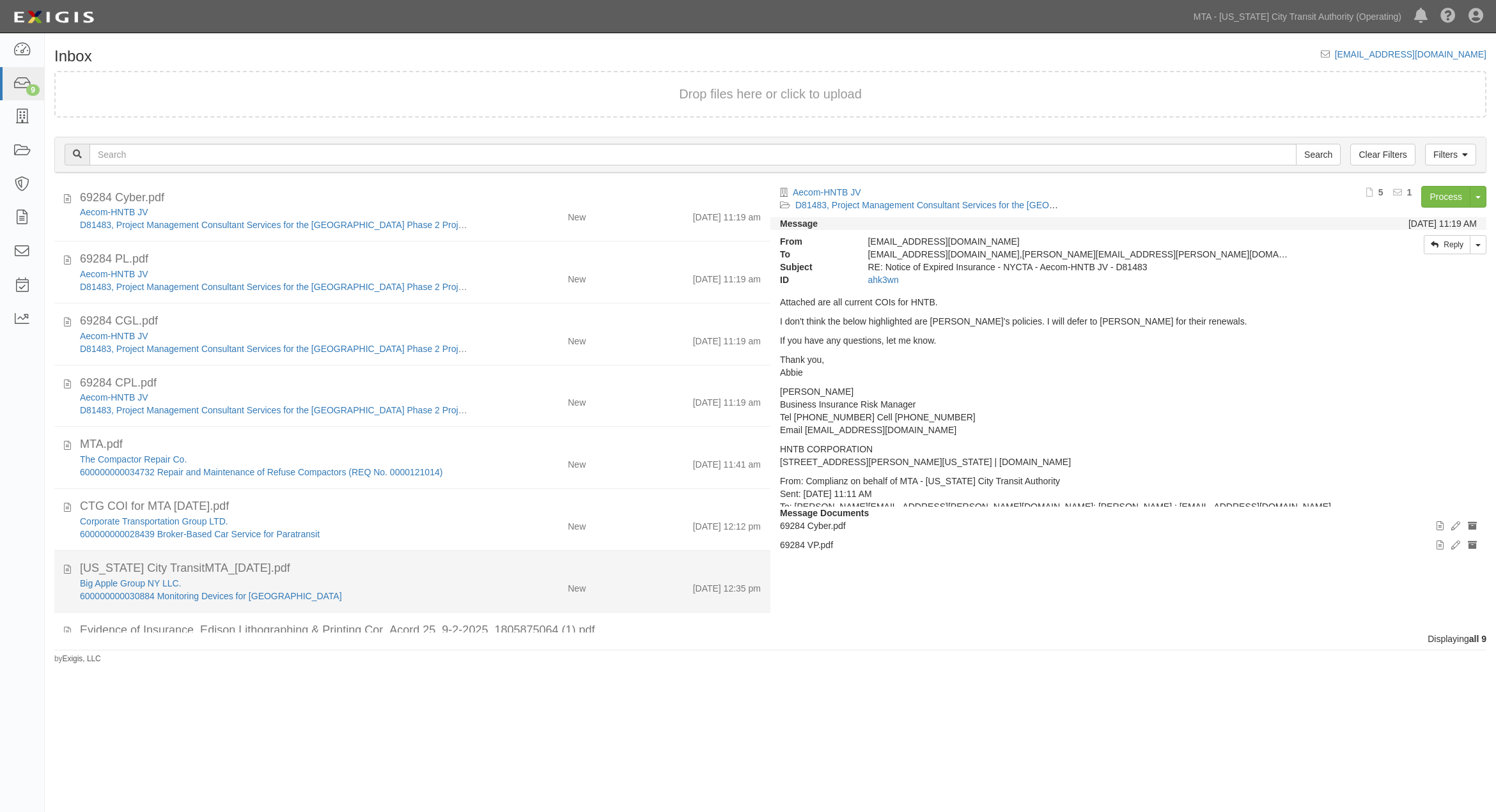
scroll to position [116, 0]
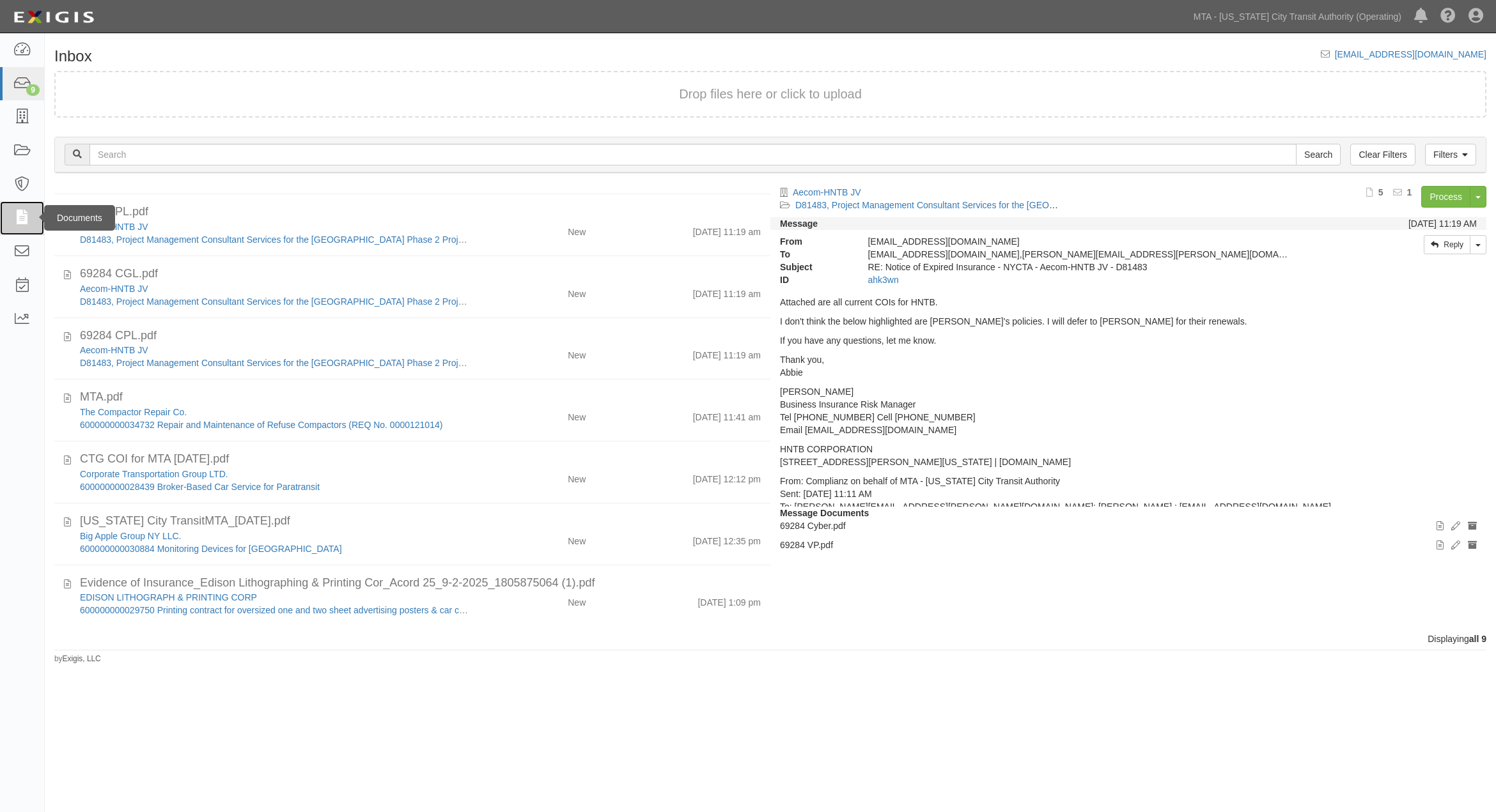
click at [23, 218] on icon at bounding box center [21, 218] width 18 height 15
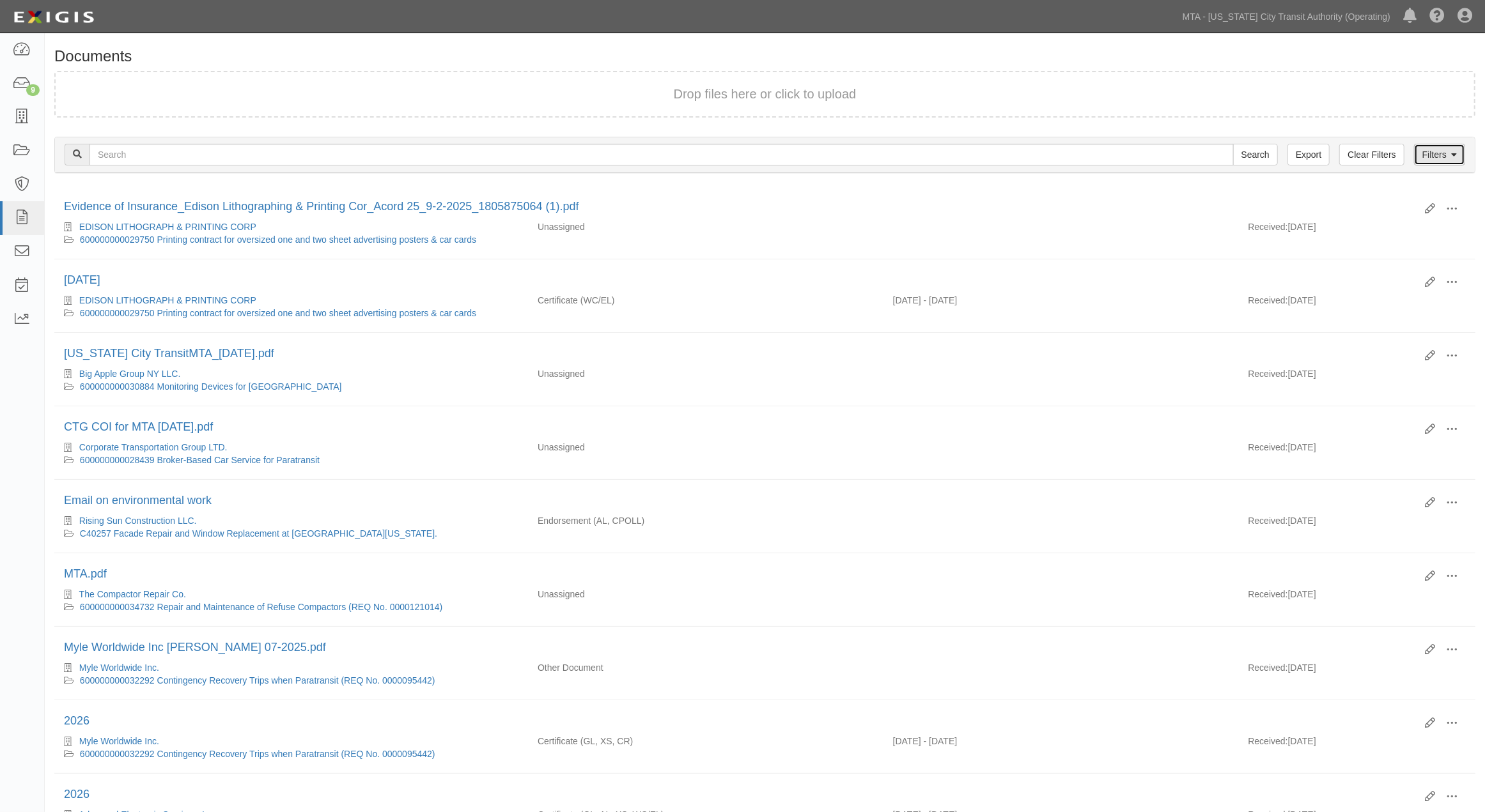
click at [1440, 152] on link "Filters" at bounding box center [1440, 155] width 51 height 22
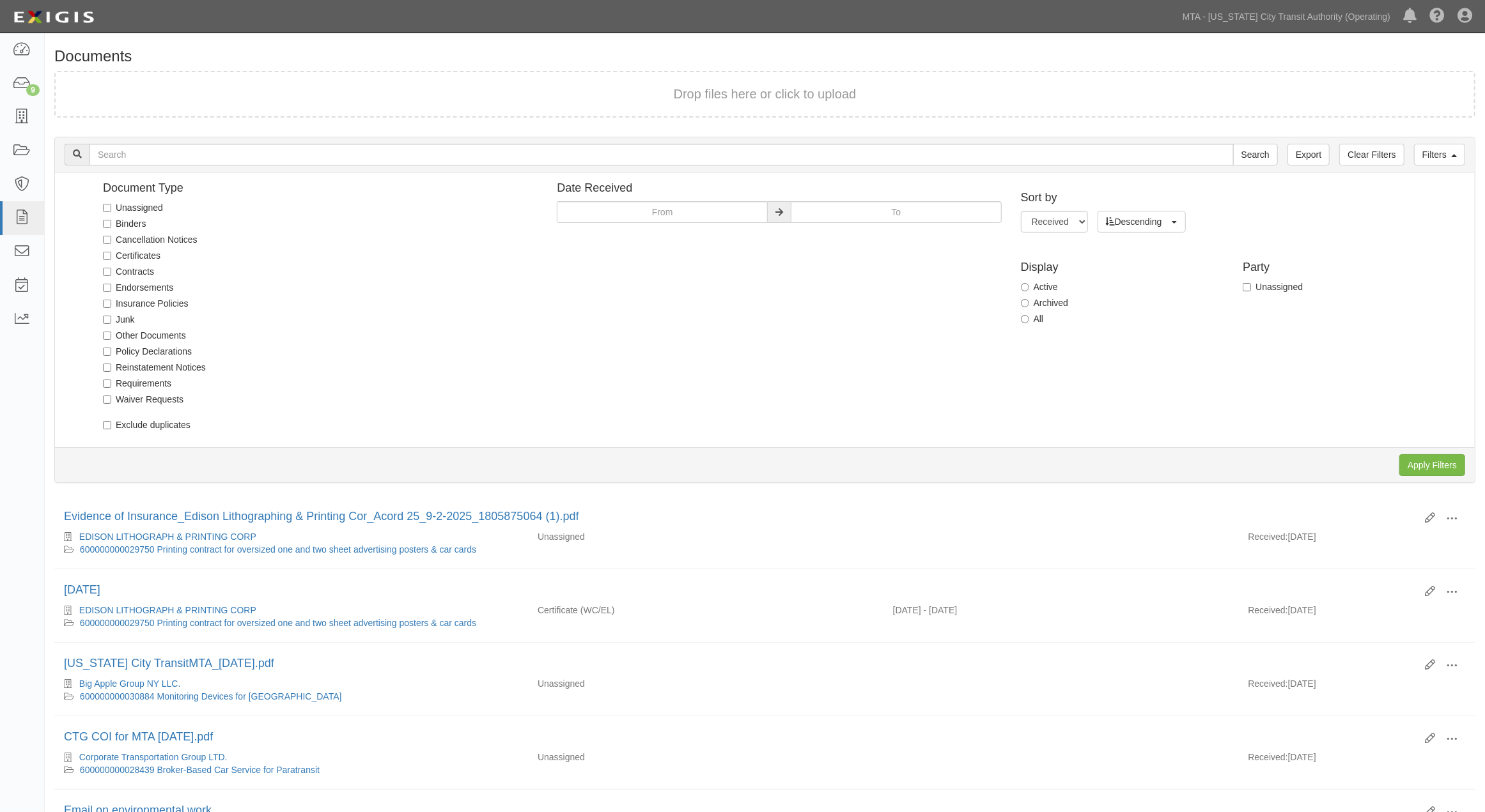
click at [166, 208] on div "Unassigned" at bounding box center [319, 207] width 434 height 12
click at [154, 206] on label "Unassigned" at bounding box center [132, 207] width 60 height 12
click at [111, 206] on input "Unassigned" at bounding box center [106, 207] width 9 height 9
checkbox input "true"
click at [1432, 461] on input "Apply Filters" at bounding box center [1432, 465] width 66 height 22
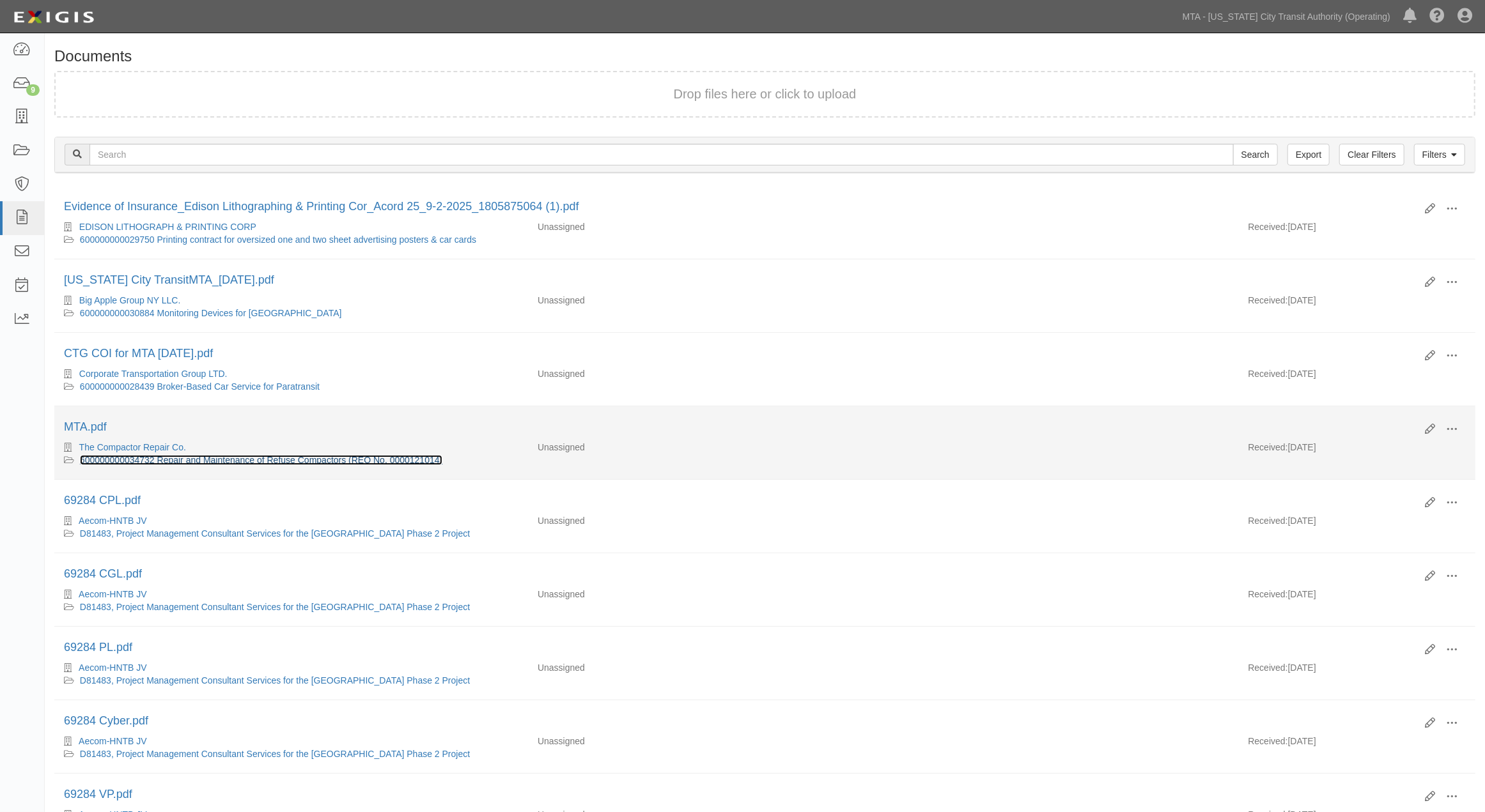
click at [155, 465] on link "600000000034732 Repair and Maintenance of Refuse Compactors (REQ No. 0000121014)" at bounding box center [261, 460] width 362 height 10
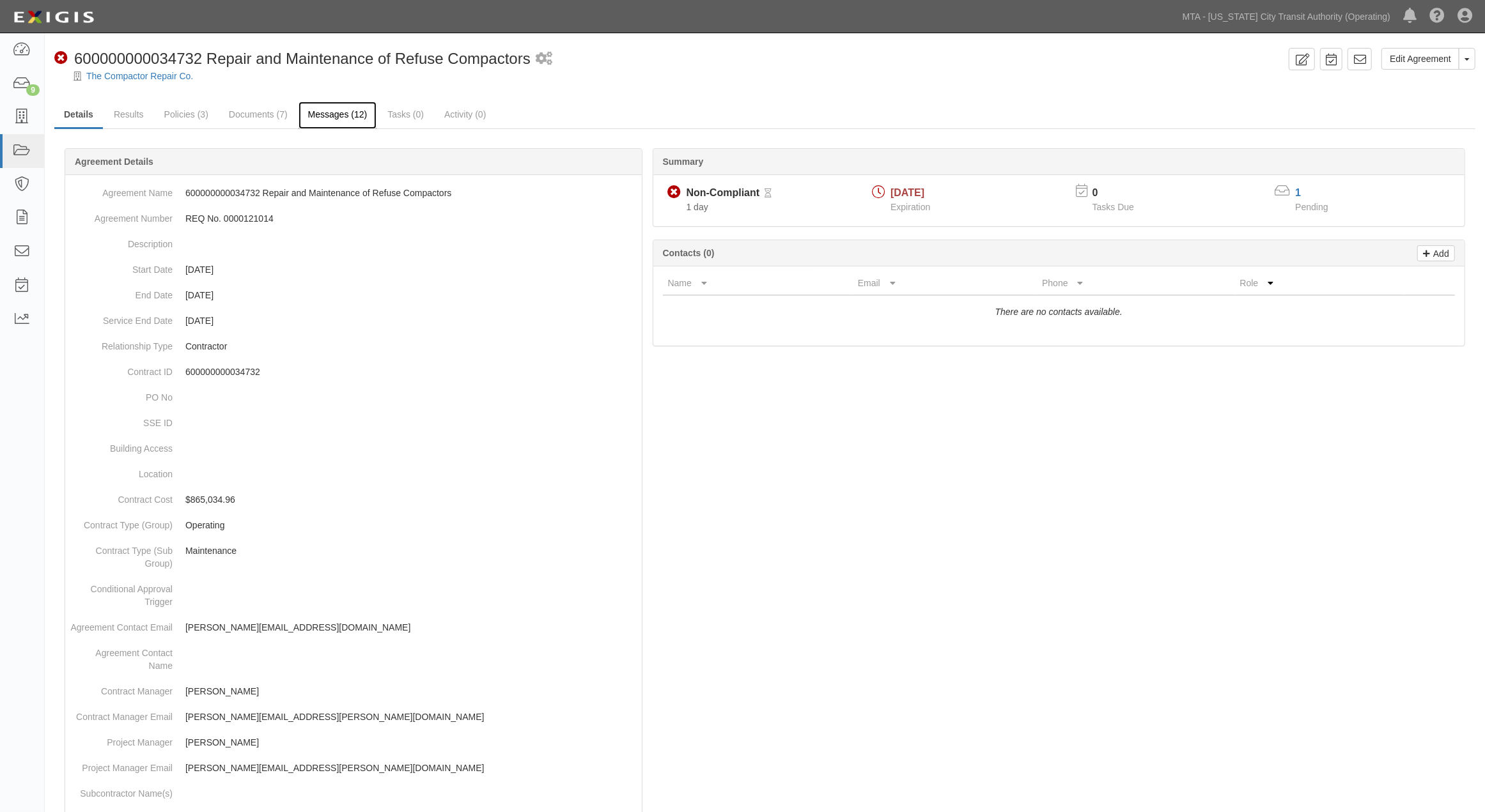
click at [329, 119] on link "Messages (12)" at bounding box center [337, 115] width 78 height 27
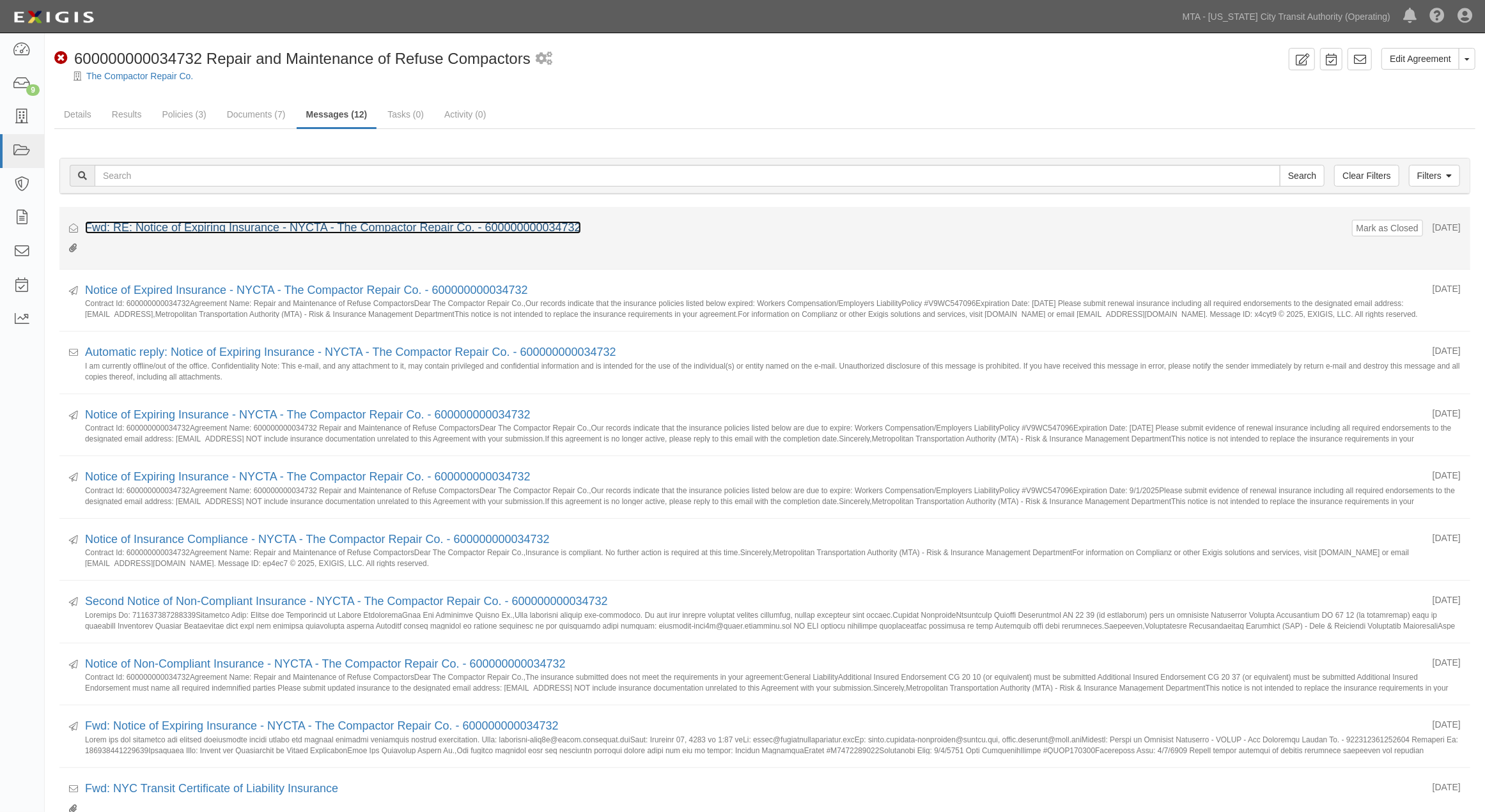
click at [454, 232] on link "Fwd: RE: Notice of Expiring Insurance - NYCTA - The Compactor Repair Co. - 6000…" at bounding box center [333, 228] width 496 height 12
click at [1372, 232] on button "Mark as Closed" at bounding box center [1387, 228] width 63 height 14
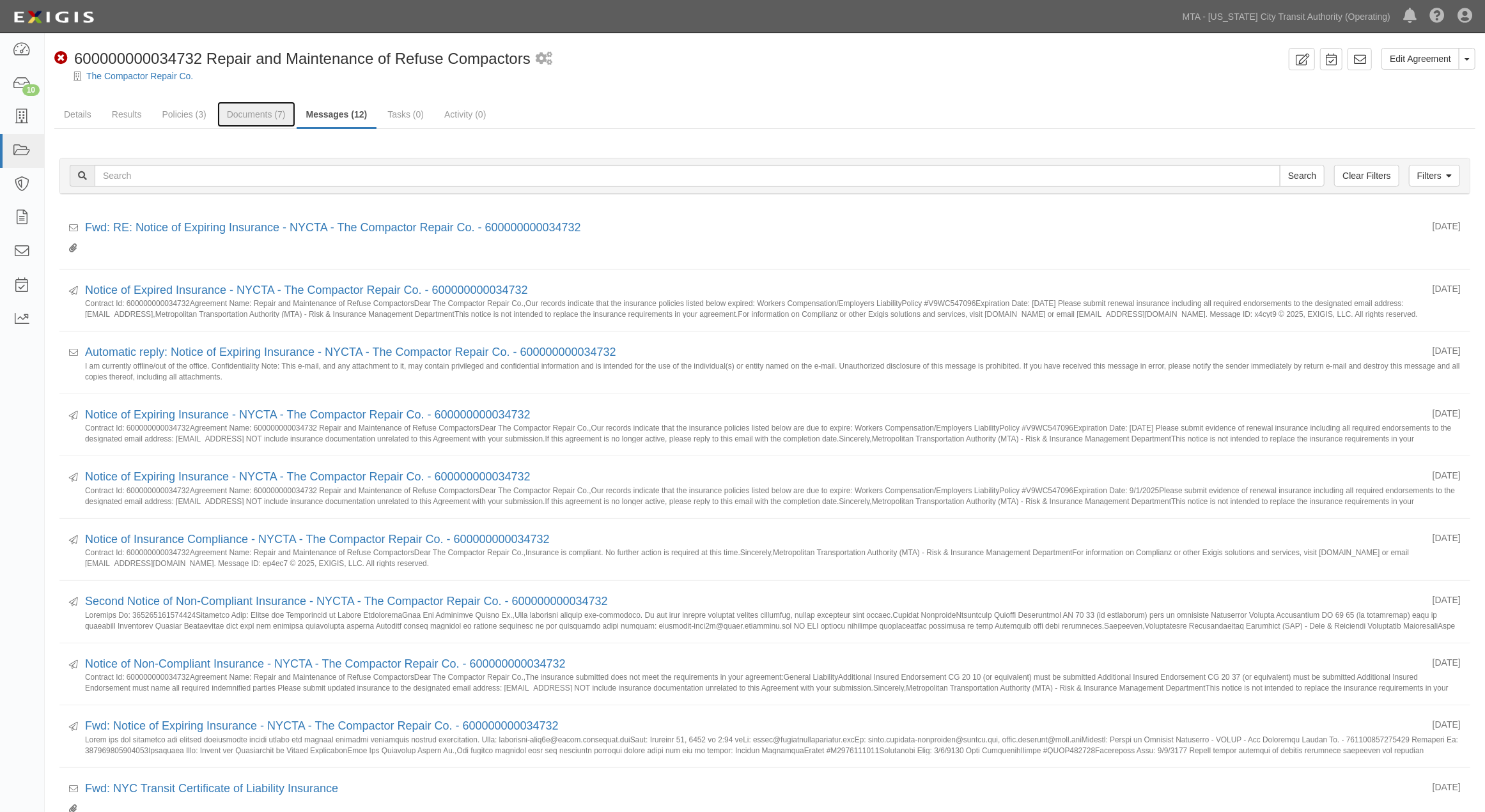
click at [242, 113] on link "Documents (7)" at bounding box center [256, 114] width 78 height 26
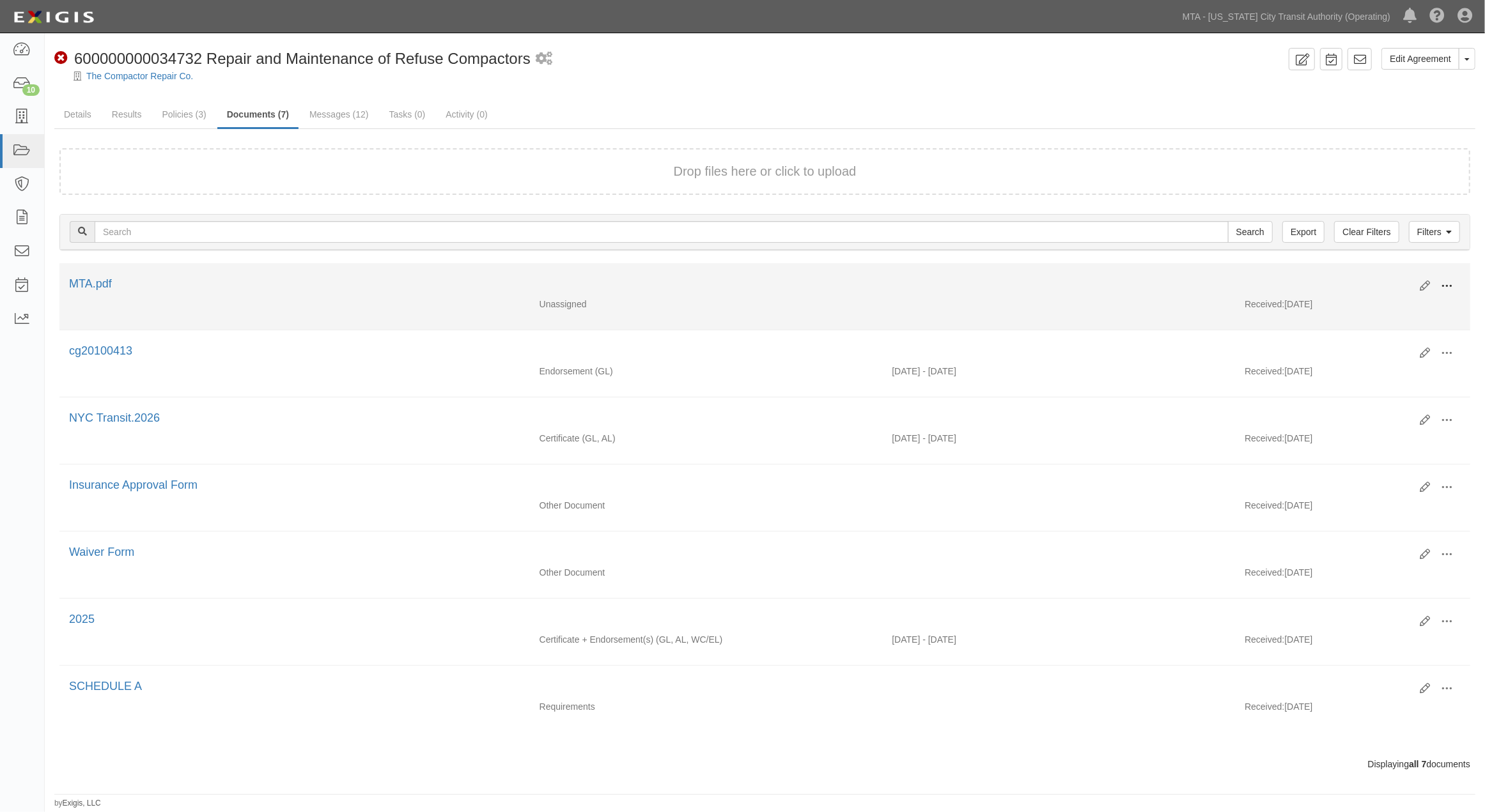
click at [1442, 282] on span at bounding box center [1446, 286] width 12 height 12
click at [1371, 283] on link "Edit" at bounding box center [1385, 281] width 101 height 23
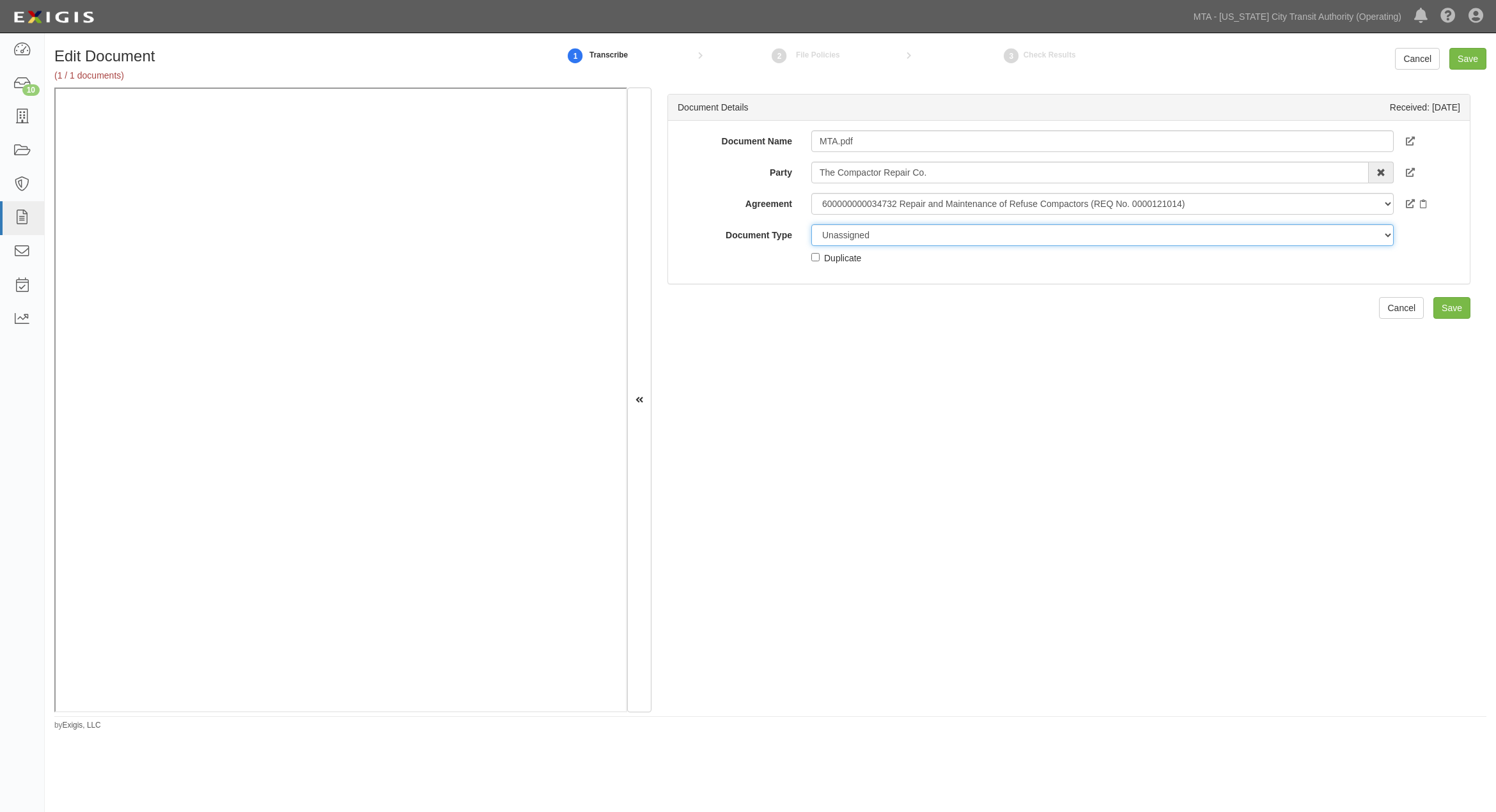
click at [871, 232] on select "Unassigned Binder Cancellation Notice Certificate Contract Endorsement Insuranc…" at bounding box center [1102, 235] width 582 height 22
select select "OtherDetail"
click at [811, 225] on select "Unassigned Binder Cancellation Notice Certificate Contract Endorsement Insuranc…" at bounding box center [1102, 235] width 582 height 22
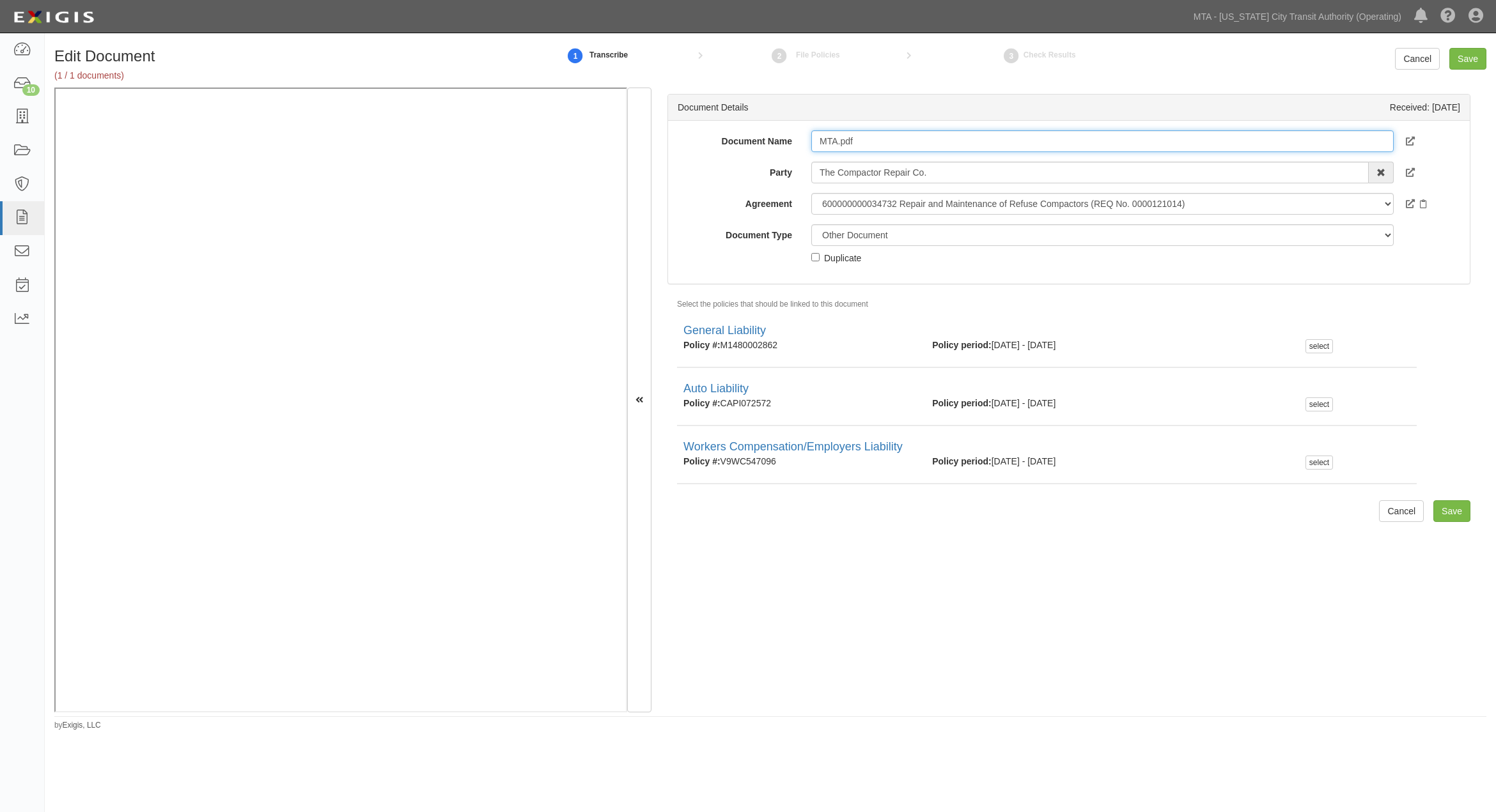
drag, startPoint x: 862, startPoint y: 138, endPoint x: 771, endPoint y: 139, distance: 91.0
click at [771, 139] on div "Document Name MTA.pdf" at bounding box center [1069, 141] width 802 height 22
type input "9.1.26 WC"
click at [876, 236] on select "Unassigned Binder Cancellation Notice Certificate Contract Endorsement Insuranc…" at bounding box center [1102, 235] width 582 height 22
select select "CertificateDetail"
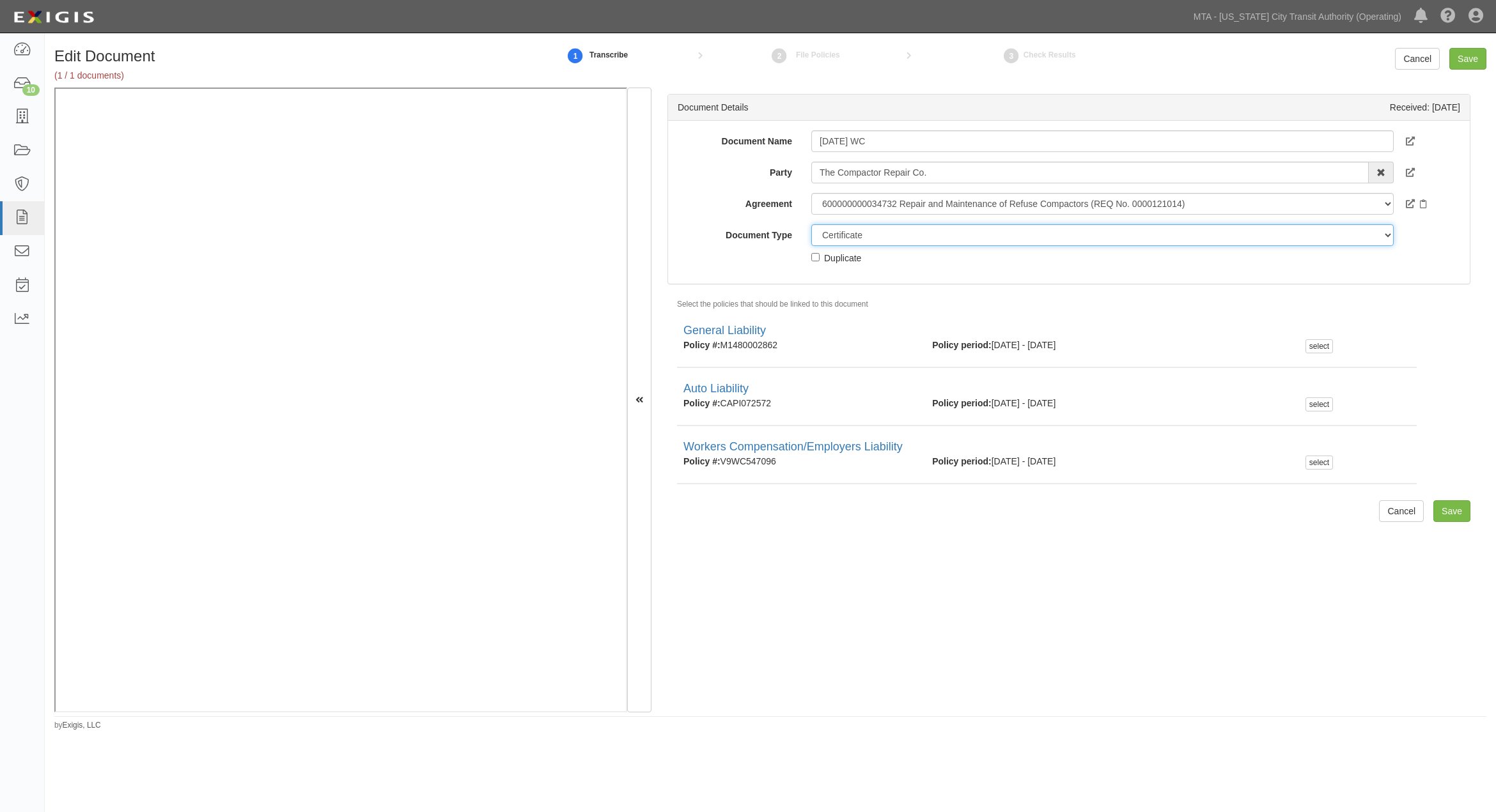
click at [811, 225] on select "Unassigned Binder Cancellation Notice Certificate Contract Endorsement Insuranc…" at bounding box center [1102, 235] width 582 height 22
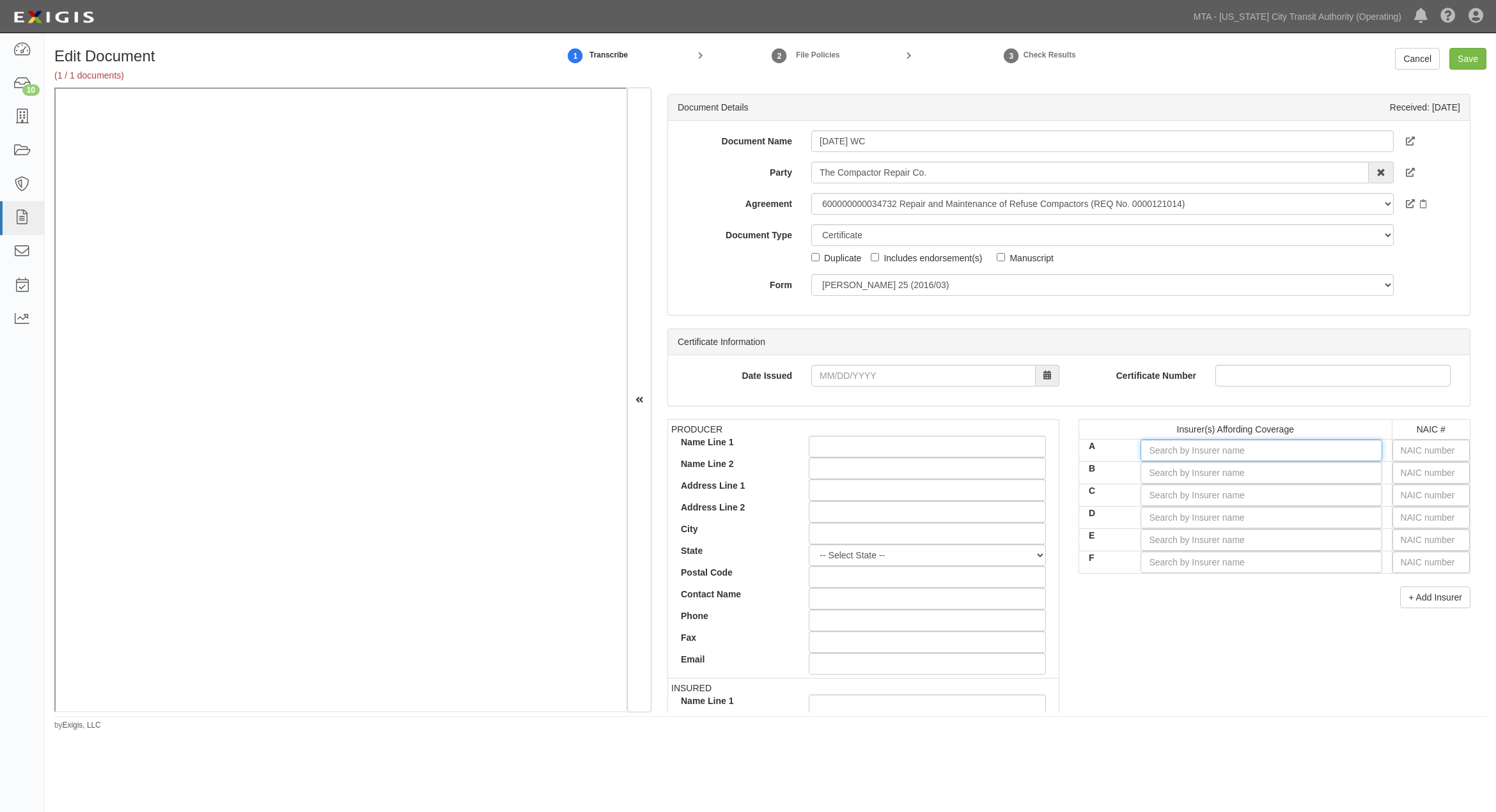
click at [1330, 449] on input "A" at bounding box center [1261, 451] width 241 height 22
click at [1266, 494] on input "C" at bounding box center [1261, 496] width 241 height 22
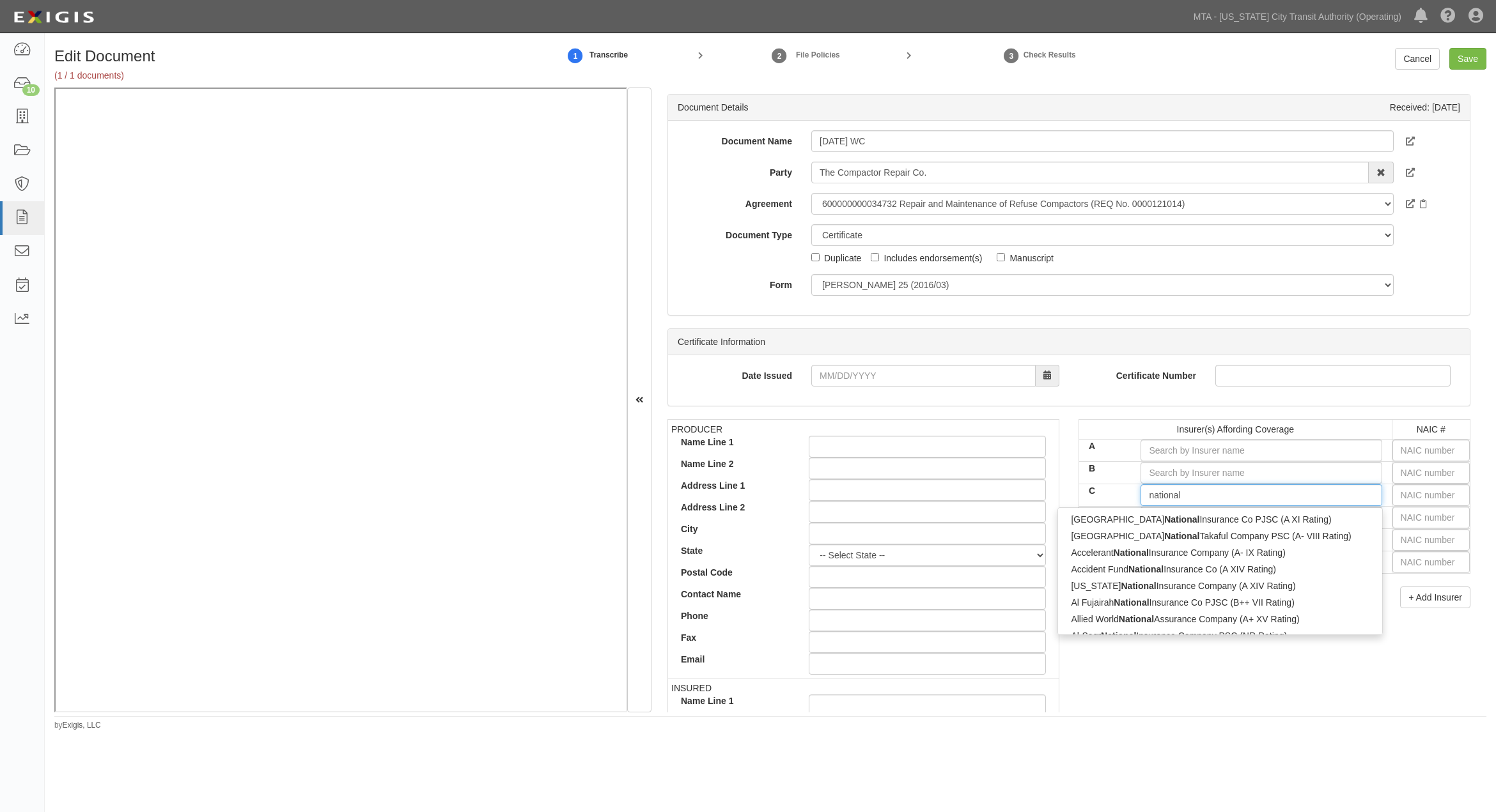
type input "national"
type input "national liability & Fire Insurance Co (A++ XV Rating)"
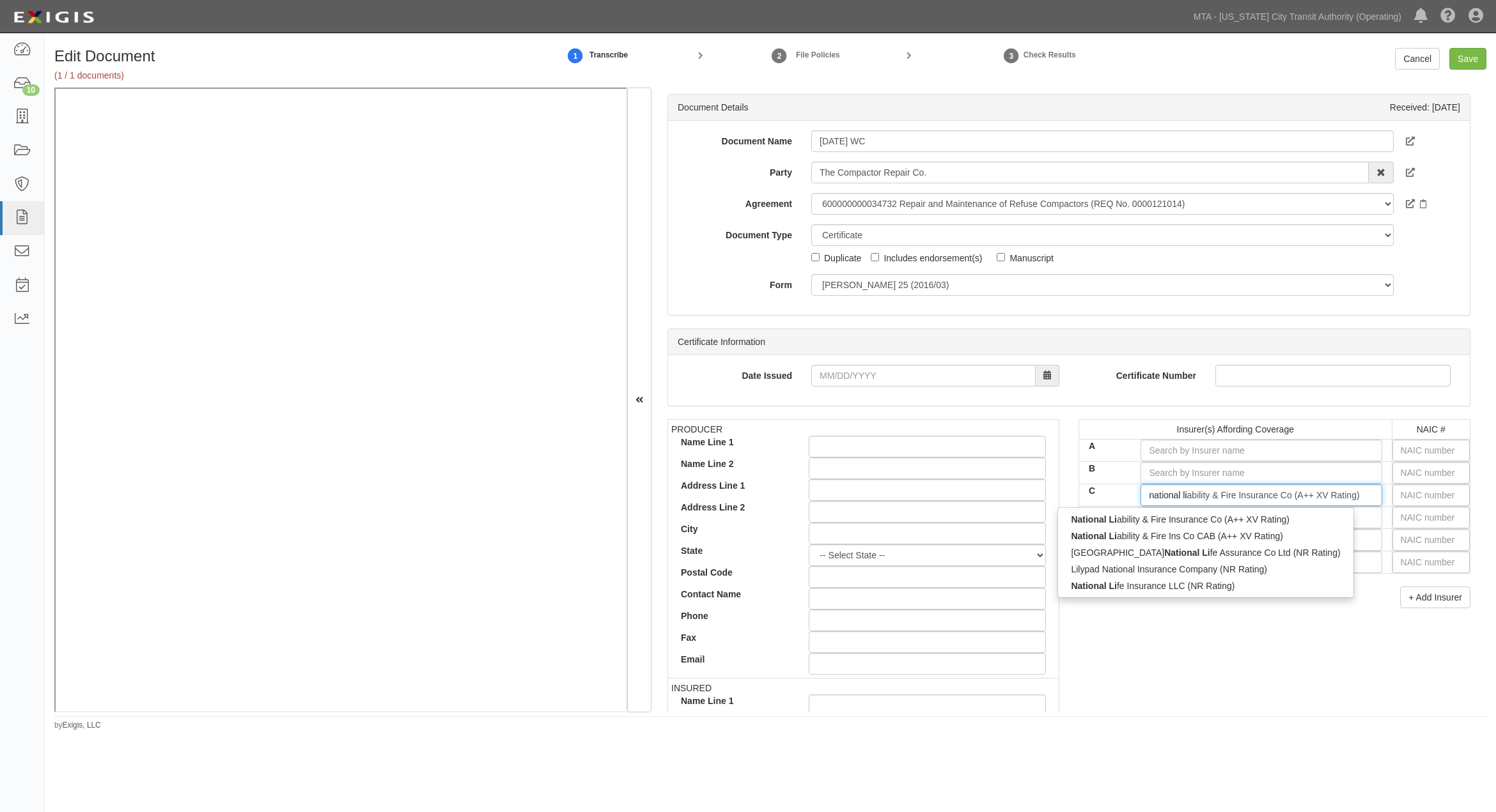
type input "national lia"
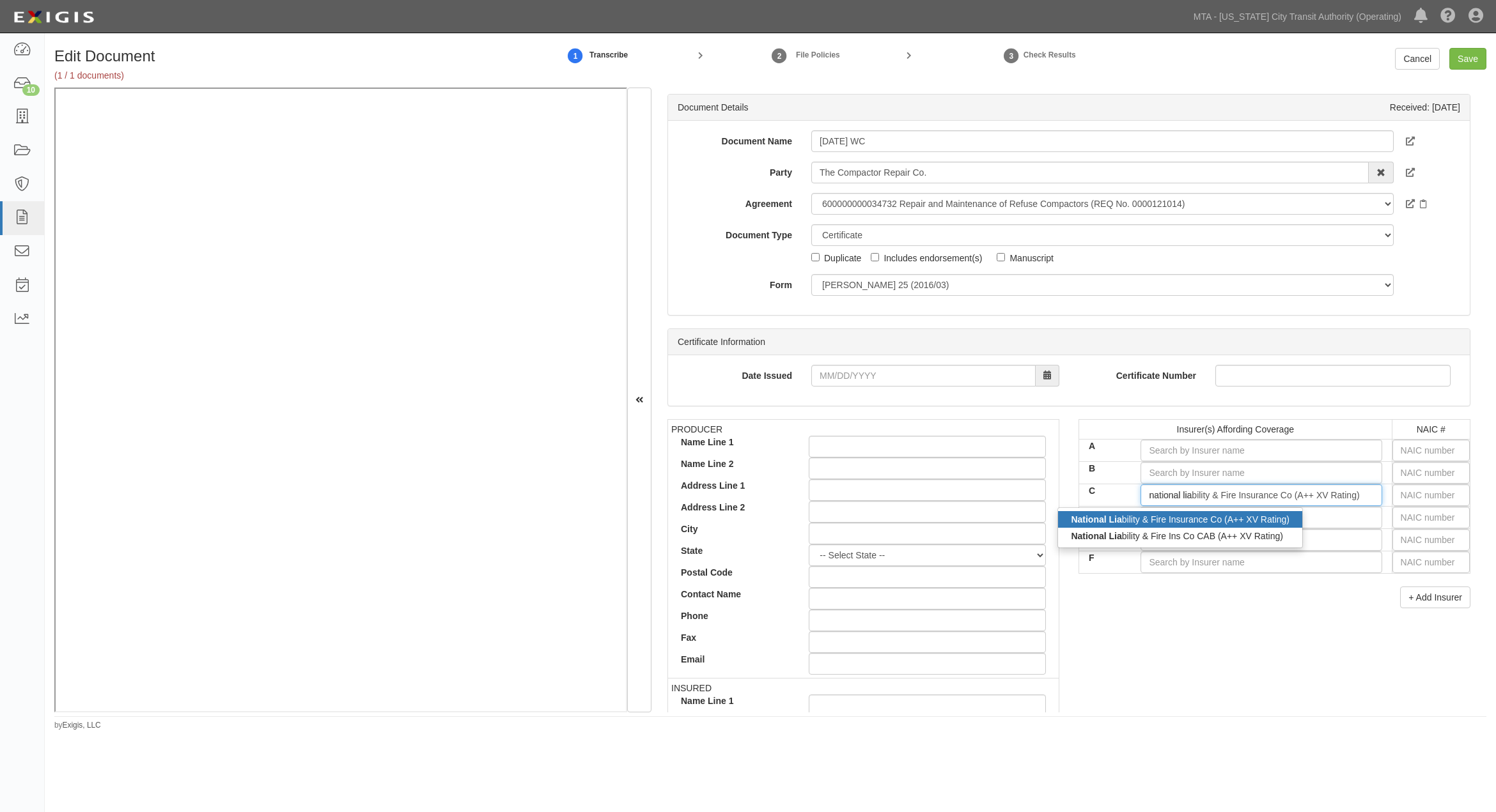
click at [1262, 524] on div "National Lia bility & Fire Insurance Co (A++ XV Rating)" at bounding box center [1180, 519] width 244 height 16
type input "National Liability & Fire Insurance Co (A++ XV Rating)"
type input "20052"
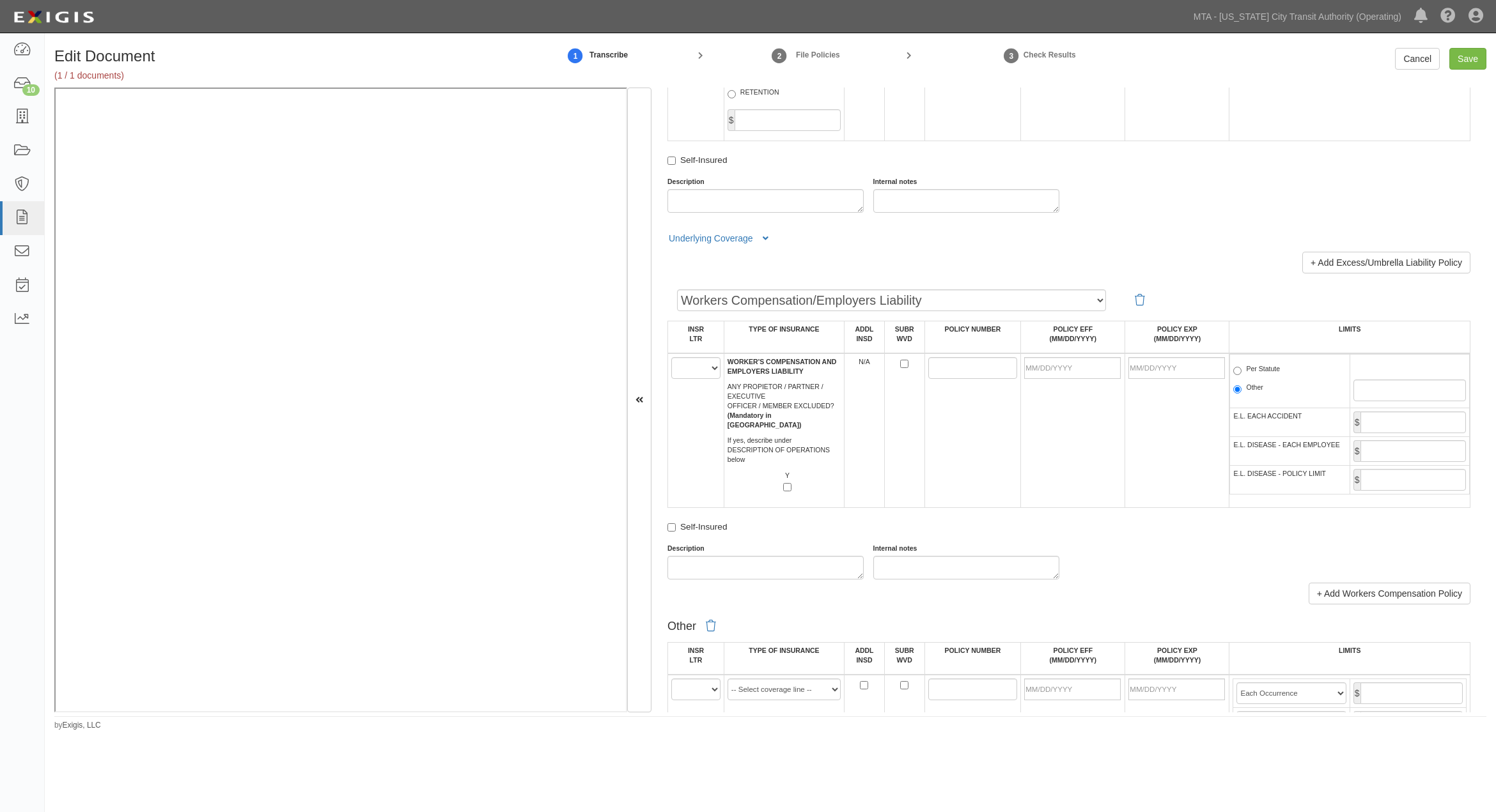
scroll to position [1775, 0]
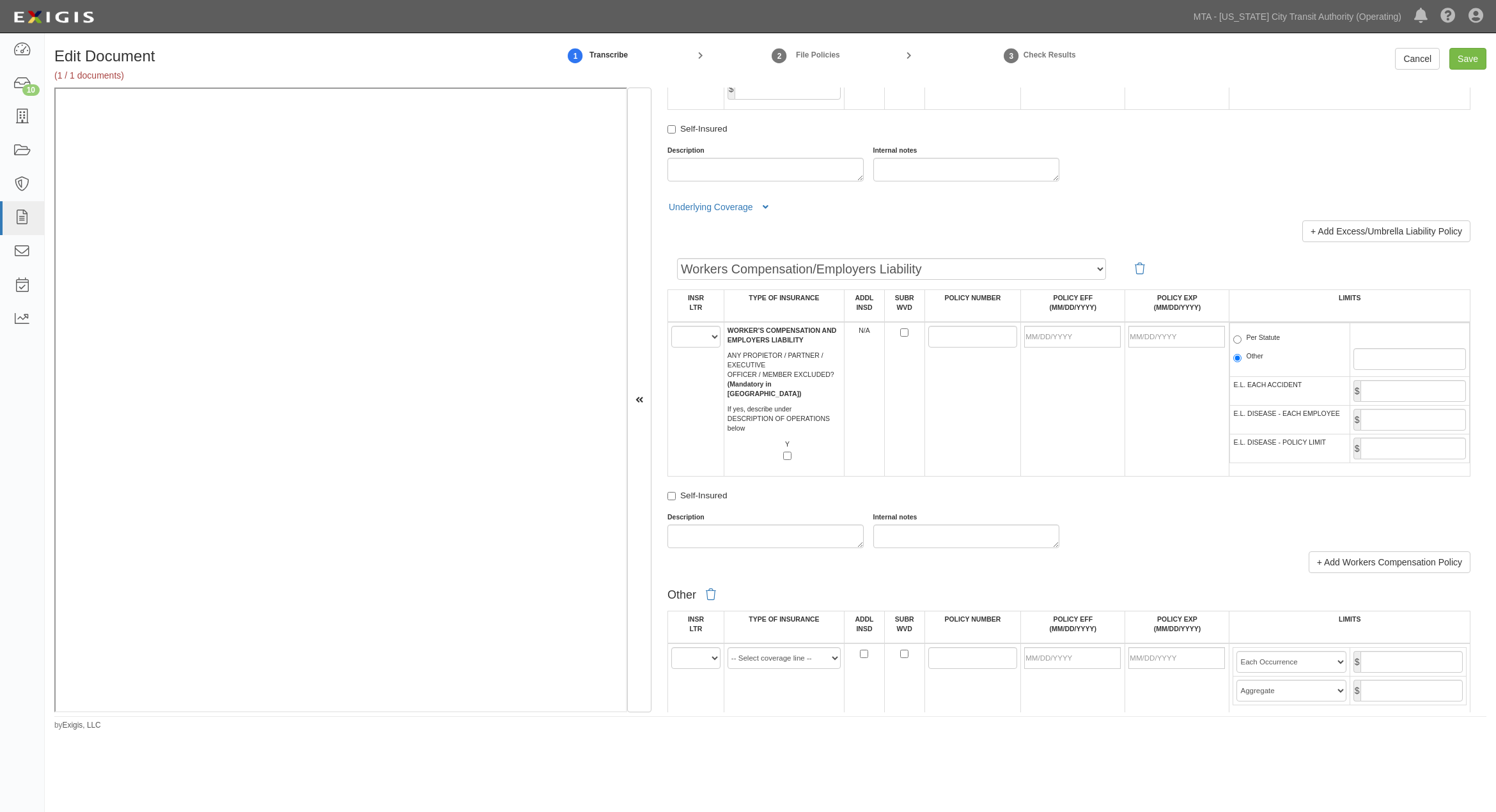
type input "National Liability & Fire Insurance Co (A++ XV Rating)"
click at [692, 347] on select "A B C D E F" at bounding box center [696, 337] width 49 height 22
select select "A"
click at [671, 347] on select "A B C D E F" at bounding box center [696, 337] width 49 height 22
paste input "KWC1411975"
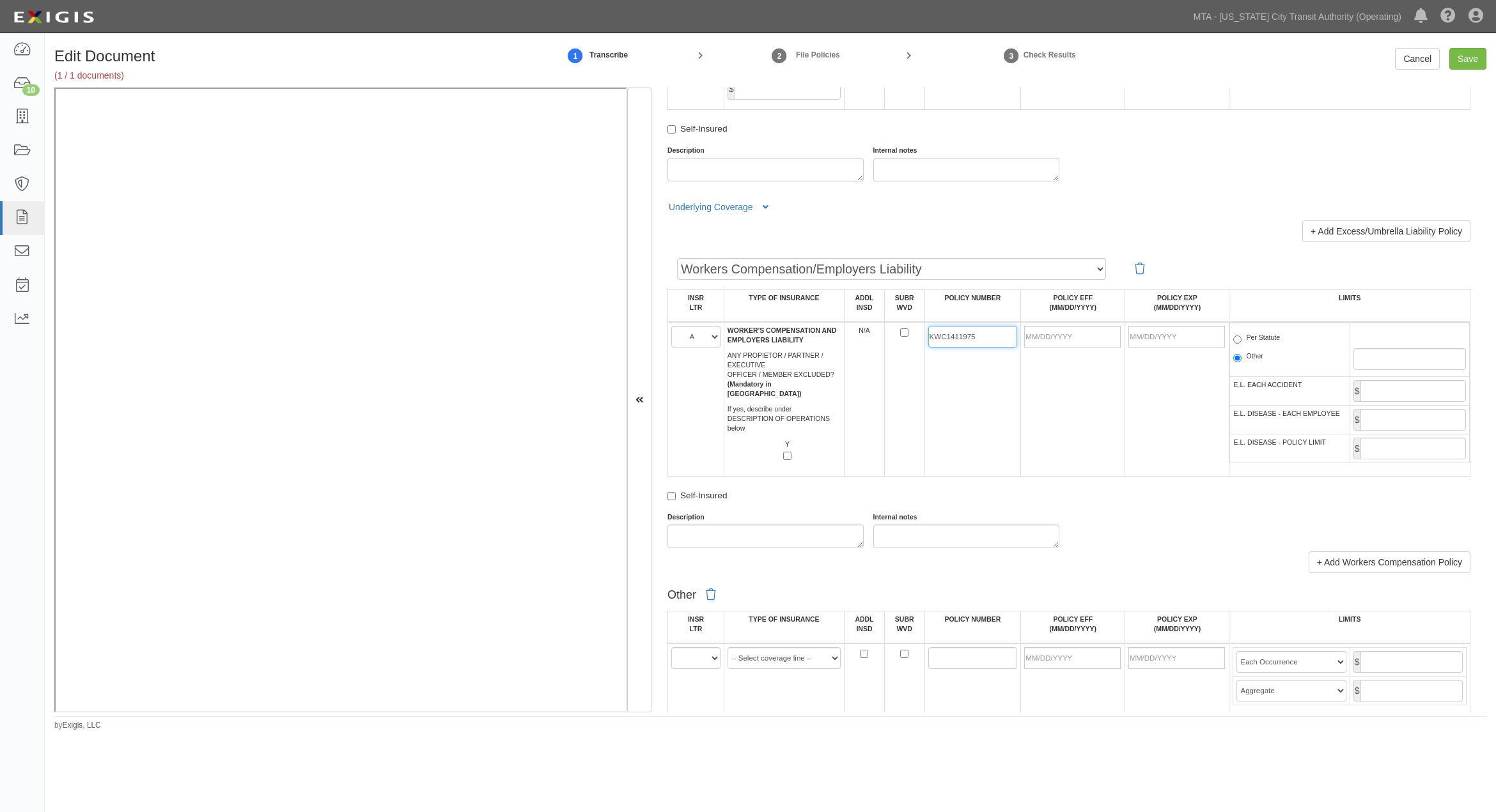
type input "KWC1411975"
click at [1058, 347] on input "POLICY EFF (MM/DD/YYYY)" at bounding box center [1072, 337] width 96 height 22
type input "09/01/2025"
type input "09/01/2026"
click at [1072, 477] on td "09/01/2025" at bounding box center [1073, 399] width 104 height 155
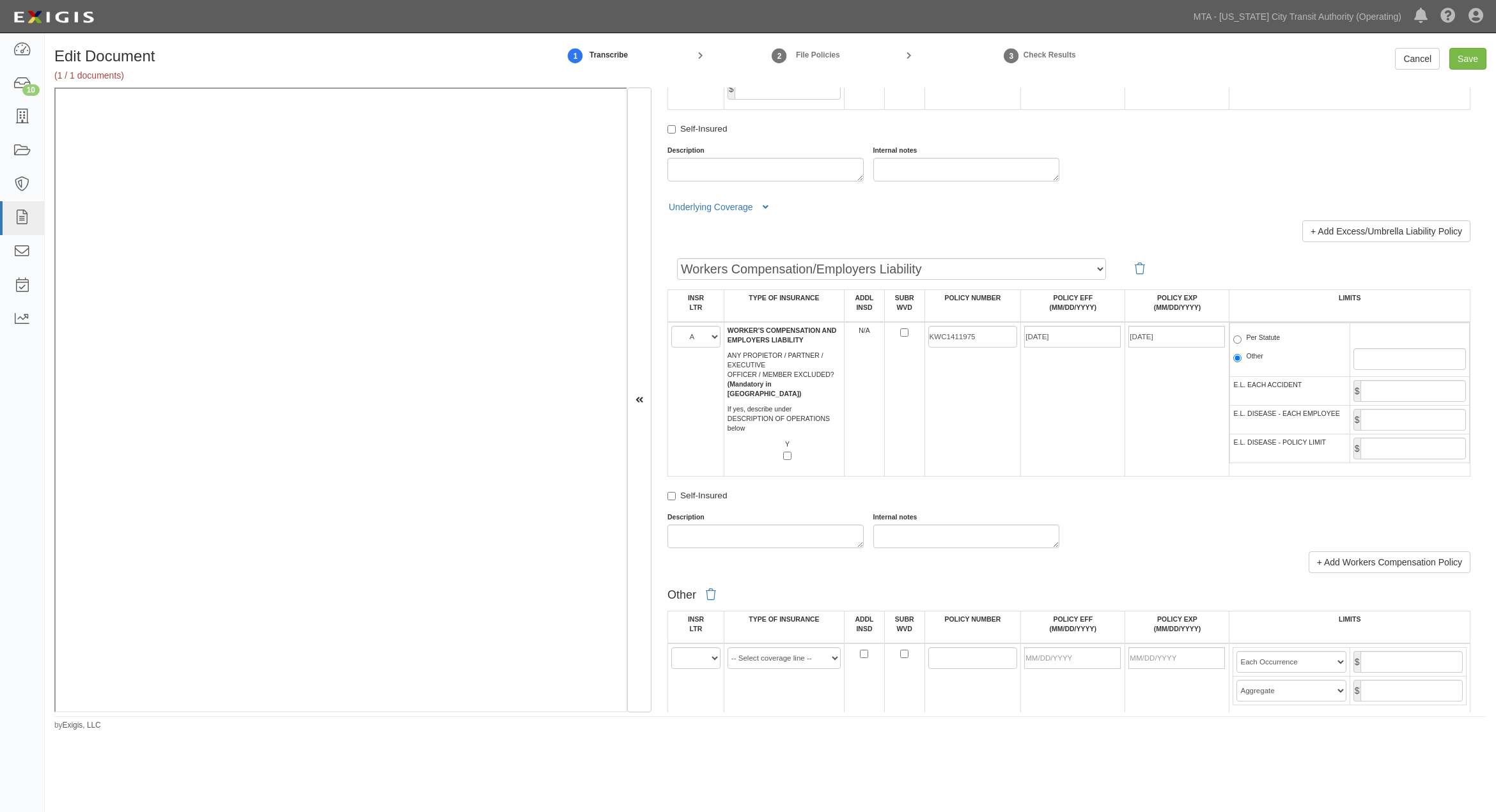
click at [1250, 346] on label "Per Statute" at bounding box center [1257, 340] width 47 height 12
click at [1241, 344] on input "Per Statute" at bounding box center [1237, 340] width 9 height 9
radio input "true"
drag, startPoint x: 1483, startPoint y: 52, endPoint x: 873, endPoint y: 69, distance: 610.2
click at [1478, 54] on input "Save" at bounding box center [1468, 59] width 37 height 22
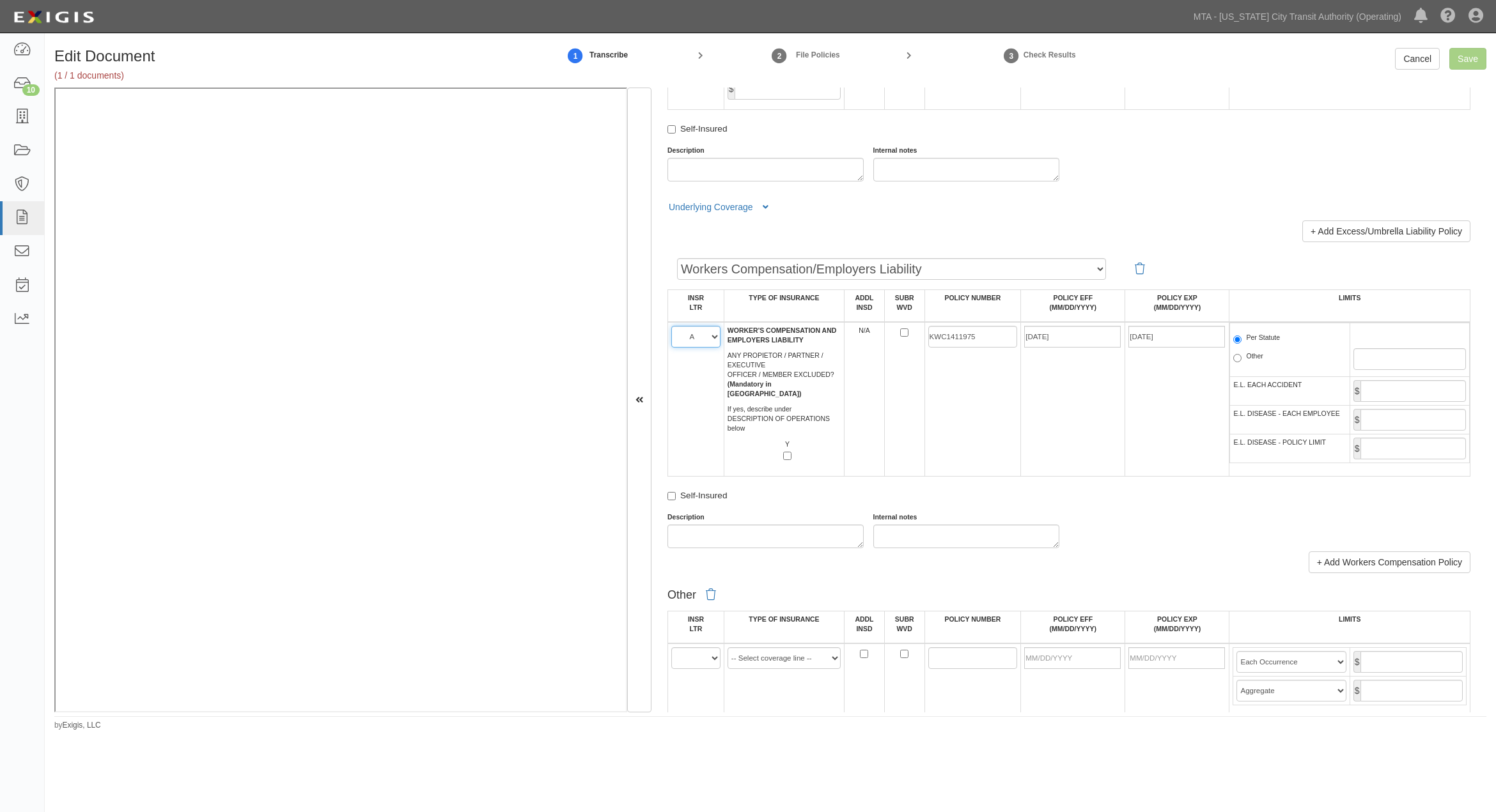
drag, startPoint x: 689, startPoint y: 393, endPoint x: 691, endPoint y: 408, distance: 15.1
click at [689, 347] on select "A B C D E F" at bounding box center [696, 337] width 49 height 22
select select "C"
click at [671, 347] on select "A B C D E F" at bounding box center [696, 337] width 49 height 22
click at [1471, 55] on input "Save" at bounding box center [1468, 59] width 37 height 22
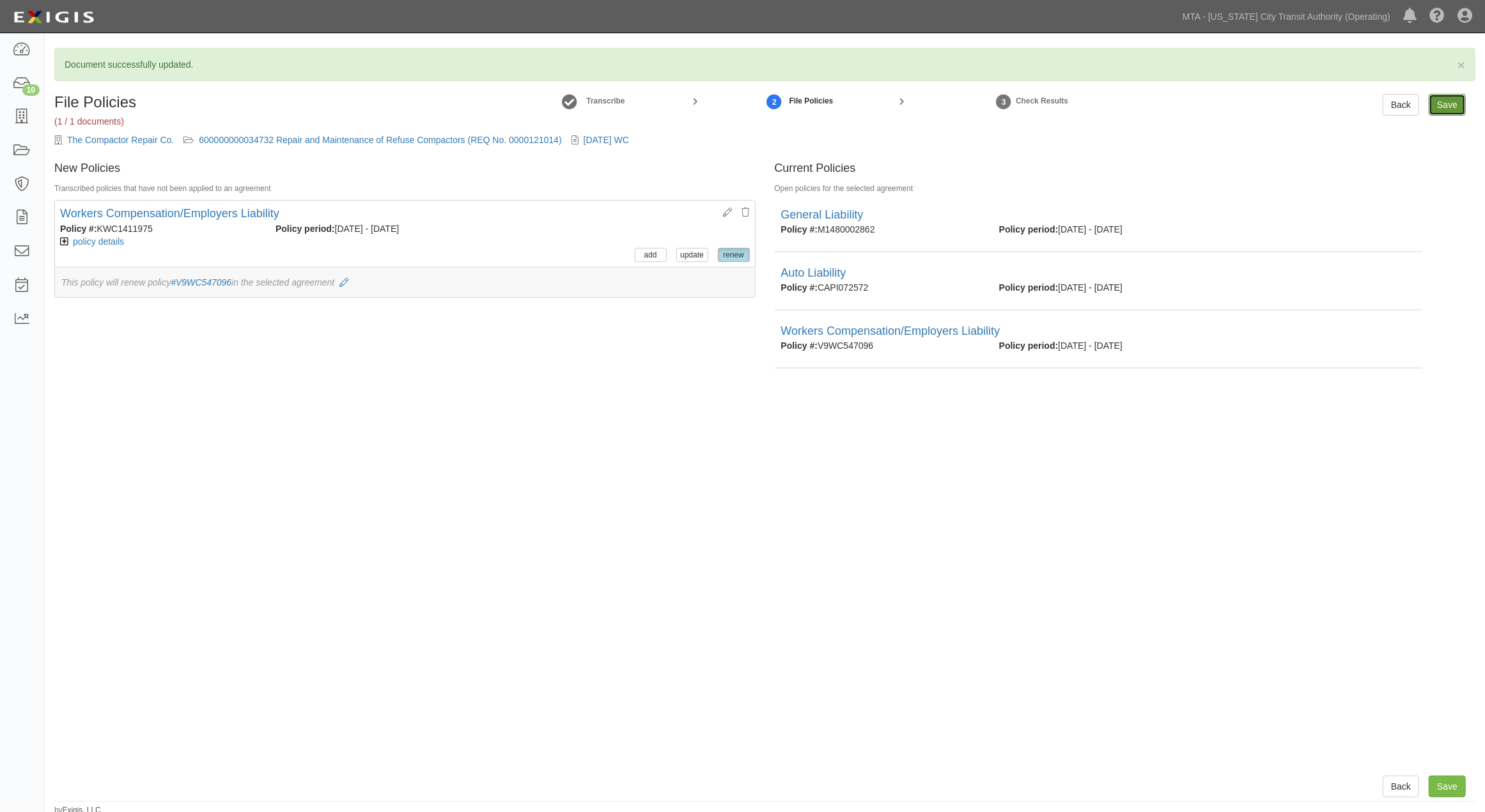
click at [1432, 103] on input "Save" at bounding box center [1447, 105] width 37 height 22
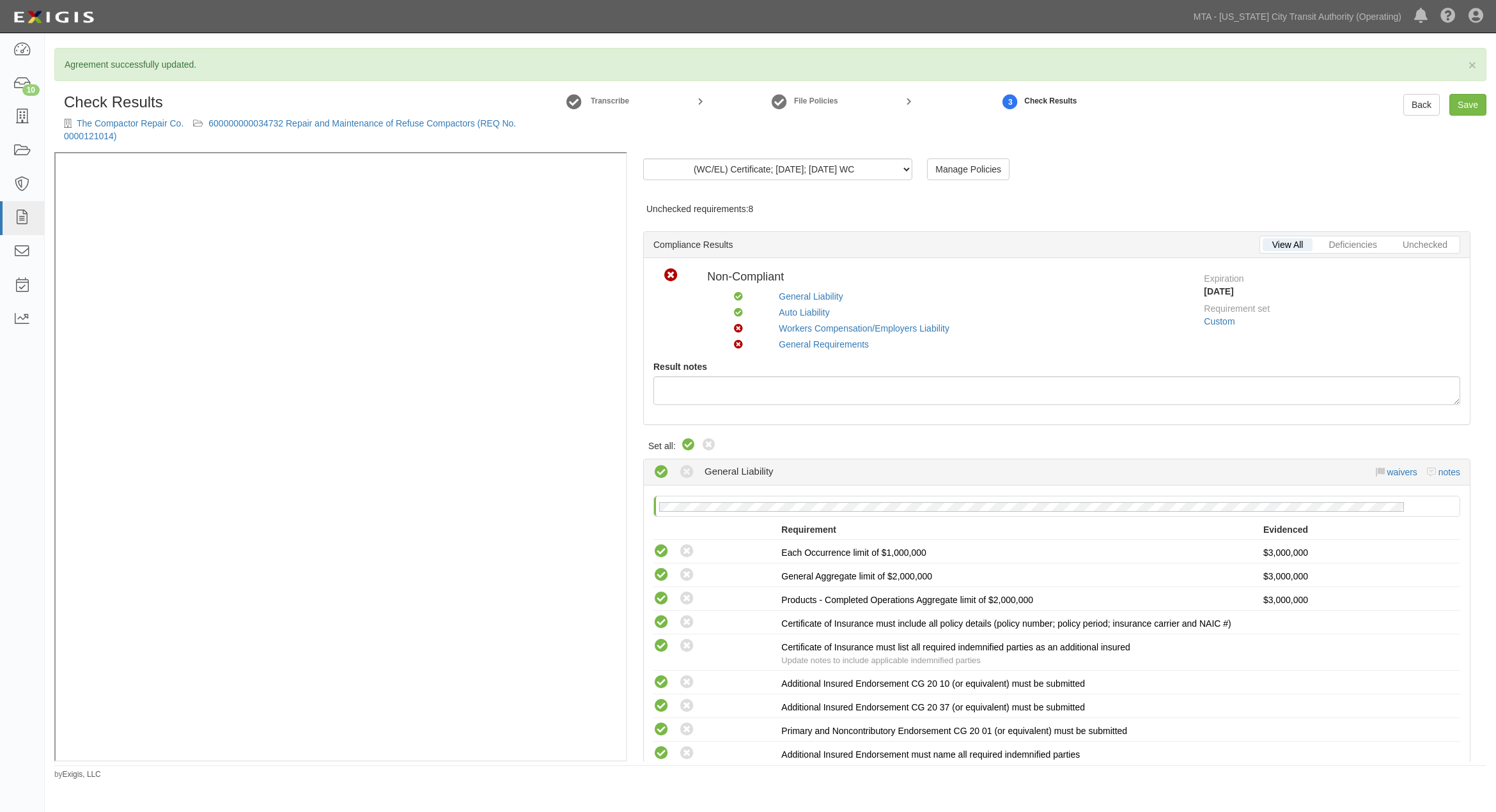
click at [685, 443] on icon at bounding box center [689, 445] width 16 height 16
radio input "true"
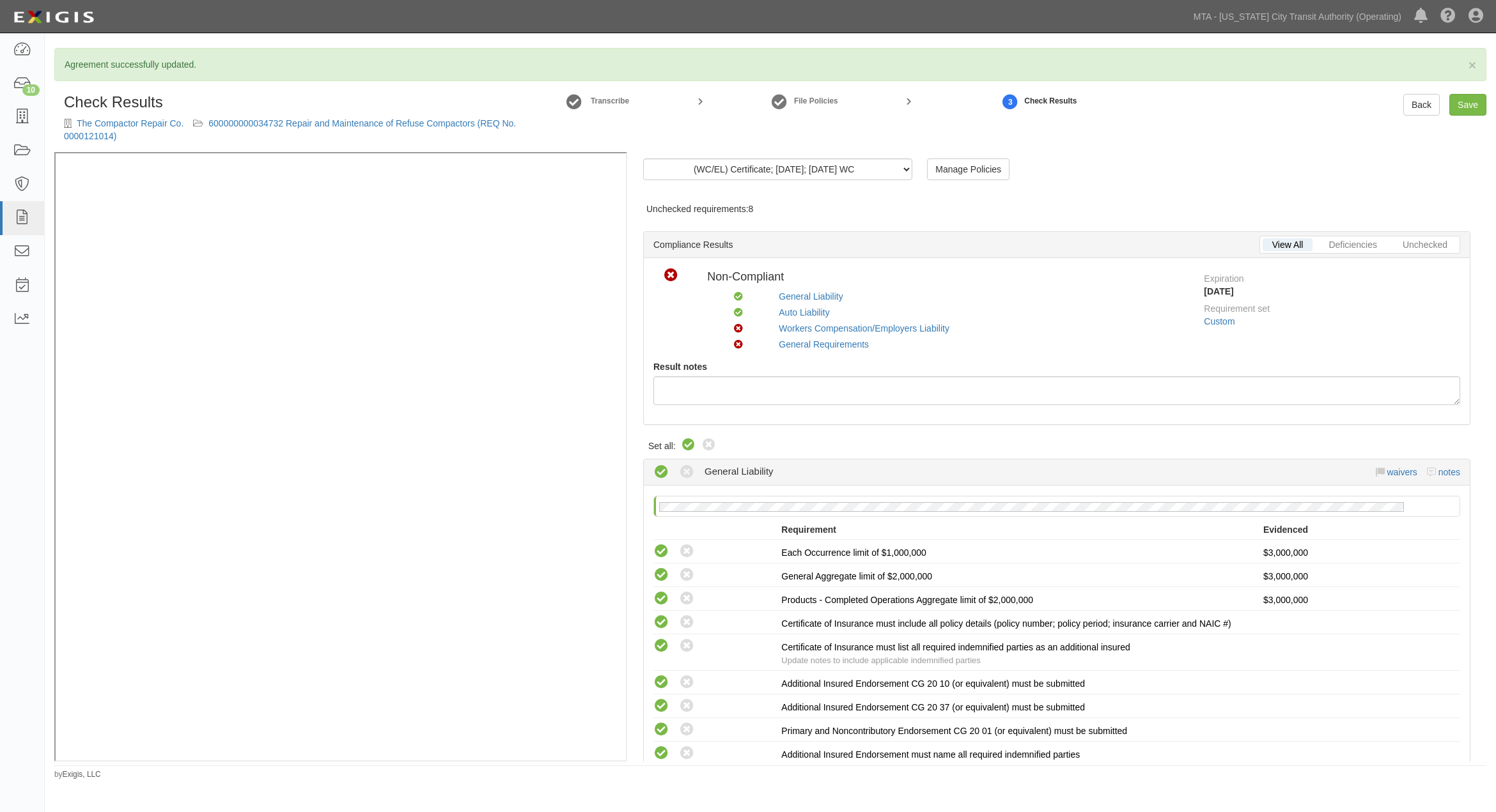
radio input "true"
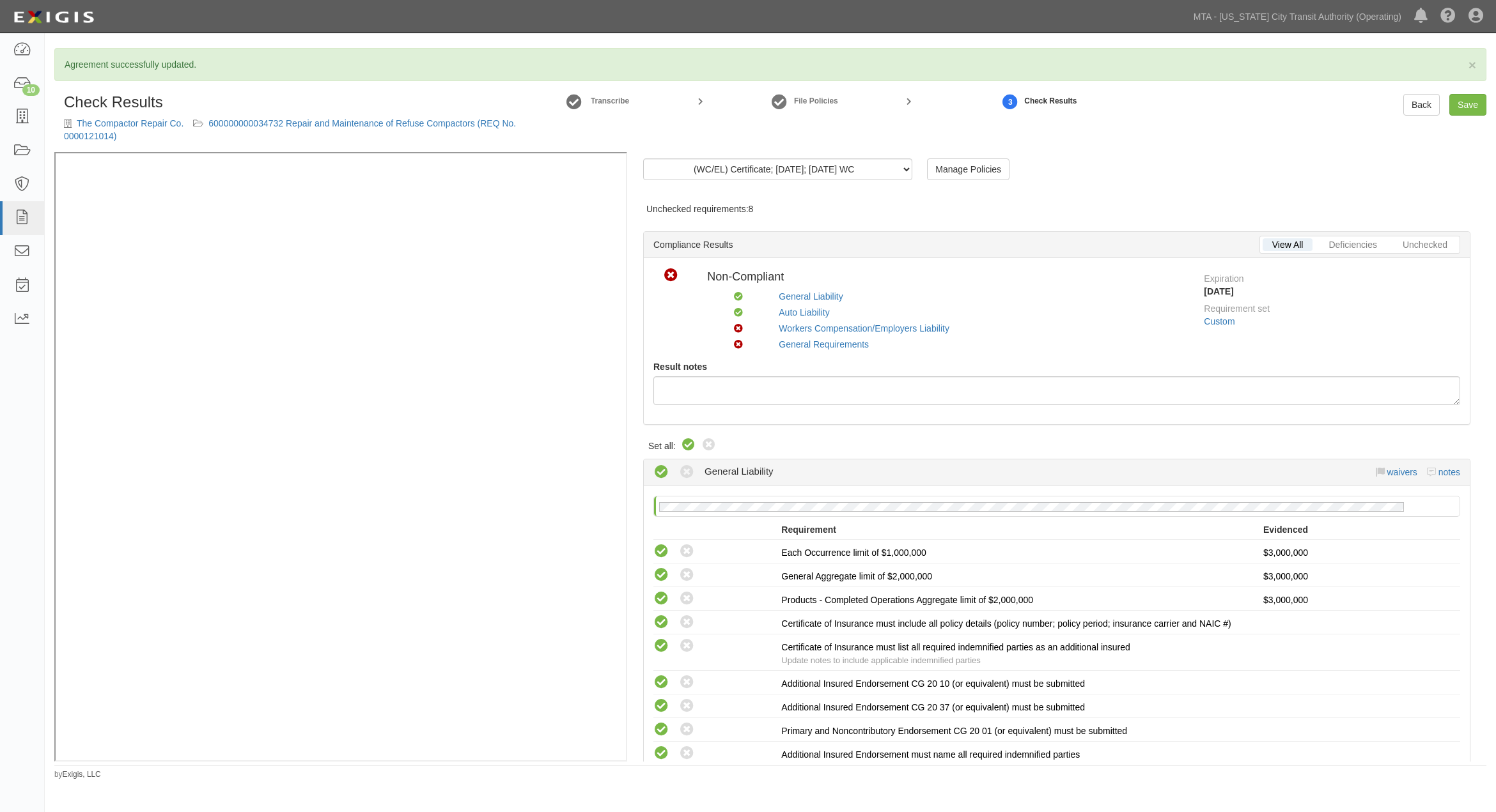
radio input "true"
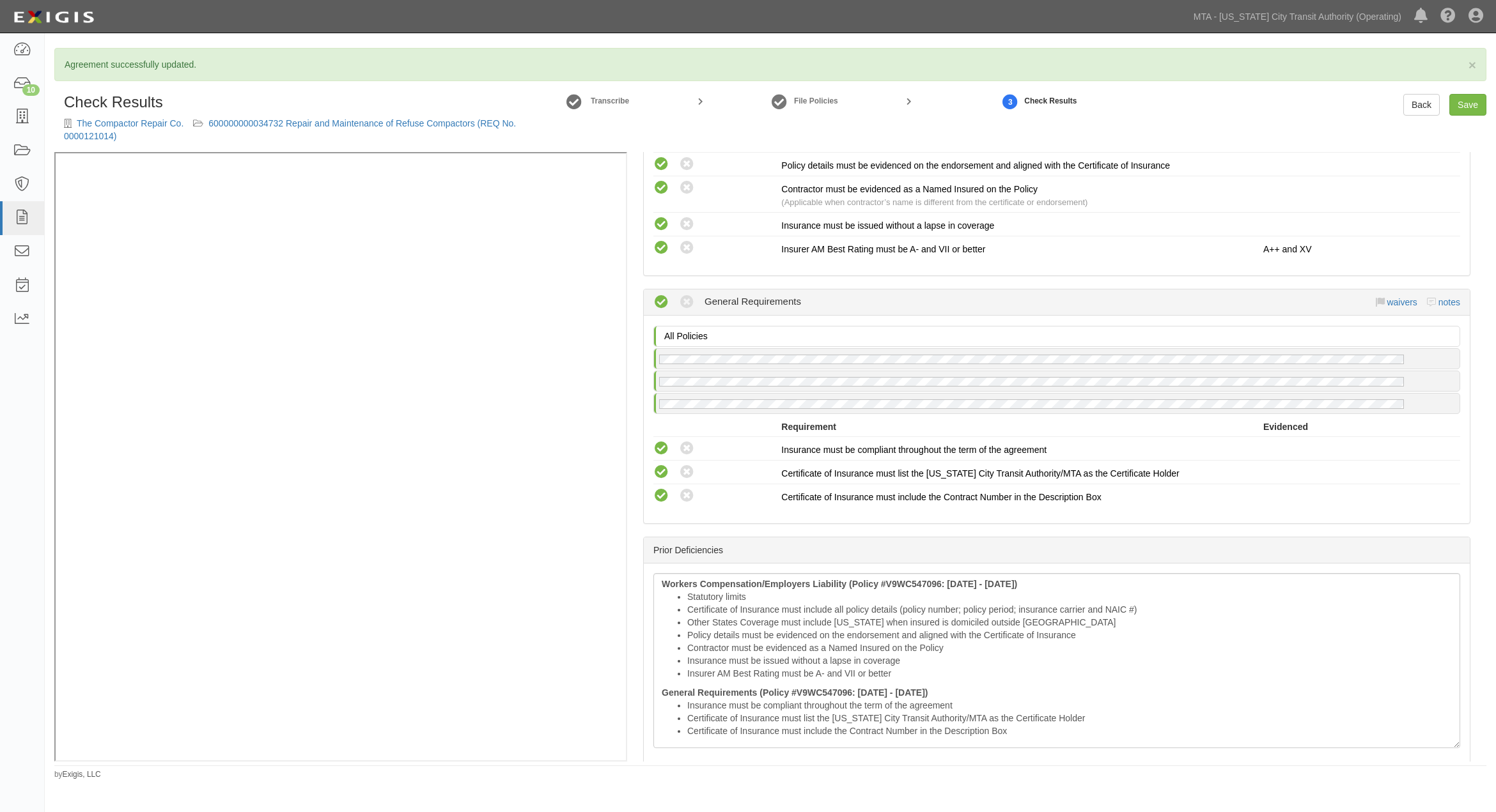
scroll to position [1336, 0]
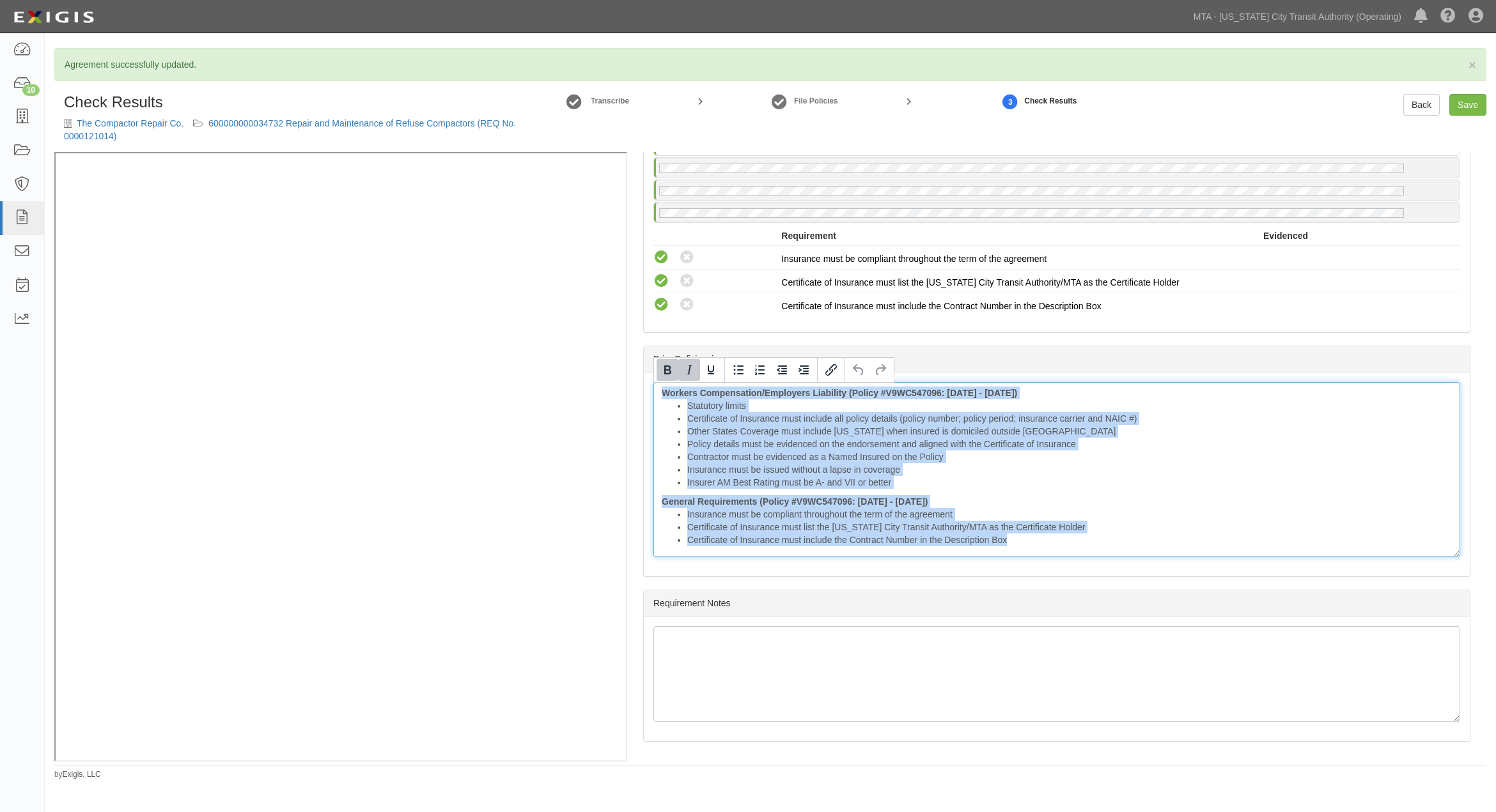
drag, startPoint x: 1032, startPoint y: 550, endPoint x: 622, endPoint y: 347, distance: 457.5
click at [499, 173] on div "(WC/EL) Certificate; 9/2/2025; 9.1.26 WC (GL) Endorsement; 4/11/2025; cg2010041…" at bounding box center [770, 457] width 1432 height 609
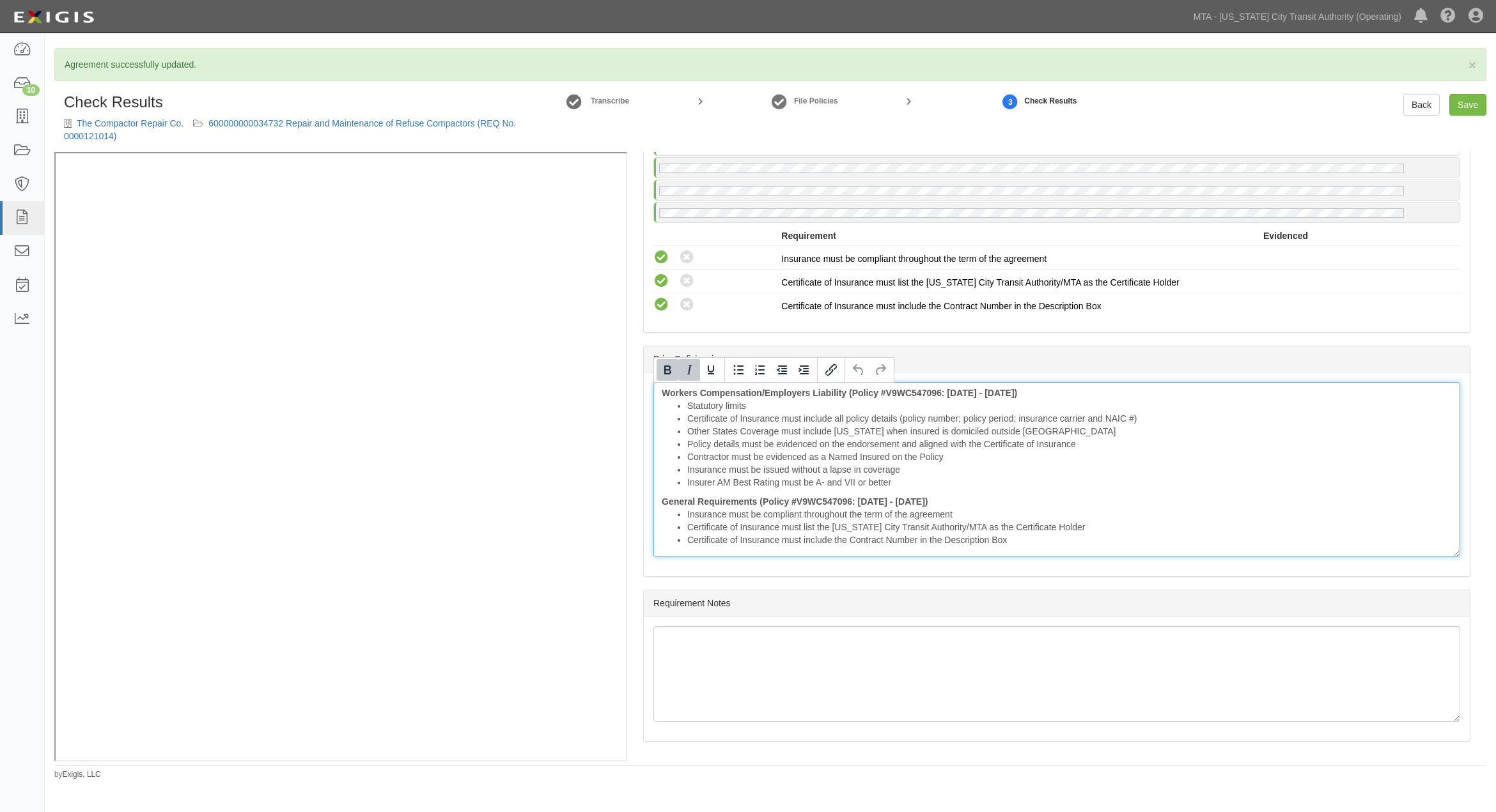
scroll to position [1256, 0]
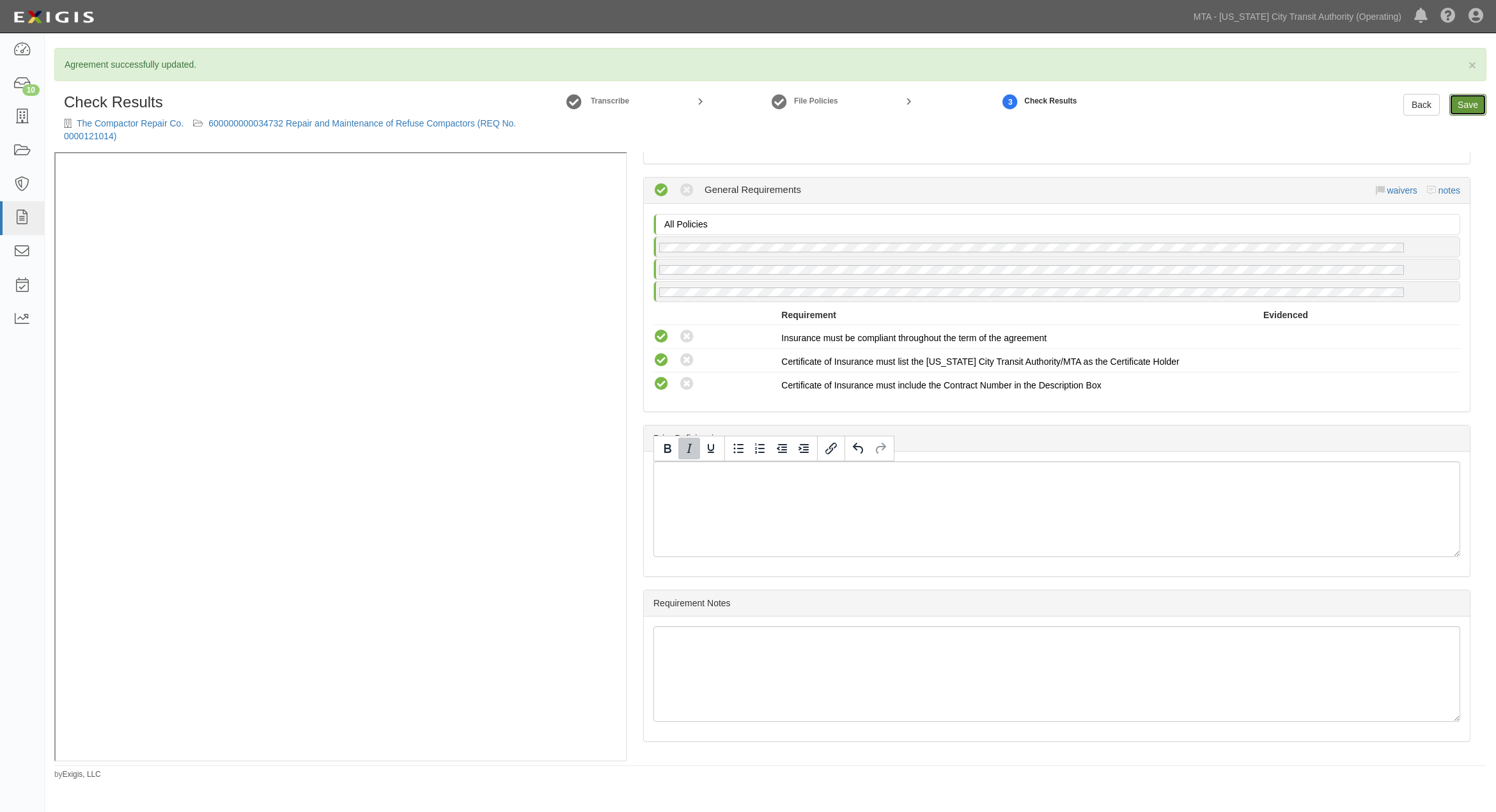
click at [1472, 106] on link "Save" at bounding box center [1468, 105] width 37 height 22
radio input "true"
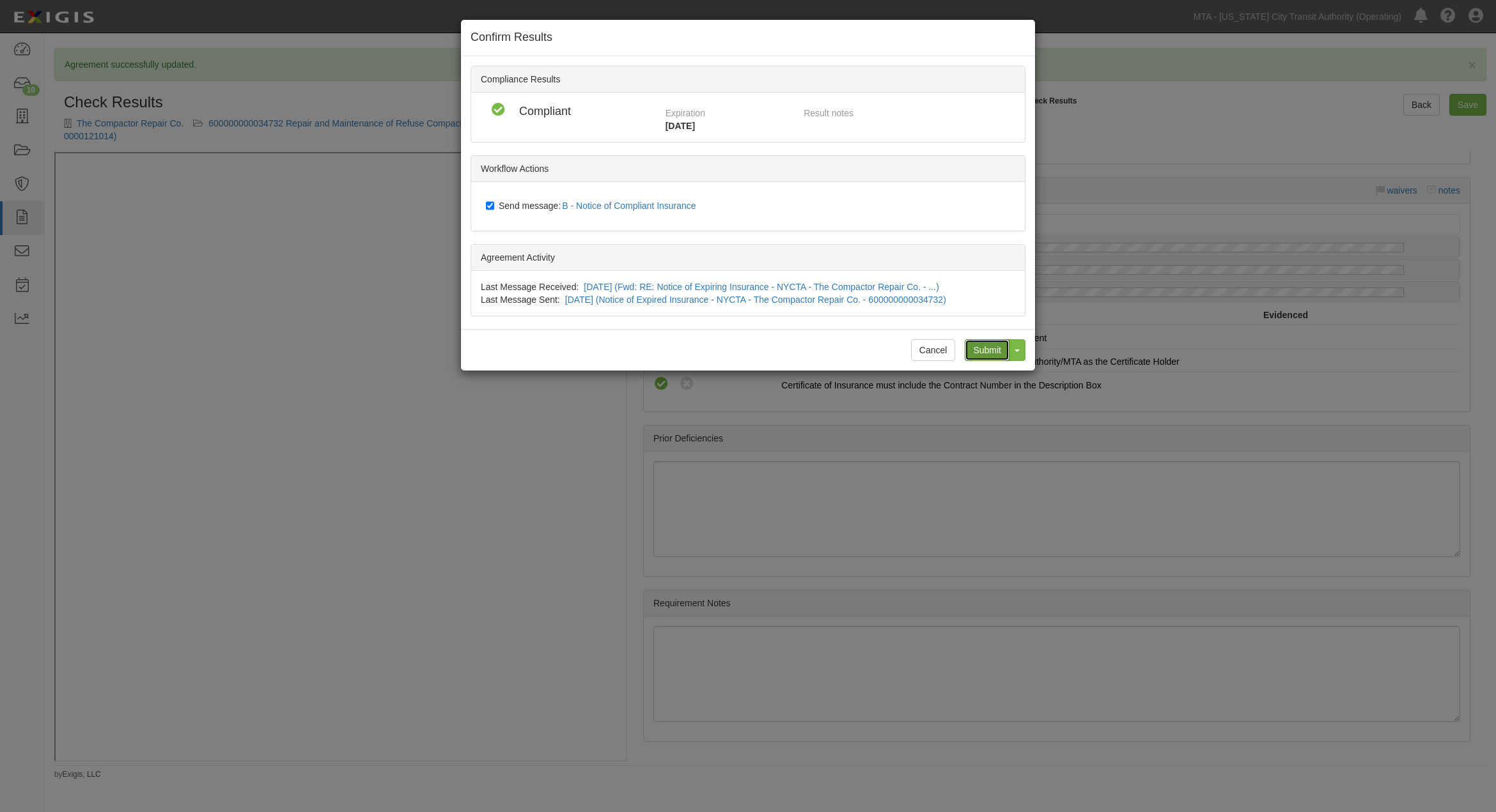
click at [992, 344] on input "Submit" at bounding box center [987, 350] width 45 height 22
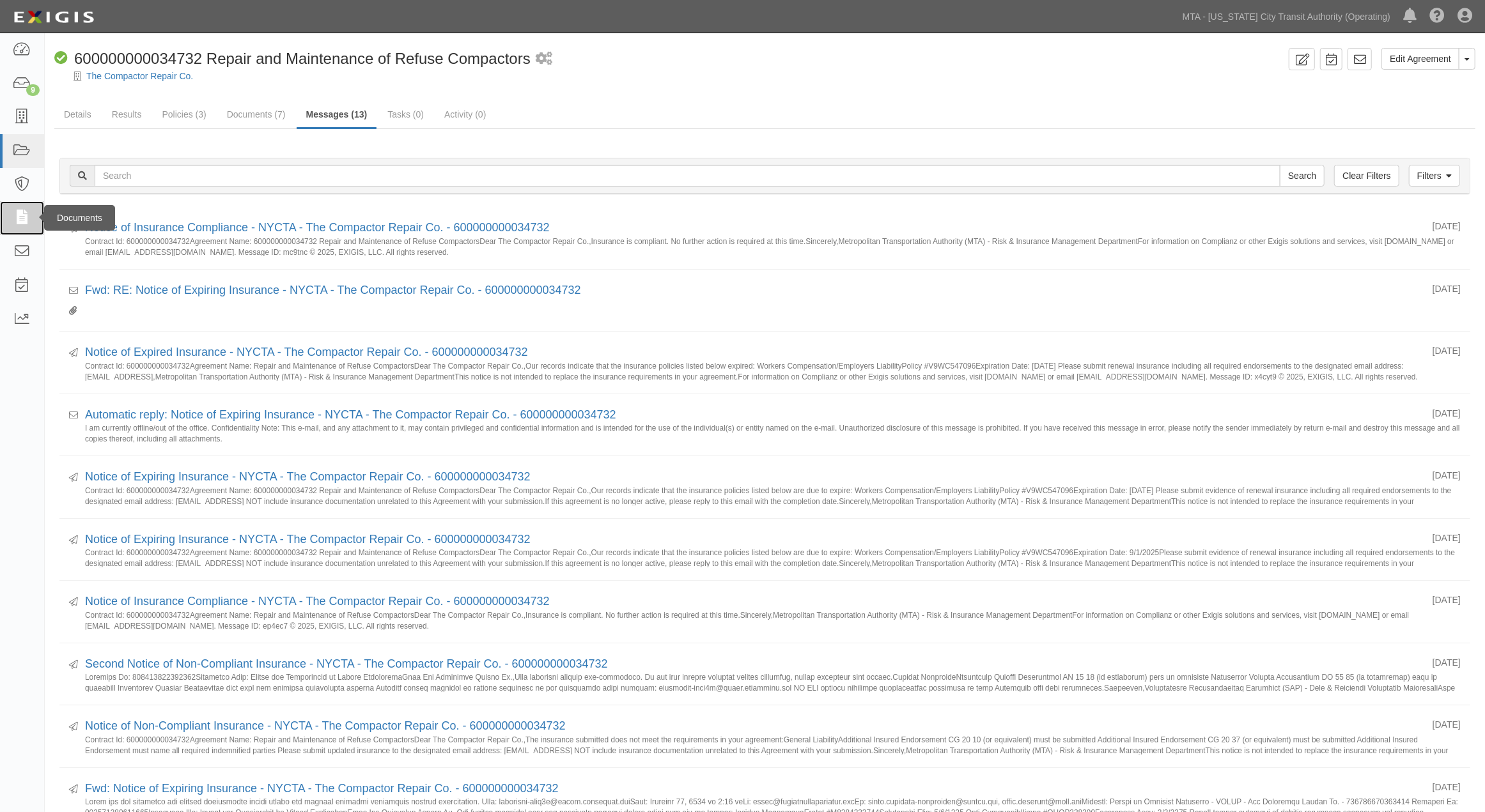
click at [23, 216] on icon at bounding box center [21, 218] width 18 height 15
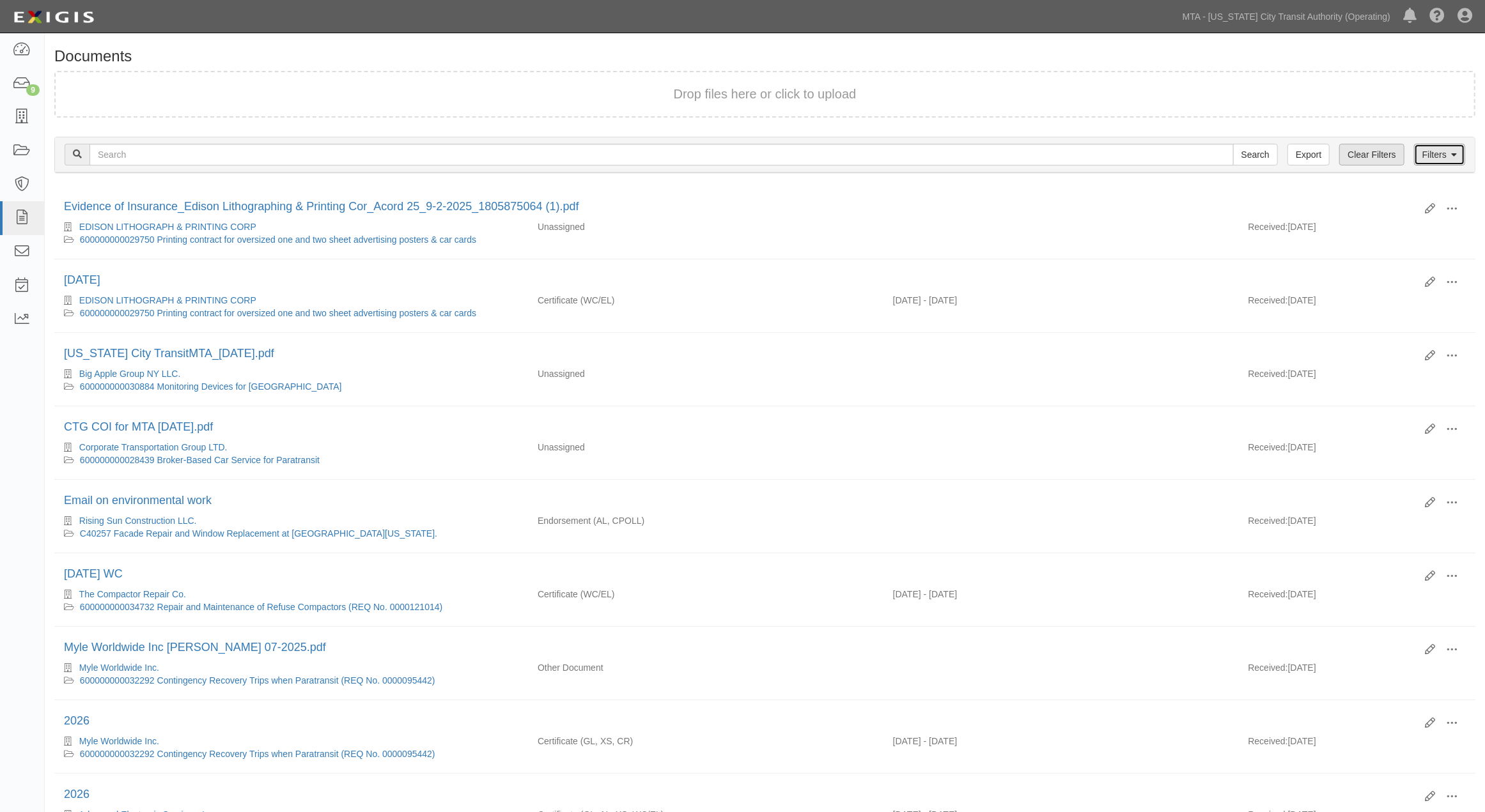
drag, startPoint x: 1441, startPoint y: 146, endPoint x: 1401, endPoint y: 155, distance: 41.0
click at [1441, 146] on link "Filters" at bounding box center [1440, 155] width 51 height 22
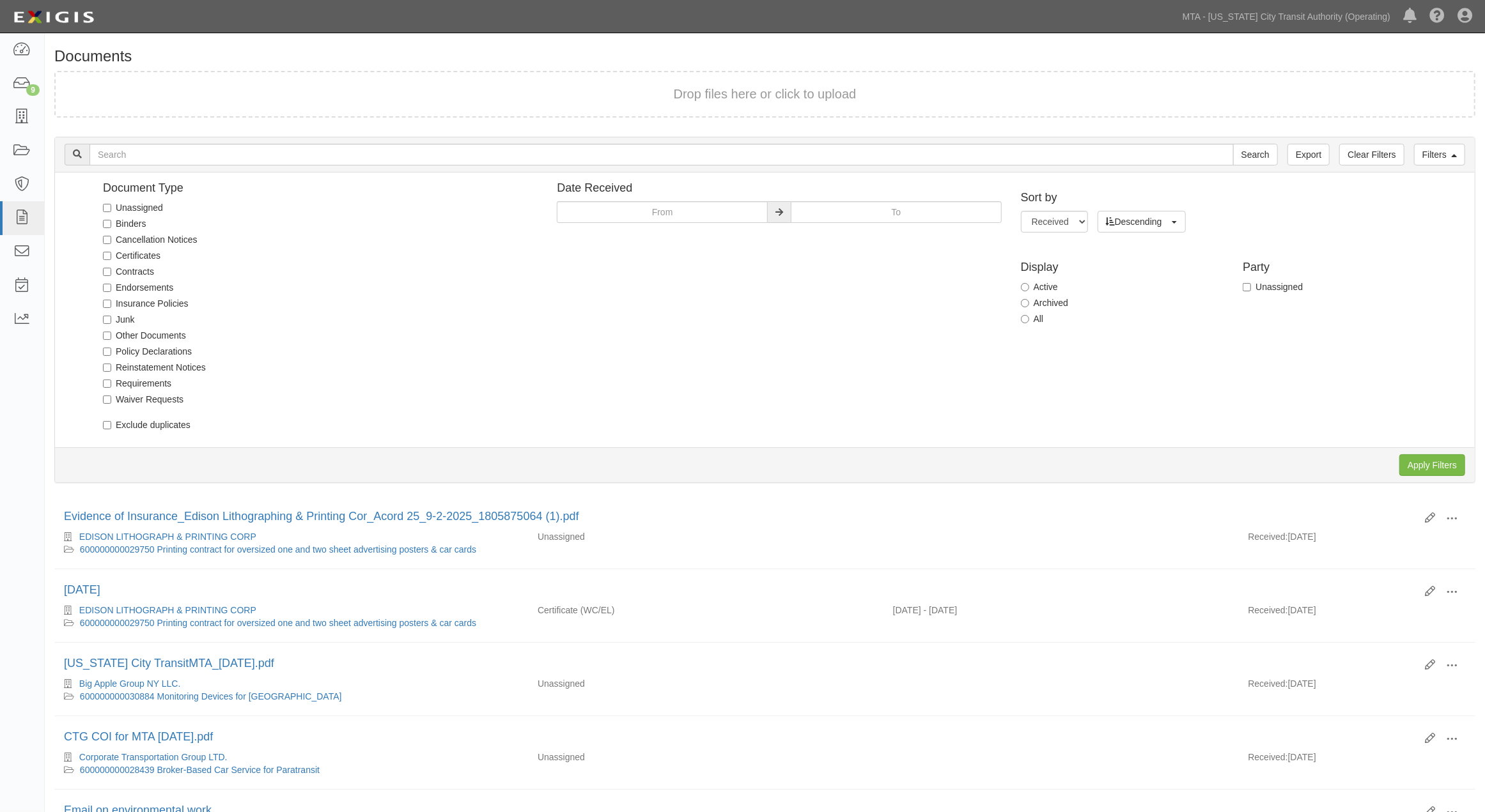
click at [127, 211] on label "Unassigned" at bounding box center [132, 207] width 60 height 12
click at [111, 211] on input "Unassigned" at bounding box center [106, 207] width 9 height 9
checkbox input "true"
click at [1439, 459] on input "Apply Filters" at bounding box center [1432, 465] width 66 height 22
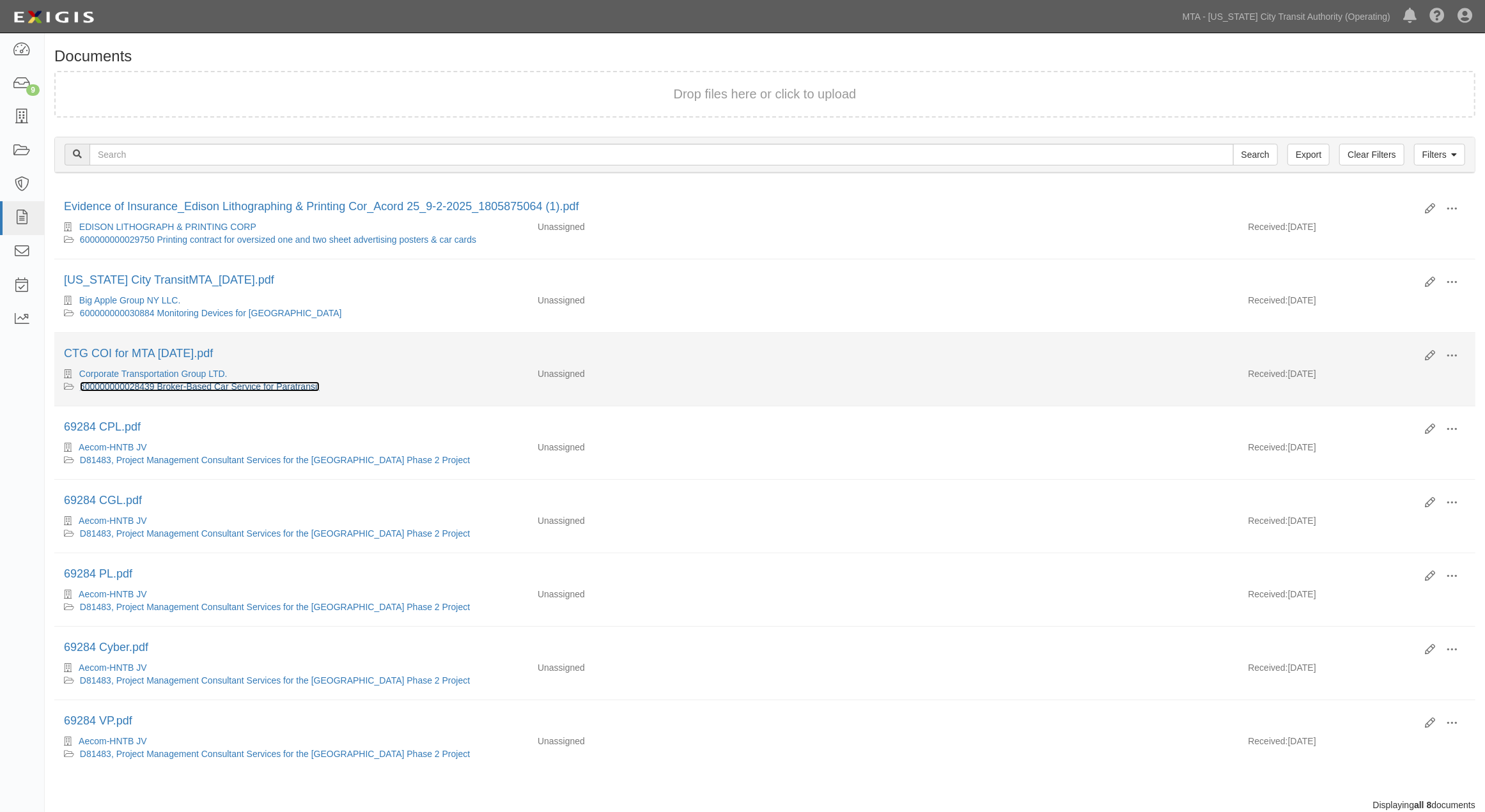
click at [214, 390] on link "600000000028439 Broker-Based Car Service for Paratransit" at bounding box center [200, 386] width 239 height 10
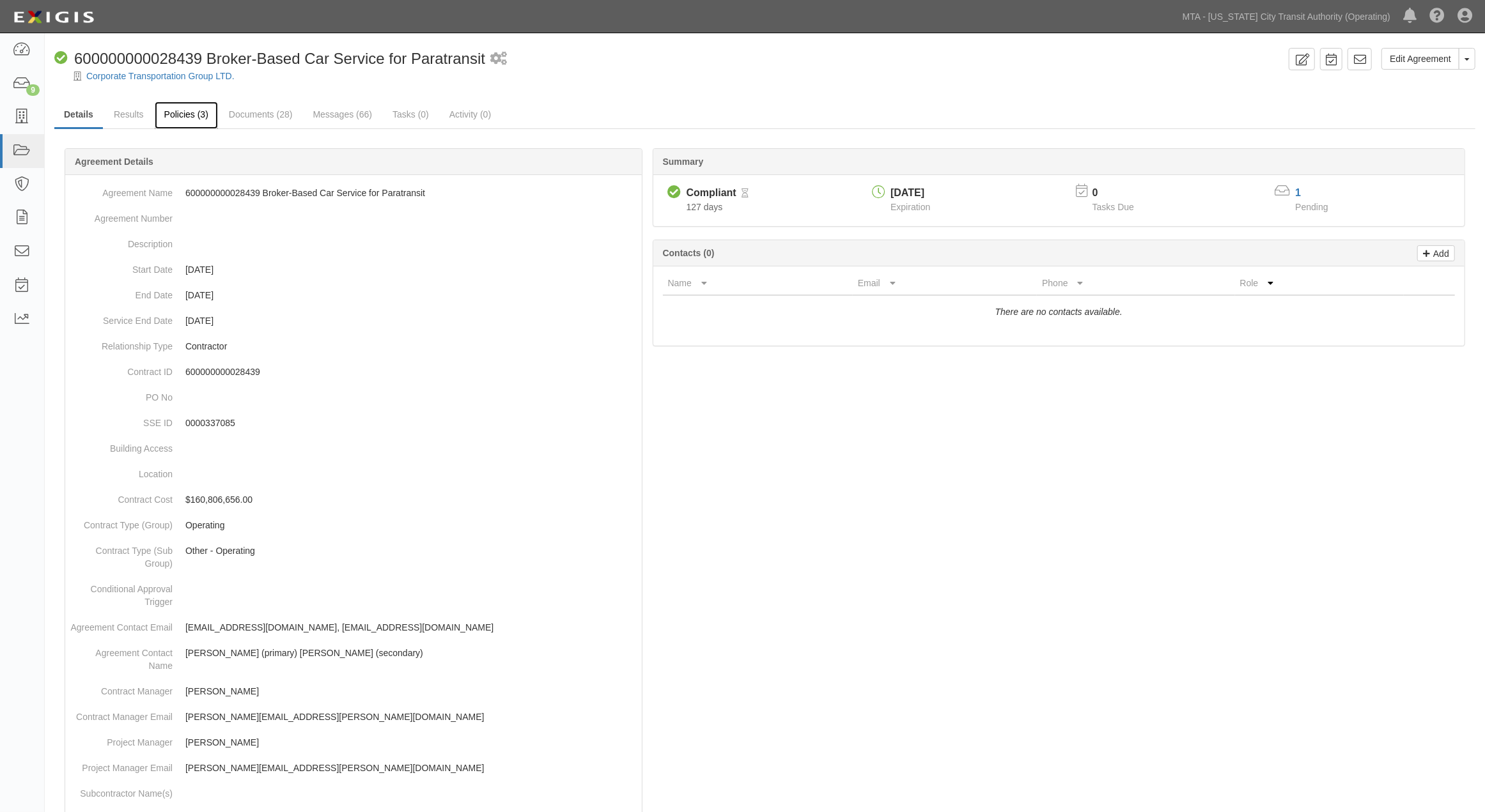
click at [169, 118] on link "Policies (3)" at bounding box center [186, 115] width 63 height 27
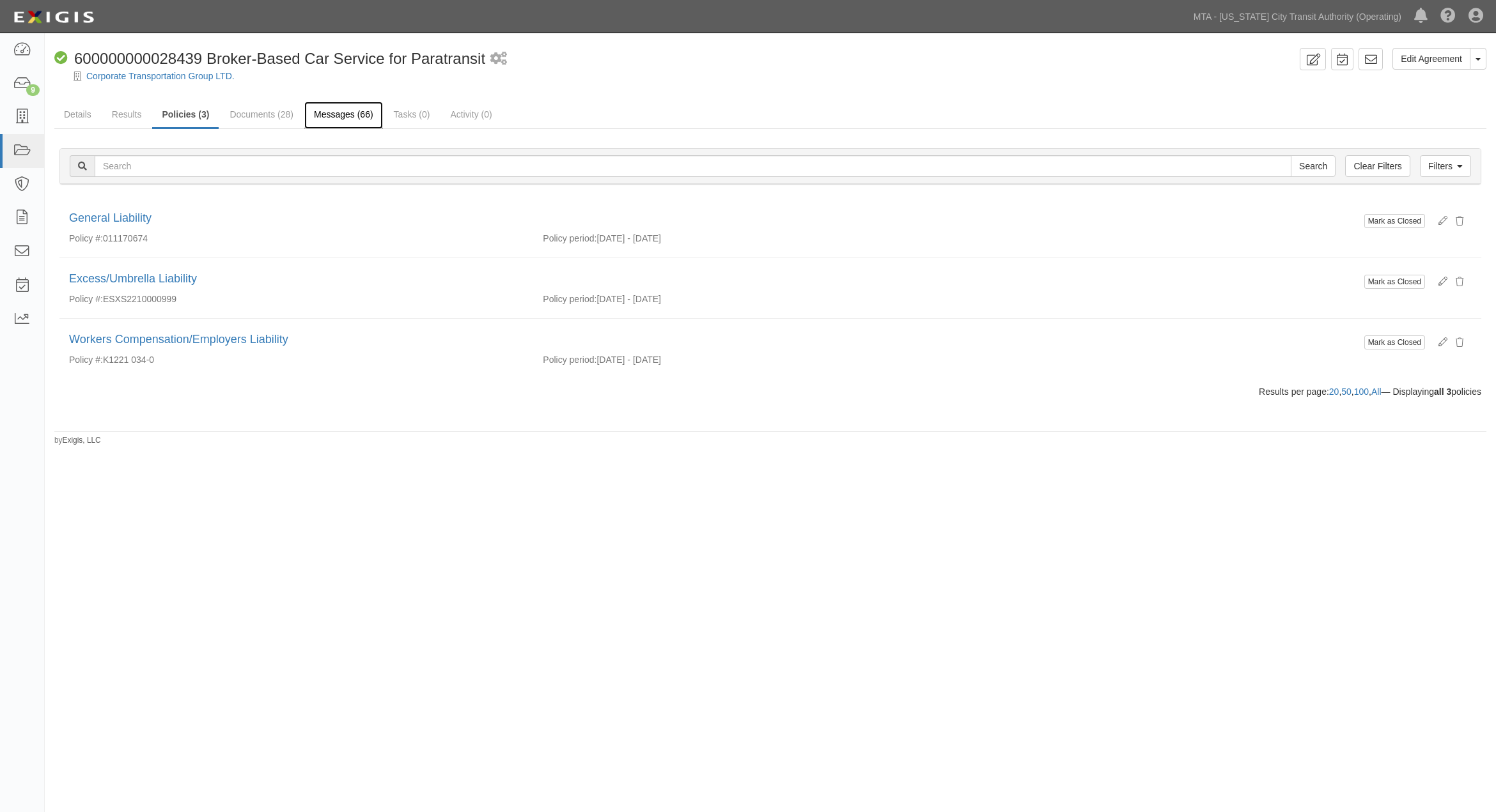
click at [316, 110] on link "Messages (66)" at bounding box center [343, 115] width 78 height 27
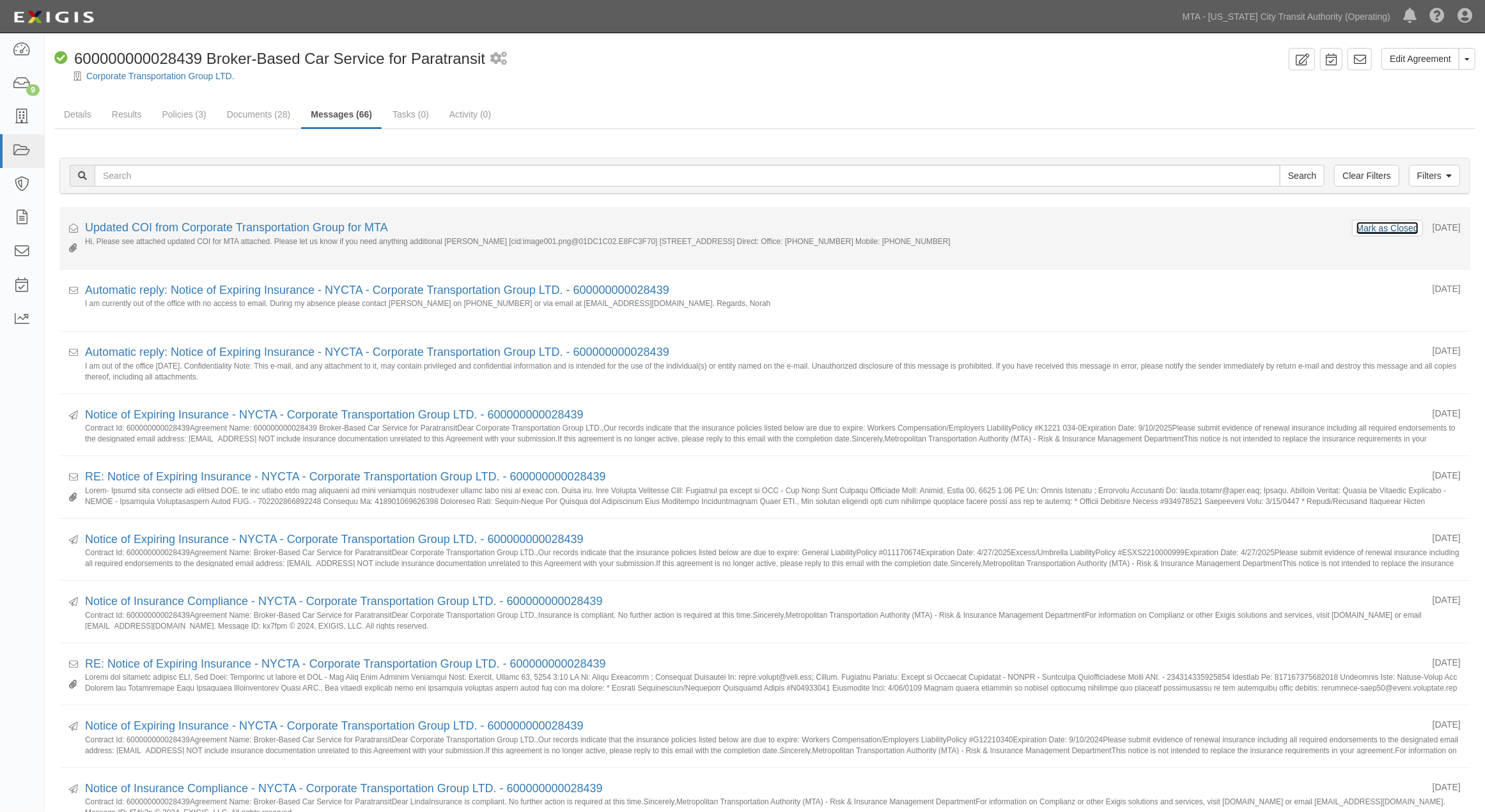
drag, startPoint x: 1382, startPoint y: 235, endPoint x: 1082, endPoint y: 216, distance: 300.6
click at [1382, 234] on button "Mark as Closed" at bounding box center [1387, 228] width 63 height 14
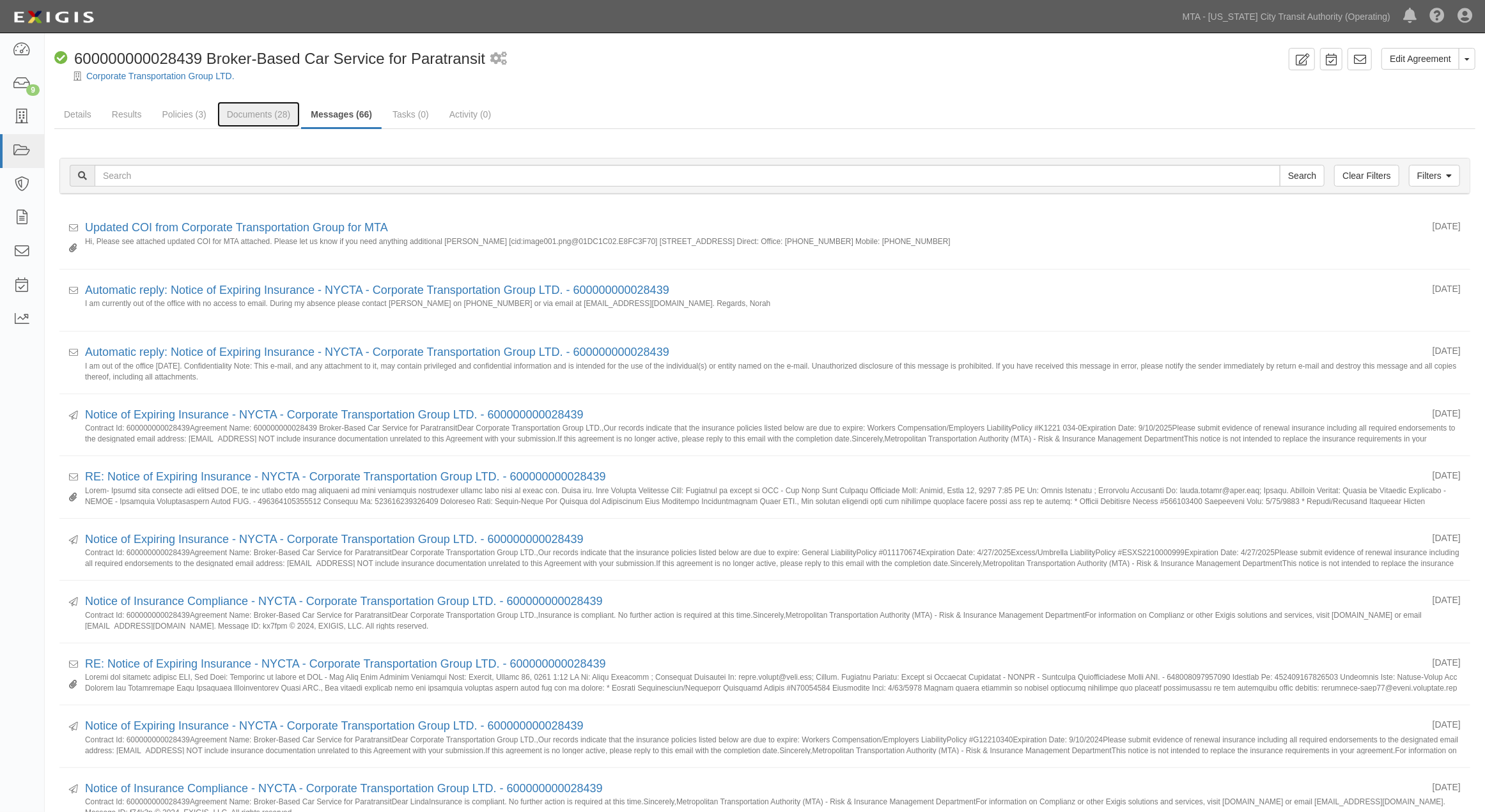
click at [256, 113] on link "Documents (28)" at bounding box center [259, 114] width 83 height 26
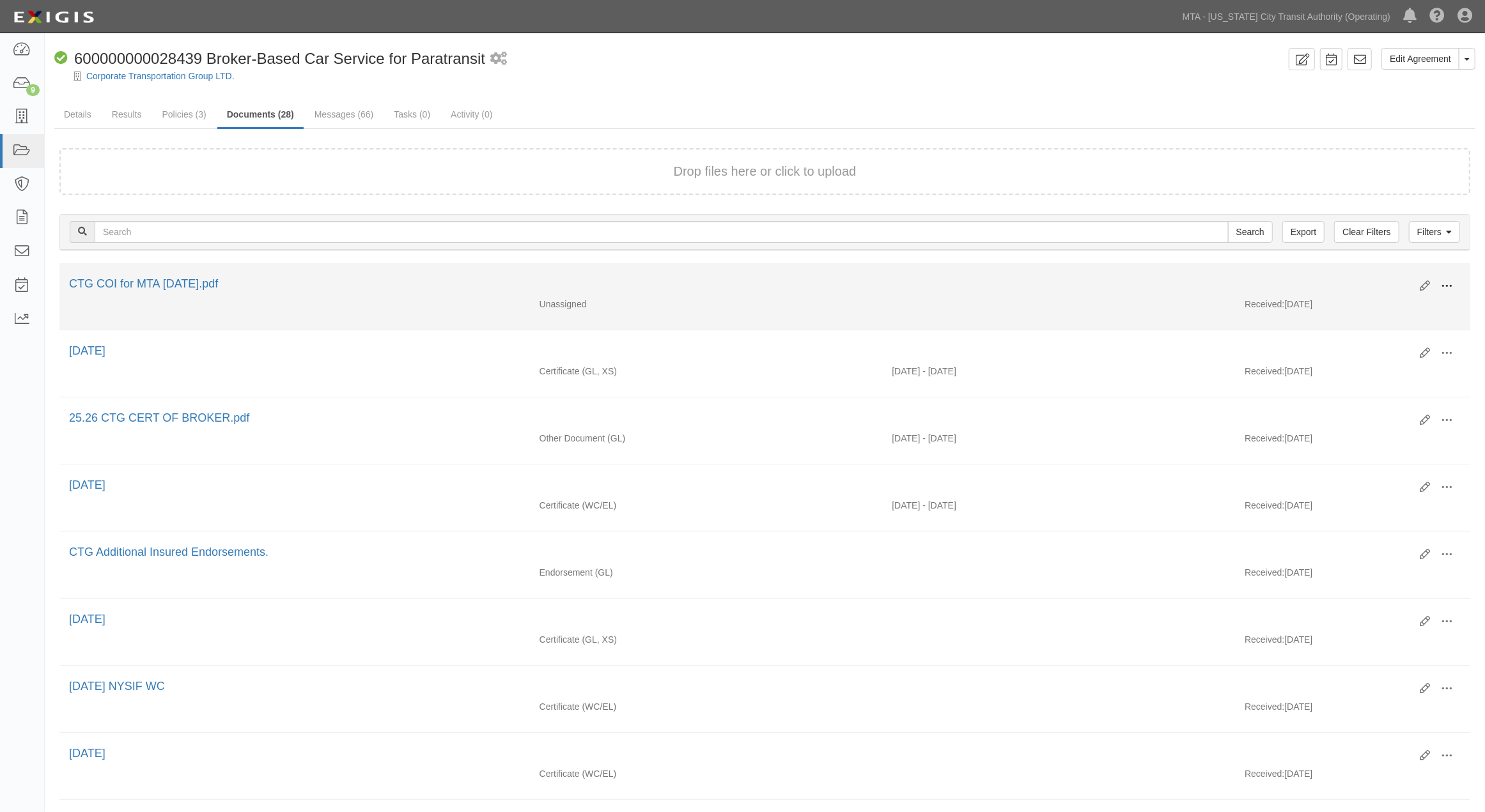
click at [1446, 284] on span at bounding box center [1446, 286] width 12 height 12
click at [1347, 283] on link "Edit" at bounding box center [1385, 281] width 101 height 23
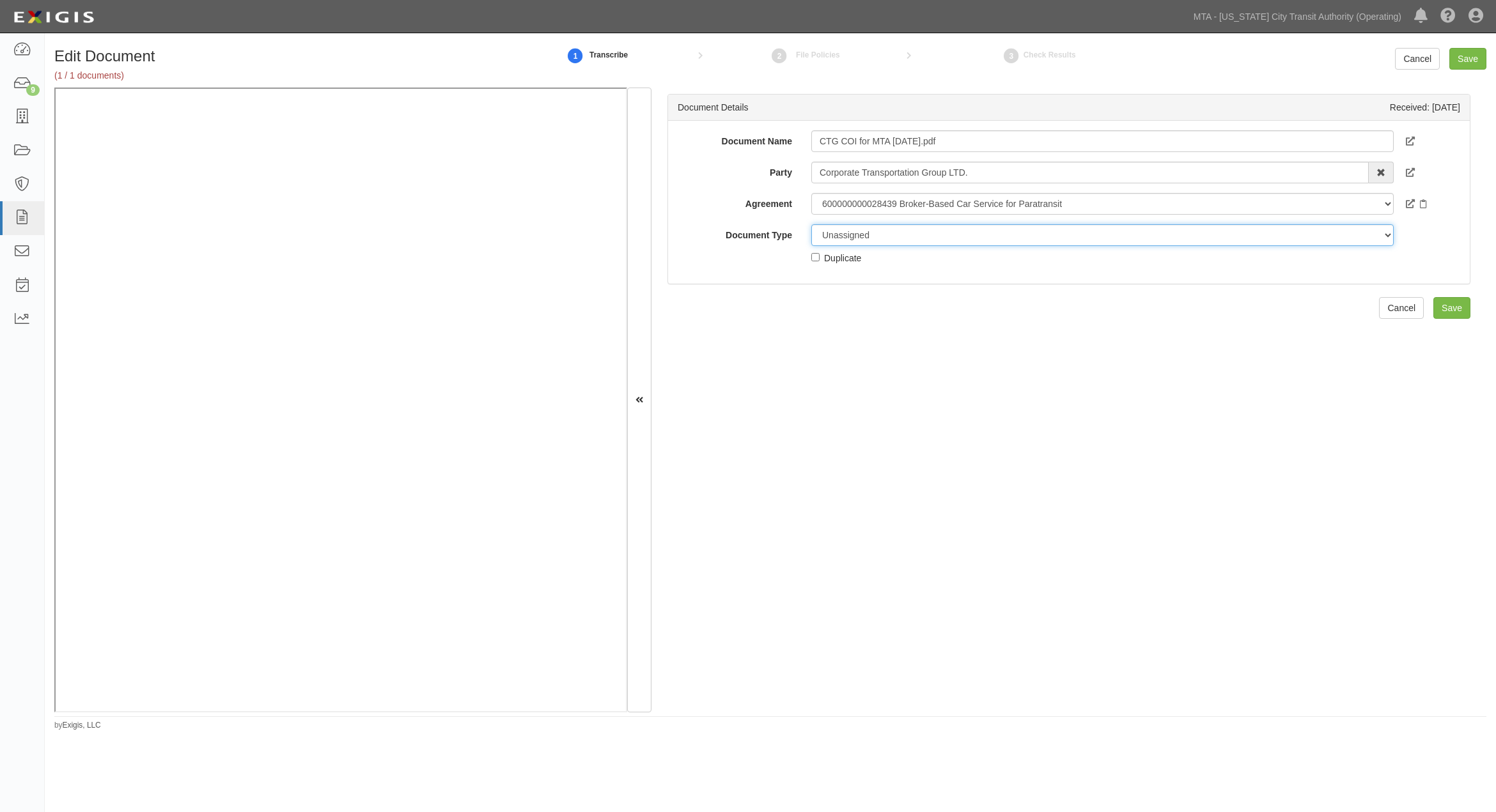
click at [842, 230] on select "Unassigned Binder Cancellation Notice Certificate Contract Endorsement Insuranc…" at bounding box center [1102, 235] width 582 height 22
select select "EndorsementDetail"
click at [811, 225] on select "Unassigned Binder Cancellation Notice Certificate Contract Endorsement Insuranc…" at bounding box center [1102, 235] width 582 height 22
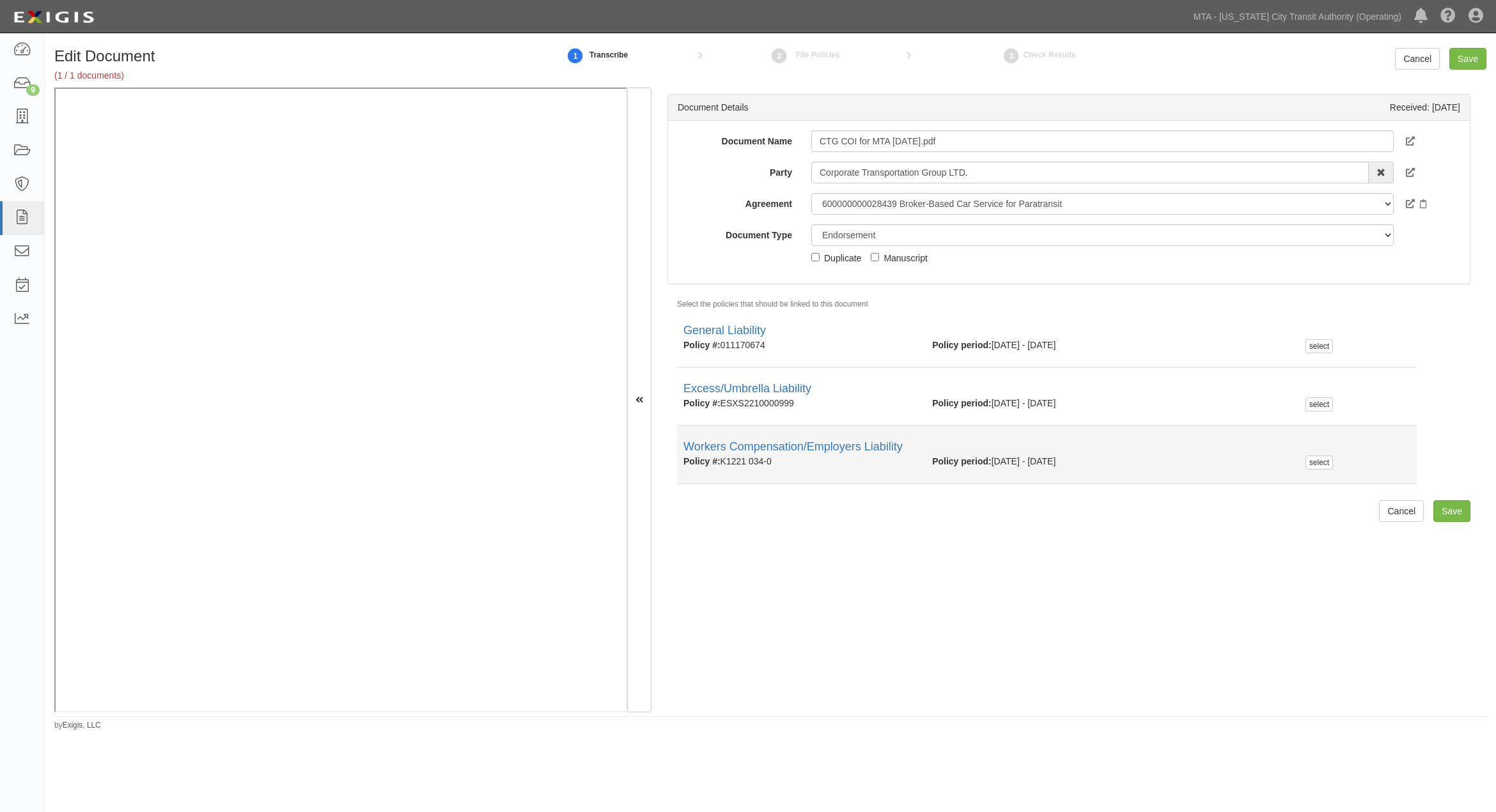
drag, startPoint x: 765, startPoint y: 462, endPoint x: 723, endPoint y: 462, distance: 42.0
click at [723, 462] on div "Policy #: K1221 034-0" at bounding box center [798, 462] width 249 height 12
copy div "K1221 034-0"
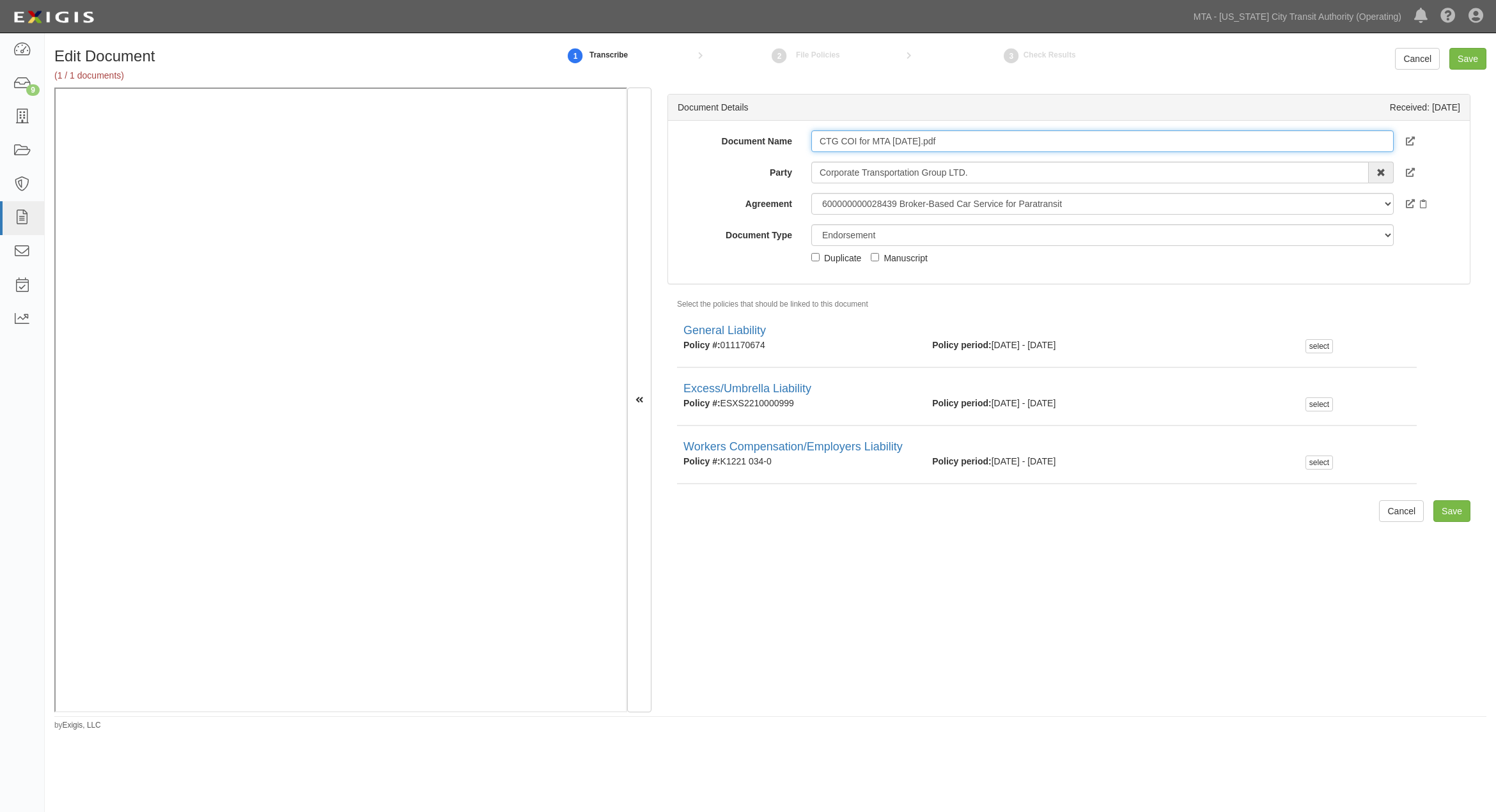
drag, startPoint x: 995, startPoint y: 141, endPoint x: 680, endPoint y: 141, distance: 315.0
click at [680, 141] on div "Document Name CTG COI for MTA Sept 2 2025.pdf" at bounding box center [1069, 141] width 802 height 22
type input "WC 9/10/2026"
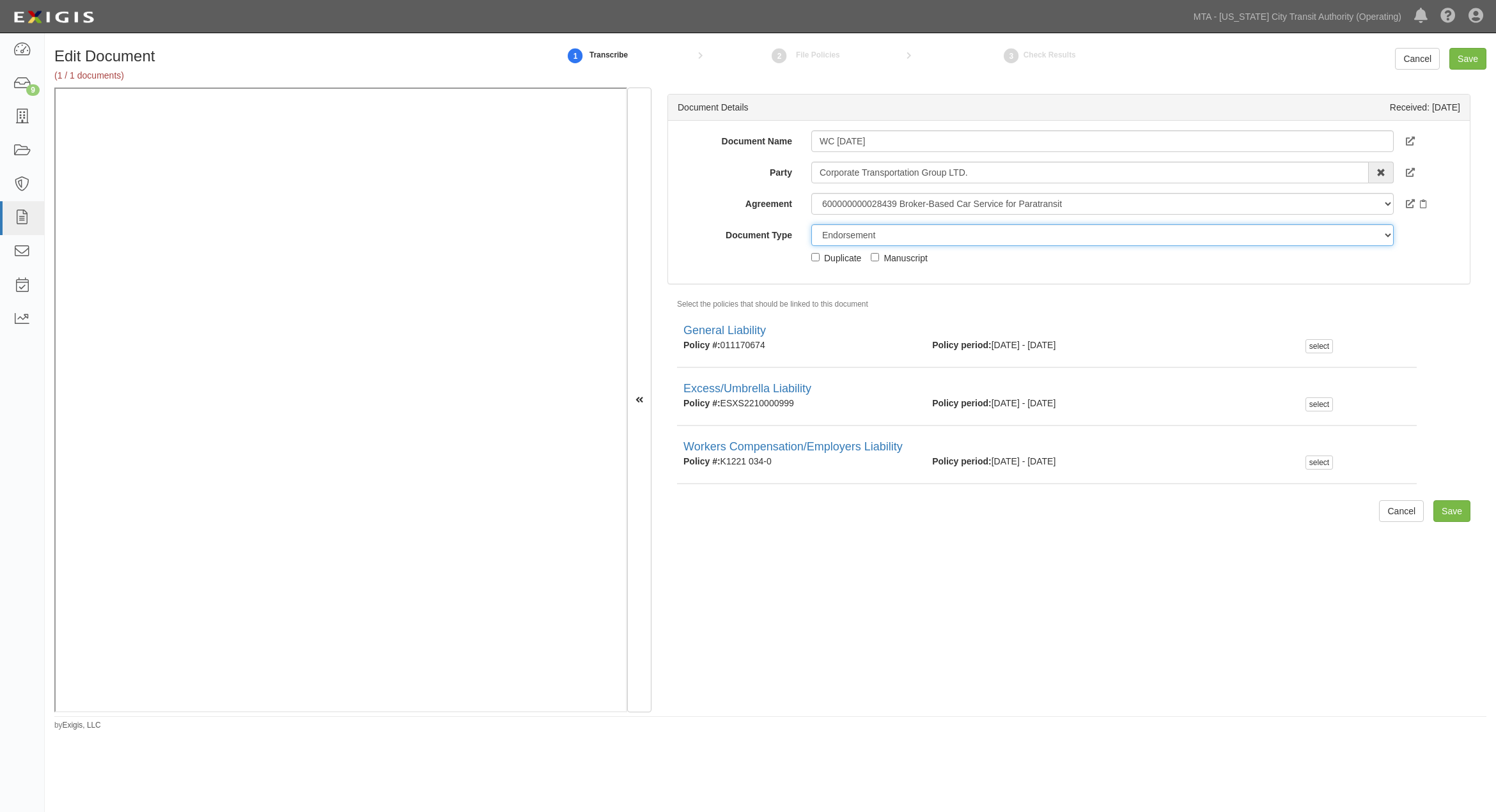
click at [835, 232] on select "Unassigned Binder Cancellation Notice Certificate Contract Endorsement Insuranc…" at bounding box center [1102, 235] width 582 height 22
select select "CertificateDetail"
click at [811, 225] on select "Unassigned Binder Cancellation Notice Certificate Contract Endorsement Insuranc…" at bounding box center [1102, 235] width 582 height 22
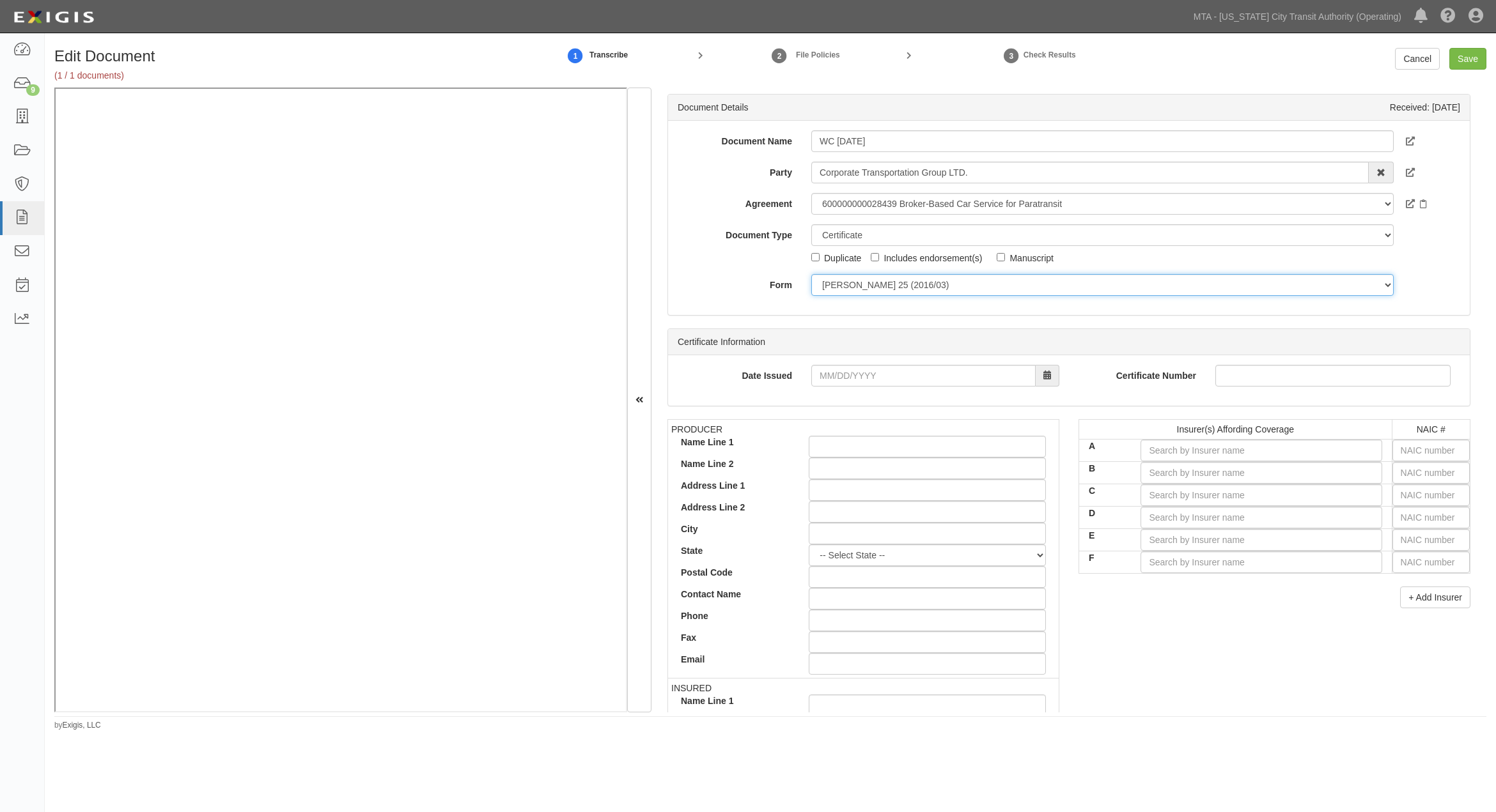
click at [873, 291] on select "ACORD 25 (2016/03) ACORD 101 ACORD 855 NY (2014/05) General" at bounding box center [1102, 285] width 582 height 22
select select "GeneralFormDetail"
click at [811, 274] on select "ACORD 25 (2016/03) ACORD 101 ACORD 855 NY (2014/05) General" at bounding box center [1102, 285] width 582 height 22
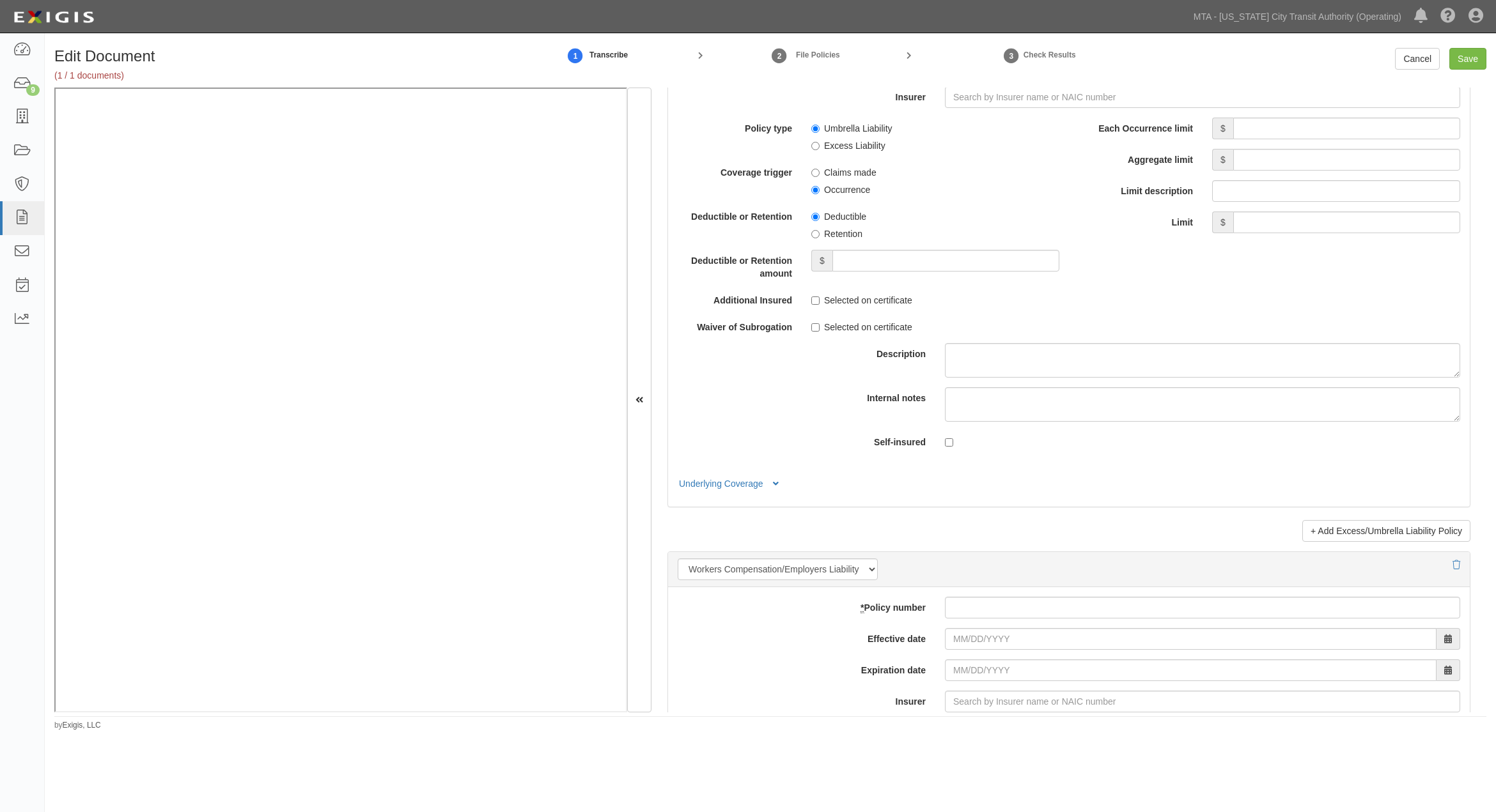
scroll to position [2769, 0]
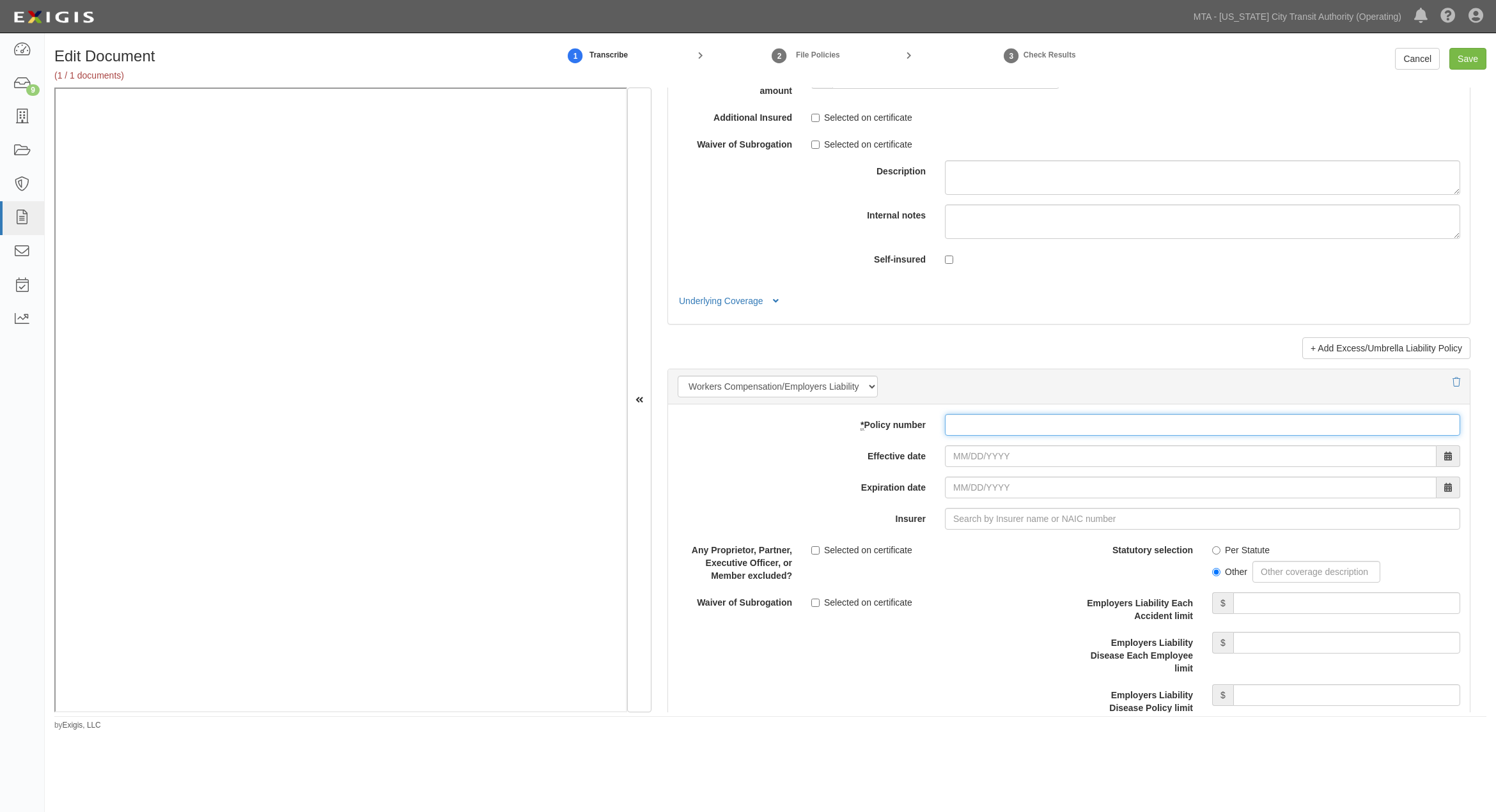
paste input "K1221 034-0"
type input "K1221 034-0"
click at [967, 460] on input "Effective date" at bounding box center [1191, 456] width 492 height 22
type input "09/10/2025"
type input "09/10/2026"
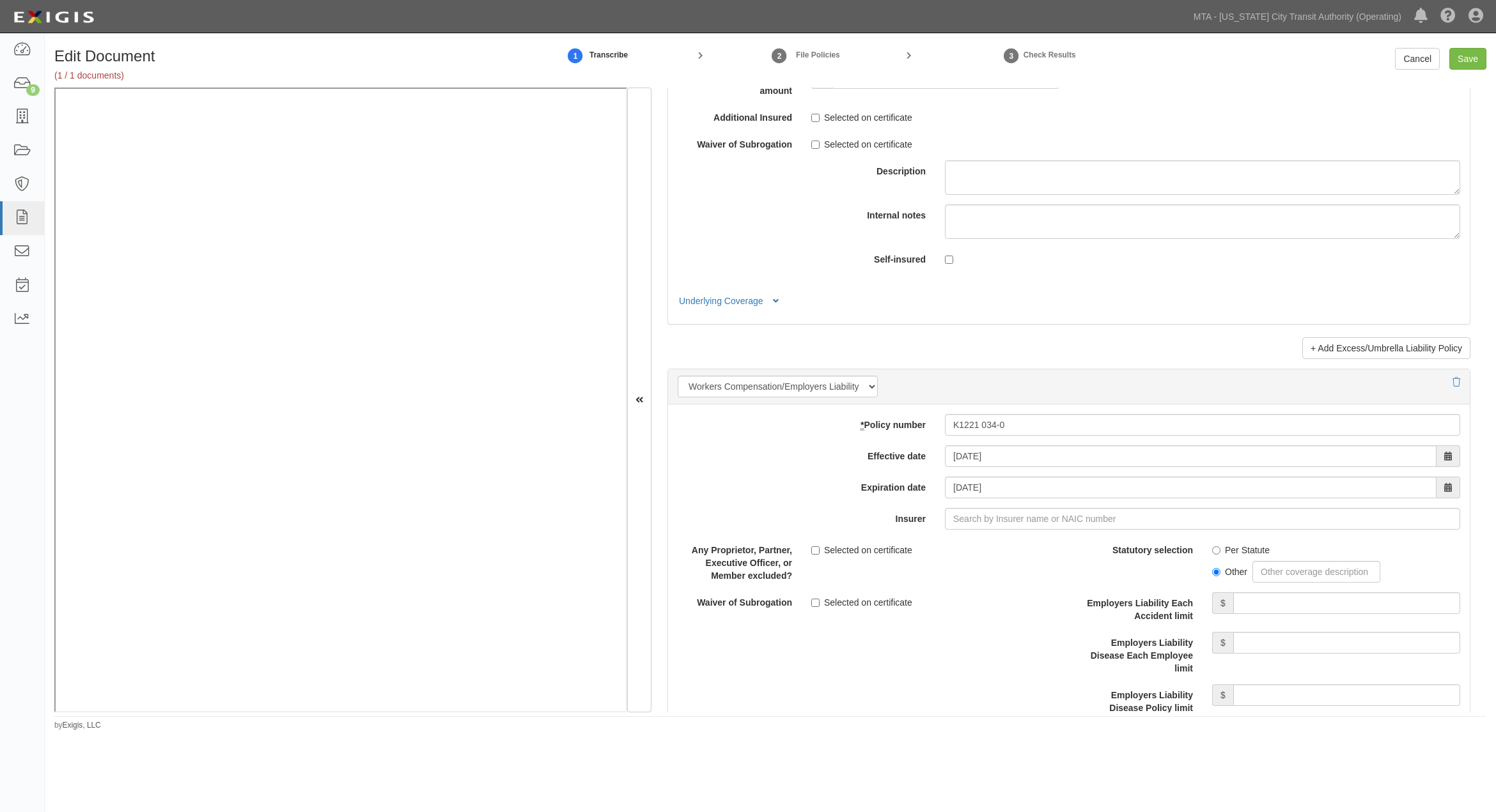
click at [1018, 511] on div "* Policy number K1221 034-0 Effective date 09/10/2025 Expiration date 09/10/202…" at bounding box center [1069, 629] width 802 height 448
click at [1026, 519] on input "Insurer" at bounding box center [1202, 519] width 515 height 22
click at [1034, 545] on div "State Compensation Insurance Fund ( 0 ) A++ XV Rating" at bounding box center [985, 542] width 246 height 16
type input "State Compensation Insurance Fund (0) A++ XV Rating"
click at [1226, 556] on label "Per Statute" at bounding box center [1241, 550] width 58 height 12
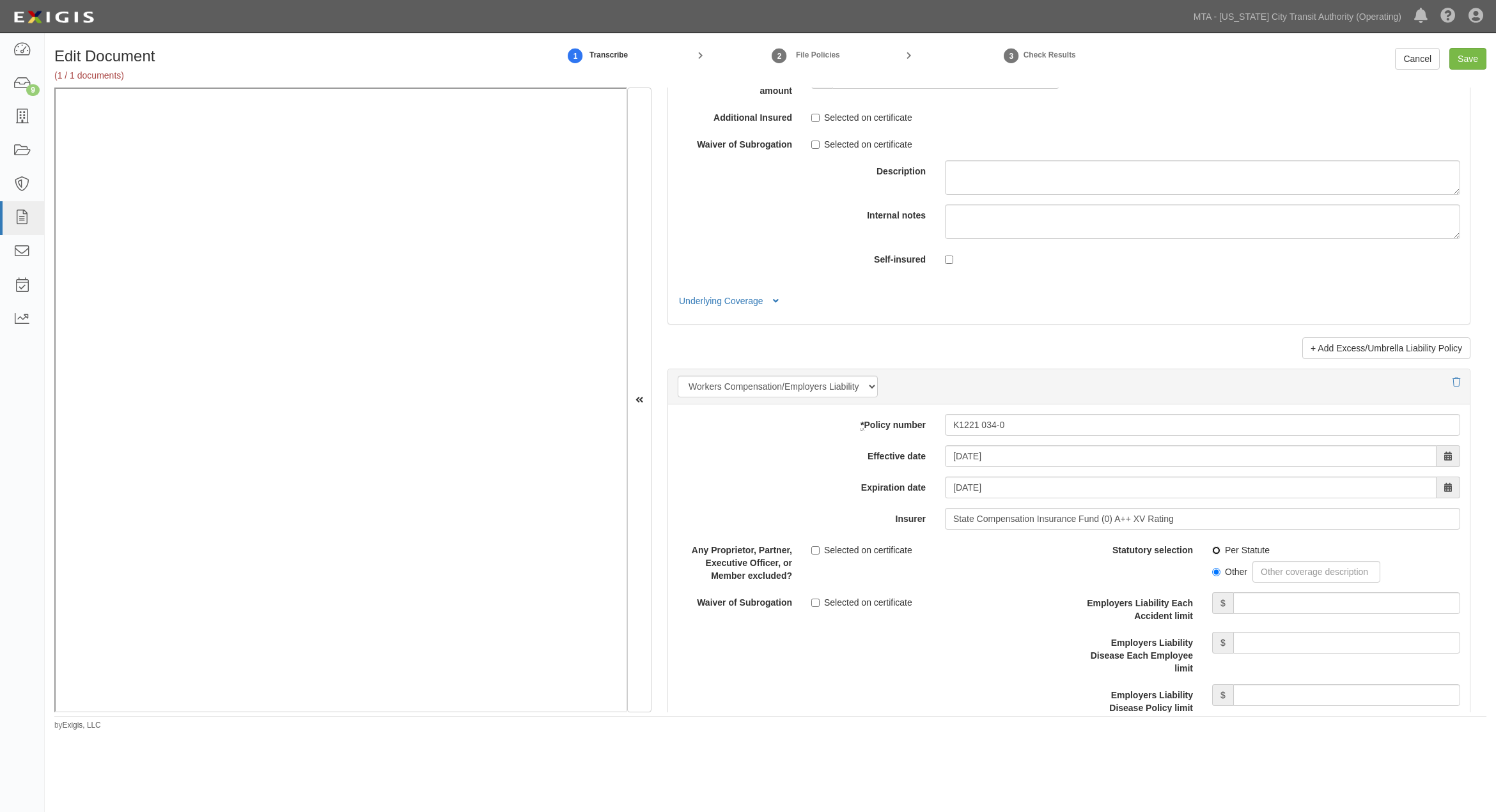
click at [1220, 555] on input "Per Statute" at bounding box center [1216, 550] width 9 height 9
radio input "true"
click at [1465, 60] on input "Save" at bounding box center [1468, 59] width 37 height 22
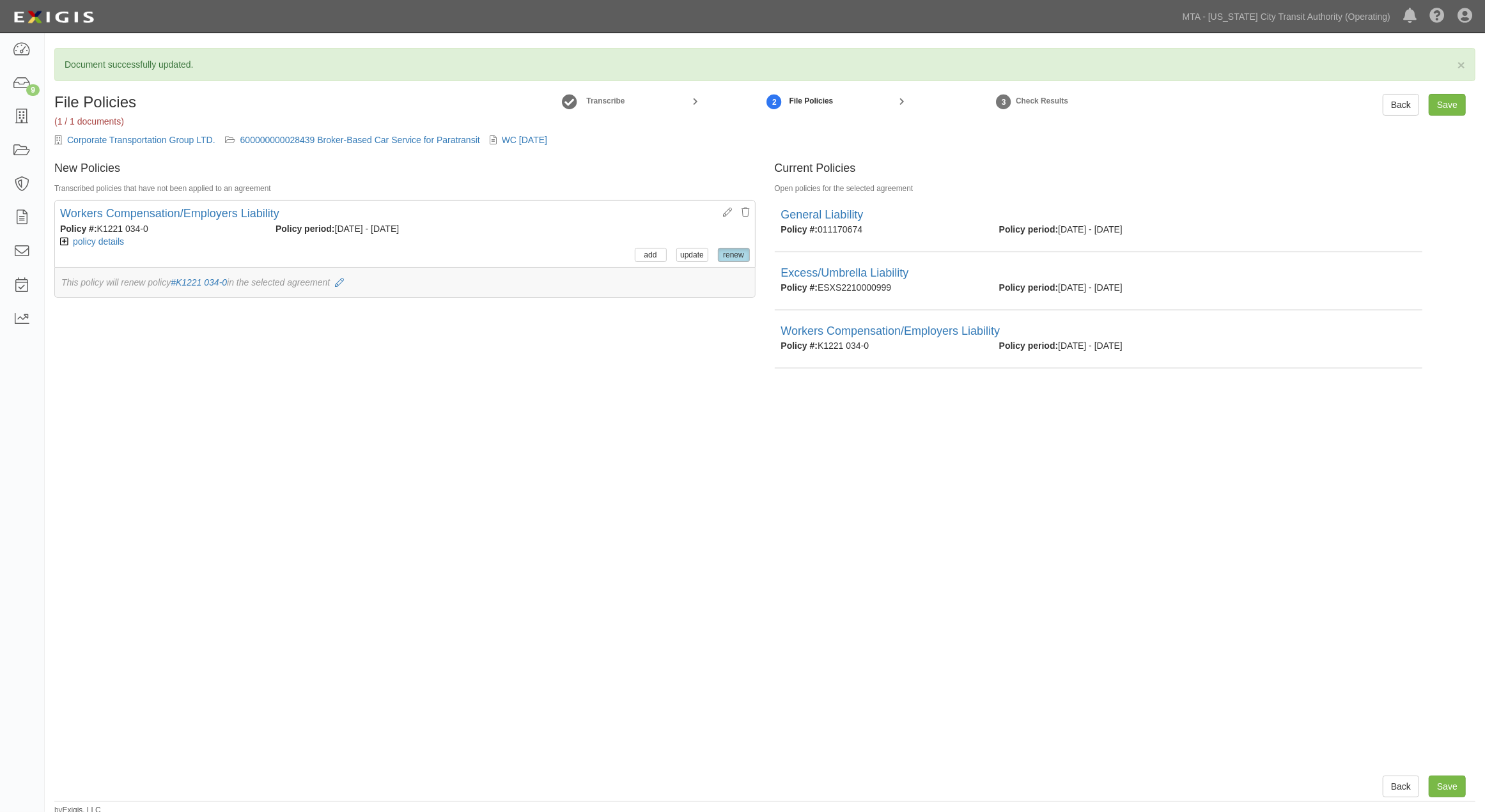
click at [1447, 92] on div "× Document successfully updated. File Policies (1 / 1 documents) Transcribe 2 F…" at bounding box center [765, 432] width 1440 height 768
click at [1445, 101] on input "Save" at bounding box center [1447, 105] width 37 height 22
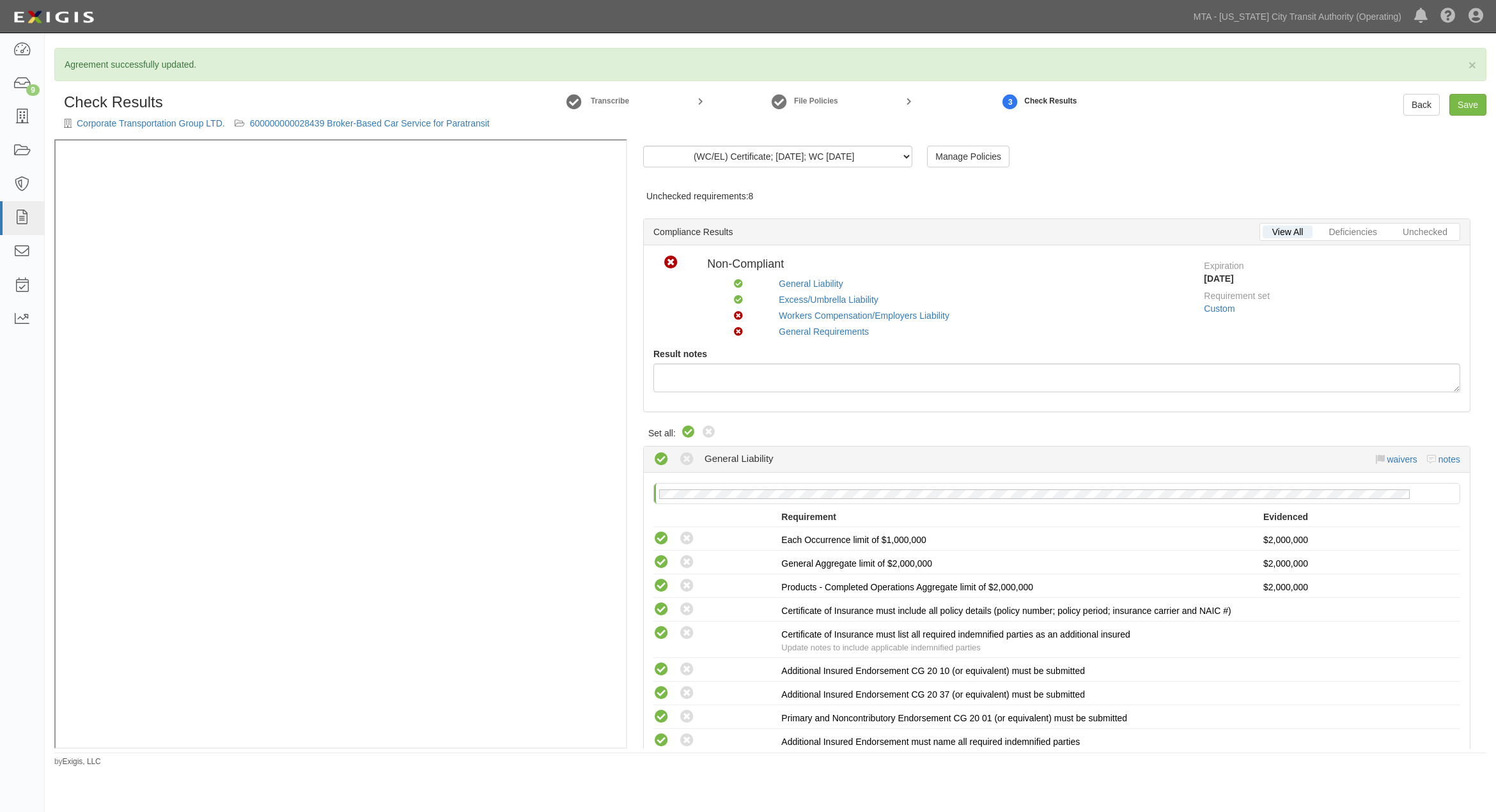
click at [687, 430] on icon at bounding box center [689, 433] width 16 height 16
radio input "true"
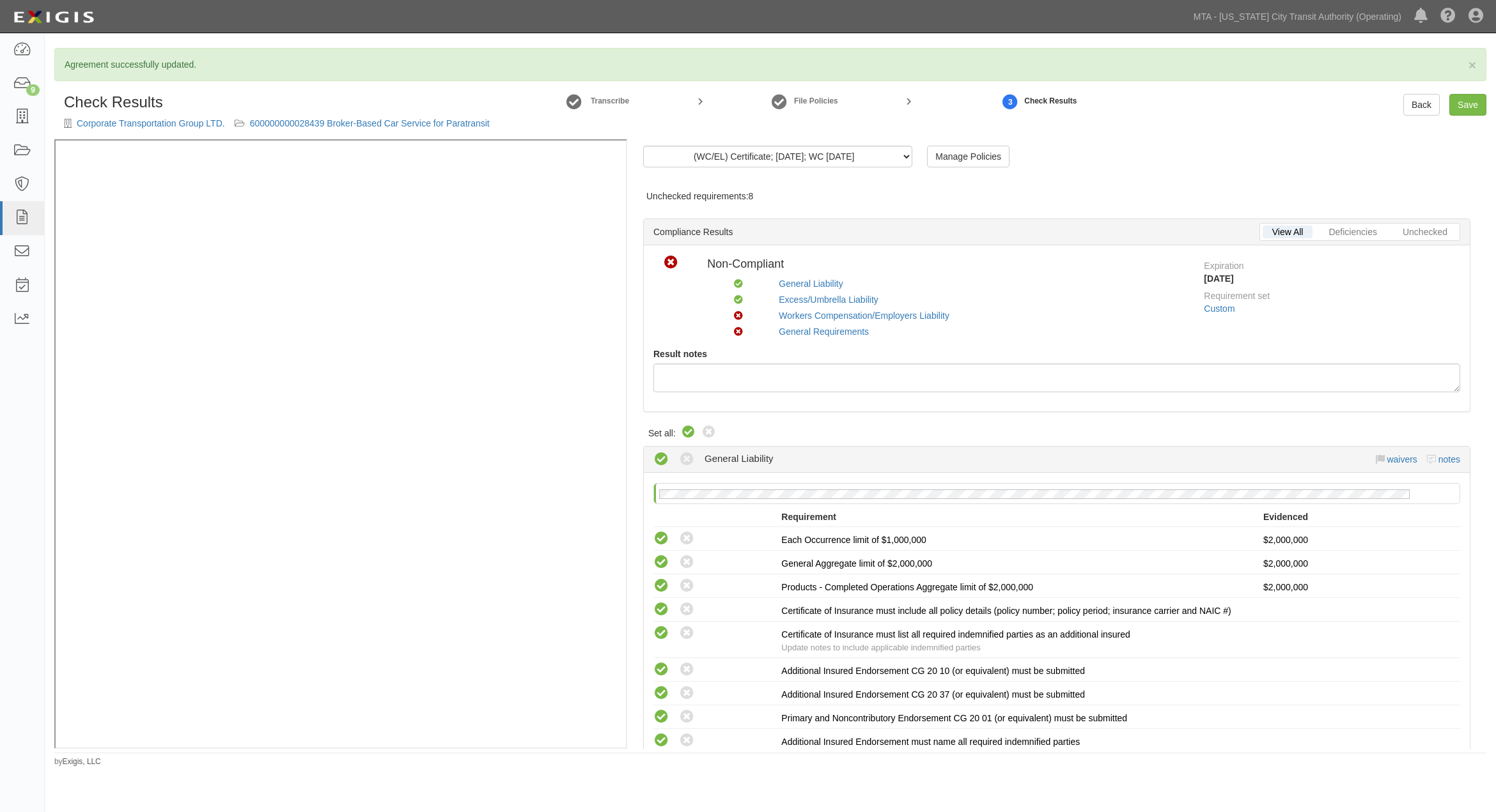
radio input "true"
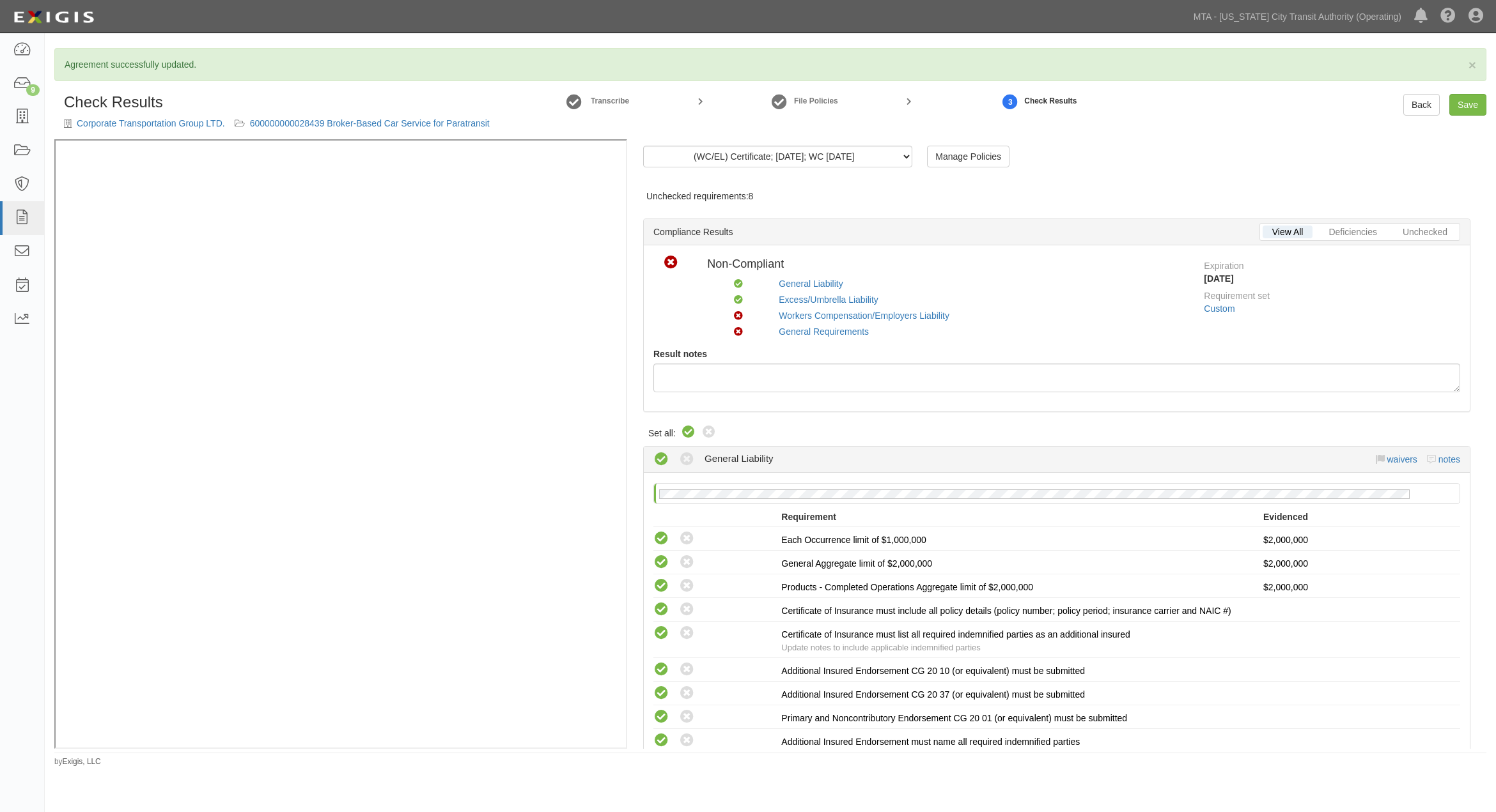
radio input "true"
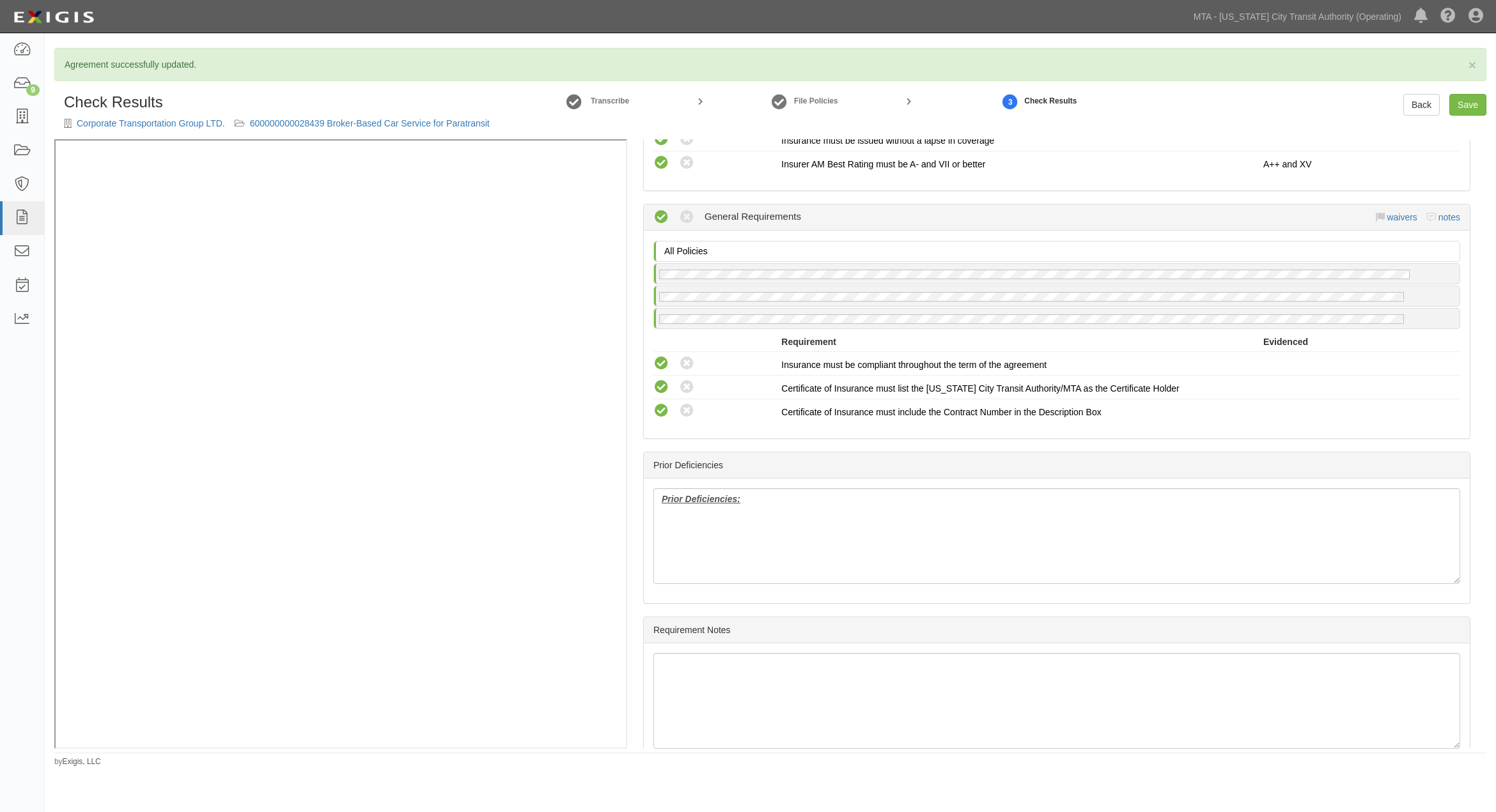
scroll to position [1305, 0]
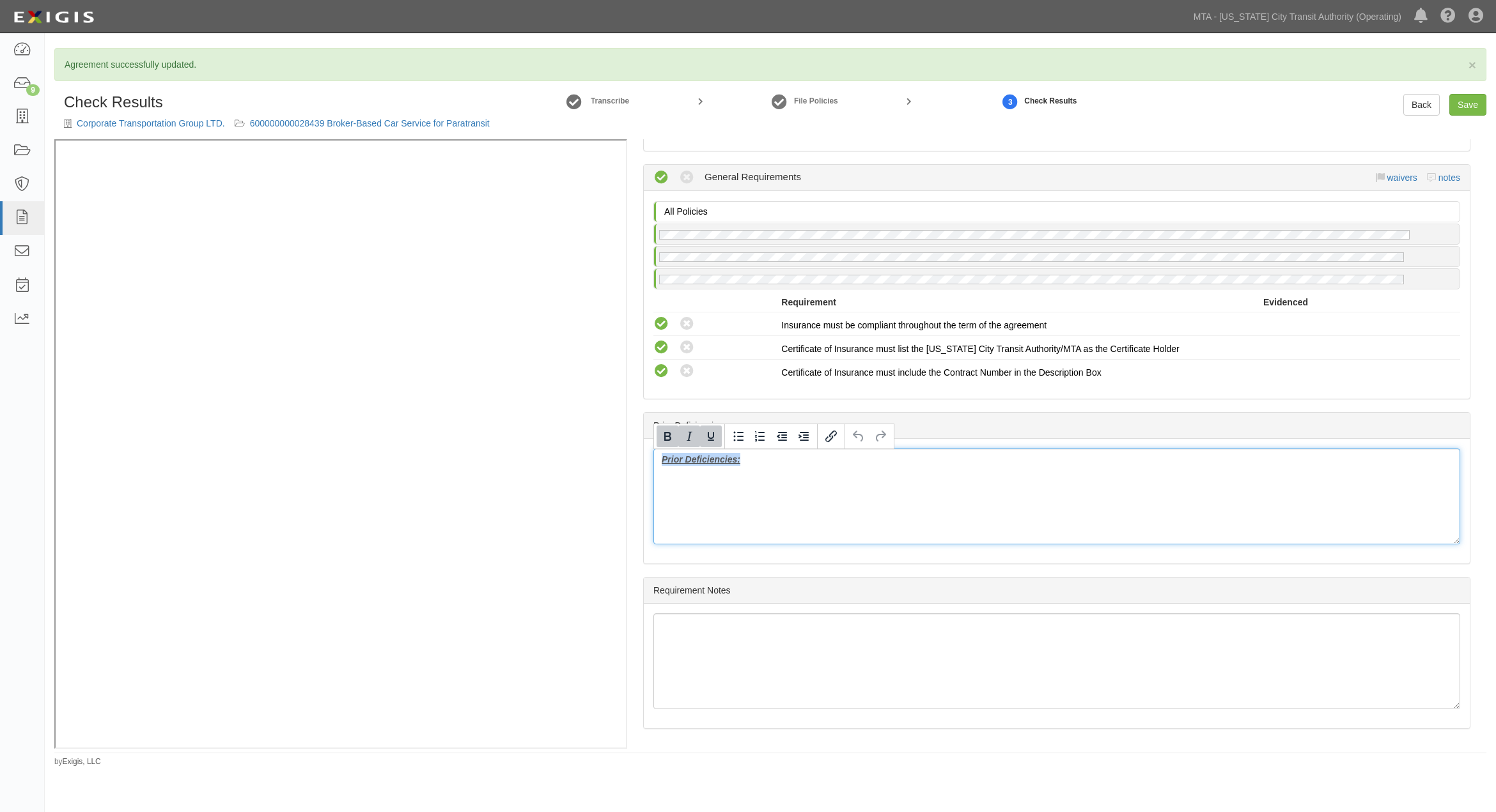
drag, startPoint x: 773, startPoint y: 470, endPoint x: 621, endPoint y: 473, distance: 152.0
click at [413, 294] on div "(WC/EL) Certificate; [DATE]; WC [DATE] (GL, XS) Certificate; [DATE]; [DATE] Man…" at bounding box center [770, 444] width 1432 height 609
drag, startPoint x: 1466, startPoint y: 106, endPoint x: 1302, endPoint y: 192, distance: 185.2
click at [1465, 106] on link "Save" at bounding box center [1468, 105] width 37 height 22
radio input "true"
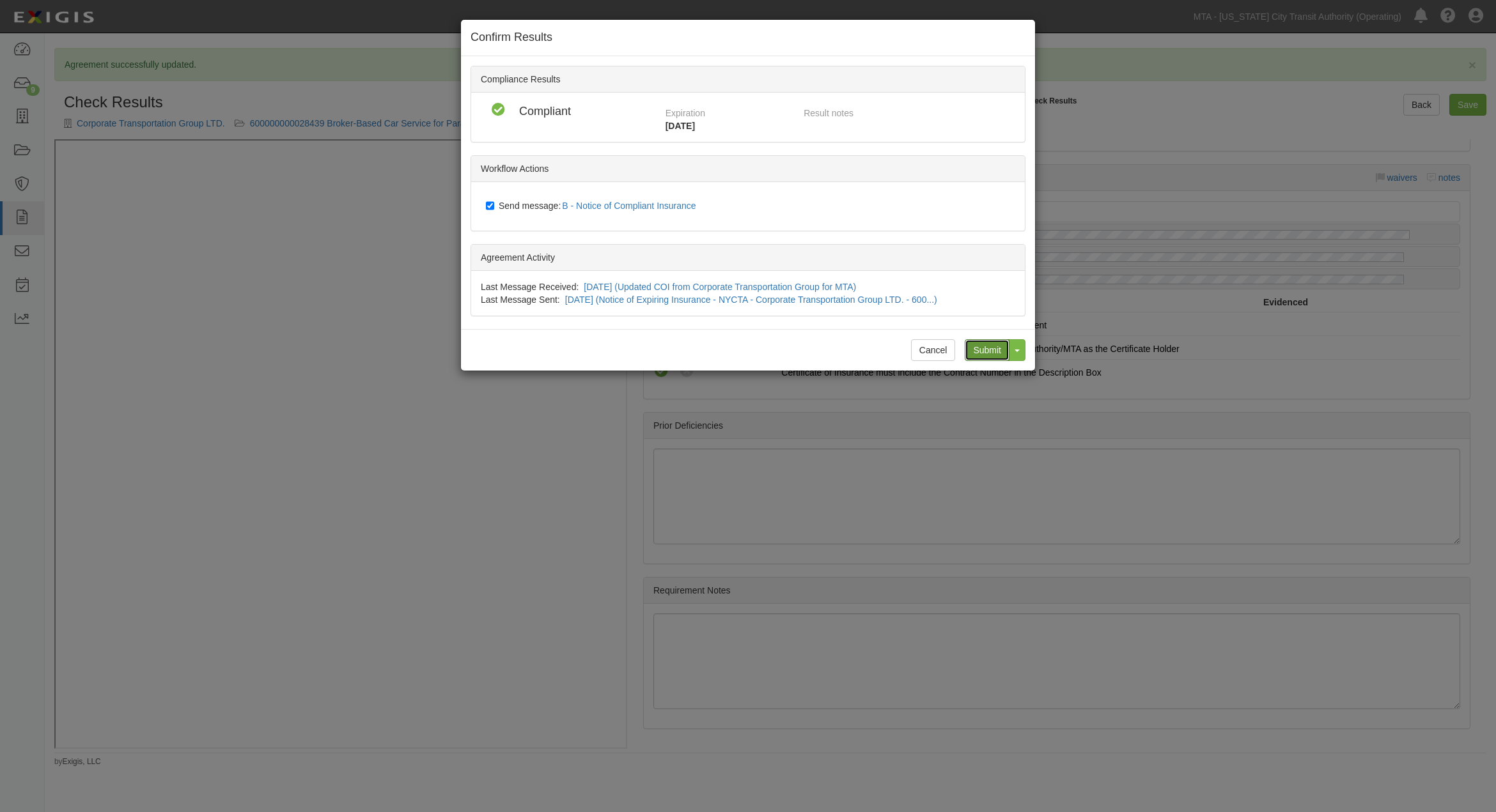
click at [996, 348] on input "Submit" at bounding box center [987, 350] width 45 height 22
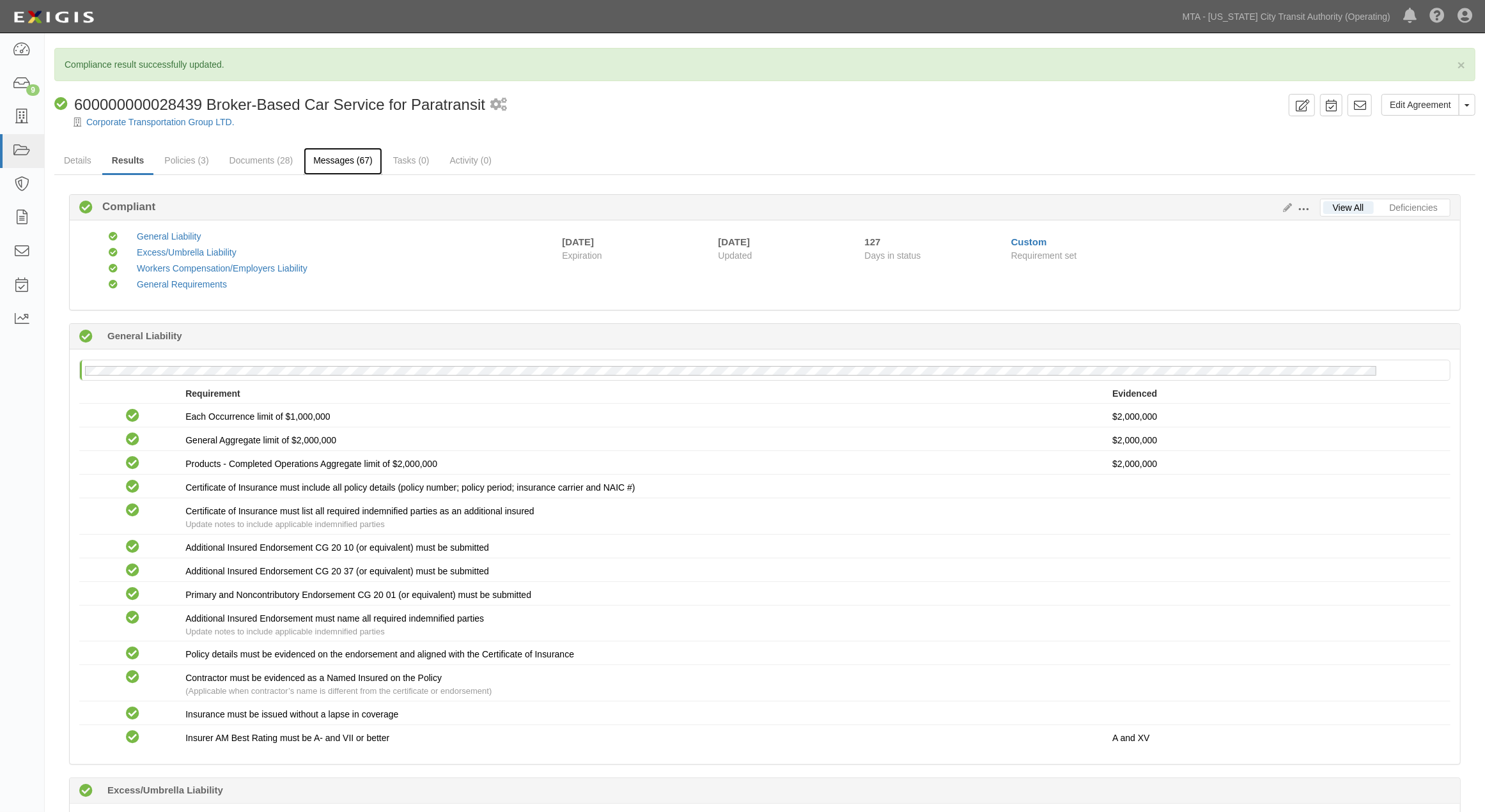
click at [347, 162] on link "Messages (67)" at bounding box center [343, 161] width 78 height 27
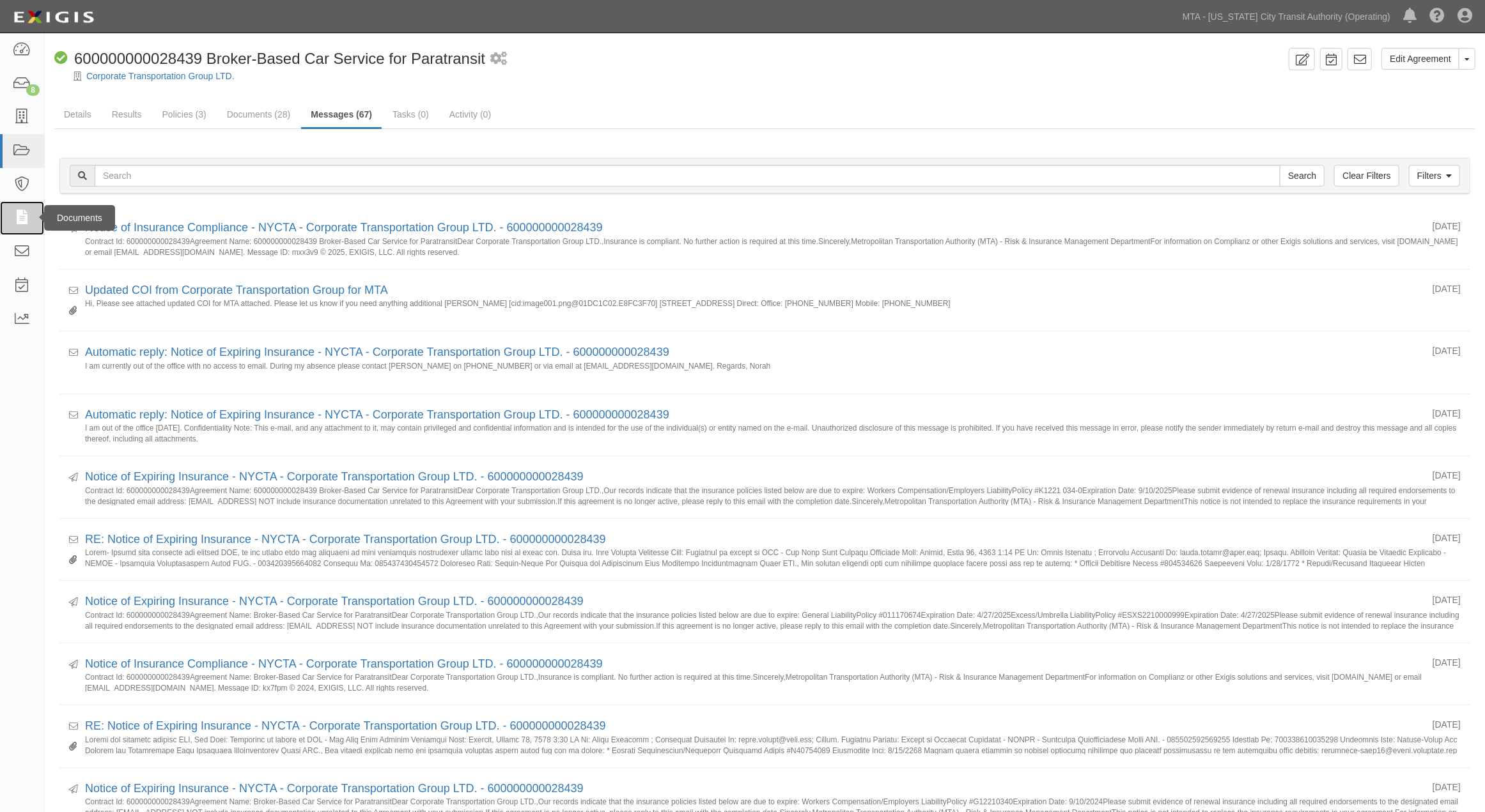
click at [16, 215] on icon at bounding box center [21, 218] width 18 height 15
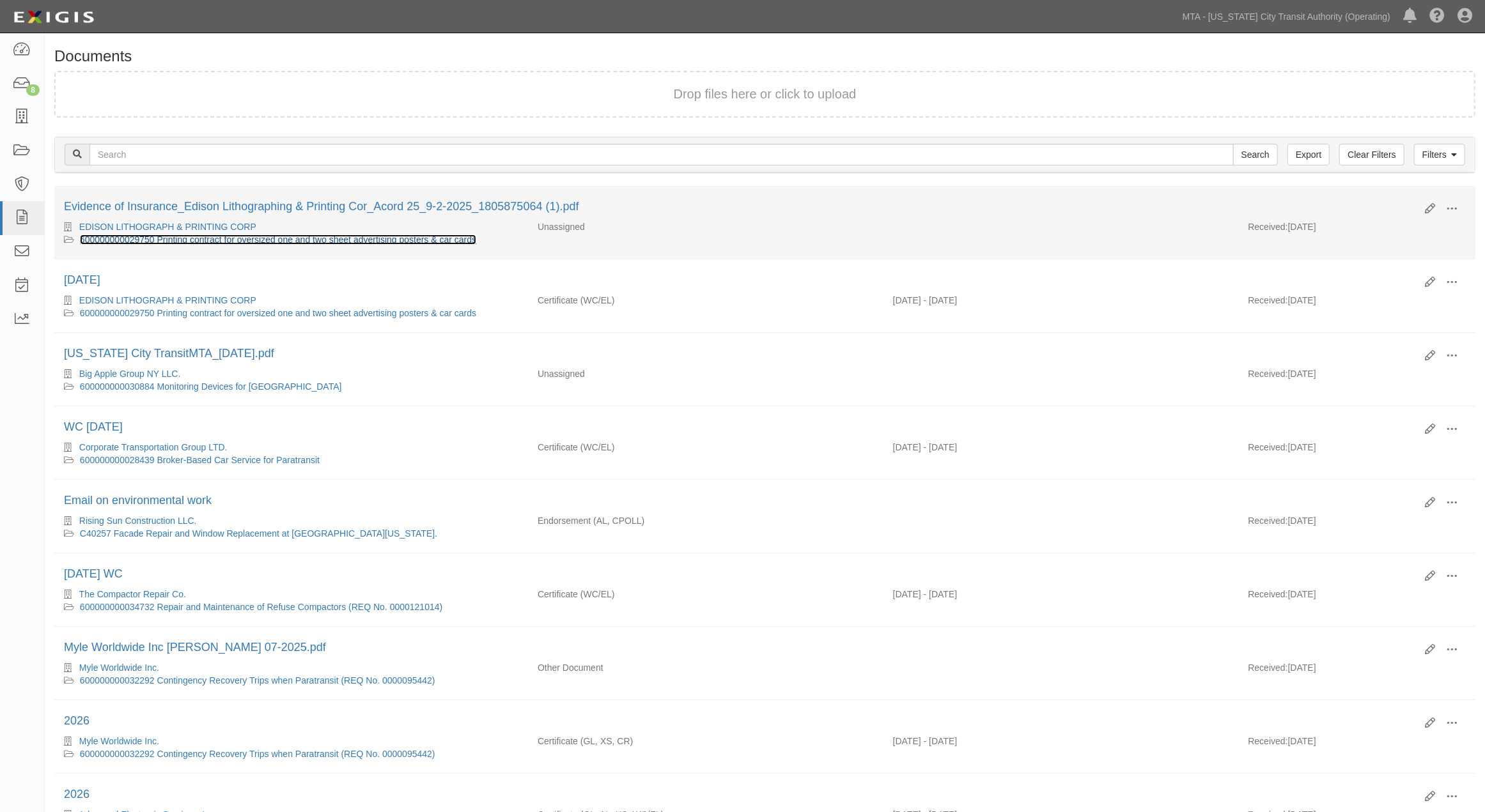
click at [267, 241] on link "600000000029750 Printing contract for oversized one and two sheet advertising p…" at bounding box center [278, 239] width 396 height 10
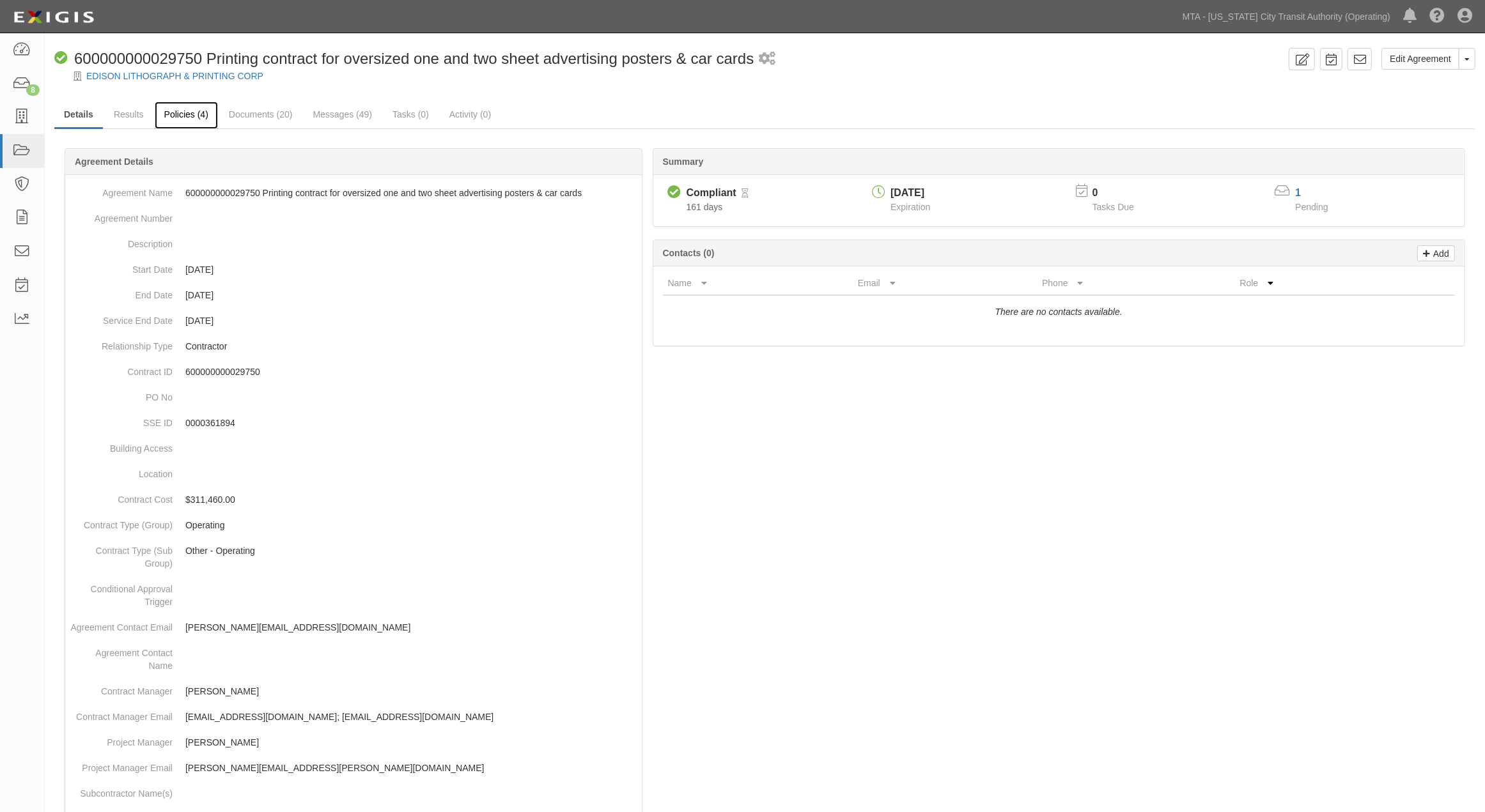
click at [192, 117] on link "Policies (4)" at bounding box center [186, 115] width 63 height 27
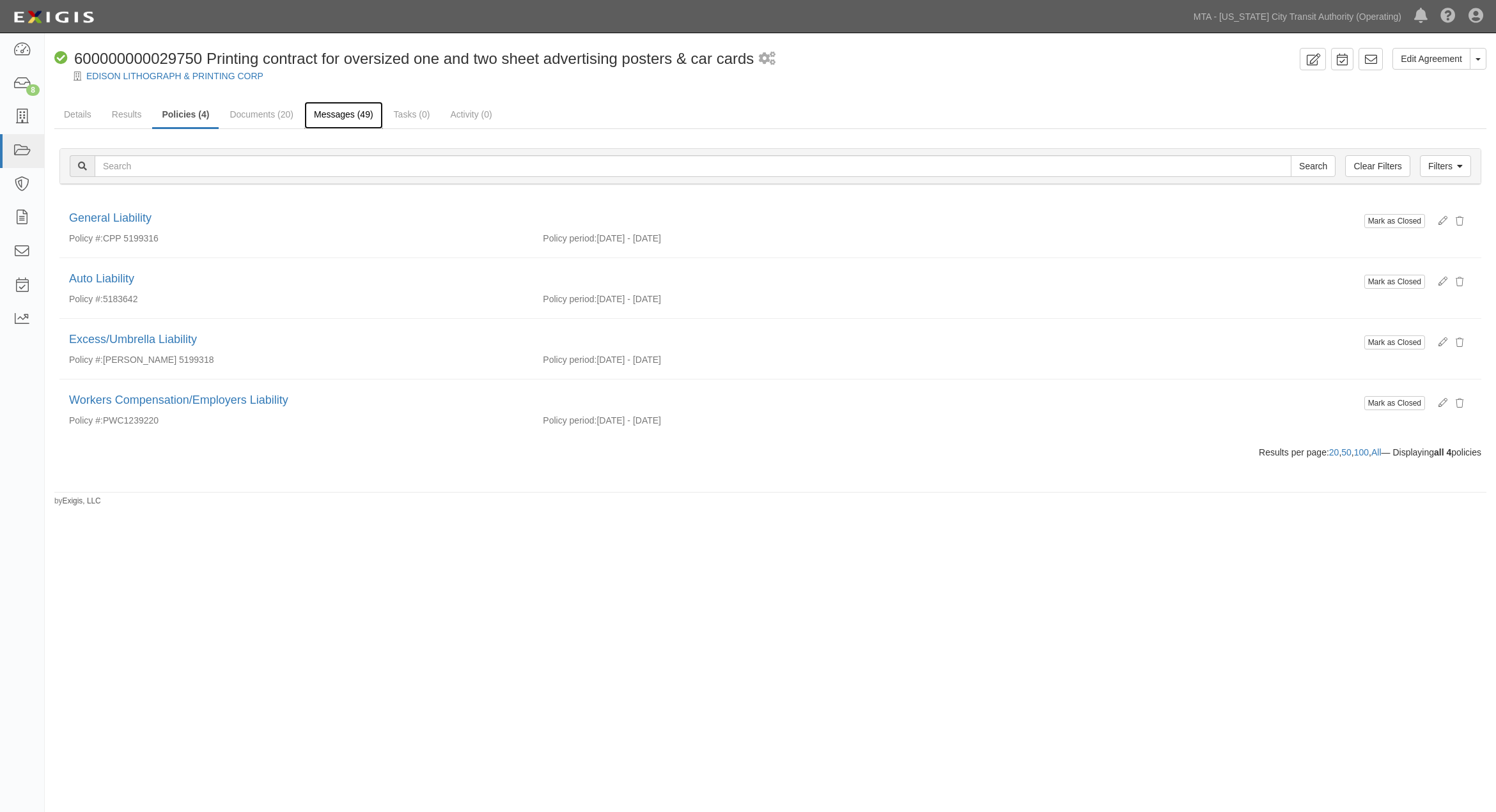
click at [349, 110] on link "Messages (49)" at bounding box center [343, 115] width 78 height 27
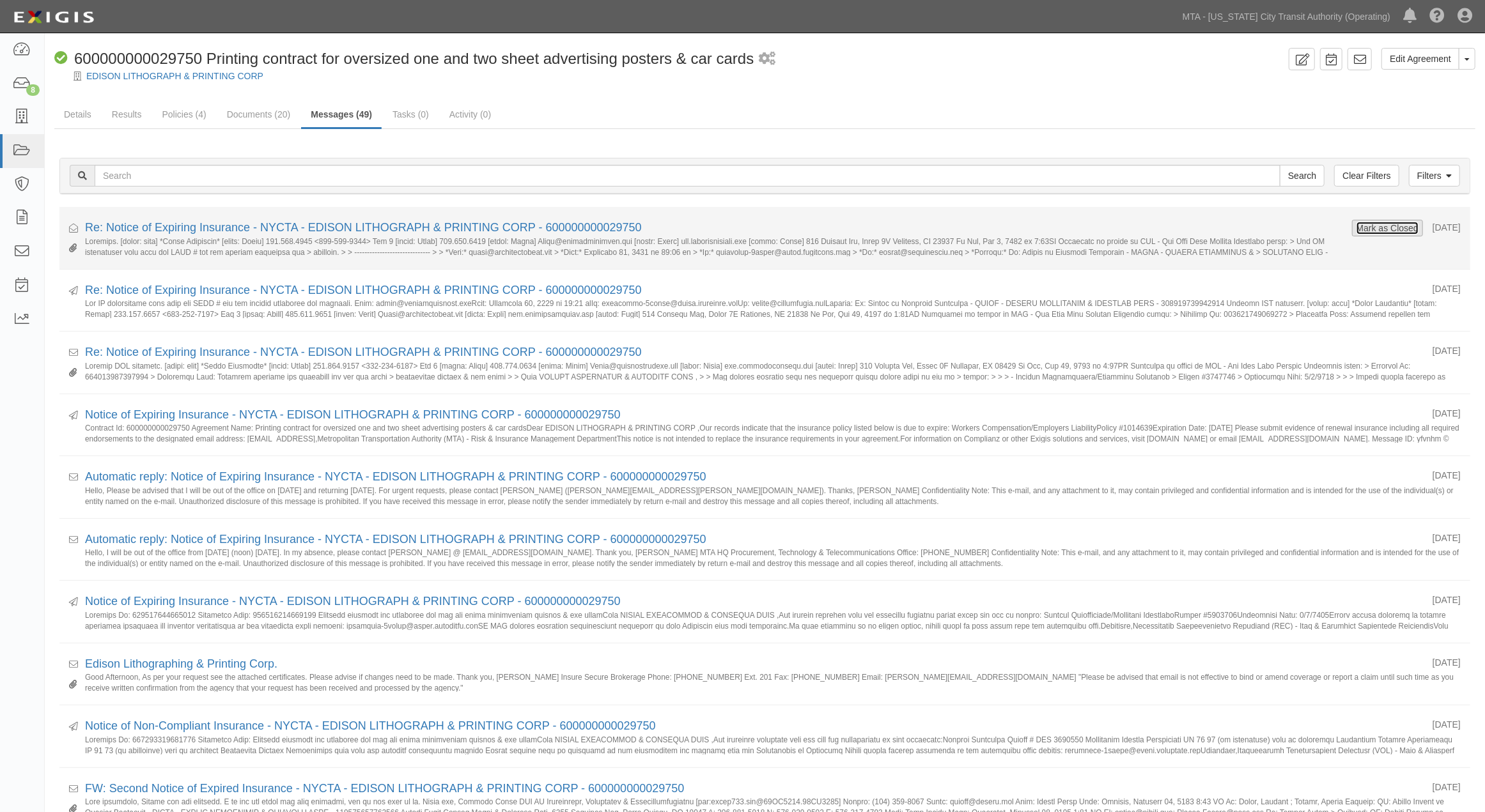
click at [1387, 228] on button "Mark as Closed" at bounding box center [1387, 228] width 63 height 14
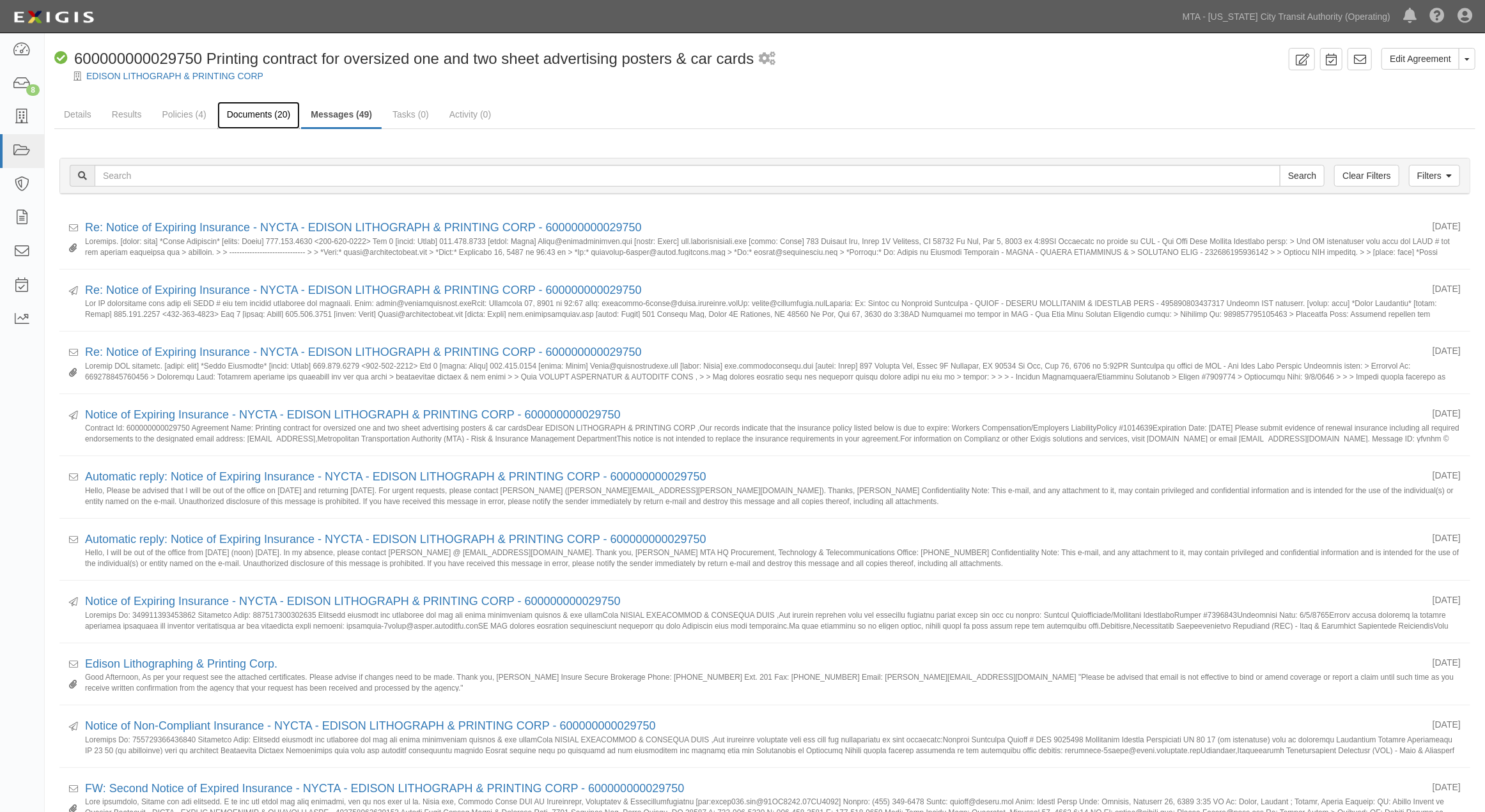
click at [246, 120] on link "Documents (20)" at bounding box center [259, 115] width 83 height 27
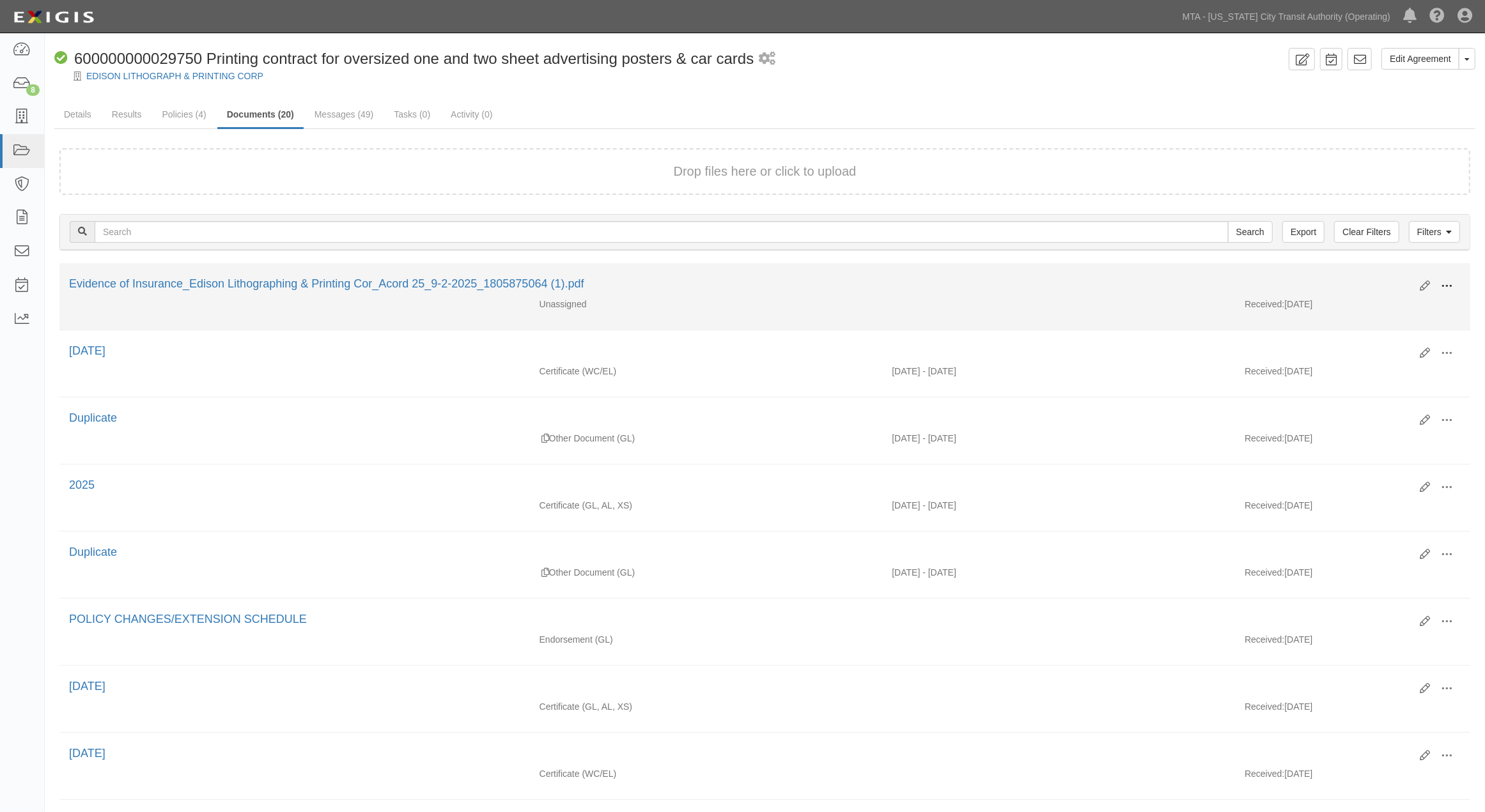
click at [1450, 284] on span at bounding box center [1446, 286] width 12 height 12
click at [1371, 345] on link "Archive" at bounding box center [1385, 352] width 101 height 23
click at [1454, 283] on button at bounding box center [1446, 287] width 28 height 22
click at [1350, 346] on link "Unarchive" at bounding box center [1385, 346] width 101 height 23
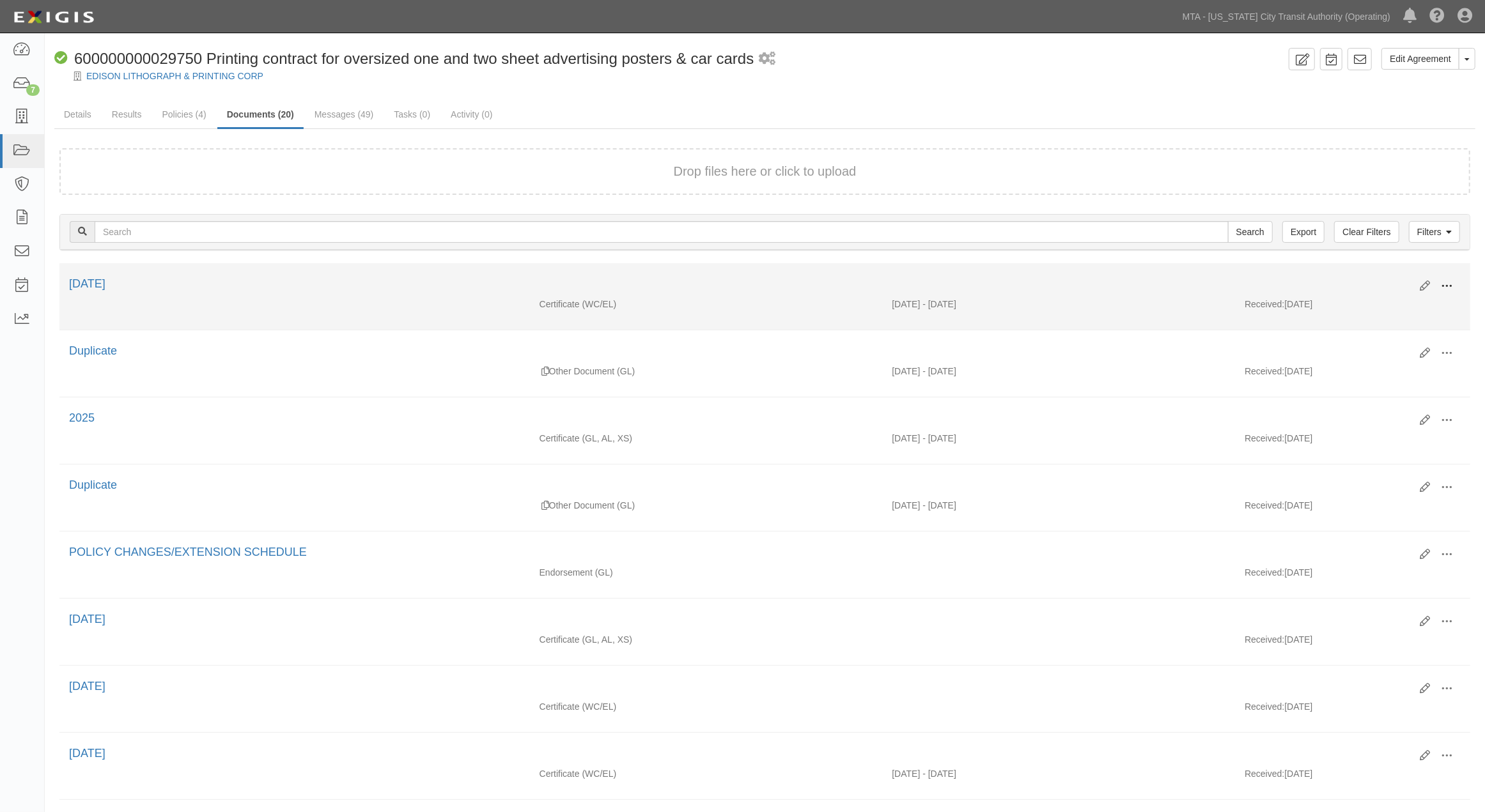
click at [1441, 281] on span at bounding box center [1446, 286] width 12 height 12
click at [1360, 279] on link "Edit" at bounding box center [1385, 281] width 101 height 23
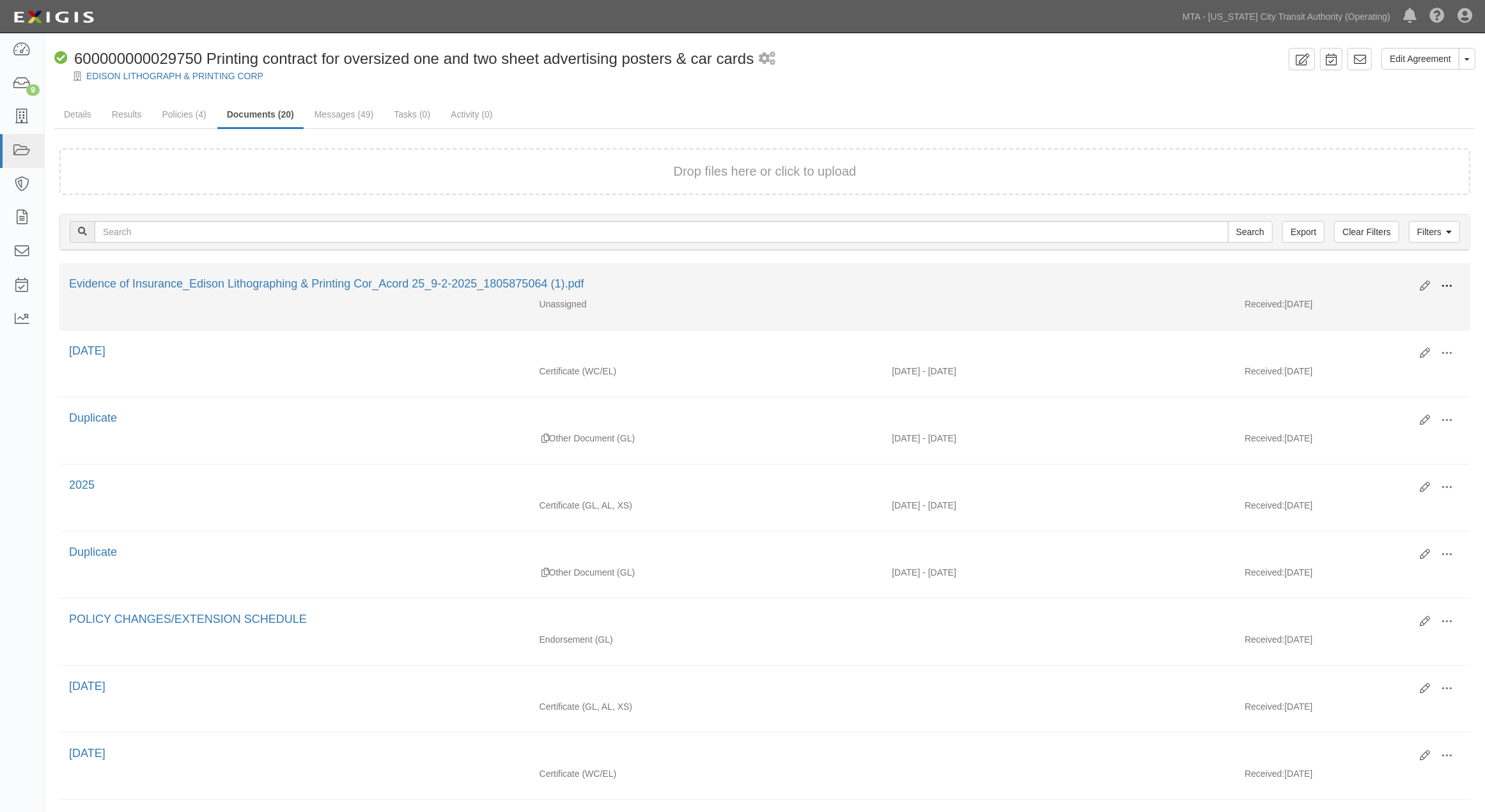
click at [1449, 281] on span at bounding box center [1446, 286] width 12 height 12
click at [1354, 279] on link "Edit" at bounding box center [1385, 281] width 101 height 23
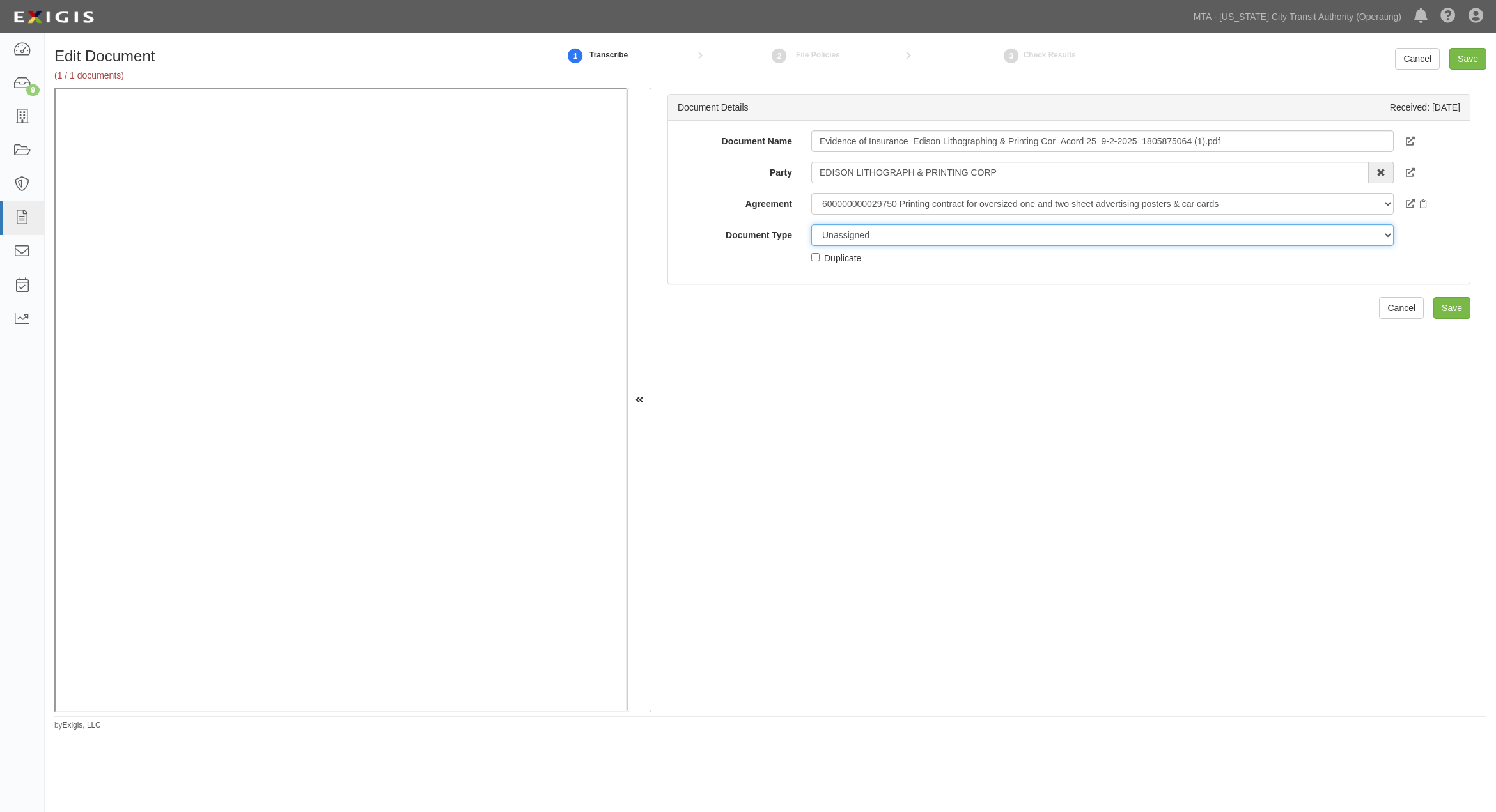
click at [897, 236] on select "Unassigned Binder Cancellation Notice Certificate Contract Endorsement Insuranc…" at bounding box center [1102, 235] width 582 height 22
select select "OtherDetail"
click at [811, 225] on select "Unassigned Binder Cancellation Notice Certificate Contract Endorsement Insuranc…" at bounding box center [1102, 235] width 582 height 22
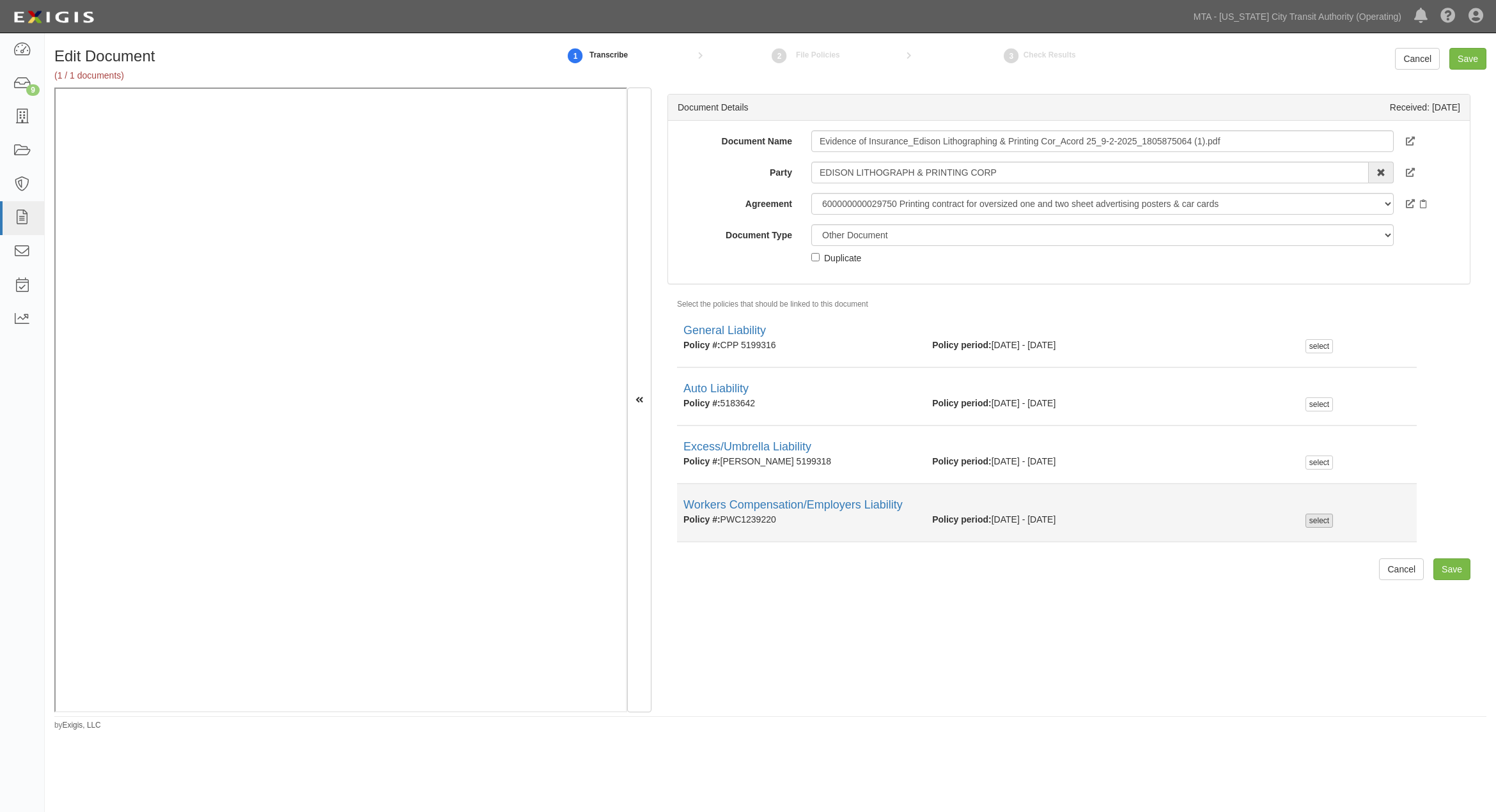
click at [1317, 521] on div "select" at bounding box center [1319, 521] width 27 height 14
checkbox input "true"
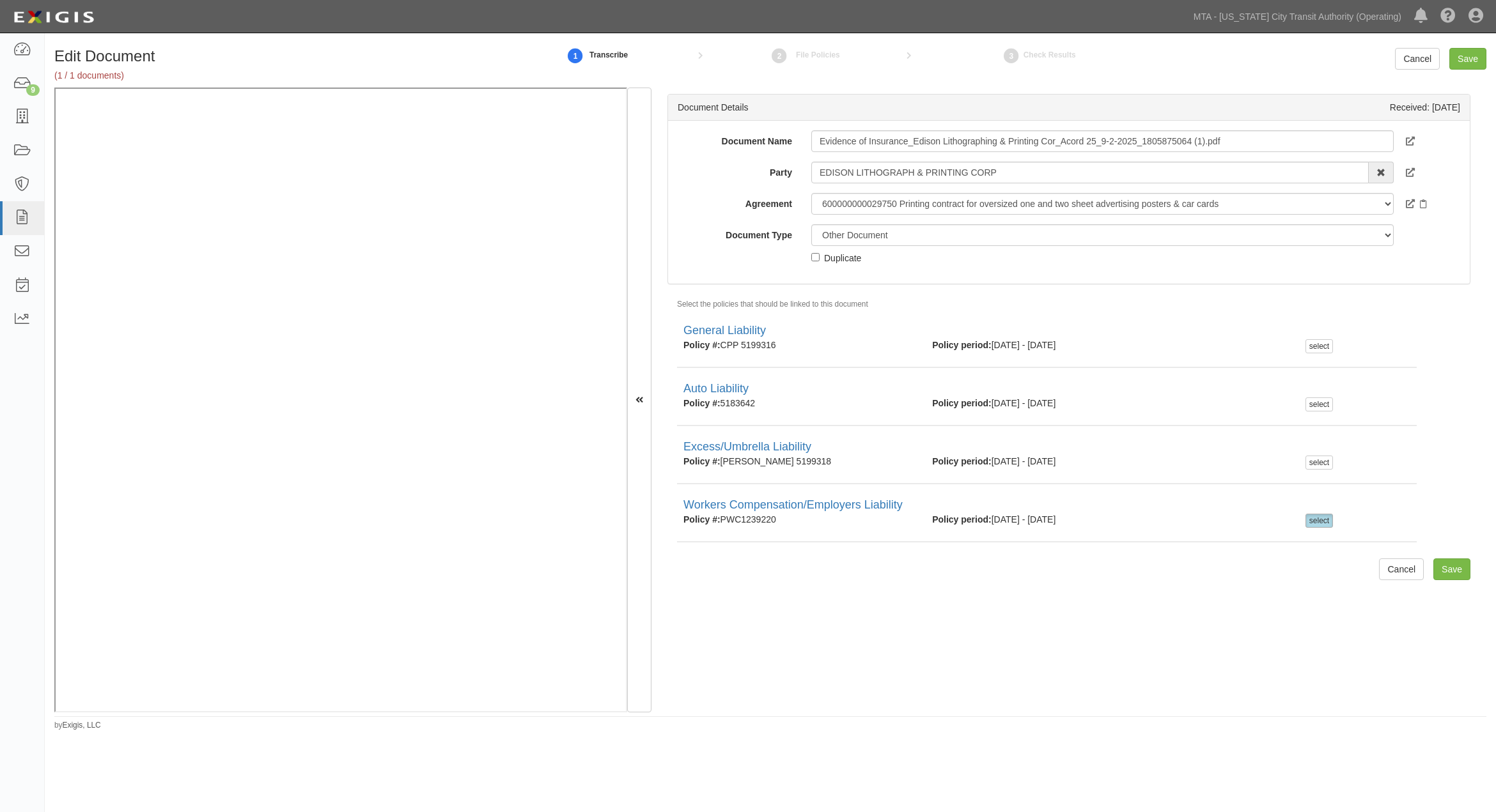
click at [844, 256] on div "Duplicate" at bounding box center [842, 257] width 37 height 14
click at [820, 256] on input "Duplicate" at bounding box center [815, 257] width 9 height 9
checkbox input "true"
drag, startPoint x: 874, startPoint y: 257, endPoint x: 825, endPoint y: 258, distance: 49.0
click at [825, 258] on div "Unassigned Binder Cancellation Notice Certificate Contract Endorsement Insuranc…" at bounding box center [1103, 245] width 602 height 40
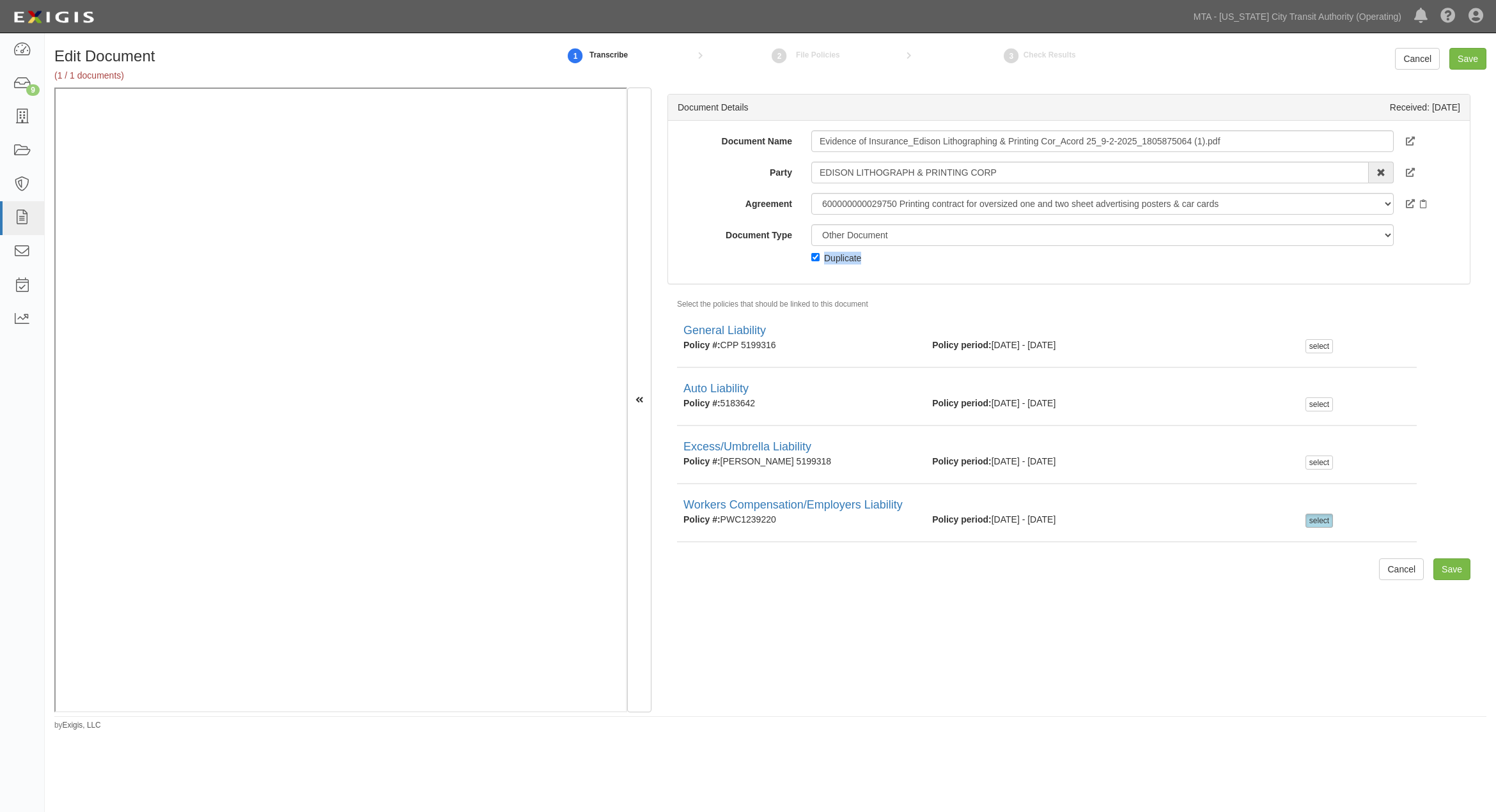
copy div "Duplicate"
click at [852, 137] on input "Evidence of Insurance_Edison Lithographing & Printing Cor_Acord 25_9-2-2025_180…" at bounding box center [1102, 141] width 582 height 22
paste input "Duplicate"
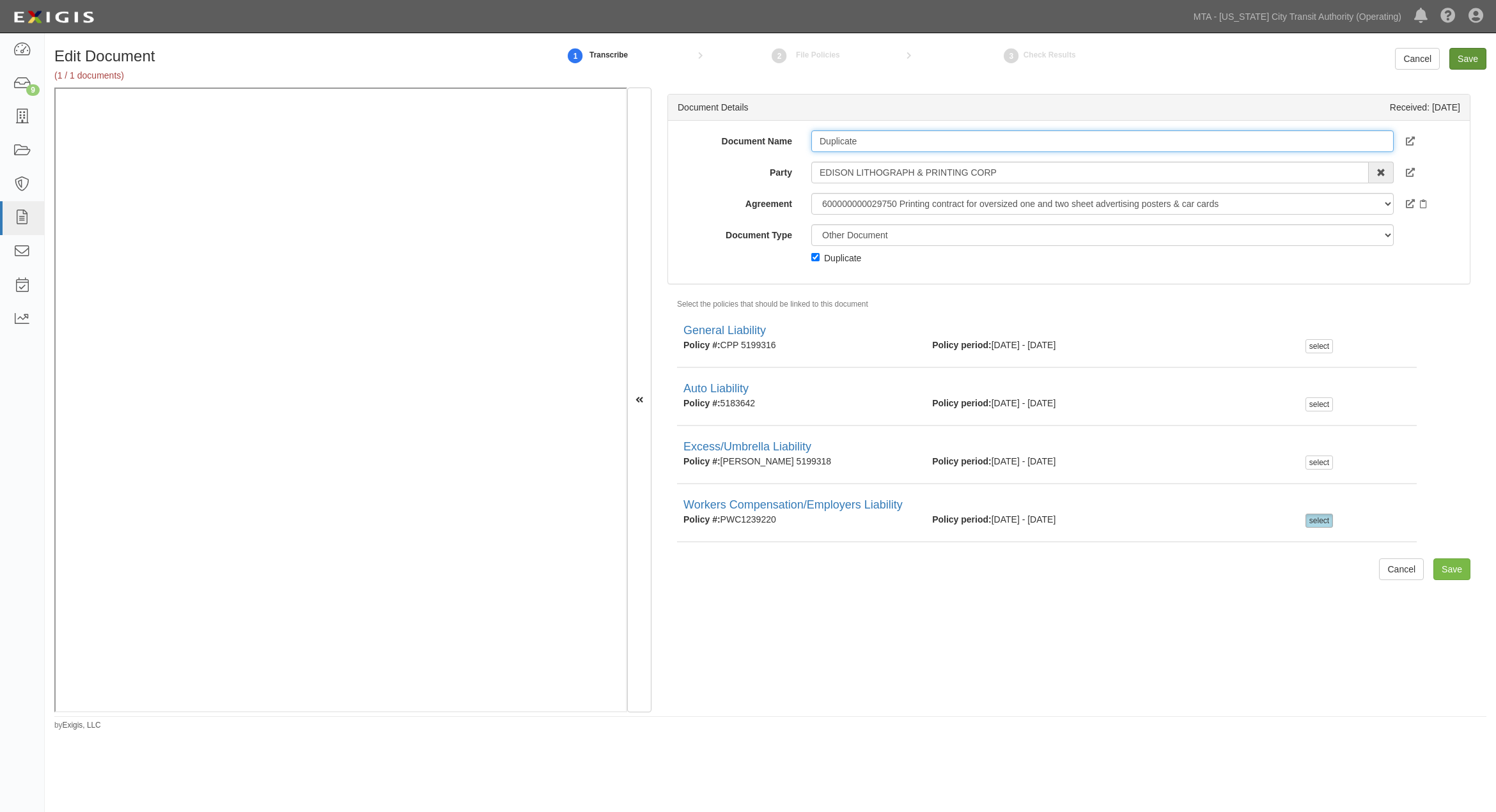
type input "Duplicate"
click at [1464, 53] on input "Save" at bounding box center [1468, 59] width 37 height 22
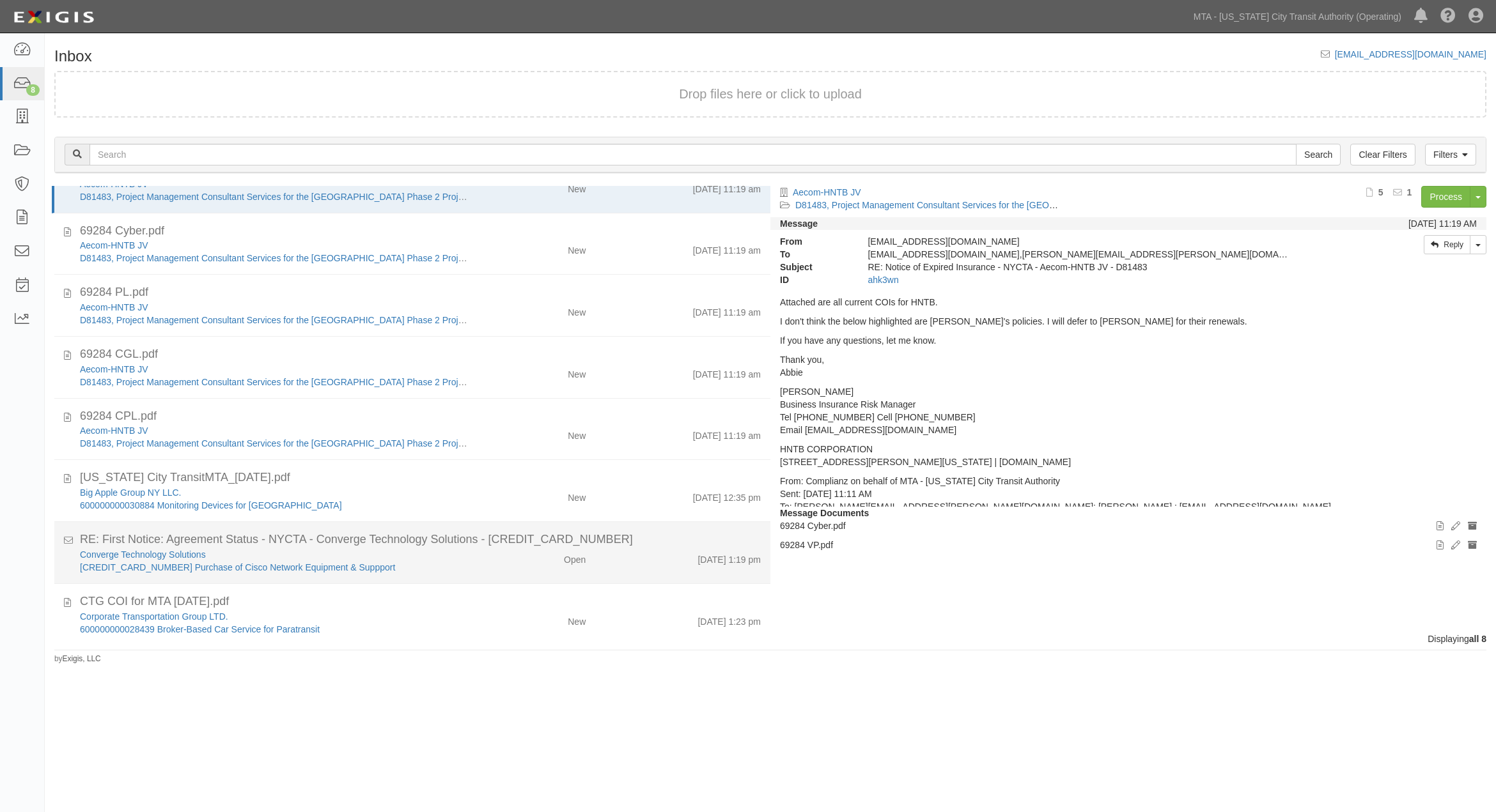
scroll to position [54, 0]
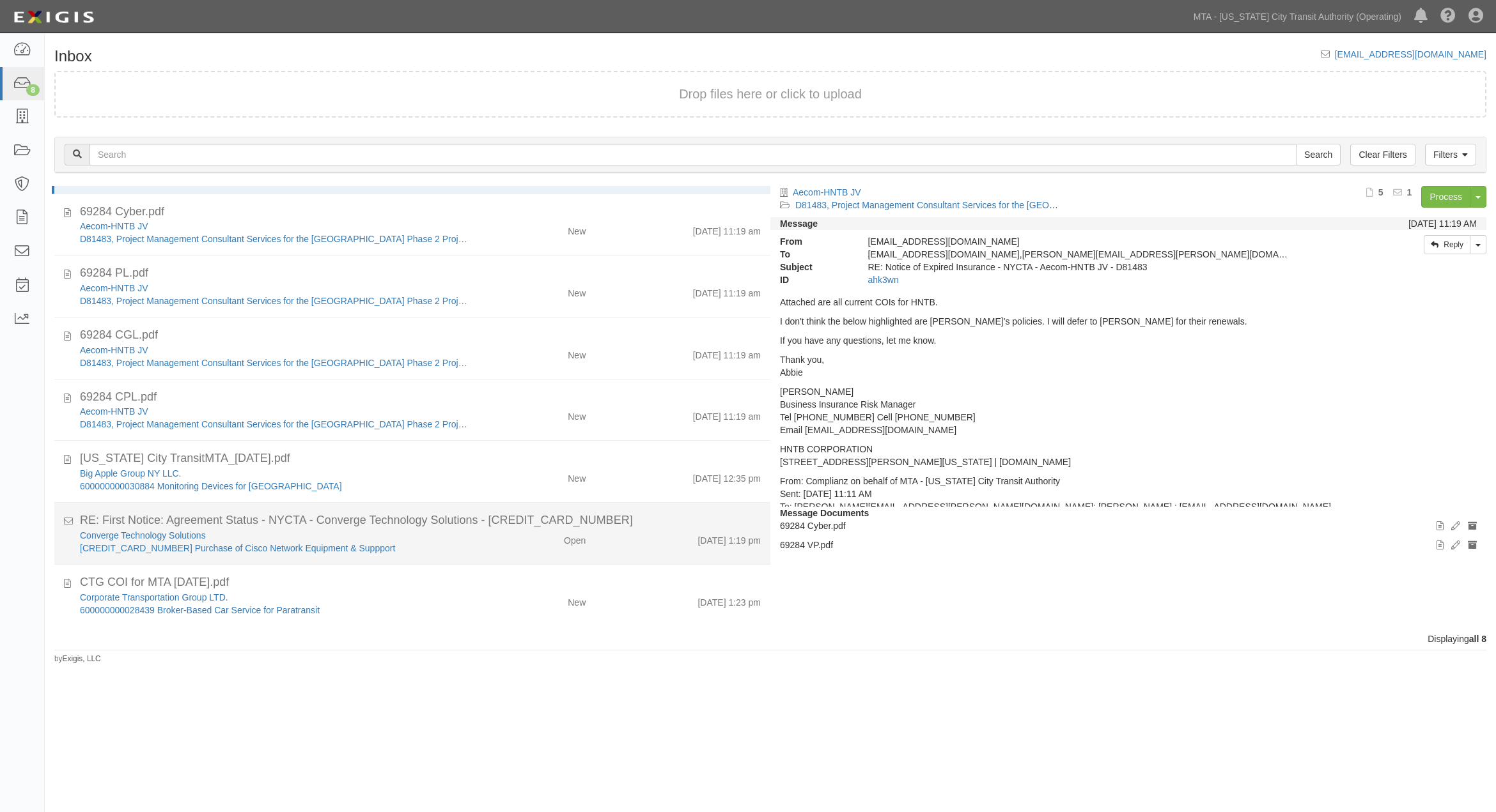
click at [441, 531] on div "Converge Technology Solutions" at bounding box center [274, 535] width 389 height 12
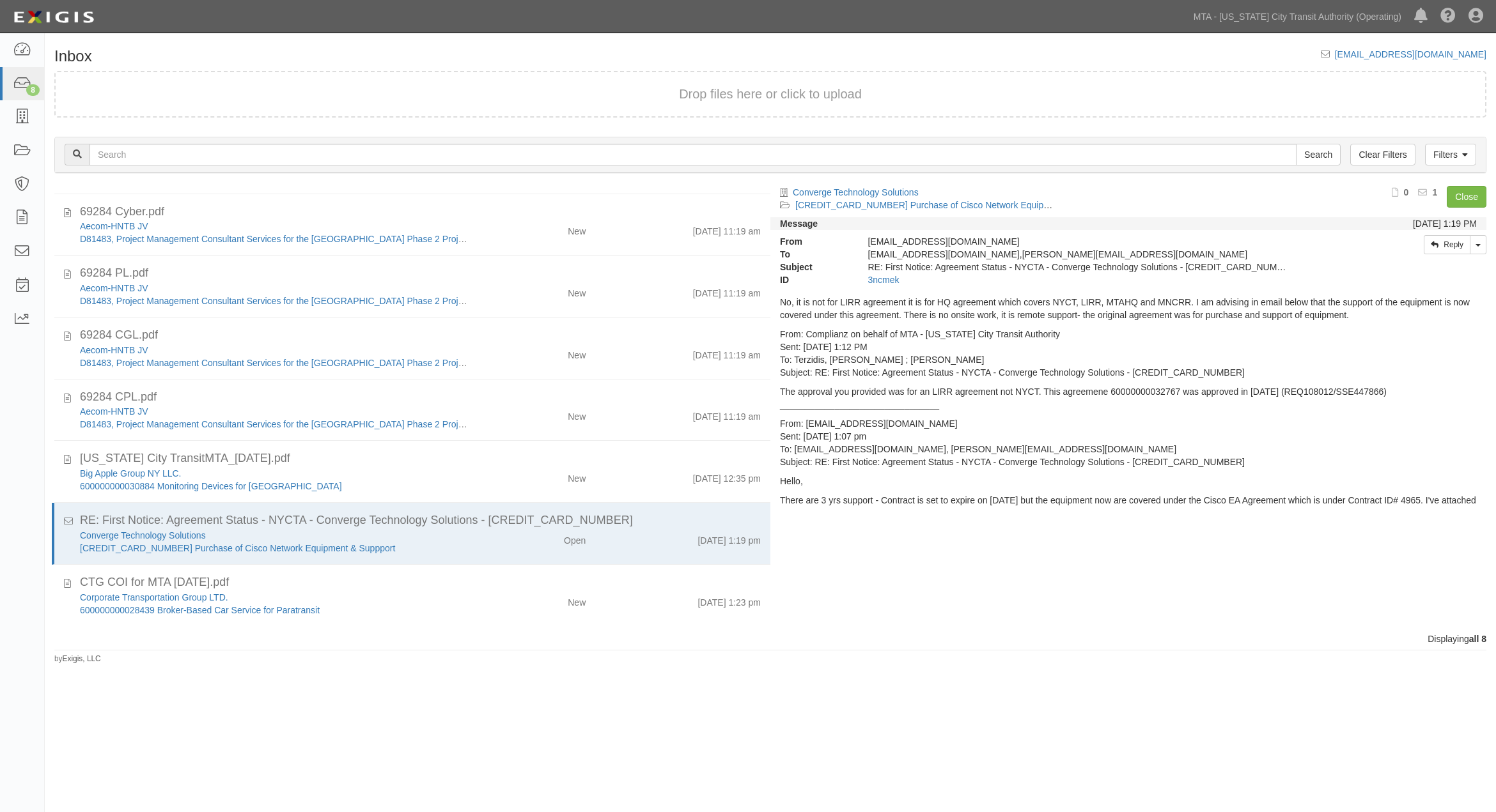
click at [897, 312] on p "No, it is not for LIRR agreement it is for HQ agreement which covers NYCT, LIRR…" at bounding box center [1128, 308] width 697 height 26
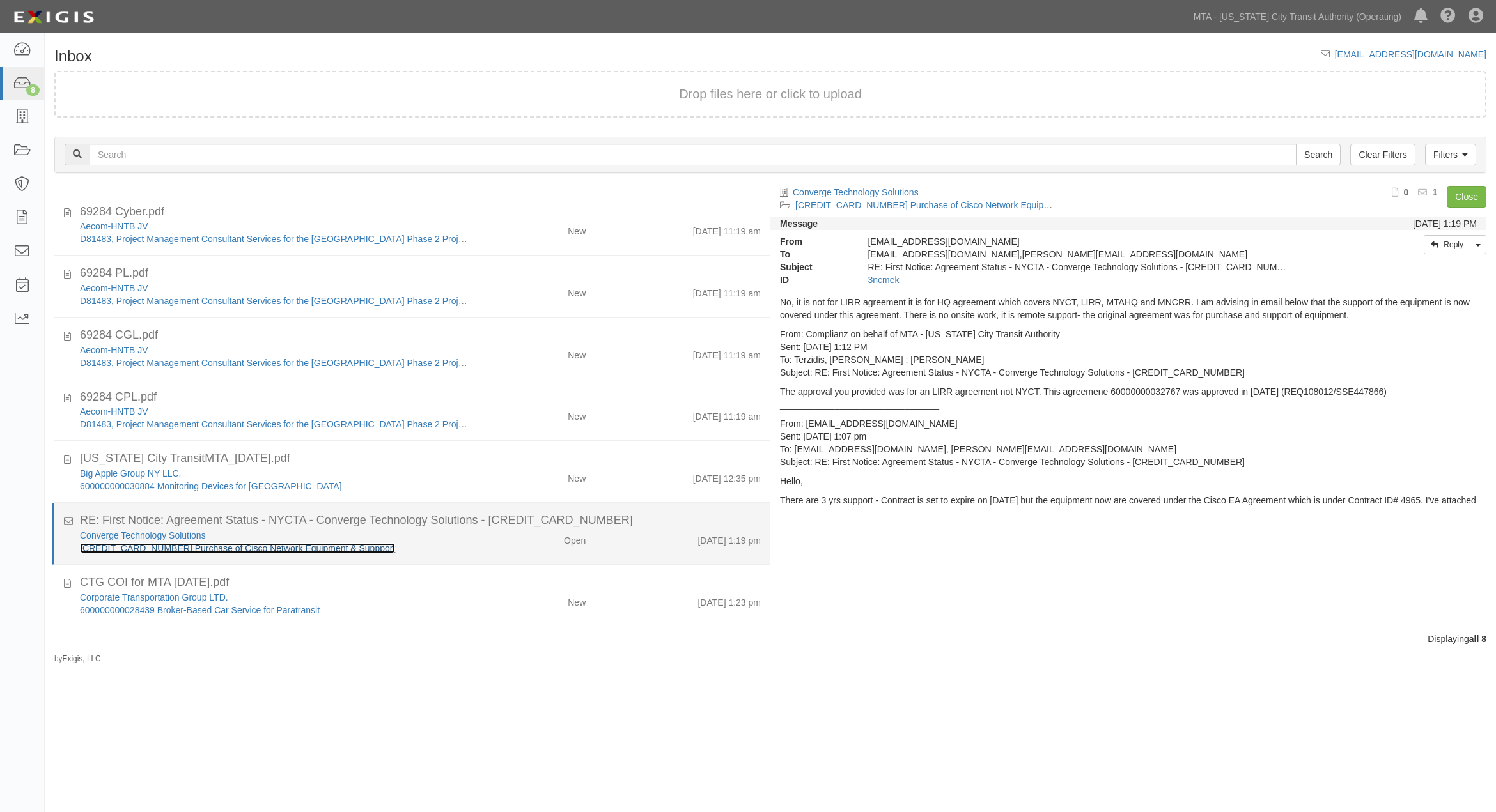
click at [182, 548] on link "[CREDIT_CARD_NUMBER] Purchase of Cisco Network Equipment & Suppport" at bounding box center [238, 548] width 316 height 10
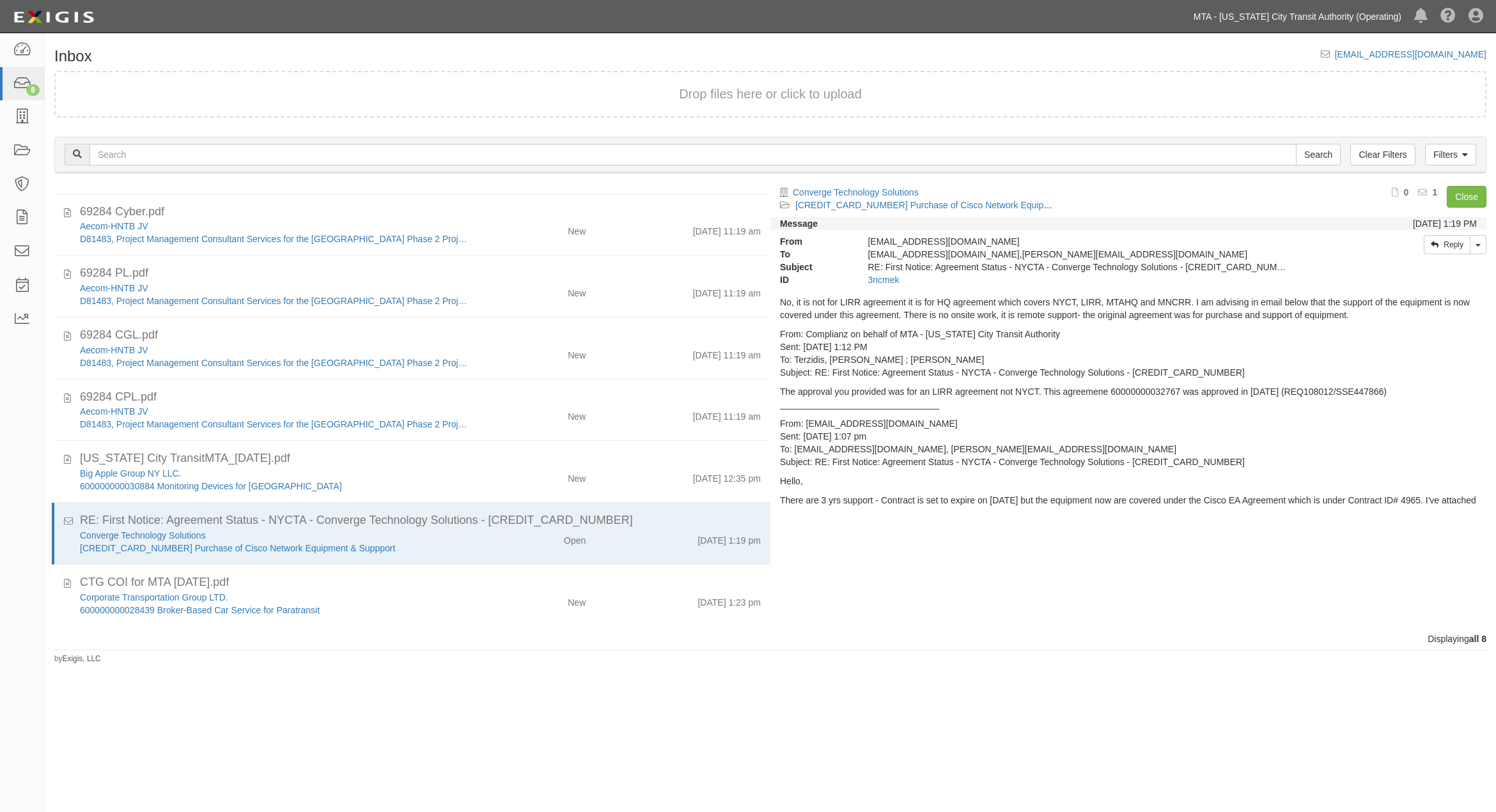
click at [1299, 16] on link "MTA - [US_STATE] City Transit Authority (Operating)" at bounding box center [1298, 16] width 221 height 26
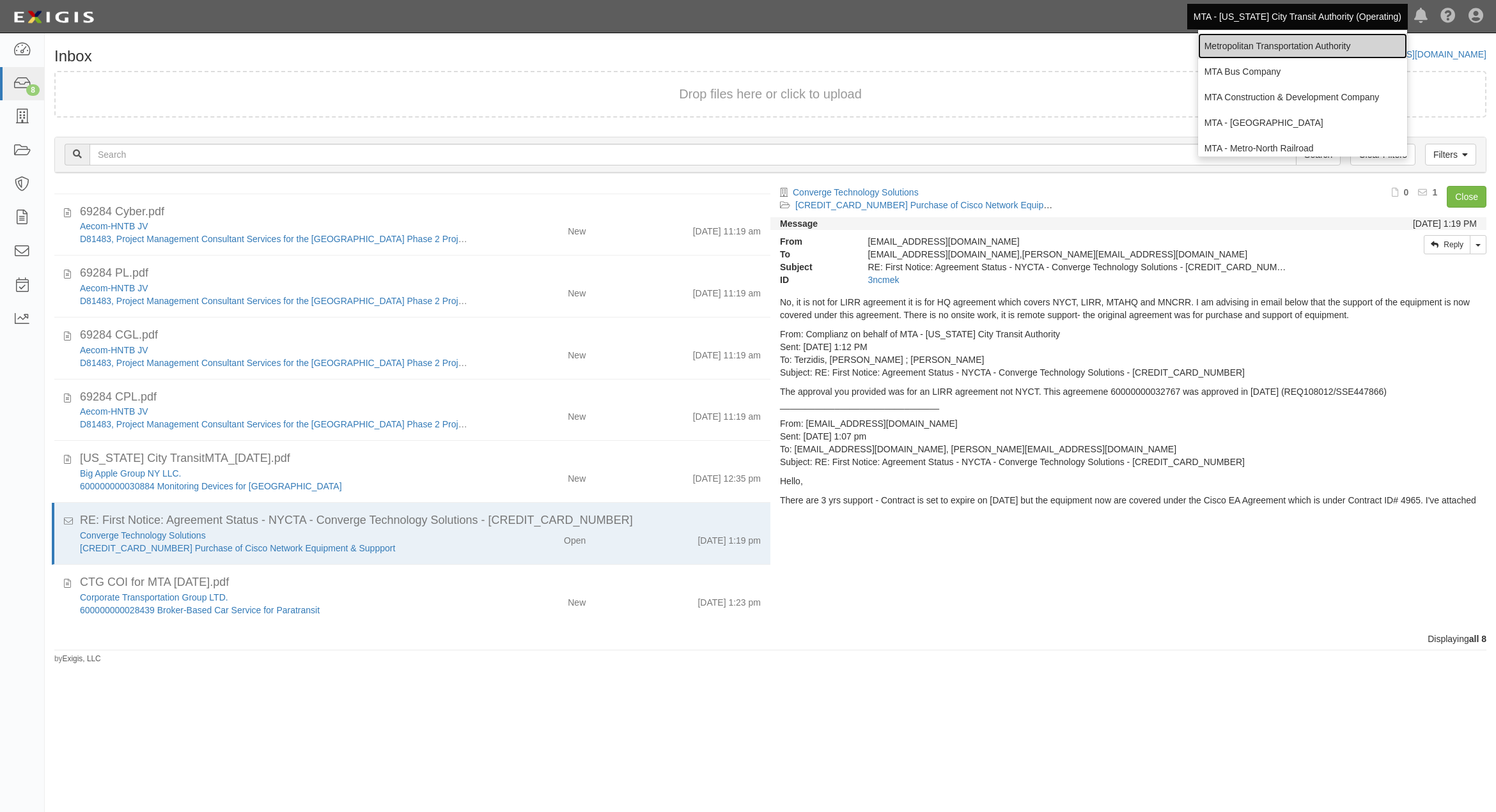
click at [1261, 44] on link "Metropolitan Transportation Authority" at bounding box center [1302, 46] width 209 height 26
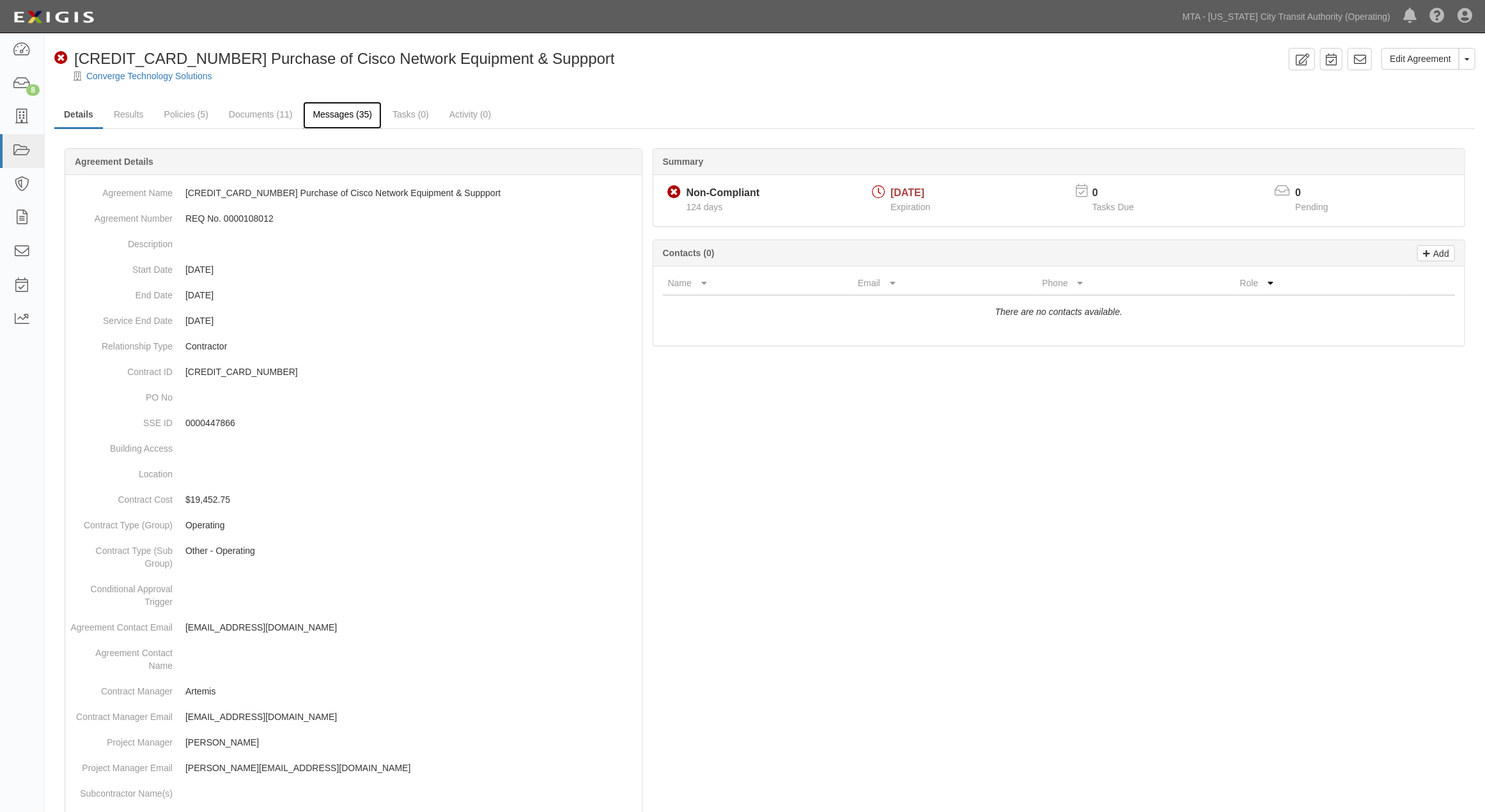
click at [333, 110] on link "Messages (35)" at bounding box center [342, 115] width 78 height 27
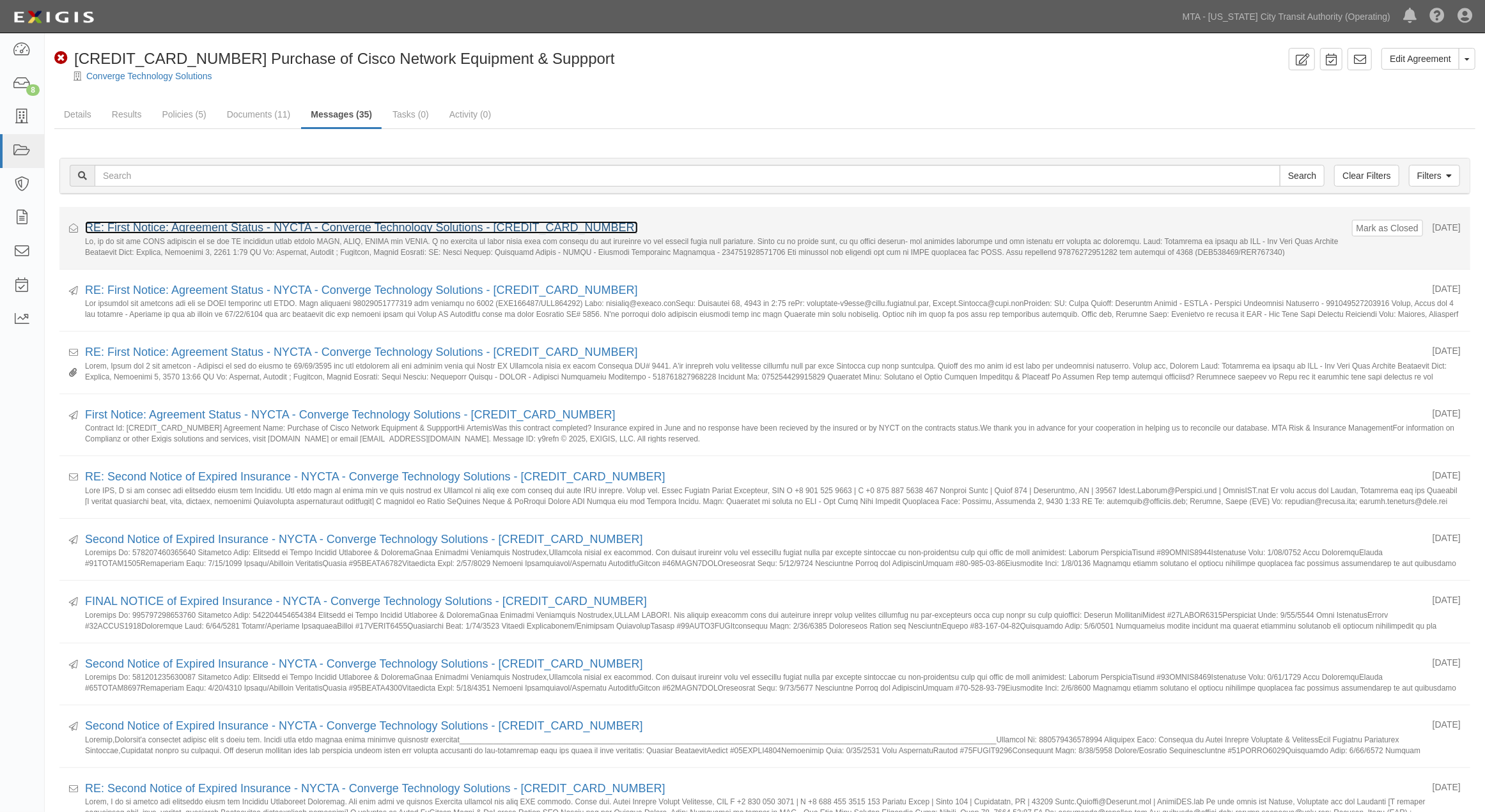
click at [308, 228] on link "RE: First Notice: Agreement Status - NYCTA - Converge Technology Solutions - [C…" at bounding box center [361, 228] width 553 height 12
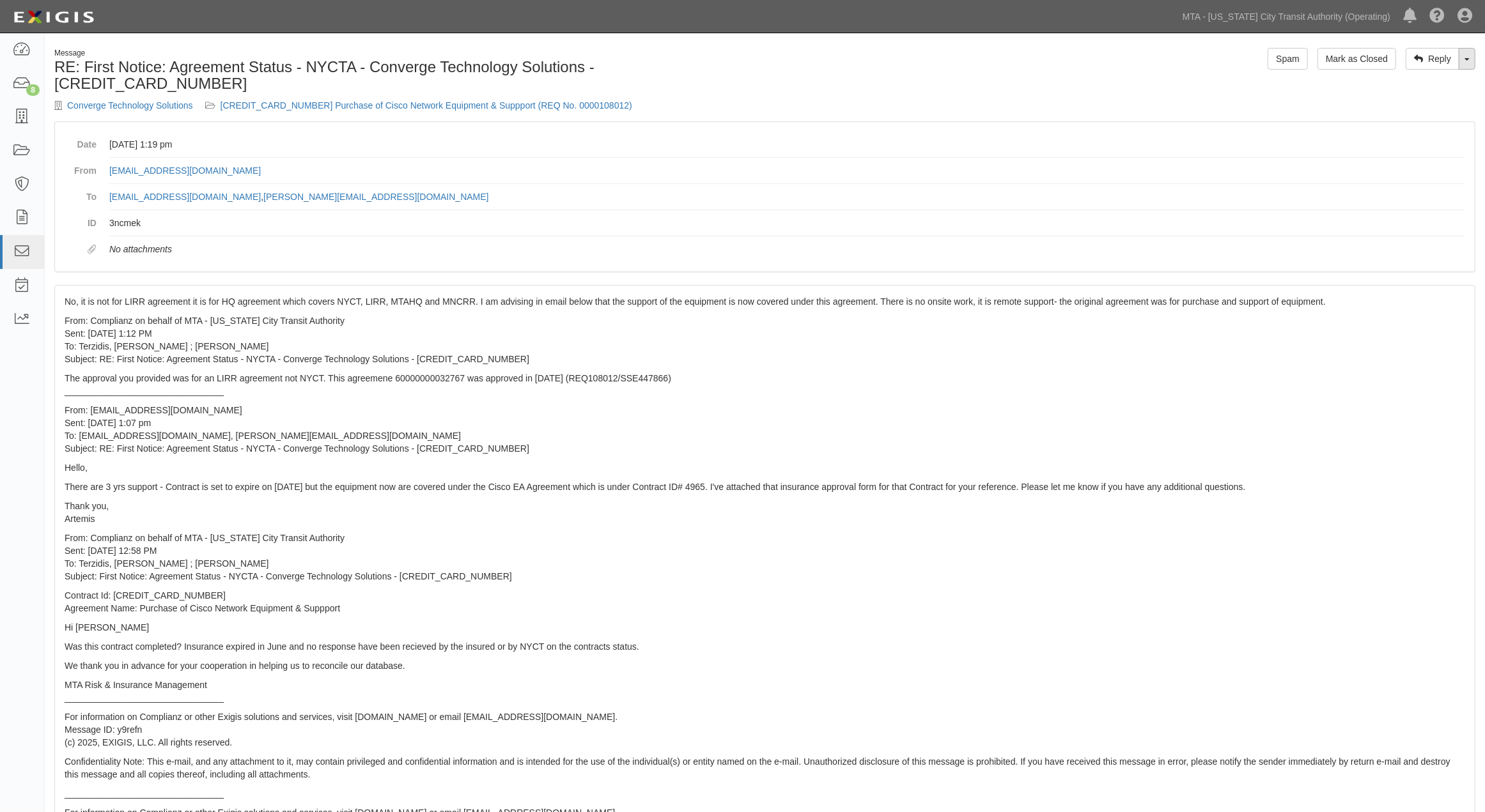
click at [1465, 59] on span at bounding box center [1467, 59] width 5 height 2
click at [1413, 85] on link "Reply All" at bounding box center [1424, 82] width 101 height 16
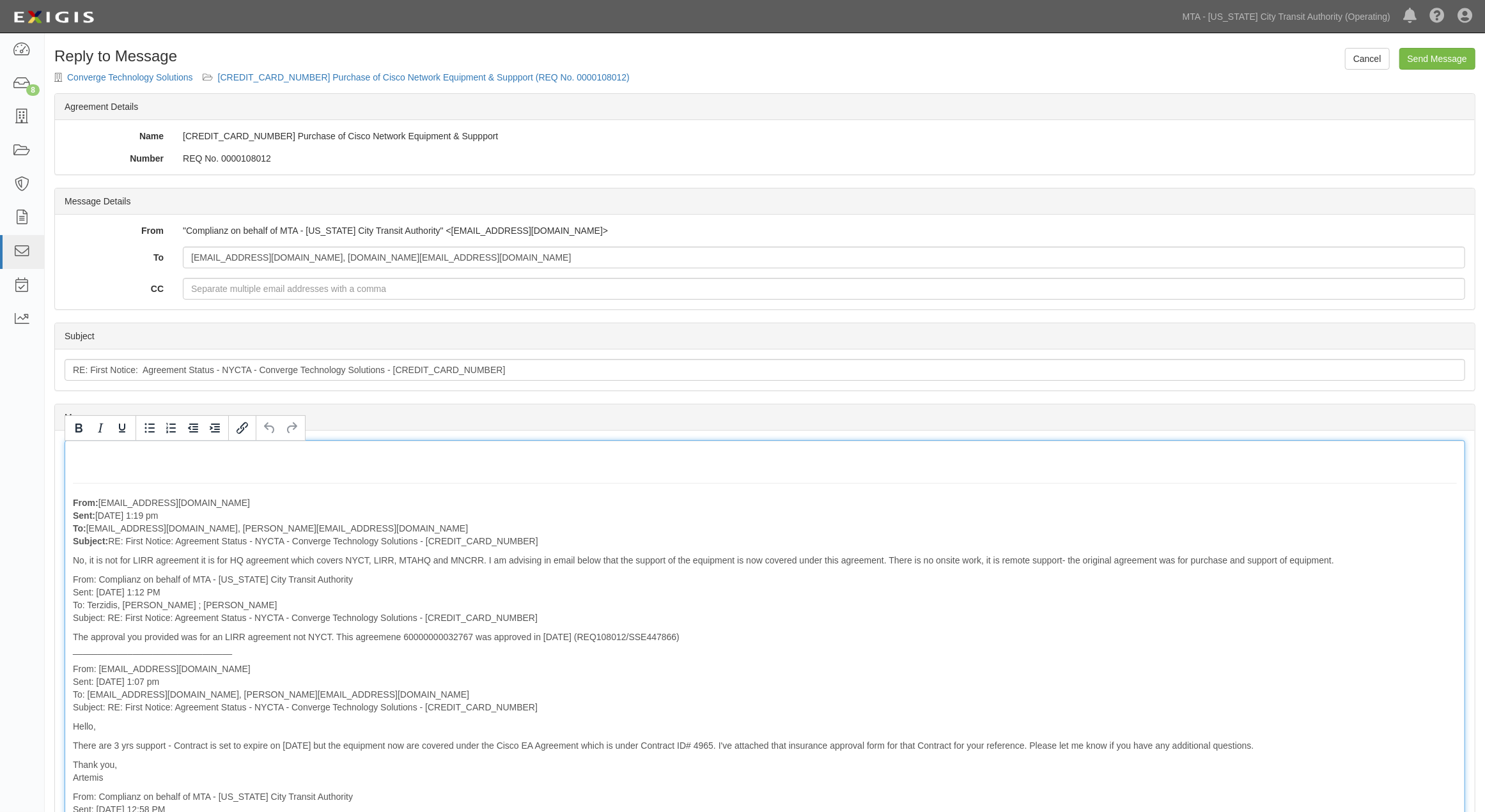
click at [221, 457] on div "From: [EMAIL_ADDRESS][DOMAIN_NAME] Sent: [DATE] 1:19 pm To: [EMAIL_ADDRESS][DOM…" at bounding box center [765, 778] width 1400 height 674
click at [228, 450] on div "From: aterzidi@mtabsc.org Sent: September 02, 2025 at 1:19 pm To: agreement-t4w…" at bounding box center [765, 778] width 1400 height 674
click at [227, 455] on div "From: aterzidi@mtabsc.org Sent: September 02, 2025 at 1:19 pm To: agreement-t4w…" at bounding box center [765, 778] width 1400 height 674
click at [1003, 507] on p "From: aterzidi@mtabsc.org Sent: September 02, 2025 at 1:19 pm To: agreement-t4w…" at bounding box center [765, 522] width 1384 height 51
click at [68, 445] on div "4965-LIRR From: aterzidi@mtabsc.org Sent: September 02, 2025 at 1:19 pm To: agr…" at bounding box center [765, 778] width 1400 height 674
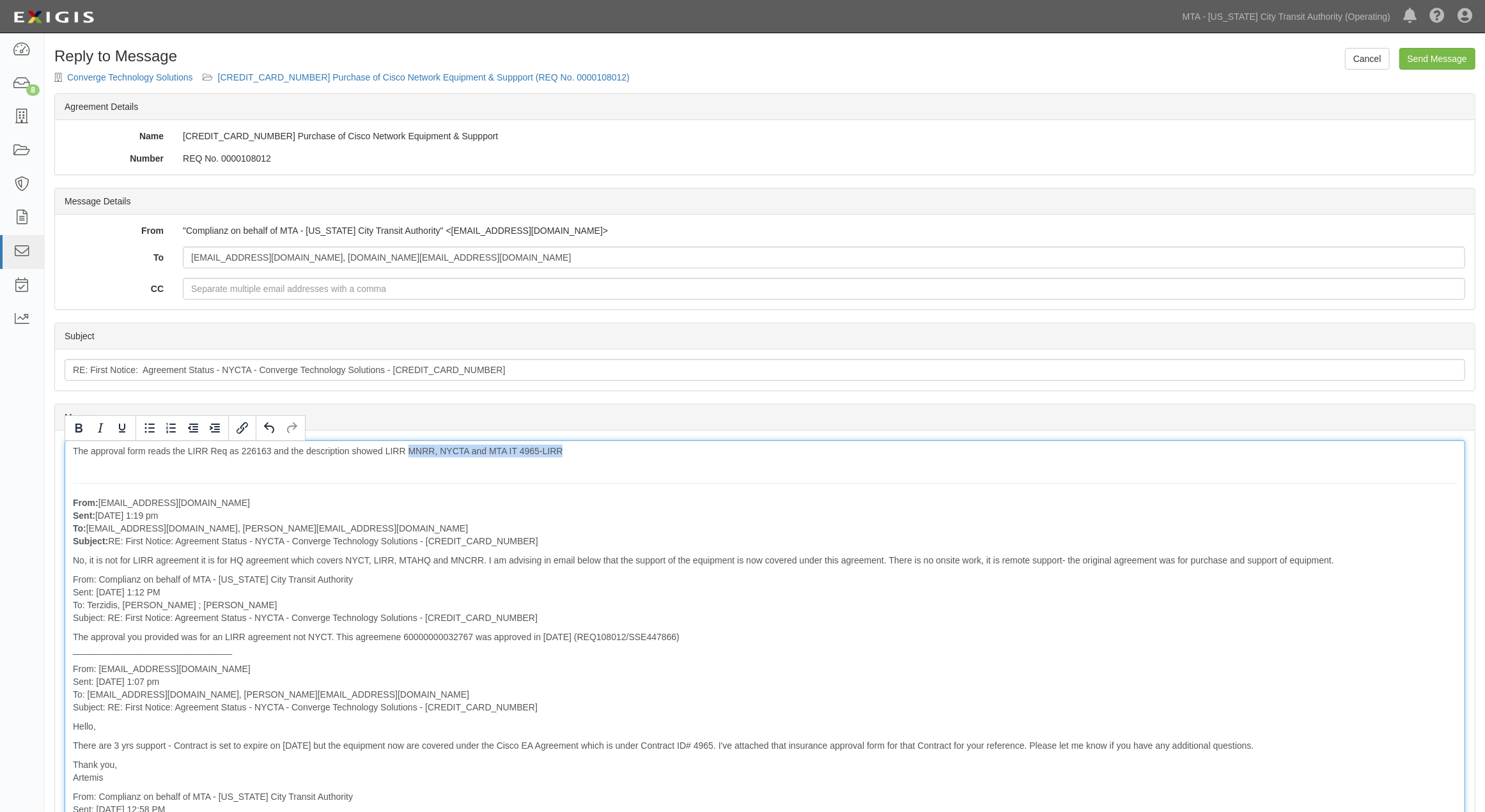
drag, startPoint x: 410, startPoint y: 451, endPoint x: 576, endPoint y: 449, distance: 166.0
click at [576, 449] on div "The approval form reads the LIRR Req as 226163 and the description showed LIRR …" at bounding box center [765, 778] width 1400 height 674
click at [586, 452] on div "The approval form reads the LIRR Req as 226163 and the description showed LIRR …" at bounding box center [765, 778] width 1400 height 674
drag, startPoint x: 273, startPoint y: 454, endPoint x: 520, endPoint y: 452, distance: 247.0
click at [520, 452] on div "The approval form reads the LIRR Req as 226163 and the description showed LIRR …" at bounding box center [765, 778] width 1400 height 674
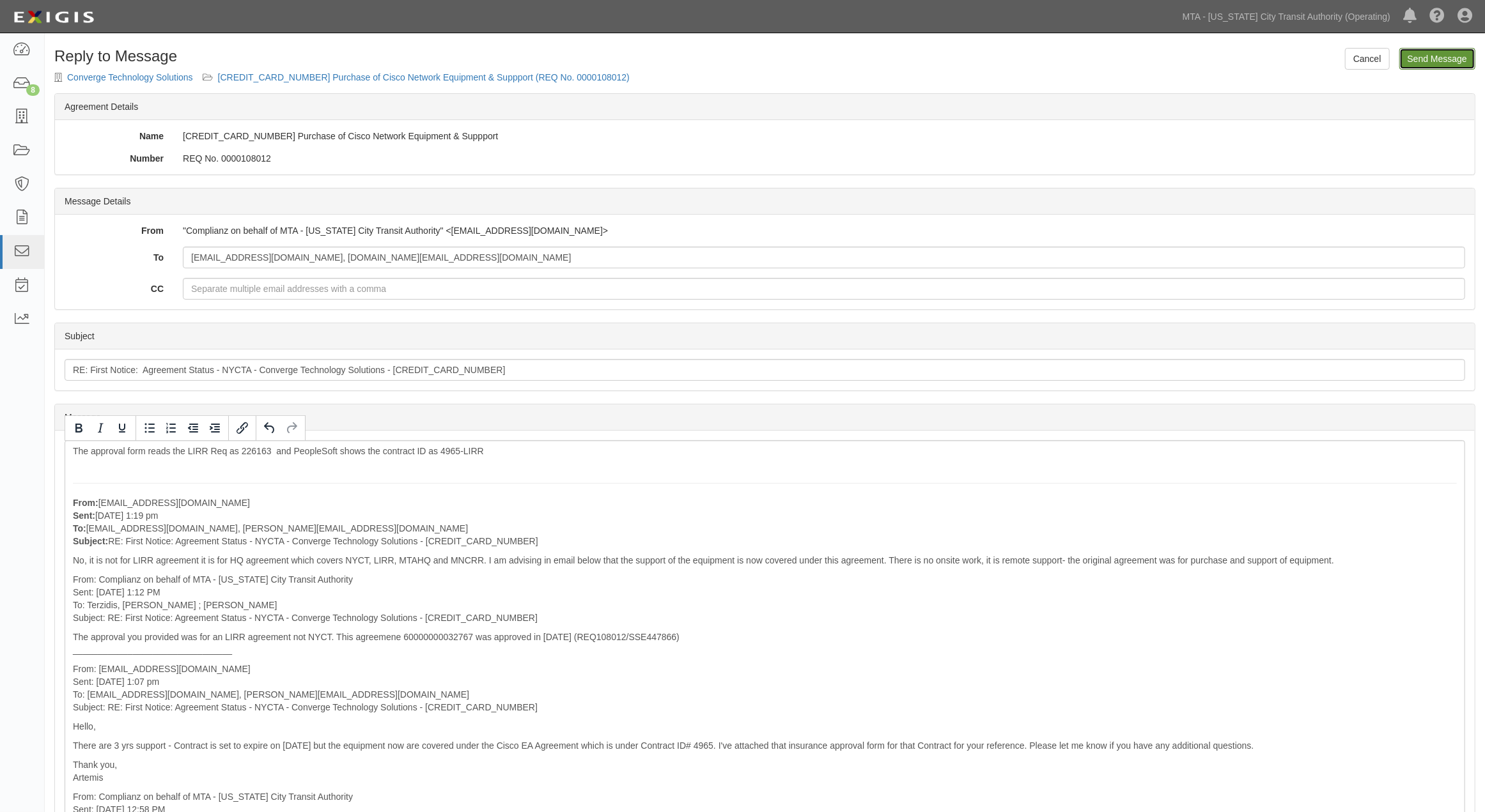
click at [1434, 65] on input "Send Message" at bounding box center [1438, 59] width 76 height 22
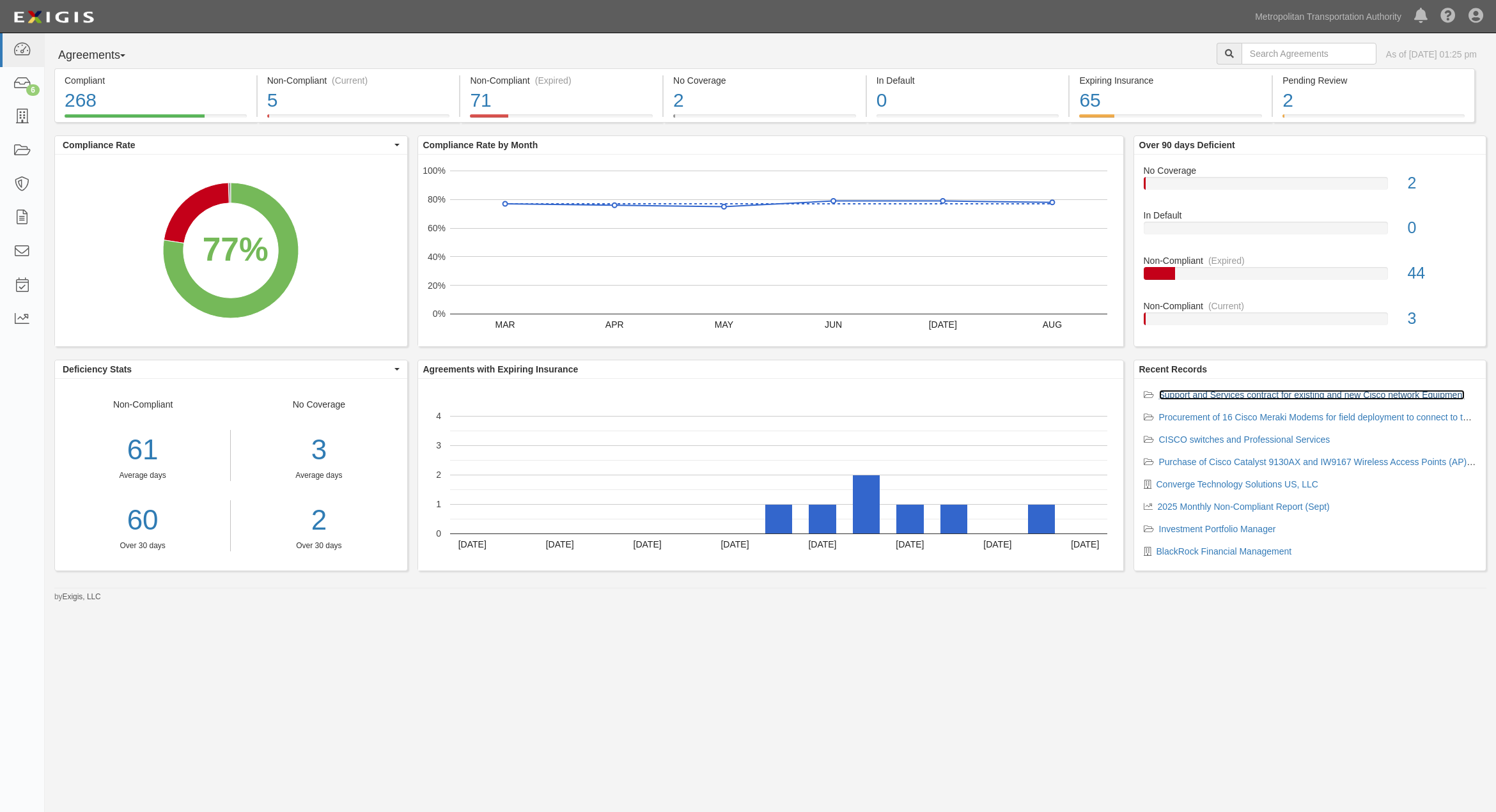
click at [1250, 393] on link "Support and Services contract for existing and new Cisco network Equipment" at bounding box center [1312, 395] width 306 height 10
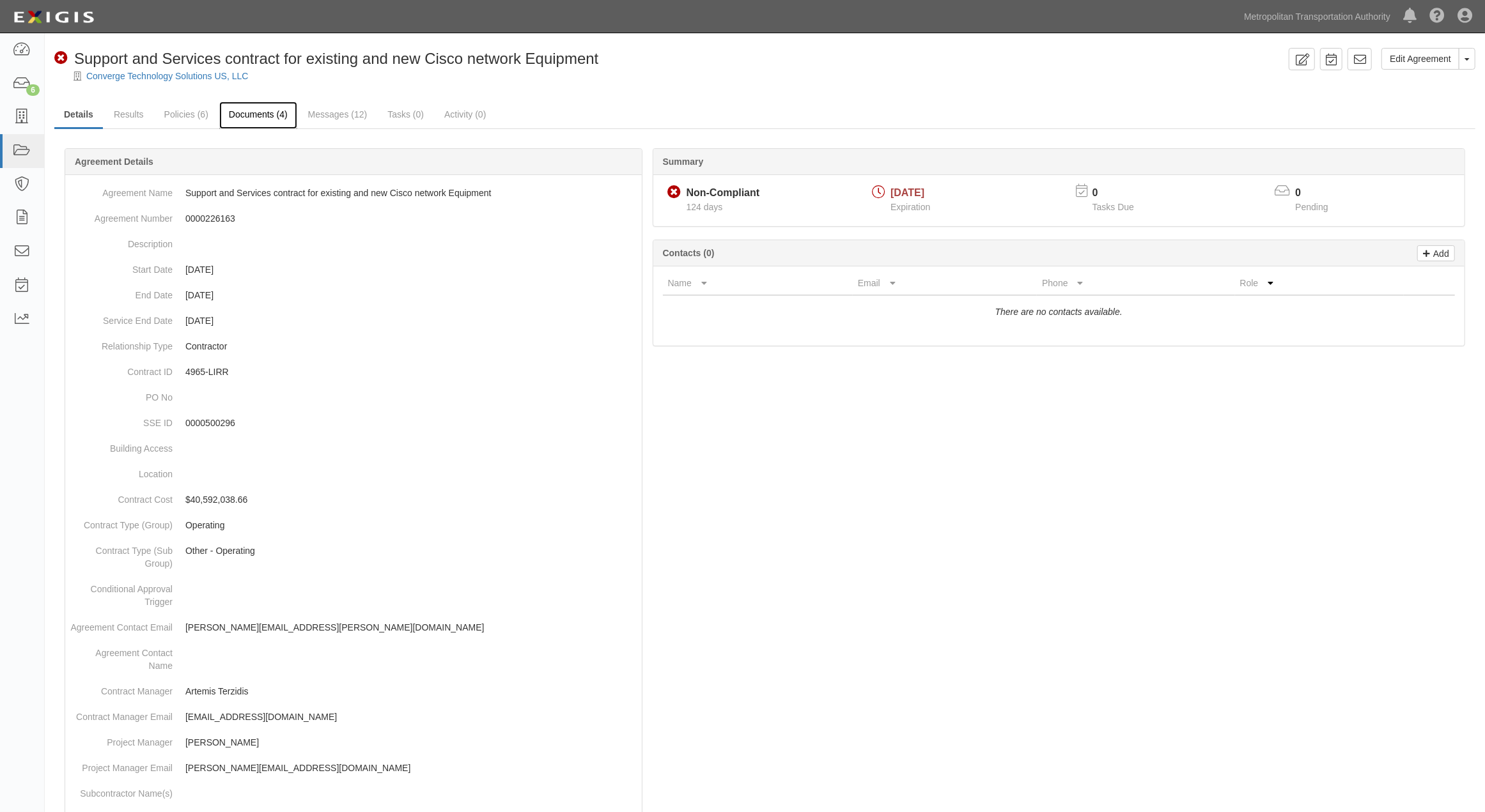
click at [279, 113] on link "Documents (4)" at bounding box center [258, 115] width 78 height 27
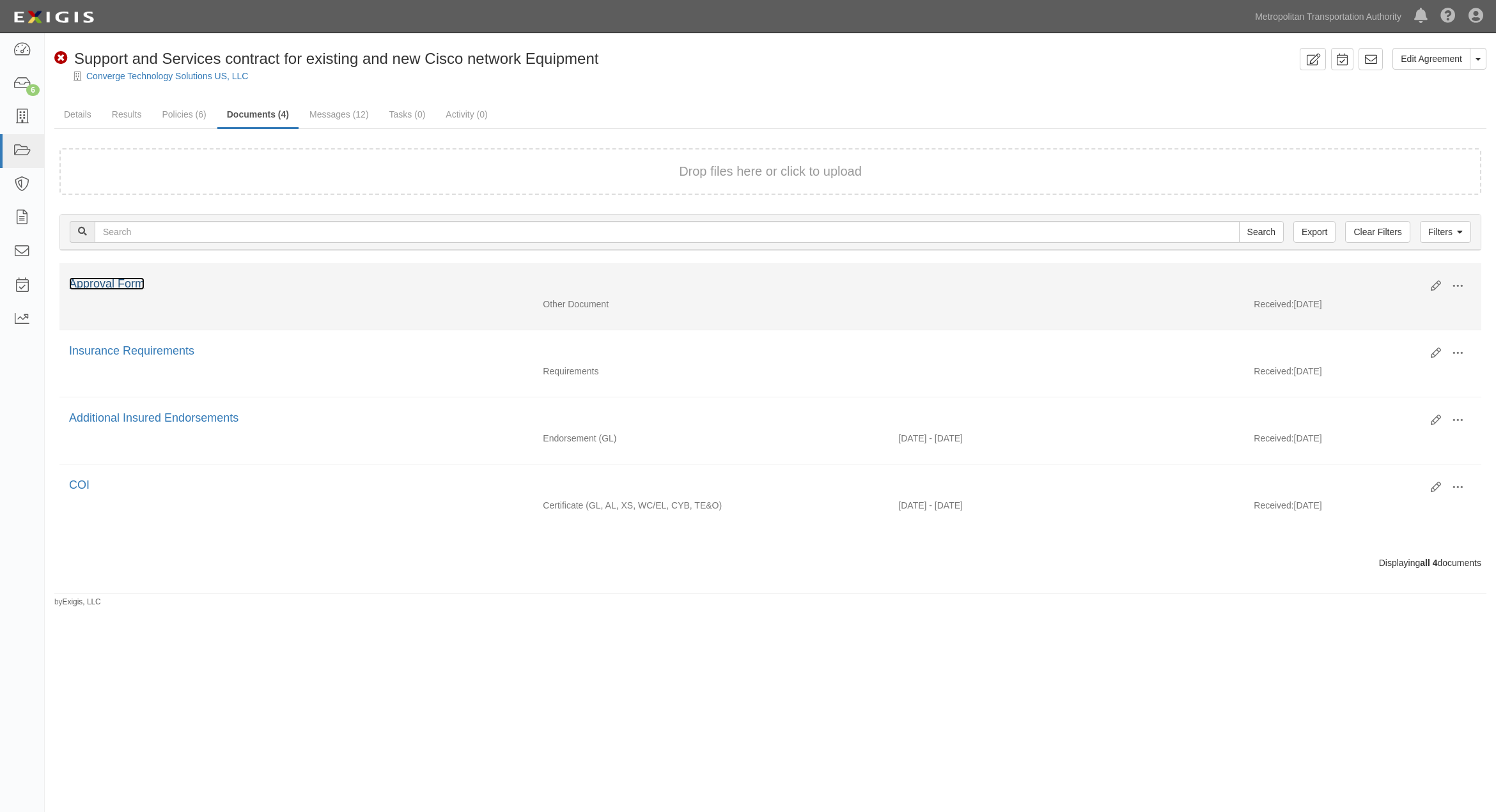
click at [131, 284] on link "Approval Form" at bounding box center [106, 284] width 75 height 12
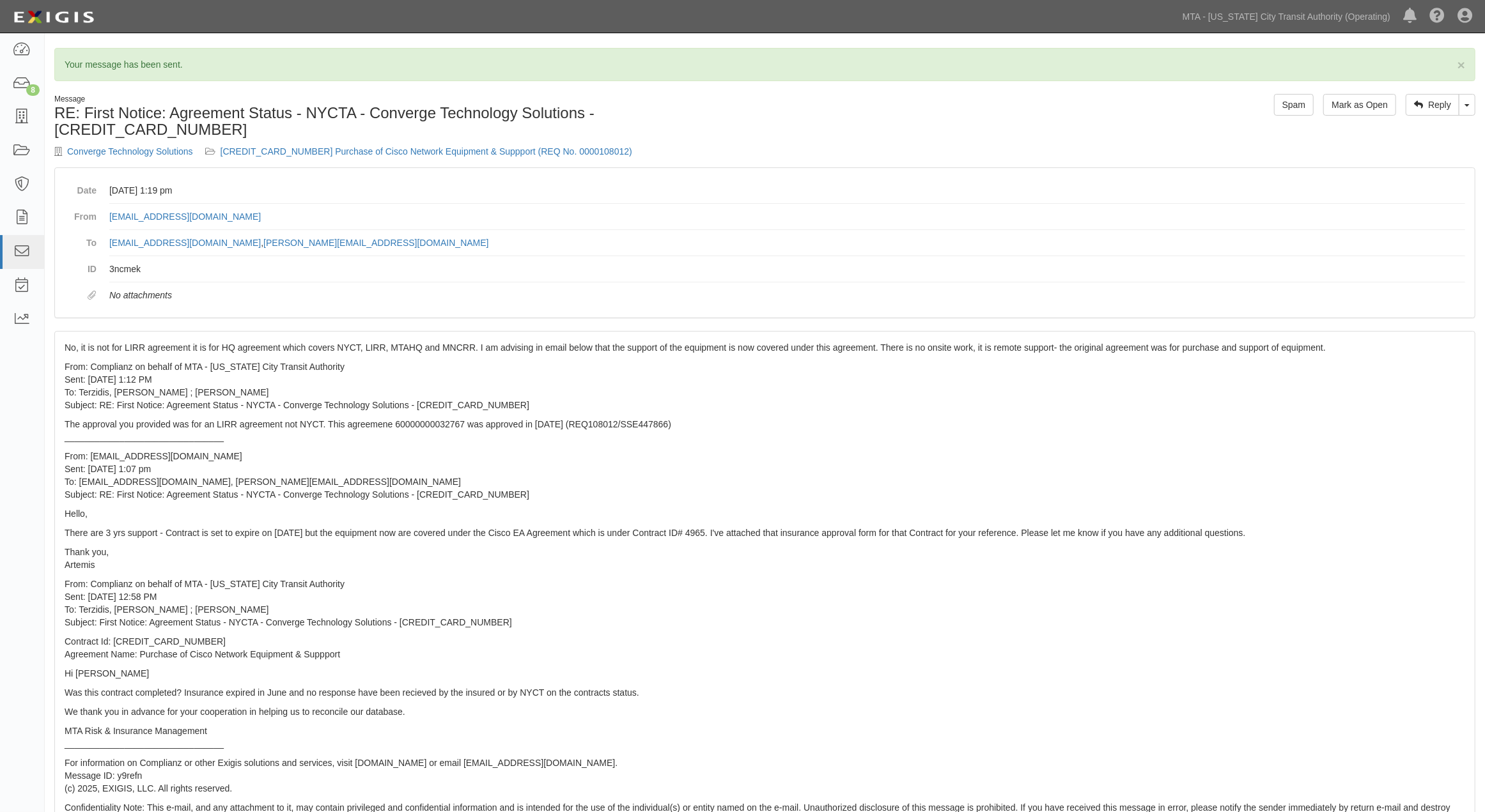
click at [495, 145] on div "Converge Technology Solutions [CREDIT_CARD_NUMBER] Purchase of Cisco Network Eq…" at bounding box center [405, 152] width 701 height 12
click at [495, 146] on link "600000000032767 Purchase of Cisco Network Equipment & Suppport (REQ No. 0000108…" at bounding box center [427, 151] width 412 height 10
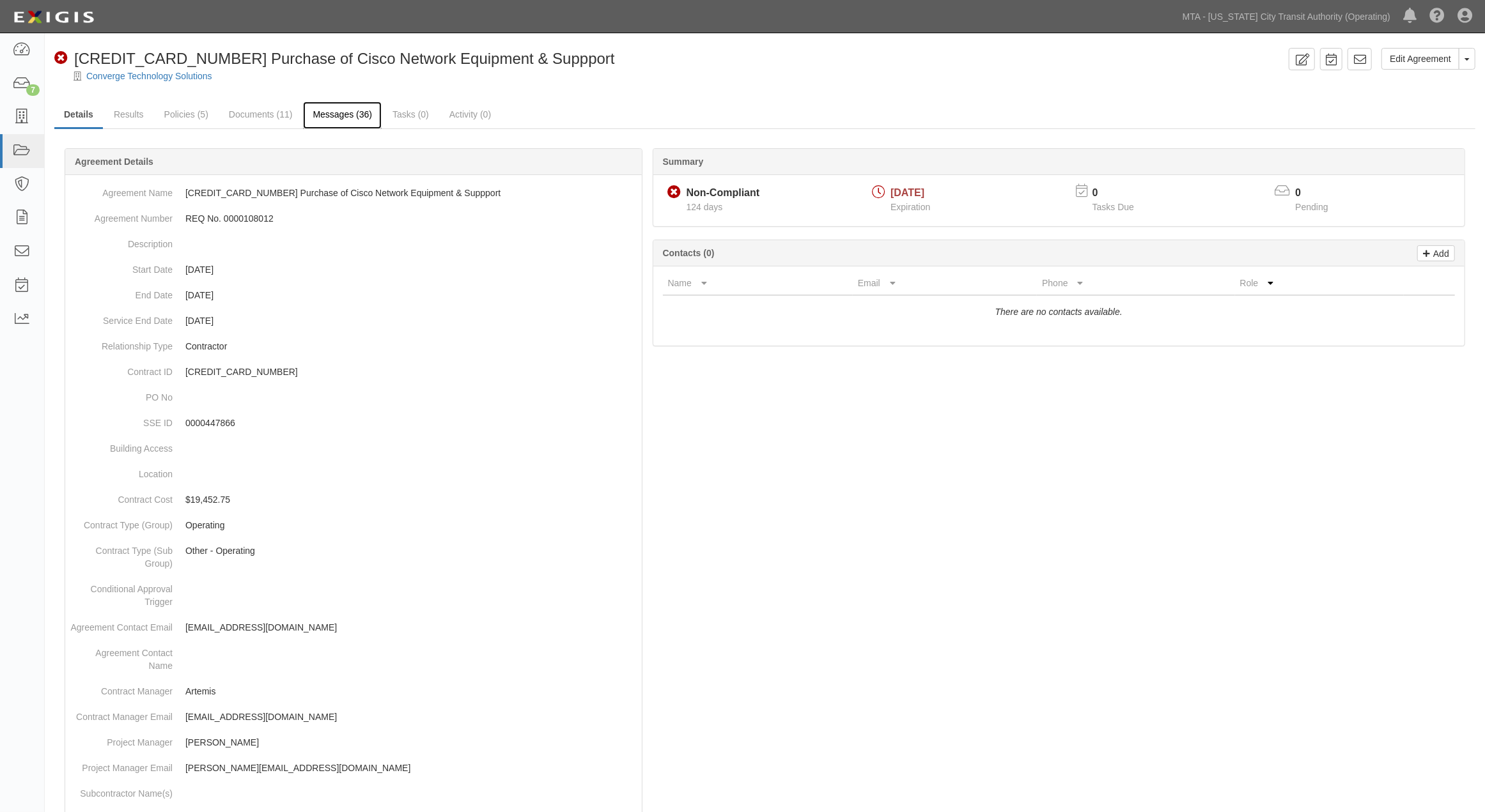
click at [343, 117] on link "Messages (36)" at bounding box center [342, 115] width 78 height 27
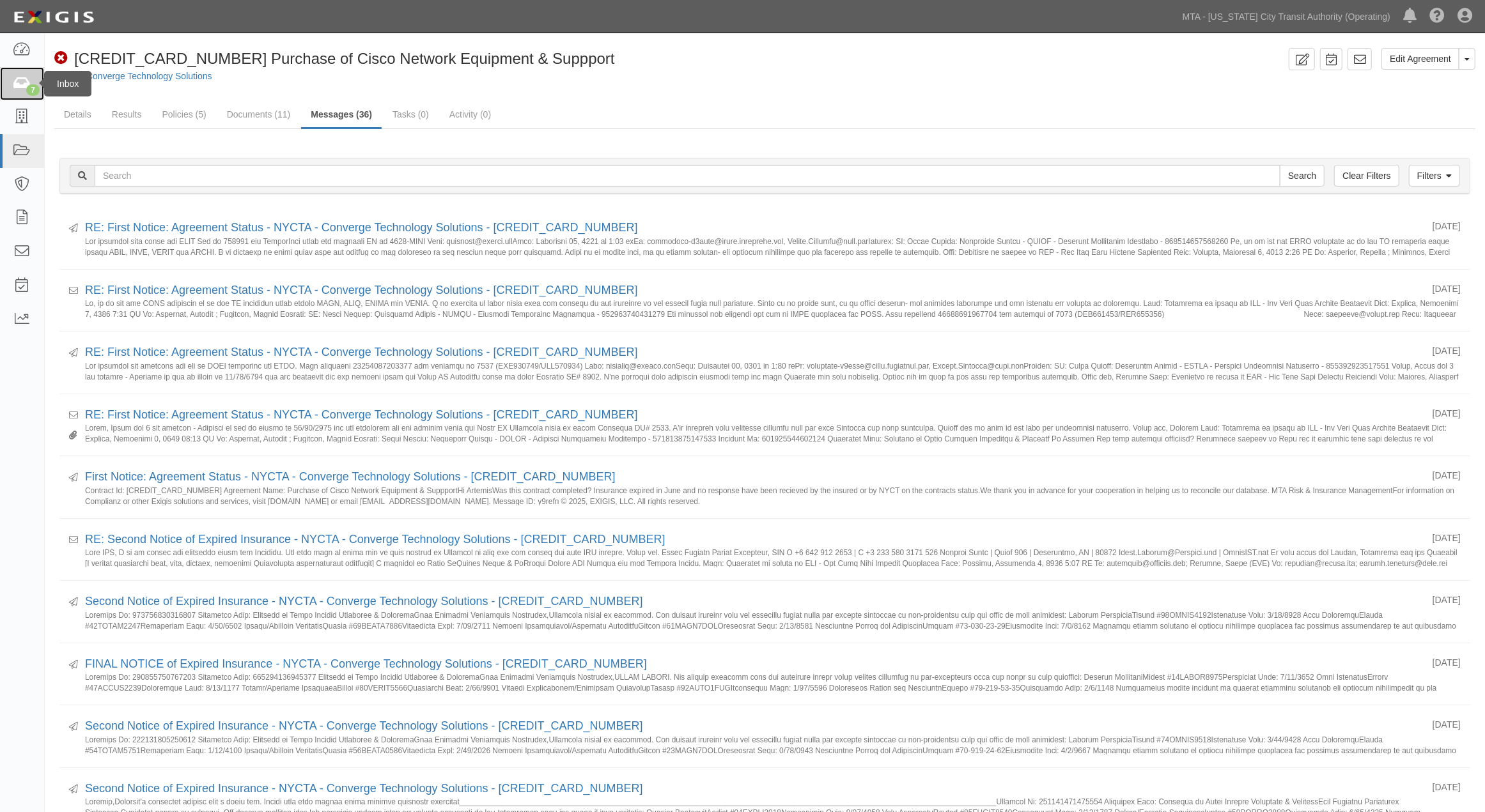
click at [13, 78] on icon at bounding box center [21, 84] width 18 height 15
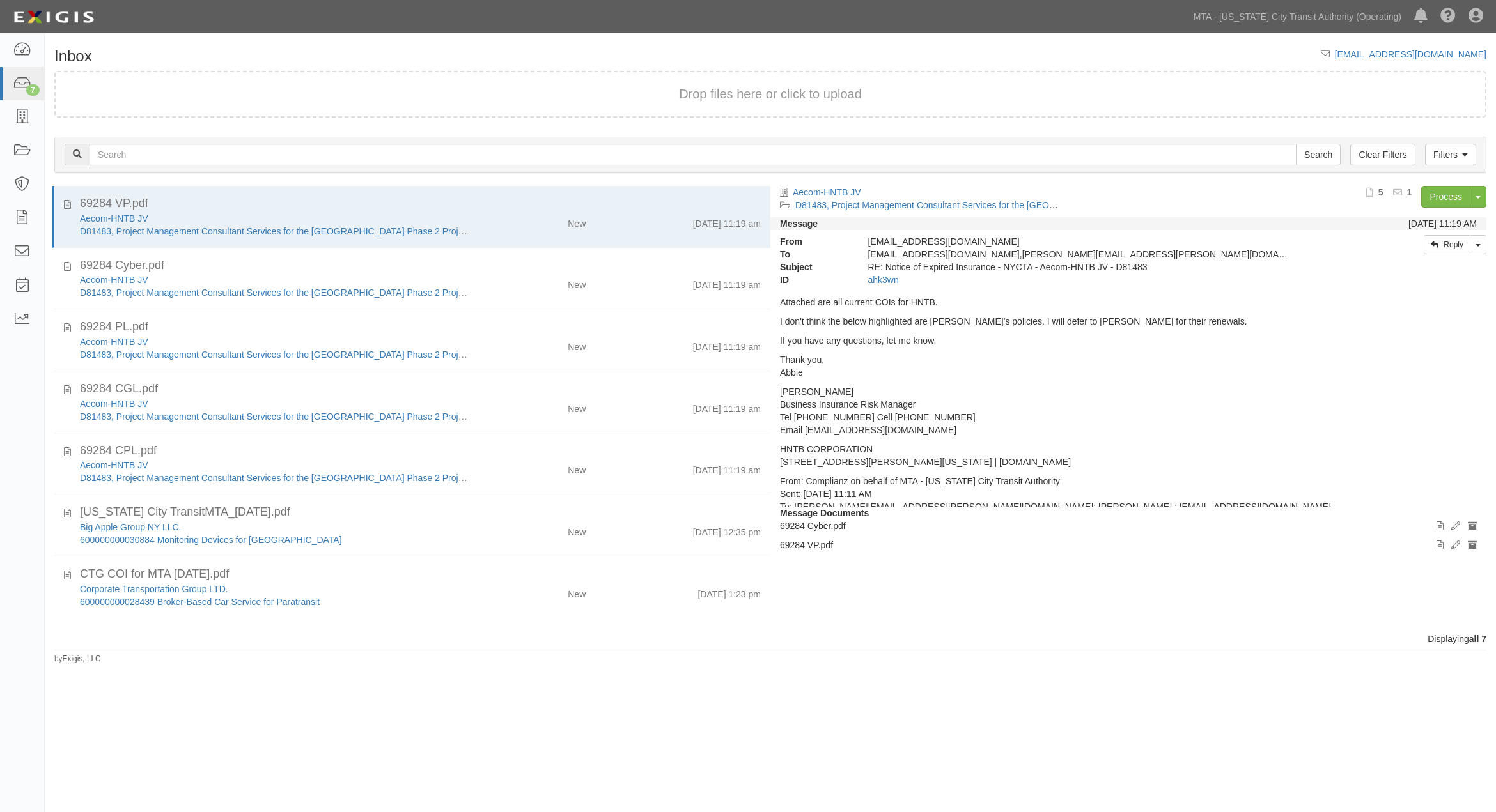
click at [949, 701] on div "Inbox [EMAIL_ADDRESS][DOMAIN_NAME] Drop files here or click to upload Filters C…" at bounding box center [748, 403] width 1496 height 731
click at [20, 216] on icon at bounding box center [21, 218] width 18 height 15
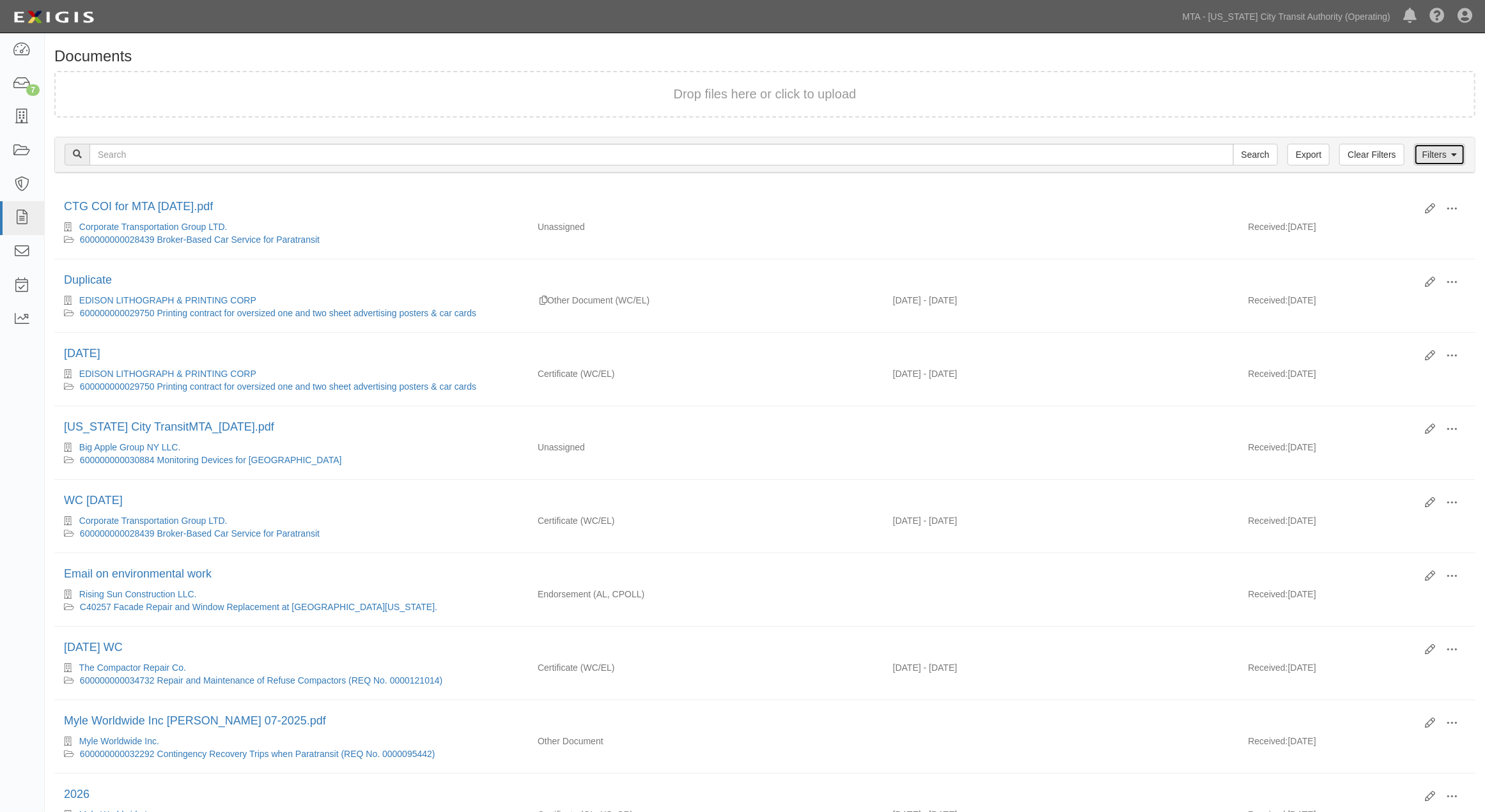
drag, startPoint x: 1450, startPoint y: 154, endPoint x: 1272, endPoint y: 199, distance: 183.6
click at [1449, 154] on link "Filters" at bounding box center [1440, 155] width 51 height 22
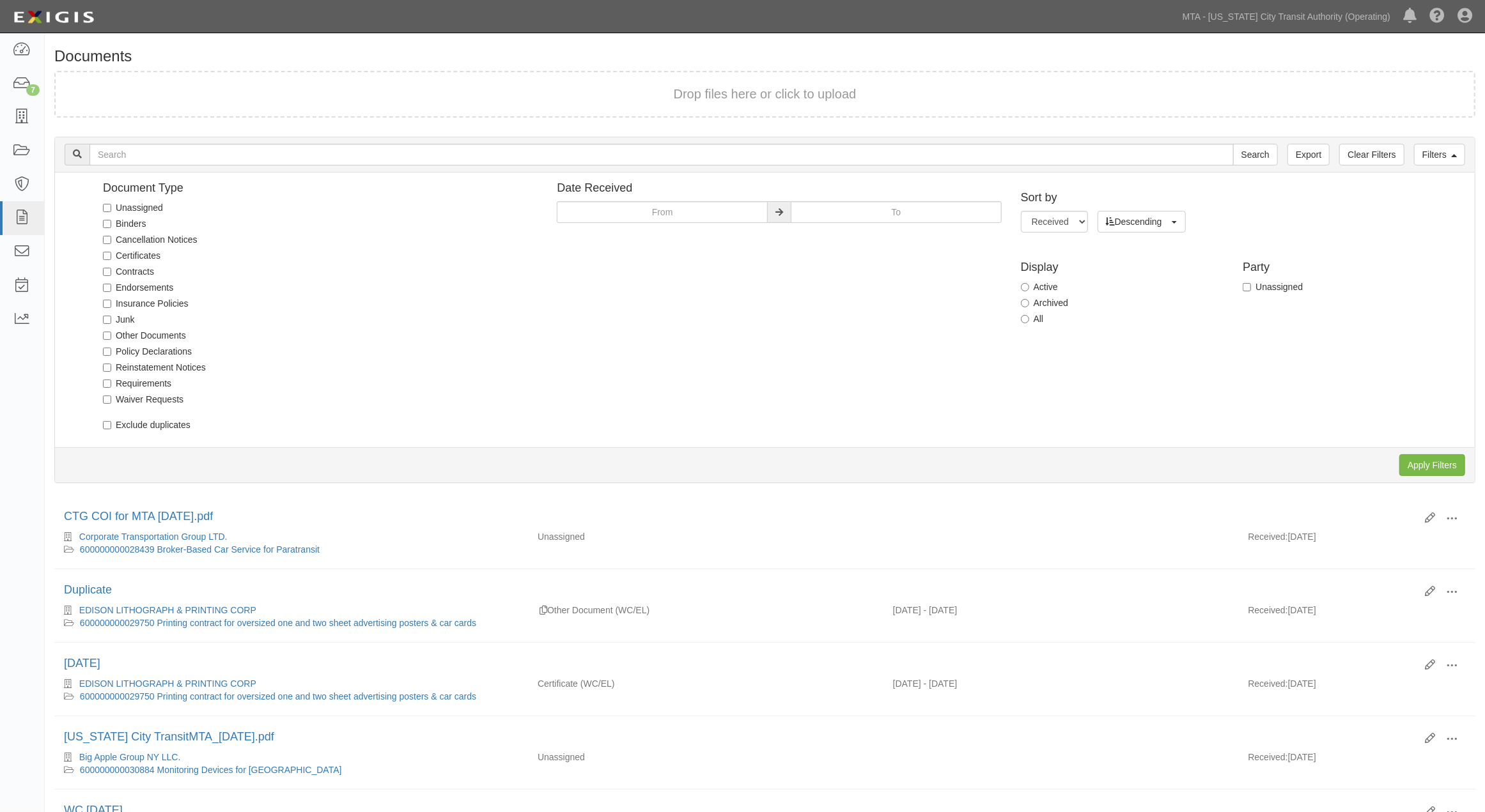
click at [131, 203] on label "Unassigned" at bounding box center [132, 207] width 60 height 12
click at [111, 204] on input "Unassigned" at bounding box center [106, 207] width 9 height 9
checkbox input "true"
click at [1440, 462] on input "Apply Filters" at bounding box center [1432, 465] width 66 height 22
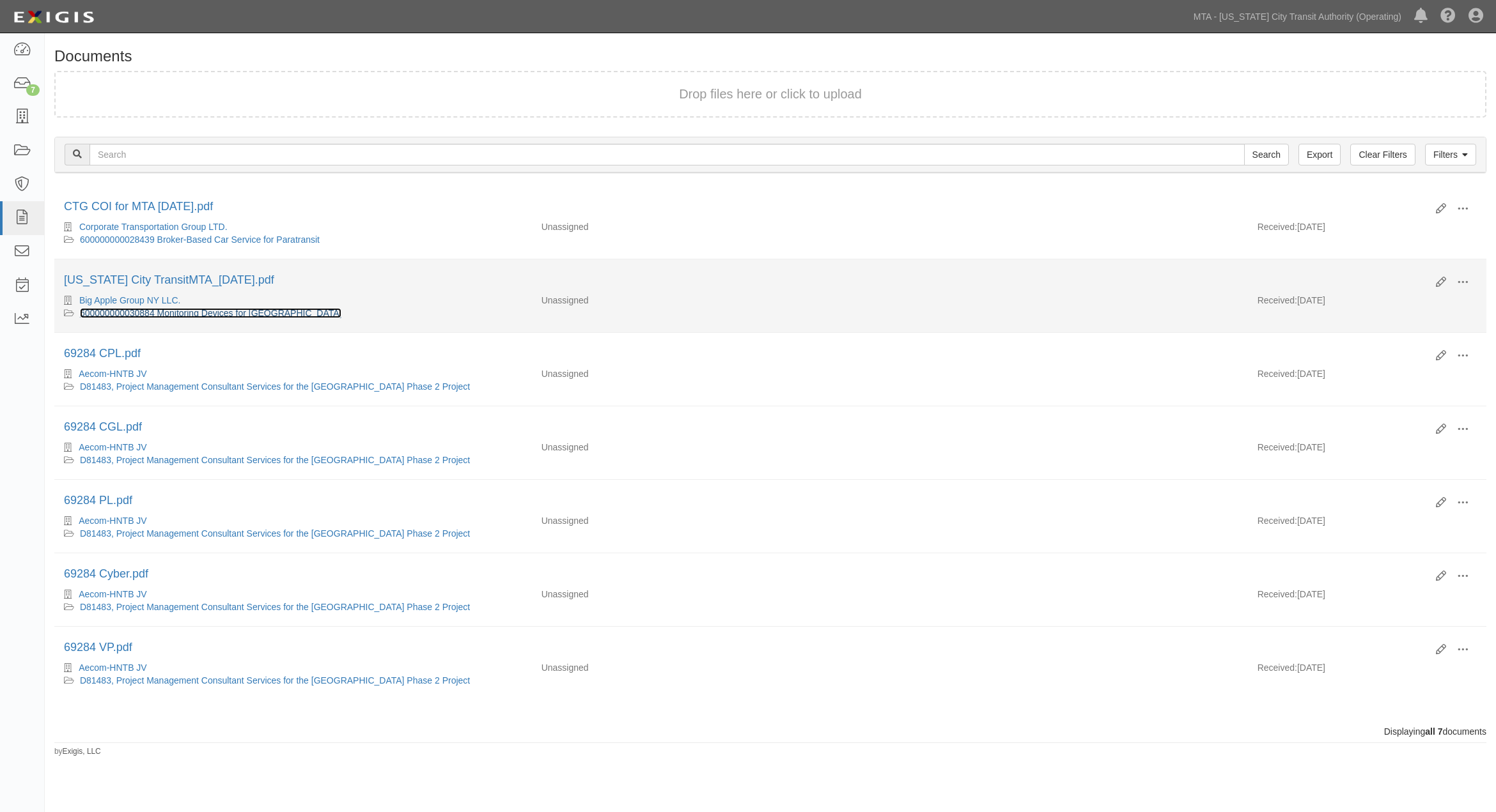
click at [148, 312] on link "600000000030884 Monitoring Devices for [GEOGRAPHIC_DATA]" at bounding box center [211, 312] width 262 height 10
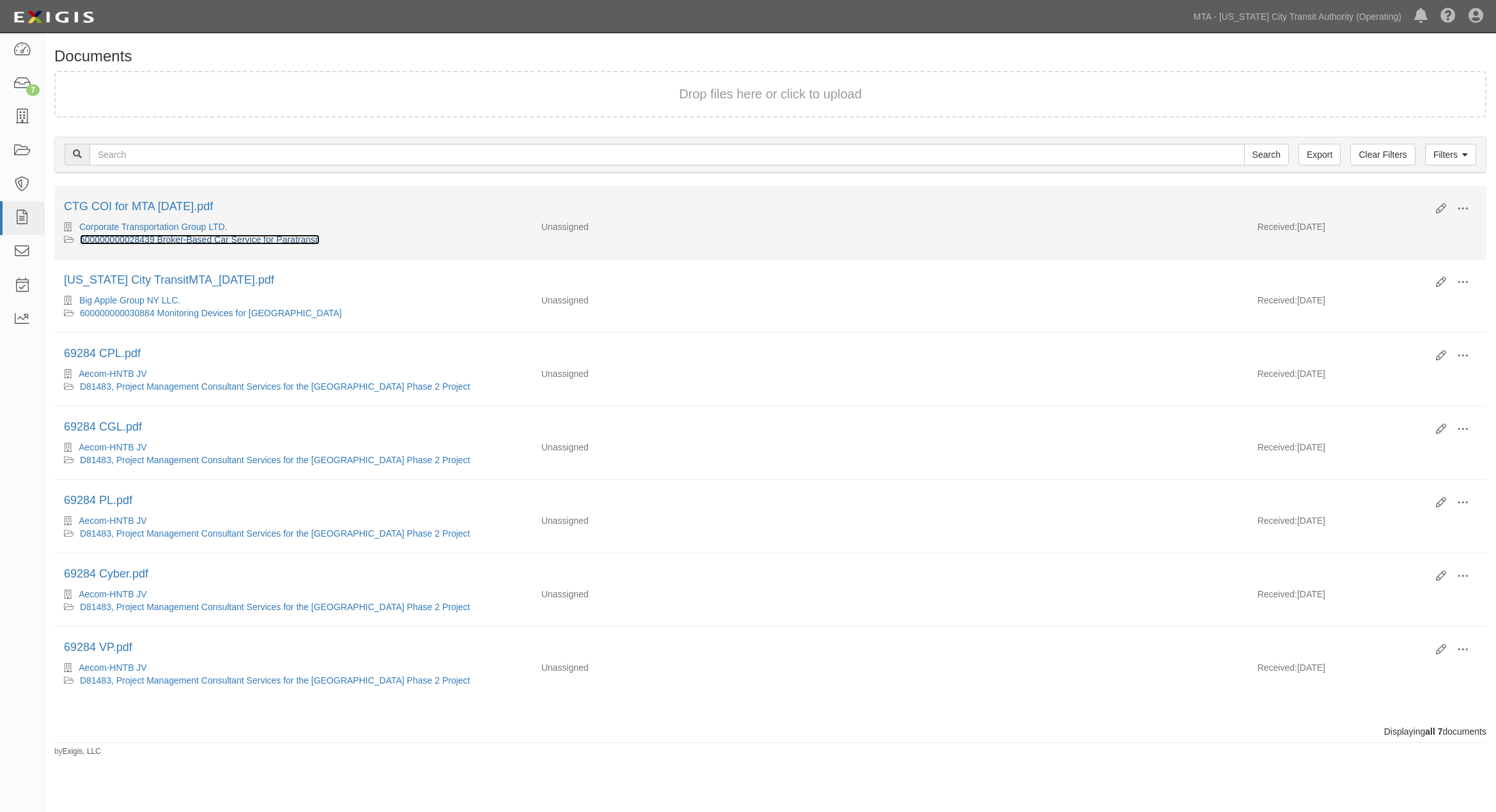
click at [164, 235] on link "600000000028439 Broker-Based Car Service for Paratransit" at bounding box center [200, 239] width 239 height 10
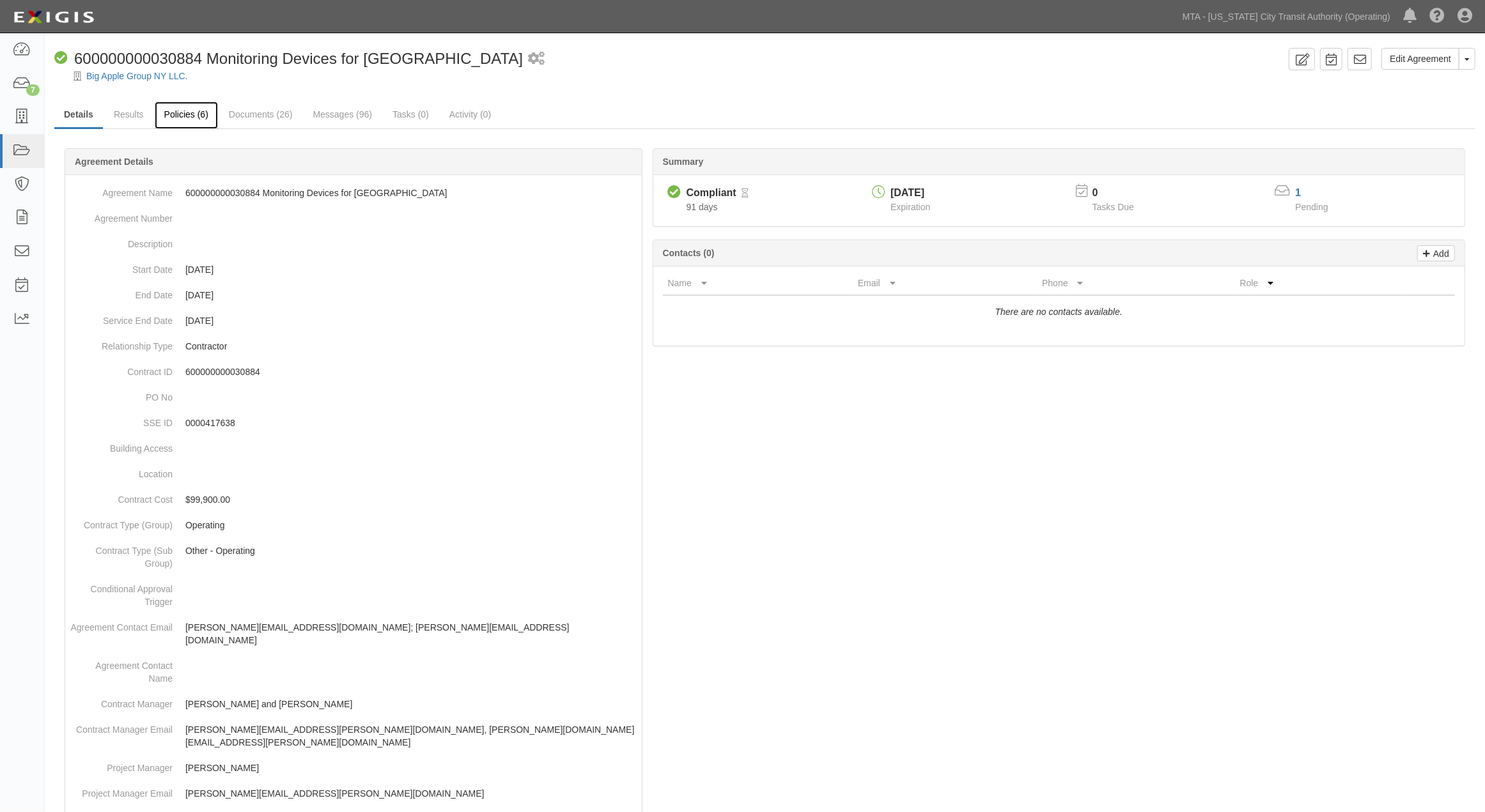
click at [186, 113] on link "Policies (6)" at bounding box center [186, 115] width 63 height 27
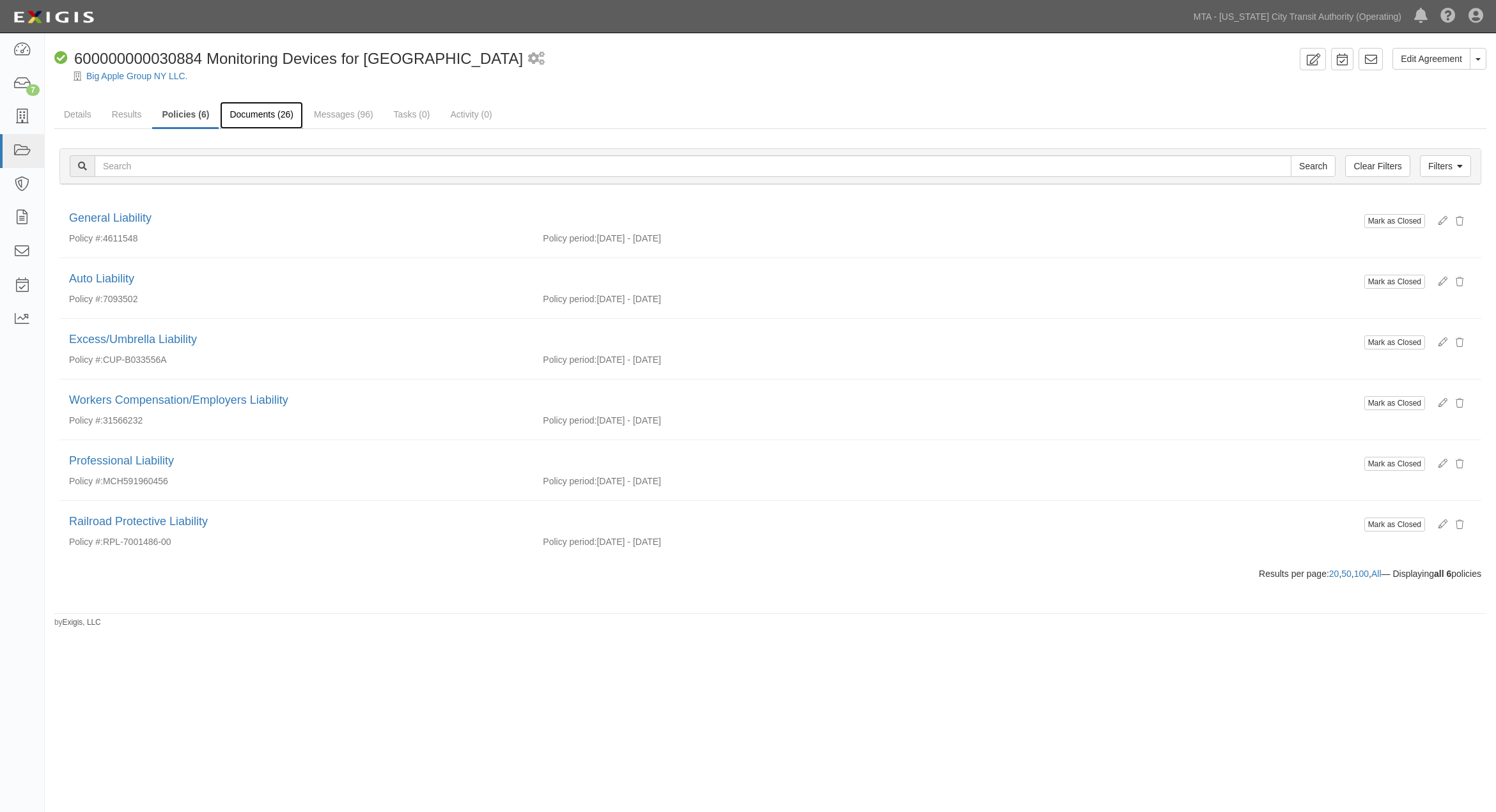
click at [271, 113] on link "Documents (26)" at bounding box center [261, 115] width 83 height 27
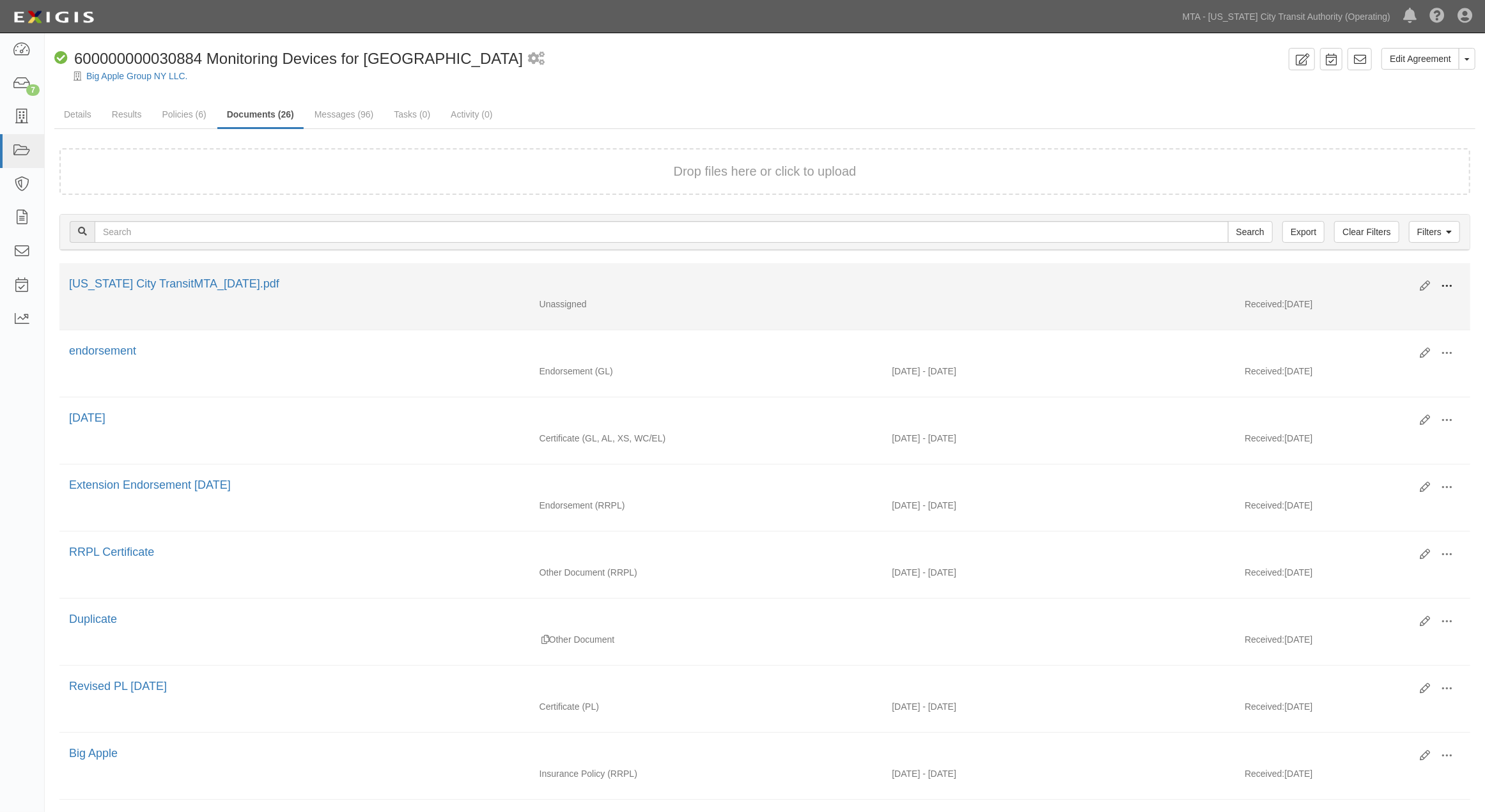
click at [1451, 283] on span at bounding box center [1446, 286] width 12 height 12
click at [1354, 301] on link "View" at bounding box center [1385, 305] width 101 height 23
click at [1446, 283] on span at bounding box center [1446, 286] width 12 height 12
click at [1372, 352] on link "Archive" at bounding box center [1385, 352] width 101 height 23
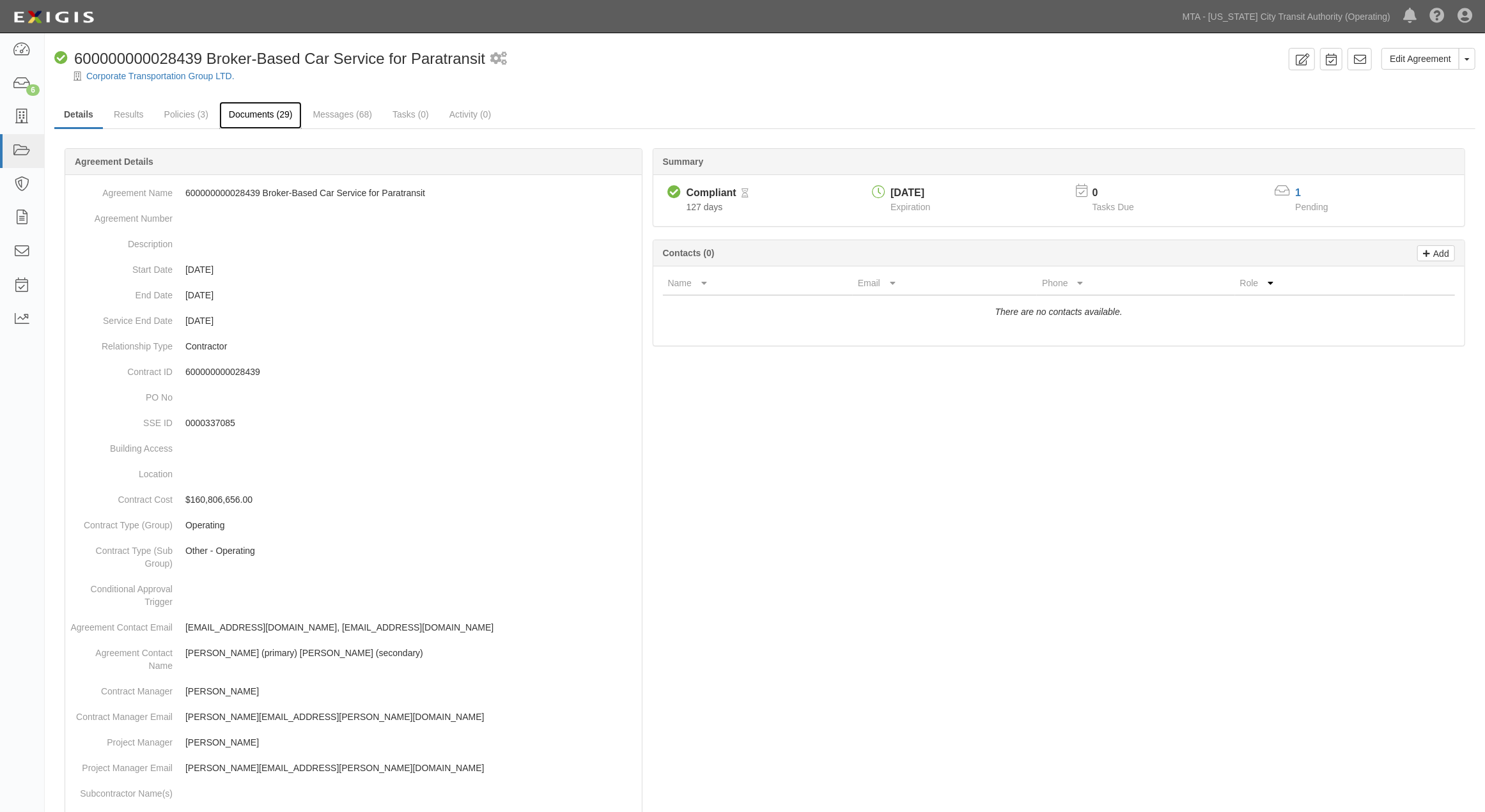
click at [263, 113] on link "Documents (29)" at bounding box center [260, 115] width 83 height 27
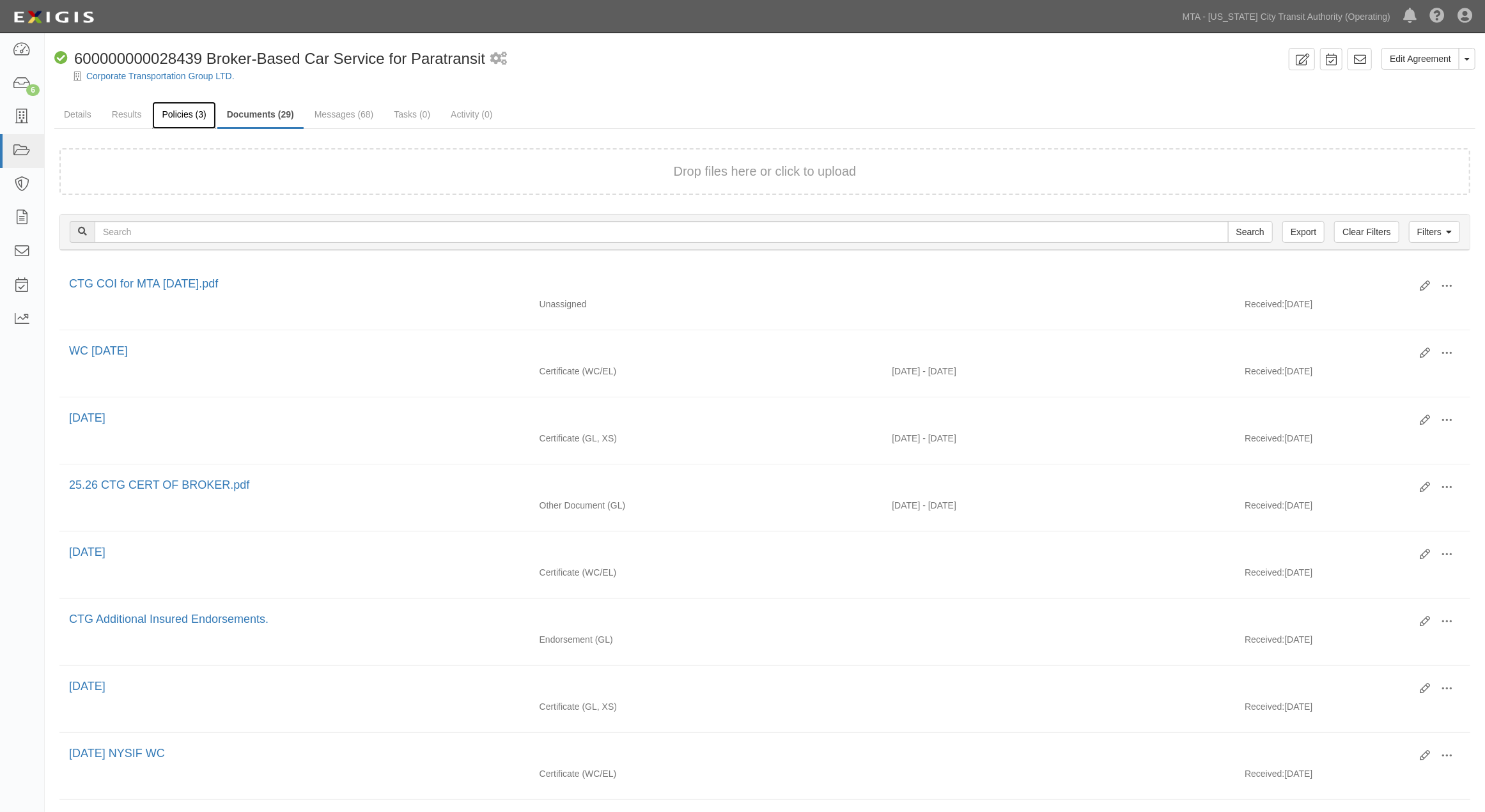
click at [168, 113] on link "Policies (3)" at bounding box center [183, 115] width 63 height 27
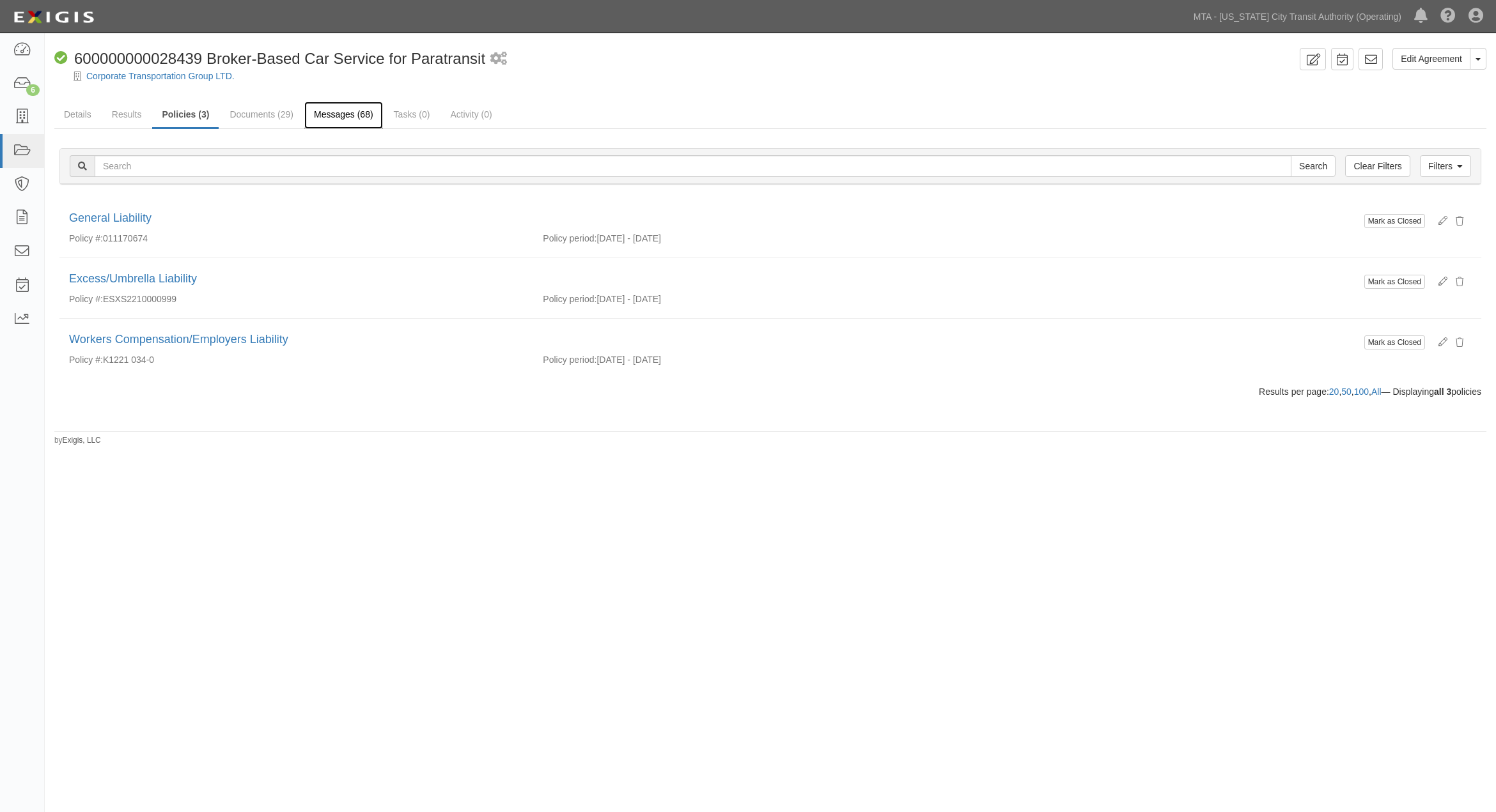
click at [330, 111] on link "Messages (68)" at bounding box center [343, 115] width 78 height 27
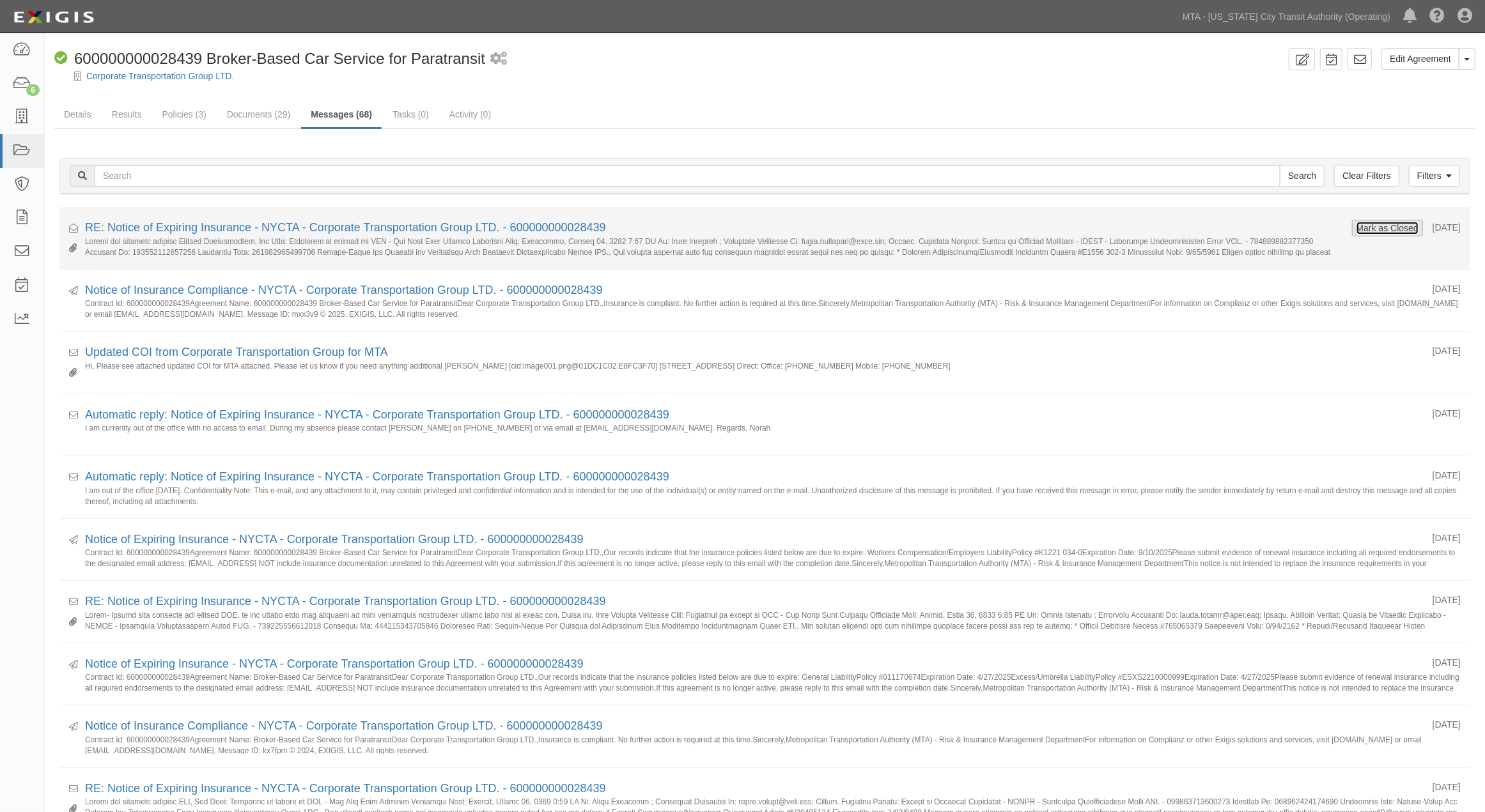
click at [1388, 227] on button "Mark as Closed" at bounding box center [1387, 228] width 63 height 14
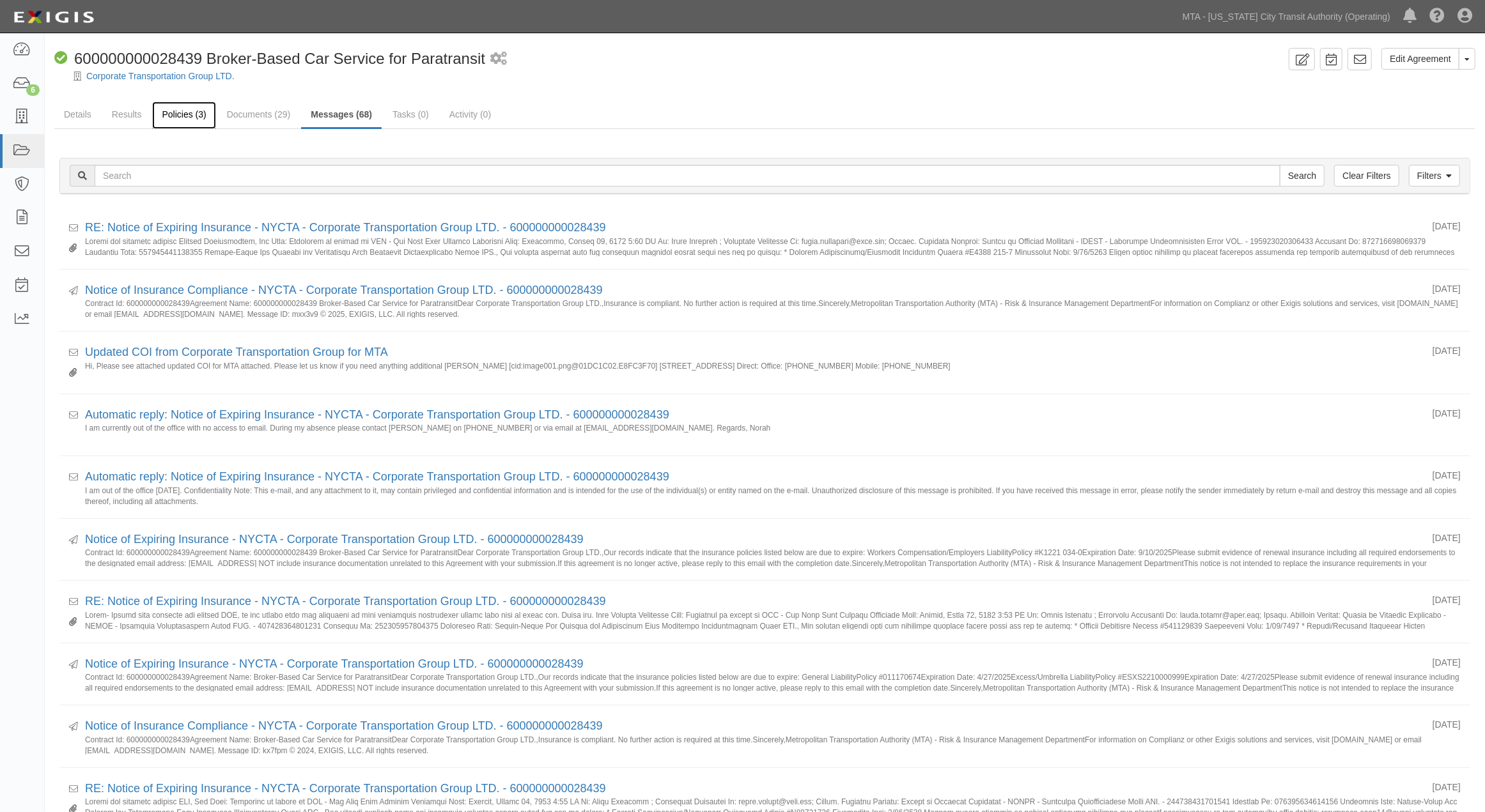
click at [189, 113] on link "Policies (3)" at bounding box center [183, 115] width 63 height 27
click at [260, 110] on link "Documents (29)" at bounding box center [259, 115] width 83 height 27
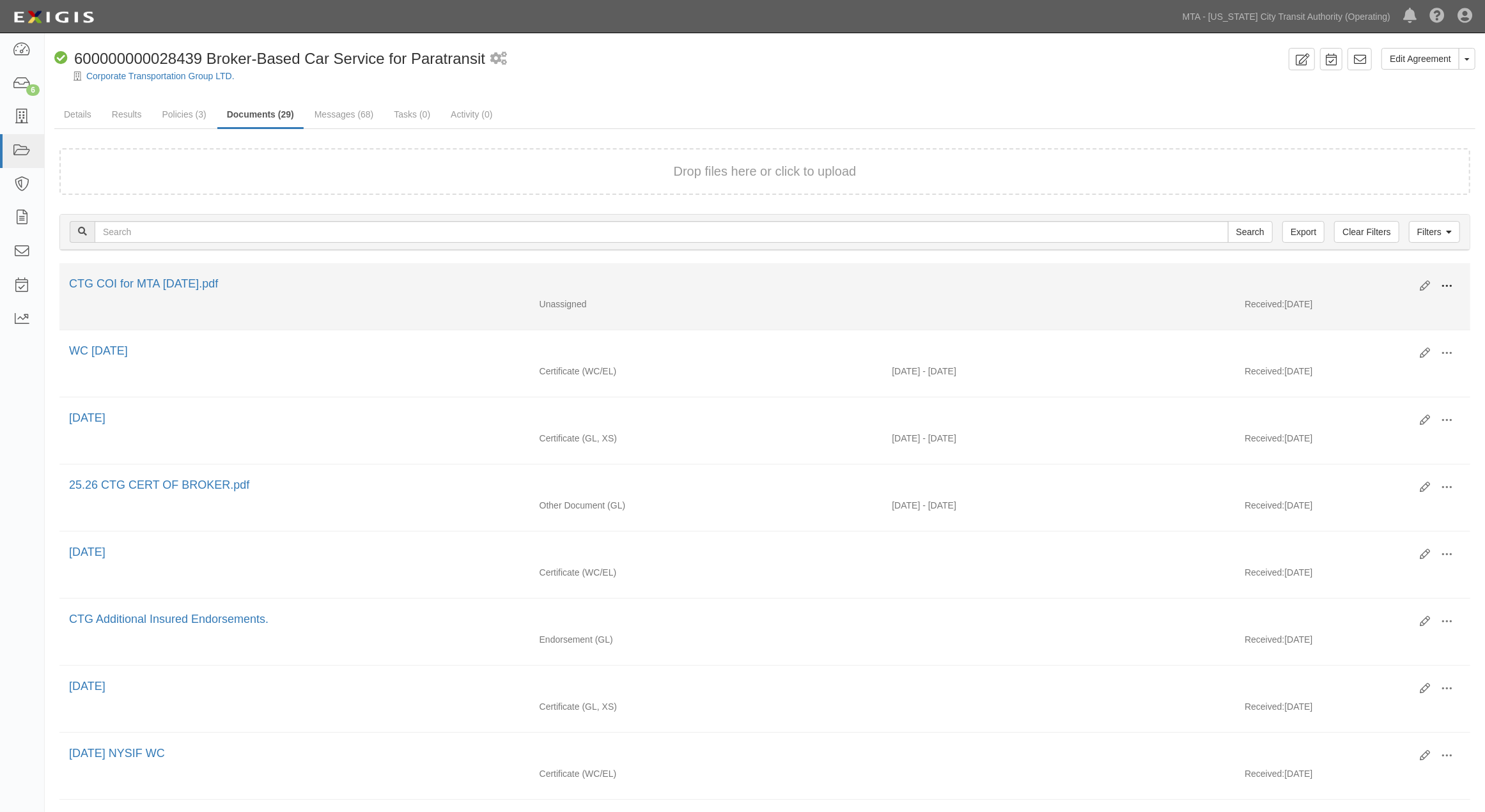
click at [1454, 283] on button at bounding box center [1446, 287] width 28 height 22
click at [1384, 354] on link "Archive" at bounding box center [1385, 352] width 101 height 23
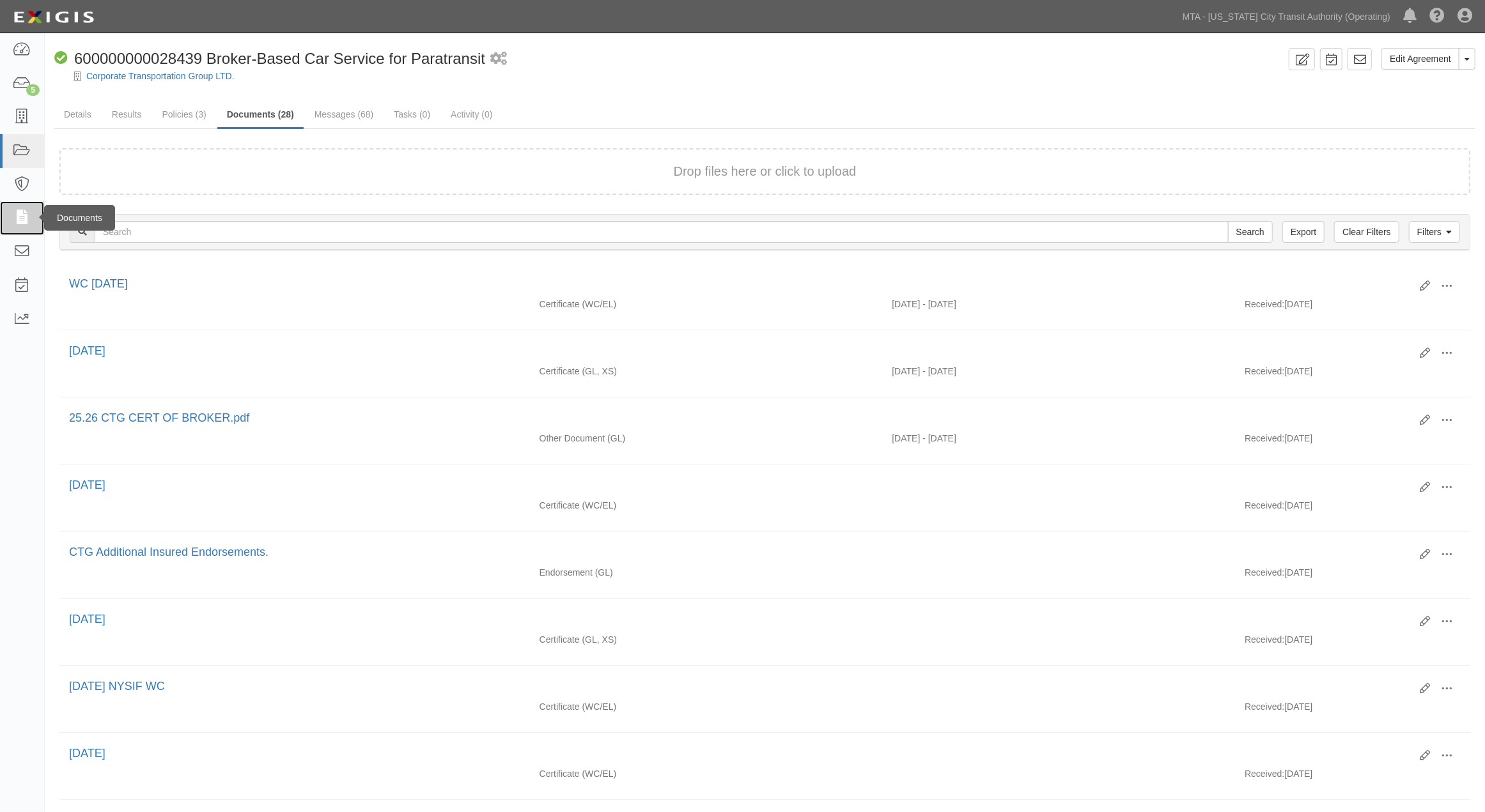
click at [22, 221] on icon at bounding box center [21, 218] width 18 height 15
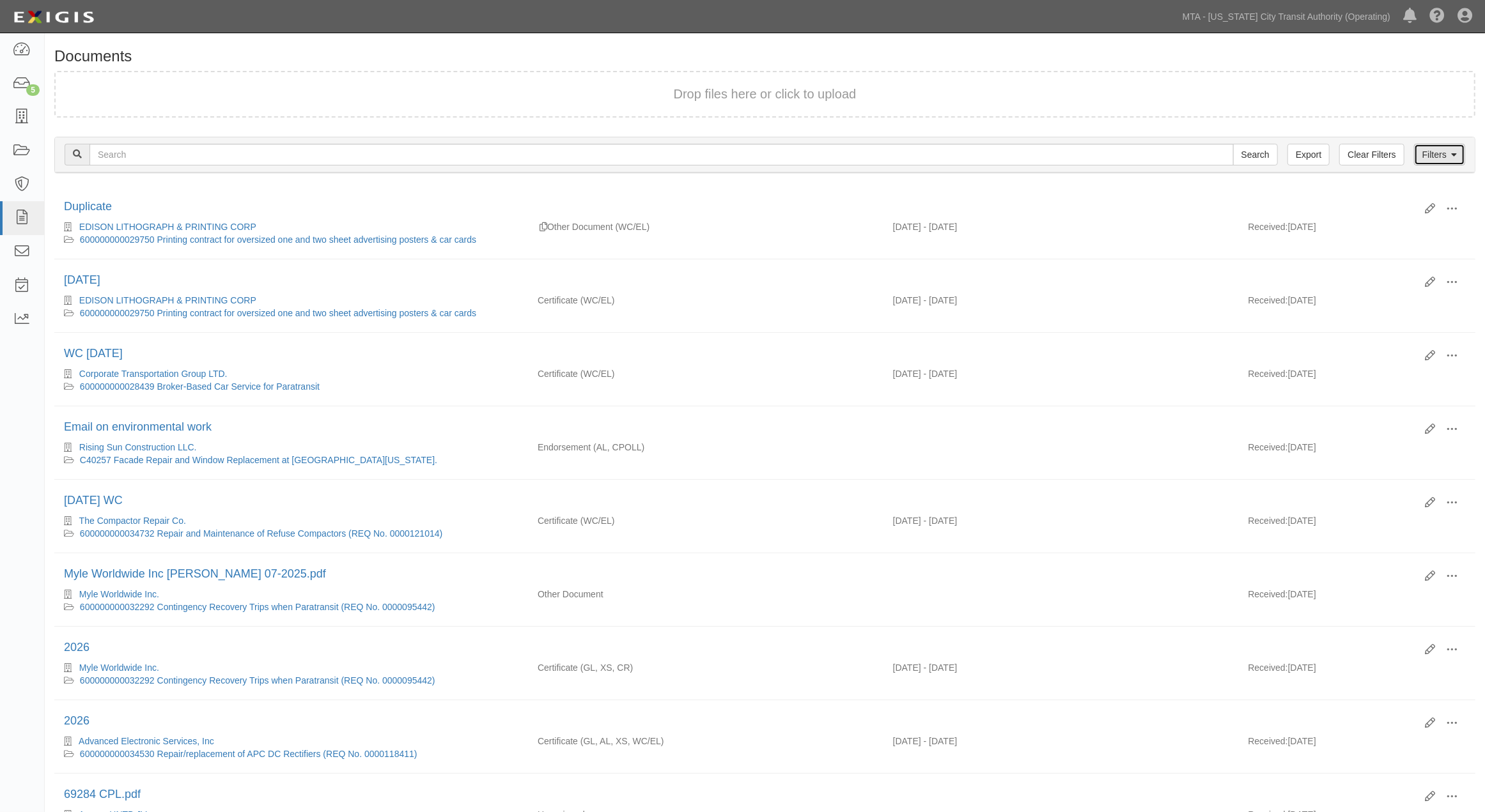
click at [1431, 157] on link "Filters" at bounding box center [1440, 155] width 51 height 22
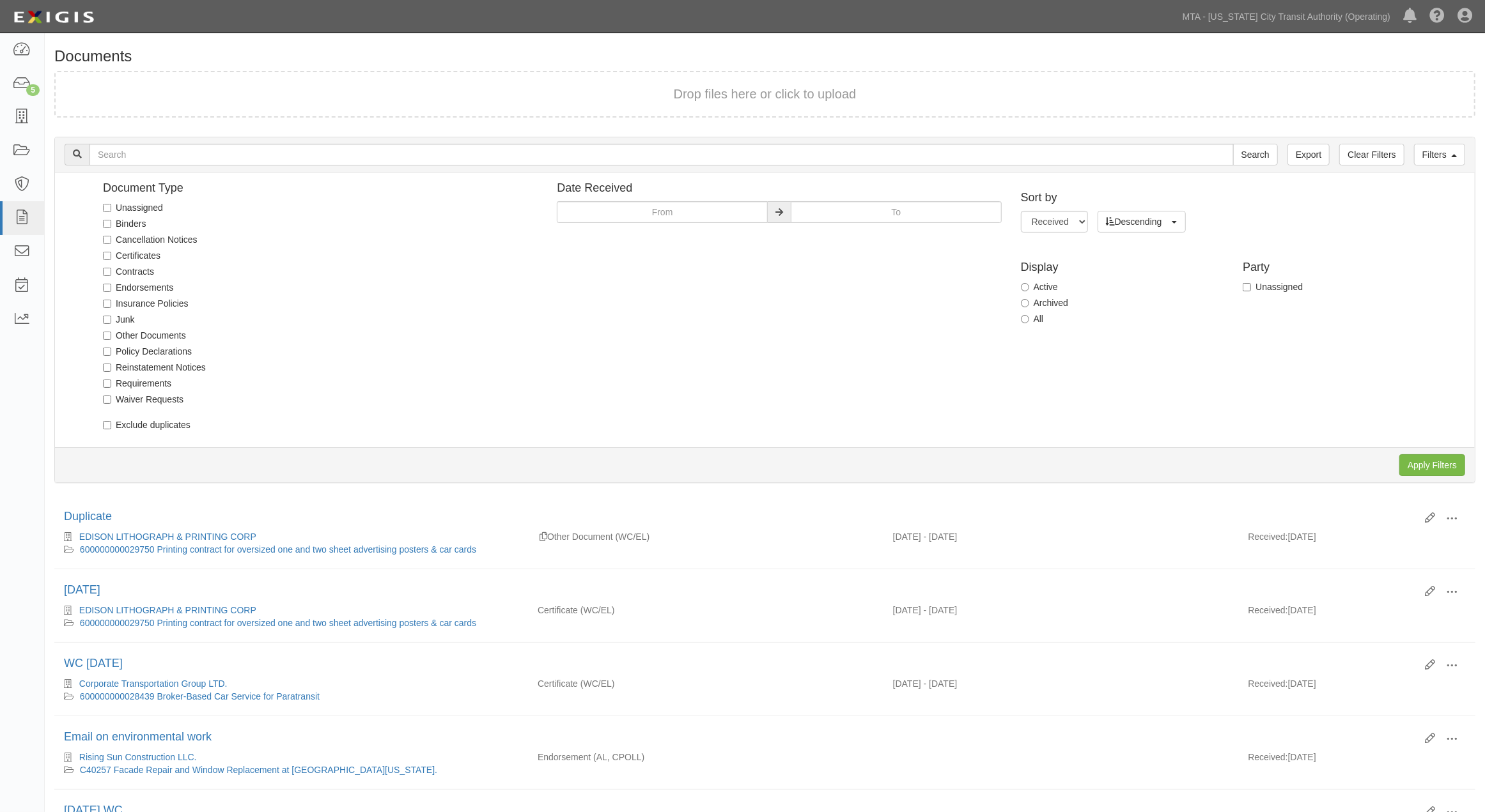
click at [157, 207] on label "Unassigned" at bounding box center [132, 207] width 60 height 12
click at [111, 207] on input "Unassigned" at bounding box center [106, 207] width 9 height 9
checkbox input "true"
click at [1408, 459] on input "Apply Filters" at bounding box center [1432, 465] width 66 height 22
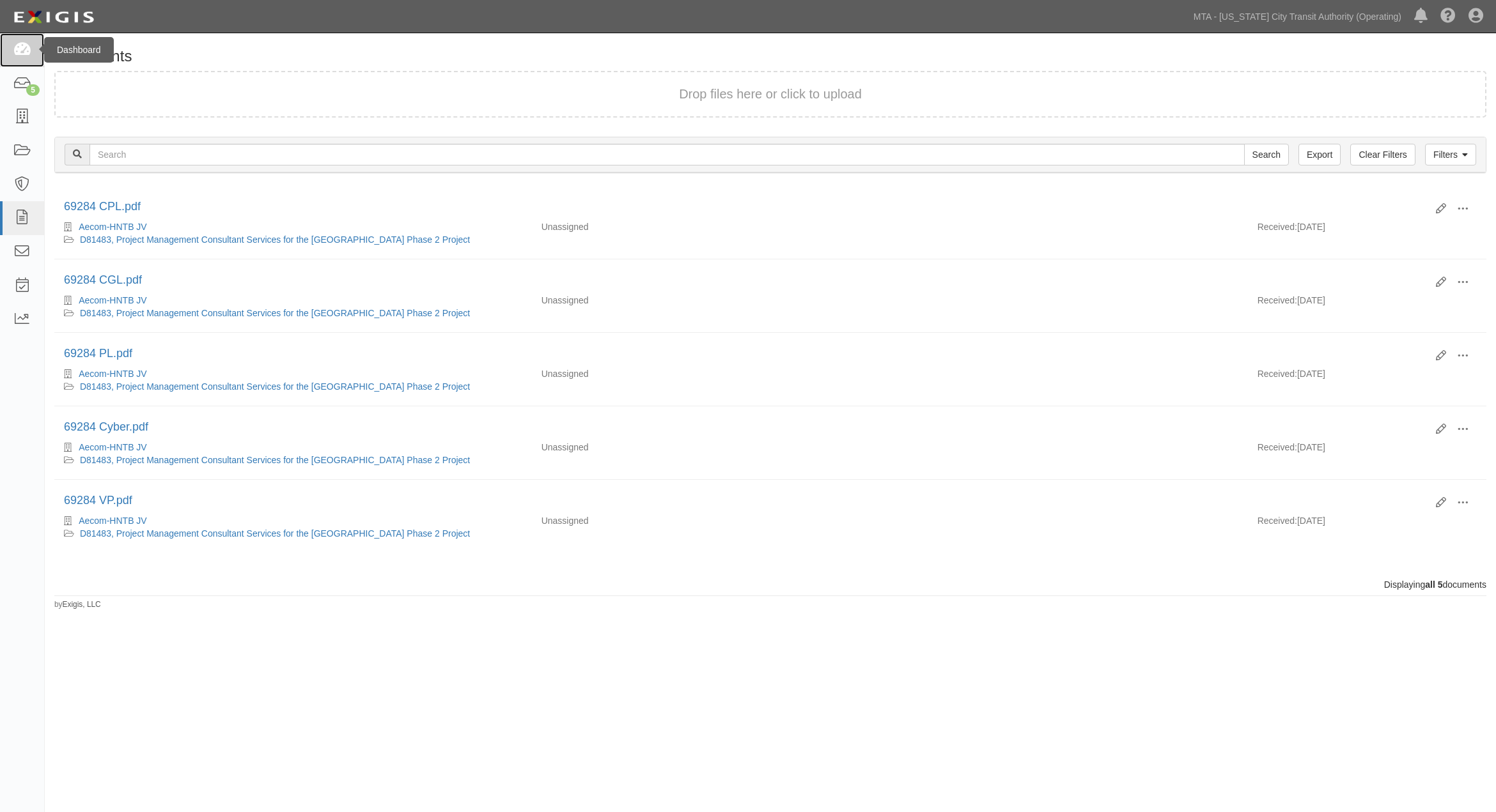
click at [21, 47] on icon at bounding box center [21, 50] width 18 height 15
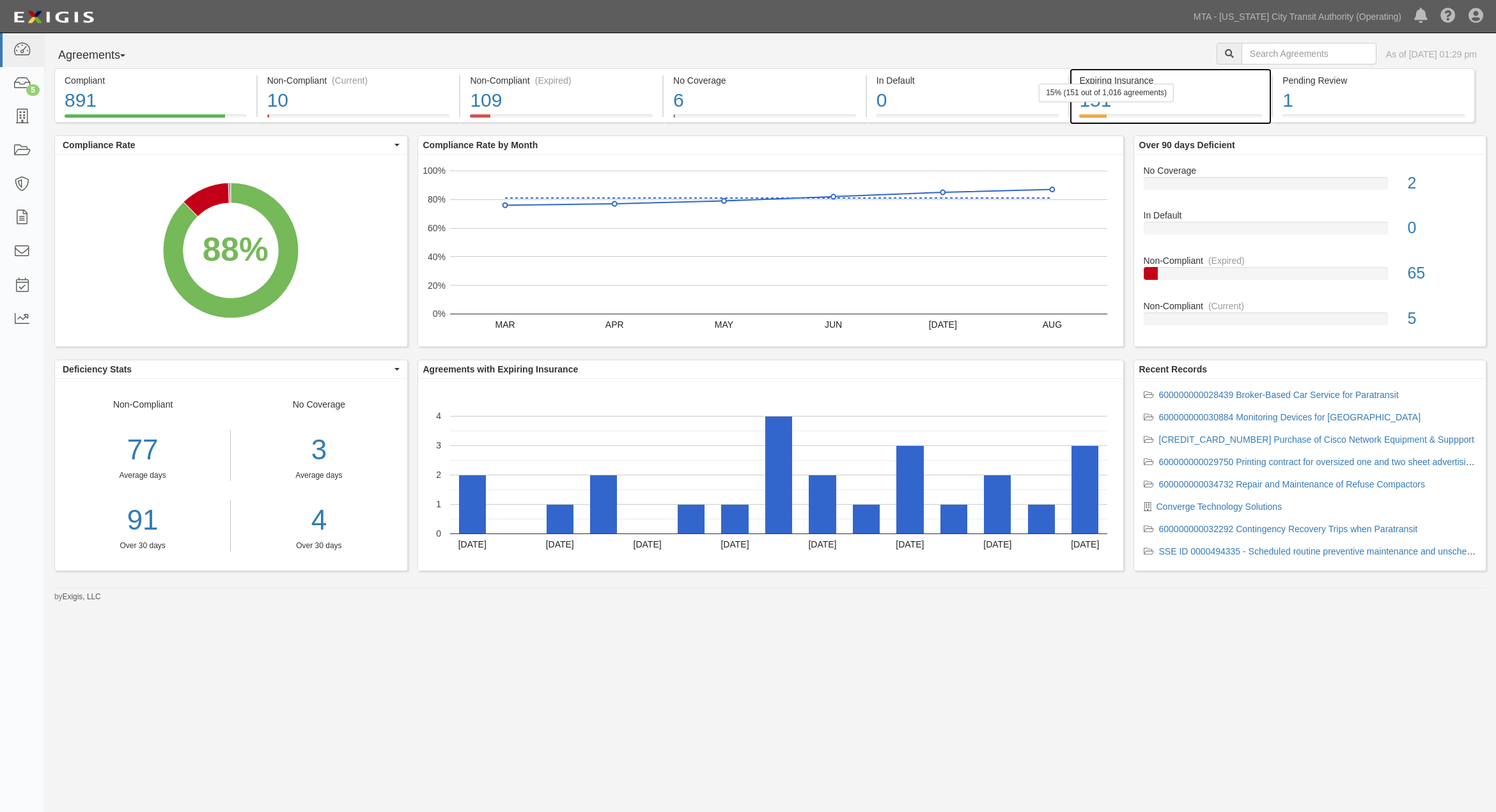
click at [1243, 99] on div "151" at bounding box center [1170, 100] width 183 height 27
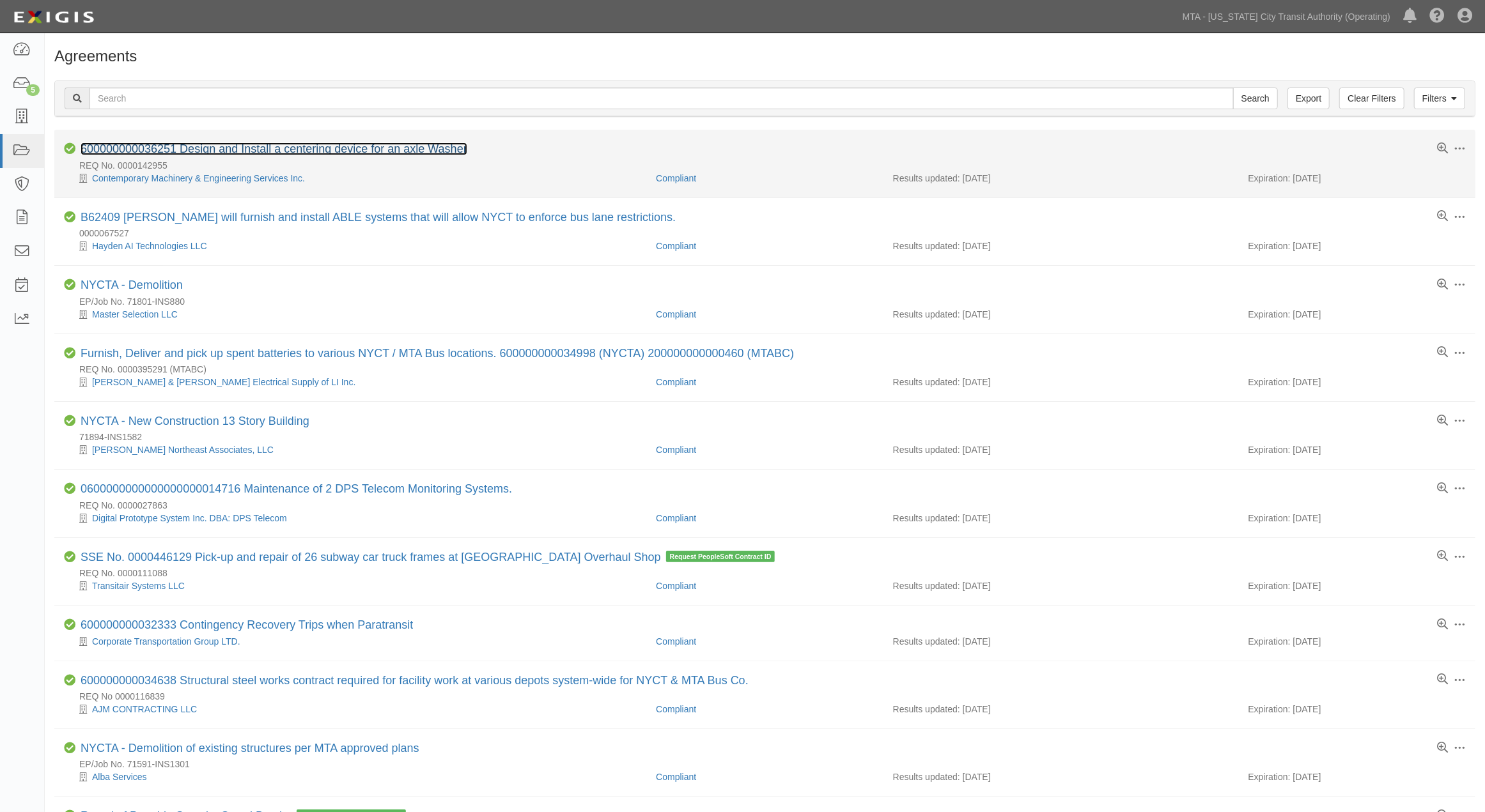
click at [391, 149] on link "600000000036251 Design and Install a centering device for an axle Washer" at bounding box center [274, 148] width 387 height 12
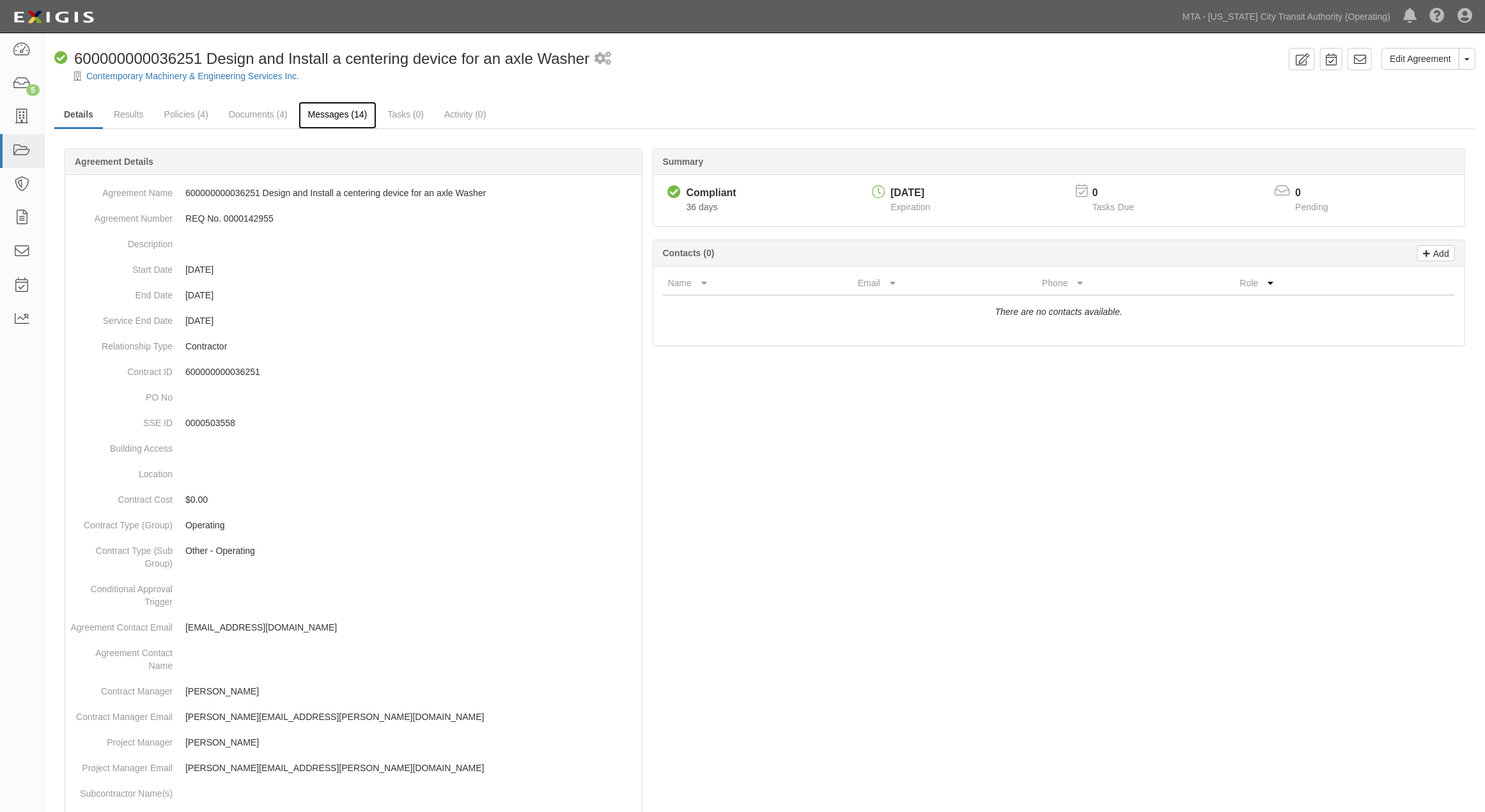
click at [322, 115] on link "Messages (14)" at bounding box center [337, 115] width 78 height 27
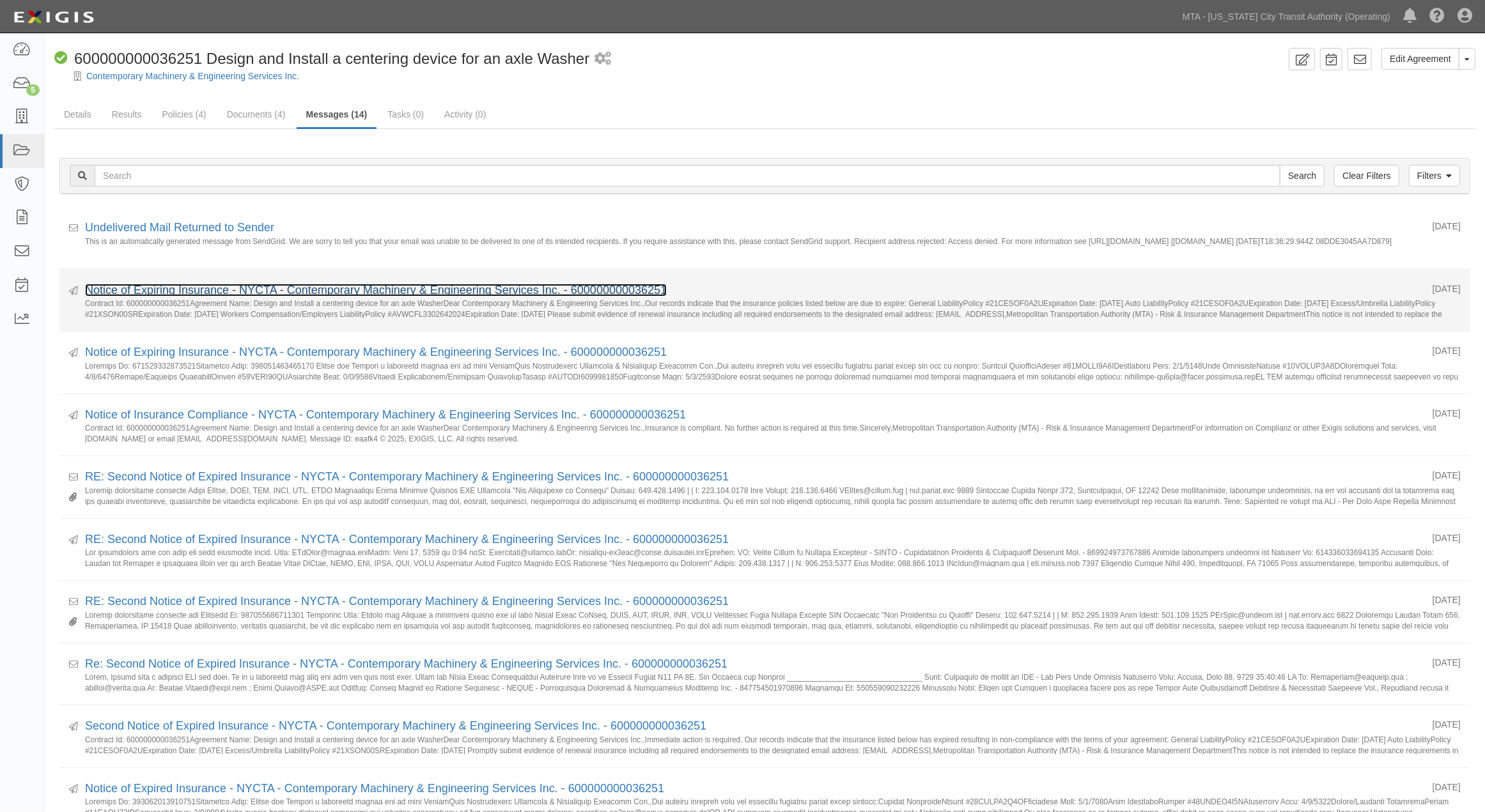
click at [186, 287] on link "Notice of Expiring Insurance - NYCTA - Contemporary Machinery & Engineering Ser…" at bounding box center [375, 290] width 582 height 12
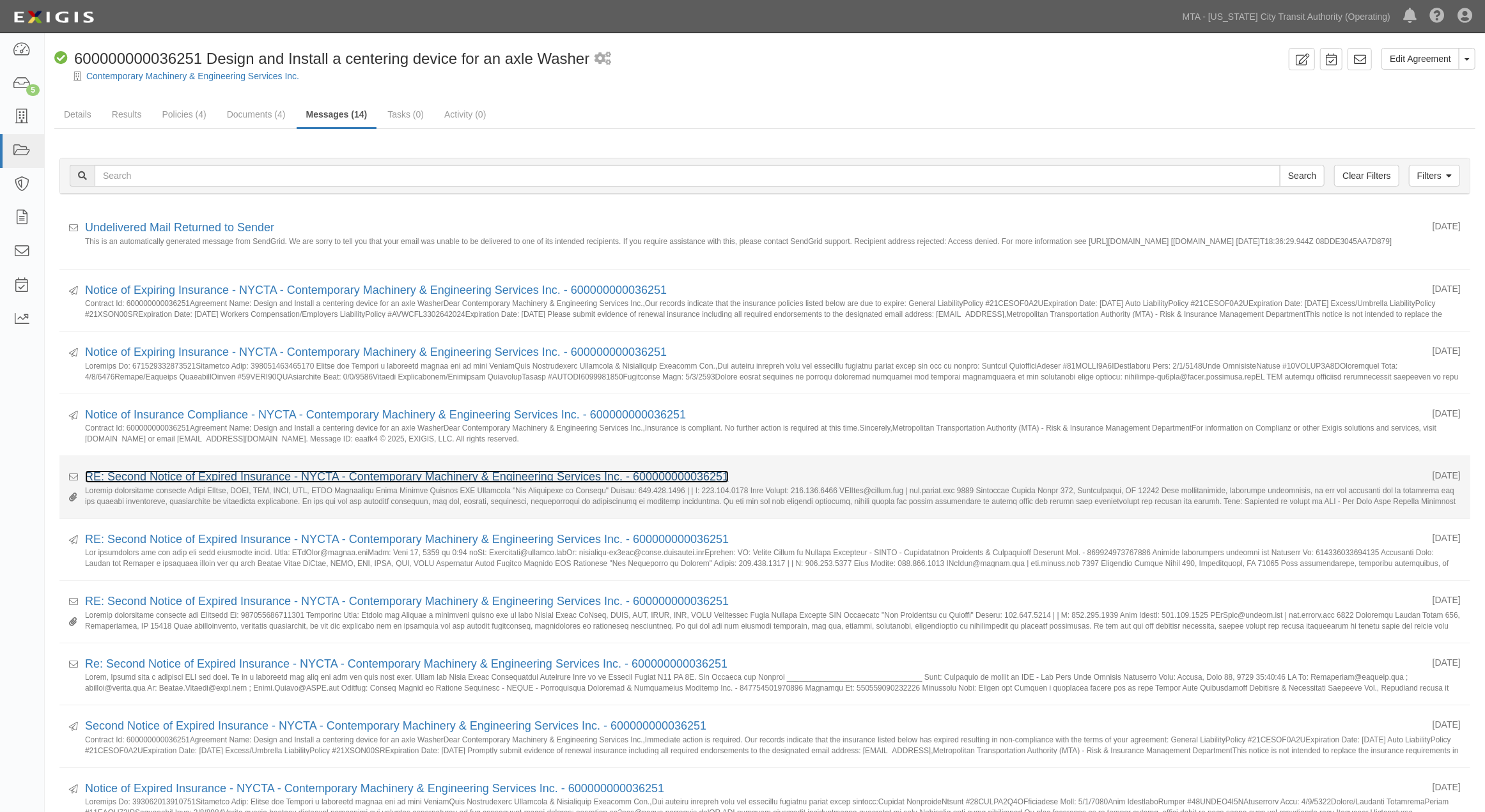
click at [183, 477] on link "RE: Second Notice of Expired Insurance - NYCTA - Contemporary Machinery & Engin…" at bounding box center [406, 476] width 643 height 12
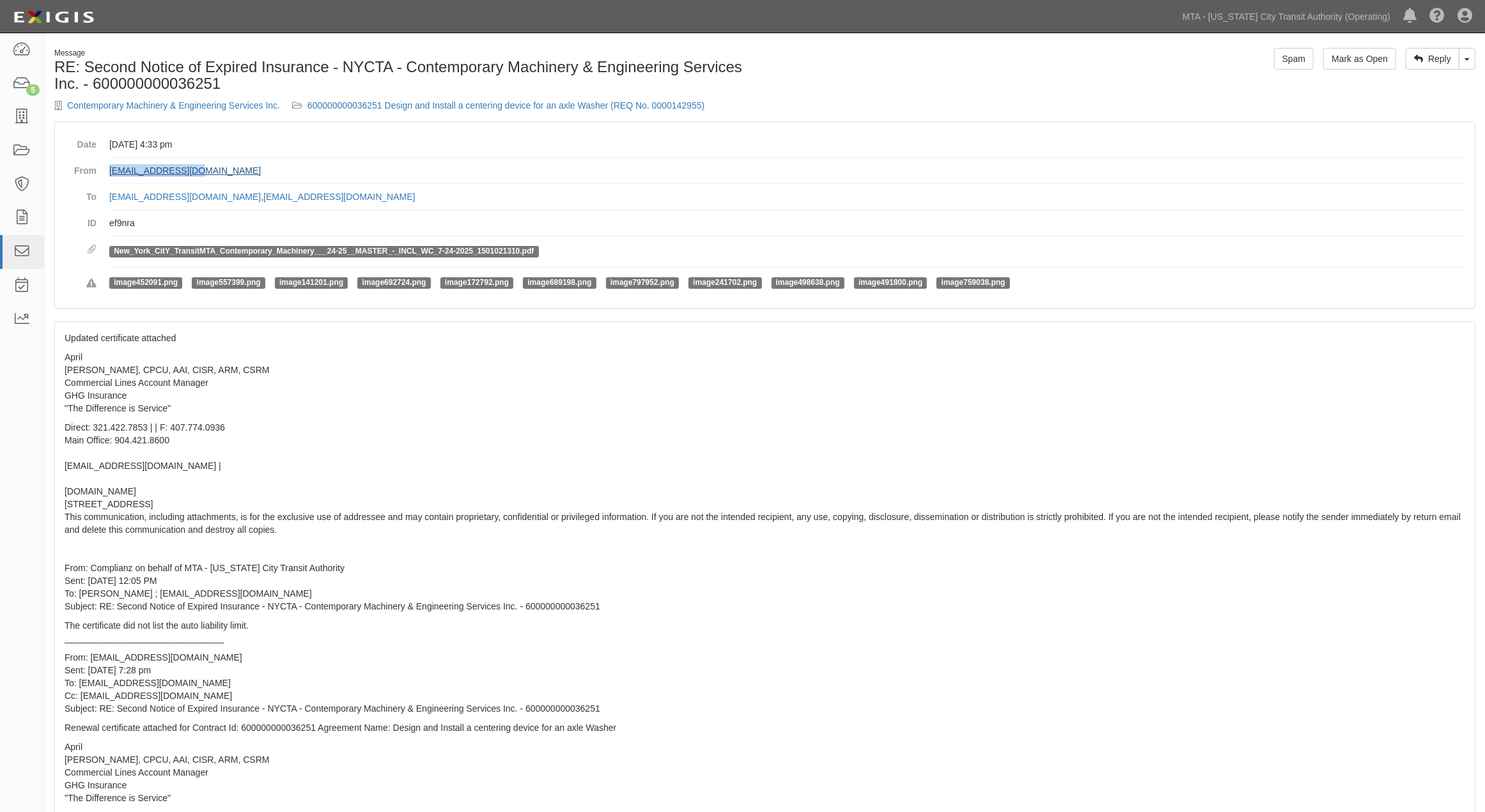
drag, startPoint x: 221, startPoint y: 168, endPoint x: 111, endPoint y: 169, distance: 110.0
click at [110, 169] on dd "[EMAIL_ADDRESS][DOMAIN_NAME]" at bounding box center [787, 171] width 1356 height 26
drag, startPoint x: 124, startPoint y: 169, endPoint x: 535, endPoint y: 200, distance: 412.2
click at [533, 200] on dd "agreement-ym7xev@mtato.complianz.com , fmtpjcorey@outlook.com" at bounding box center [787, 197] width 1356 height 26
drag, startPoint x: 232, startPoint y: 164, endPoint x: 110, endPoint y: 171, distance: 122.2
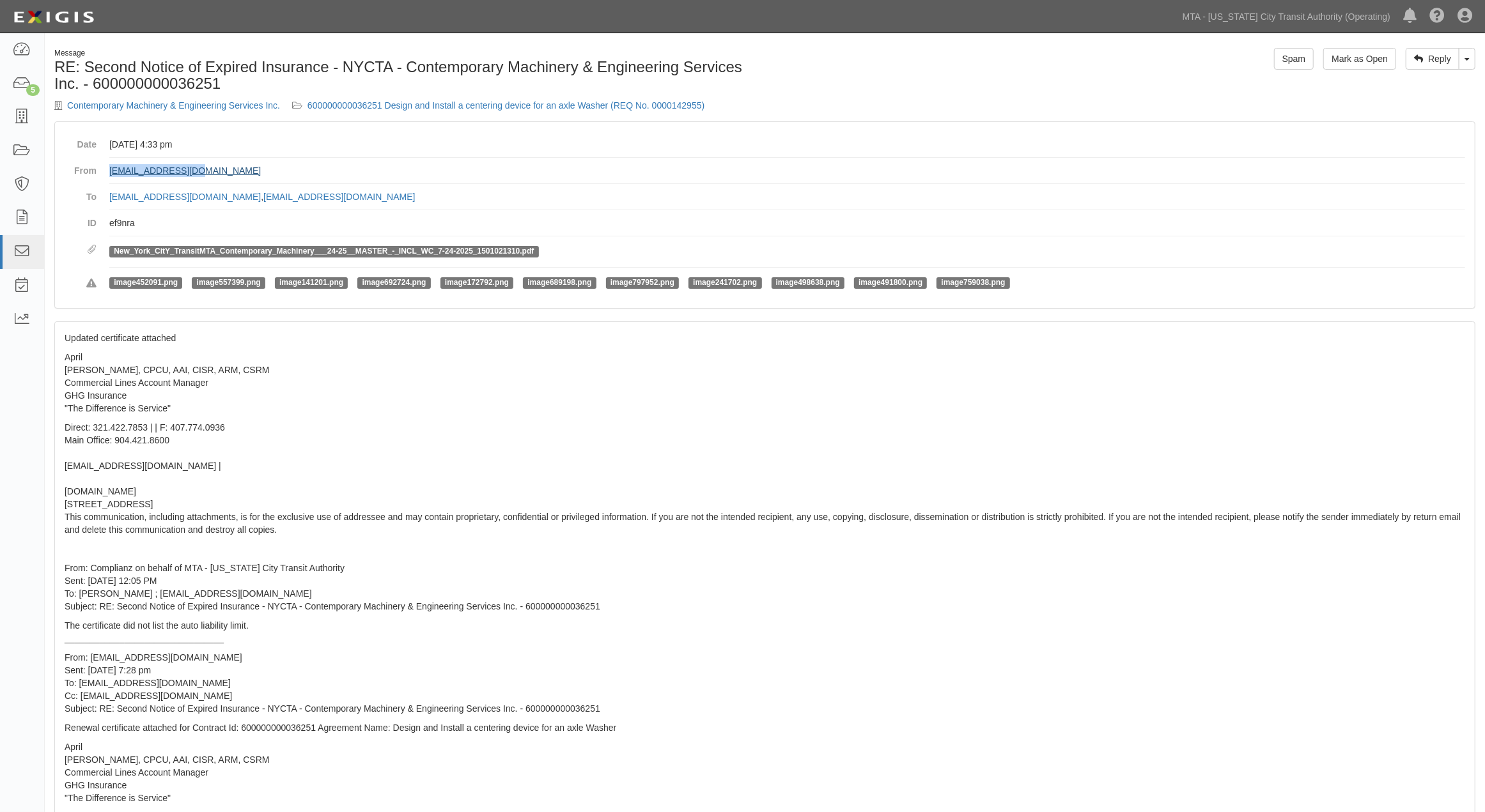
click at [110, 171] on dd "[EMAIL_ADDRESS][DOMAIN_NAME]" at bounding box center [787, 171] width 1356 height 26
copy link "[EMAIL_ADDRESS][DOMAIN_NAME]"
click at [598, 103] on link "600000000036251 Design and Install a centering device for an axle Washer (REQ N…" at bounding box center [506, 105] width 397 height 10
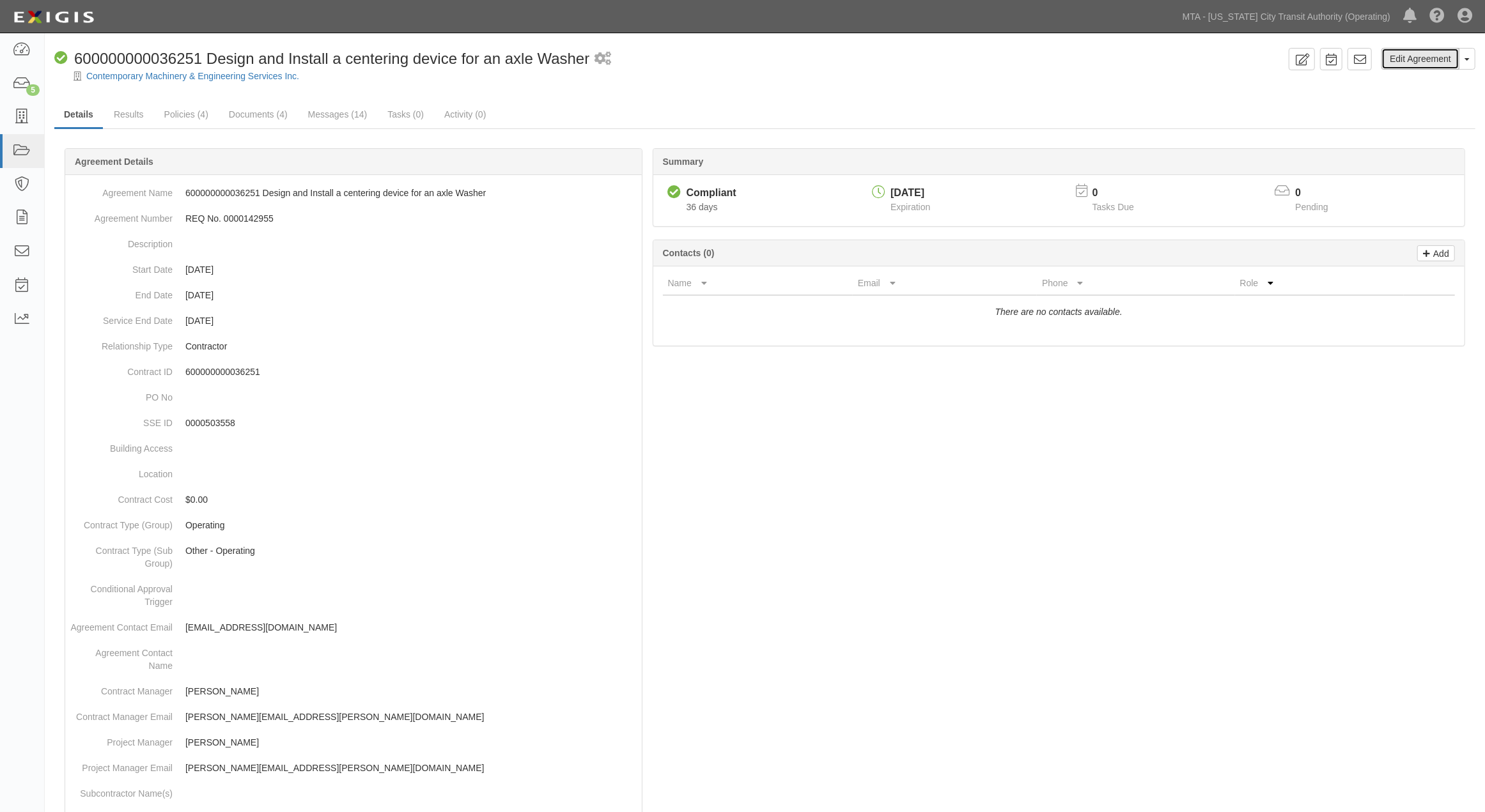
click at [1421, 53] on link "Edit Agreement" at bounding box center [1421, 59] width 78 height 22
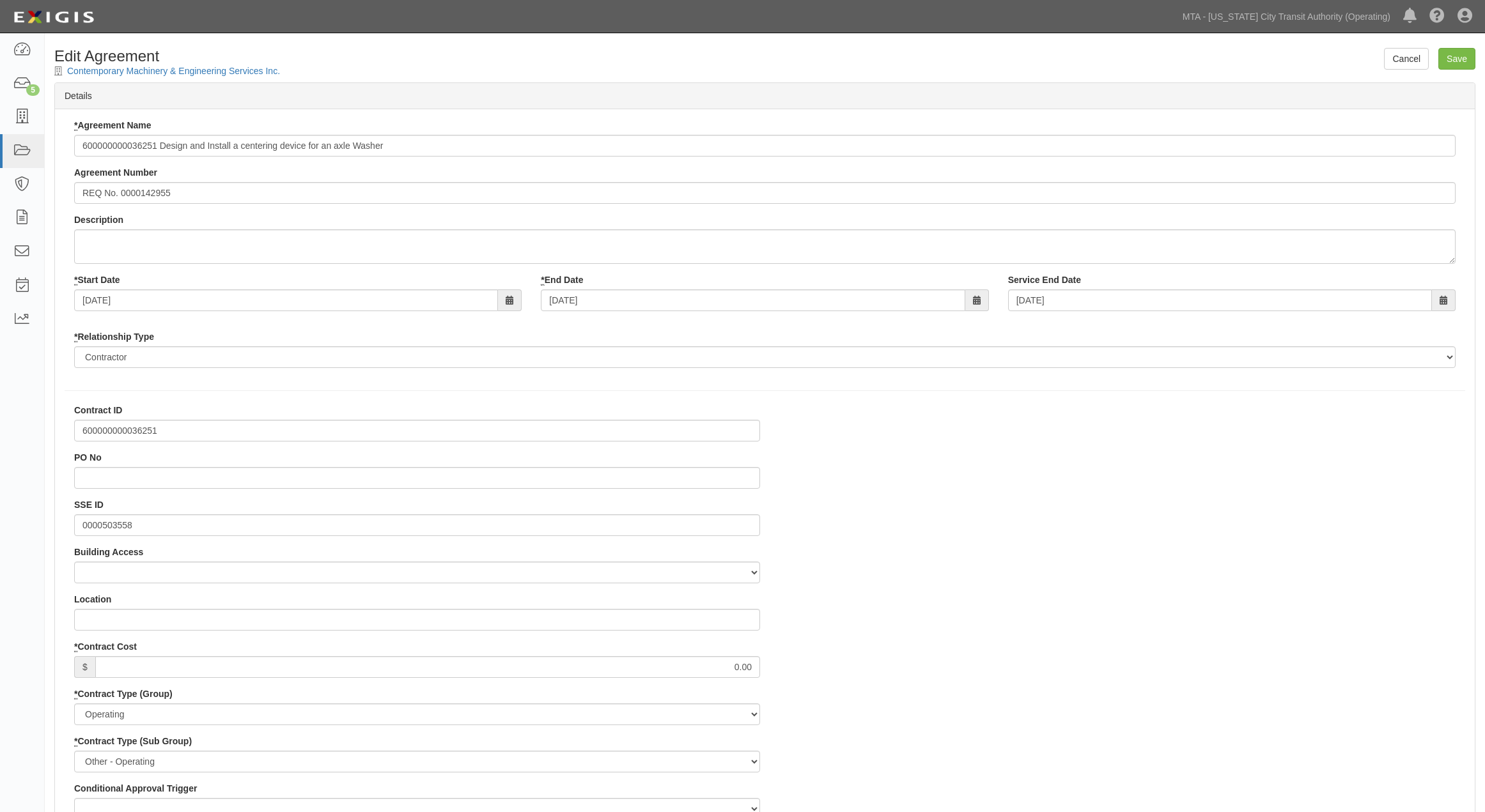
select select
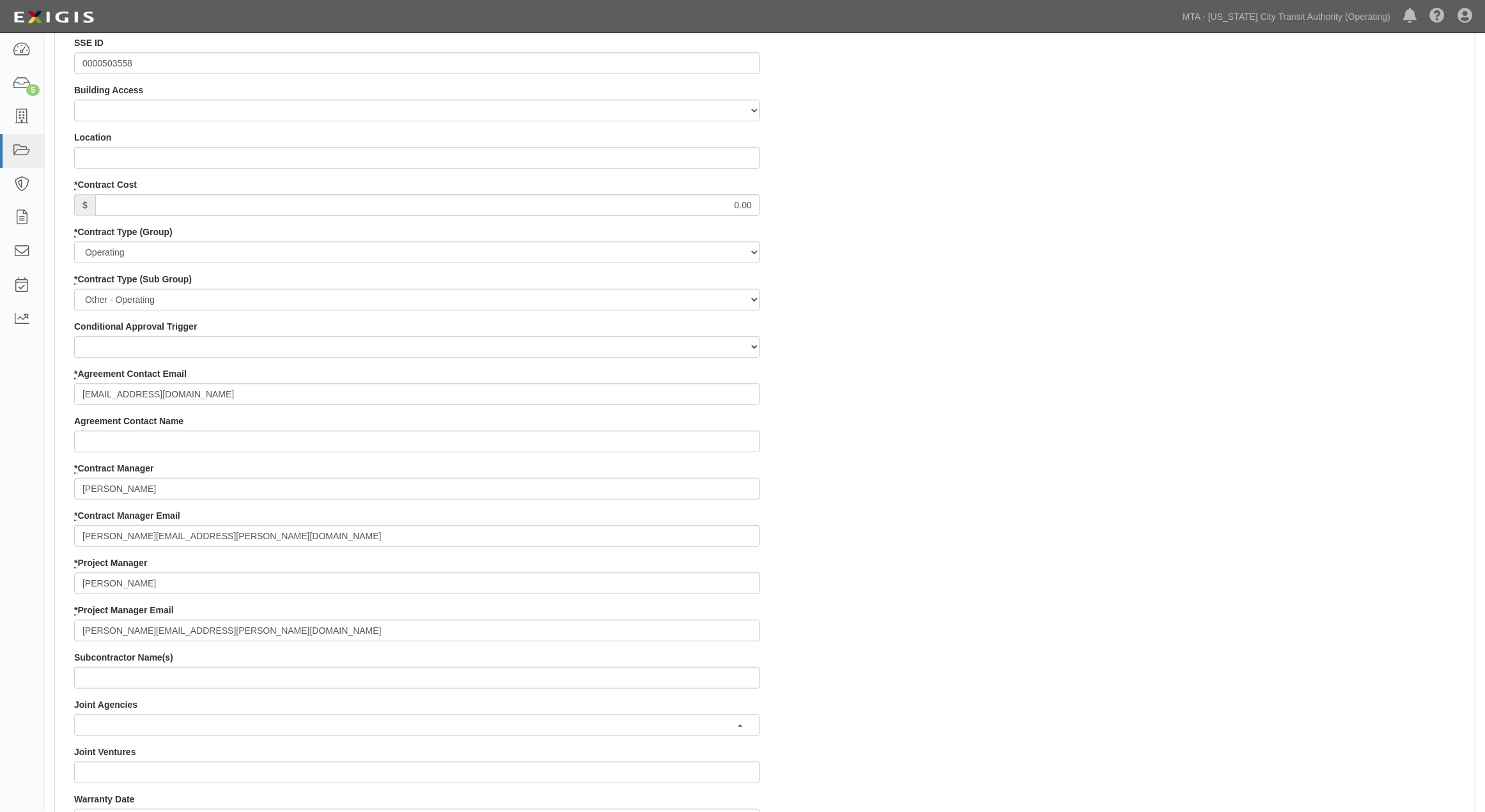
scroll to position [497, 0]
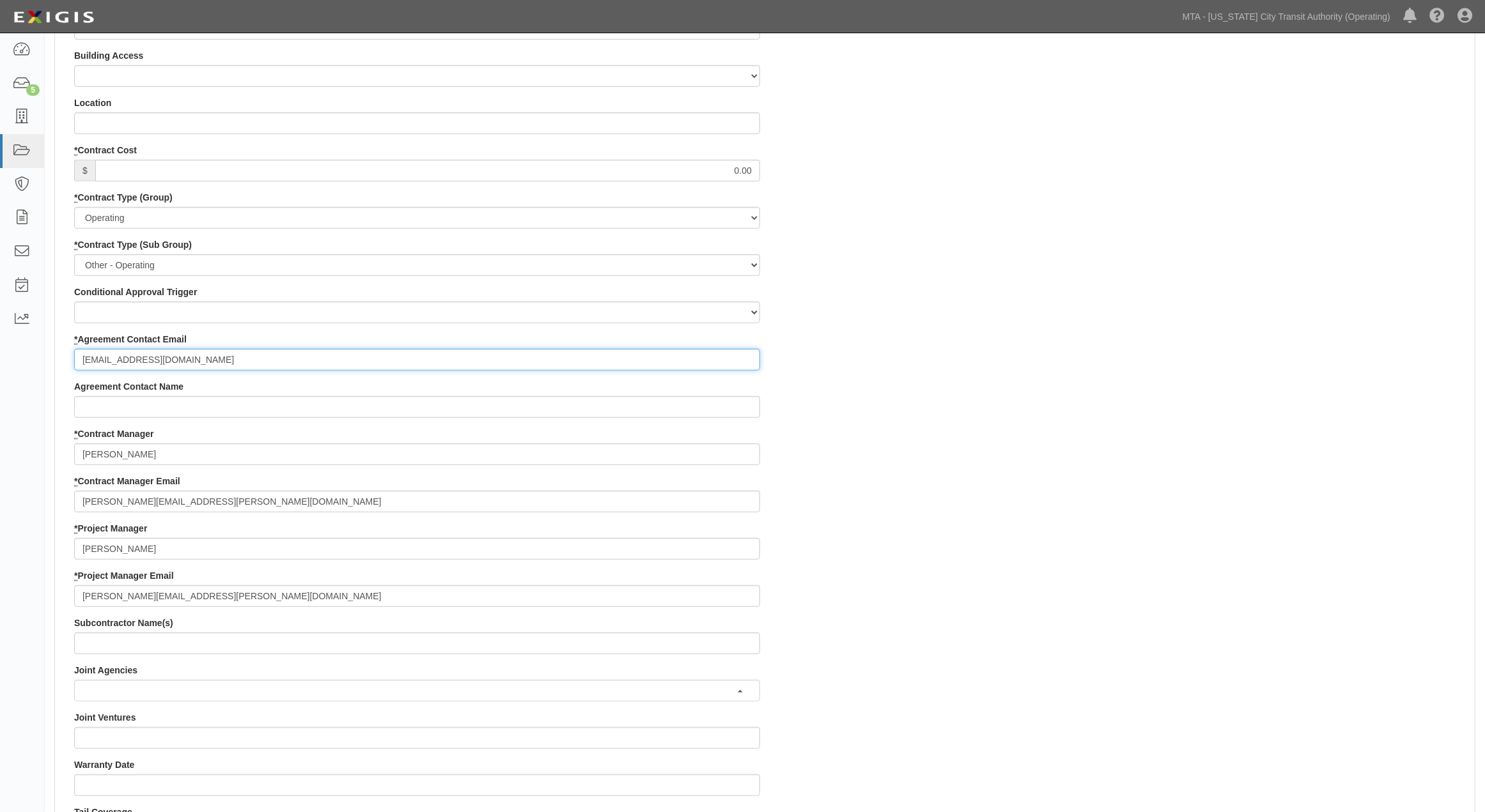
drag, startPoint x: 214, startPoint y: 360, endPoint x: 49, endPoint y: 356, distance: 165.0
click at [49, 356] on div "Cancel Save Edit Agreement Contemporary Machinery & Engineering Services Inc. D…" at bounding box center [765, 489] width 1440 height 1875
paste input "ALaRock@ghgins"
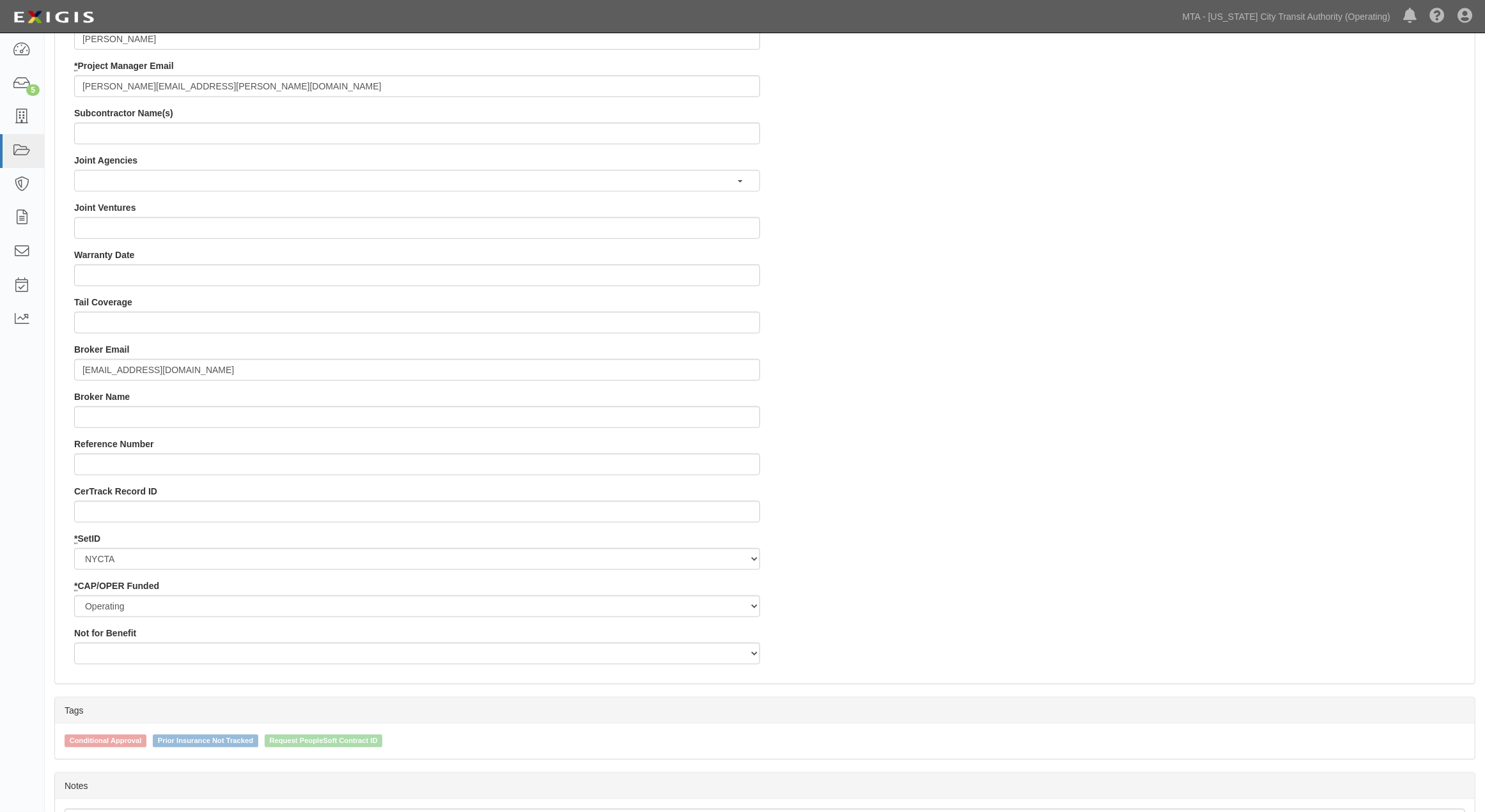
scroll to position [1111, 0]
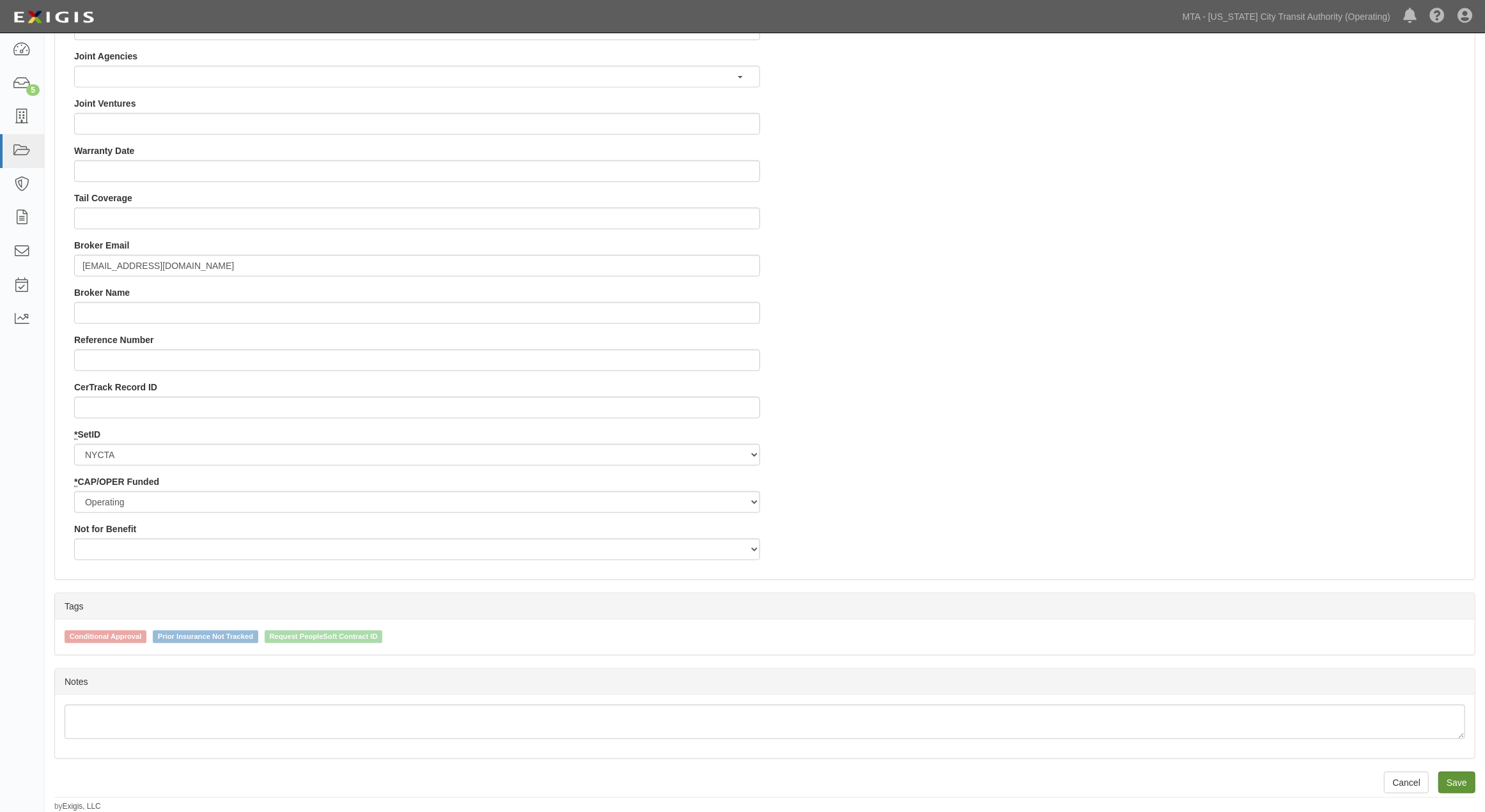
type input "ALaRock@ghgins.com"
click at [1443, 783] on input "Save" at bounding box center [1457, 783] width 37 height 22
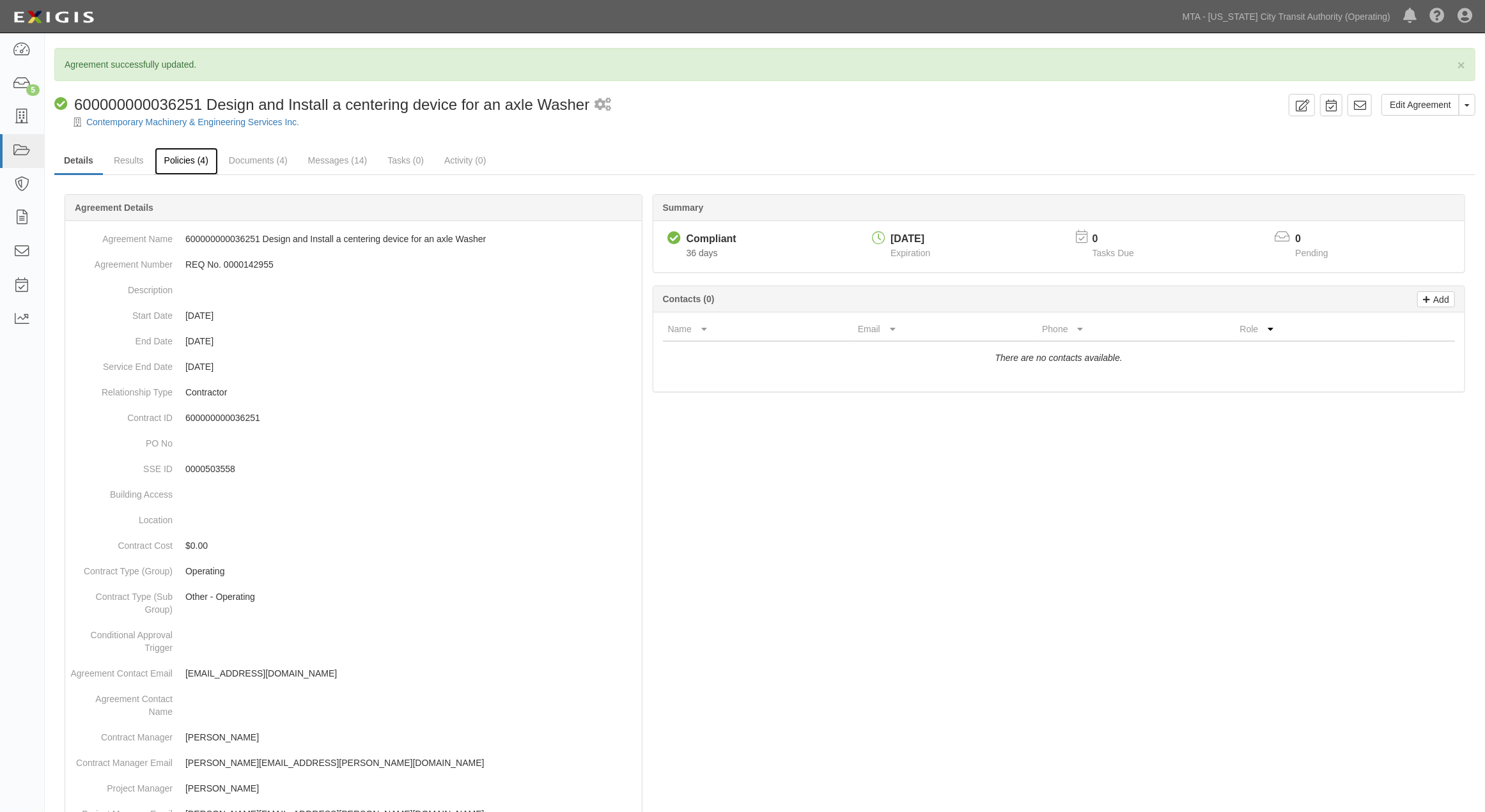
click at [184, 159] on link "Policies (4)" at bounding box center [186, 161] width 63 height 27
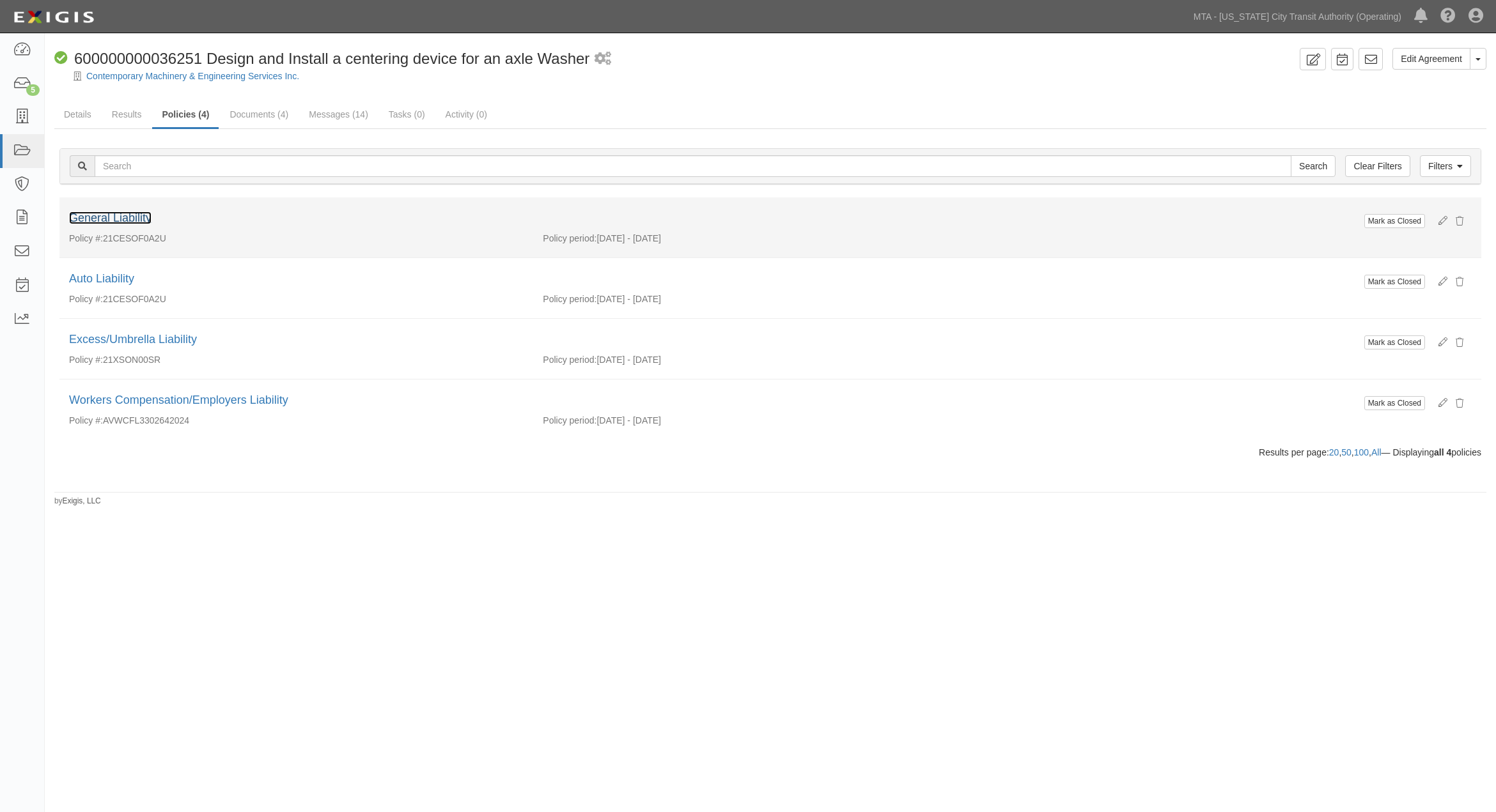
click at [124, 218] on link "General Liability" at bounding box center [110, 218] width 82 height 12
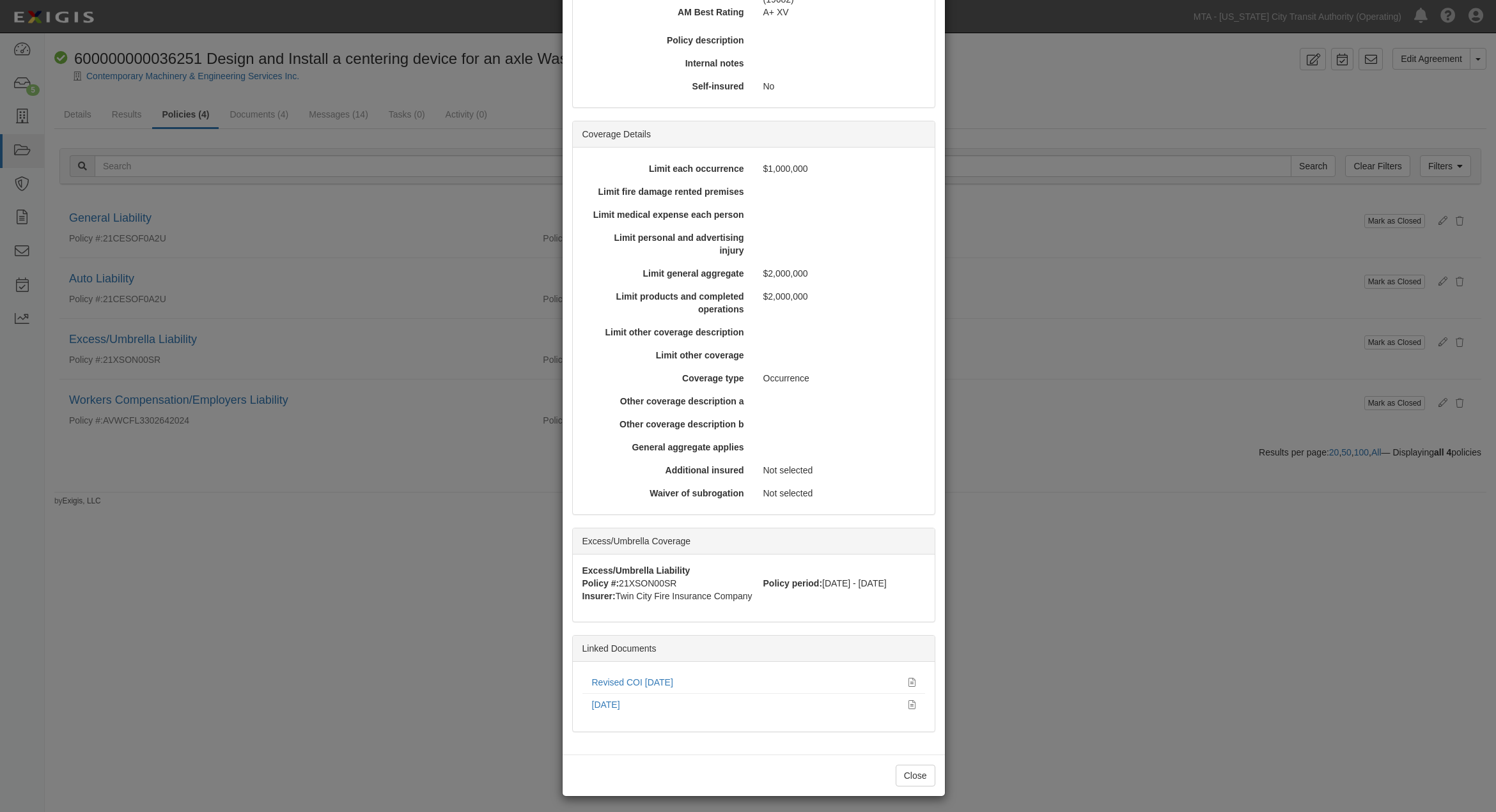
scroll to position [257, 0]
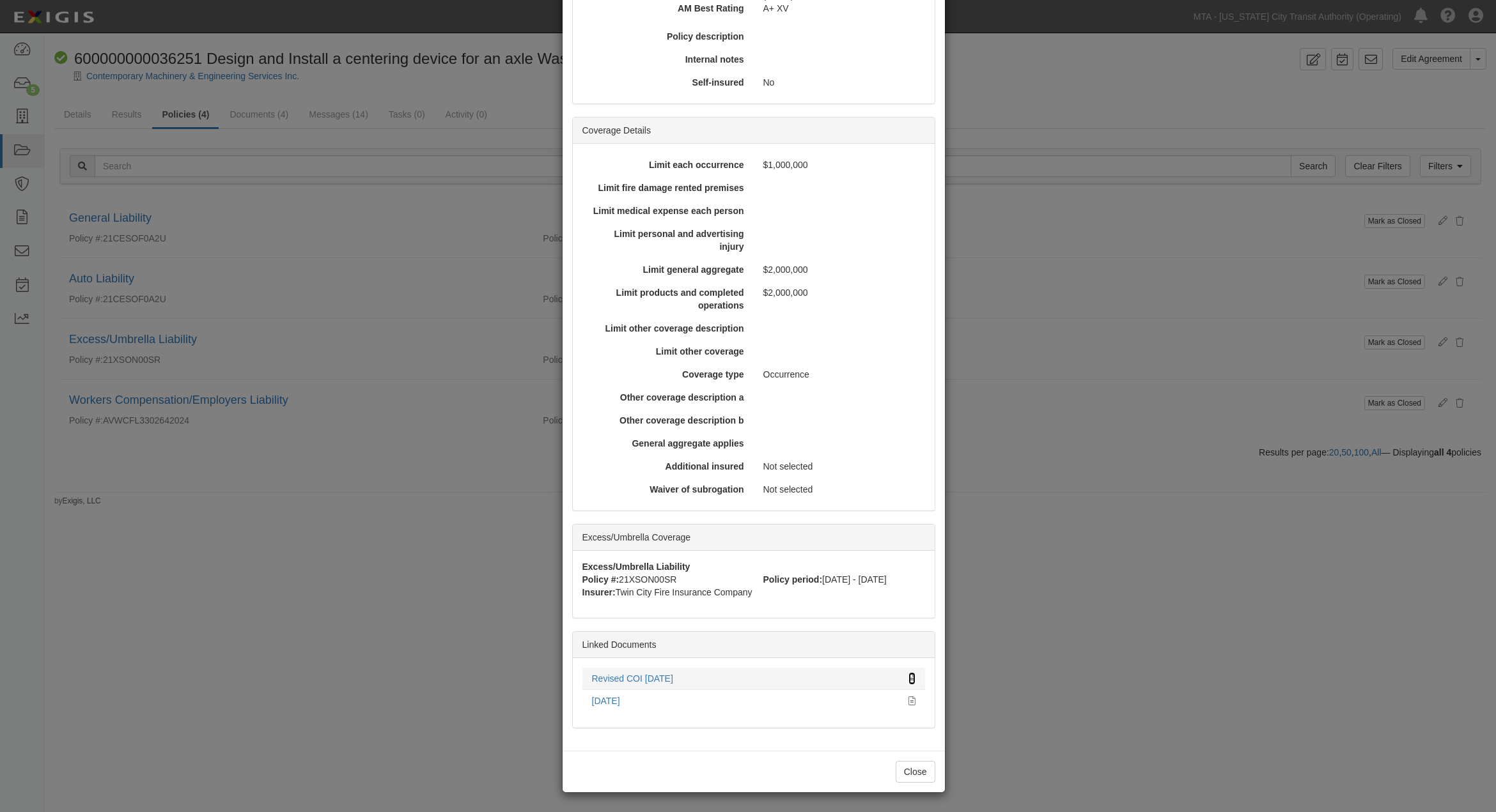
click at [908, 675] on icon at bounding box center [912, 680] width 7 height 9
drag, startPoint x: 1218, startPoint y: 675, endPoint x: 1209, endPoint y: 671, distance: 9.8
click at [1221, 674] on div "× View Policy Mark as Closed Edit Policy Toggle Dropdown Delete Policy Policy S…" at bounding box center [748, 406] width 1496 height 812
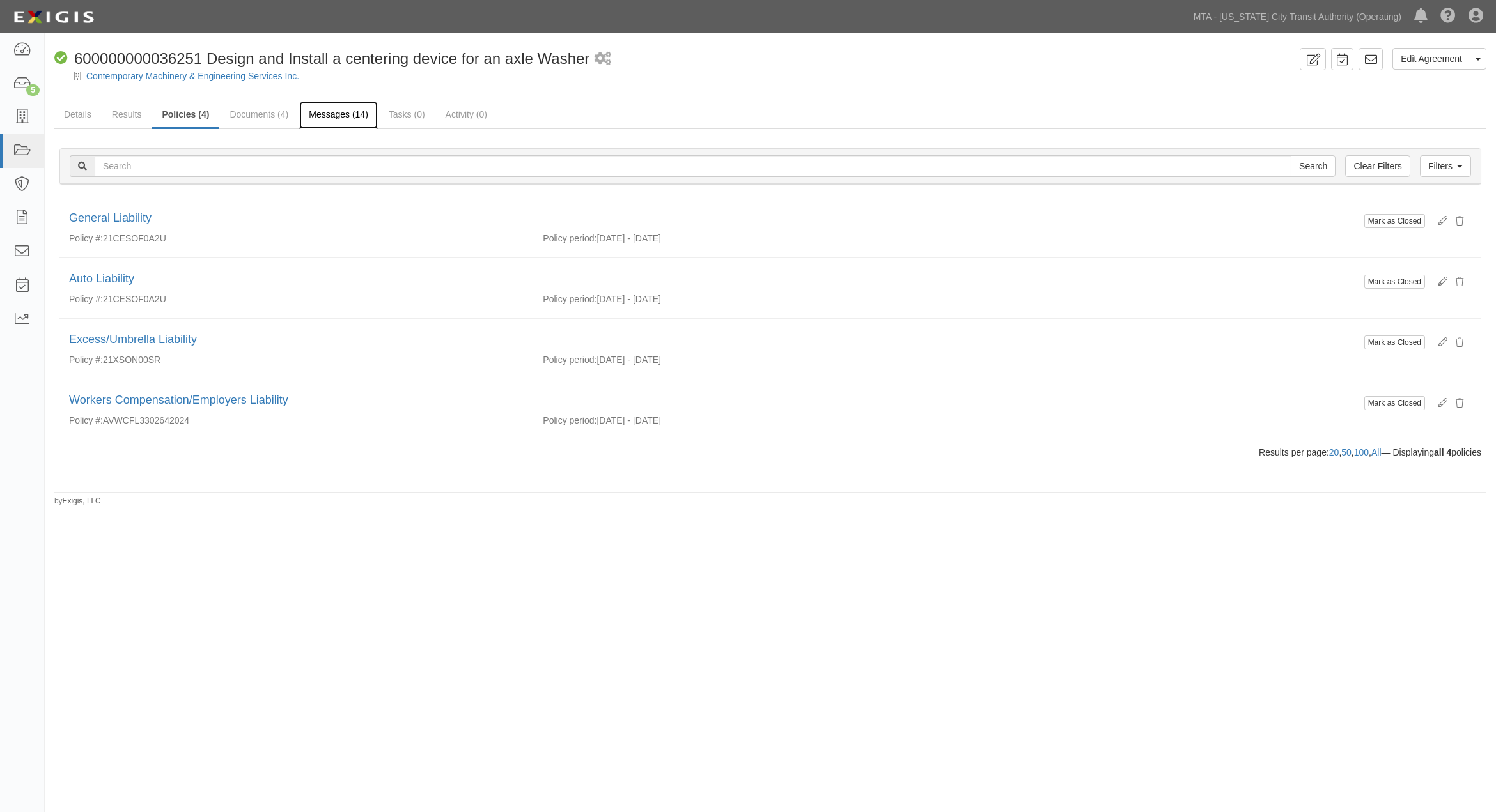
click at [320, 115] on link "Messages (14)" at bounding box center [338, 115] width 78 height 27
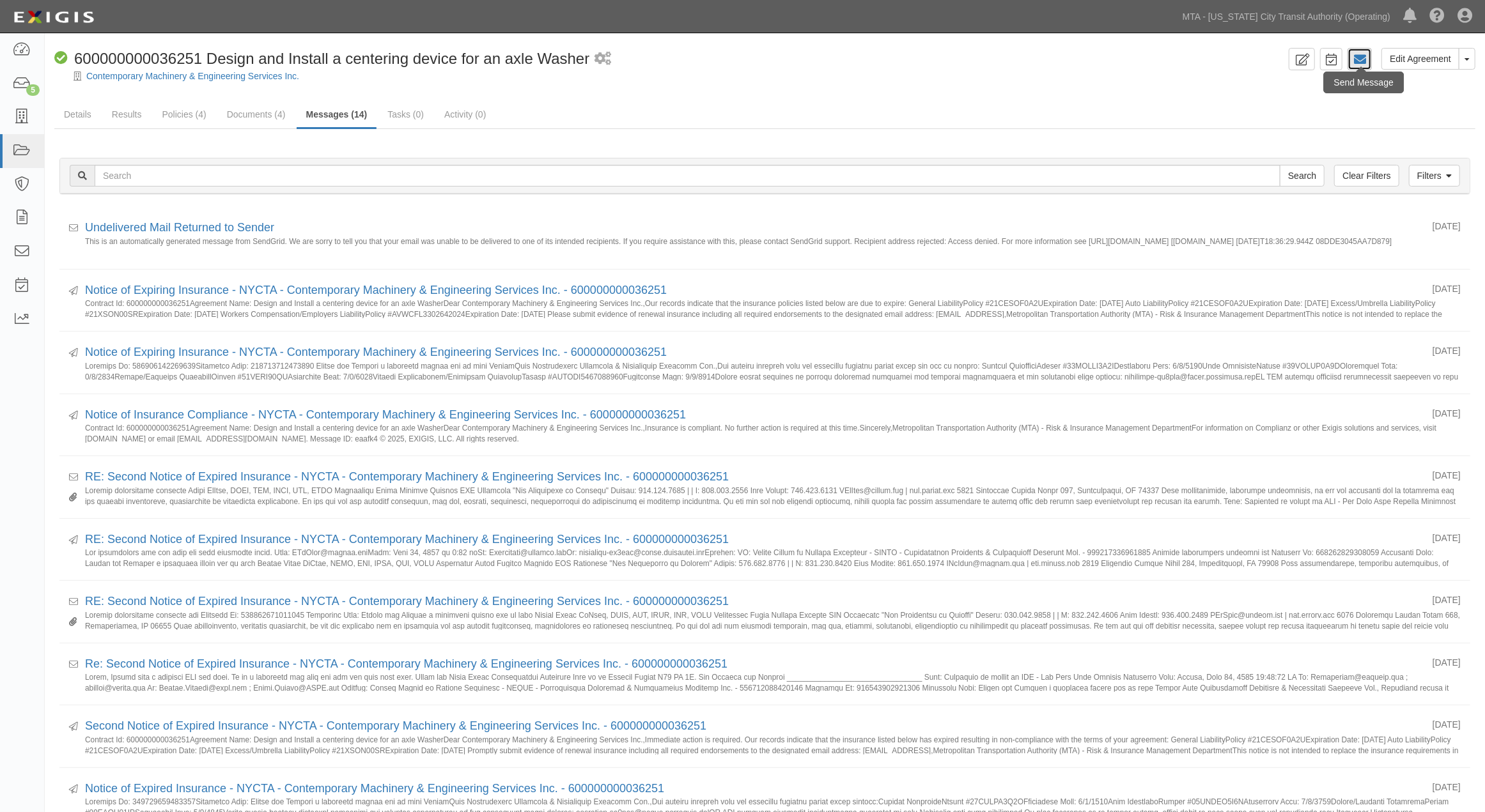
click at [1358, 60] on icon at bounding box center [1359, 59] width 12 height 12
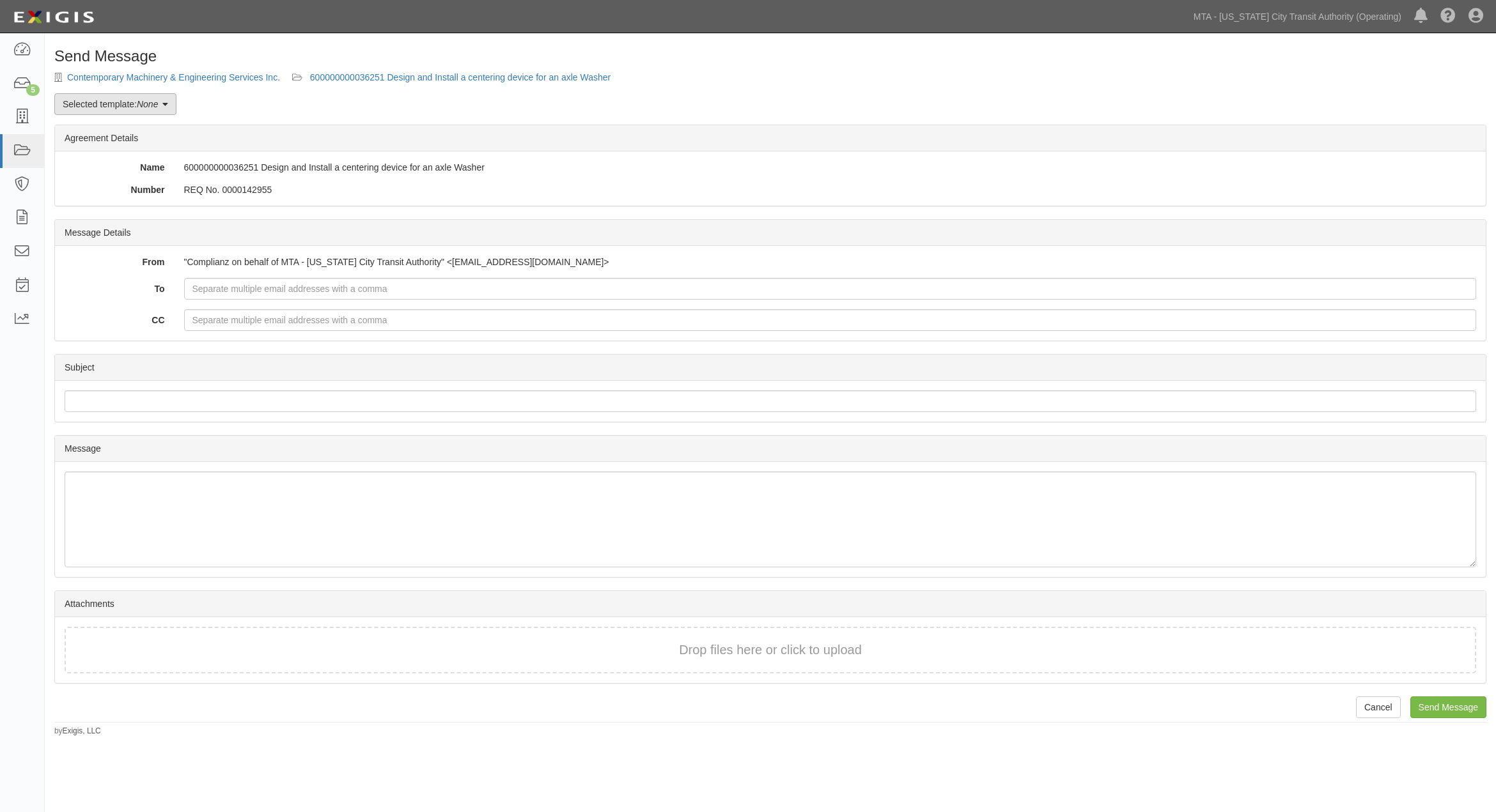
click at [152, 106] on em "None" at bounding box center [147, 103] width 21 height 10
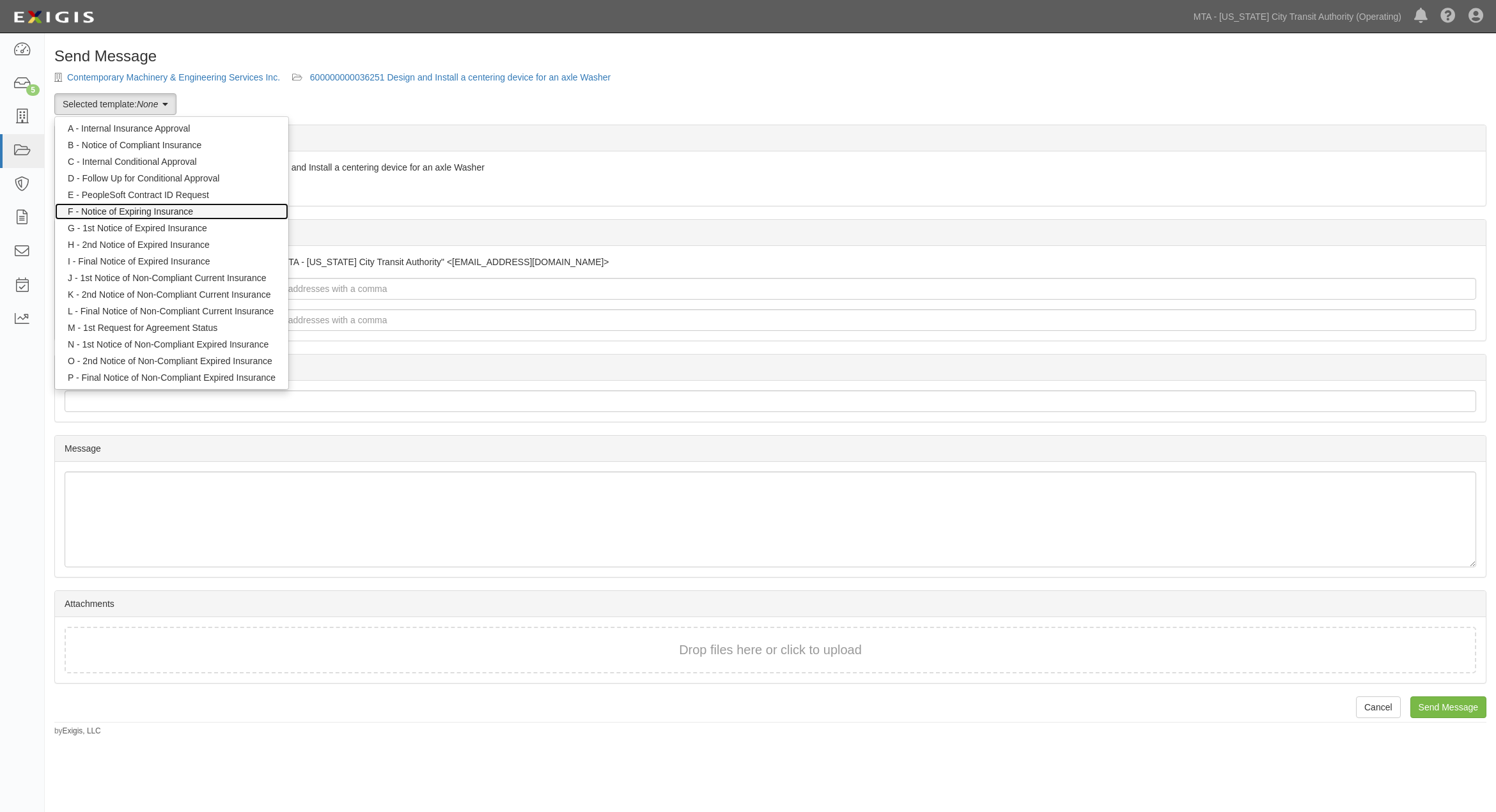
click at [119, 212] on link "F - Notice of Expiring Insurance" at bounding box center [172, 211] width 233 height 16
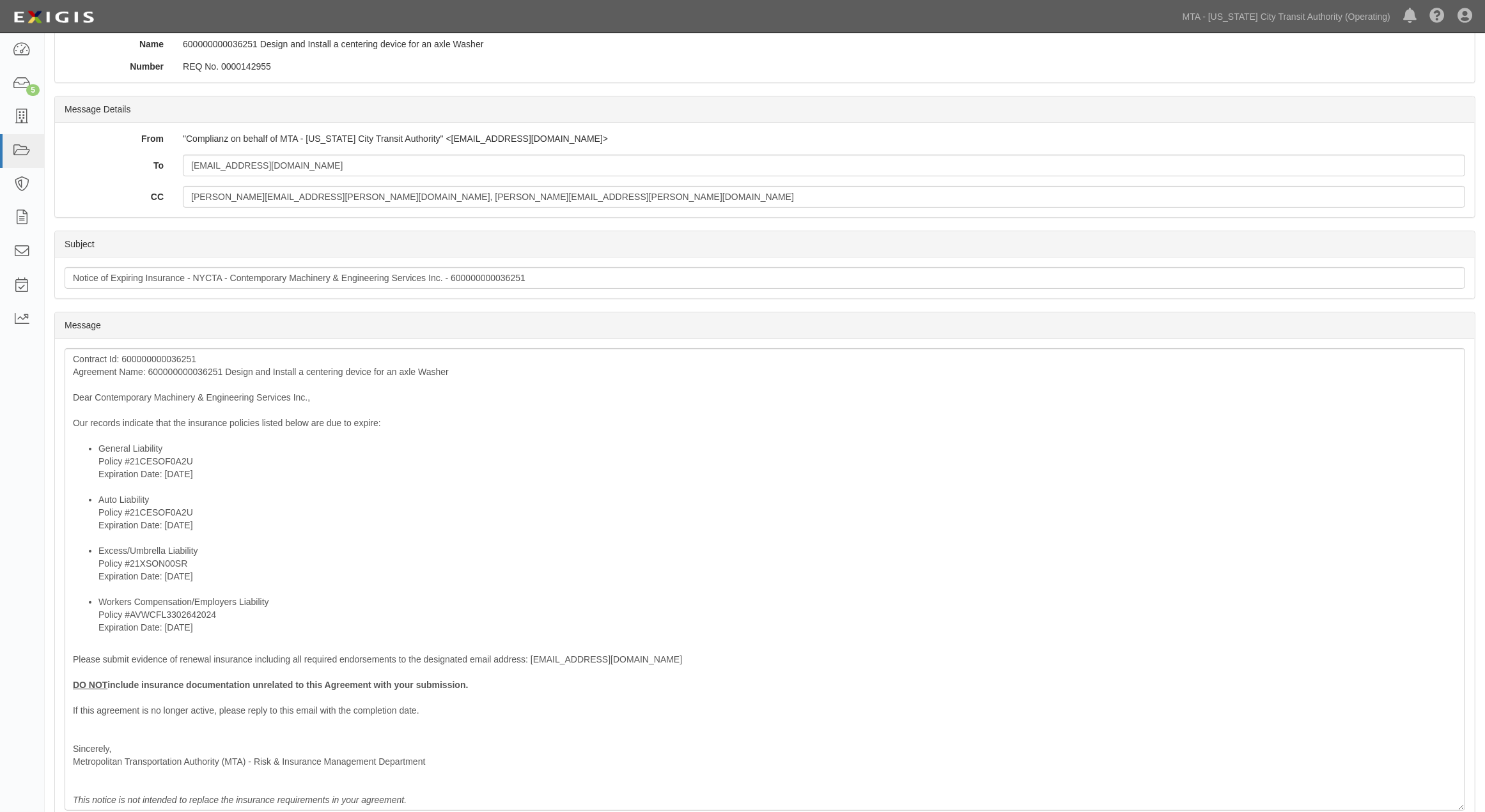
scroll to position [291, 0]
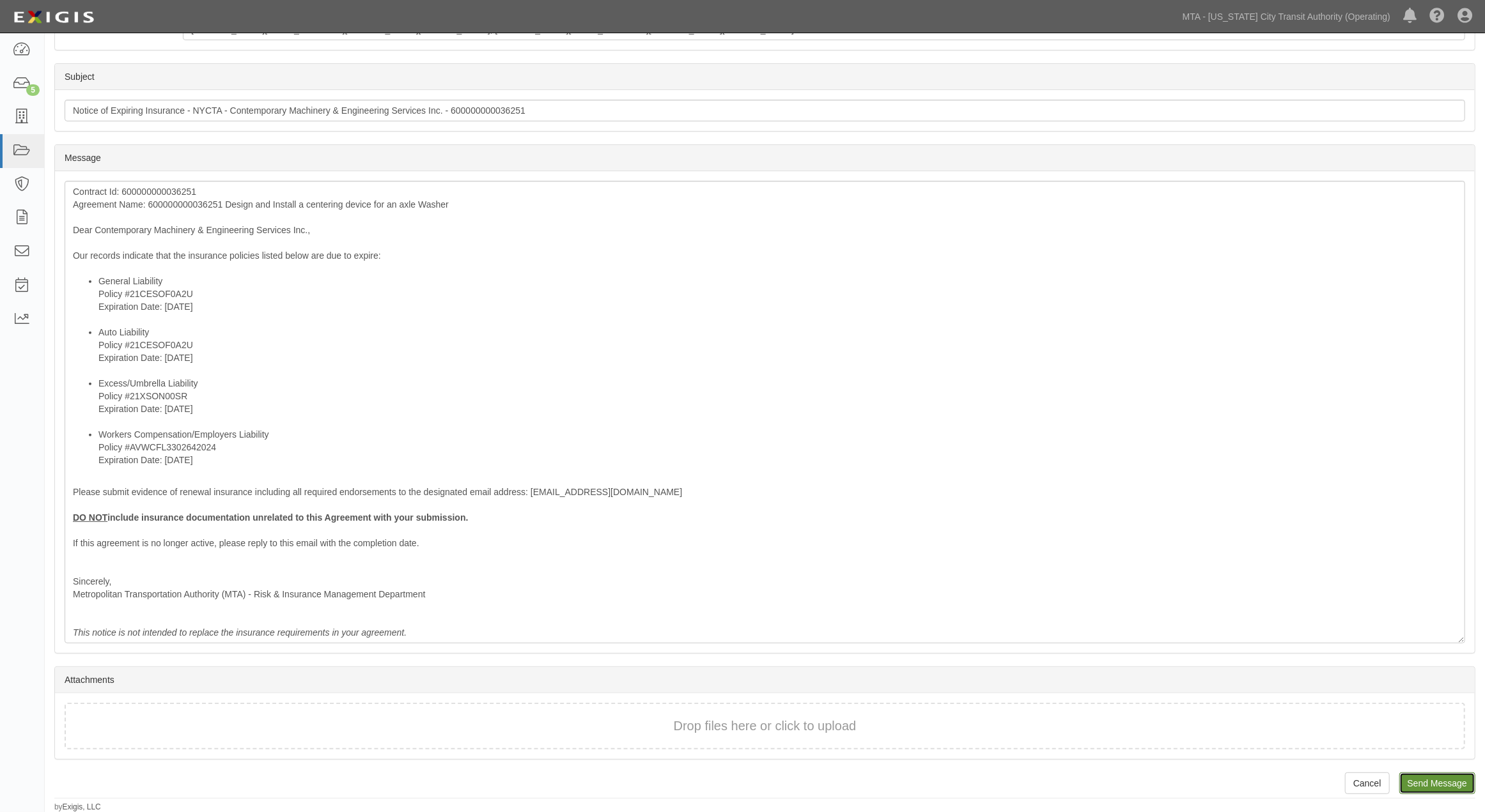
click at [1429, 789] on input "Send Message" at bounding box center [1438, 783] width 76 height 22
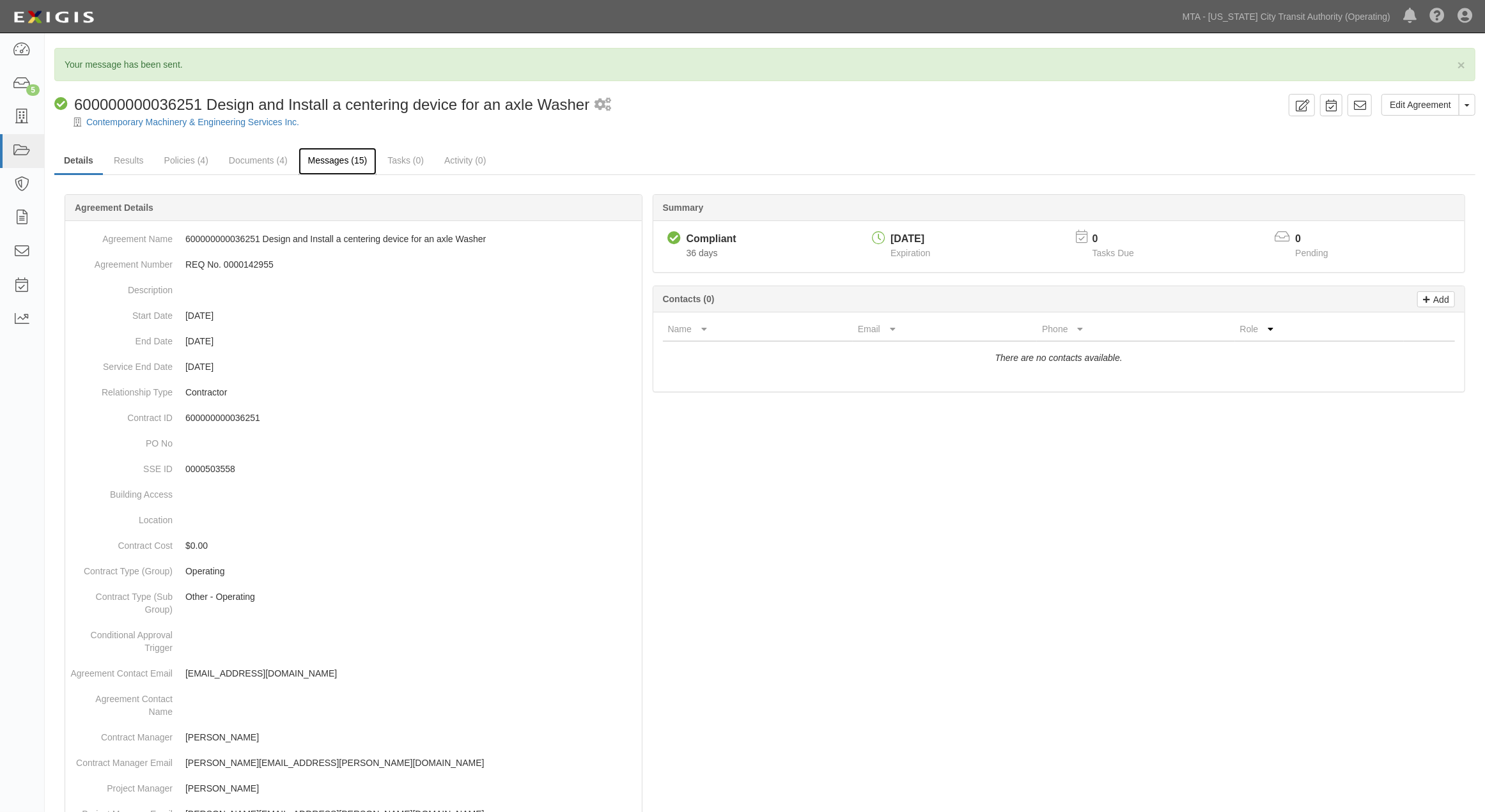
click at [333, 162] on link "Messages (15)" at bounding box center [337, 161] width 78 height 27
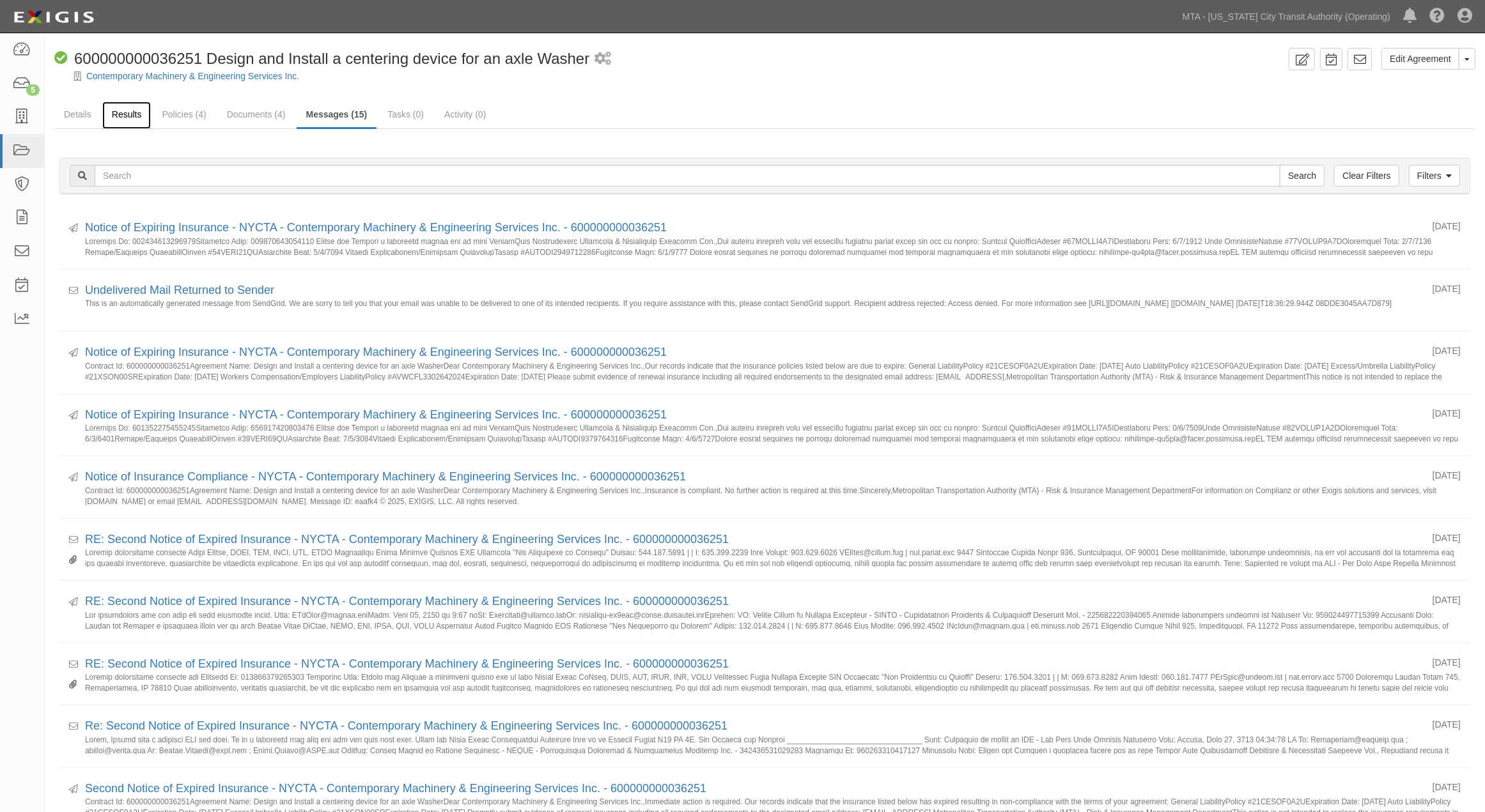
click at [106, 115] on link "Results" at bounding box center [127, 115] width 49 height 27
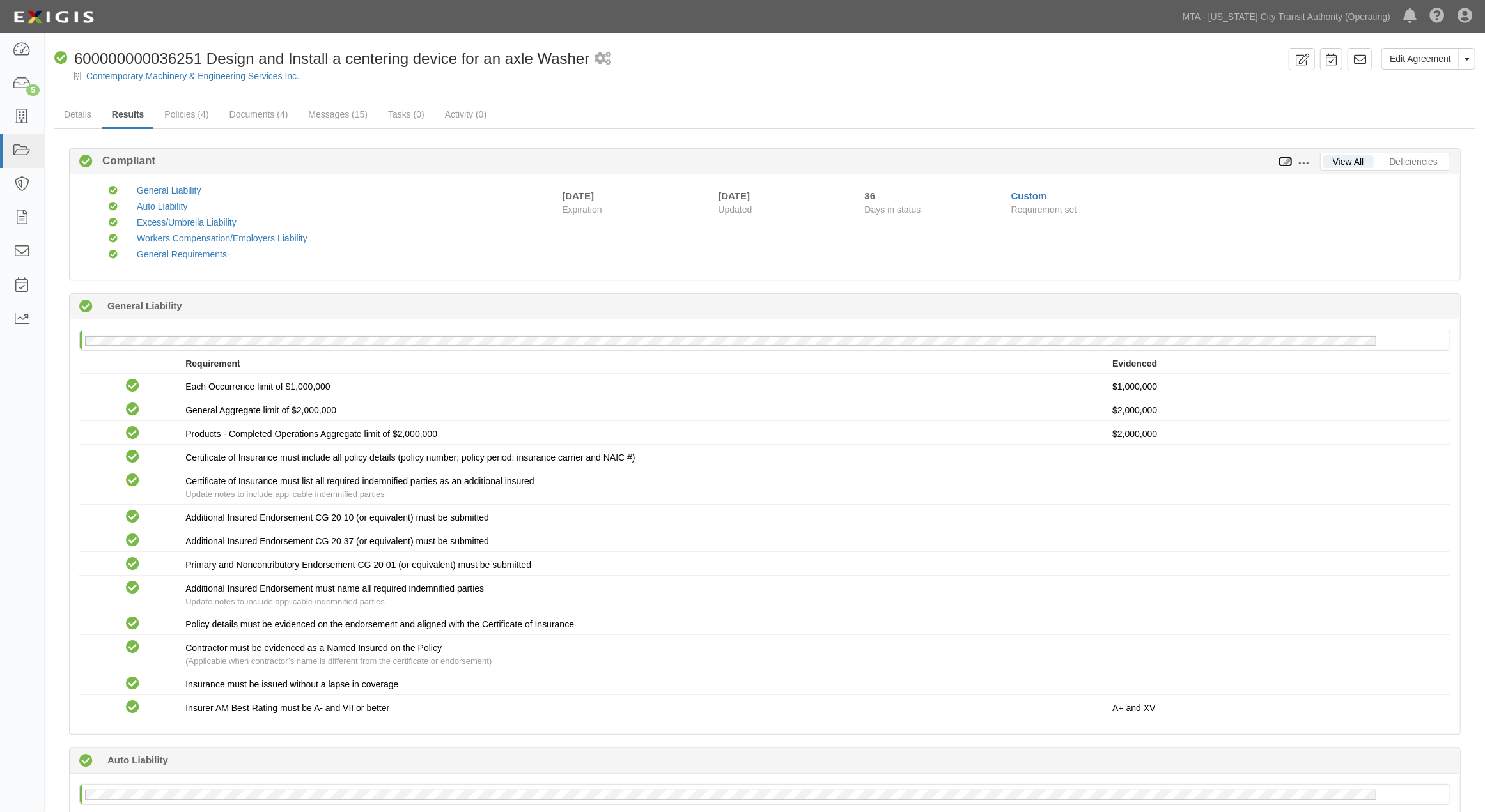
click at [1285, 158] on icon at bounding box center [1285, 162] width 14 height 9
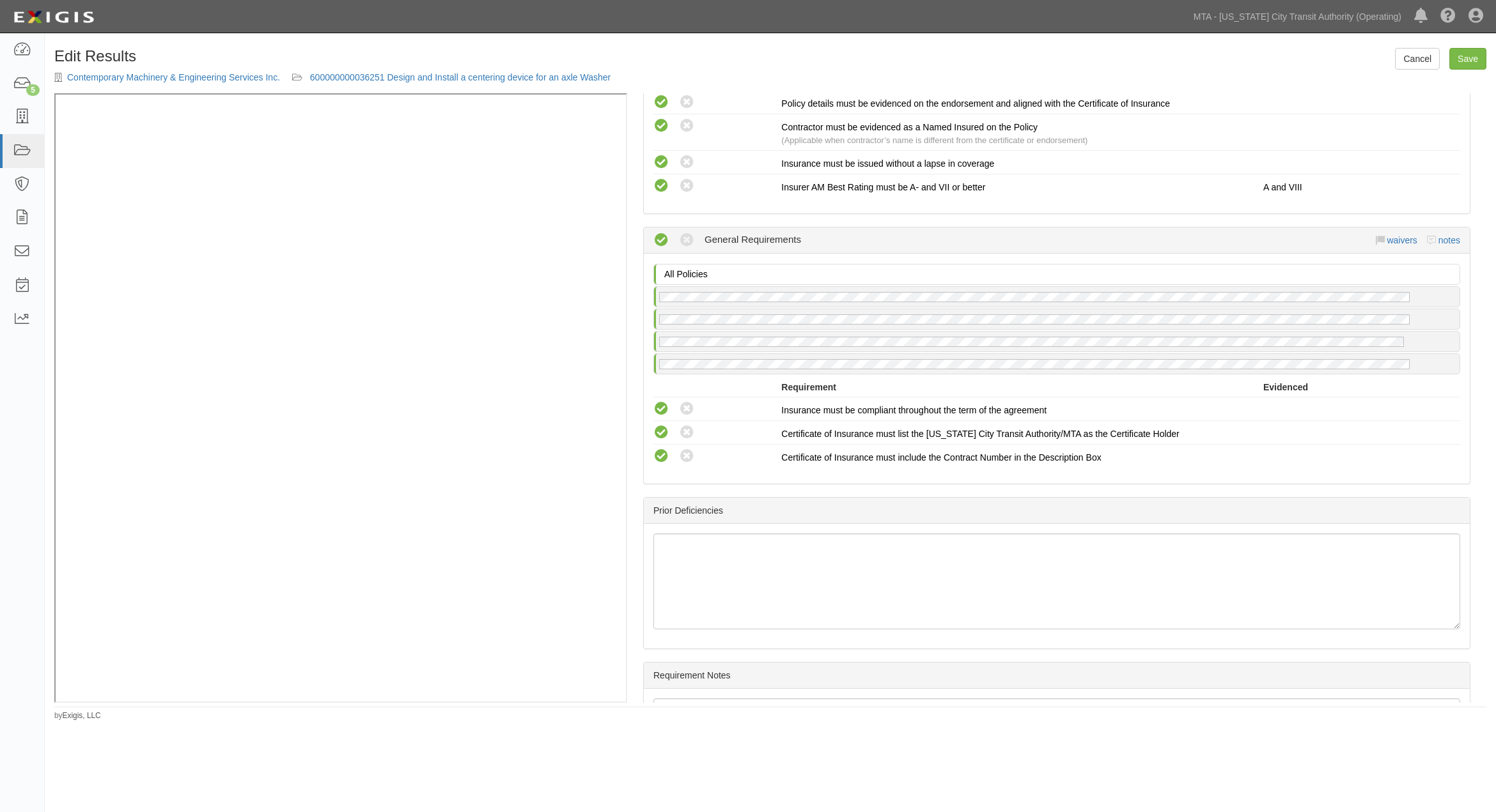
scroll to position [1337, 0]
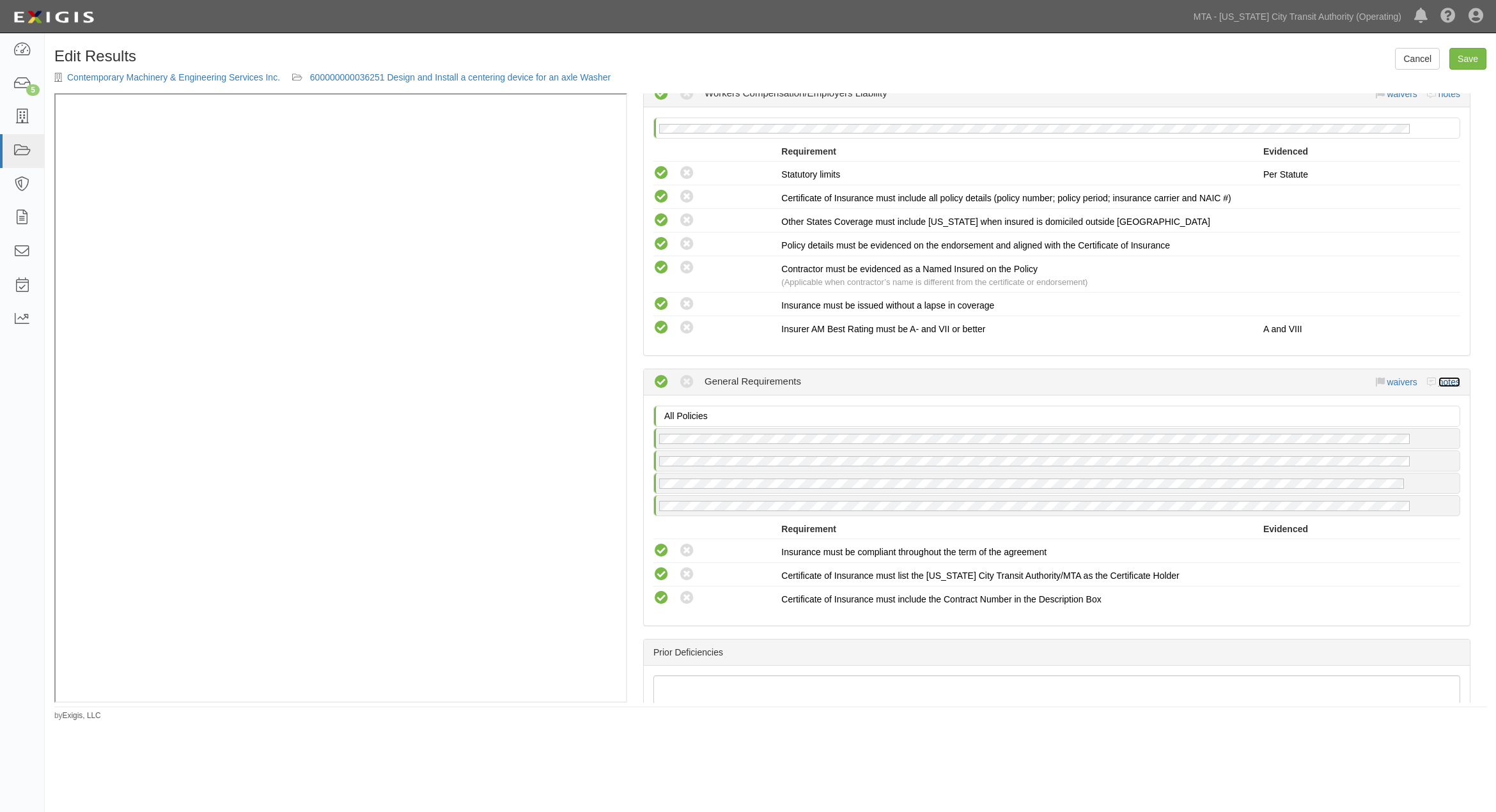
click at [1448, 387] on link "notes" at bounding box center [1449, 382] width 22 height 10
radio input "true"
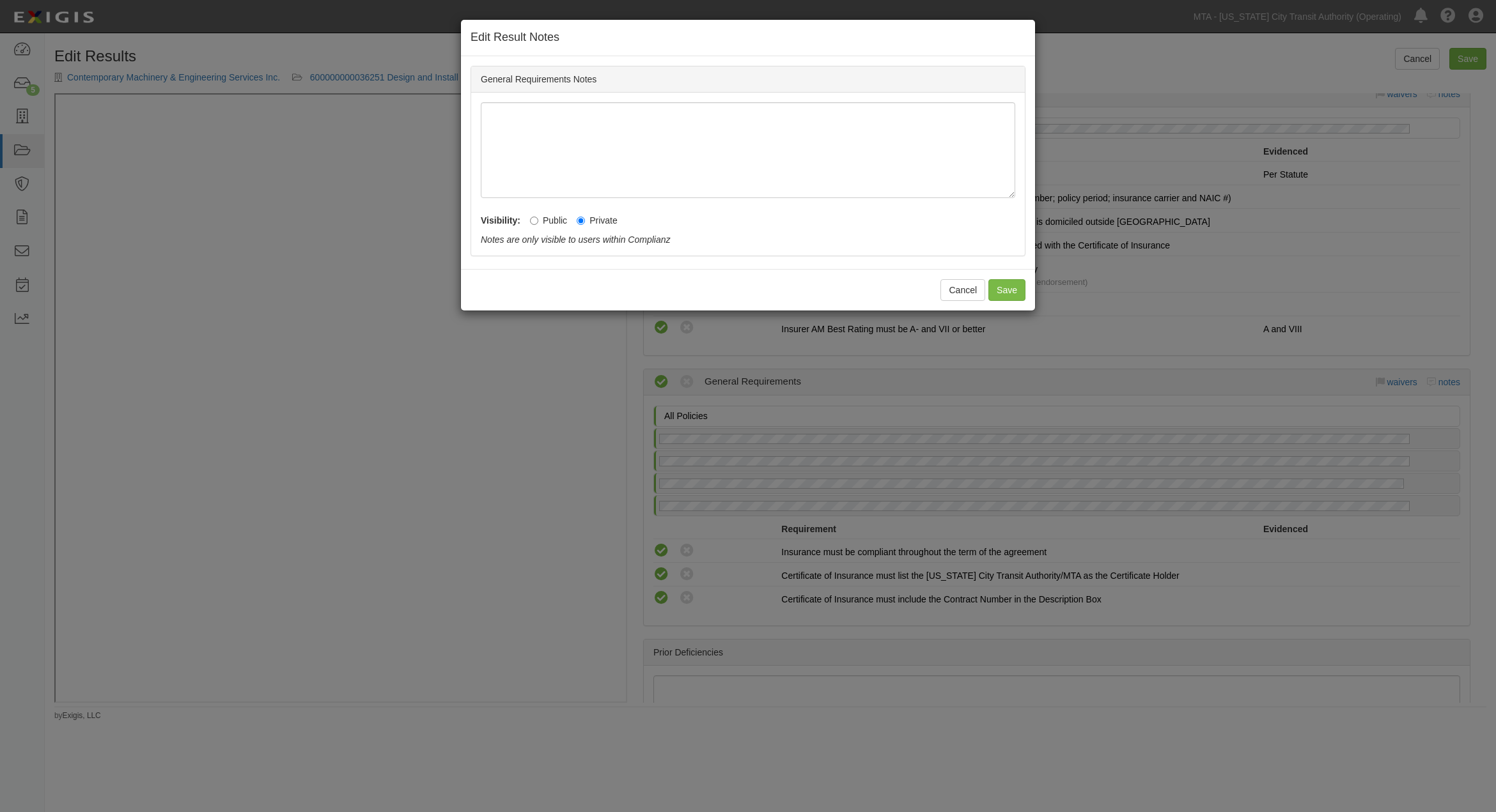
click at [552, 218] on label "Public" at bounding box center [549, 221] width 37 height 12
click at [539, 218] on input "Public" at bounding box center [534, 221] width 9 height 9
radio input "true"
click at [1006, 288] on button "Save" at bounding box center [1007, 290] width 37 height 22
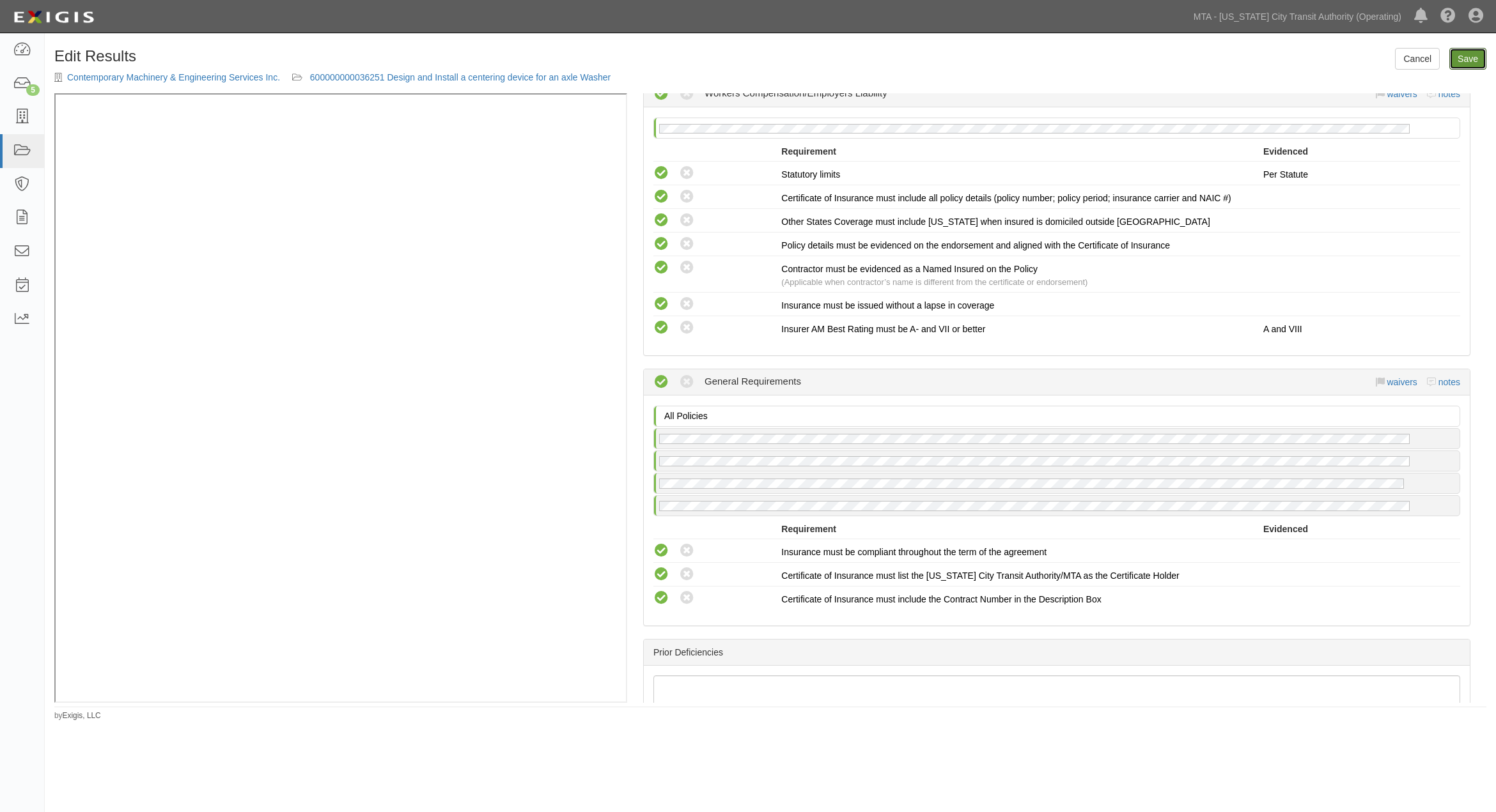
click at [1468, 63] on link "Save" at bounding box center [1468, 59] width 37 height 22
radio input "true"
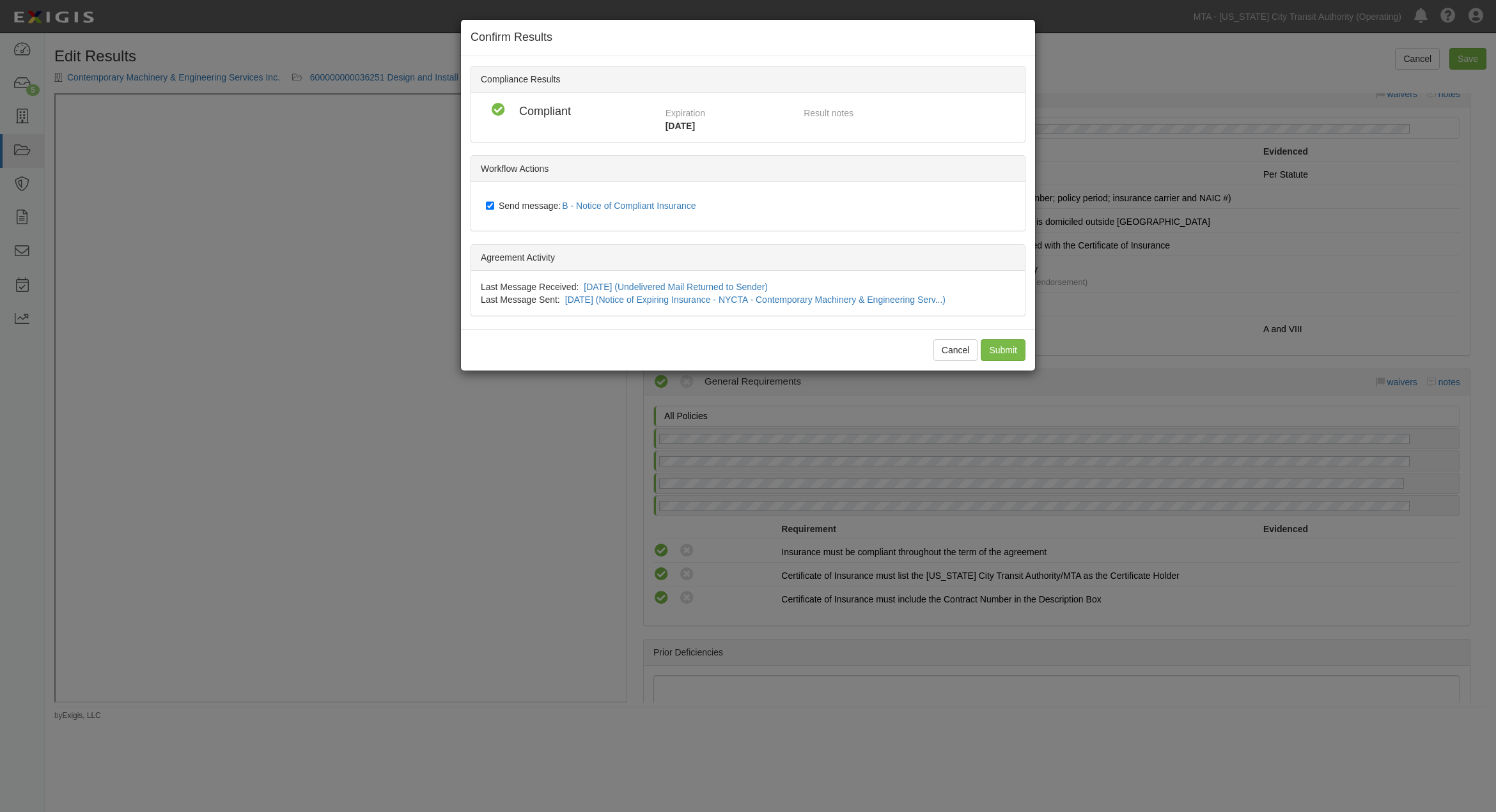
click at [521, 203] on span "Send message: B - Notice of Compliant Insurance" at bounding box center [600, 205] width 203 height 10
click at [494, 203] on input "Send message: B - Notice of Compliant Insurance" at bounding box center [490, 205] width 9 height 10
checkbox input "false"
click at [1007, 350] on input "Submit" at bounding box center [1003, 350] width 45 height 22
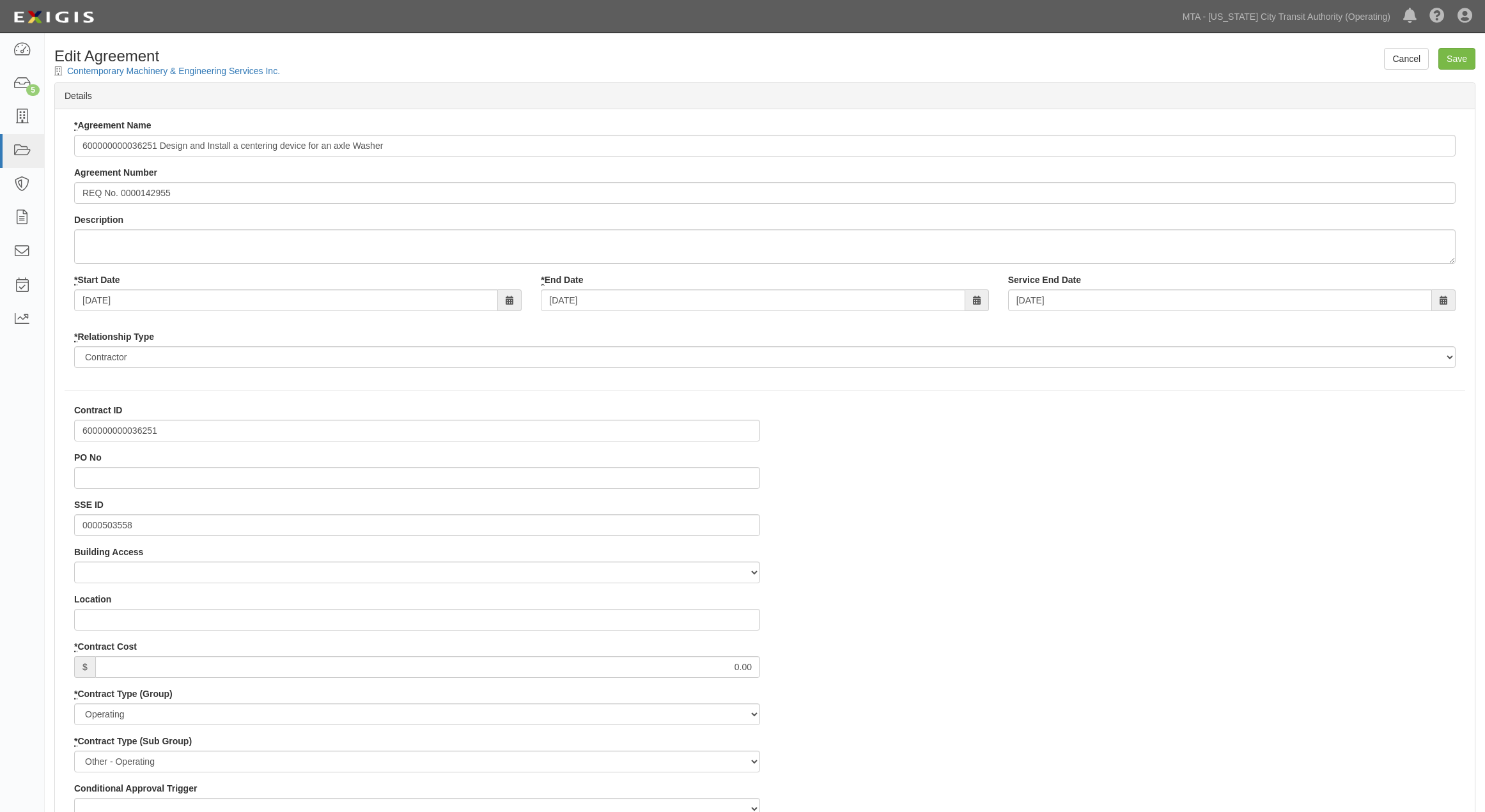
select select
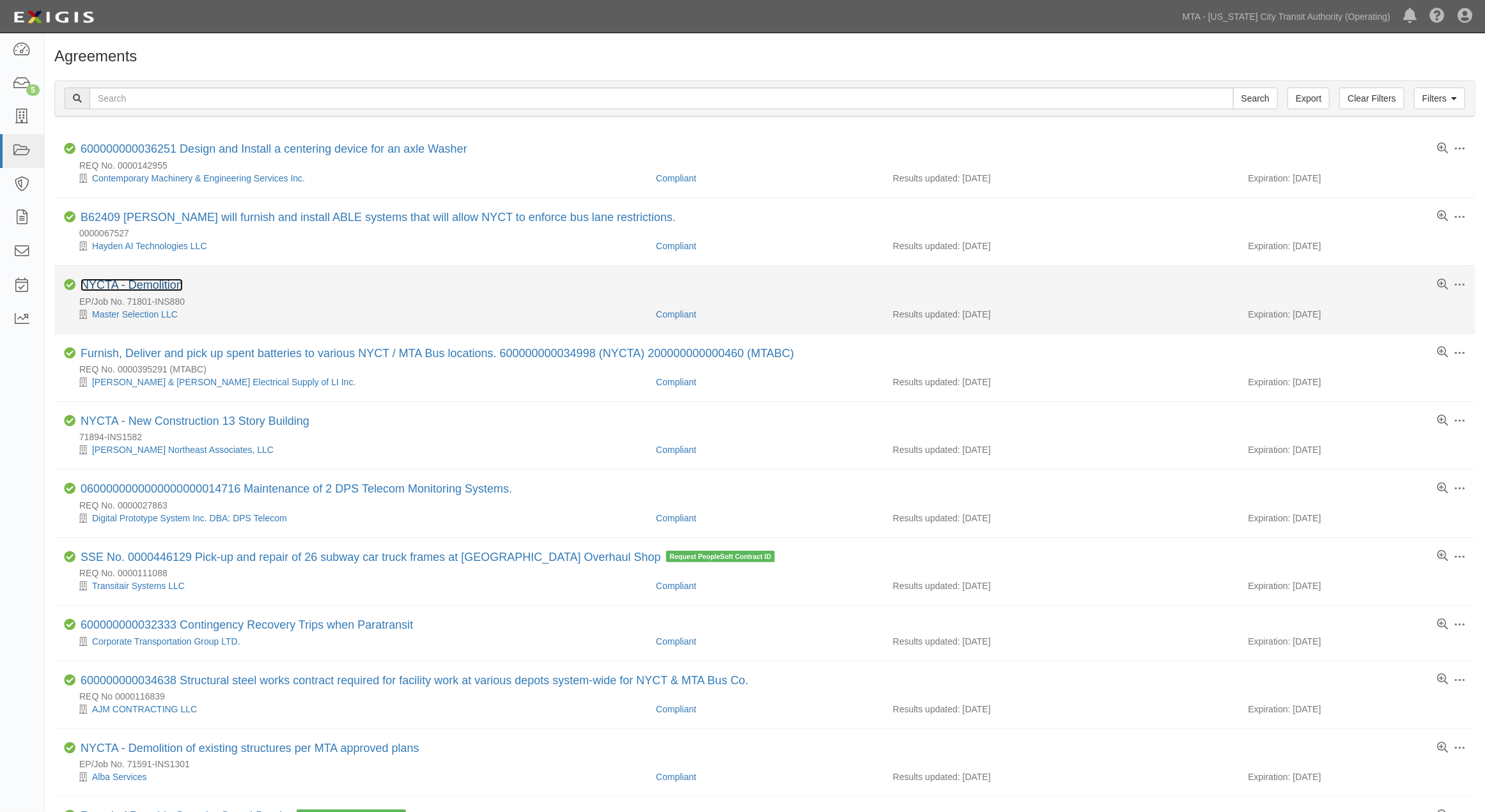
click at [168, 286] on link "NYCTA - Demolition" at bounding box center [132, 285] width 103 height 12
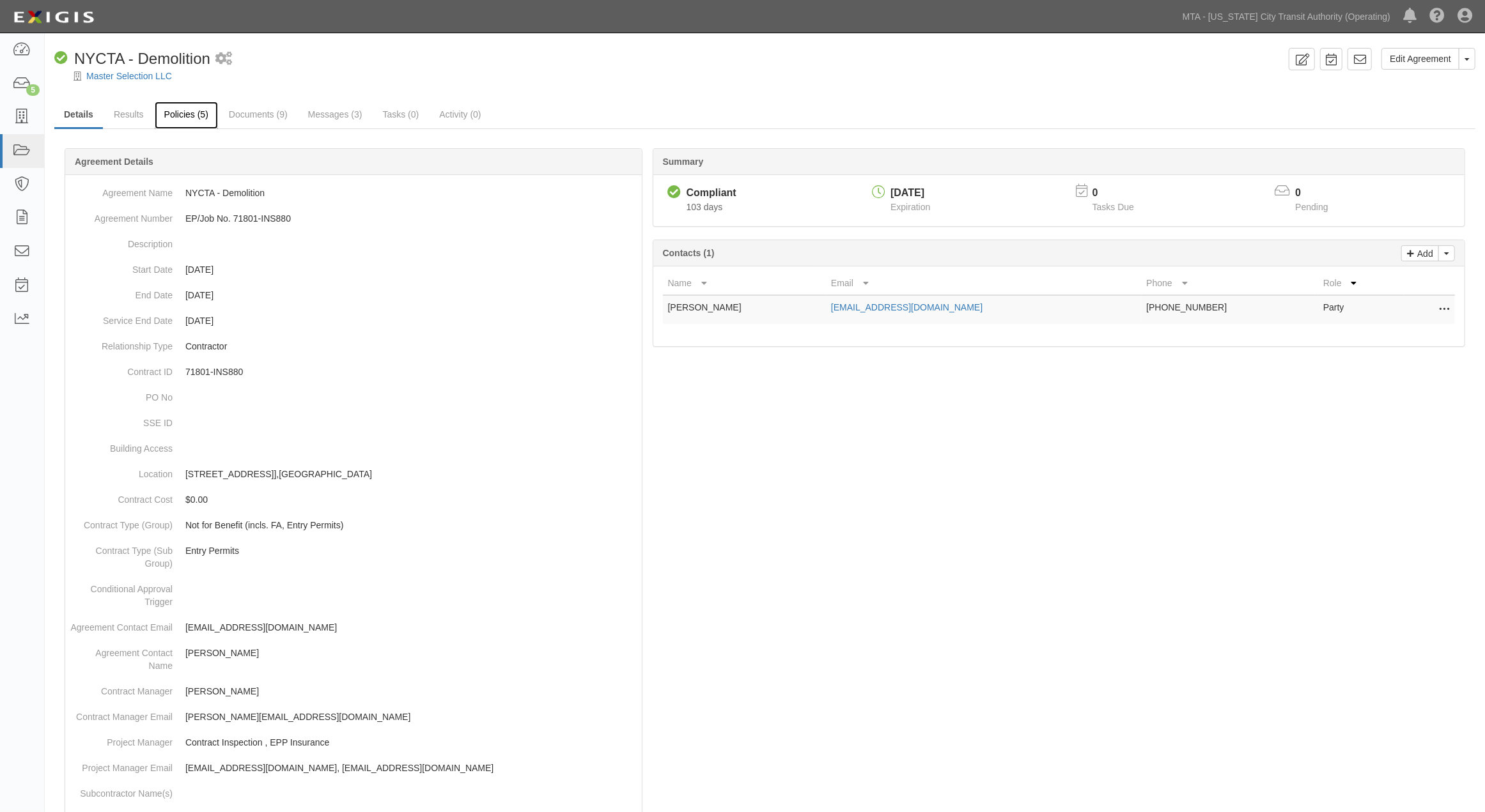
click at [174, 117] on link "Policies (5)" at bounding box center [186, 115] width 63 height 27
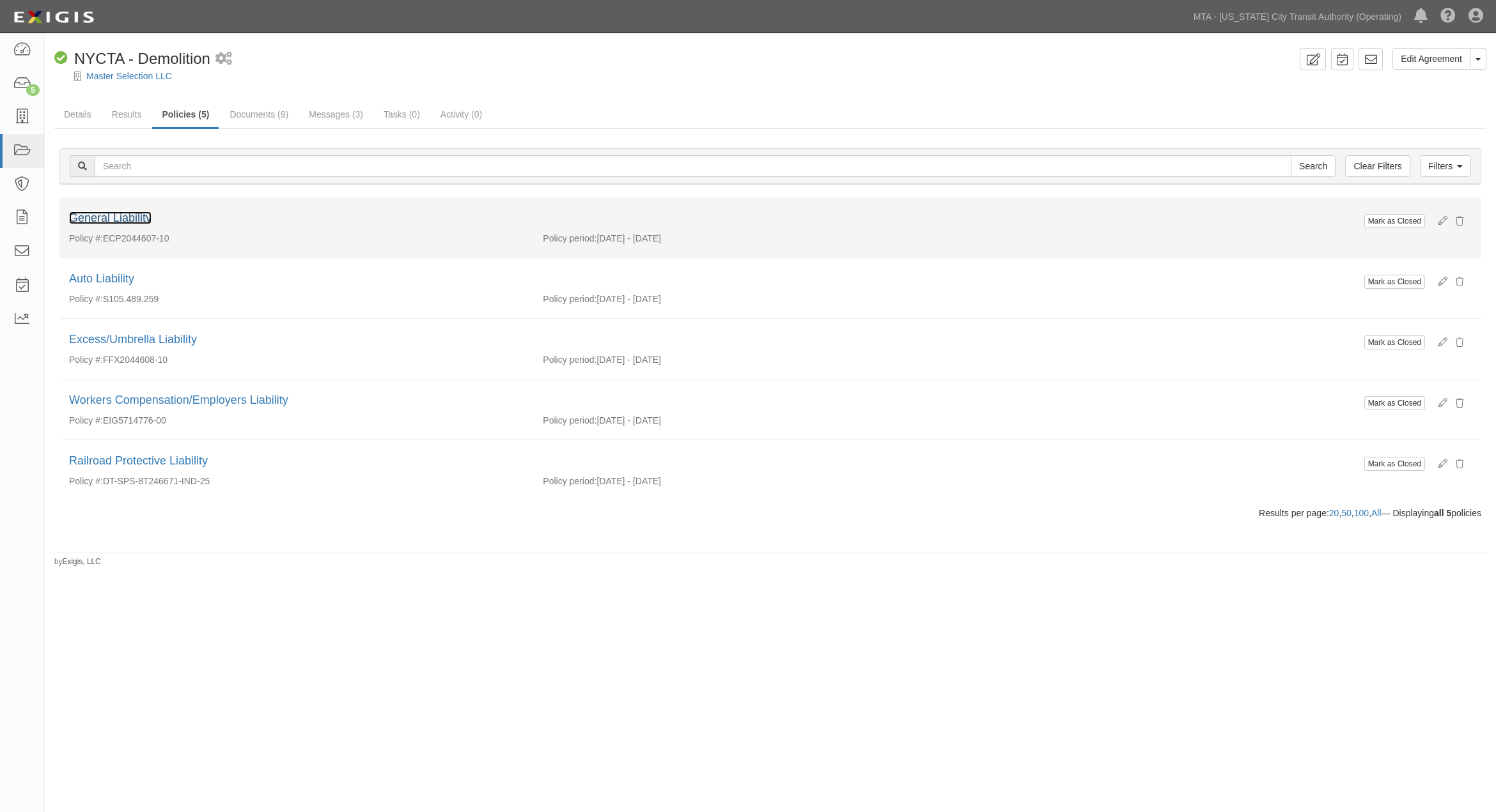
click at [127, 218] on link "General Liability" at bounding box center [110, 218] width 82 height 12
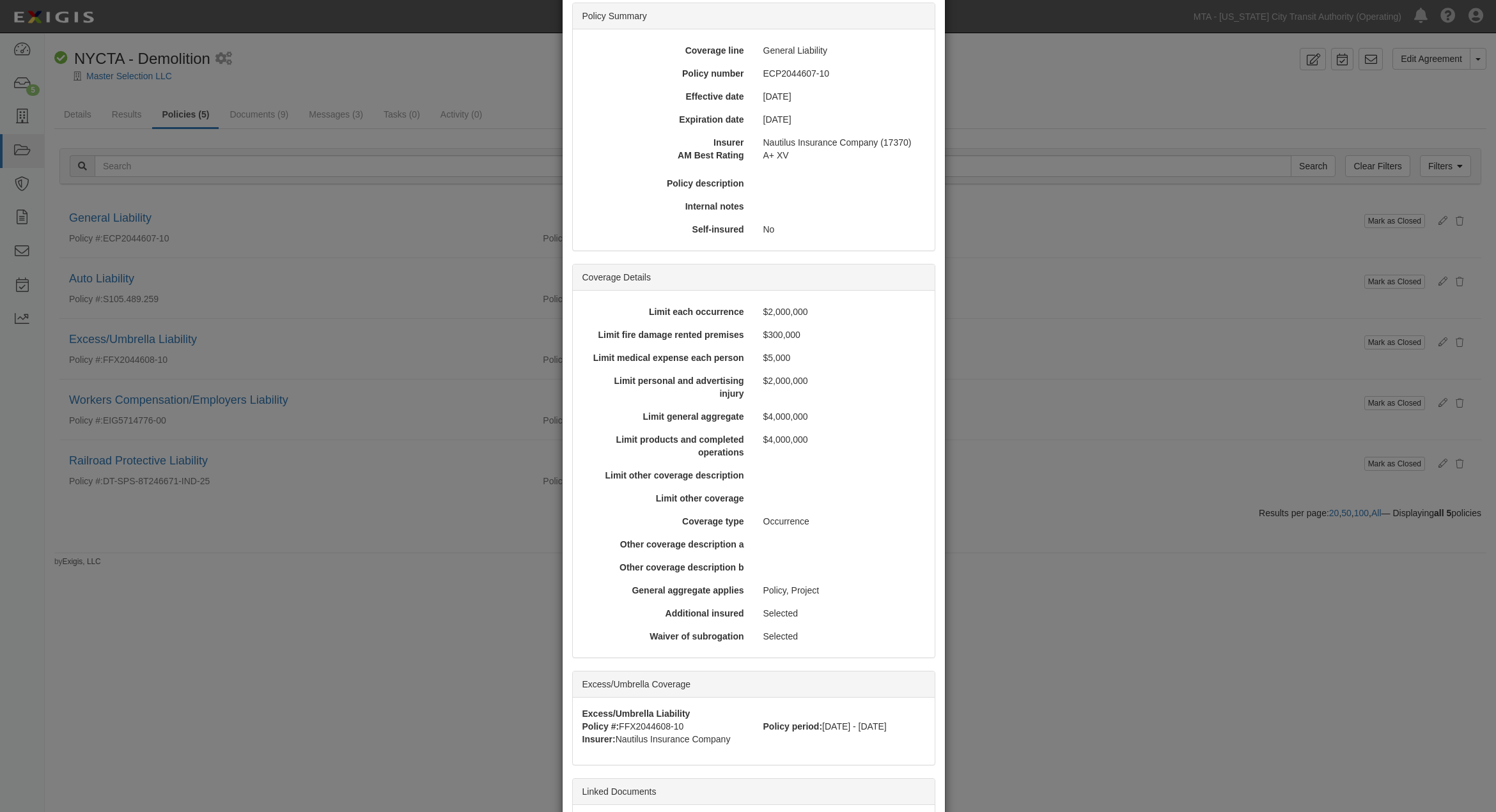
scroll to position [284, 0]
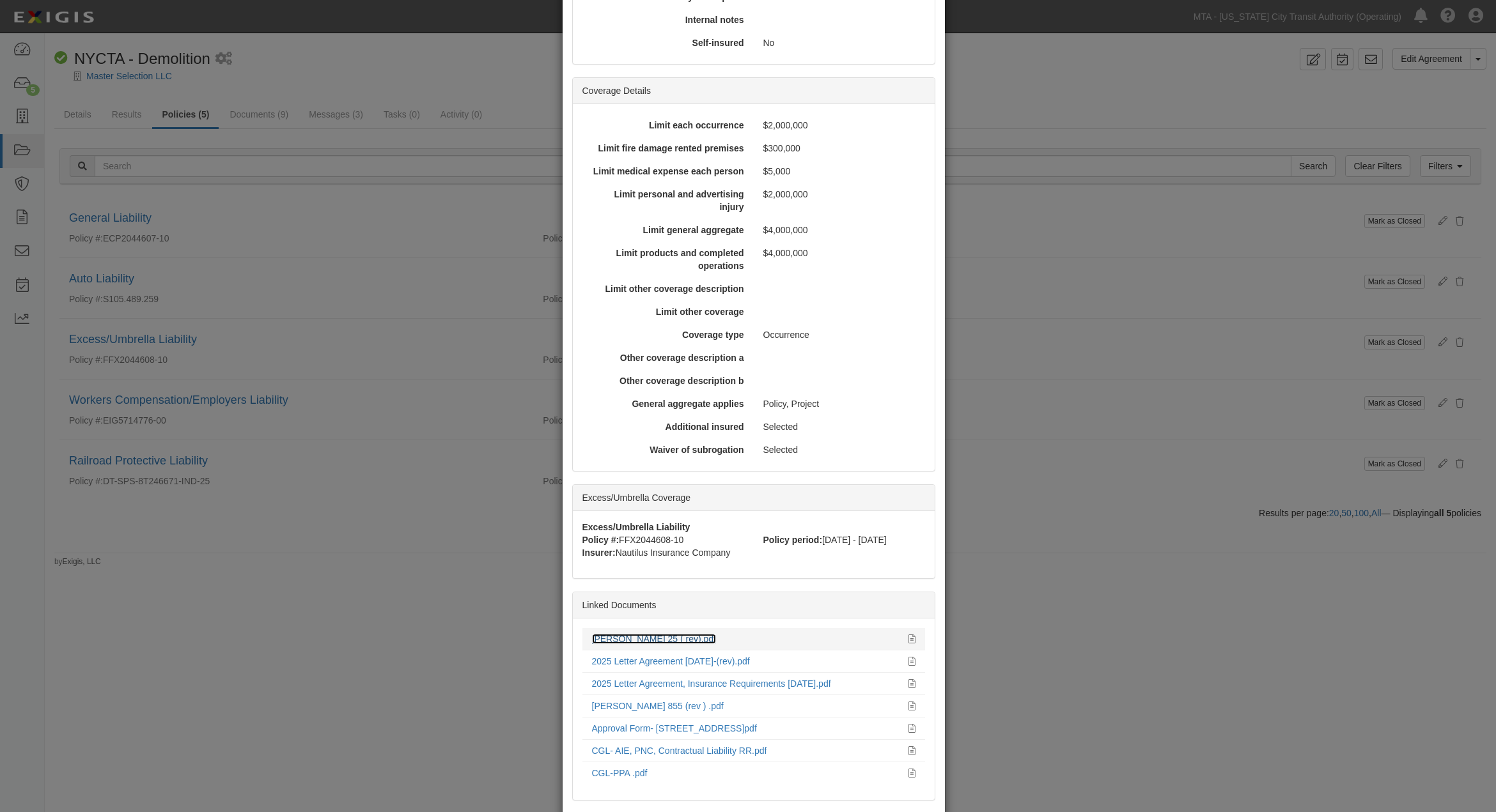
click at [657, 639] on link "ACORD 25 ( rev).pdf" at bounding box center [654, 639] width 124 height 10
click at [495, 416] on div "× View Policy Mark as Closed Edit Policy Toggle Dropdown Delete Policy Policy S…" at bounding box center [748, 406] width 1496 height 812
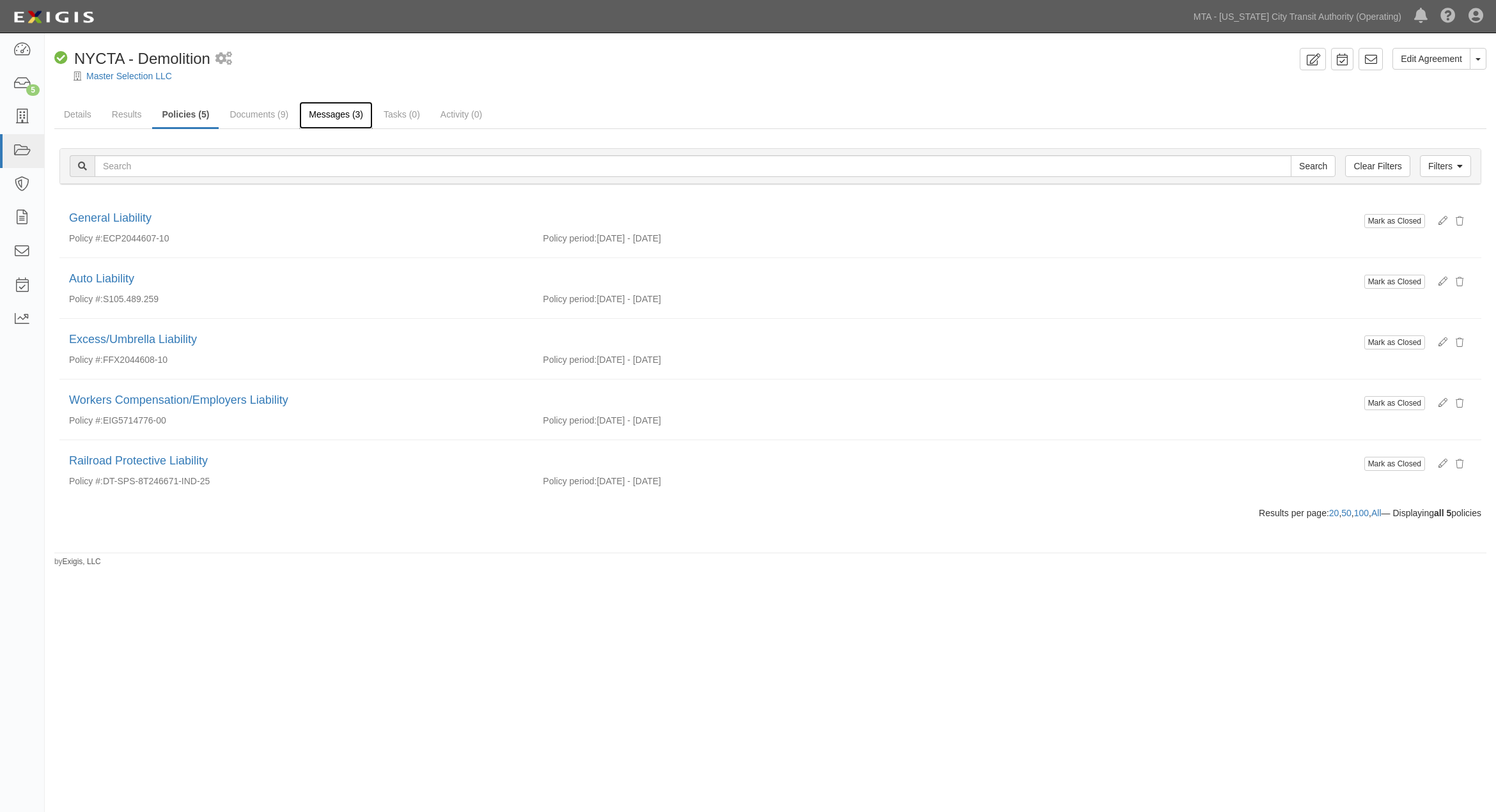
click at [330, 113] on link "Messages (3)" at bounding box center [336, 115] width 74 height 27
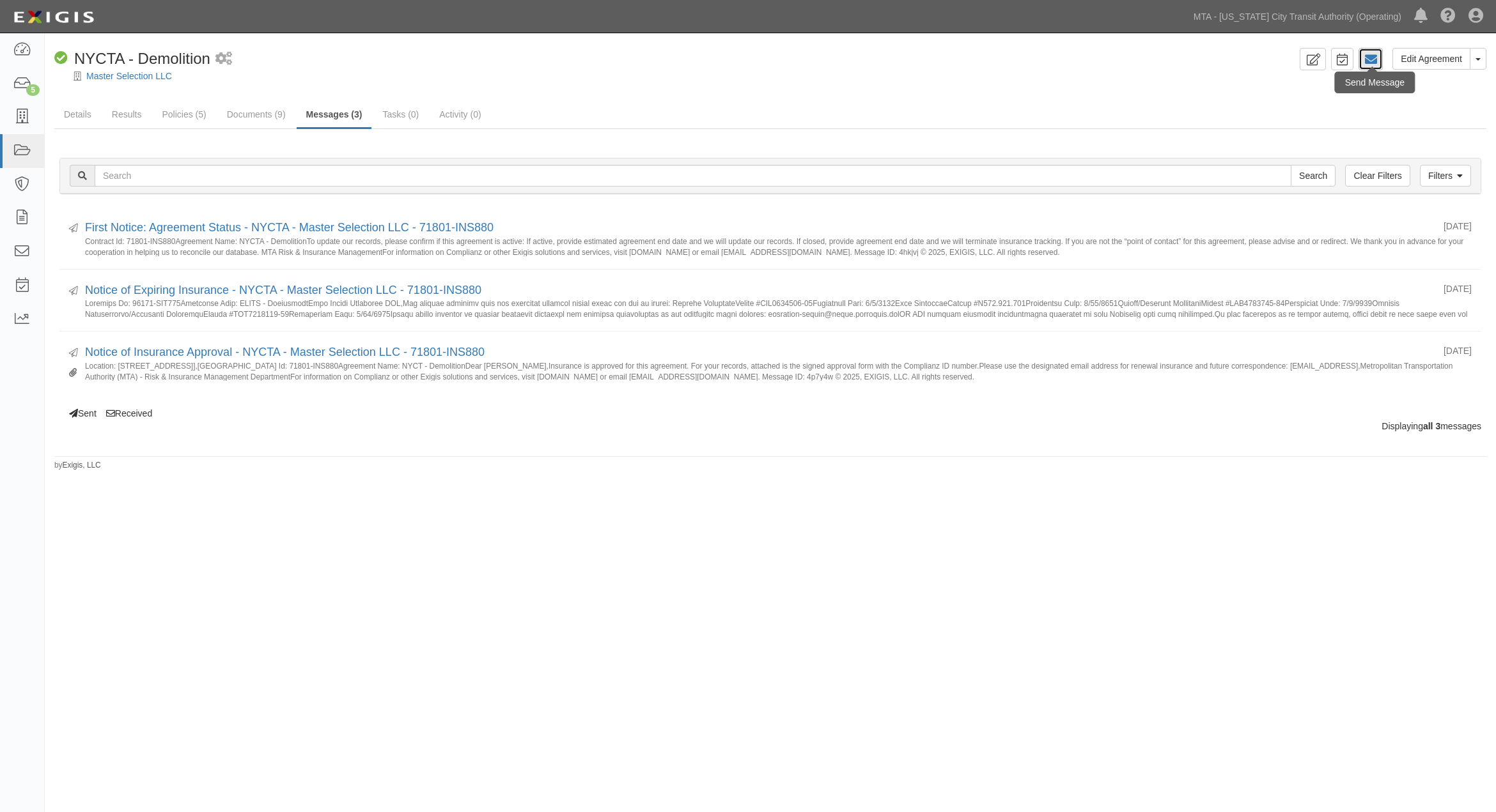
click at [1376, 61] on icon at bounding box center [1370, 59] width 12 height 12
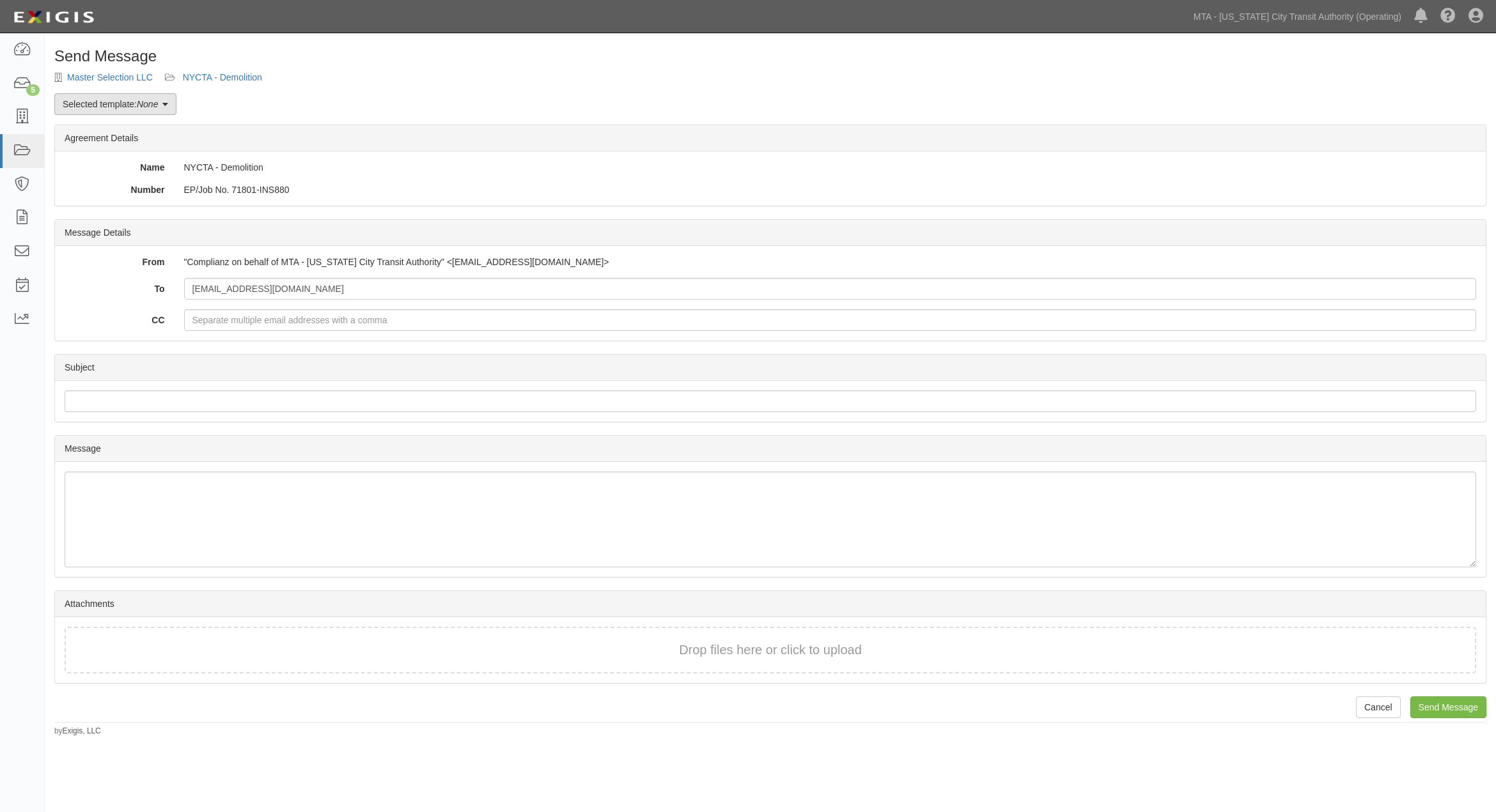
click at [116, 106] on link "Selected template: None" at bounding box center [115, 104] width 122 height 22
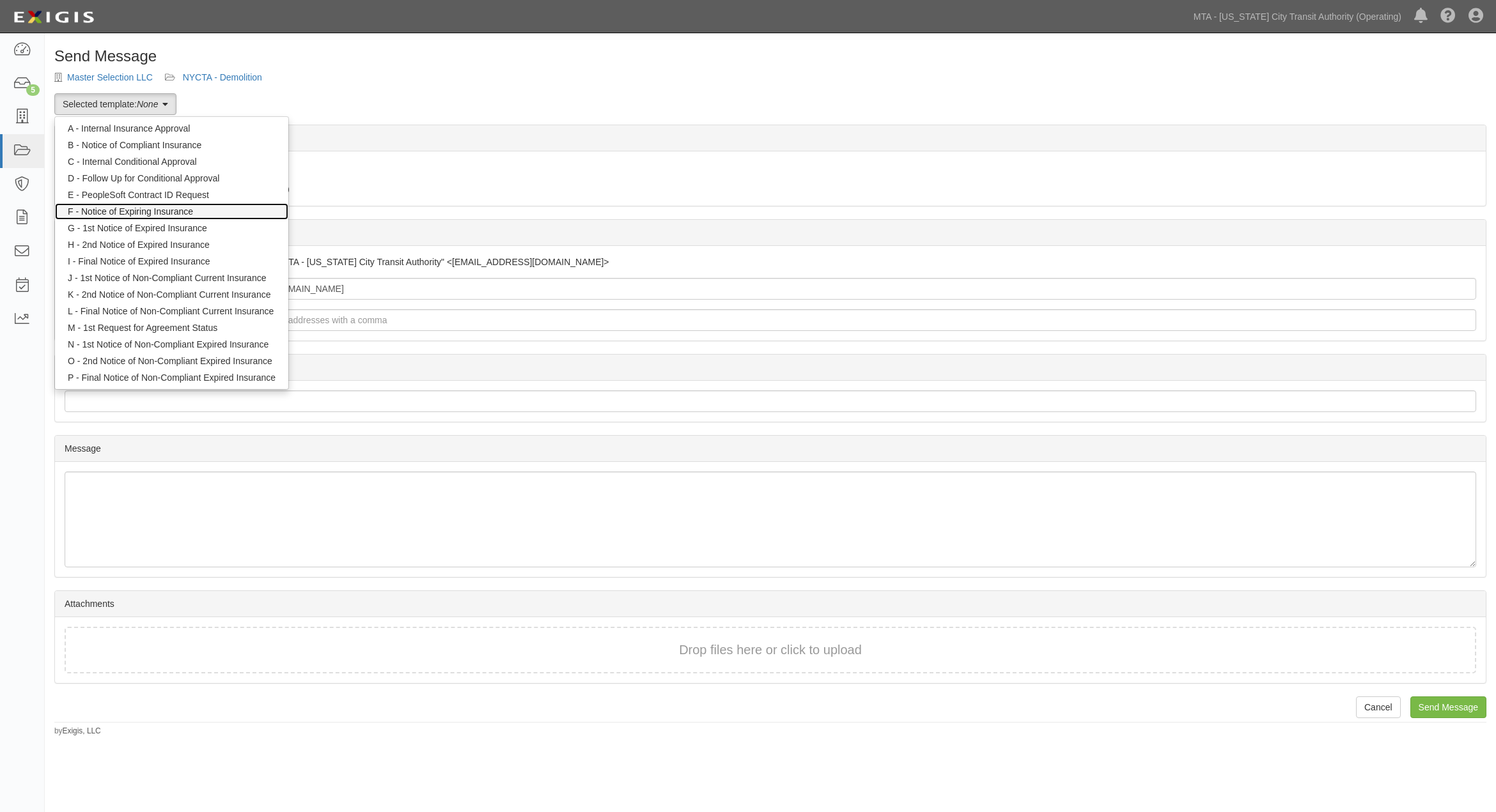
click at [127, 211] on link "F - Notice of Expiring Insurance" at bounding box center [172, 211] width 233 height 16
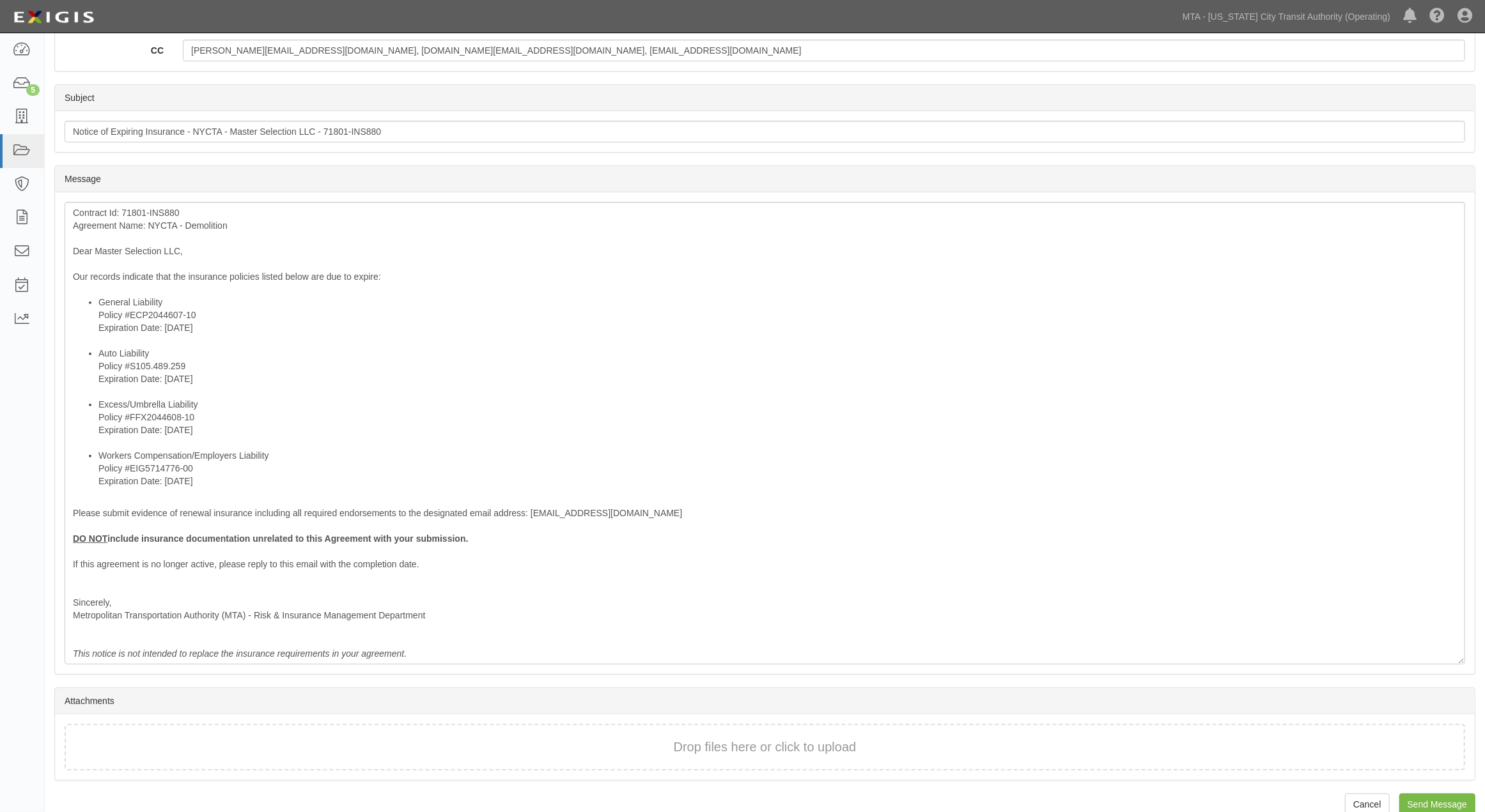
scroll to position [291, 0]
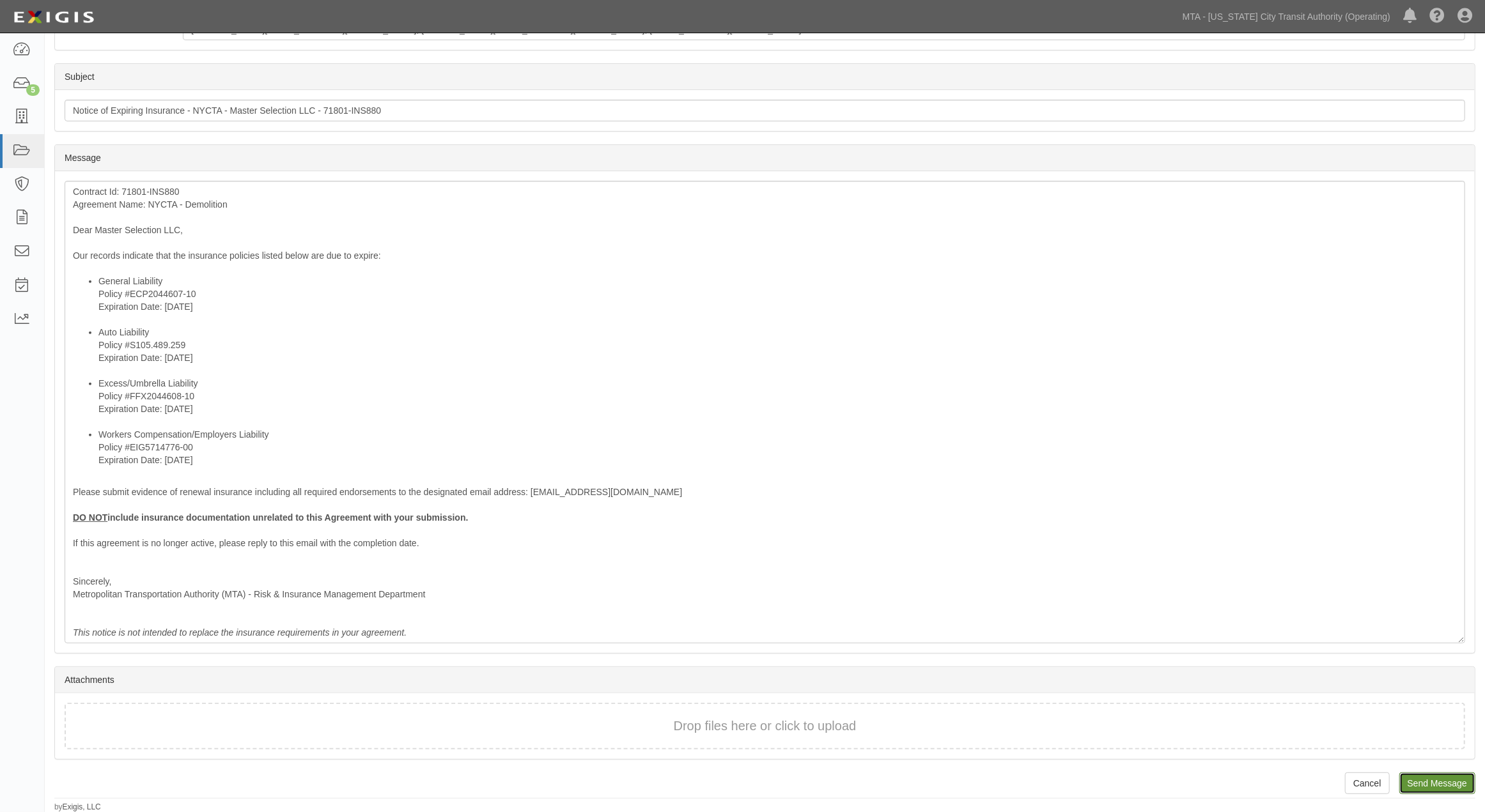
click at [1451, 782] on input "Send Message" at bounding box center [1438, 783] width 76 height 22
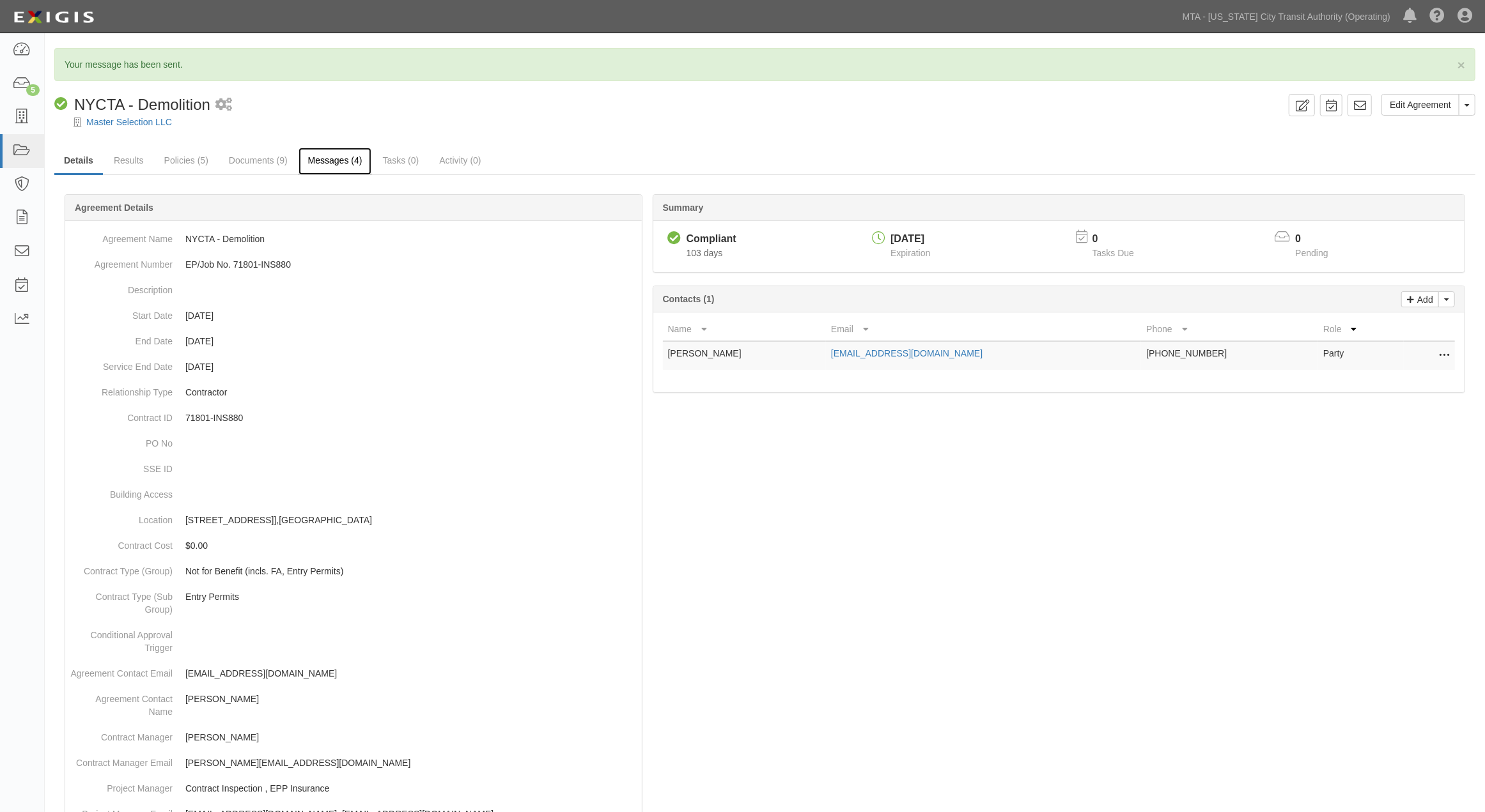
click at [340, 166] on link "Messages (4)" at bounding box center [335, 161] width 74 height 27
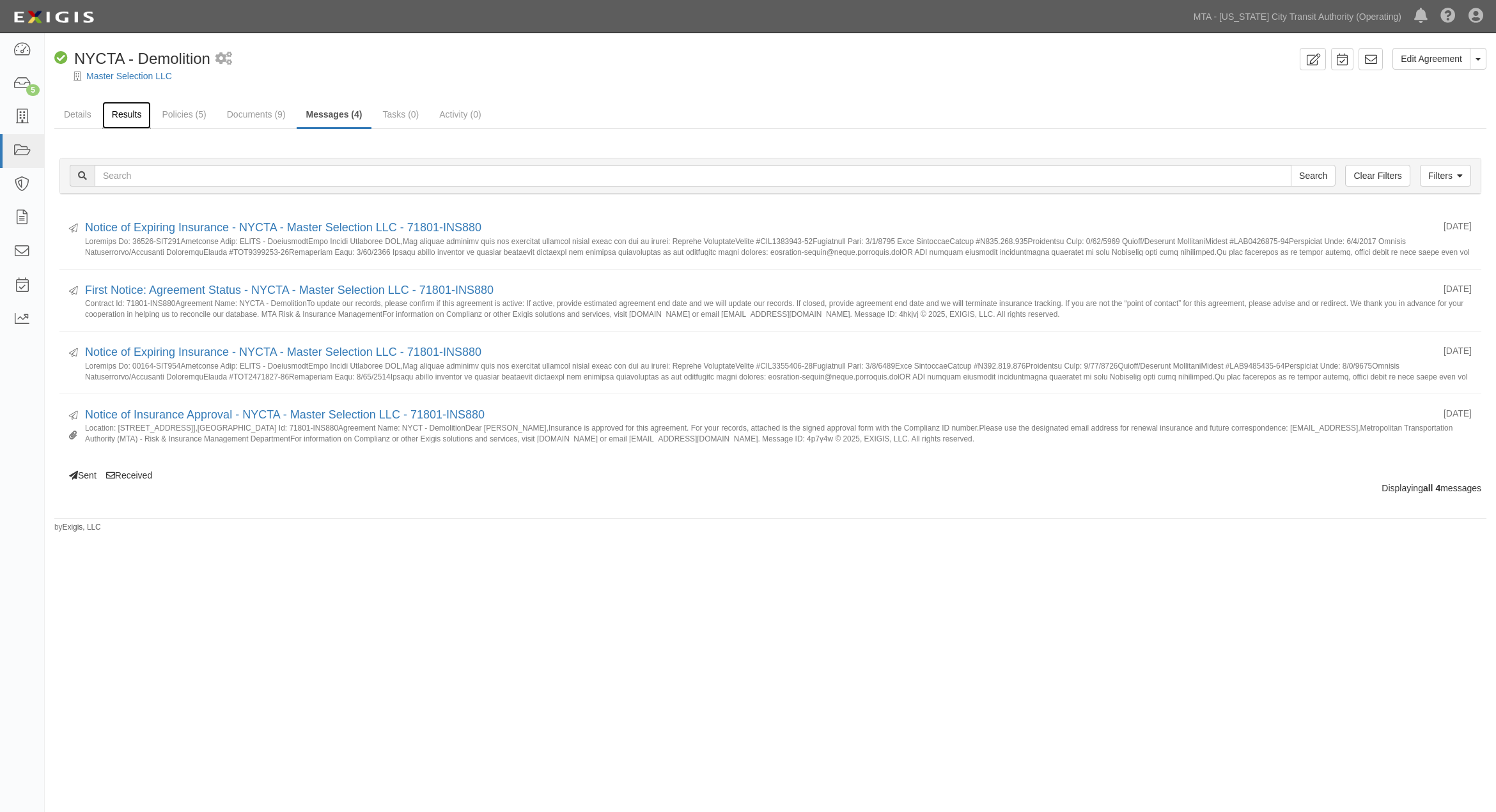
click at [124, 110] on link "Results" at bounding box center [127, 115] width 49 height 27
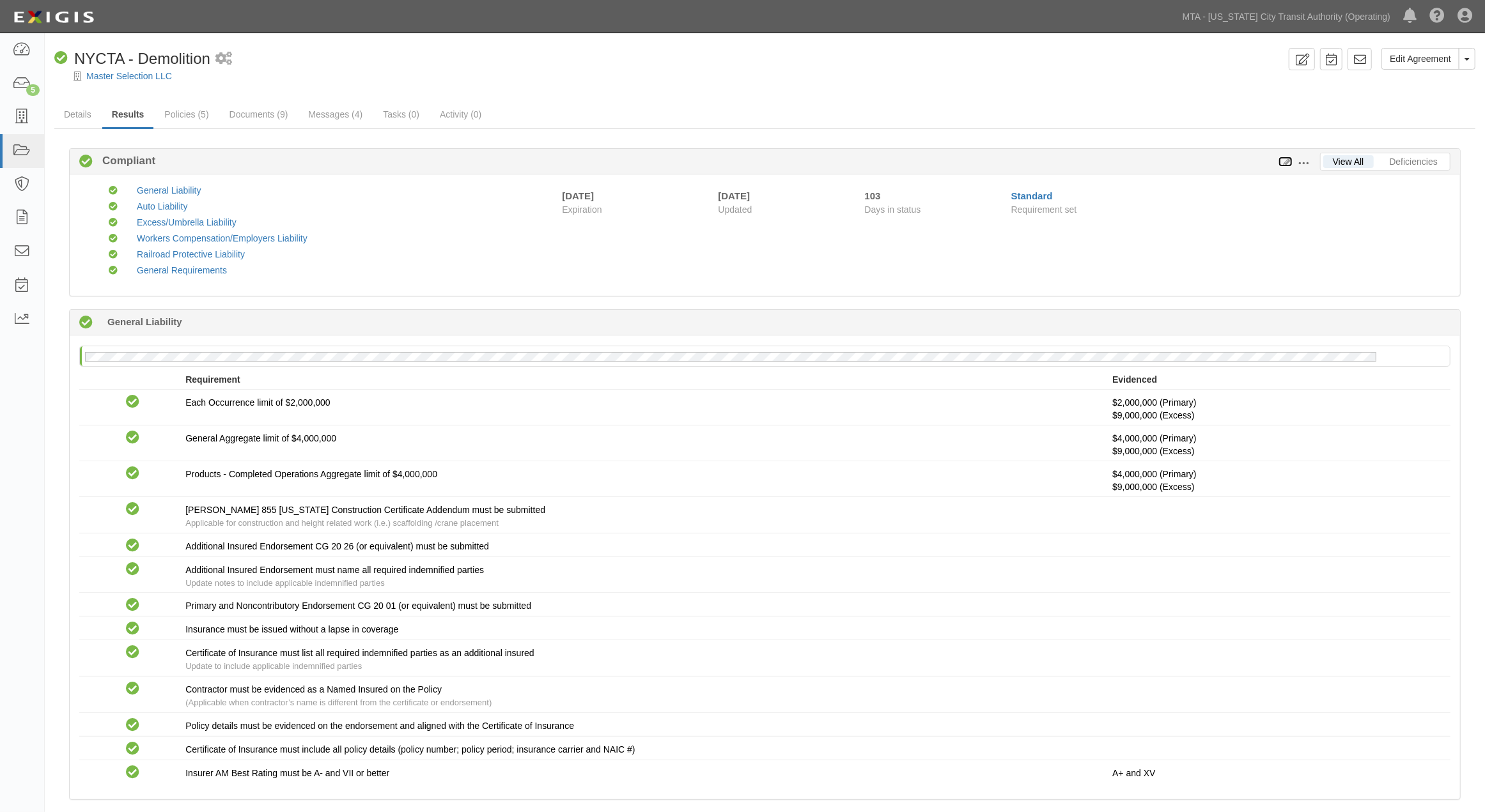
click at [1288, 162] on icon at bounding box center [1285, 162] width 14 height 9
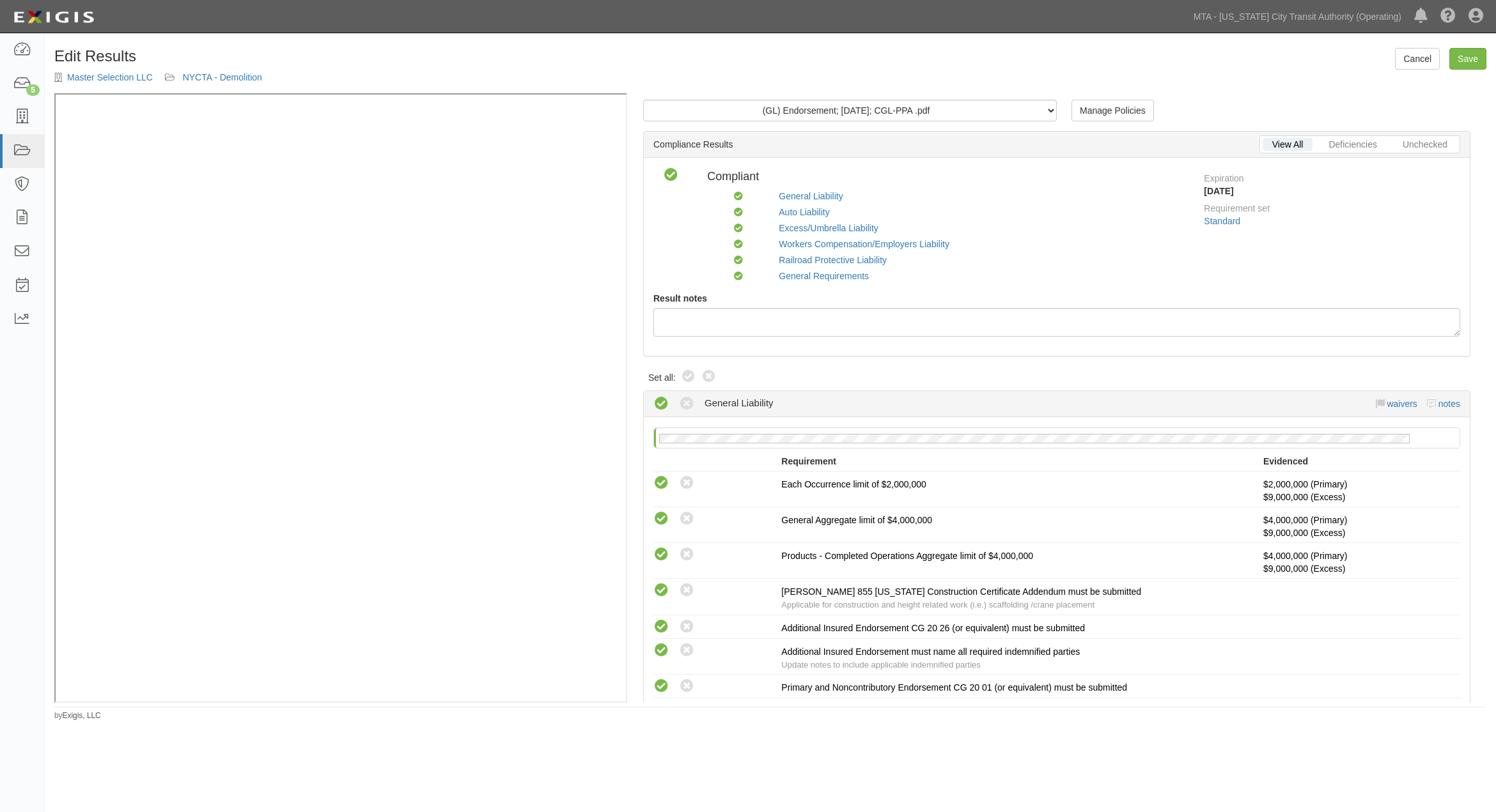
drag, startPoint x: 683, startPoint y: 373, endPoint x: 719, endPoint y: 402, distance: 46.2
click at [683, 376] on icon at bounding box center [689, 377] width 16 height 16
radio input "true"
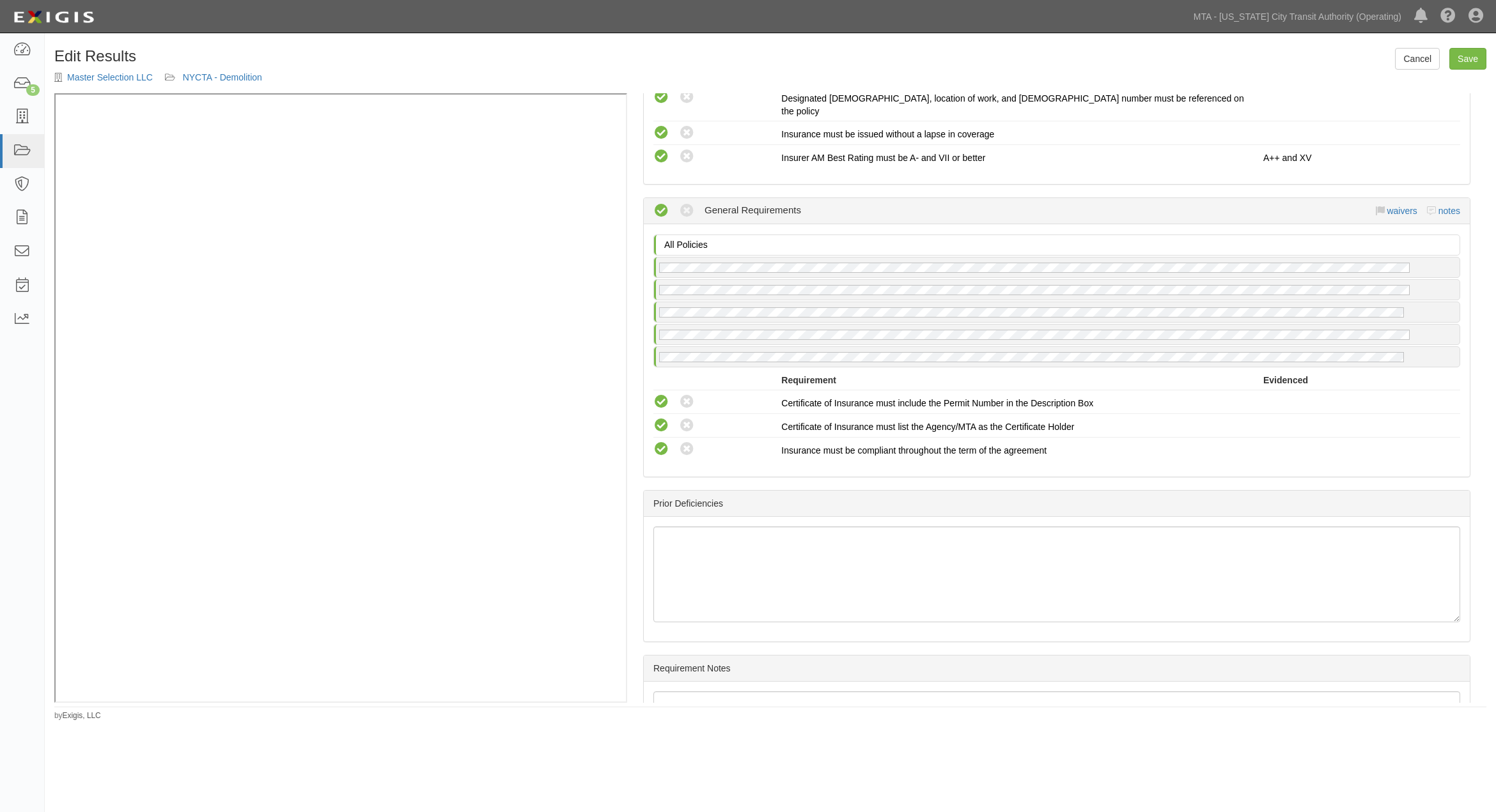
scroll to position [1713, 0]
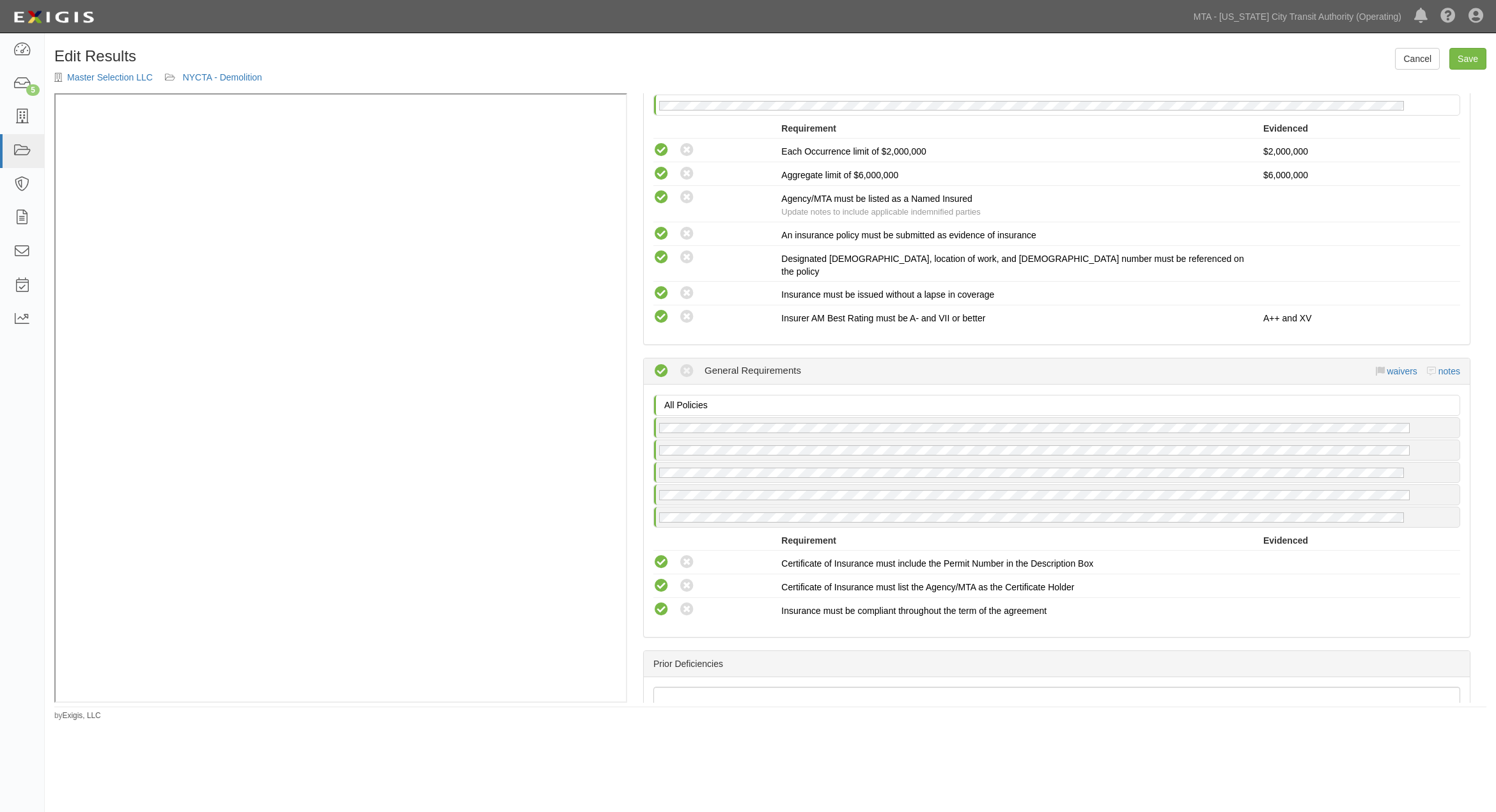
click at [1443, 362] on div "Compliant Waived Non-Compliant General Requirements waivers notes" at bounding box center [1057, 371] width 807 height 26
click at [1438, 366] on link "notes" at bounding box center [1449, 371] width 22 height 10
radio input "true"
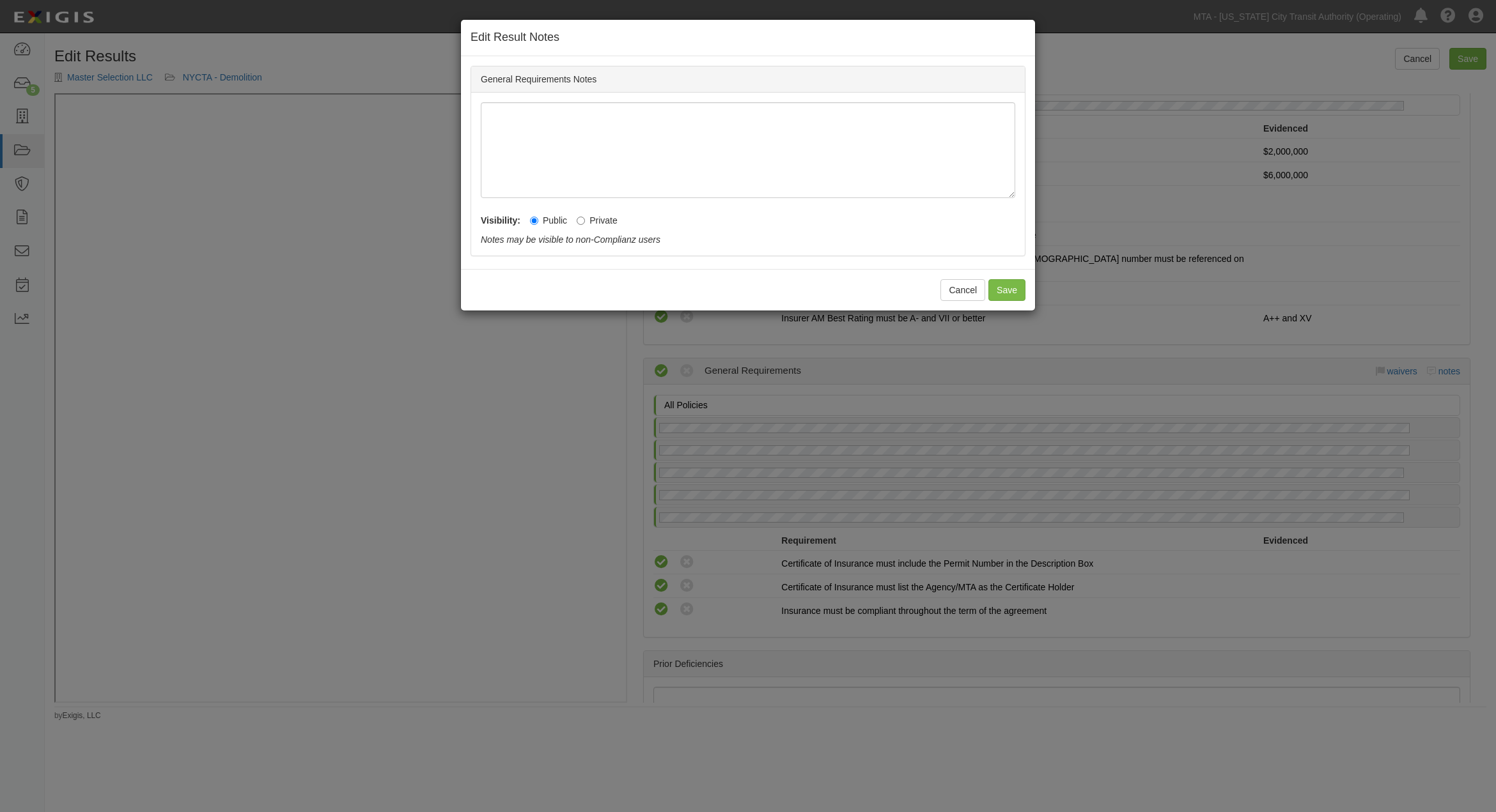
click at [597, 219] on label "Private" at bounding box center [597, 221] width 41 height 12
click at [585, 219] on input "Private" at bounding box center [581, 221] width 9 height 9
radio input "true"
click at [997, 289] on button "Save" at bounding box center [1007, 290] width 37 height 22
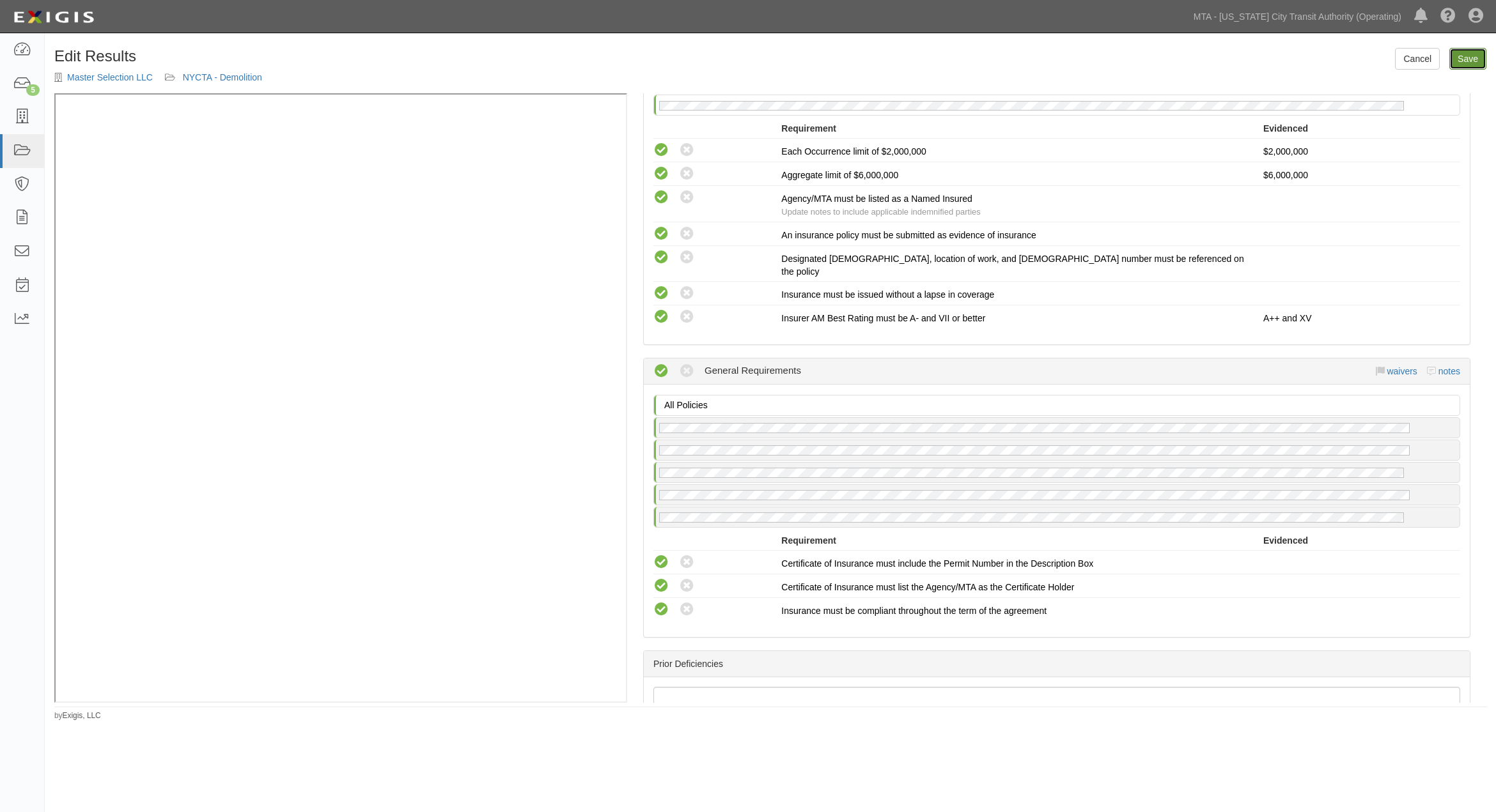
click at [1473, 63] on link "Save" at bounding box center [1468, 59] width 37 height 22
radio input "true"
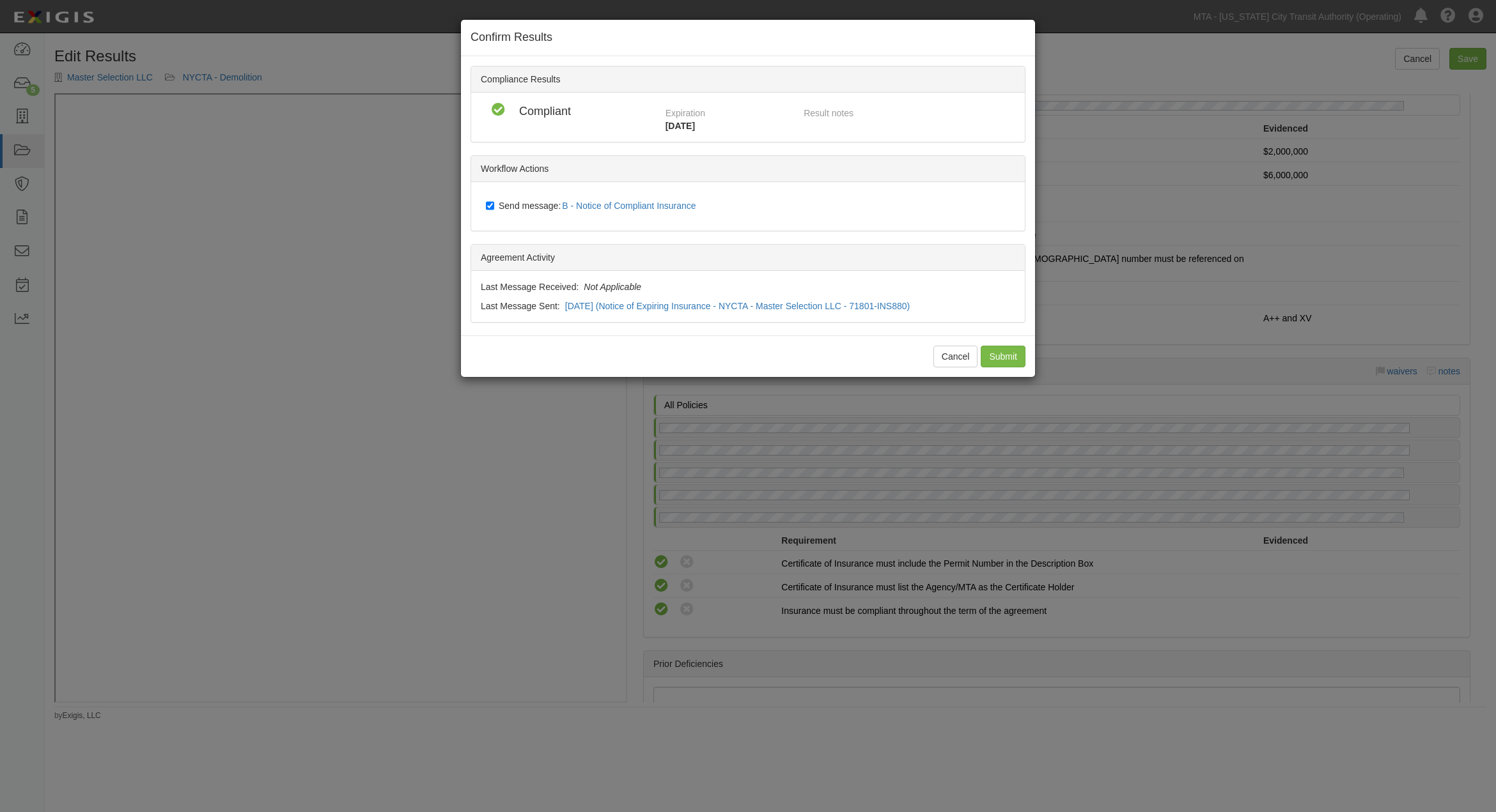
click at [535, 204] on span "Send message: B - Notice of Compliant Insurance" at bounding box center [600, 205] width 203 height 10
click at [494, 204] on input "Send message: B - Notice of Compliant Insurance" at bounding box center [490, 205] width 9 height 10
checkbox input "false"
click at [996, 353] on input "Submit" at bounding box center [1003, 357] width 45 height 22
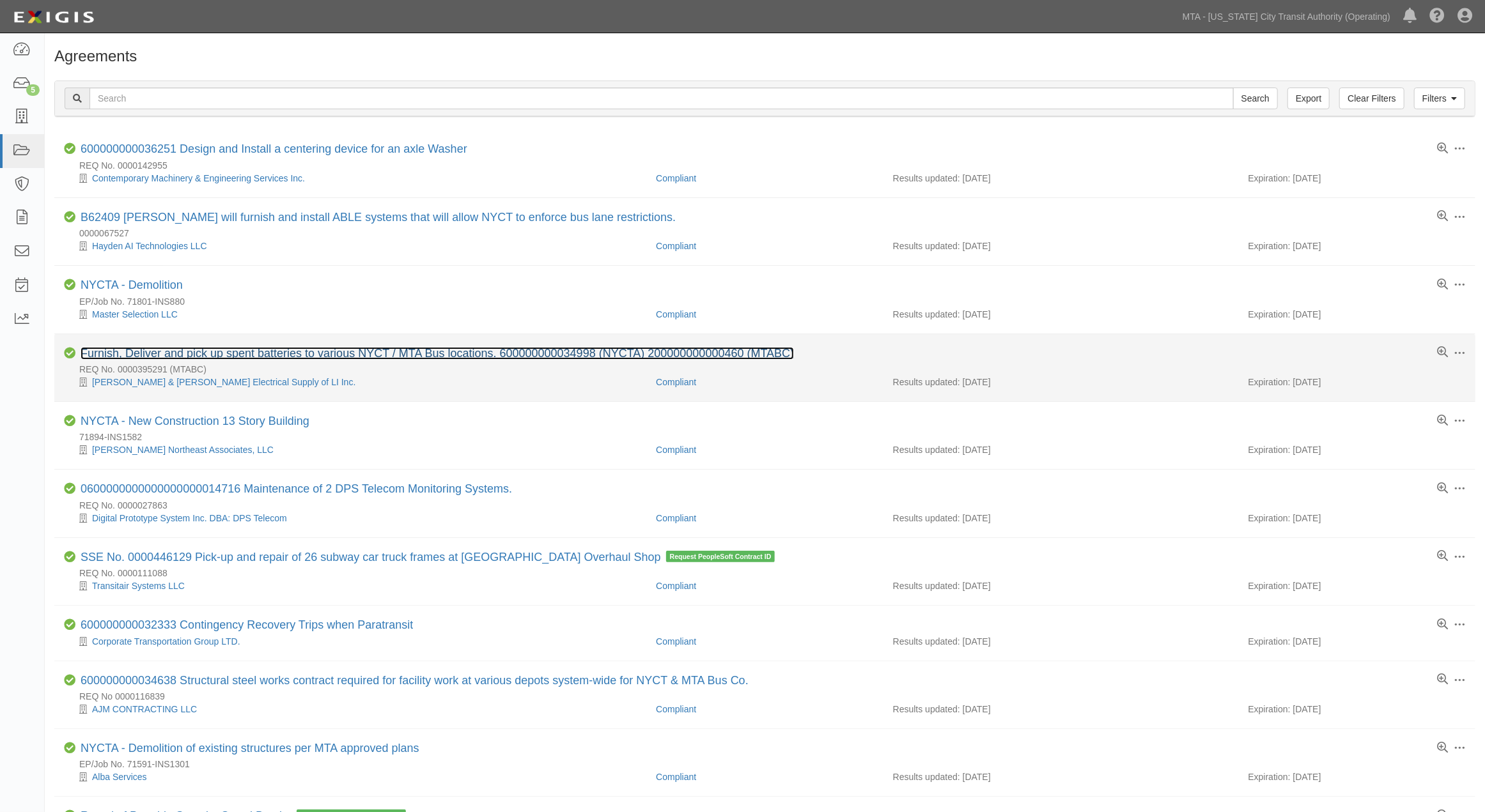
click at [333, 355] on link "Furnish, Deliver and pick up spent batteries to various NYCT / MTA Bus location…" at bounding box center [437, 354] width 713 height 12
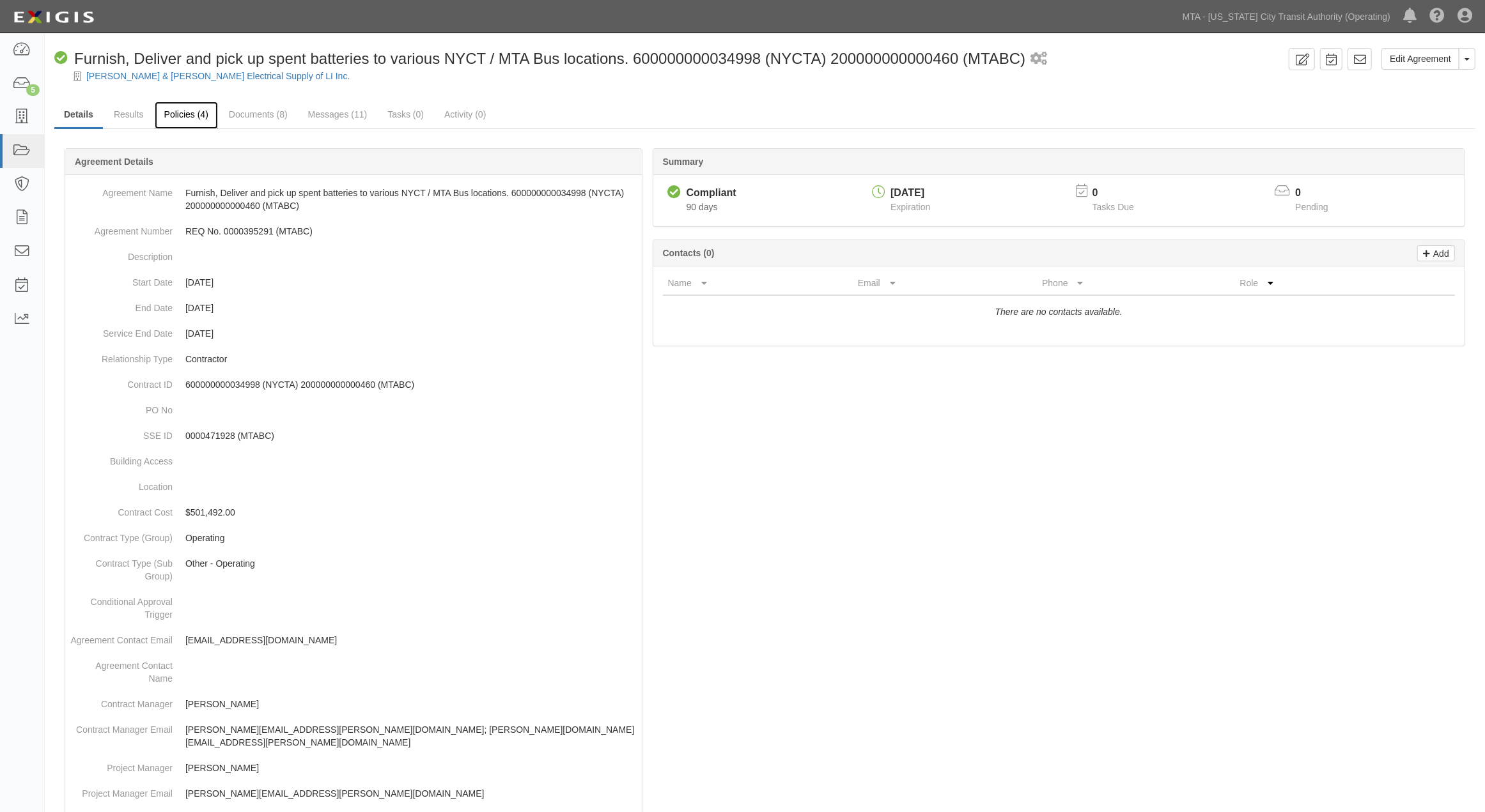
click at [193, 116] on link "Policies (4)" at bounding box center [186, 115] width 63 height 27
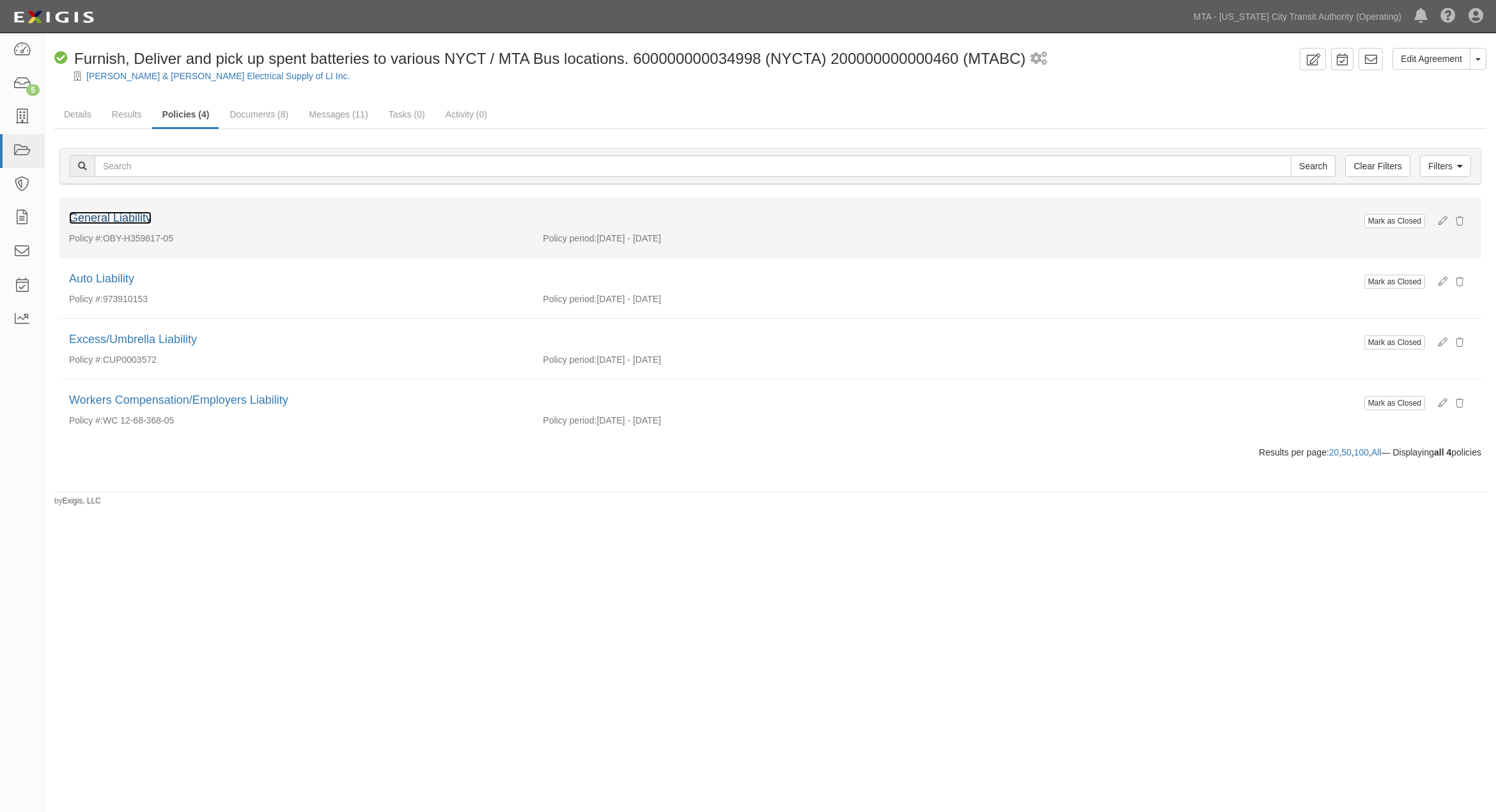
click at [115, 219] on link "General Liability" at bounding box center [110, 218] width 82 height 12
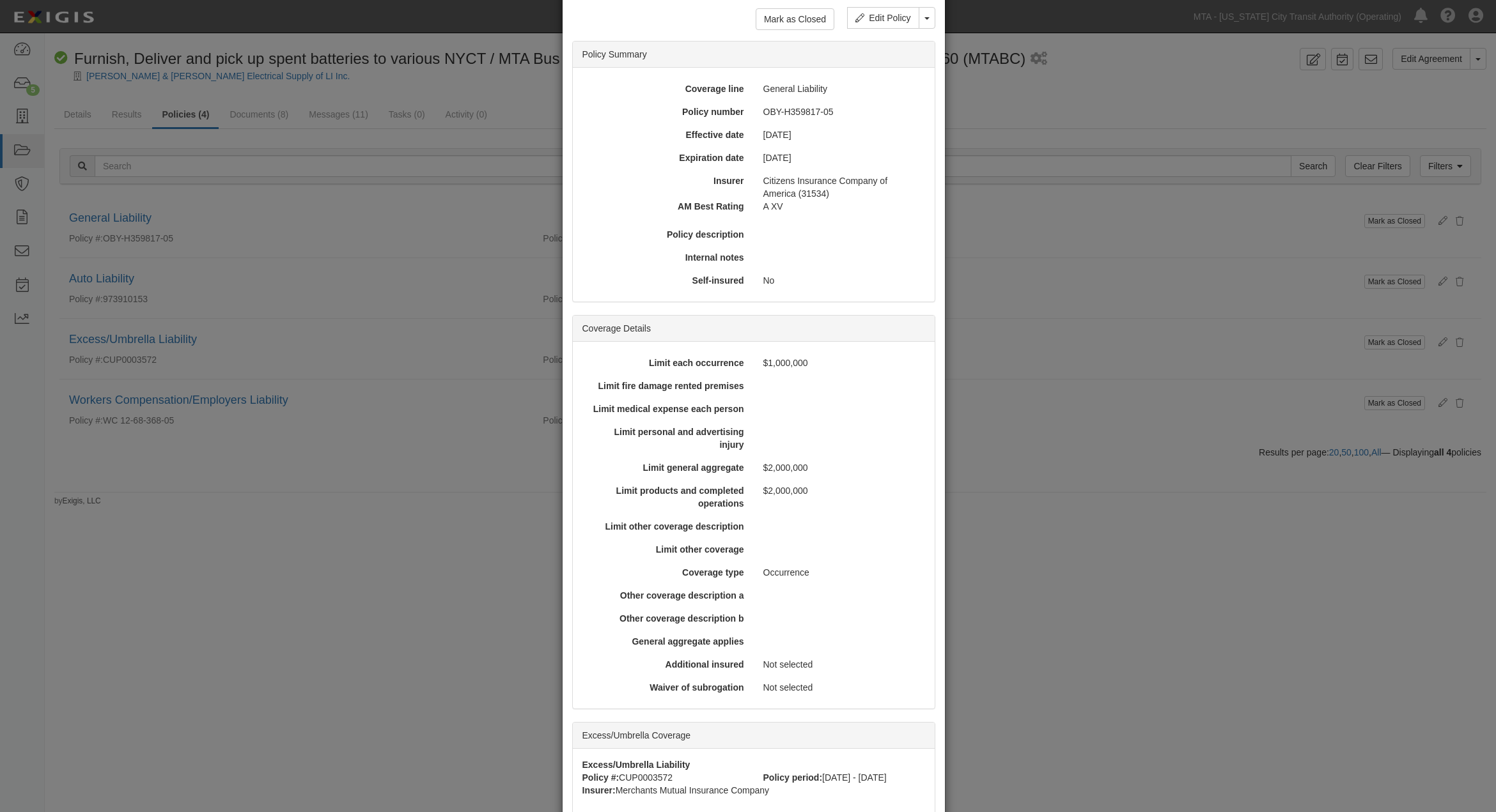
scroll to position [284, 0]
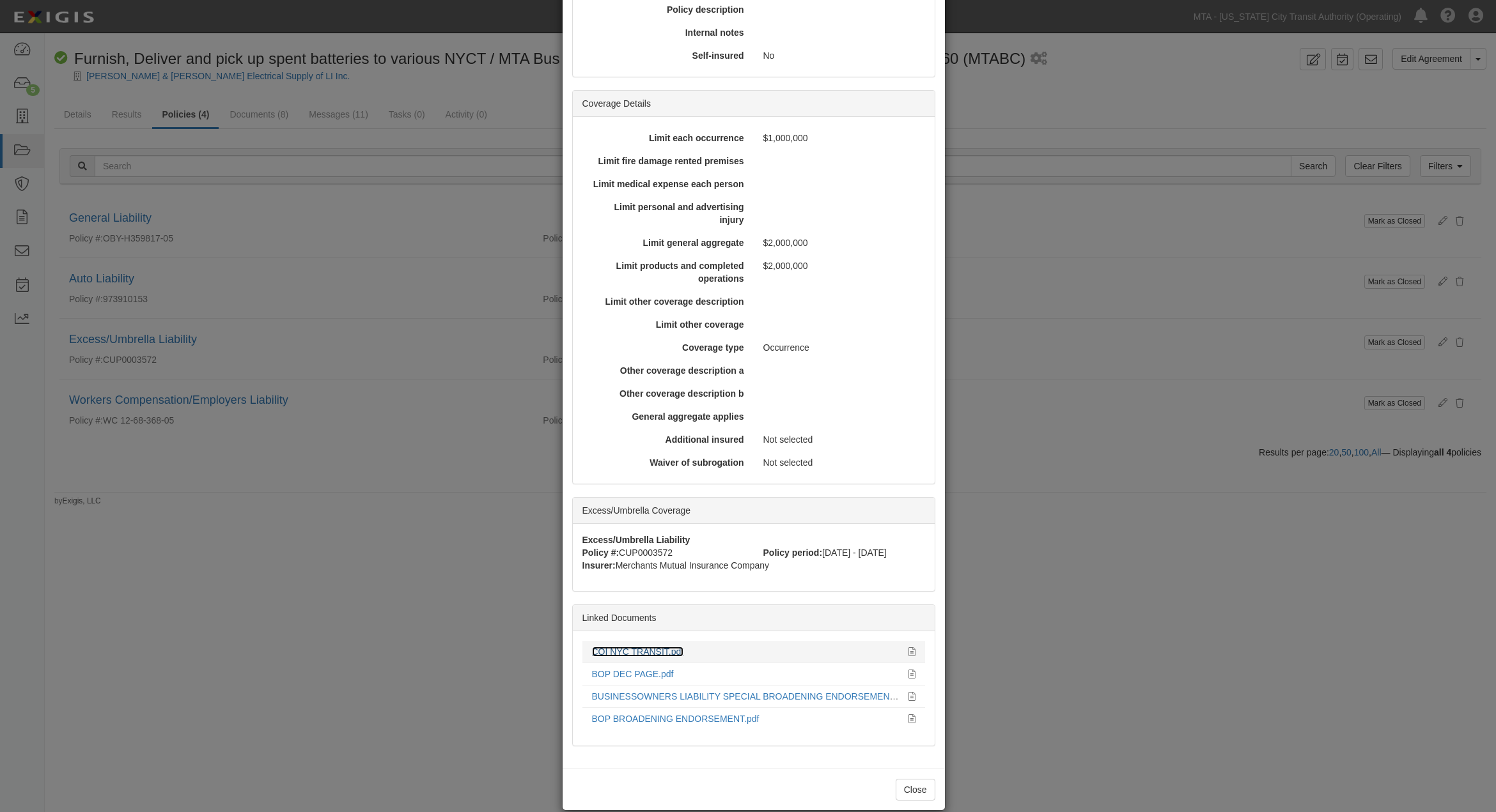
click at [648, 648] on link "COI NYC TRANSIT.pdf" at bounding box center [638, 651] width 92 height 10
click at [1015, 486] on div "× View Policy Mark as Closed Edit Policy Toggle Dropdown Delete Policy Policy S…" at bounding box center [748, 406] width 1496 height 812
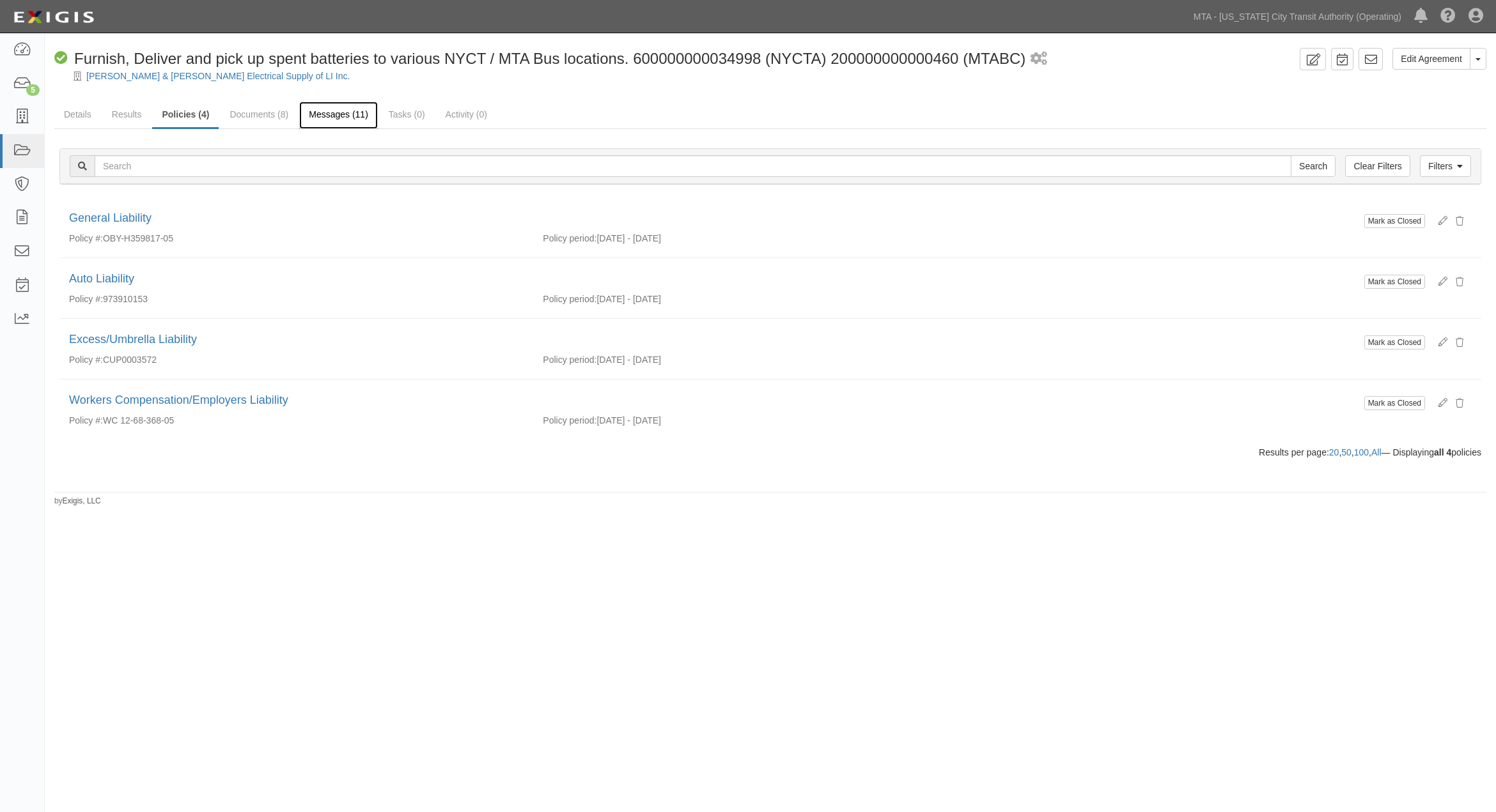
click at [330, 117] on link "Messages (11)" at bounding box center [338, 115] width 78 height 27
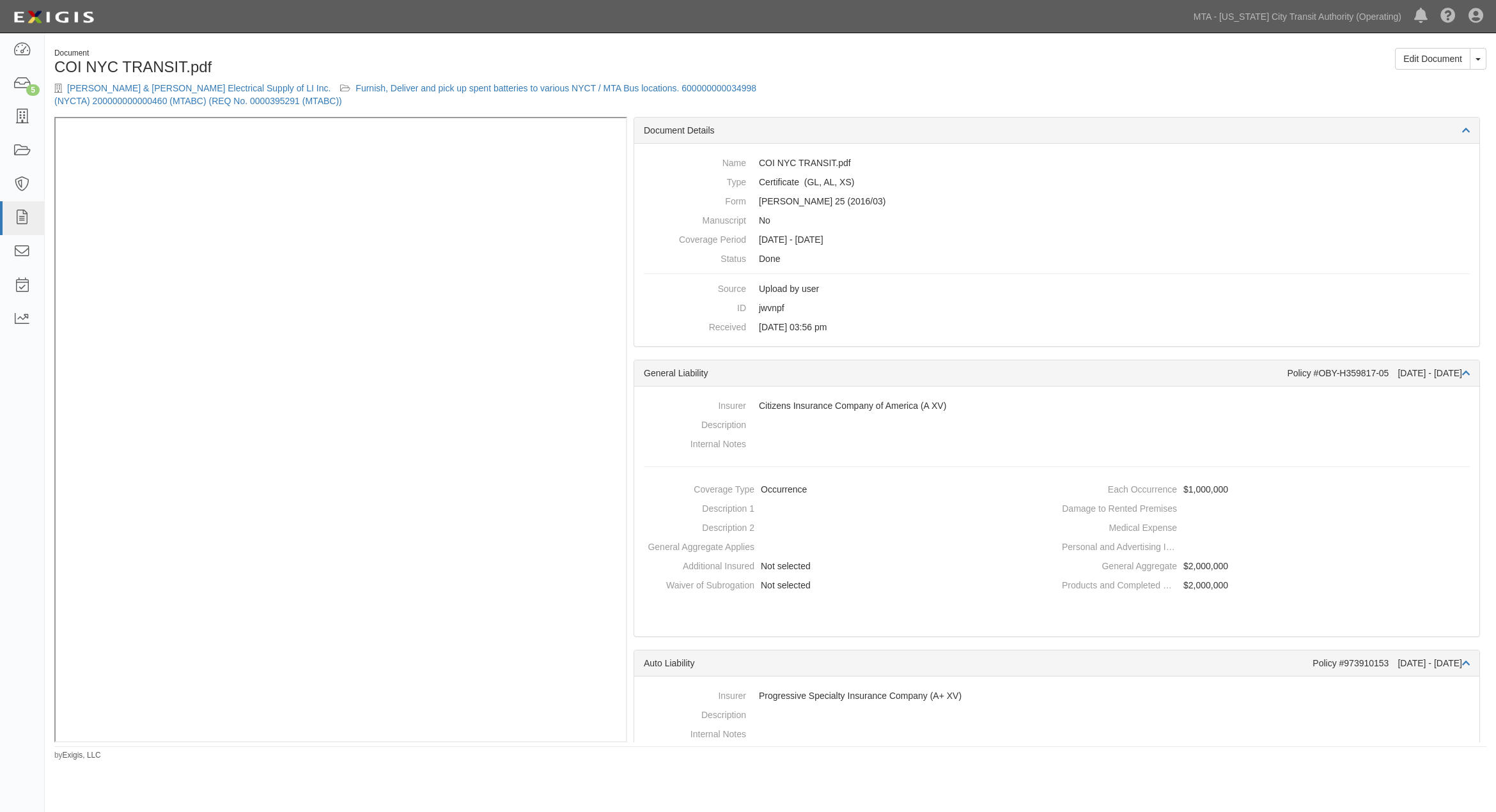
click at [832, 85] on div "Document COI NYC TRANSIT.pdf [PERSON_NAME] & [PERSON_NAME] Electrical Supply of…" at bounding box center [770, 82] width 1451 height 69
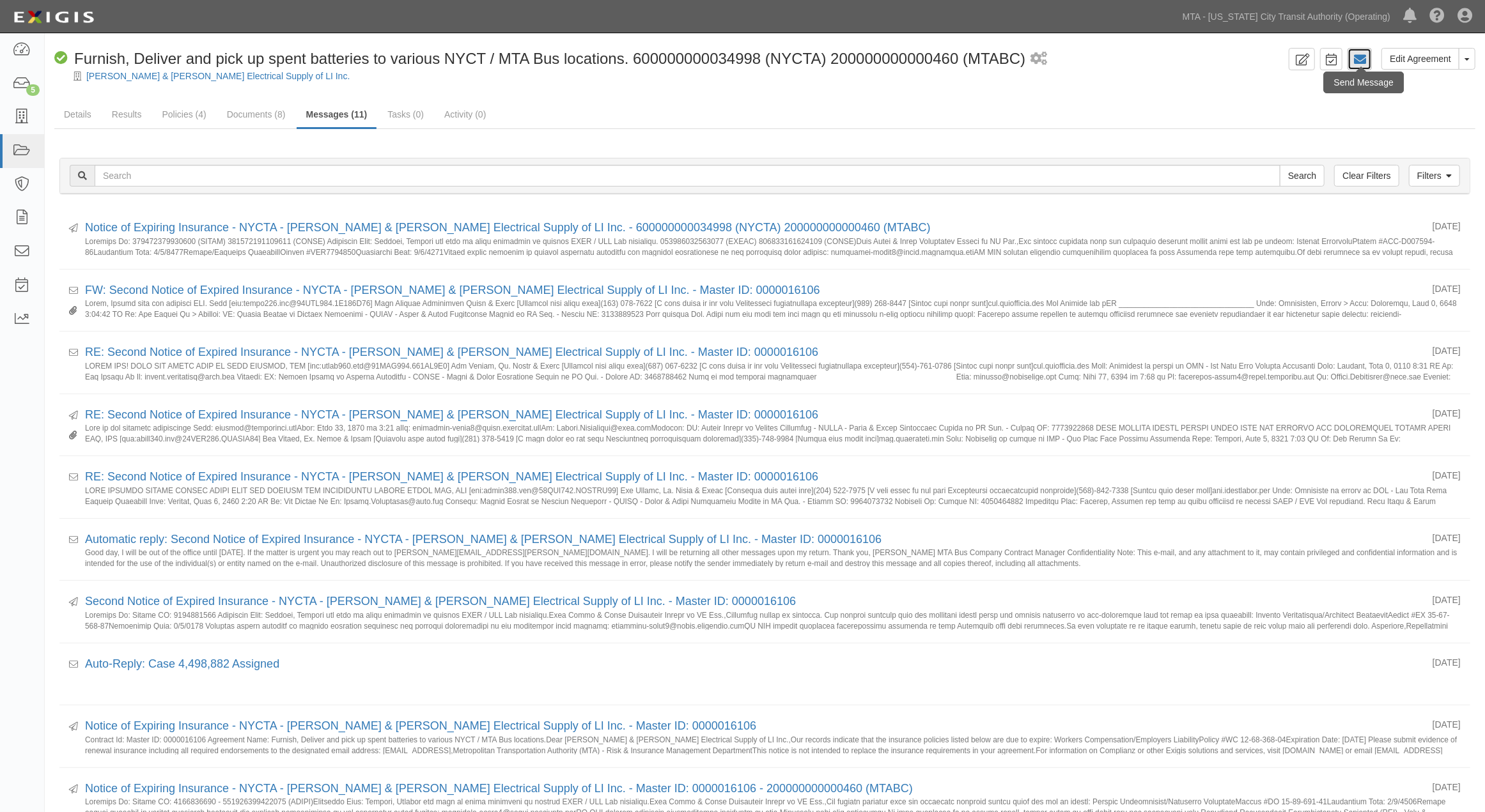
click at [1361, 59] on icon at bounding box center [1359, 59] width 12 height 12
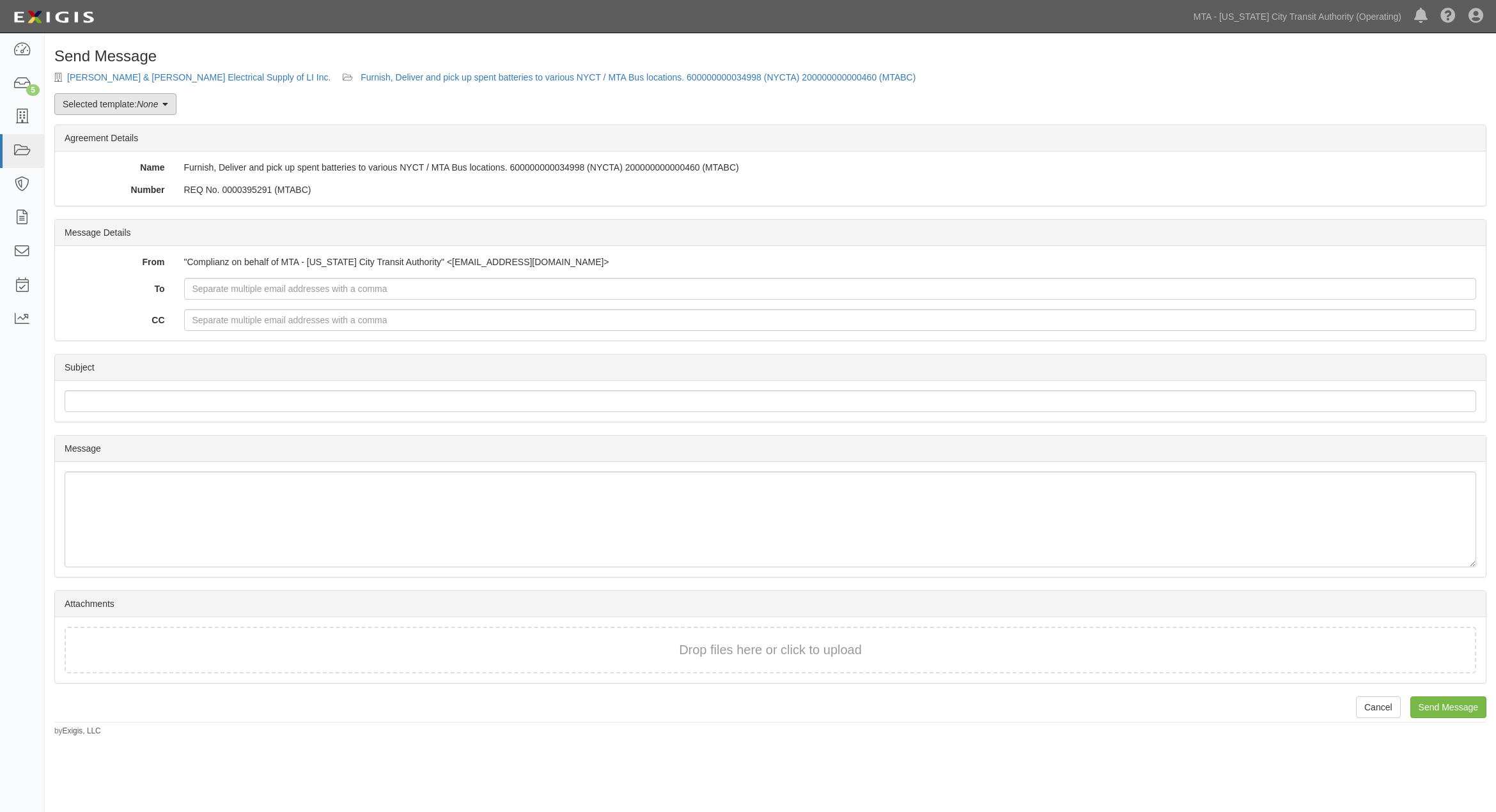
click at [149, 110] on link "Selected template: None" at bounding box center [115, 104] width 122 height 22
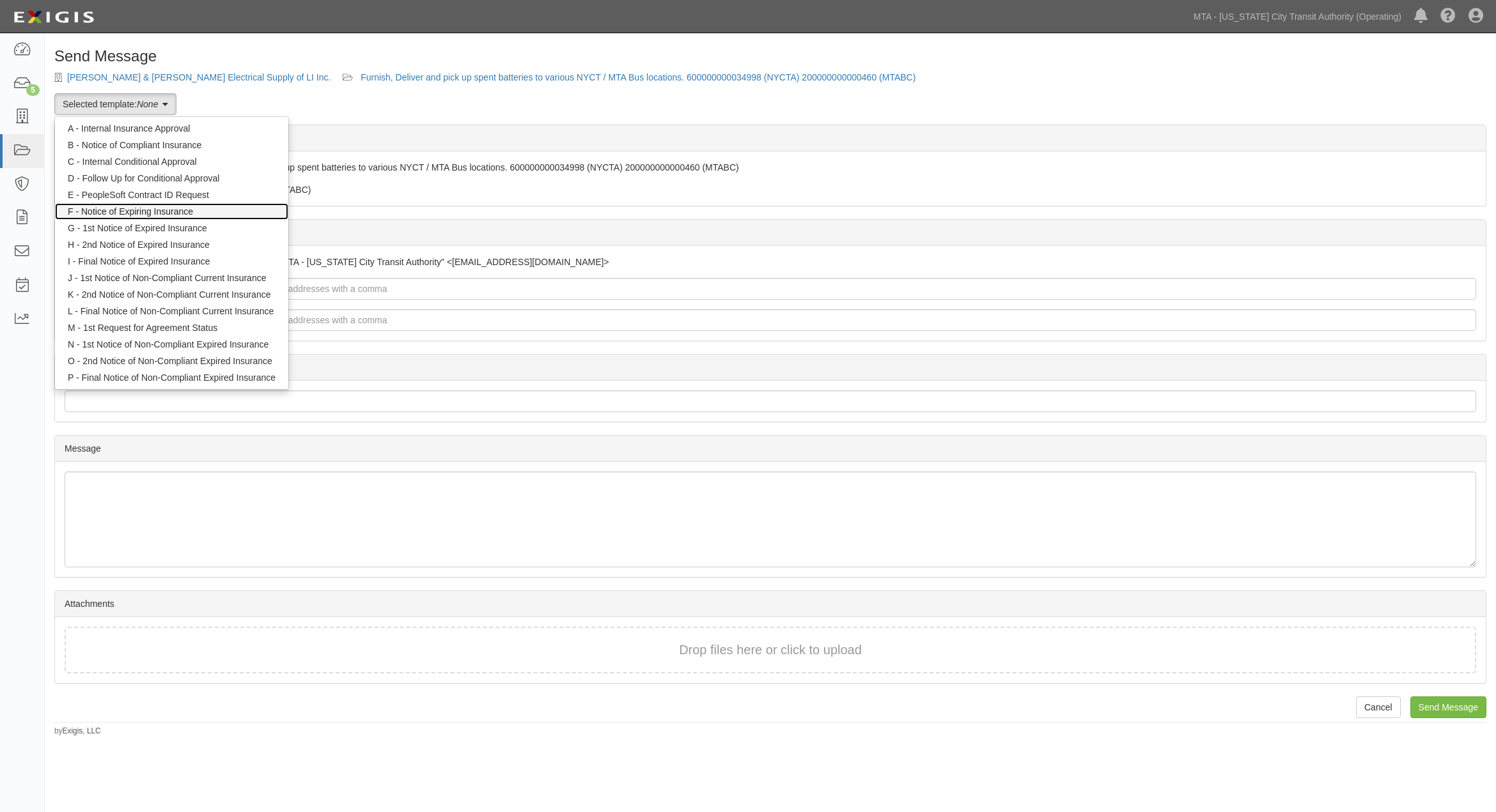
click at [152, 211] on link "F - Notice of Expiring Insurance" at bounding box center [172, 211] width 233 height 16
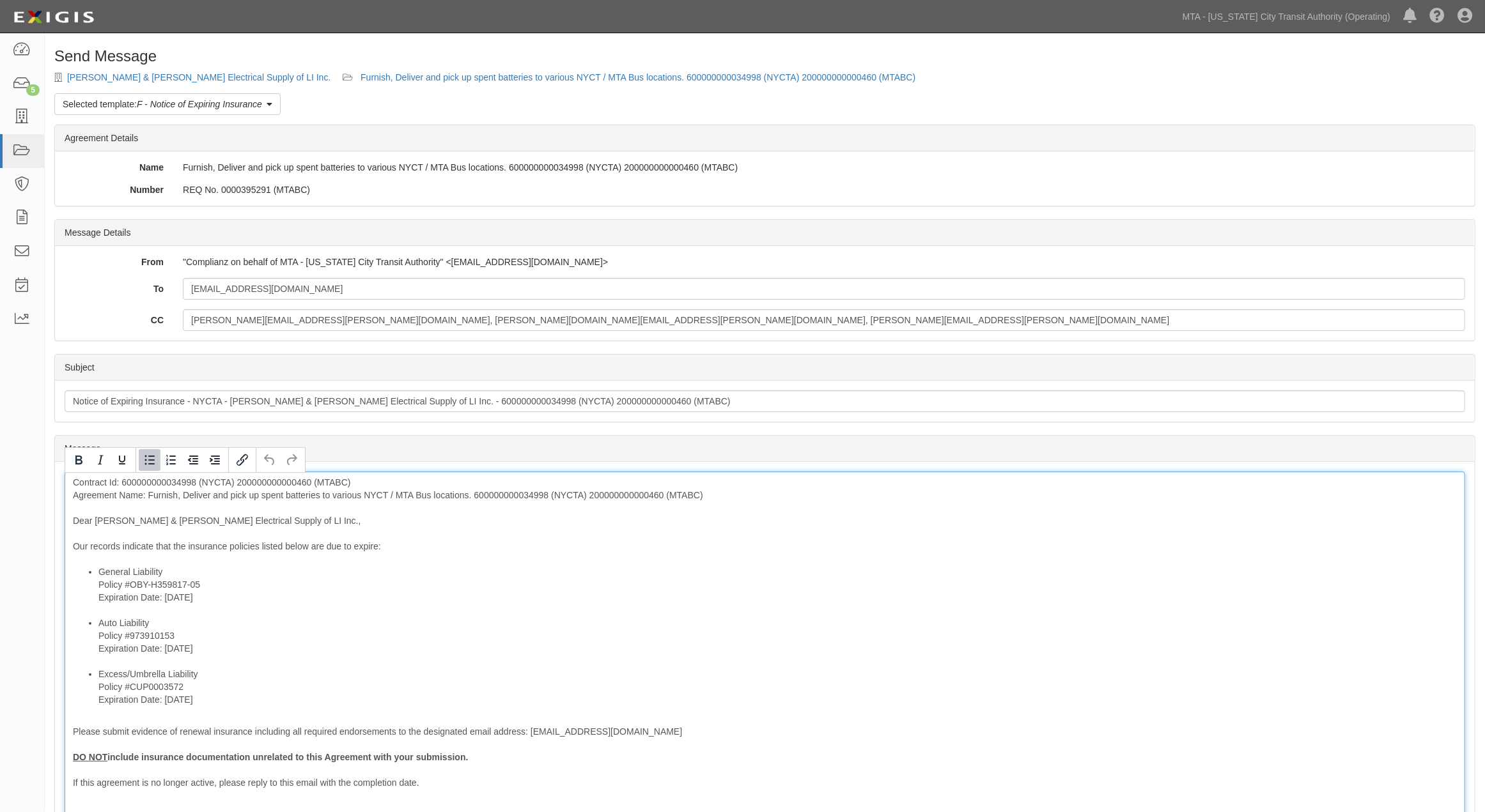
click at [240, 701] on li "Excess/Umbrella Liability Policy #CUP0003572 Expiration Date: [DATE]" at bounding box center [778, 687] width 1358 height 38
drag, startPoint x: 228, startPoint y: 654, endPoint x: 85, endPoint y: 616, distance: 148.0
click at [99, 621] on li "Auto Liability Policy #973910153 Expiration Date: [DATE]" at bounding box center [778, 643] width 1358 height 51
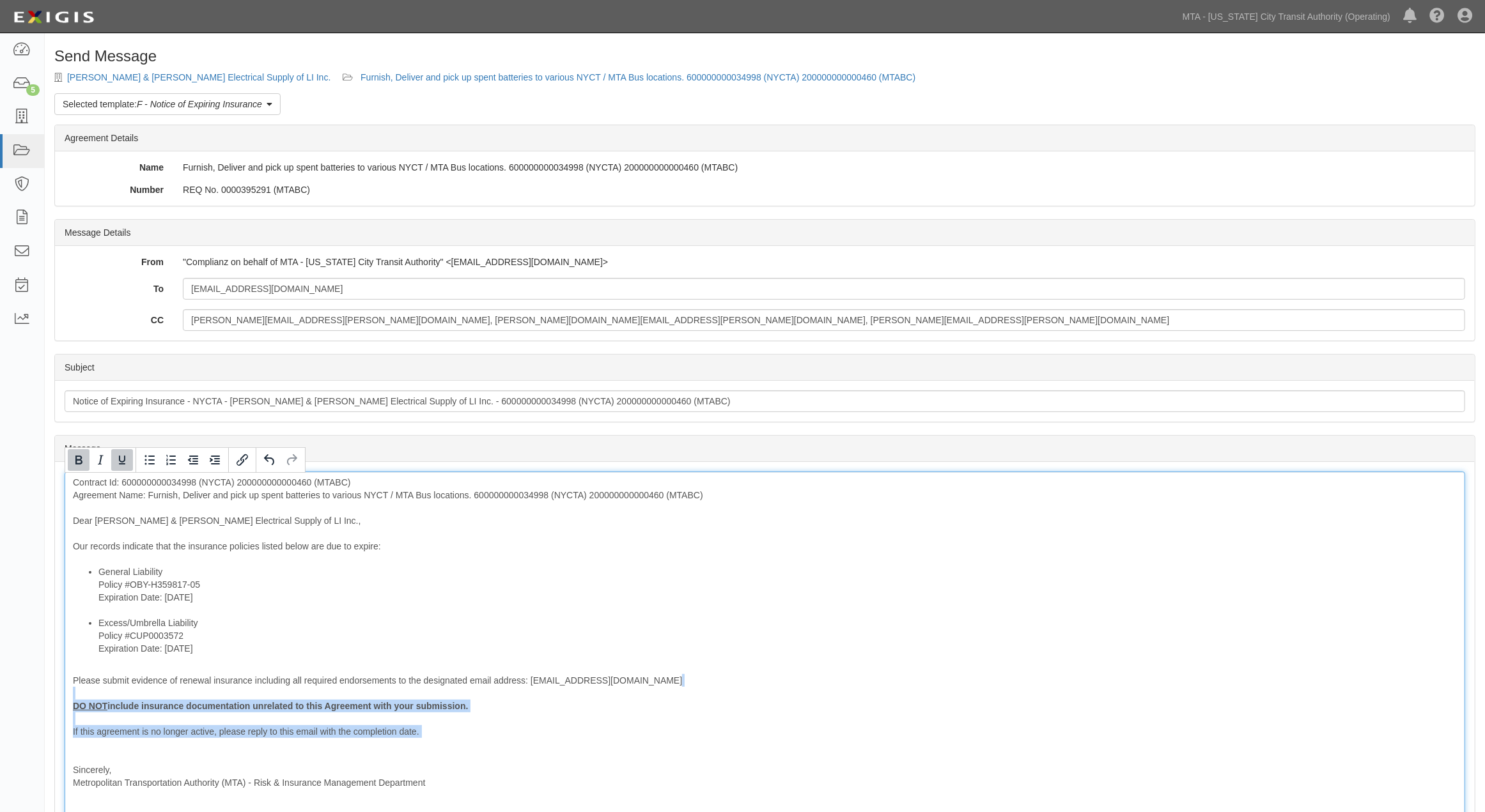
drag, startPoint x: 367, startPoint y: 741, endPoint x: 37, endPoint y: 698, distance: 332.8
click at [37, 698] on body "Toggle navigation Dashboard 5 Inbox Parties Agreements Coverages Documents Mess…" at bounding box center [742, 500] width 1485 height 1002
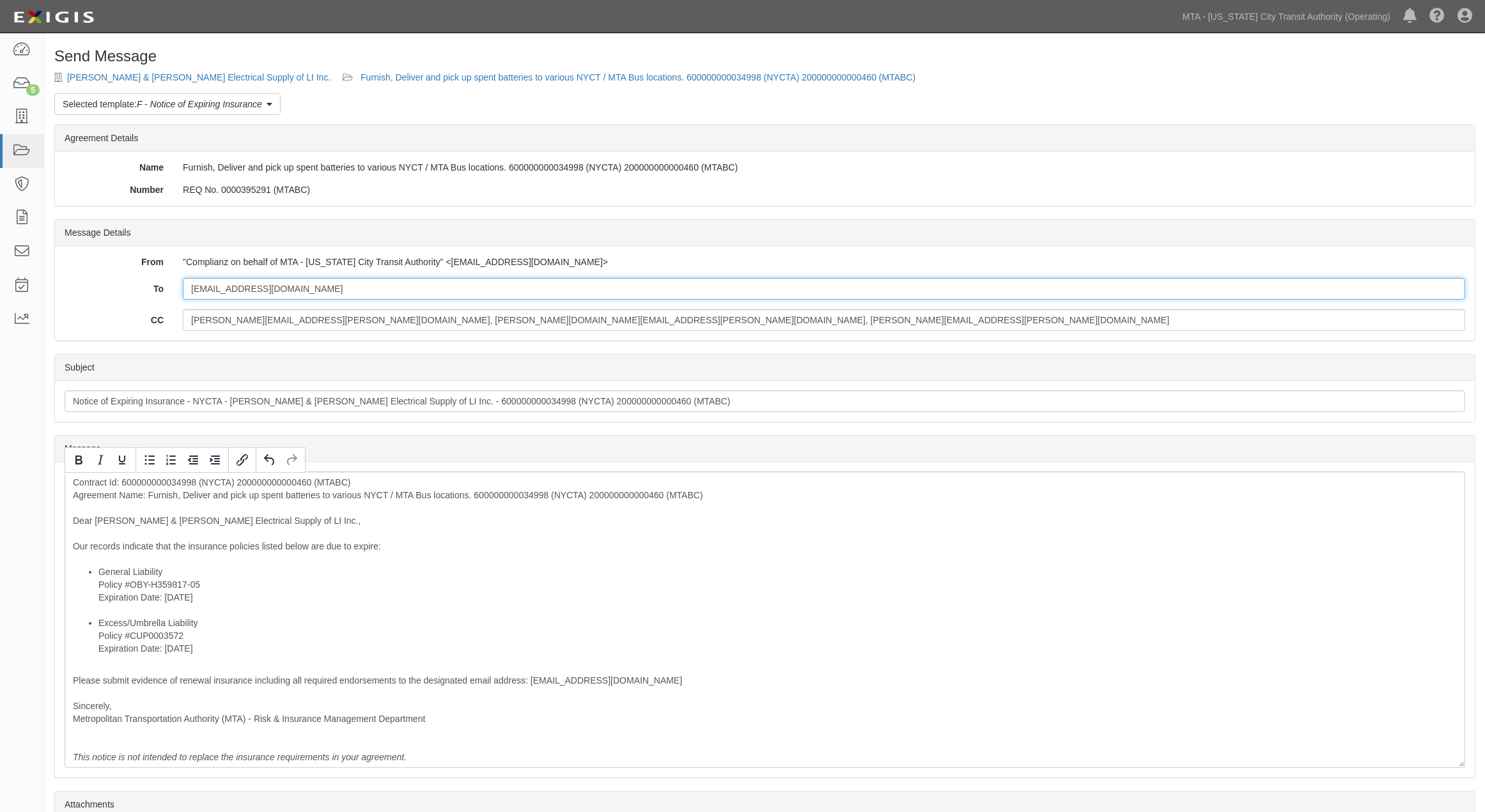
click at [585, 297] on input "[EMAIL_ADDRESS][DOMAIN_NAME]" at bounding box center [824, 289] width 1282 height 22
paste input "lgodnick@risk-strategies.com"
type input "Tkearon@kellyhayes.com; lgodnick@risk-strategies.com"
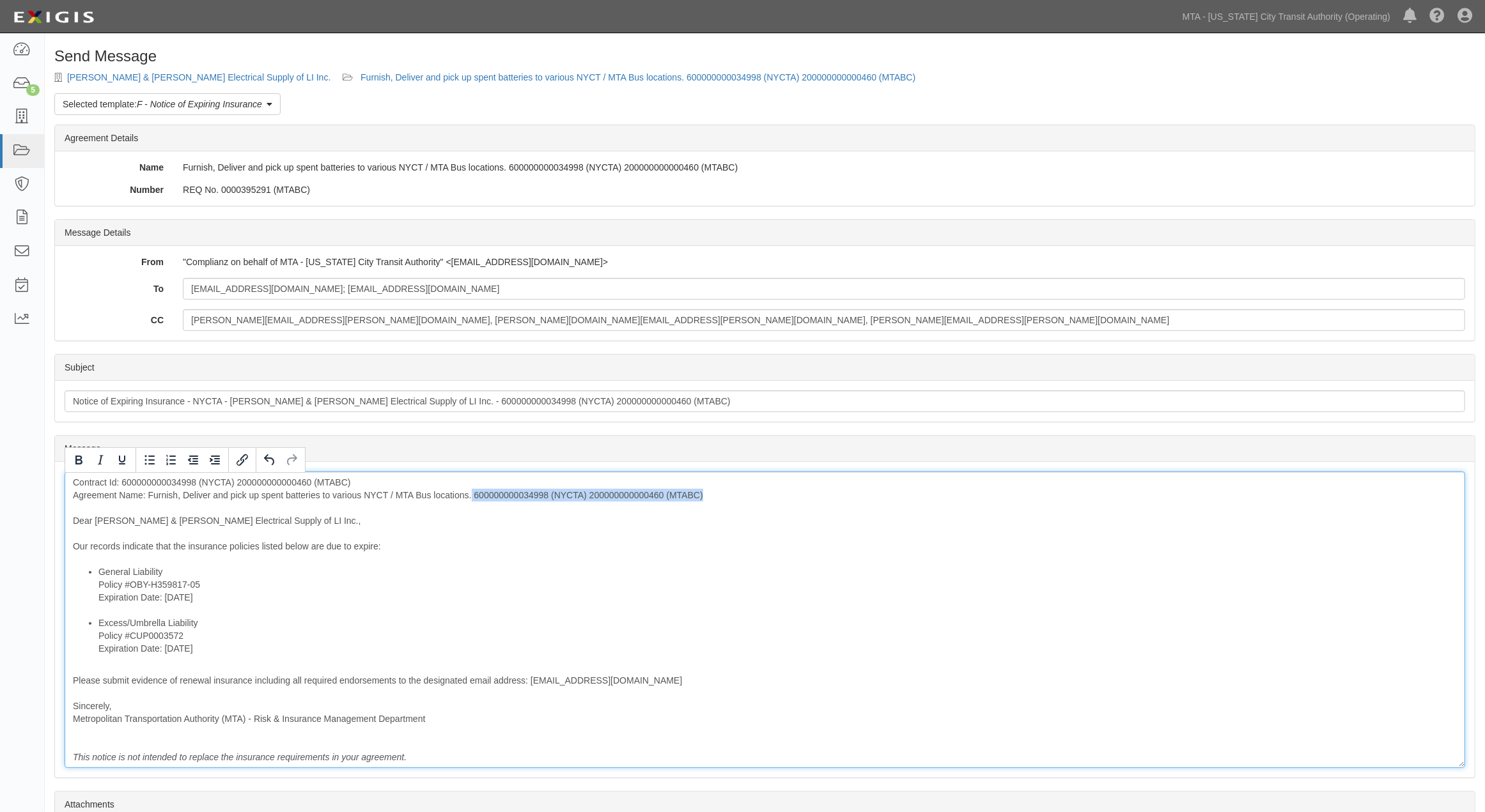
drag, startPoint x: 789, startPoint y: 500, endPoint x: 472, endPoint y: 497, distance: 317.0
click at [472, 497] on div "Contract Id: 600000000034998 (NYCTA) 200000000000460 (MTABC) Agreement Name: Fu…" at bounding box center [765, 620] width 1400 height 297
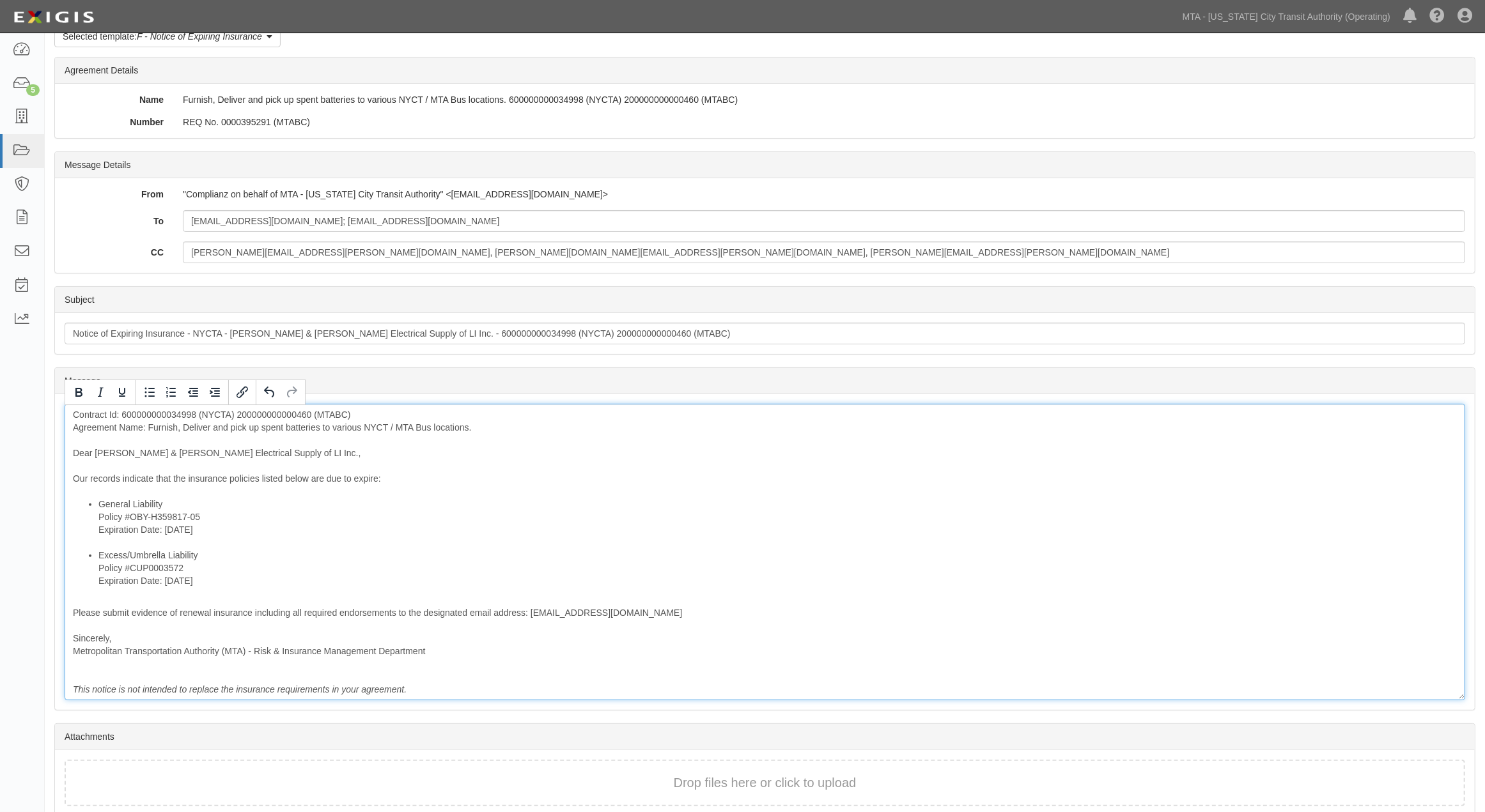
scroll to position [124, 0]
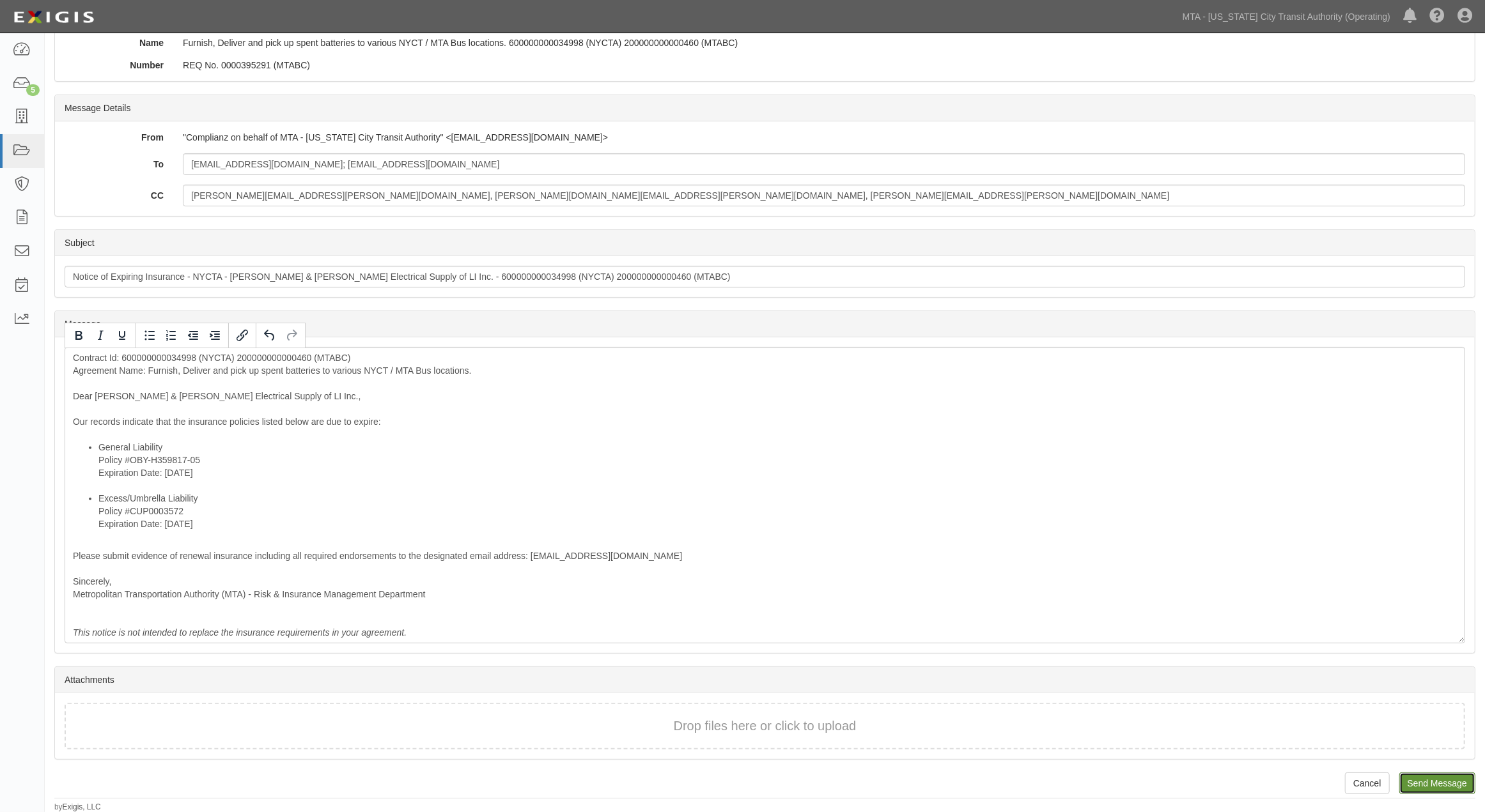
click at [1468, 786] on input "Send Message" at bounding box center [1438, 783] width 76 height 22
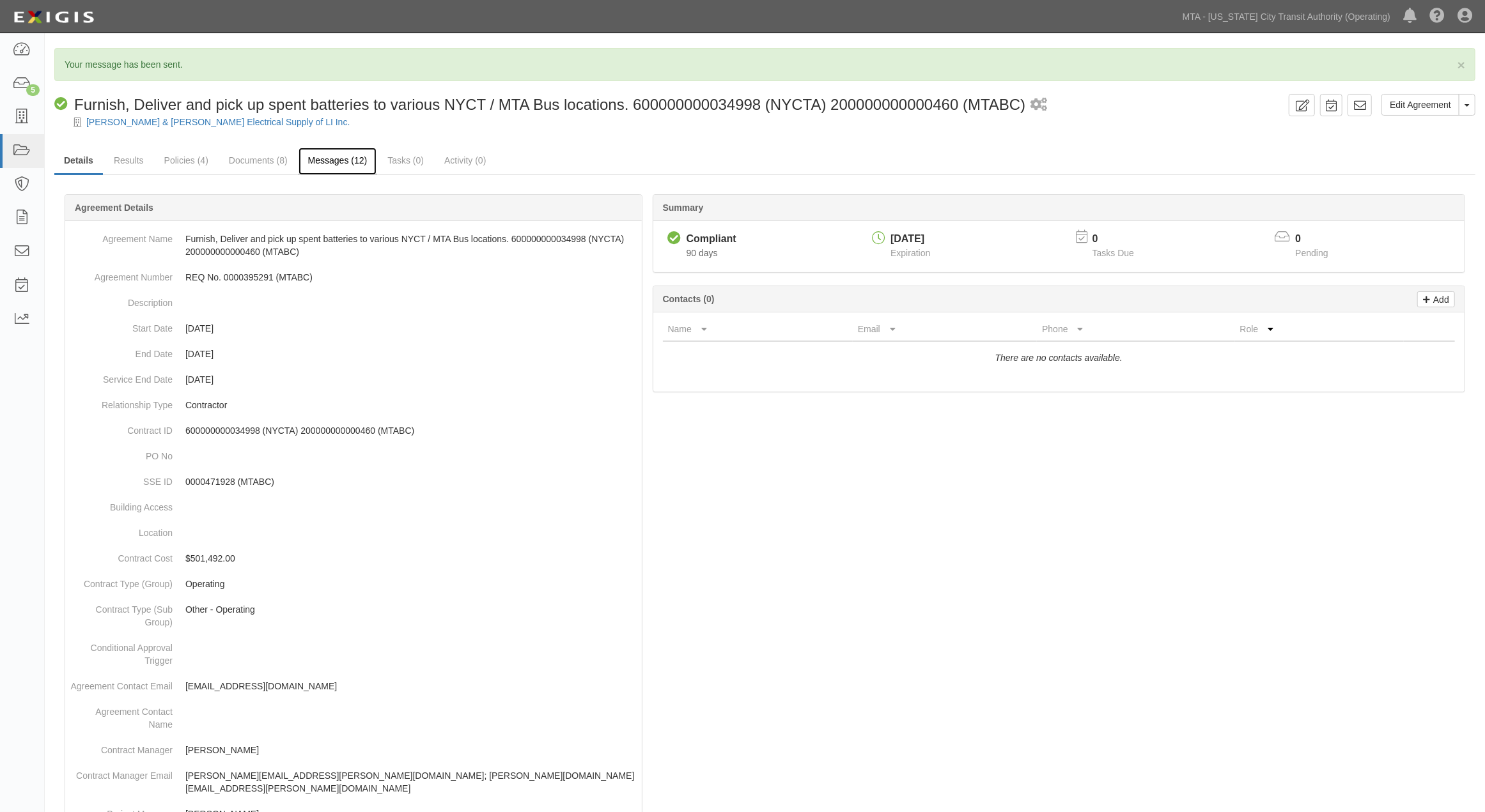
click at [350, 164] on link "Messages (12)" at bounding box center [337, 161] width 78 height 27
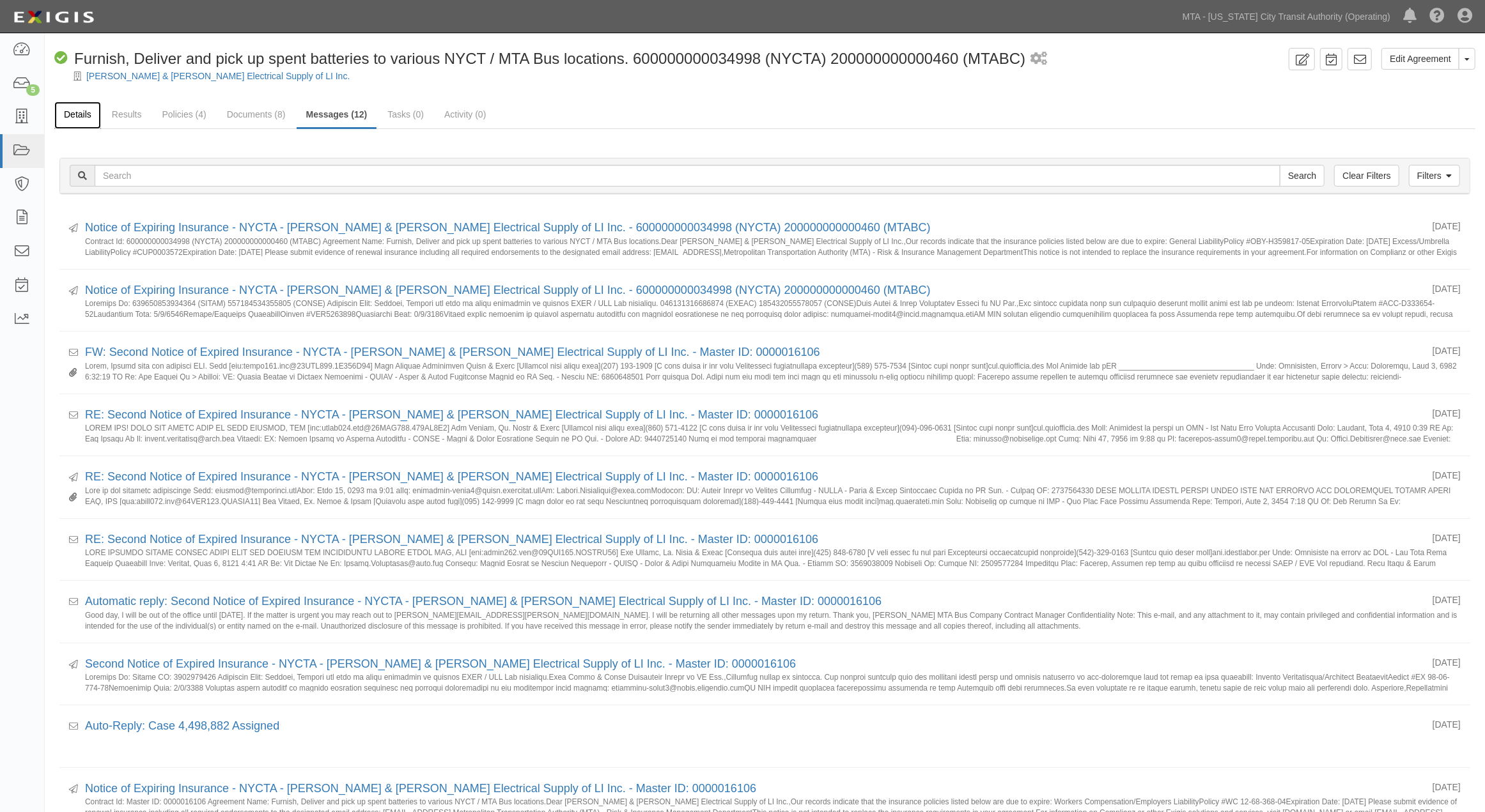
click at [71, 117] on link "Details" at bounding box center [78, 115] width 47 height 27
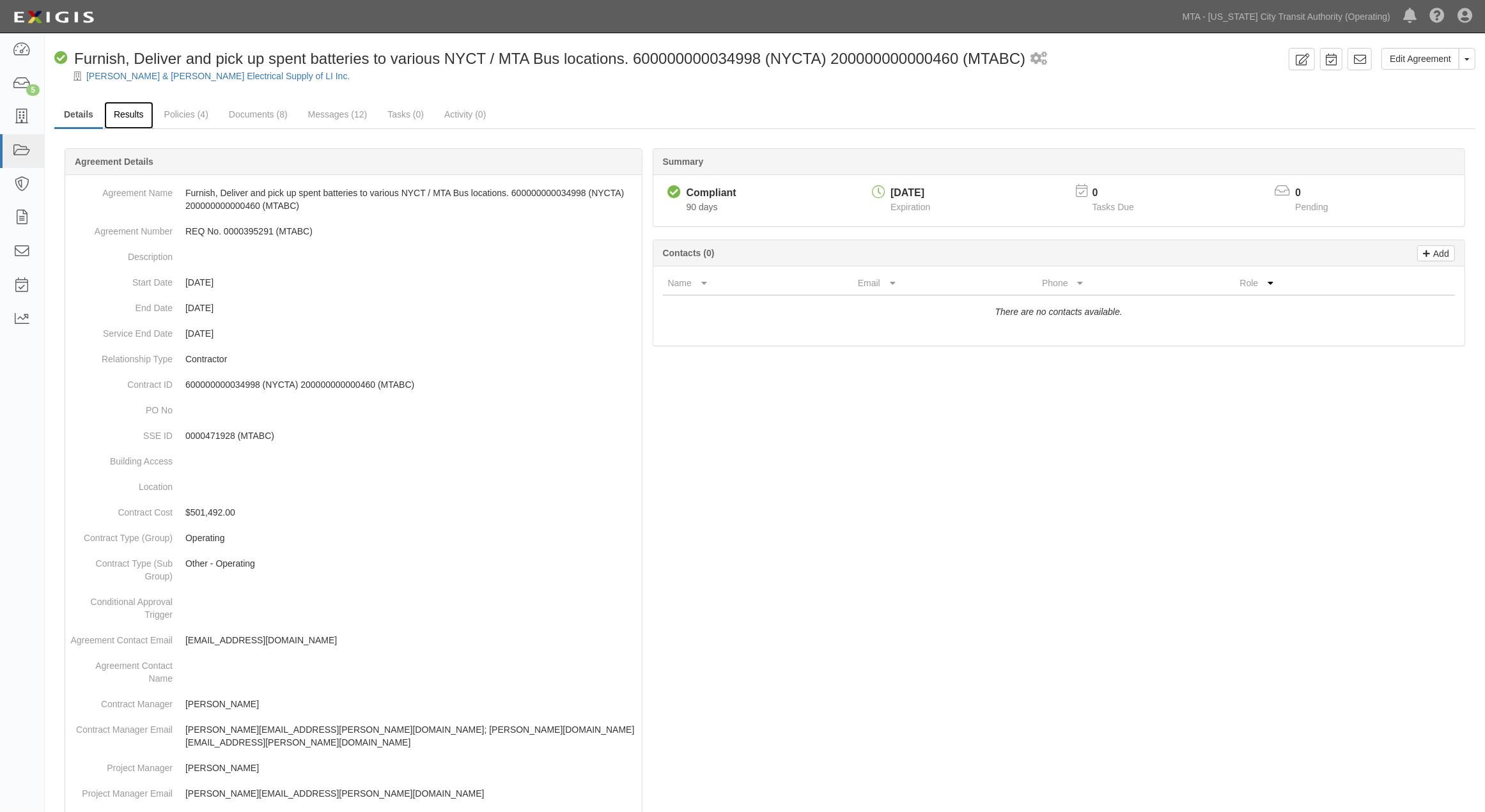
click at [124, 113] on link "Results" at bounding box center [128, 115] width 49 height 27
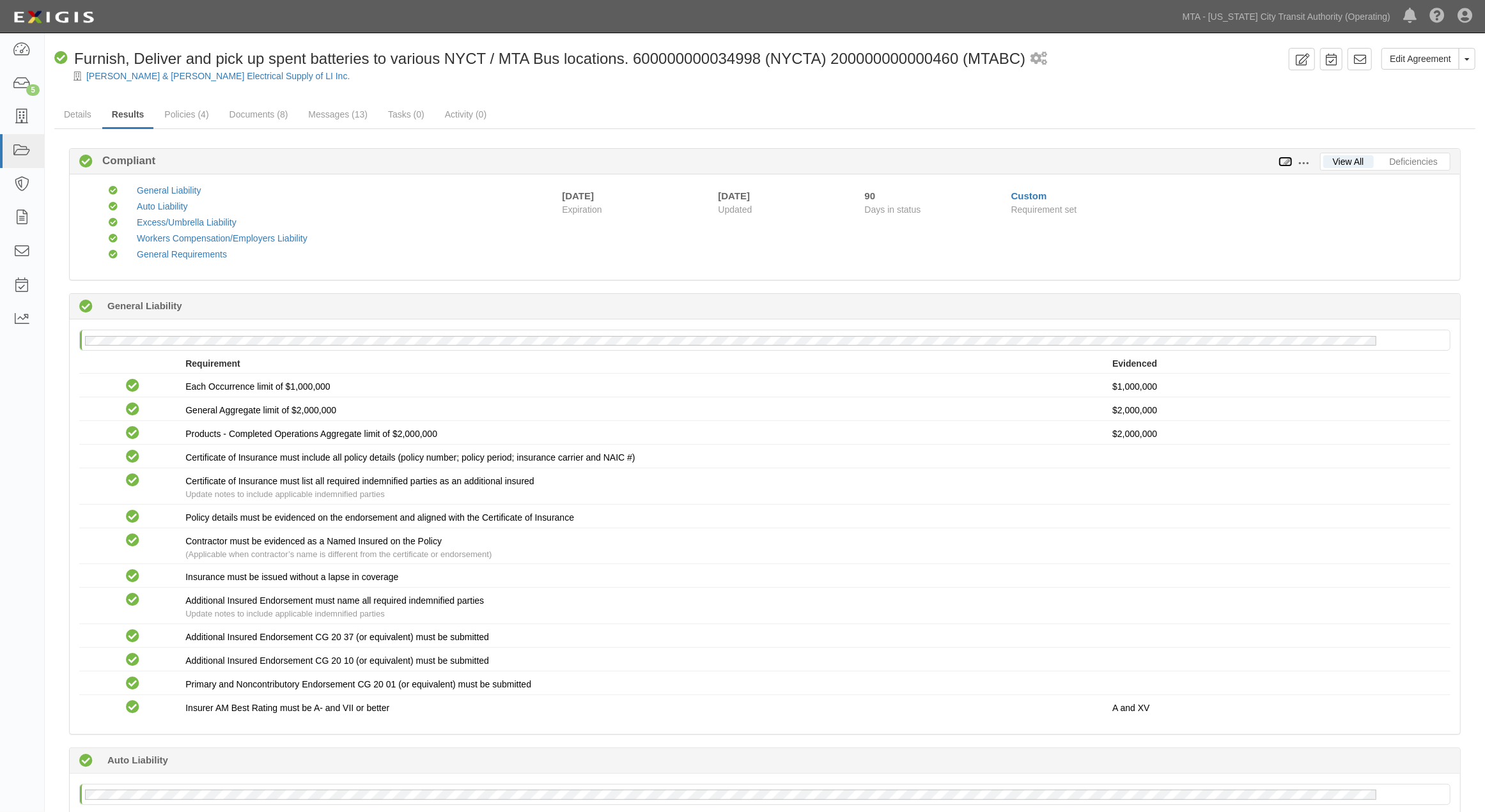
click at [1285, 161] on icon at bounding box center [1285, 162] width 14 height 9
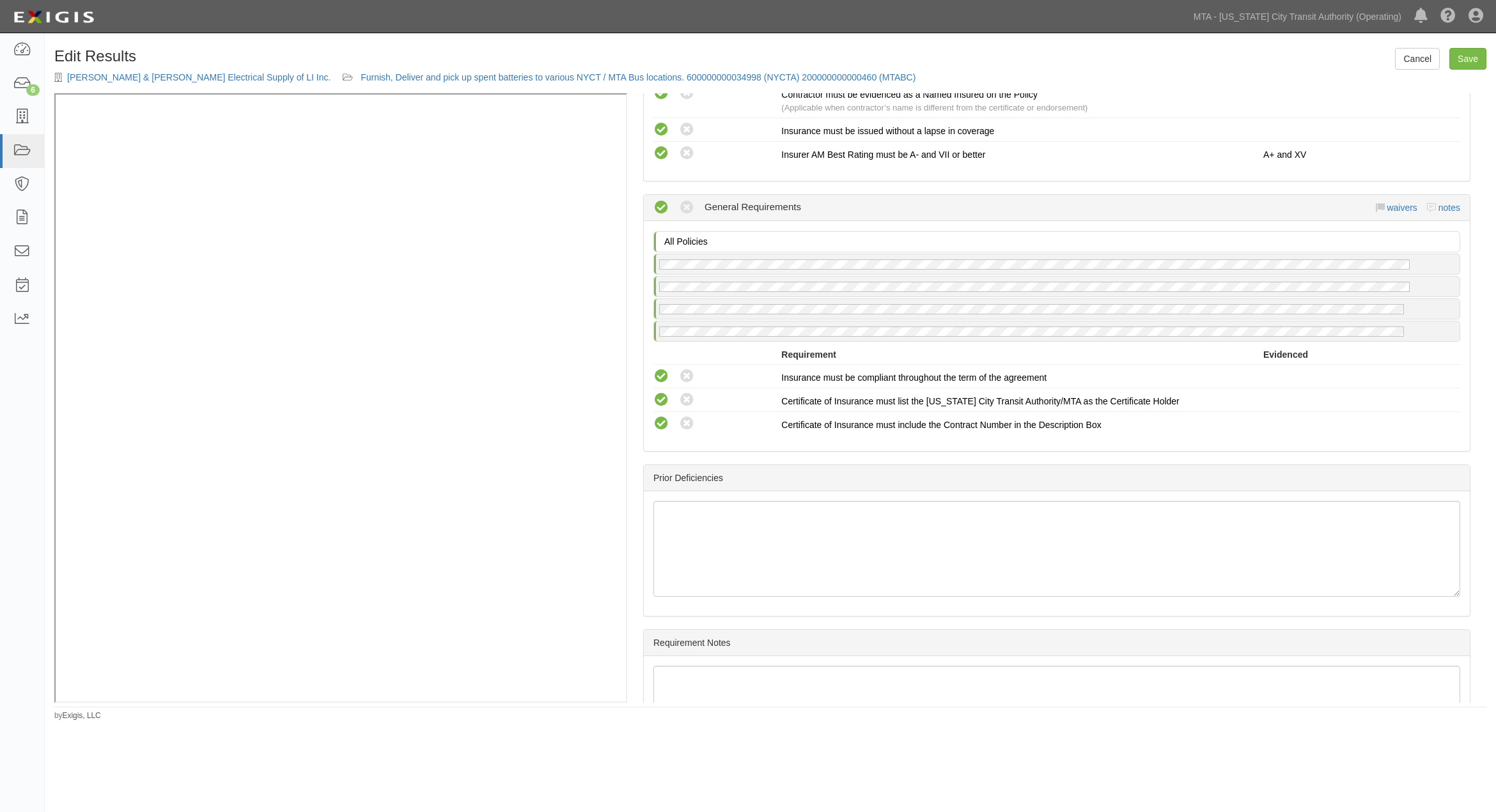
scroll to position [1408, 0]
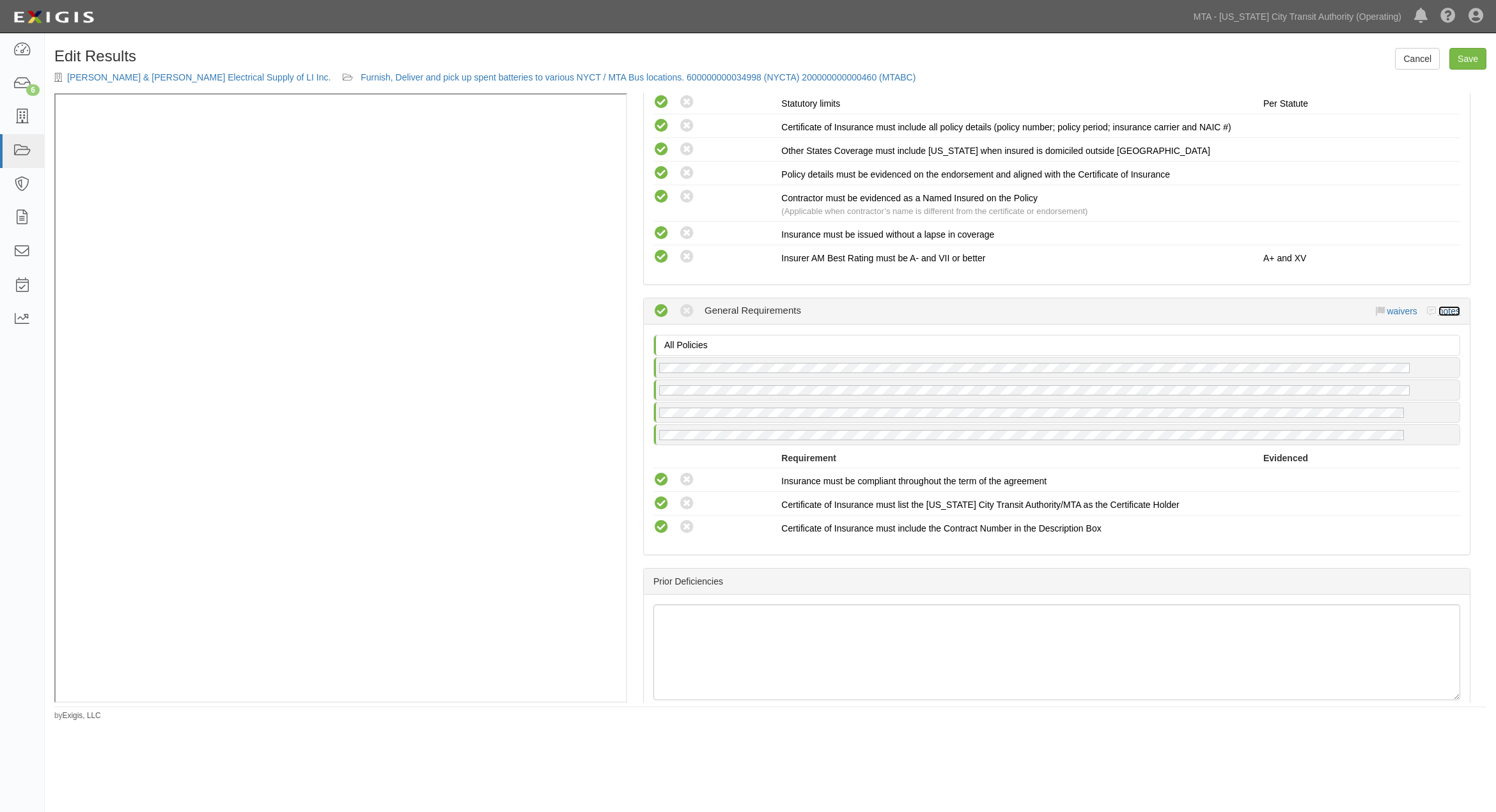
click at [1446, 316] on link "notes" at bounding box center [1449, 311] width 22 height 10
radio input "true"
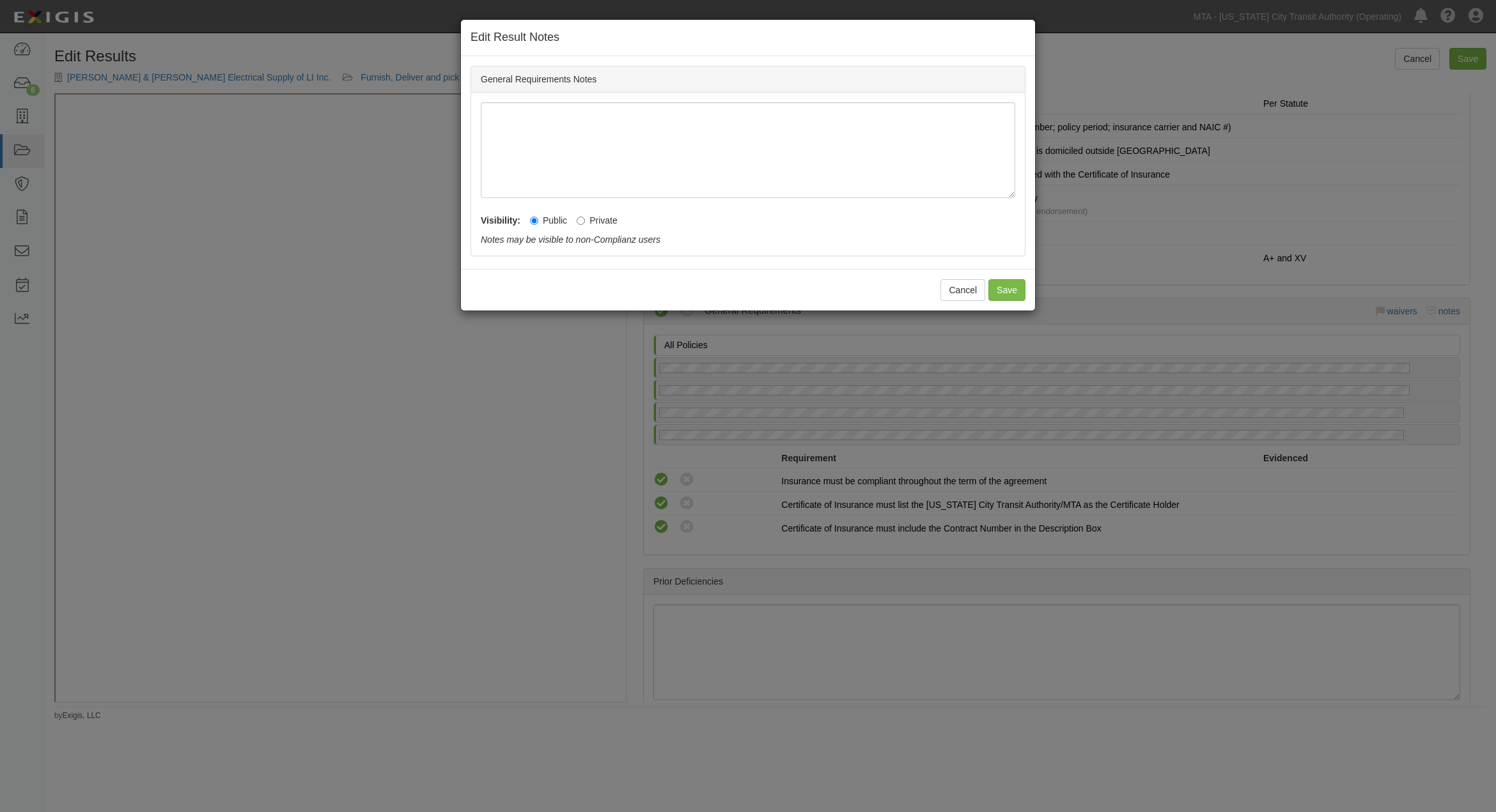
click at [572, 220] on div "Visibility: Public Private Notes may be visible to non-Complianz users Notes ar…" at bounding box center [748, 226] width 535 height 38
click at [582, 220] on input "Private" at bounding box center [581, 221] width 9 height 9
radio input "true"
click at [1011, 288] on button "Save" at bounding box center [1007, 290] width 37 height 22
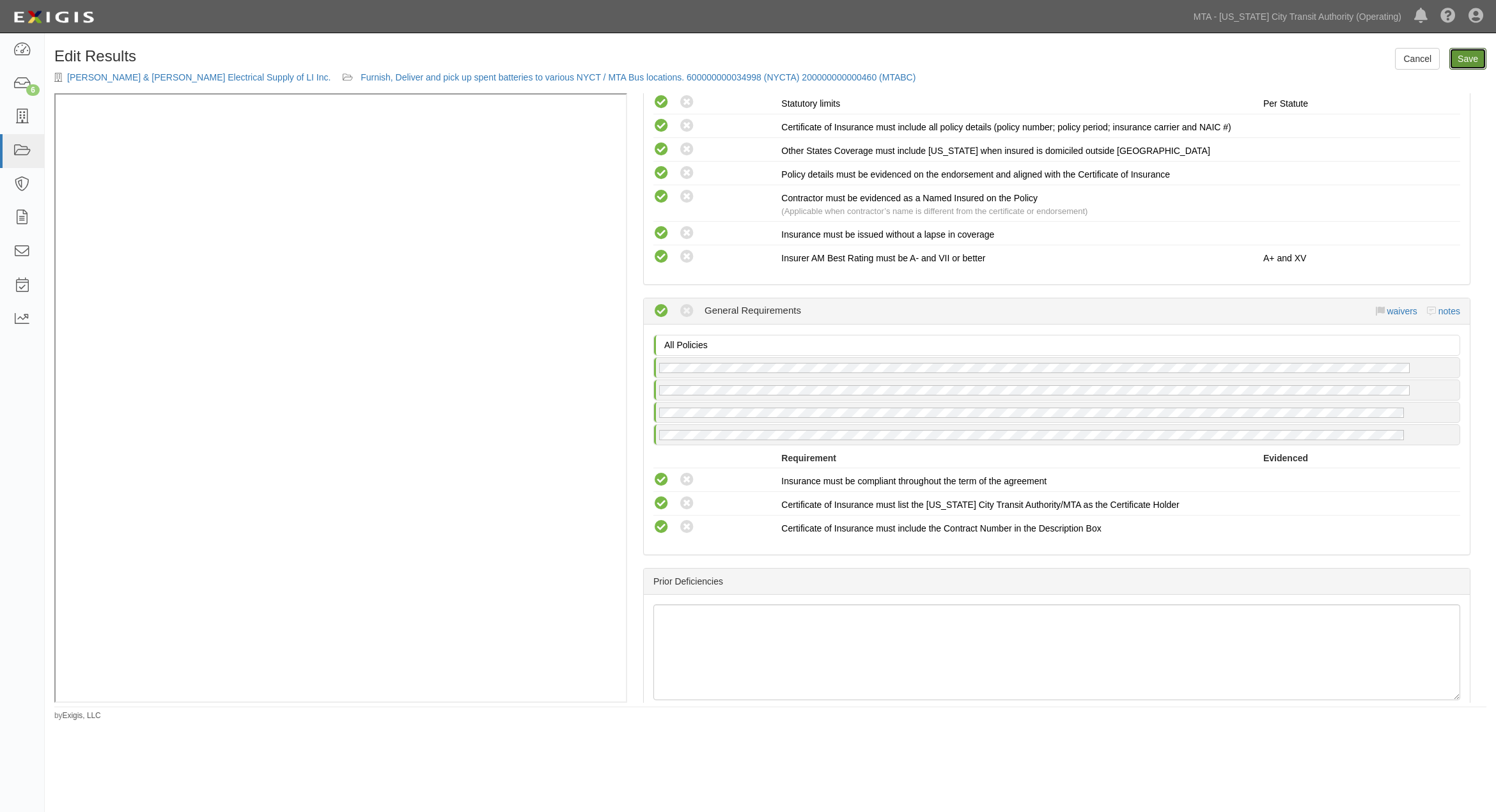
click at [1461, 58] on link "Save" at bounding box center [1468, 59] width 37 height 22
radio input "true"
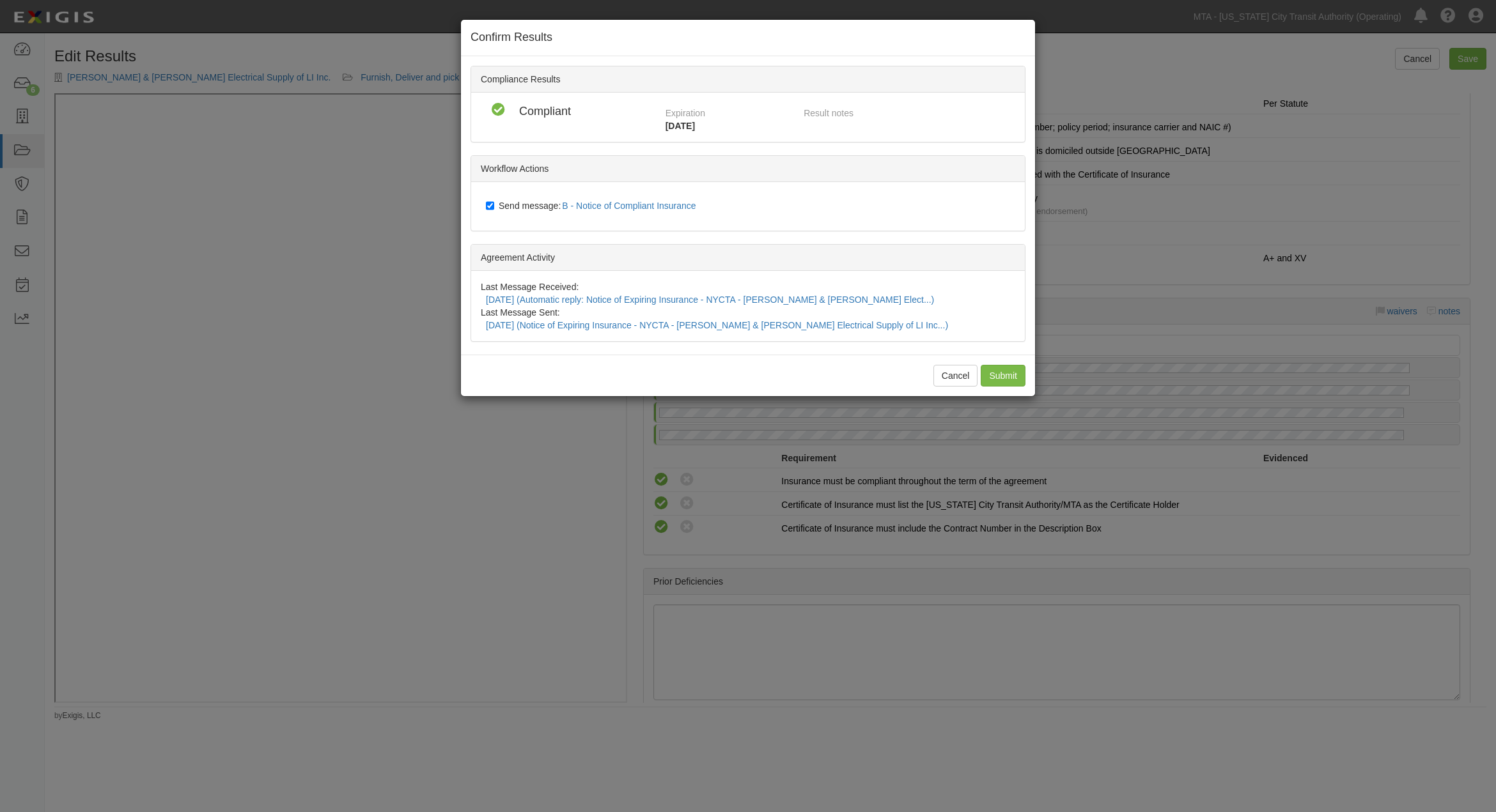
click at [529, 203] on span "Send message: B - Notice of Compliant Insurance" at bounding box center [600, 205] width 203 height 10
click at [494, 203] on input "Send message: B - Notice of Compliant Insurance" at bounding box center [490, 205] width 9 height 10
checkbox input "false"
click at [1007, 365] on input "Submit" at bounding box center [1003, 376] width 45 height 22
click at [1000, 355] on div "Cancel Submit" at bounding box center [748, 375] width 574 height 41
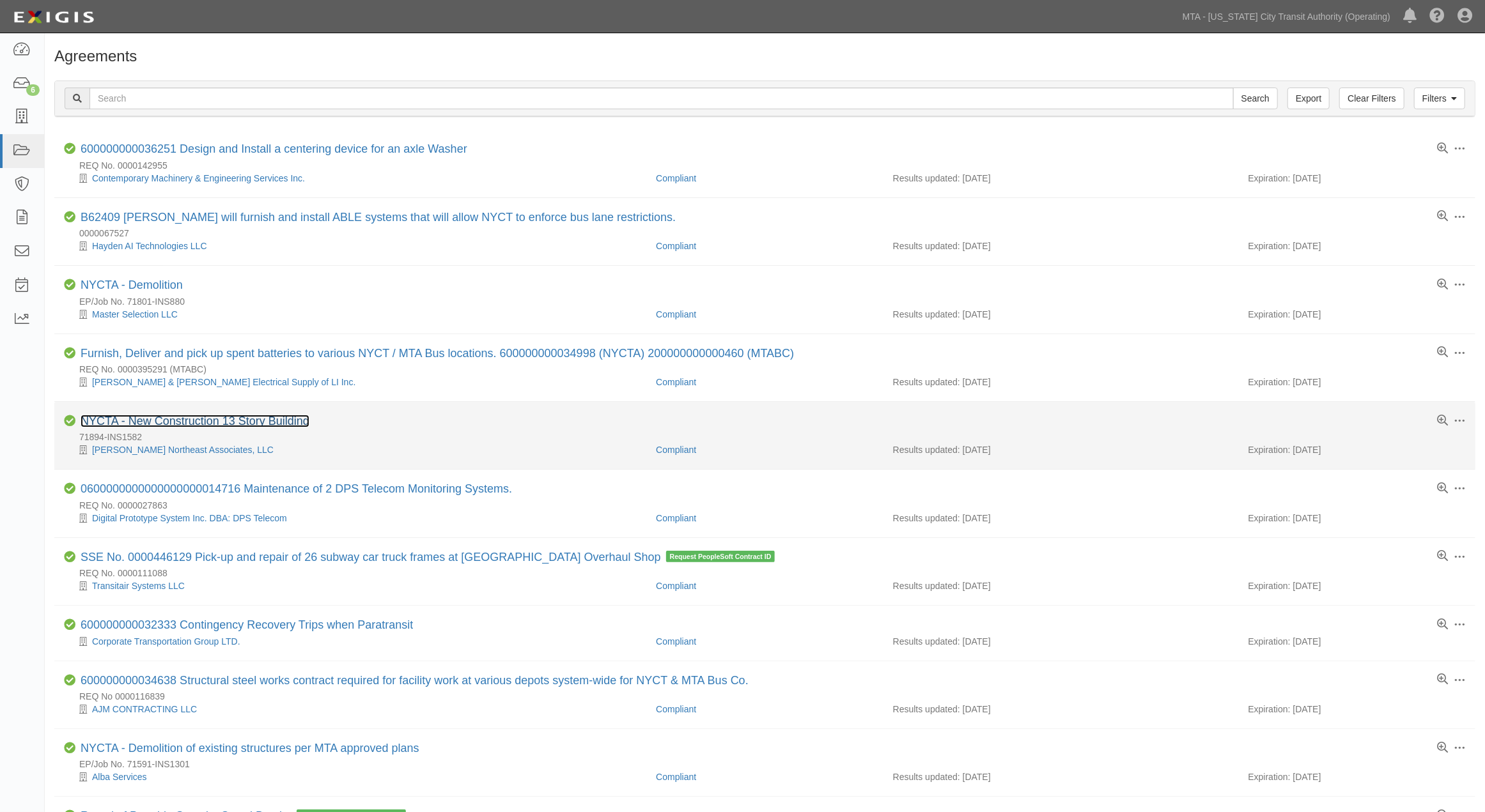
click at [265, 427] on link "NYCTA - New Construction 13 Story Building" at bounding box center [195, 421] width 228 height 12
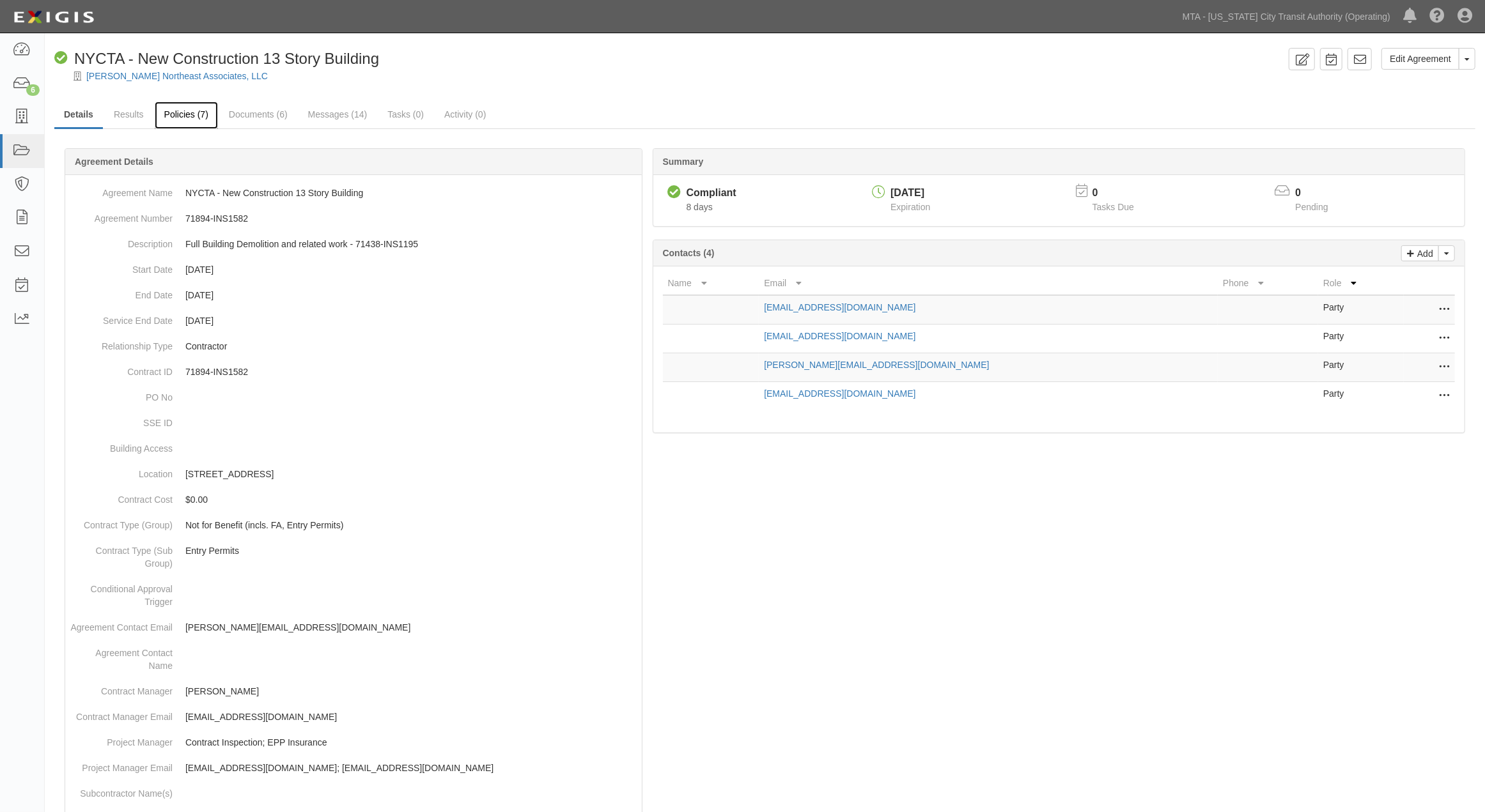
click at [193, 115] on link "Policies (7)" at bounding box center [186, 115] width 63 height 27
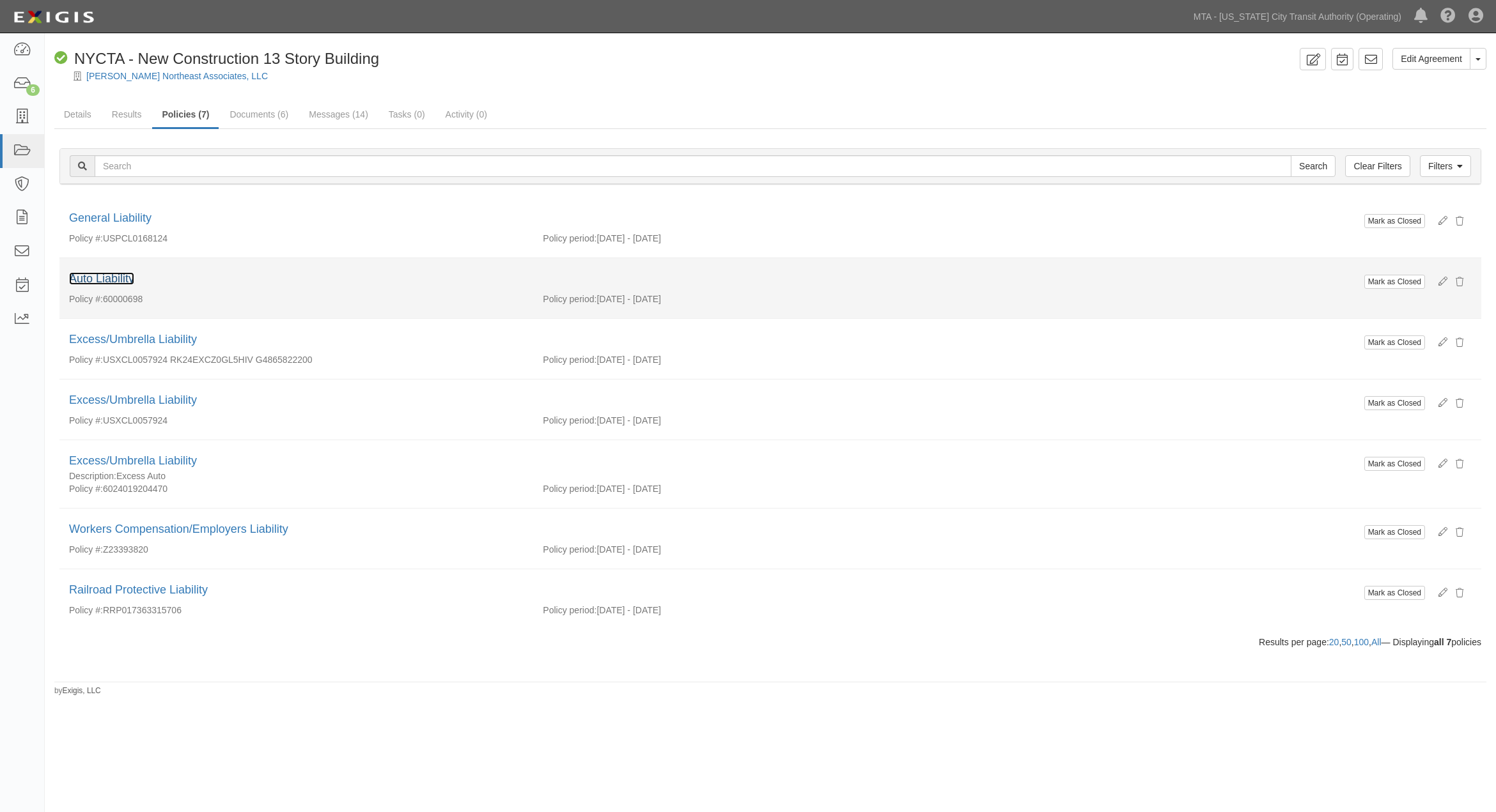
click at [120, 279] on link "Auto Liability" at bounding box center [102, 278] width 65 height 12
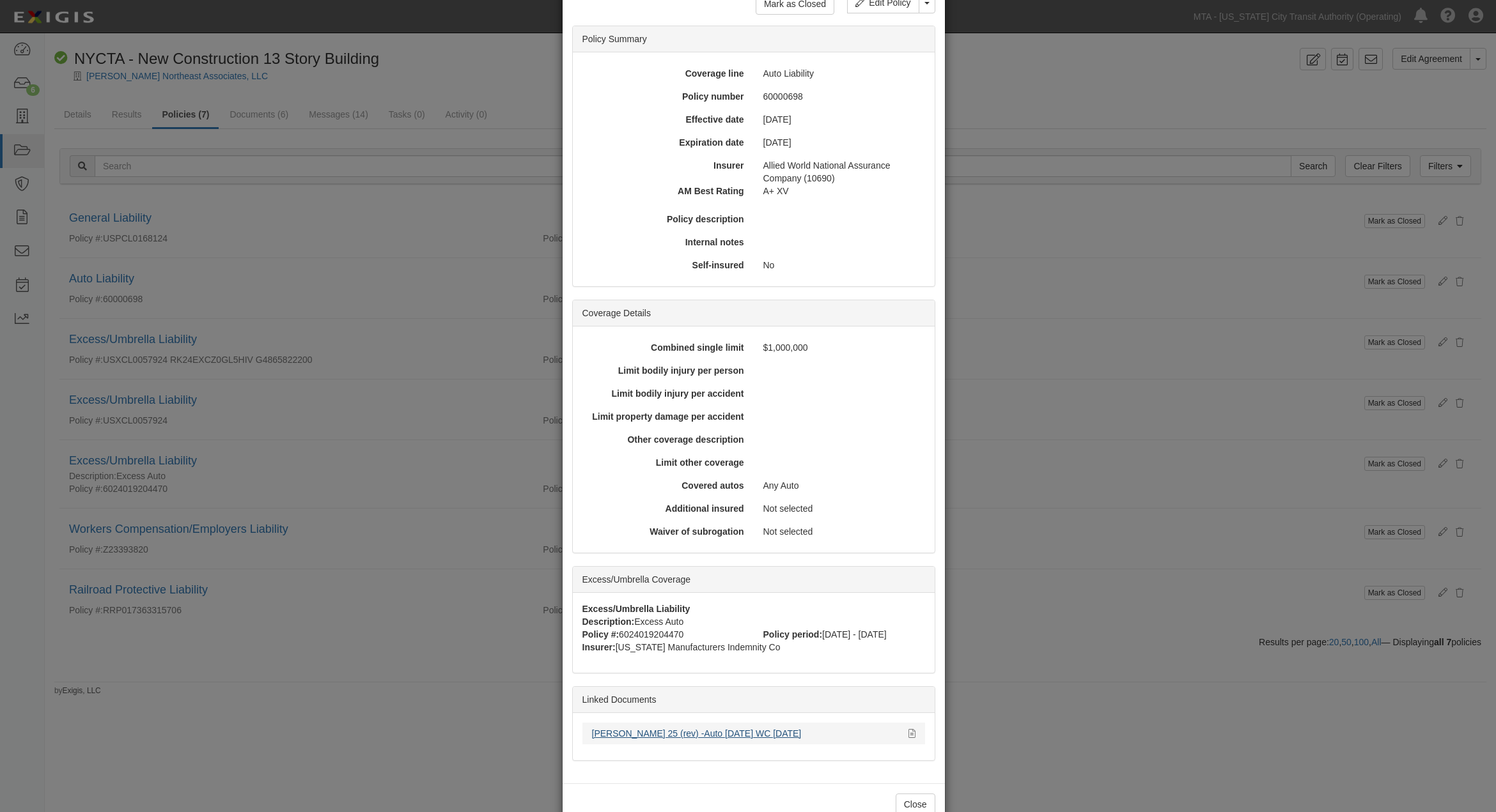
scroll to position [106, 0]
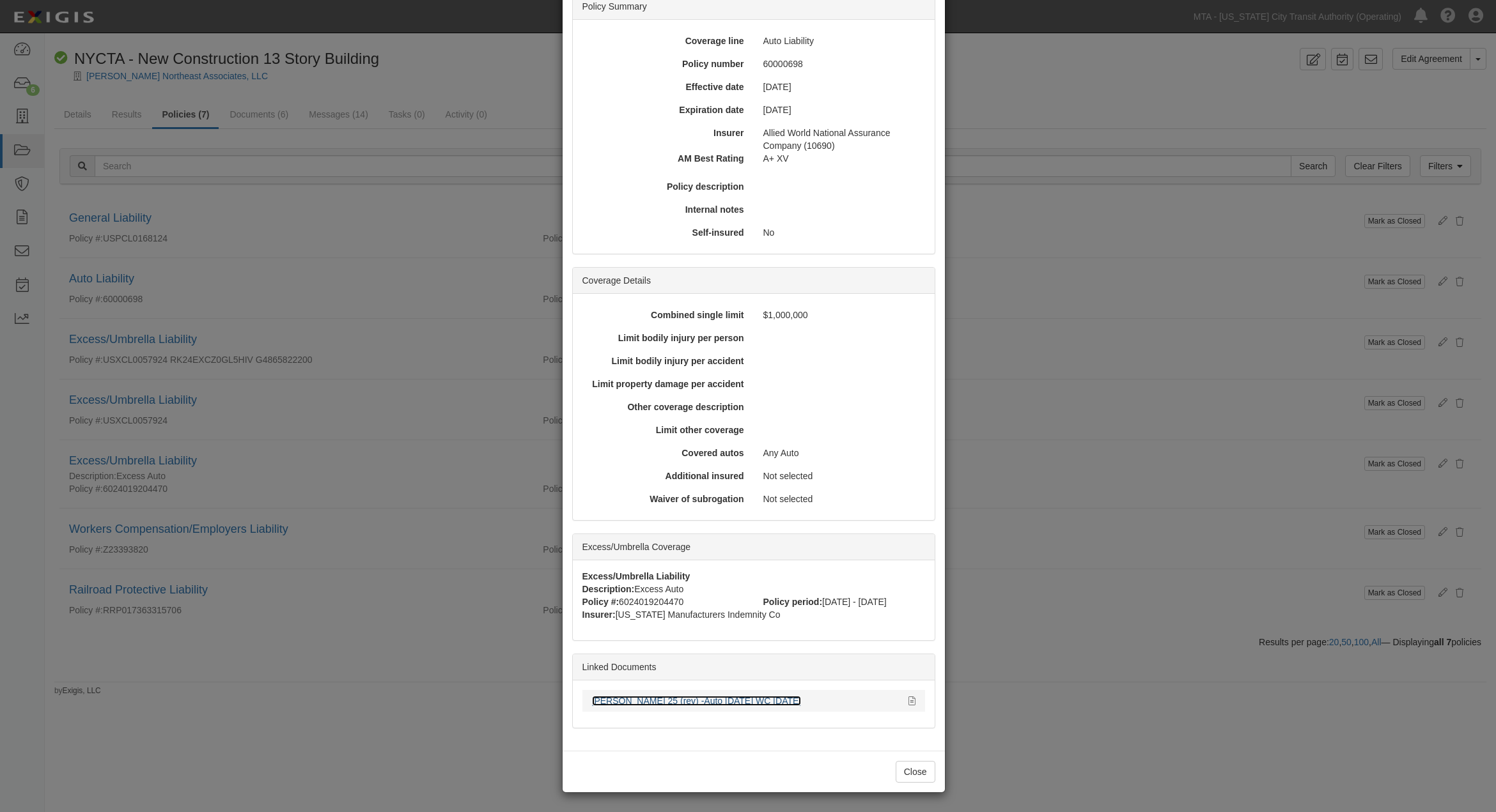
click at [647, 700] on link "[PERSON_NAME] 25 (rev) -Auto [DATE] WC [DATE]" at bounding box center [697, 701] width 210 height 10
click at [1059, 547] on div "× View Policy Mark as Closed Edit Policy Toggle Dropdown Delete Policy Policy S…" at bounding box center [748, 406] width 1496 height 812
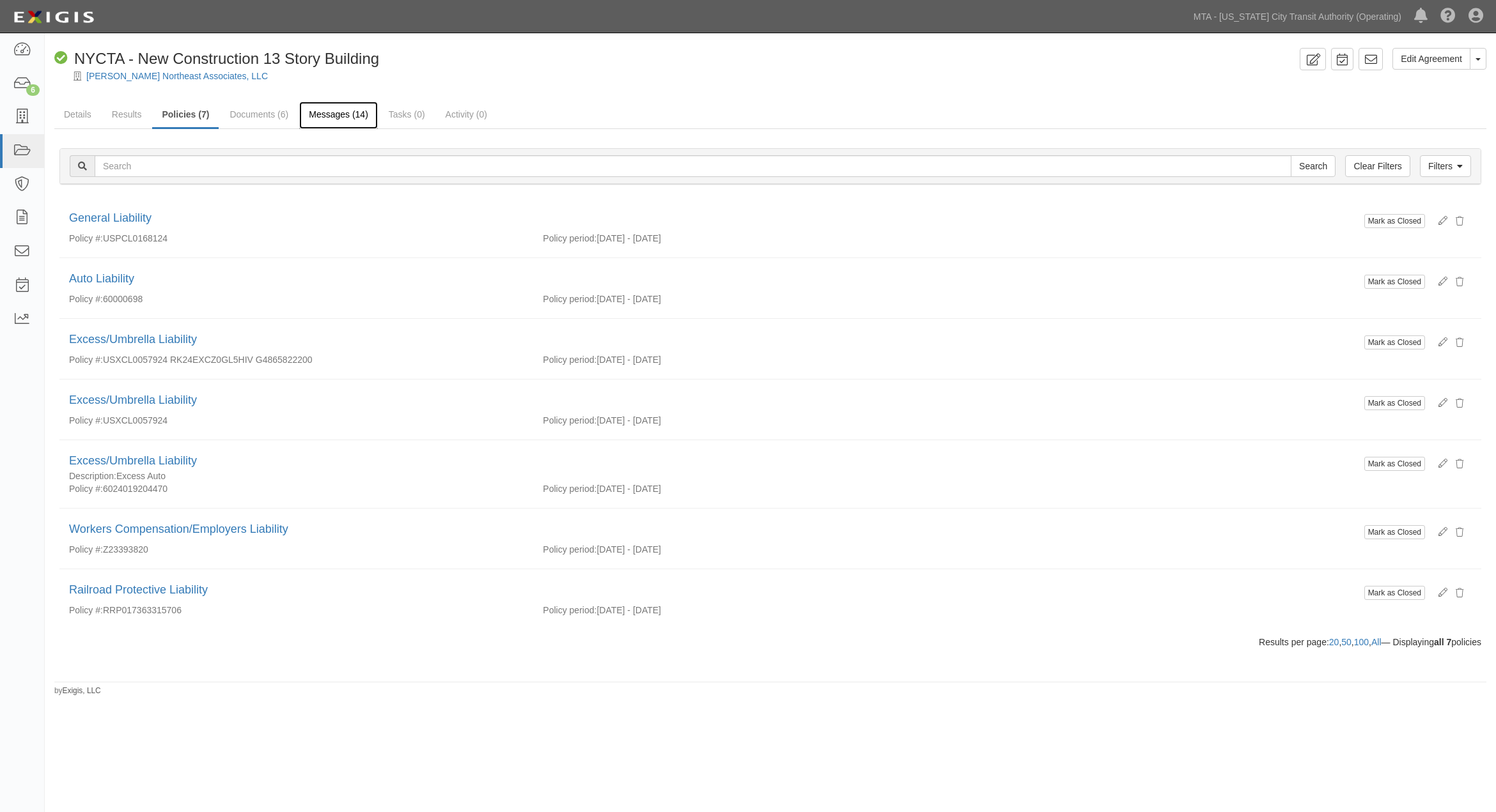
click at [333, 113] on link "Messages (14)" at bounding box center [338, 115] width 78 height 27
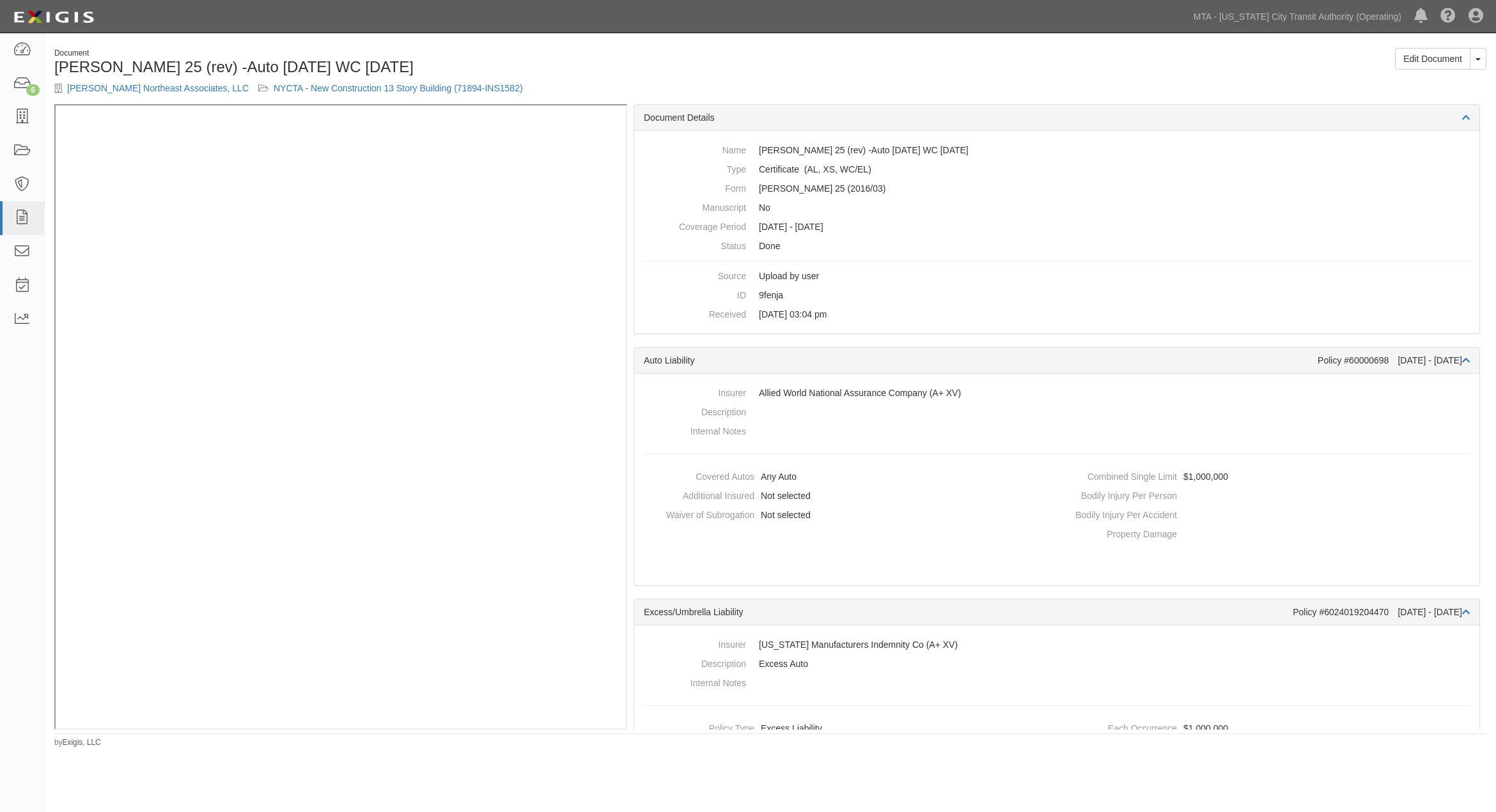
drag, startPoint x: 1108, startPoint y: 83, endPoint x: 1072, endPoint y: 82, distance: 36.0
click at [1108, 83] on div "Document [PERSON_NAME] 25 (rev) -Auto [DATE] WC [DATE] [PERSON_NAME] Northeast …" at bounding box center [770, 76] width 1451 height 56
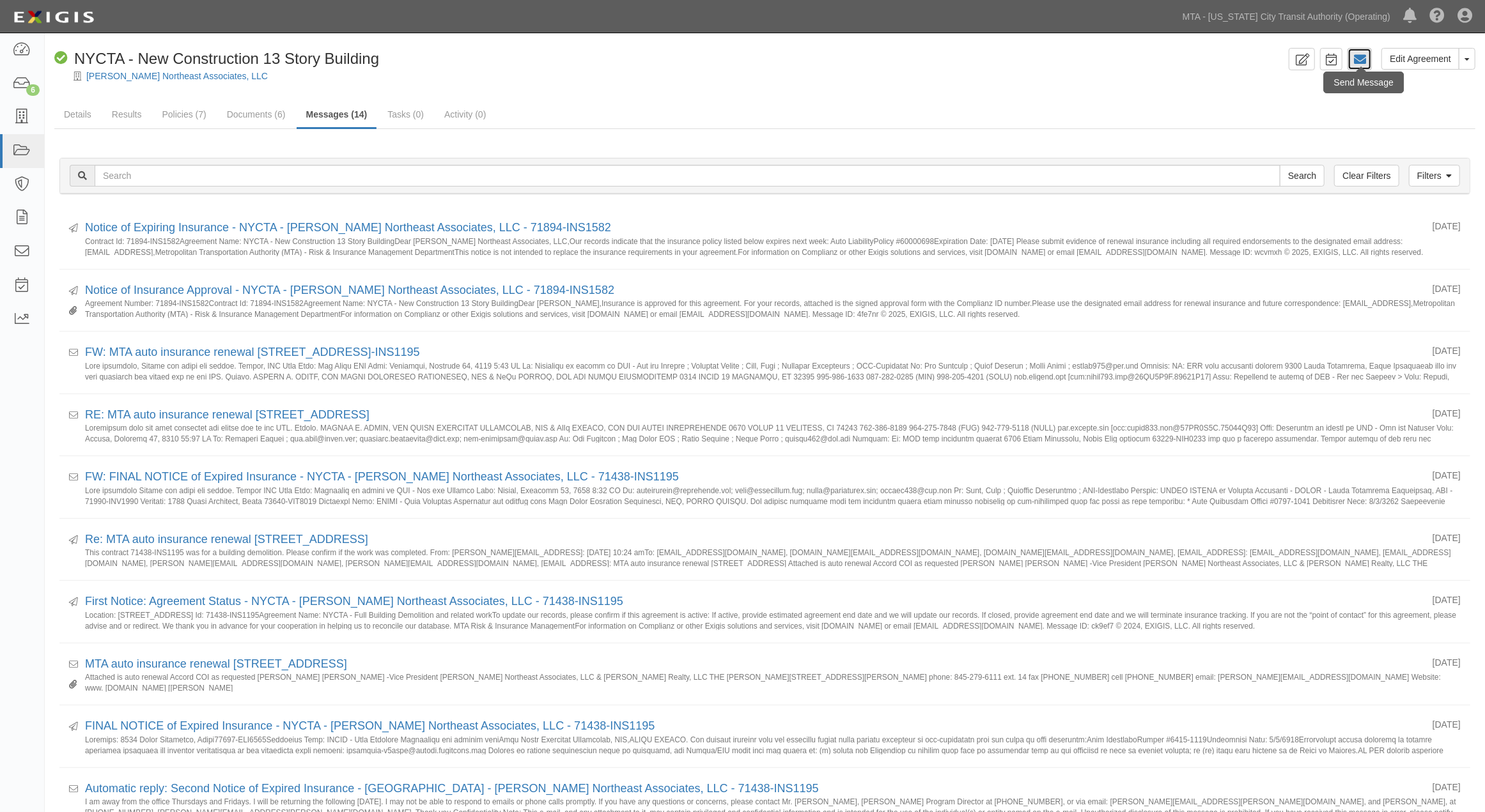
click at [1362, 59] on icon at bounding box center [1359, 59] width 12 height 12
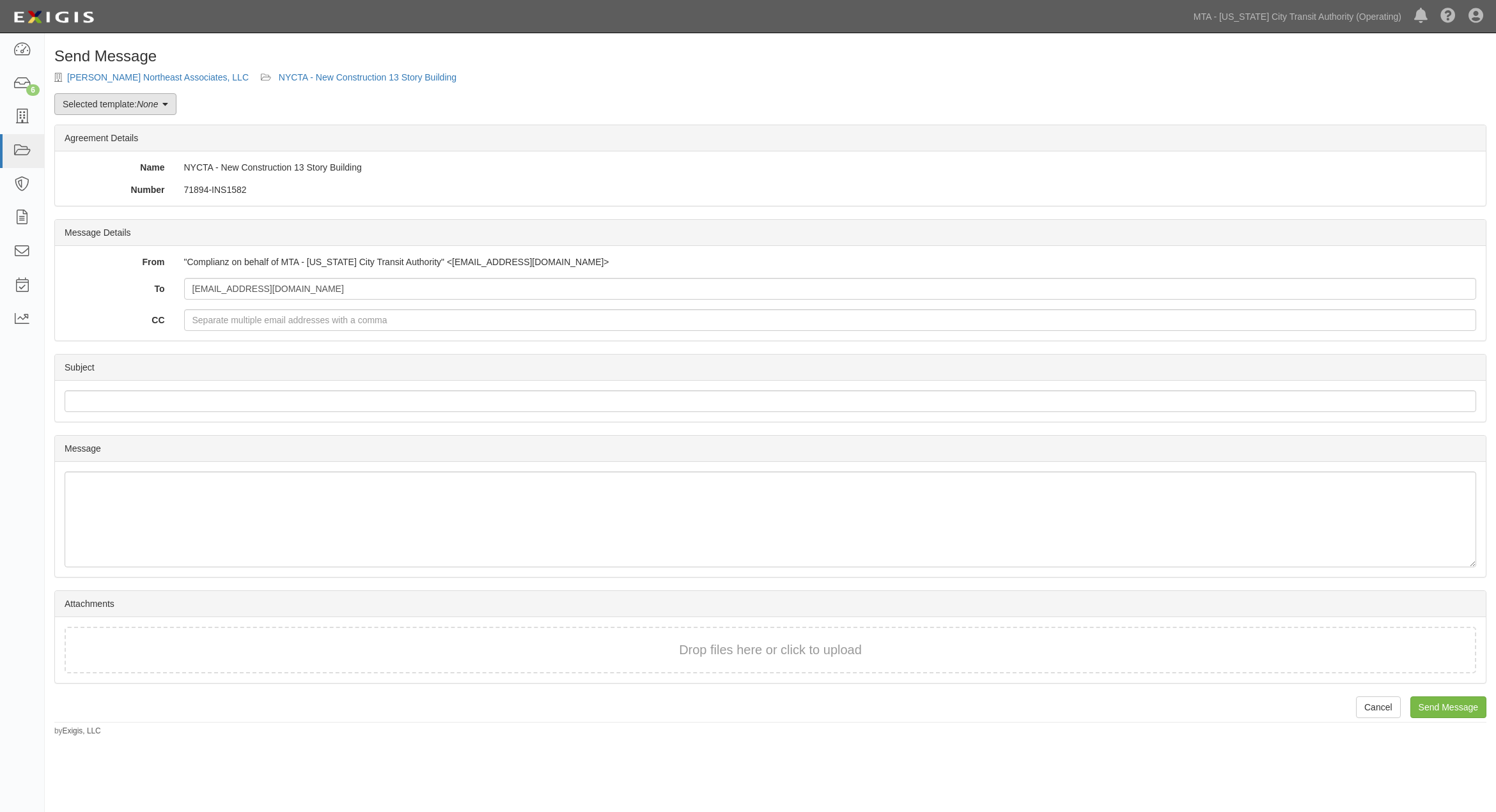
click at [150, 103] on em "None" at bounding box center [147, 103] width 21 height 10
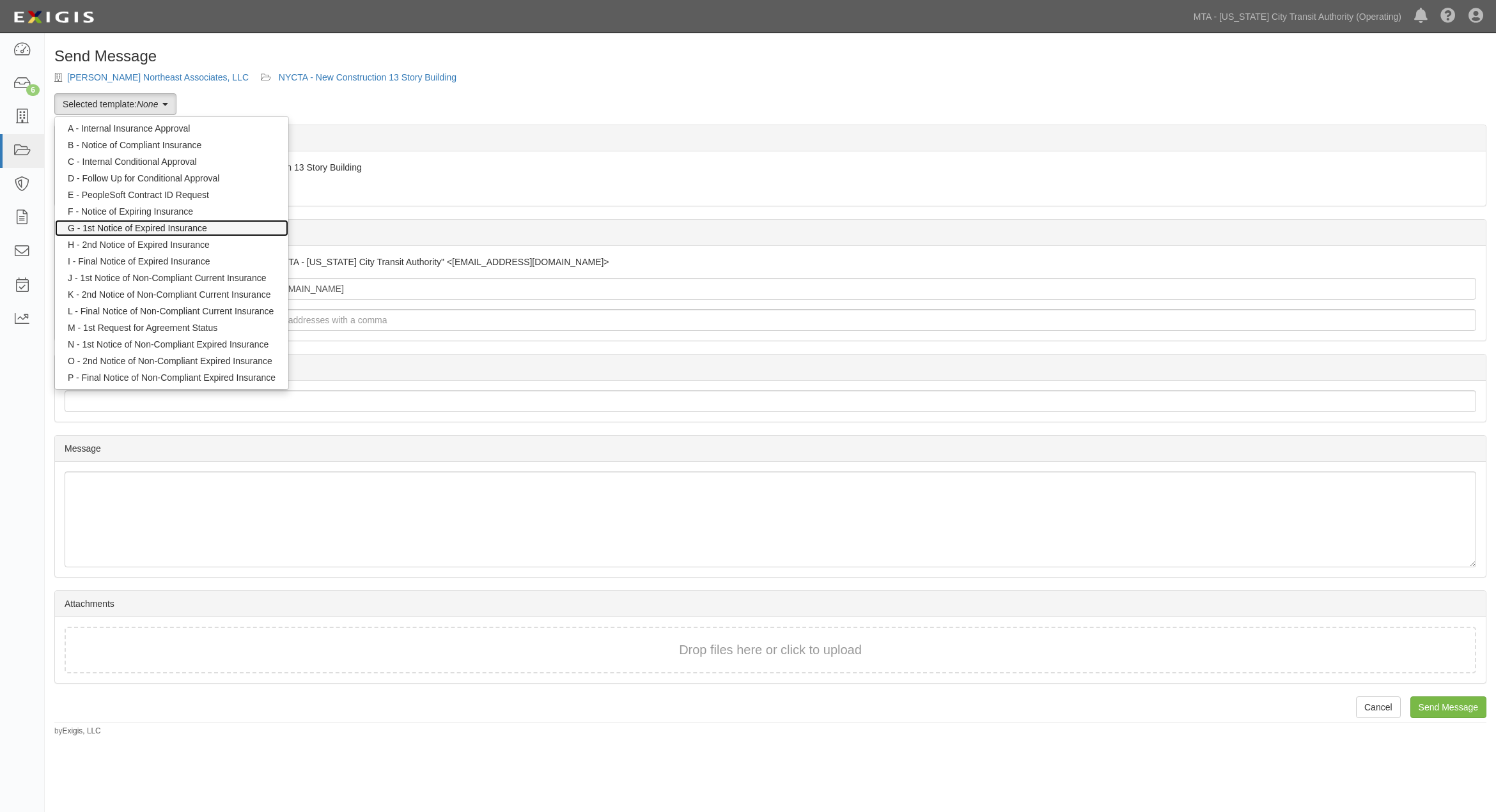
click at [148, 228] on link "G - 1st Notice of Expired Insurance" at bounding box center [172, 228] width 233 height 16
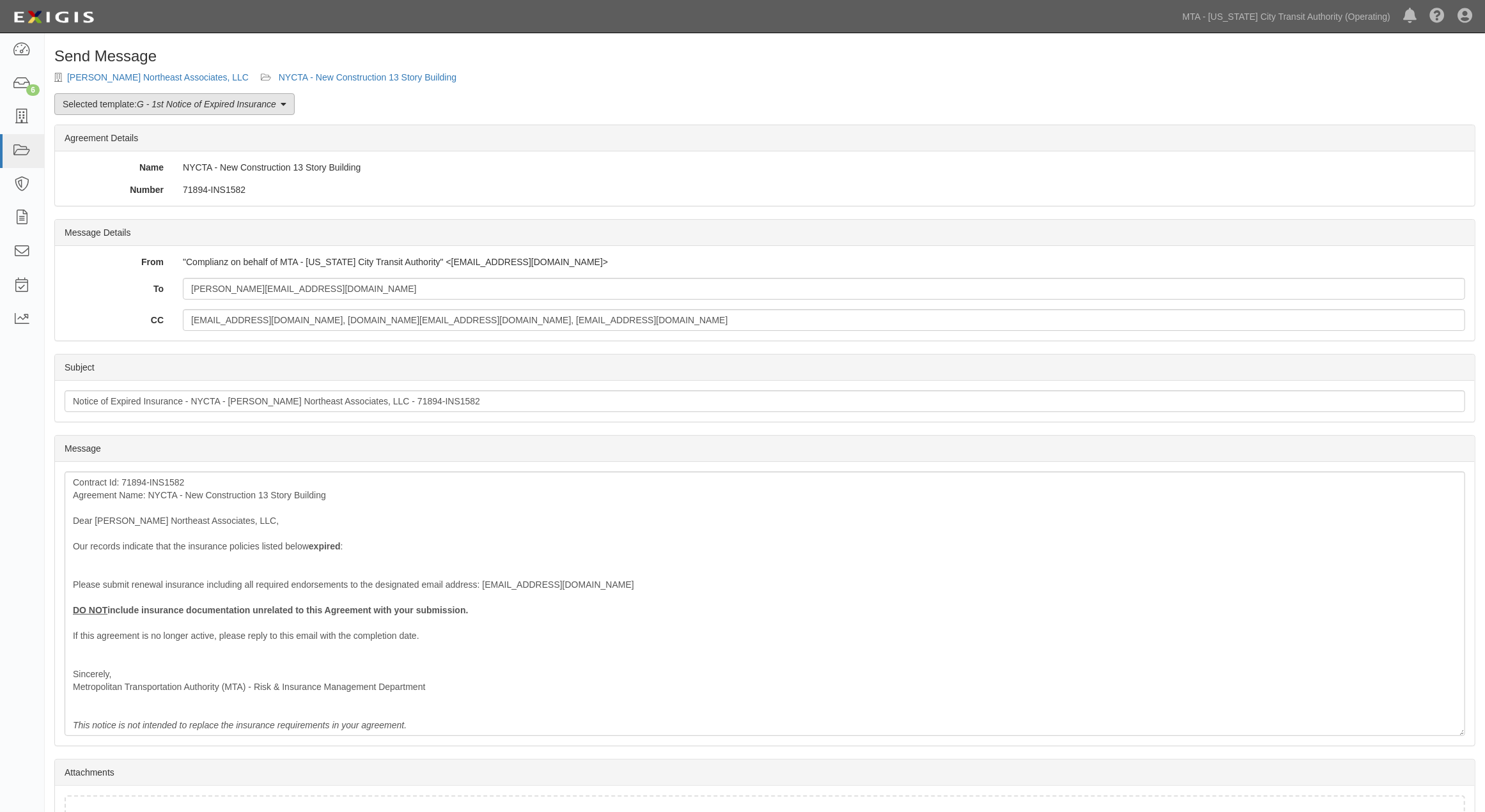
click at [179, 103] on em "G - 1st Notice of Expired Insurance" at bounding box center [206, 103] width 139 height 10
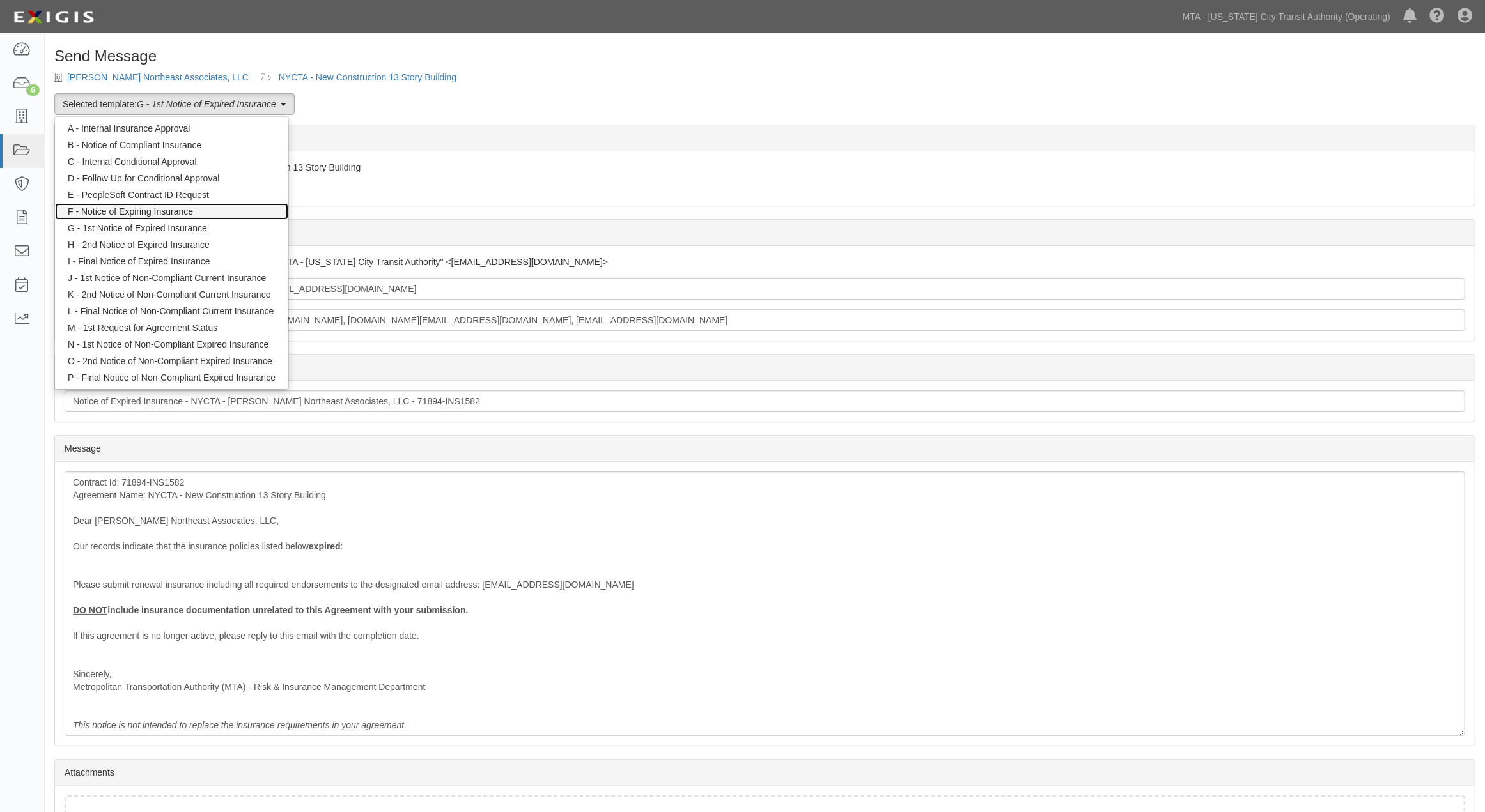
click at [148, 209] on link "F - Notice of Expiring Insurance" at bounding box center [172, 211] width 233 height 16
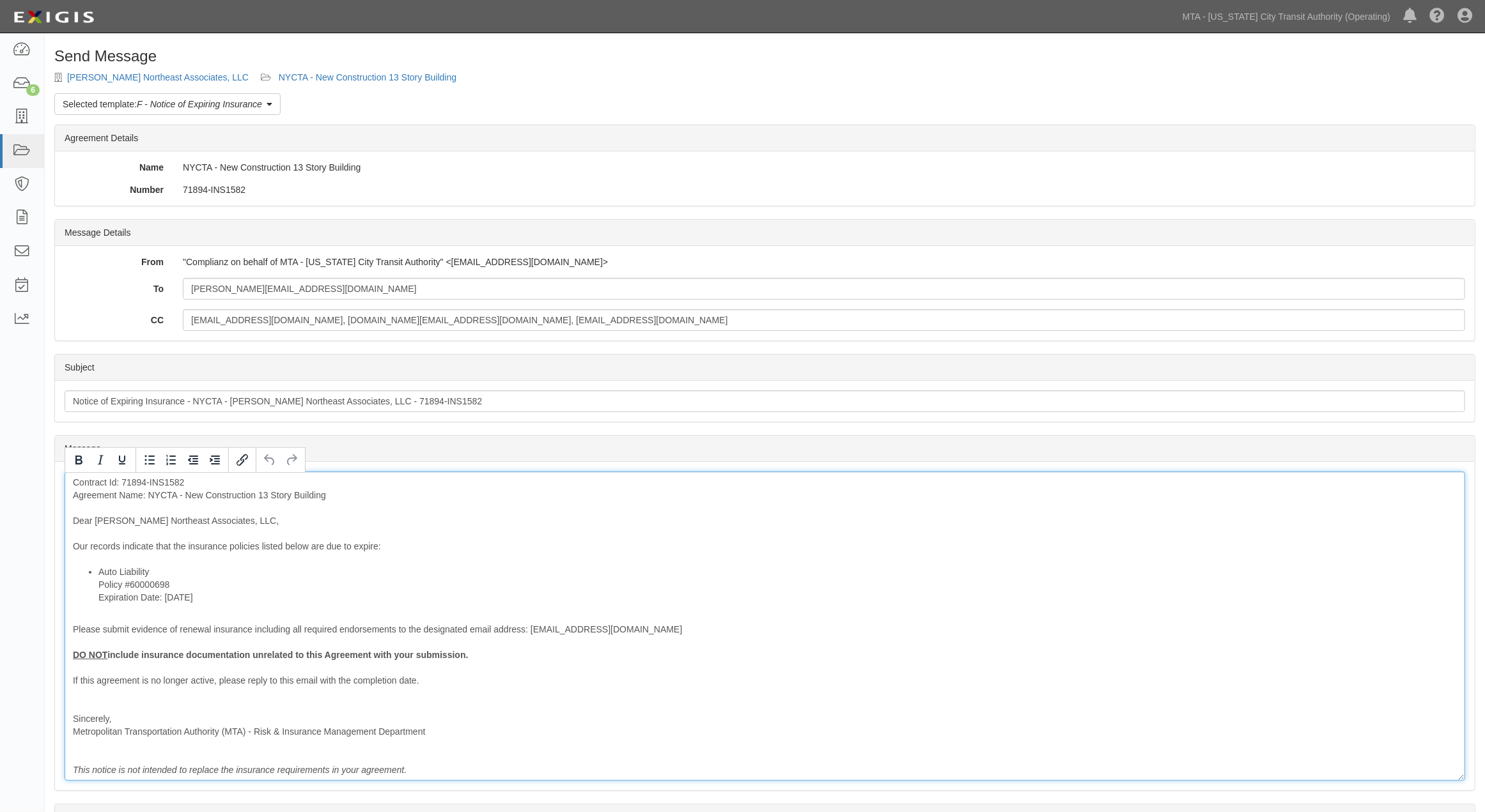
click at [245, 547] on div "Contract Id: 71894-INS1582 Agreement Name: NYCTA - New Construction 13 Story Bu…" at bounding box center [765, 626] width 1400 height 309
click at [248, 545] on div "Contract Id: 71894-INS1582 Agreement Name: NYCTA - New Construction 13 Story Bu…" at bounding box center [765, 626] width 1400 height 309
drag, startPoint x: 315, startPoint y: 551, endPoint x: 305, endPoint y: 552, distance: 10.0
click at [305, 552] on div "Contract Id: 71894-INS1582 Agreement Name: NYCTA - New Construction 13 Story Bu…" at bounding box center [765, 626] width 1400 height 309
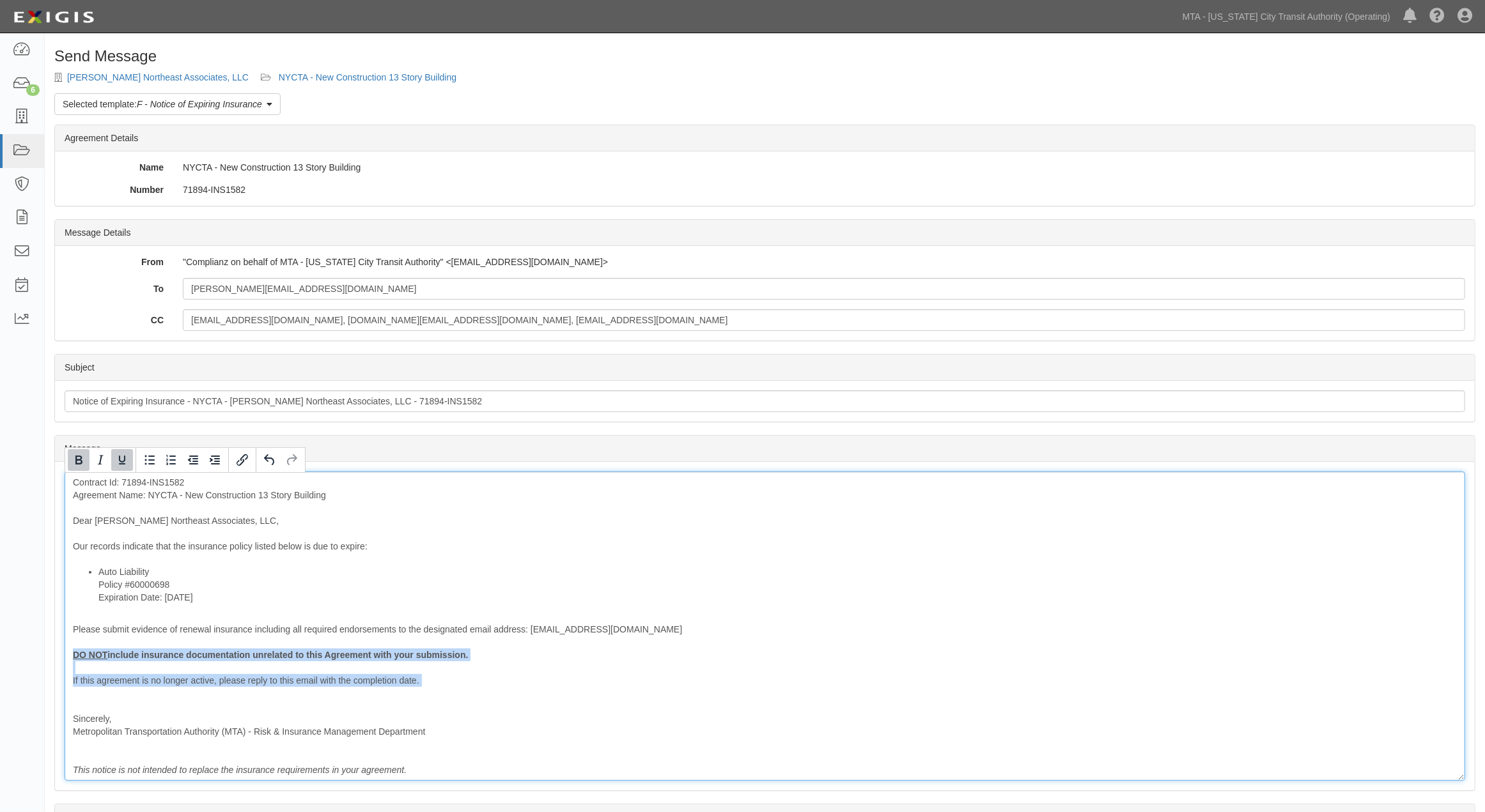
drag, startPoint x: 436, startPoint y: 689, endPoint x: 52, endPoint y: 653, distance: 385.7
click at [52, 653] on div "Send Message Sisca Northeast Associates, LLC NYCTA - New Construction 13 Story …" at bounding box center [765, 499] width 1440 height 902
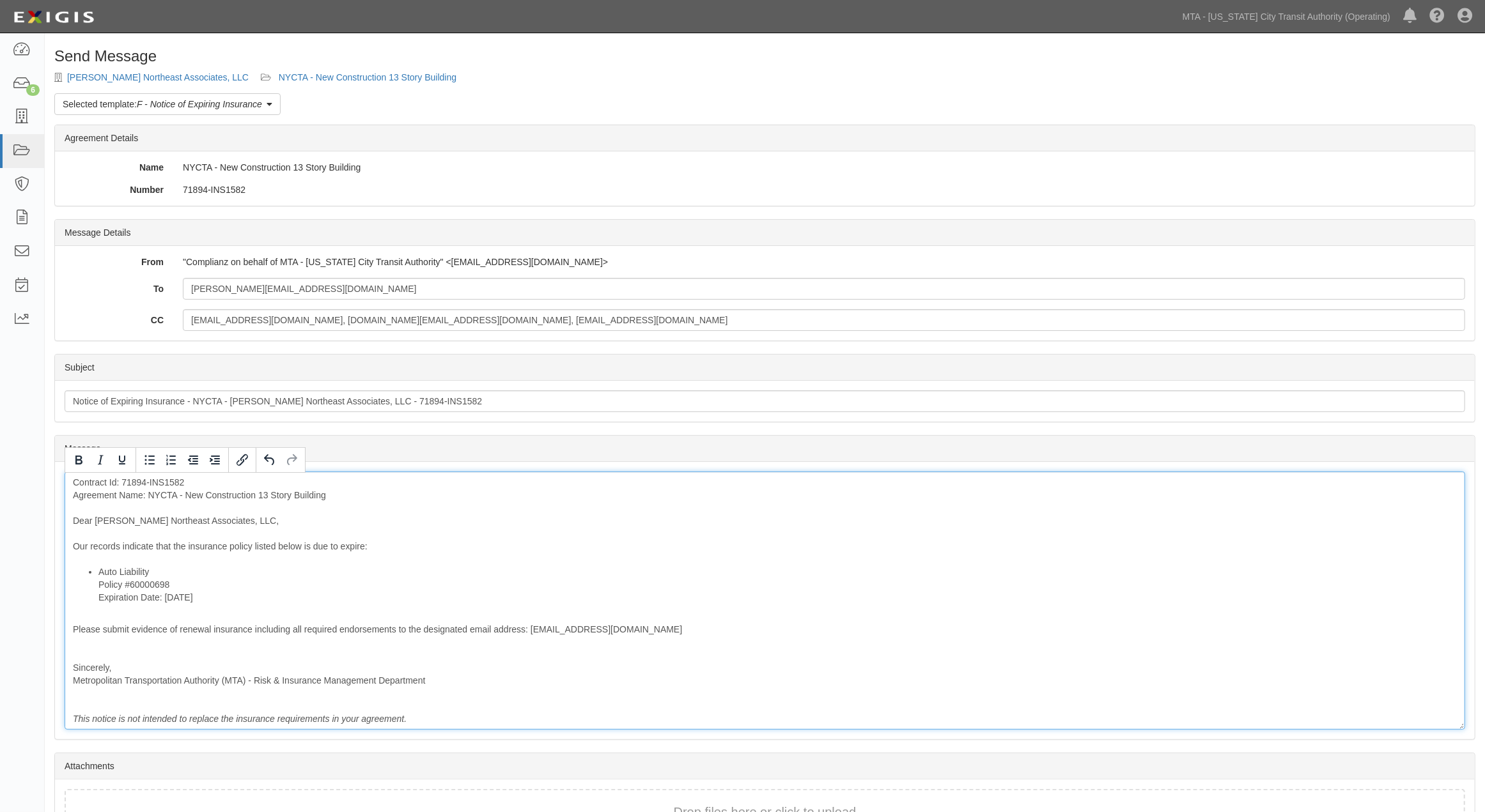
click at [141, 653] on div "Contract Id: 71894-INS1582 Agreement Name: NYCTA - New Construction 13 Story Bu…" at bounding box center [765, 601] width 1400 height 258
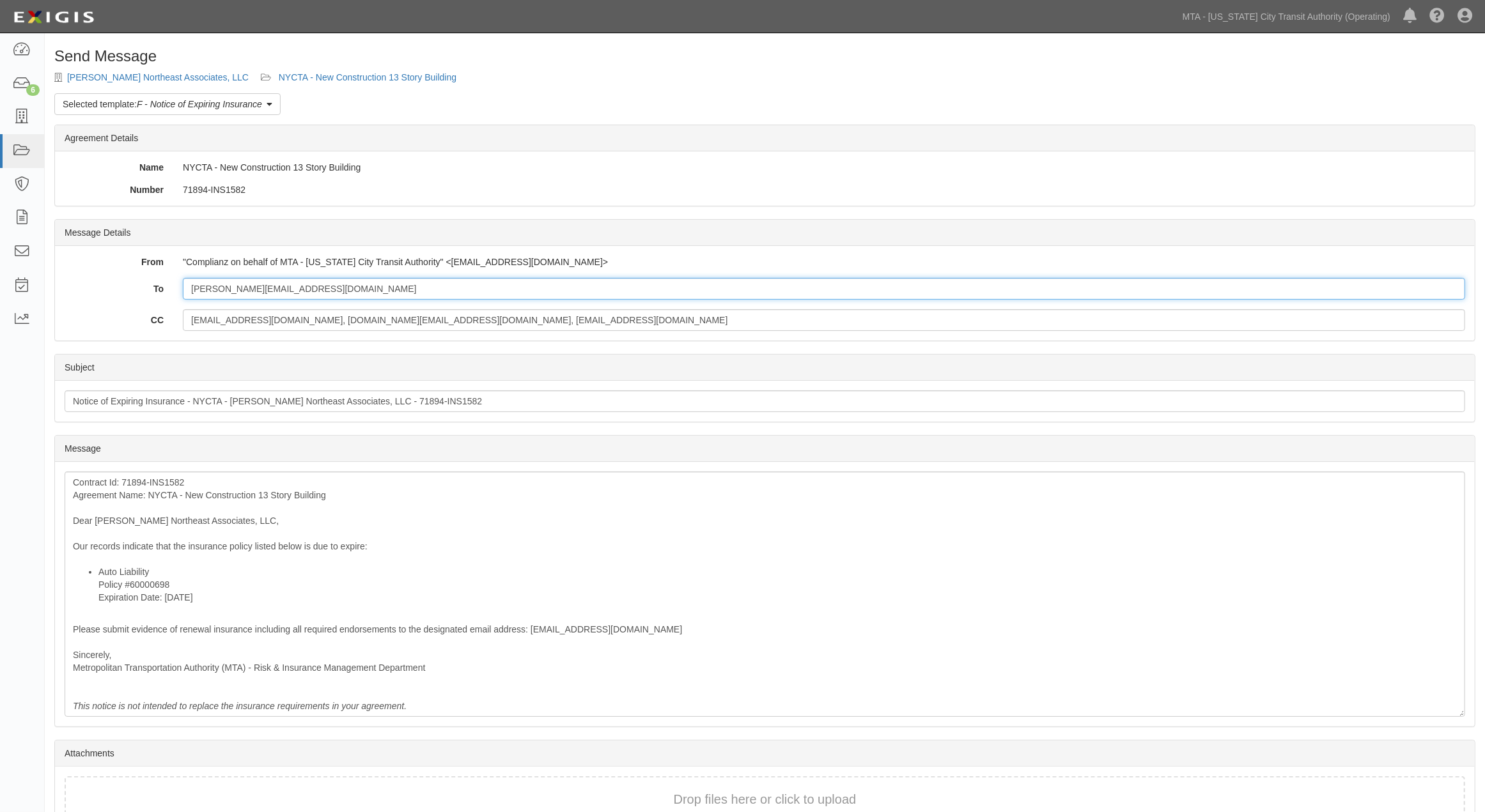
click at [327, 297] on input "brian@siscagroup.com" at bounding box center [824, 289] width 1282 height 22
click at [703, 310] on input "xin.liao@mtacd.org, contract.inspection@nyct.com, epp-insurance@mtacd.org" at bounding box center [824, 320] width 1282 height 22
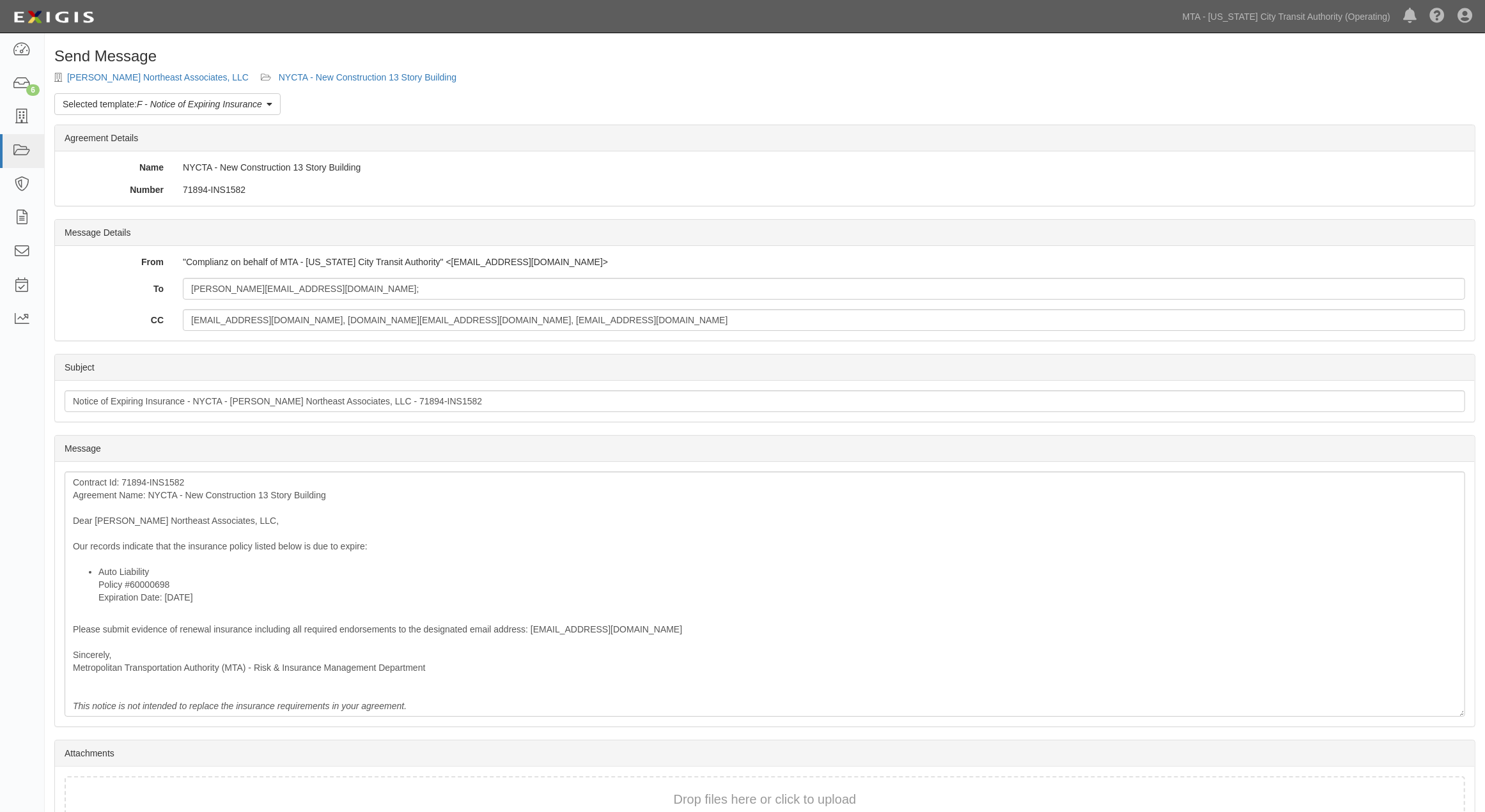
click at [650, 305] on div "To brian@siscagroup.com; CC xin.liao@mtacd.org, contract.inspection@nyct.com, e…" at bounding box center [765, 305] width 1400 height 53
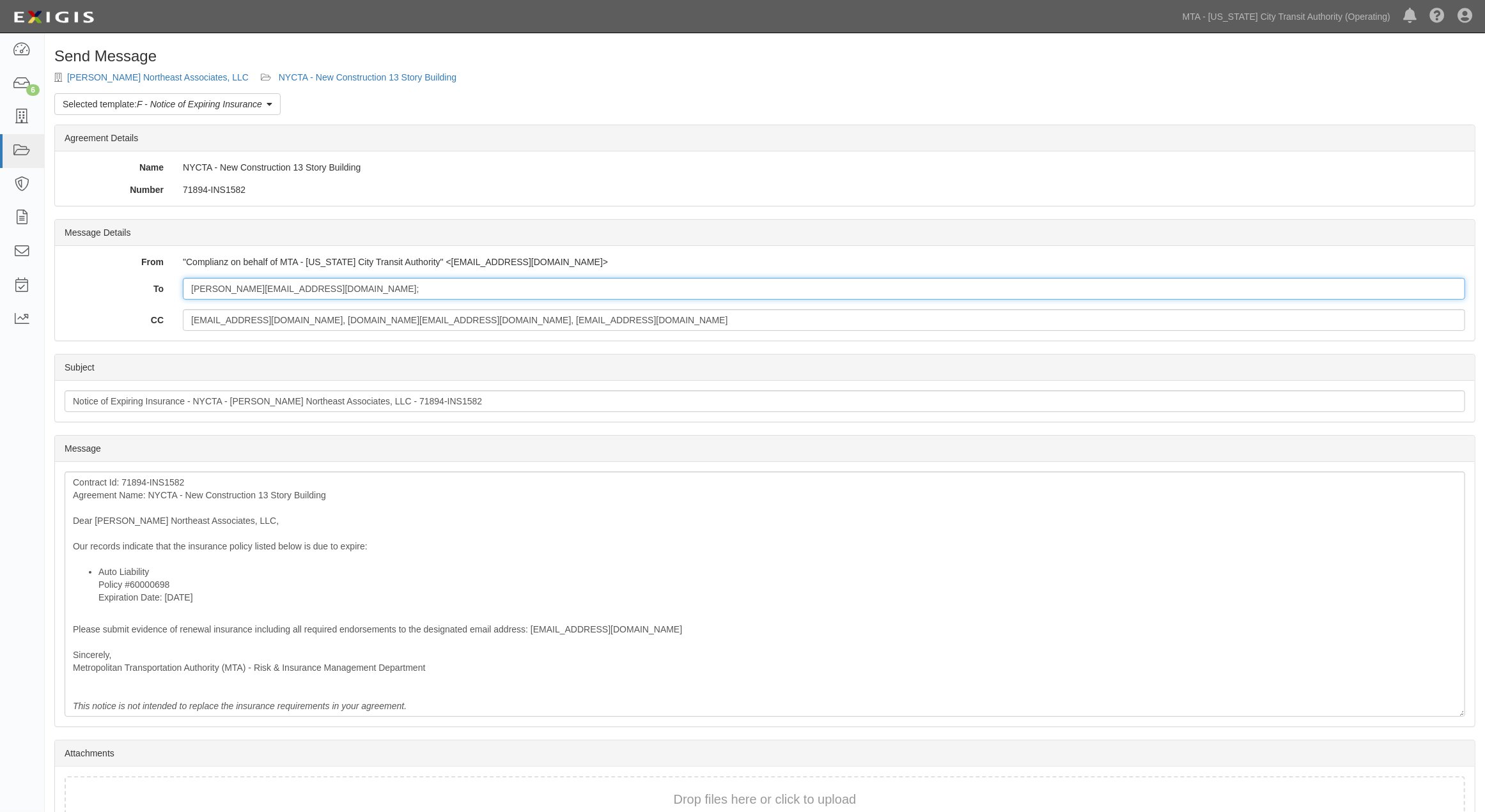
click at [643, 288] on input "brian@siscagroup.com;" at bounding box center [824, 289] width 1282 height 22
paste input "wbennett@insurancemre.com"
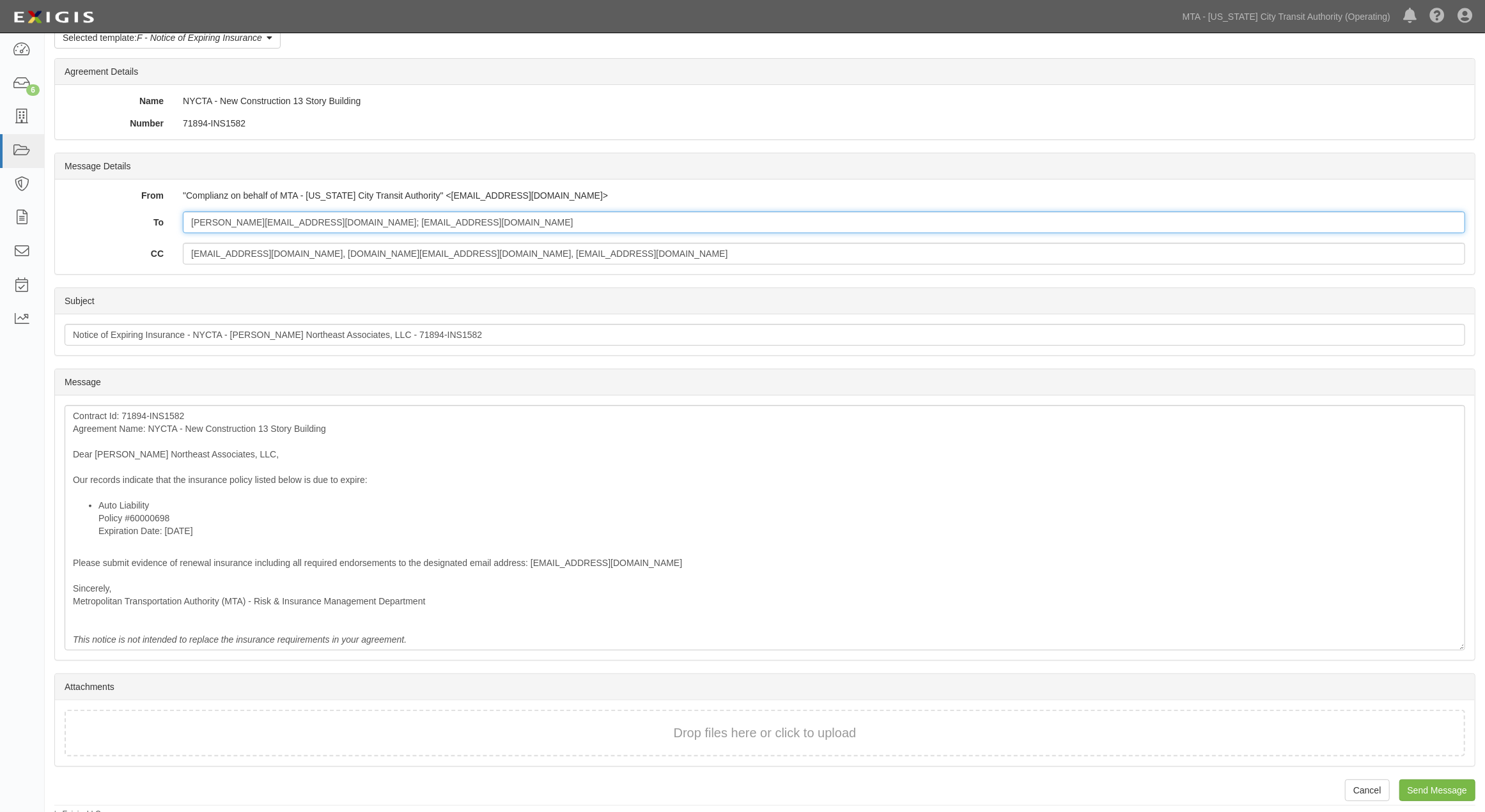
scroll to position [71, 0]
type input "brian@siscagroup.com; wbennett@insurancemre.com"
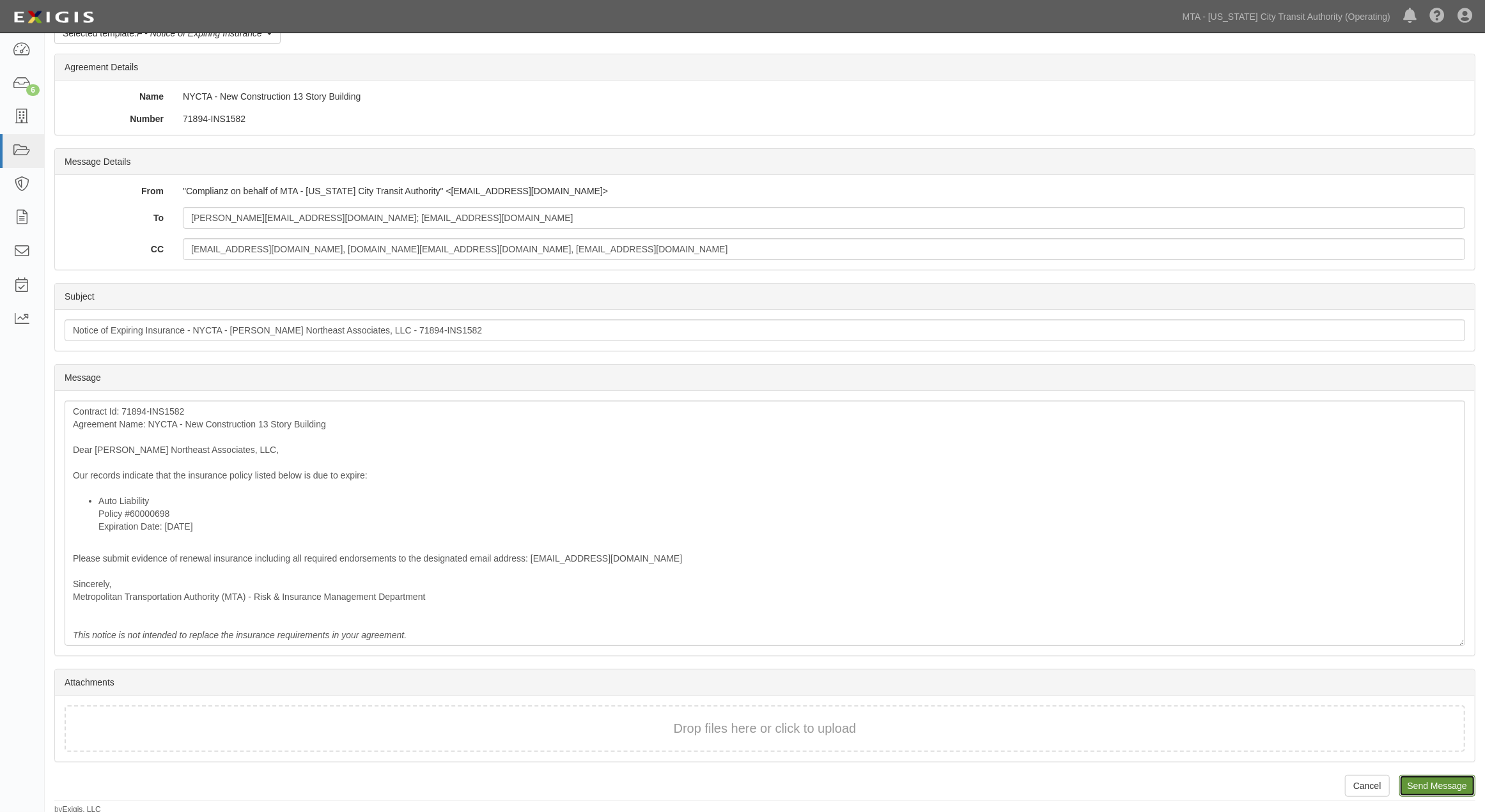
click at [1432, 782] on input "Send Message" at bounding box center [1438, 786] width 76 height 22
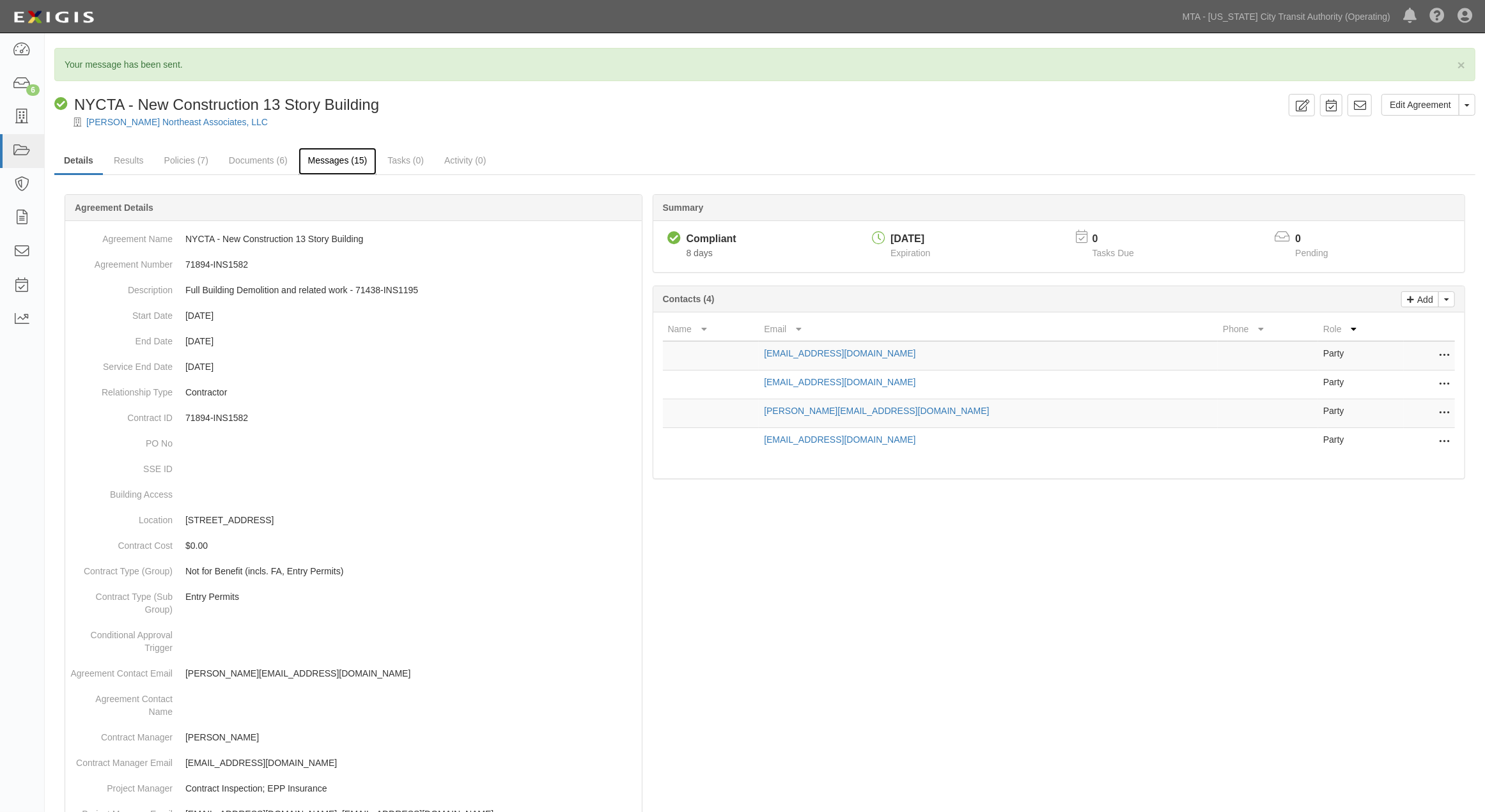
click at [340, 159] on link "Messages (15)" at bounding box center [337, 161] width 78 height 27
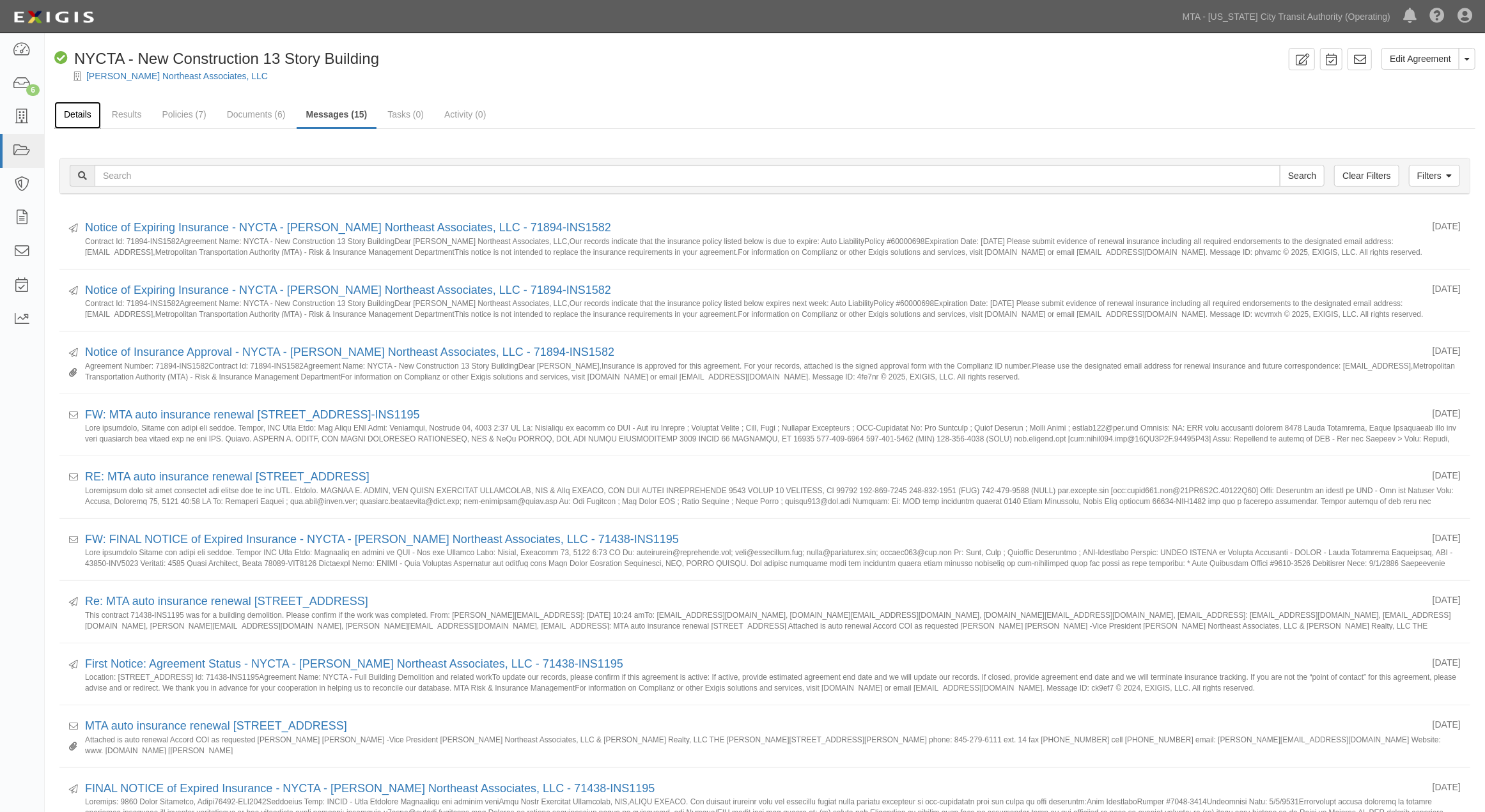
click at [75, 113] on link "Details" at bounding box center [78, 115] width 47 height 27
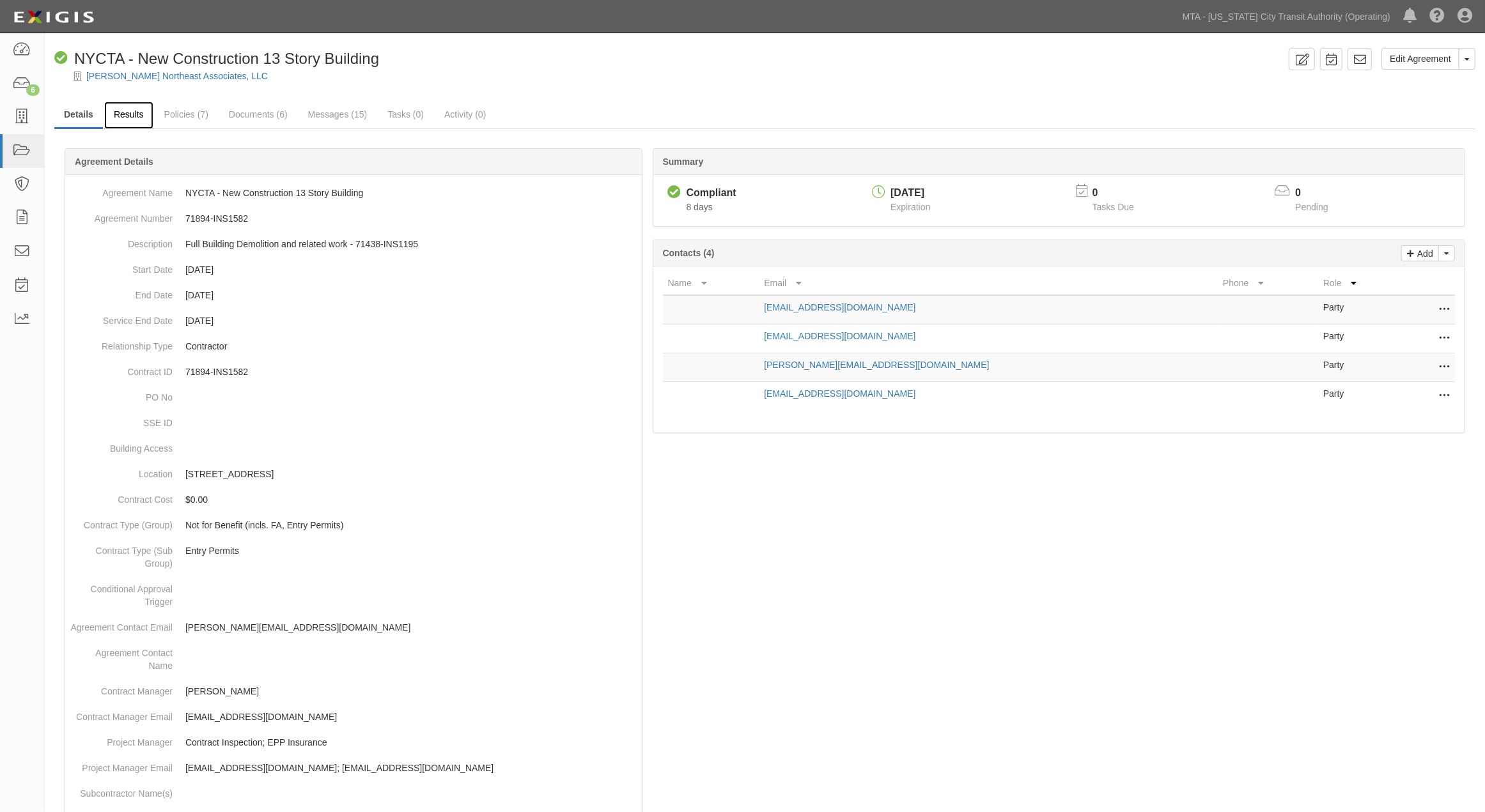
click at [113, 113] on link "Results" at bounding box center [128, 115] width 49 height 27
